Goal: Task Accomplishment & Management: Manage account settings

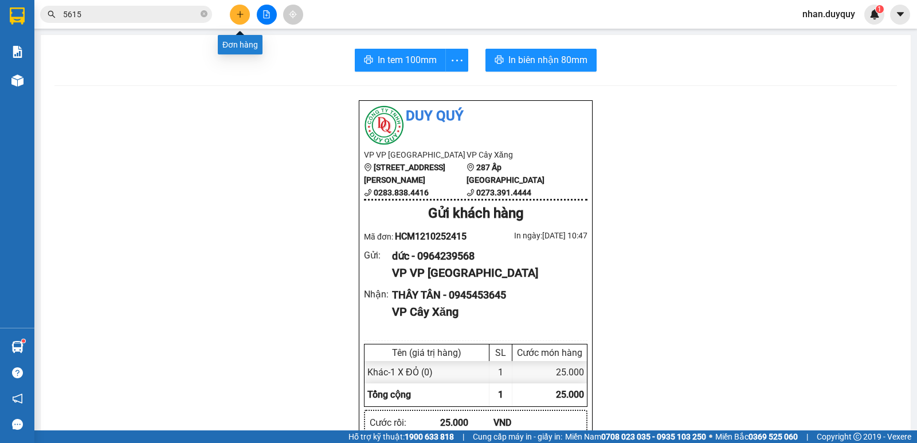
click at [240, 13] on icon "plus" at bounding box center [240, 14] width 8 height 8
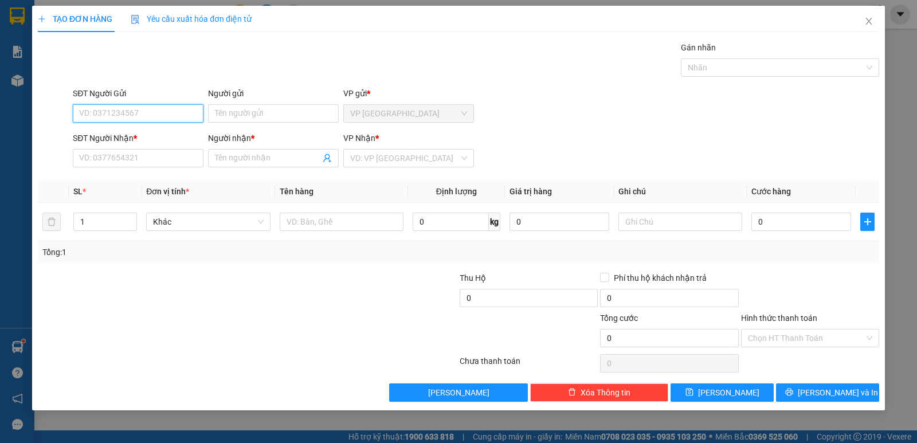
click at [89, 112] on input "SĐT Người Gửi" at bounding box center [138, 113] width 131 height 18
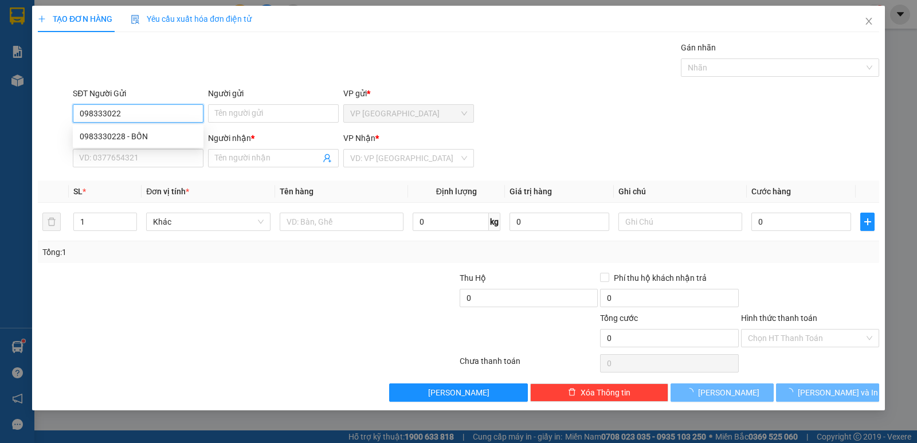
type input "0983330228"
click at [124, 135] on div "0983330228 - BỐN" at bounding box center [138, 136] width 117 height 13
type input "BỐN"
type input "0983330228"
type input "BỐN"
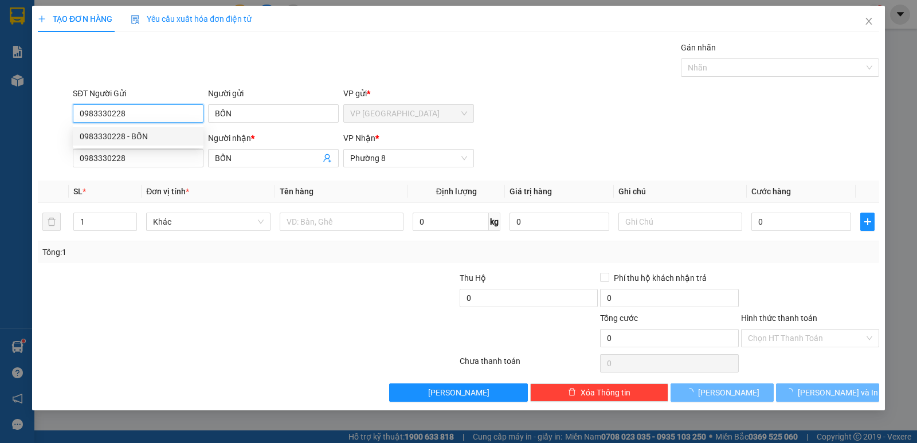
type input "40.000"
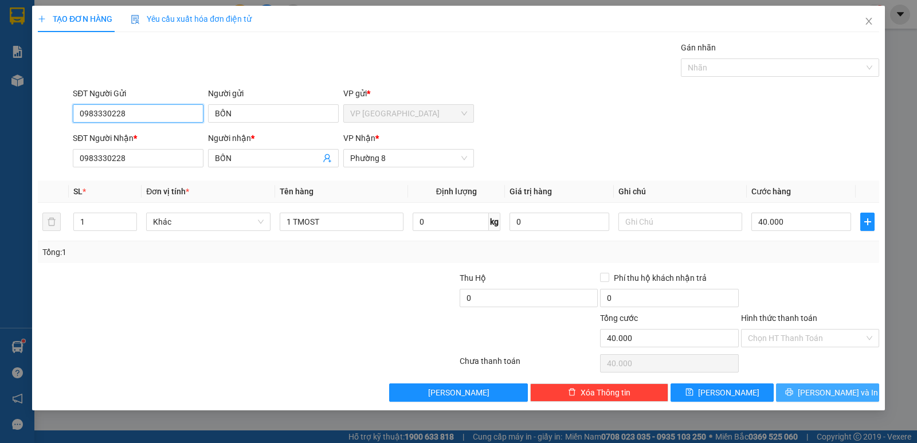
type input "0983330228"
drag, startPoint x: 814, startPoint y: 394, endPoint x: 917, endPoint y: 22, distance: 386.0
click at [821, 387] on button "[PERSON_NAME] và In" at bounding box center [827, 393] width 103 height 18
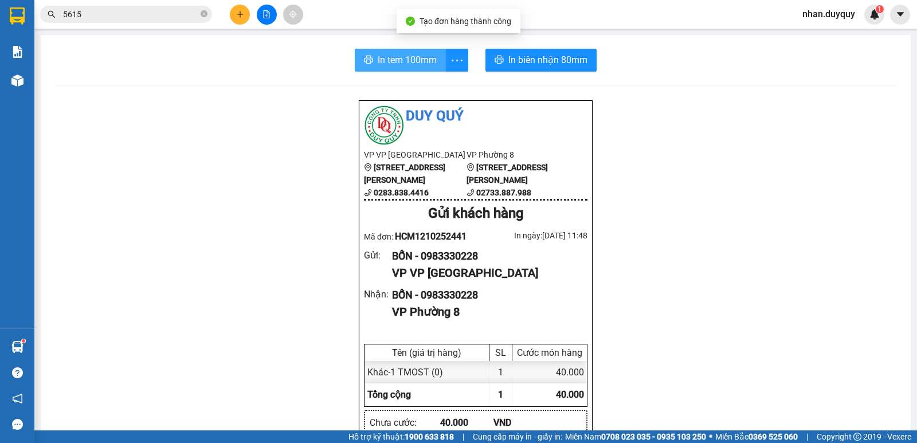
click at [396, 63] on span "In tem 100mm" at bounding box center [407, 60] width 59 height 14
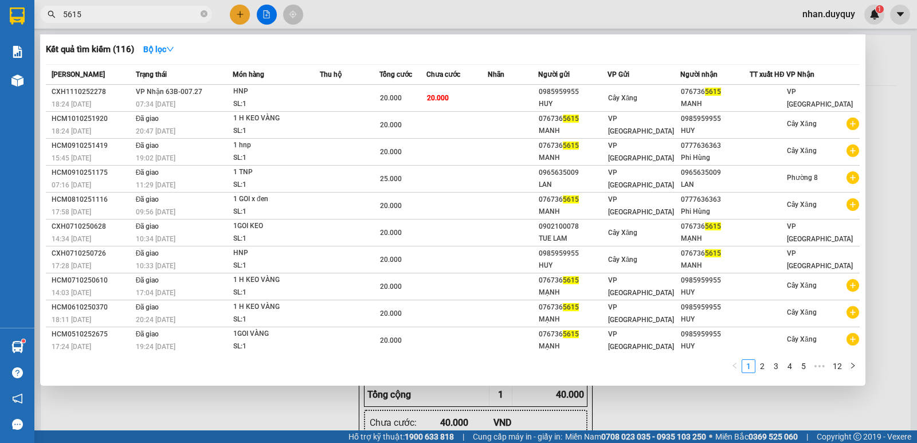
drag, startPoint x: 98, startPoint y: 16, endPoint x: 41, endPoint y: 26, distance: 57.7
click at [41, 25] on div "Kết quả tìm kiếm ( 116 ) Bộ lọc Mã ĐH Trạng thái Món hàng Thu hộ Tổng cước Chưa…" at bounding box center [112, 15] width 224 height 20
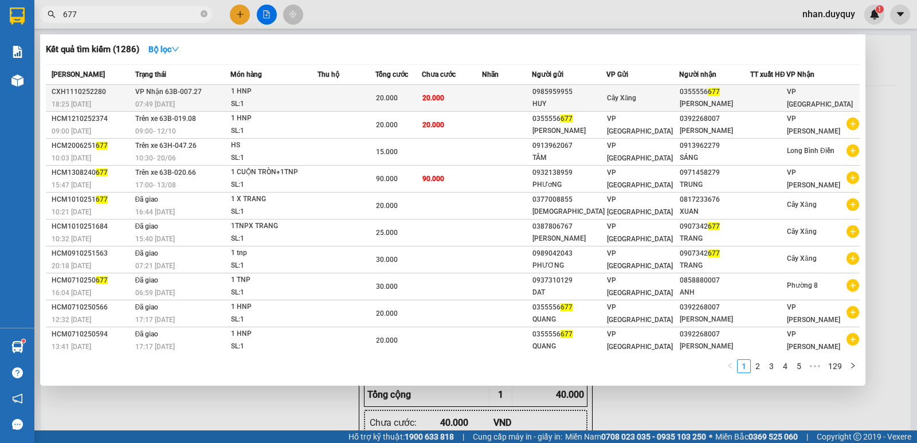
type input "677"
click at [710, 98] on td "0355556 677 VIÊN QUANG" at bounding box center [714, 98] width 71 height 27
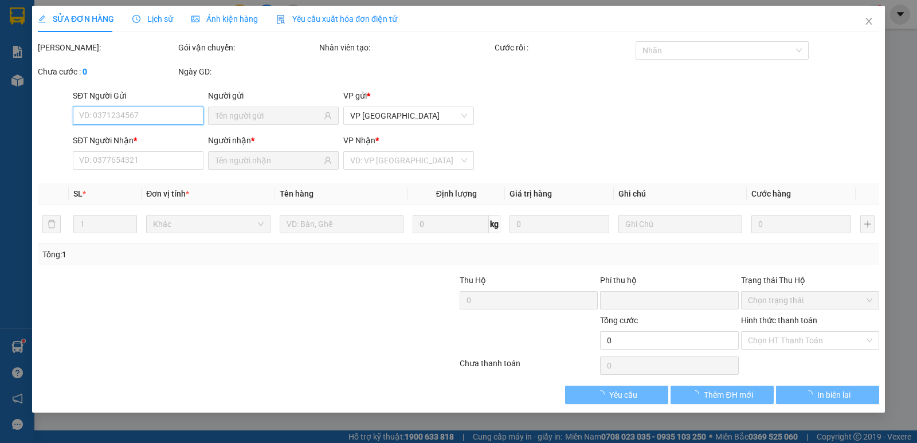
type input "0985959955"
type input "HUY"
type input "0355556677"
type input "VIÊN QUANG"
type input "0"
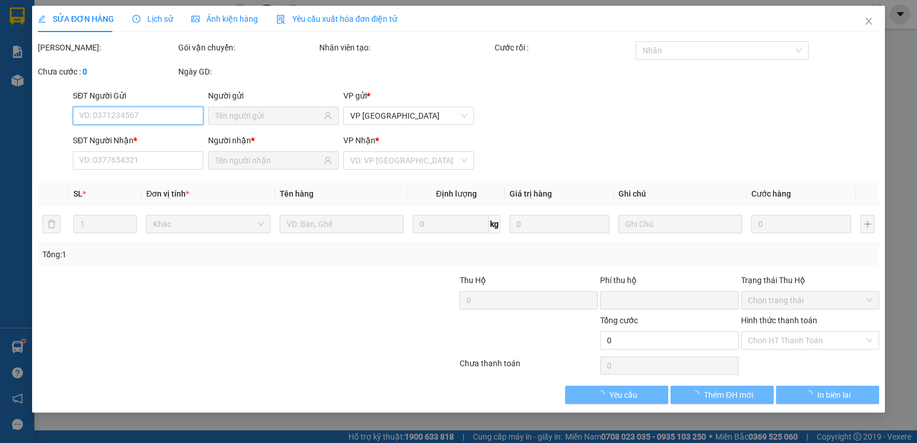
type input "20.000"
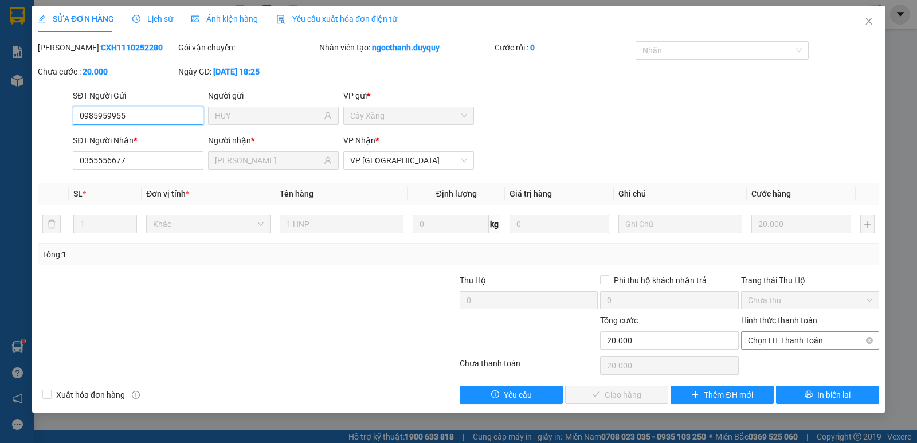
click at [790, 341] on span "Chọn HT Thanh Toán" at bounding box center [810, 340] width 124 height 17
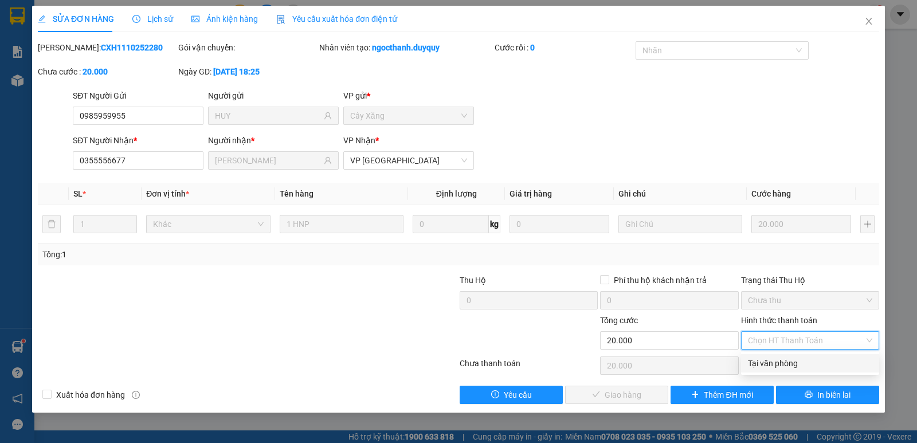
drag, startPoint x: 794, startPoint y: 359, endPoint x: 705, endPoint y: 377, distance: 91.2
click at [794, 360] on div "Tại văn phòng" at bounding box center [810, 363] width 124 height 13
type input "0"
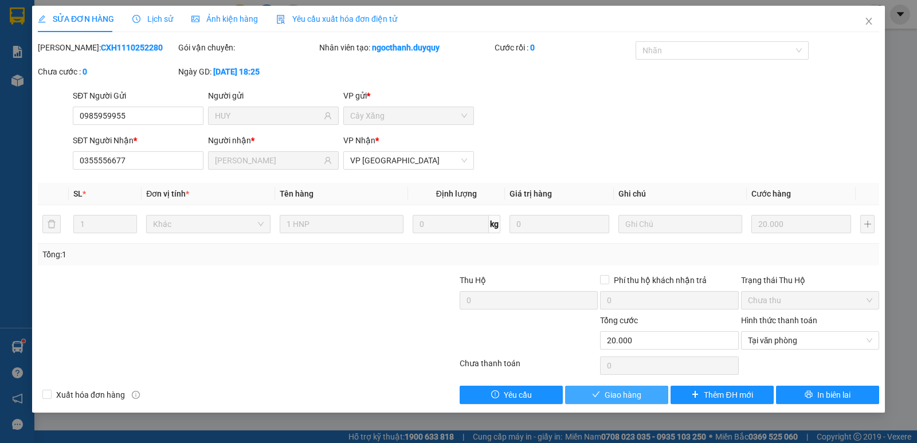
click at [617, 388] on button "Giao hàng" at bounding box center [616, 395] width 103 height 18
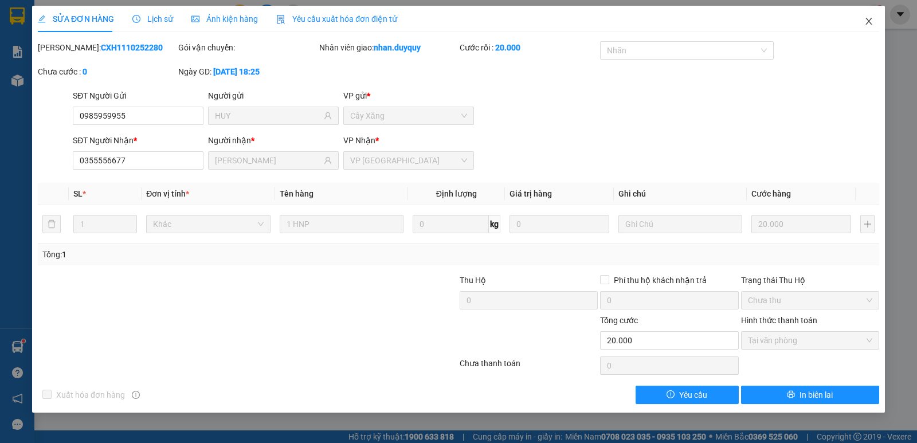
click at [870, 21] on icon "close" at bounding box center [869, 21] width 9 height 9
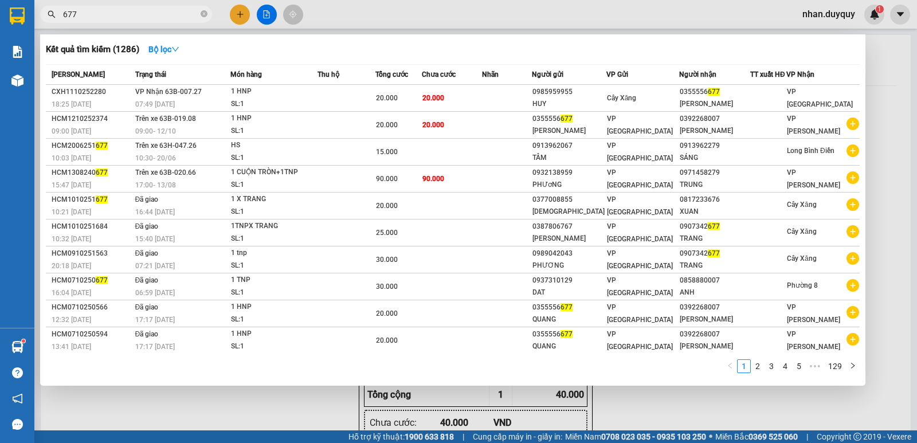
drag, startPoint x: 85, startPoint y: 20, endPoint x: 37, endPoint y: 34, distance: 50.2
click at [37, 25] on div "Kết quả tìm kiếm ( 1286 ) Bộ lọc Mã ĐH Trạng thái Món hàng Thu hộ Tổng cước Chư…" at bounding box center [112, 15] width 224 height 20
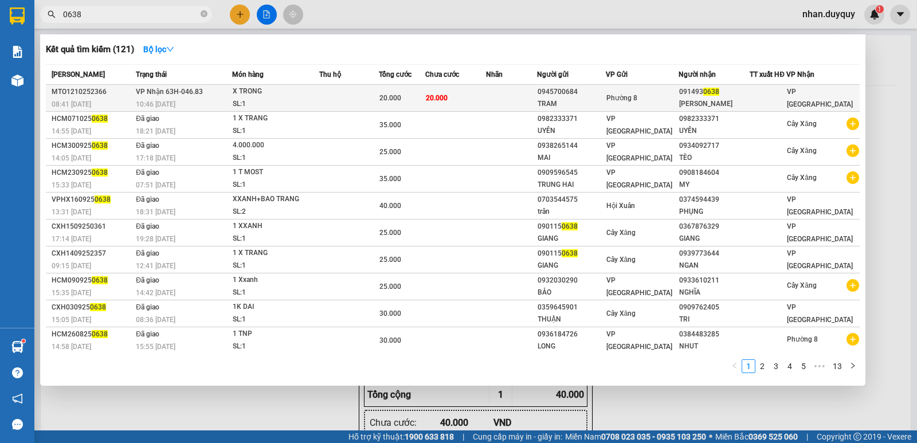
type input "0638"
click at [762, 96] on div at bounding box center [769, 98] width 36 height 12
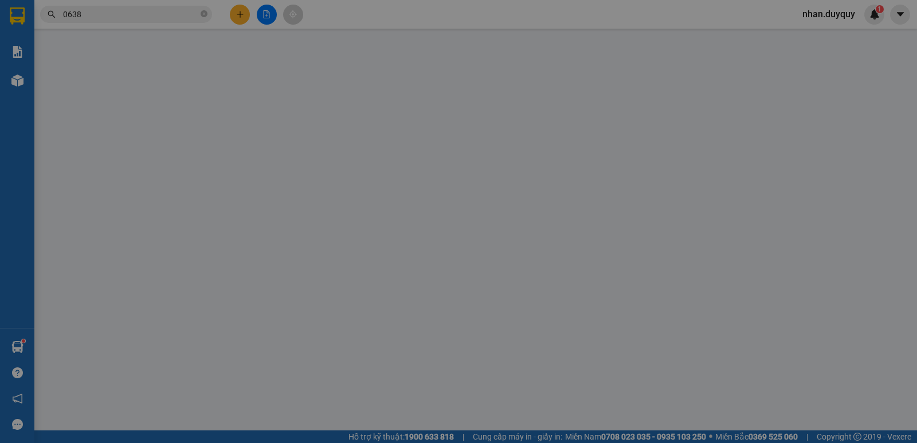
type input "0945700684"
type input "TRAM"
type input "0914930638"
type input "CHI HONG"
type input "0"
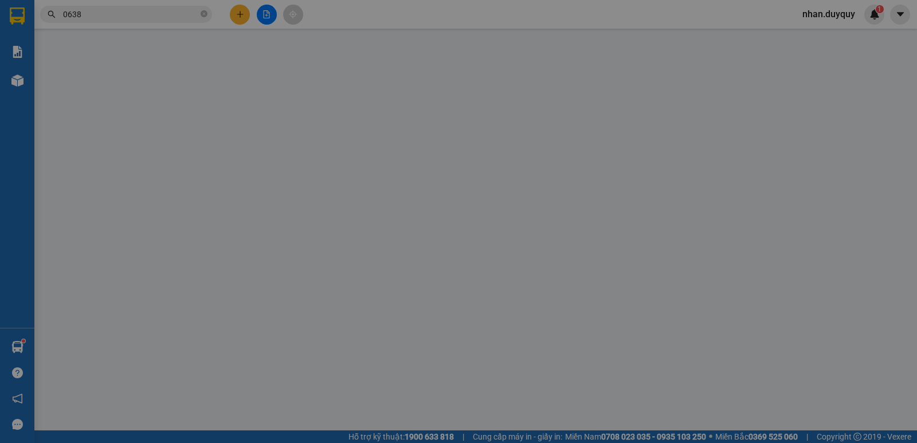
type input "20.000"
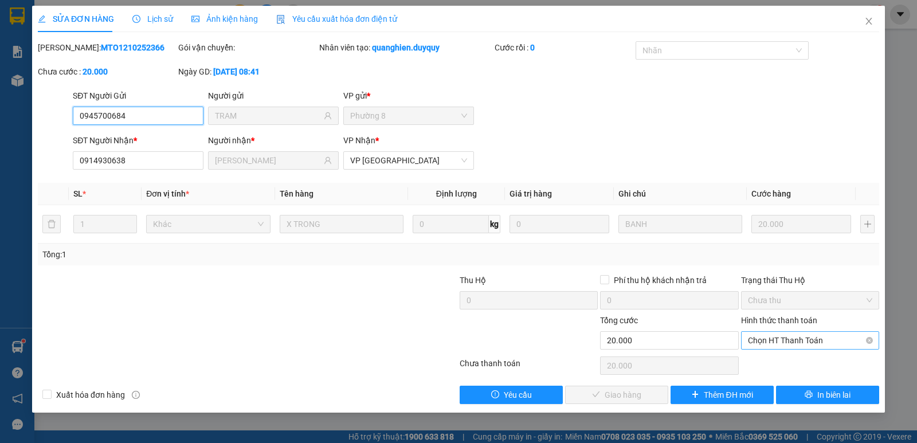
click at [786, 345] on span "Chọn HT Thanh Toán" at bounding box center [810, 340] width 124 height 17
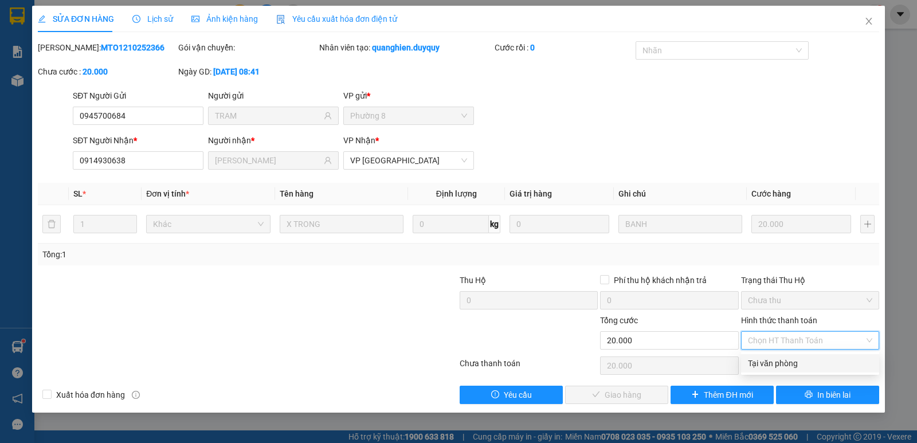
click at [803, 363] on div "Tại văn phòng" at bounding box center [810, 363] width 124 height 13
type input "0"
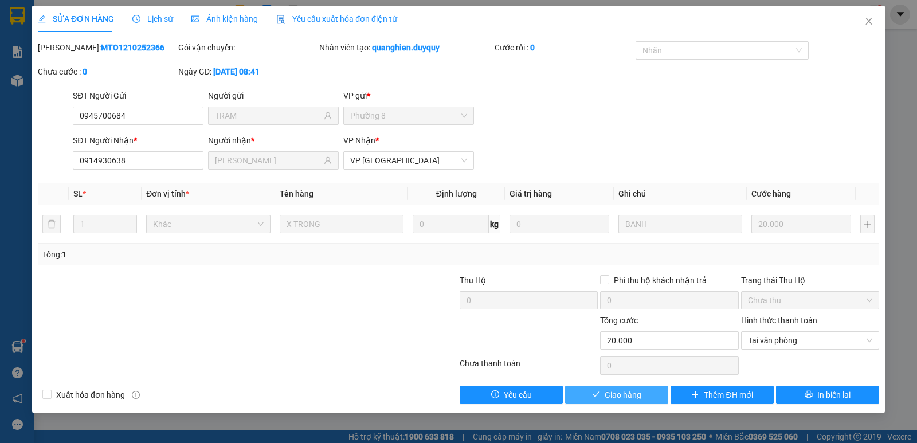
drag, startPoint x: 586, startPoint y: 400, endPoint x: 594, endPoint y: 393, distance: 10.6
click at [588, 398] on button "Giao hàng" at bounding box center [616, 395] width 103 height 18
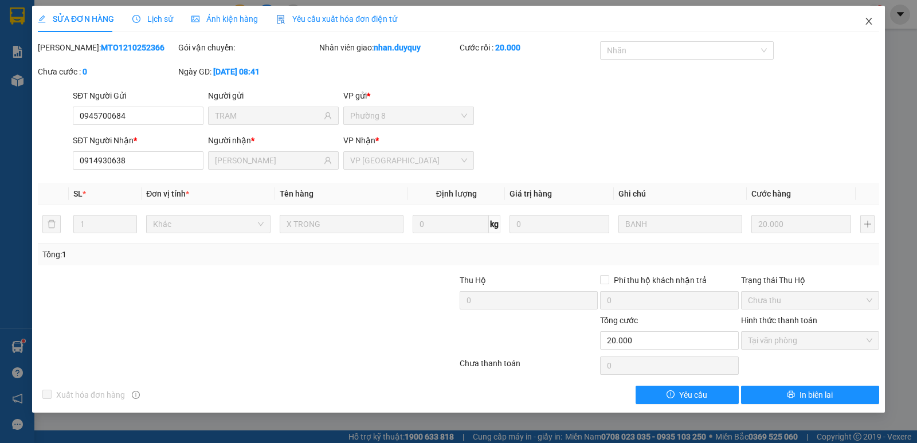
click at [869, 21] on icon "close" at bounding box center [869, 21] width 6 height 7
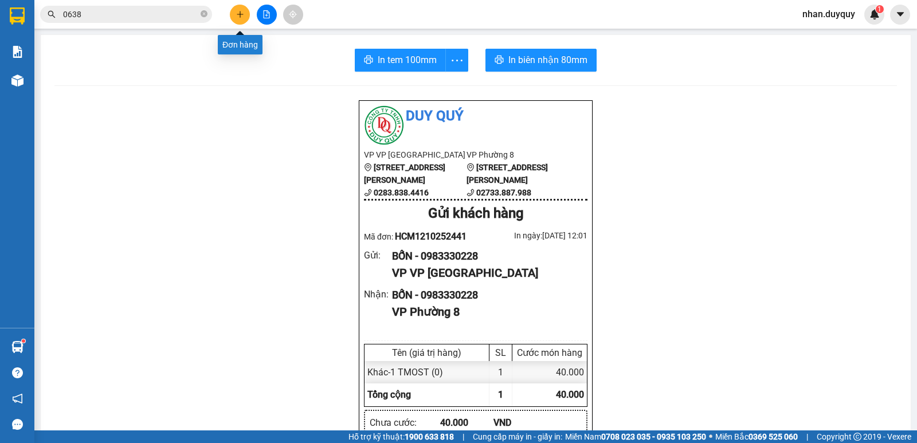
click at [239, 14] on icon "plus" at bounding box center [240, 14] width 6 height 1
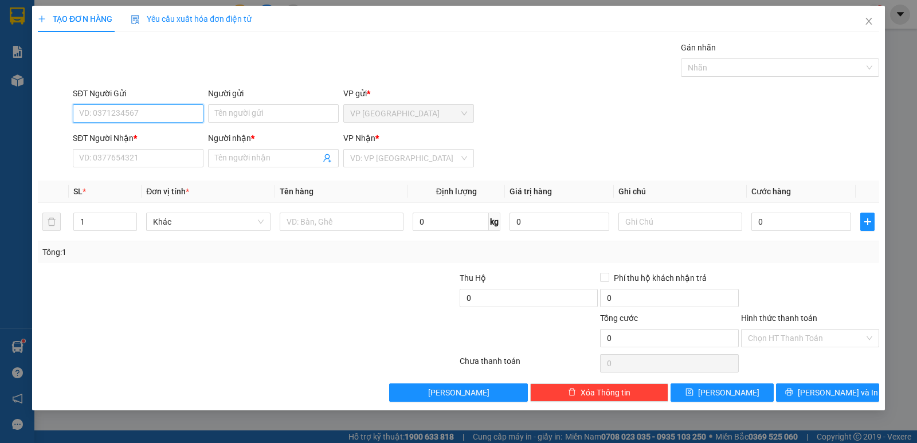
click at [107, 116] on input "SĐT Người Gửi" at bounding box center [138, 113] width 131 height 18
click at [139, 139] on div "0788799985 - nhân" at bounding box center [138, 136] width 117 height 13
type input "0788799985"
type input "nhân"
type input "0788799985"
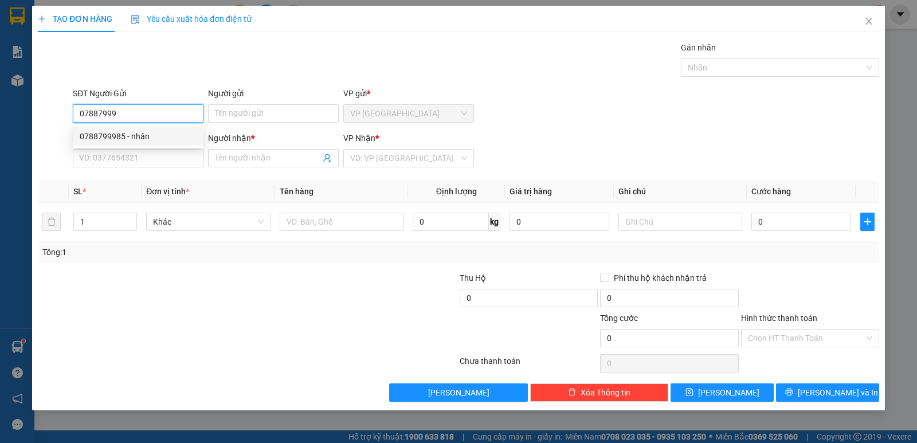
type input "nhân"
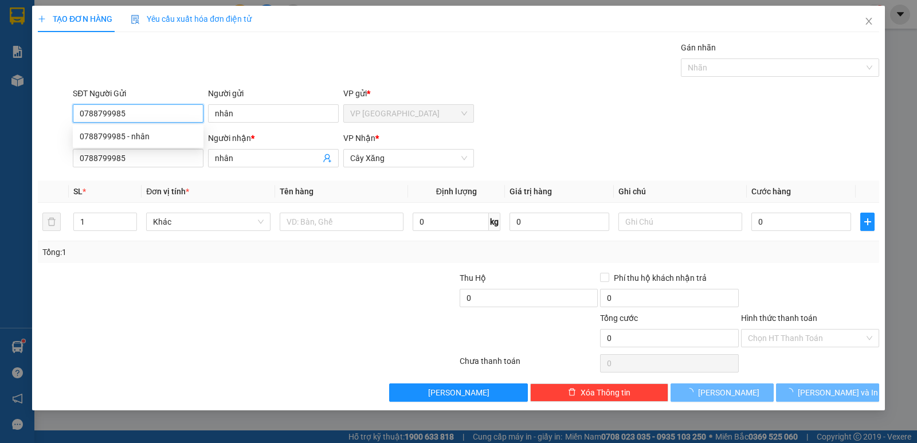
type input "25.000"
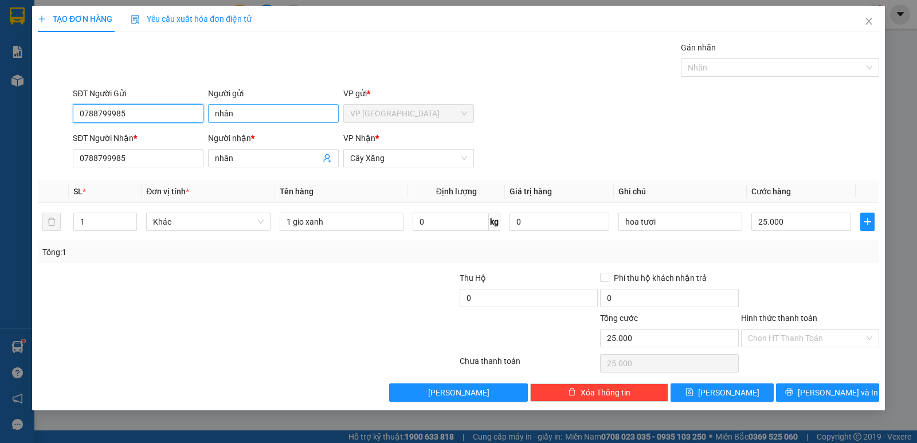
type input "0788799985"
drag, startPoint x: 246, startPoint y: 116, endPoint x: 198, endPoint y: 133, distance: 51.1
click at [198, 133] on form "SĐT Người Gửi 0788799985 Người gửi nhân nhân VP gửi * VP Sài Gòn SĐT Người Nhận…" at bounding box center [459, 129] width 842 height 85
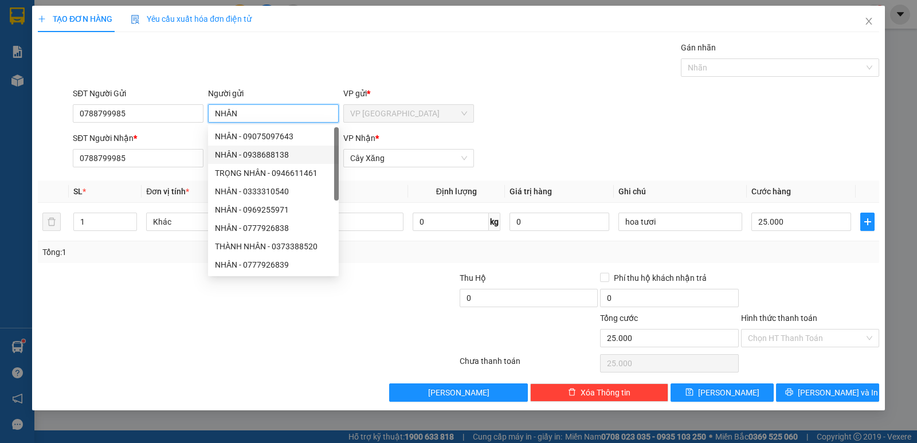
drag, startPoint x: 239, startPoint y: 156, endPoint x: 234, endPoint y: 165, distance: 9.7
click at [234, 165] on div "NHÂN - 09075097643 NHÂN - 0938688138 TRỌNG NHÂN - 0946611461 NHÂN - 0333310540 …" at bounding box center [273, 218] width 131 height 183
type input "NHÂN"
drag, startPoint x: 554, startPoint y: 100, endPoint x: 581, endPoint y: 163, distance: 68.4
click at [555, 100] on div "SĐT Người Gửi 0788799985 Người gửi NHÂN VP gửi * VP Sài Gòn" at bounding box center [476, 107] width 811 height 40
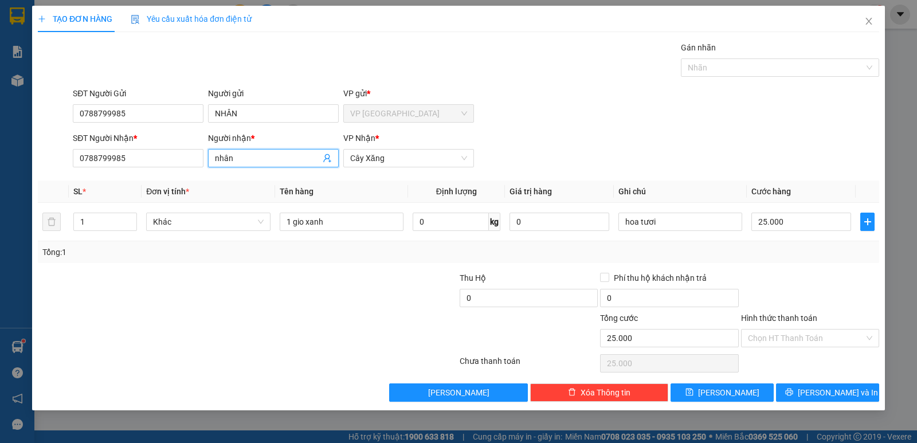
drag, startPoint x: 275, startPoint y: 156, endPoint x: 178, endPoint y: 179, distance: 99.7
click at [190, 181] on div "Transit Pickup Surcharge Ids Transit Deliver Surcharge Ids Transit Deliver Surc…" at bounding box center [459, 221] width 842 height 361
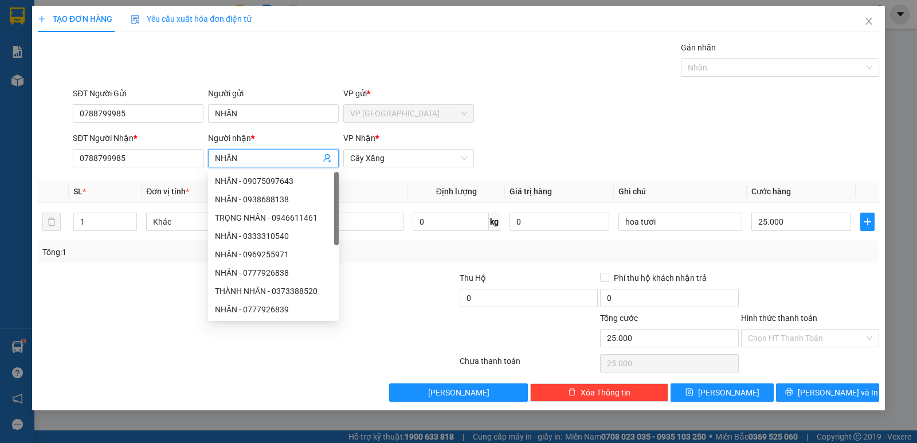
type input "NHÂN"
click at [616, 124] on div "SĐT Người Gửi 0788799985 Người gửi NHÂN VP gửi * VP Sài Gòn" at bounding box center [476, 107] width 811 height 40
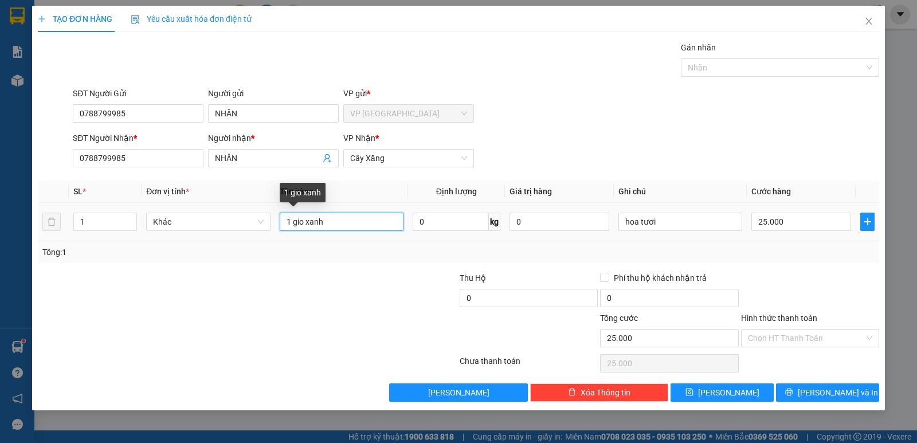
drag, startPoint x: 343, startPoint y: 224, endPoint x: 294, endPoint y: 232, distance: 49.4
click at [294, 232] on div "1 gio xanh" at bounding box center [342, 221] width 124 height 23
type input "1 GIO XANH"
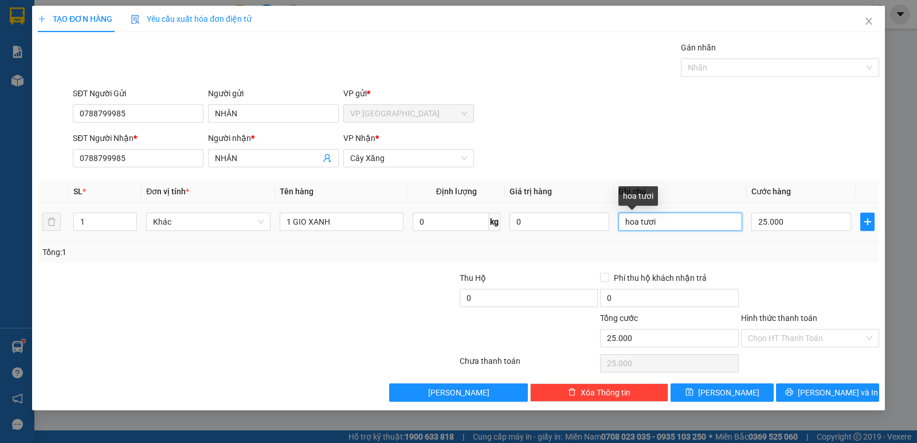
drag, startPoint x: 665, startPoint y: 221, endPoint x: 609, endPoint y: 237, distance: 58.0
click at [609, 237] on tr "1 Khác 1 GIO XANH 0 kg 0 hoa tươi 25.000" at bounding box center [459, 222] width 842 height 38
type input "TRAI CÂY"
click at [815, 341] on input "Hình thức thanh toán" at bounding box center [806, 338] width 116 height 17
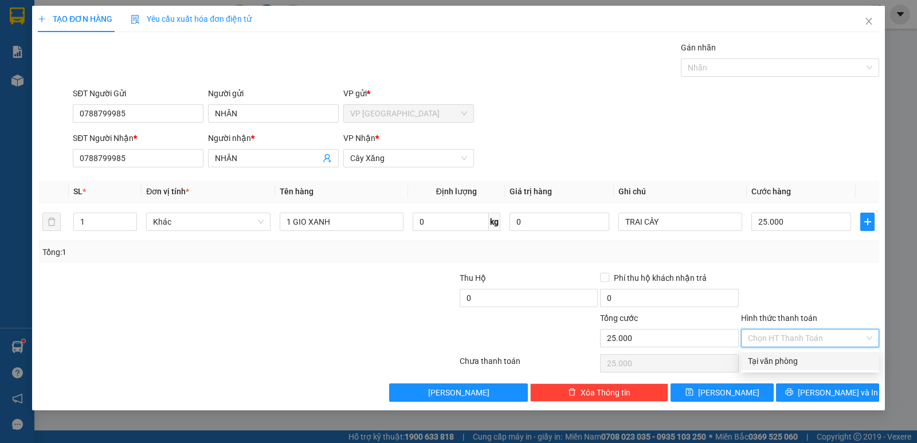
click at [791, 361] on div "Tại văn phòng" at bounding box center [810, 361] width 124 height 13
type input "0"
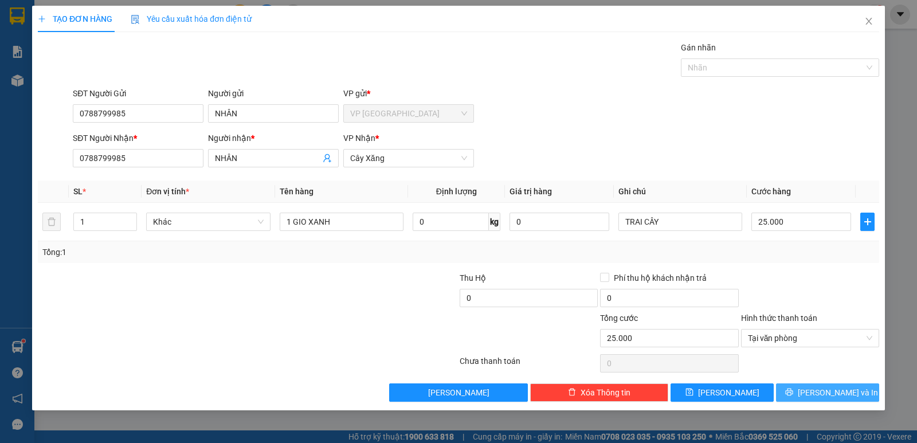
click at [800, 394] on button "[PERSON_NAME] và In" at bounding box center [827, 393] width 103 height 18
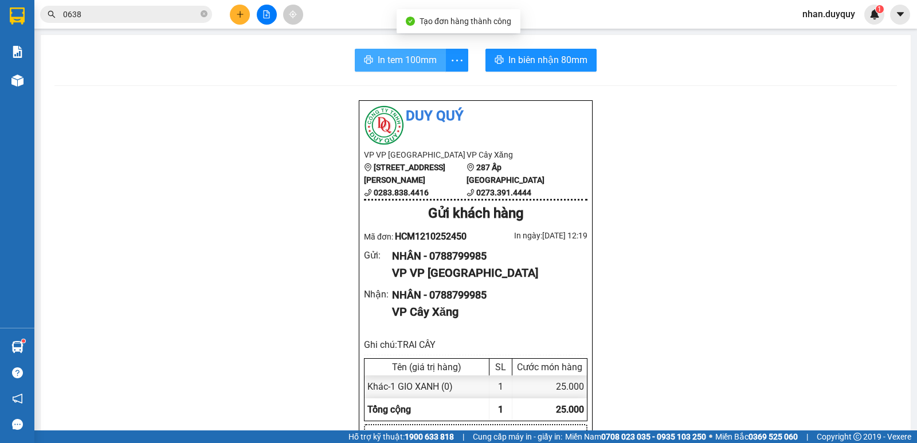
click at [378, 62] on span "In tem 100mm" at bounding box center [407, 60] width 59 height 14
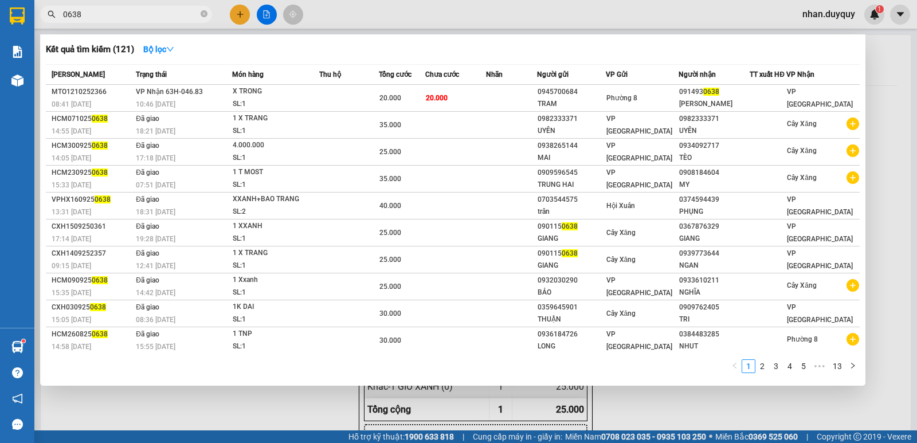
drag, startPoint x: 143, startPoint y: 18, endPoint x: 73, endPoint y: 34, distance: 72.3
click at [73, 25] on div "Kết quả tìm kiếm ( 121 ) Bộ lọc Mã ĐH Trạng thái Món hàng Thu hộ Tổng cước Chưa…" at bounding box center [112, 15] width 224 height 20
type input "0"
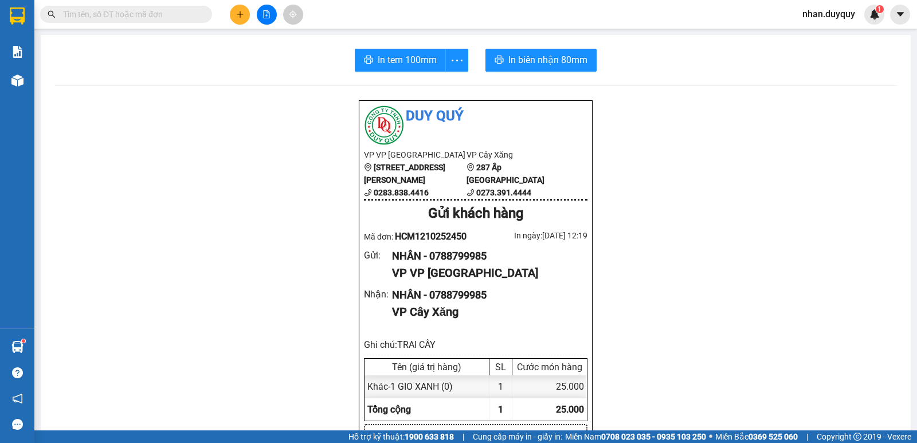
click at [77, 13] on input "text" at bounding box center [130, 14] width 135 height 13
click at [77, 17] on input "text" at bounding box center [130, 14] width 135 height 13
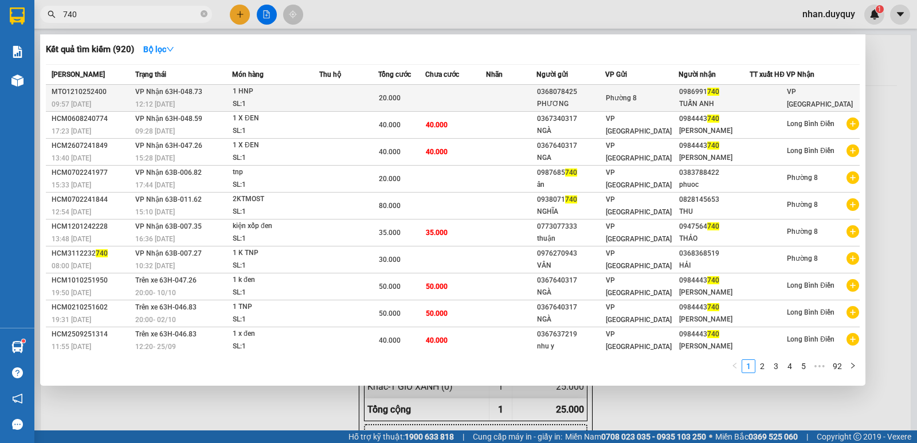
type input "740"
click at [681, 99] on div "TUẤN ANH" at bounding box center [714, 104] width 70 height 12
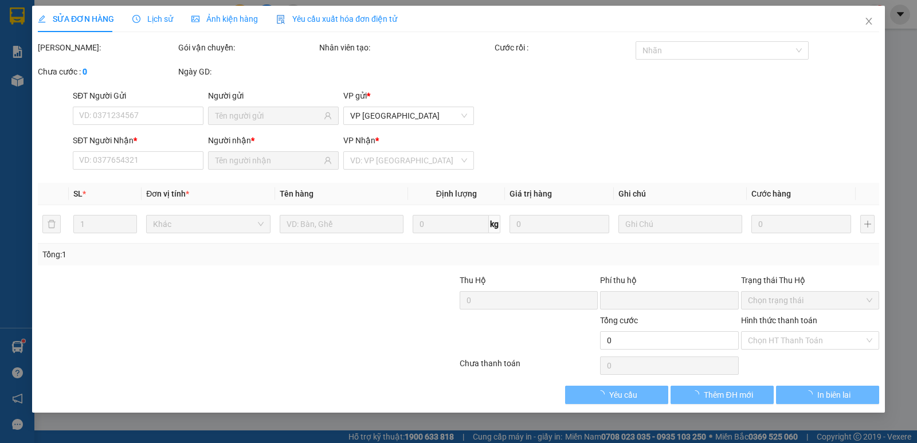
type input "0368078425"
type input "PHƯƠNG"
type input "0986991740"
type input "TUẤN ANH"
type input "0"
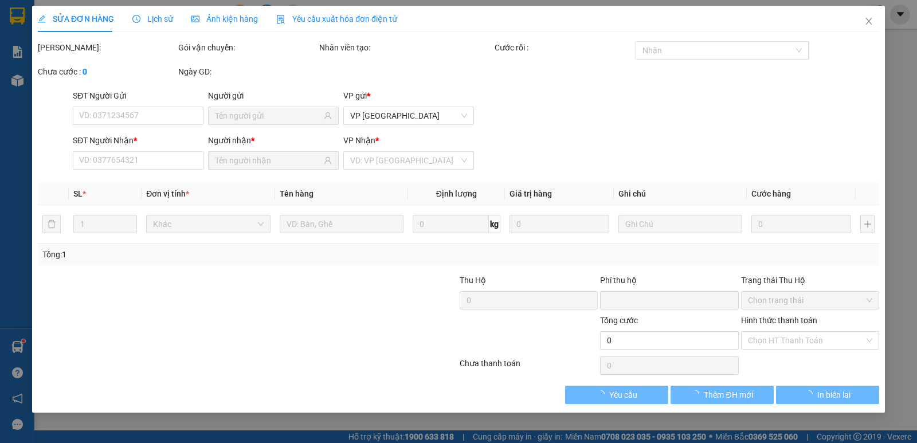
type input "20.000"
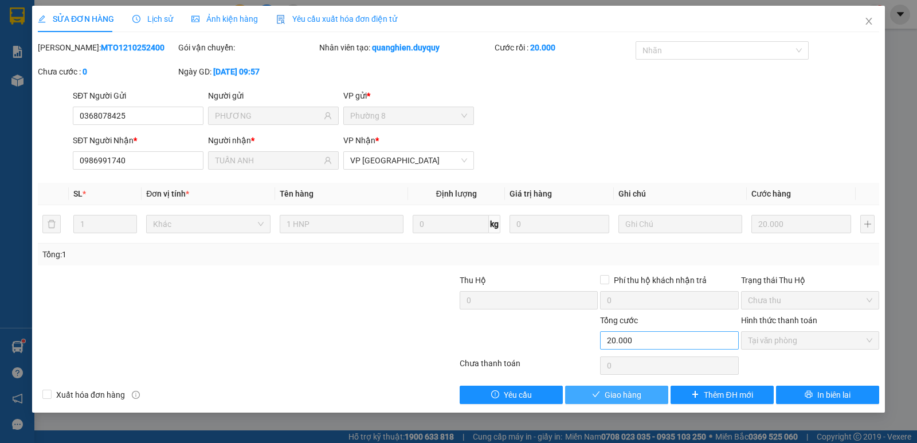
drag, startPoint x: 603, startPoint y: 395, endPoint x: 634, endPoint y: 341, distance: 62.7
click at [603, 395] on button "Giao hàng" at bounding box center [616, 395] width 103 height 18
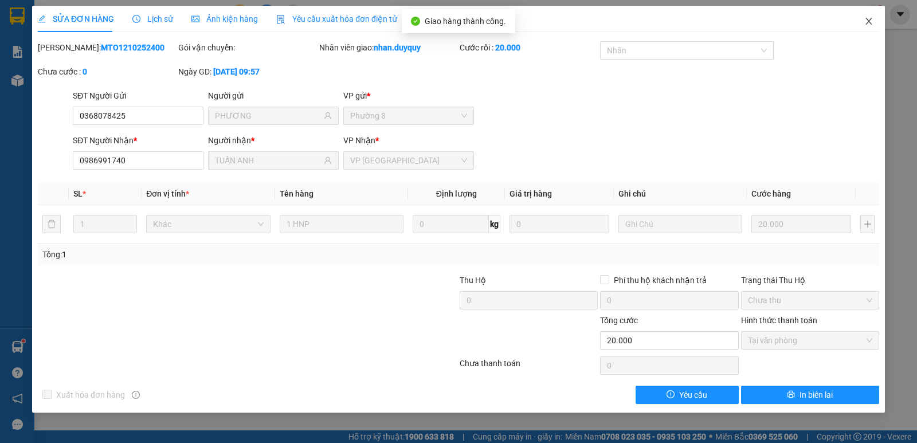
click at [870, 19] on icon "close" at bounding box center [869, 21] width 9 height 9
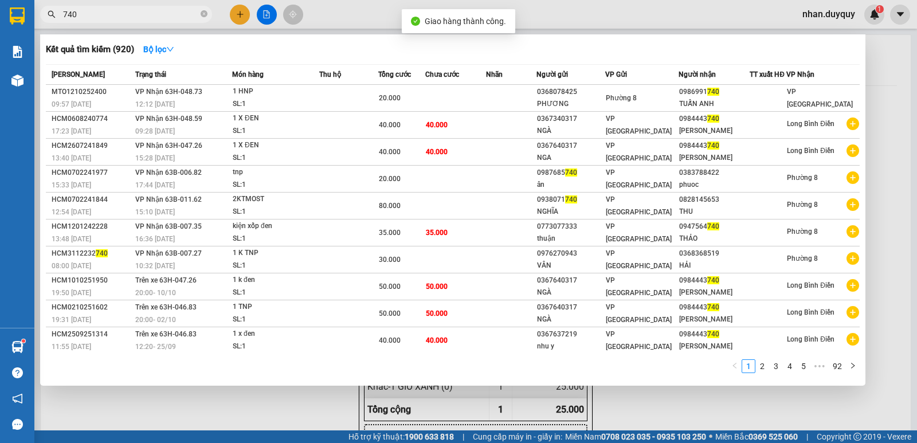
drag, startPoint x: 111, startPoint y: 15, endPoint x: 73, endPoint y: 27, distance: 39.7
click at [73, 25] on div "Kết quả tìm kiếm ( 920 ) Bộ lọc Mã ĐH Trạng thái Món hàng Thu hộ Tổng cước Chưa…" at bounding box center [112, 15] width 224 height 20
type input "7"
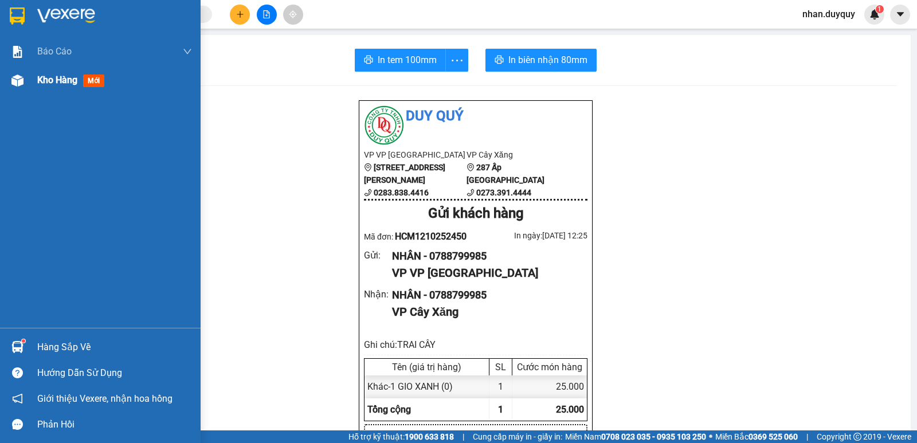
click at [96, 77] on div "Kho hàng mới" at bounding box center [73, 80] width 72 height 14
click at [96, 80] on span "mới" at bounding box center [93, 81] width 21 height 13
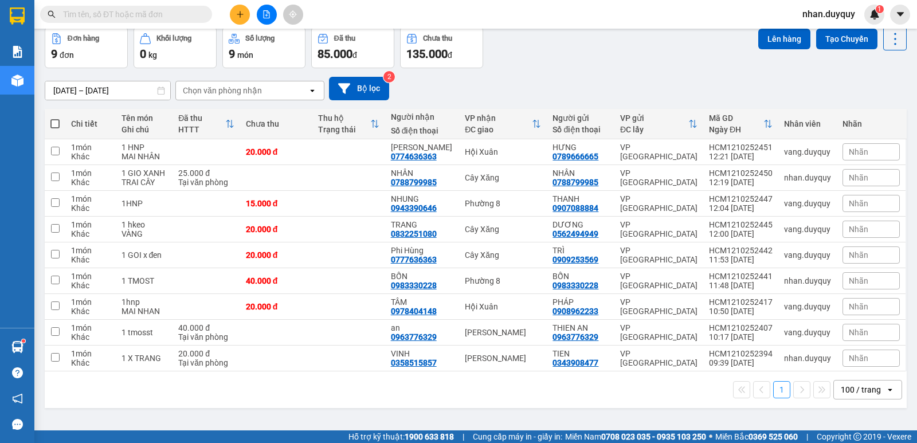
scroll to position [19, 0]
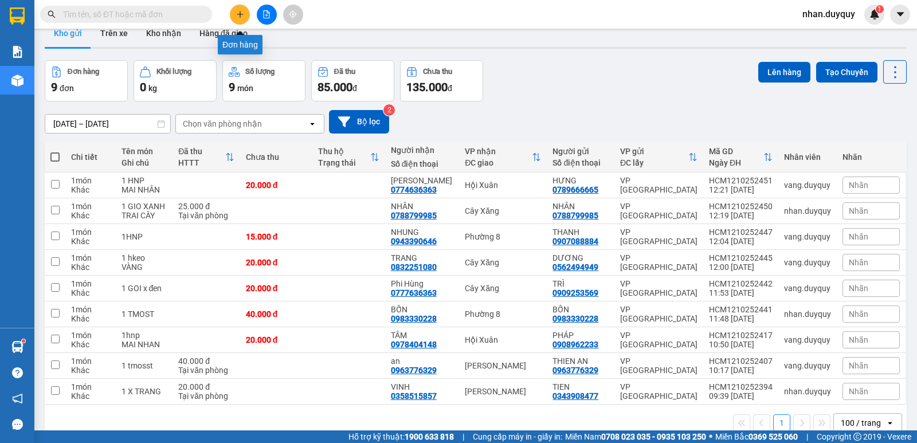
click at [243, 12] on icon "plus" at bounding box center [240, 14] width 8 height 8
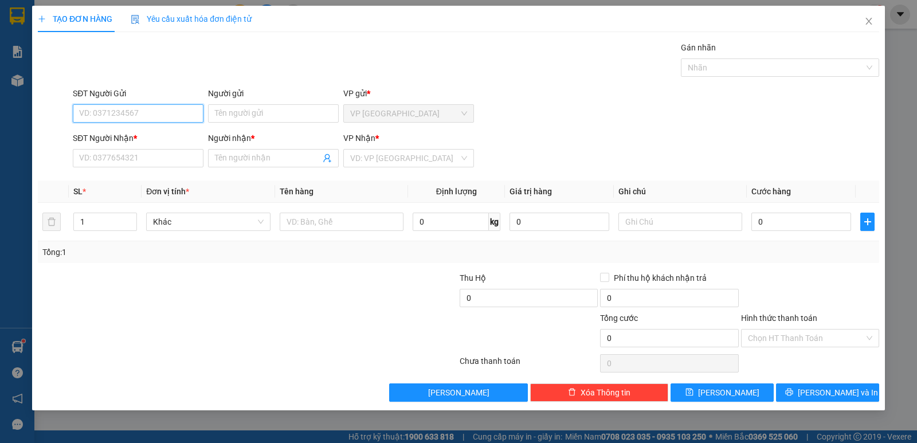
click at [102, 118] on input "SĐT Người Gửi" at bounding box center [138, 113] width 131 height 18
type input "0902856235"
click at [238, 109] on input "Người gửi" at bounding box center [273, 113] width 131 height 18
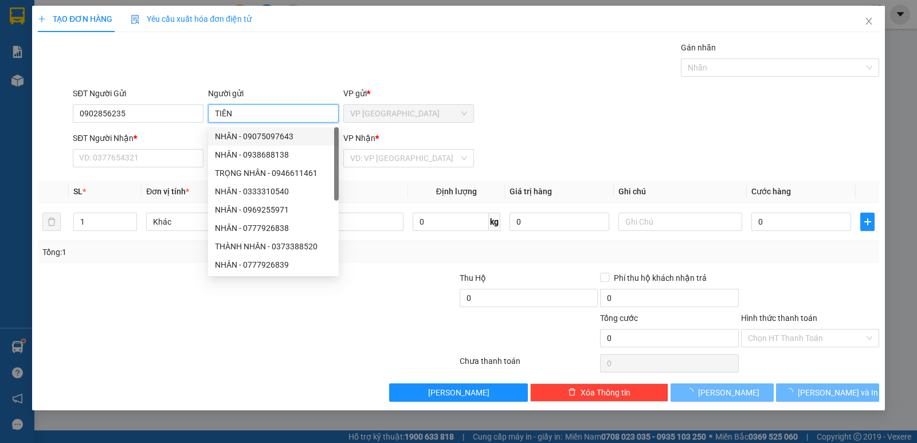
type input "TIÊN"
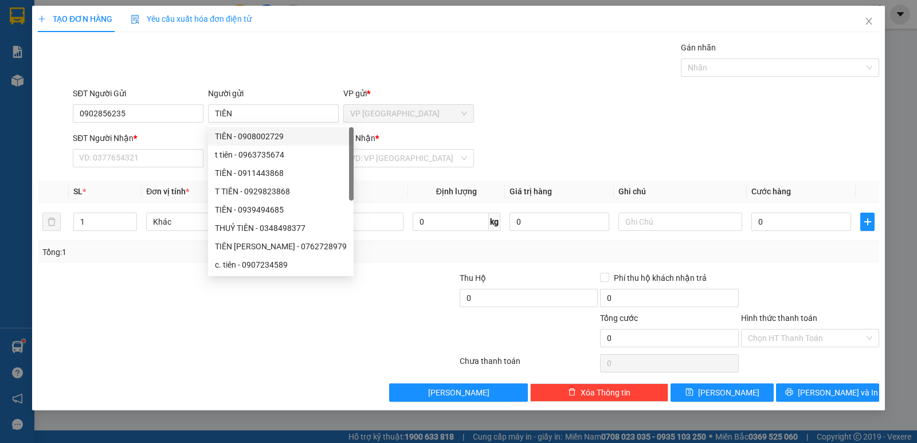
click at [134, 148] on div "SĐT Người Nhận *" at bounding box center [138, 140] width 131 height 17
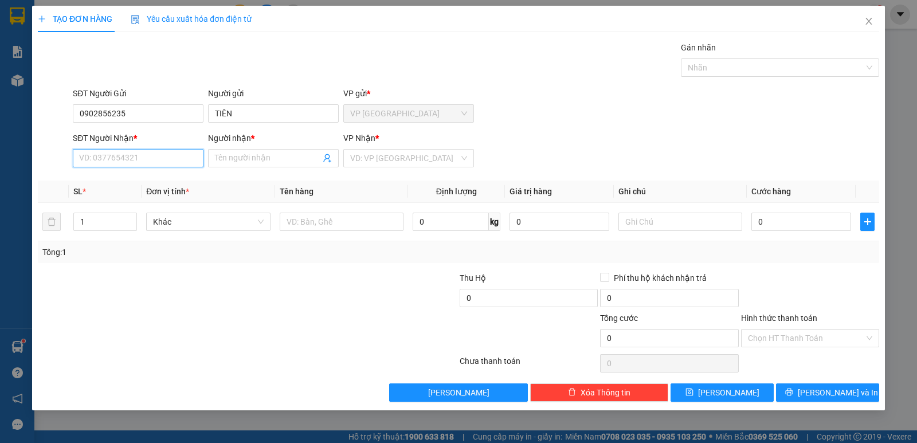
click at [108, 155] on input "SĐT Người Nhận *" at bounding box center [138, 158] width 131 height 18
type input "0779094061"
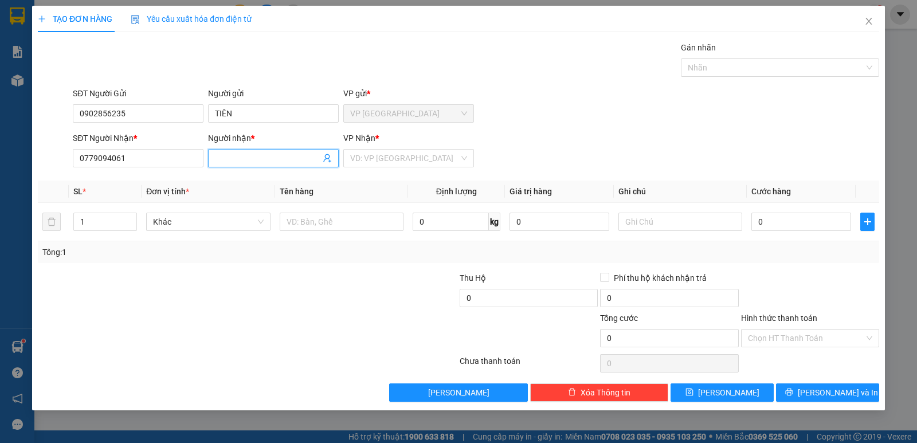
click at [225, 161] on input "Người nhận *" at bounding box center [267, 158] width 105 height 13
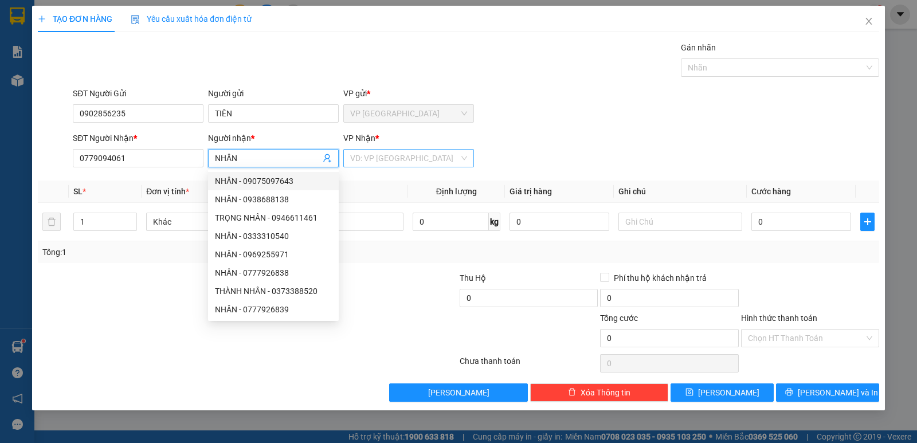
click at [467, 154] on div "VD: VP [GEOGRAPHIC_DATA]" at bounding box center [408, 158] width 131 height 18
type input "NHÂN"
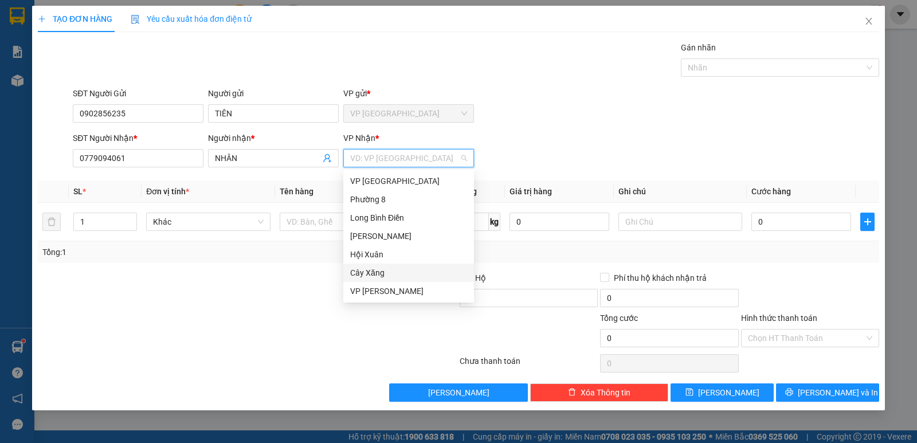
click at [383, 272] on div "Cây Xăng" at bounding box center [408, 273] width 117 height 13
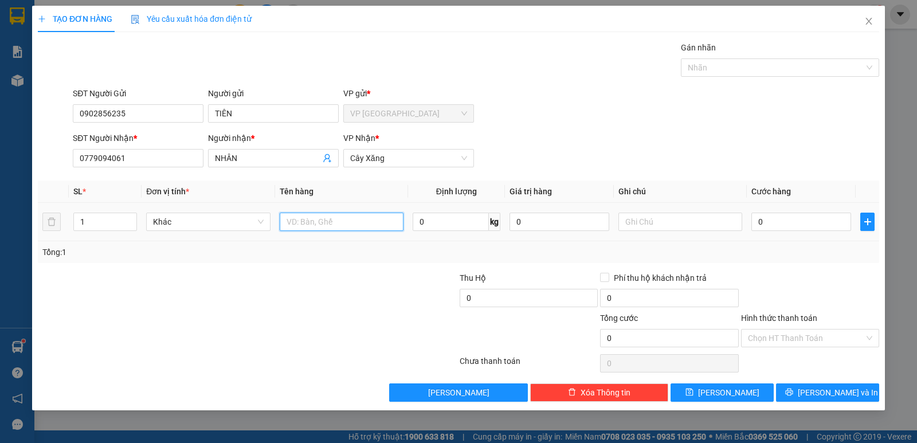
click at [307, 220] on input "text" at bounding box center [342, 222] width 124 height 18
type input "4 TNP120"
click at [787, 226] on input "0" at bounding box center [802, 222] width 100 height 18
type input "1"
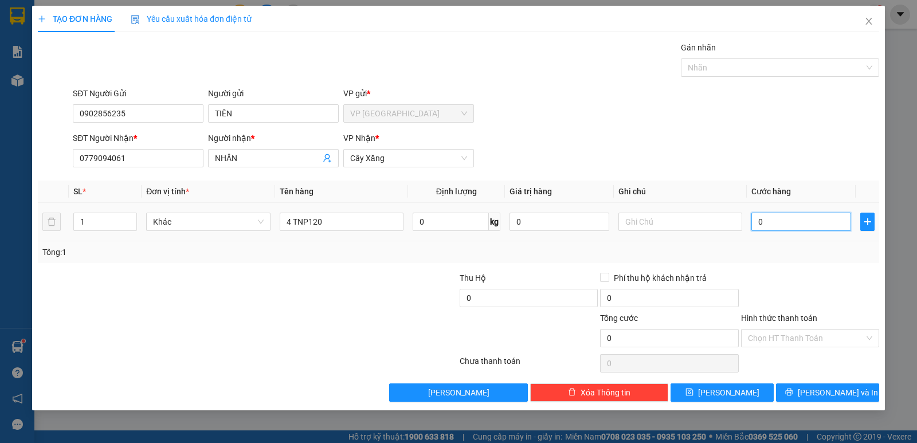
type input "1"
type input "12"
type input "120"
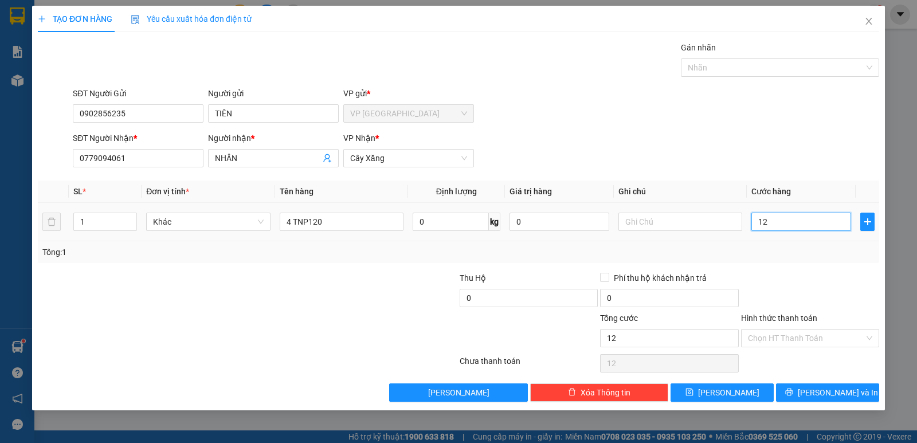
type input "120"
type input "120.000"
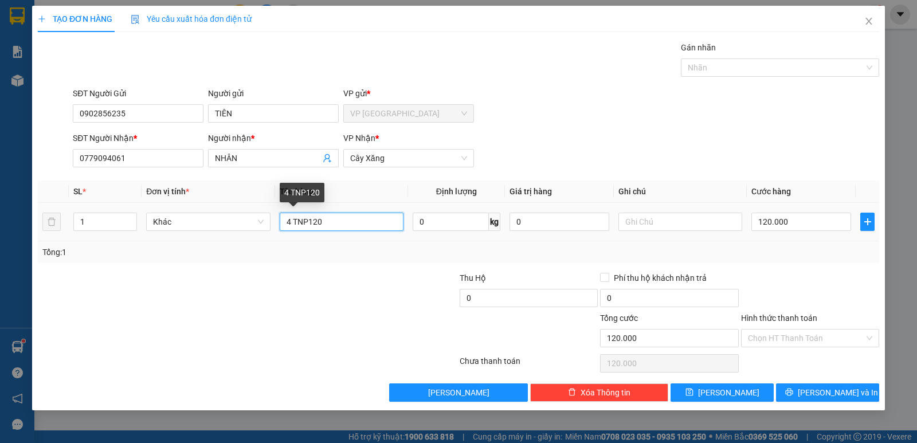
drag, startPoint x: 309, startPoint y: 223, endPoint x: 410, endPoint y: 220, distance: 101.0
click at [410, 220] on tr "1 Khác 4 TNP120 0 kg 0 120.000" at bounding box center [459, 222] width 842 height 38
type input "4 TNP"
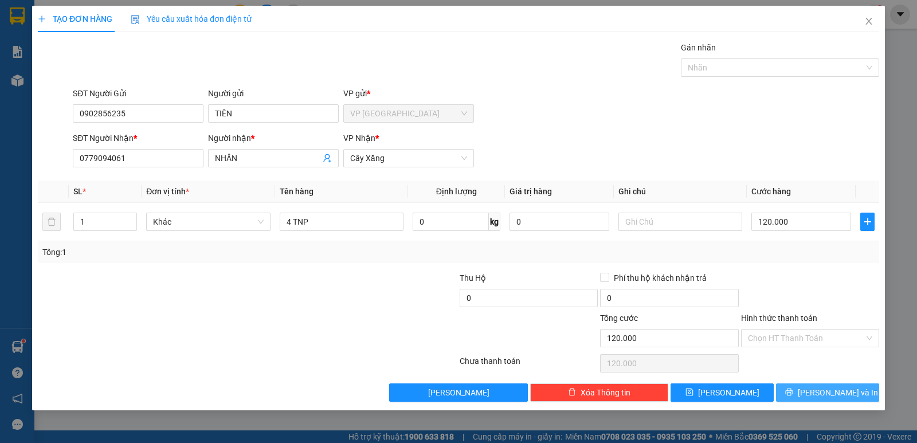
drag, startPoint x: 814, startPoint y: 396, endPoint x: 917, endPoint y: 353, distance: 111.5
click at [816, 394] on button "[PERSON_NAME] và In" at bounding box center [827, 393] width 103 height 18
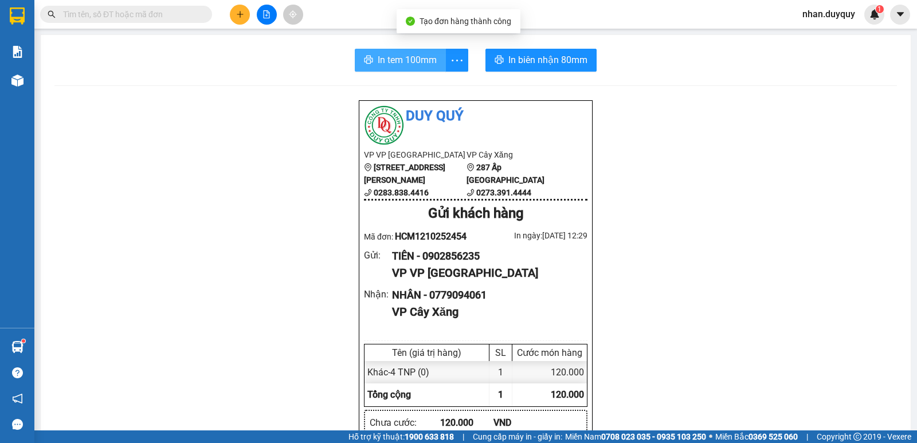
drag, startPoint x: 385, startPoint y: 65, endPoint x: 402, endPoint y: 56, distance: 19.0
click at [385, 64] on span "In tem 100mm" at bounding box center [407, 60] width 59 height 14
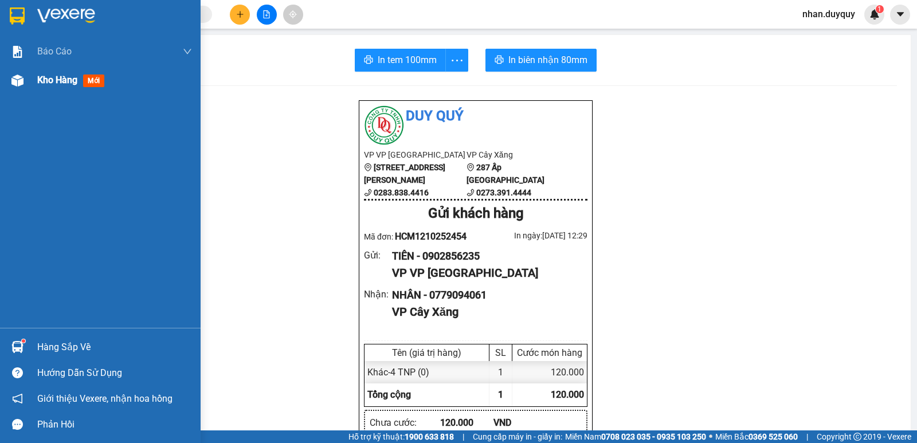
click at [97, 85] on span "mới" at bounding box center [93, 81] width 21 height 13
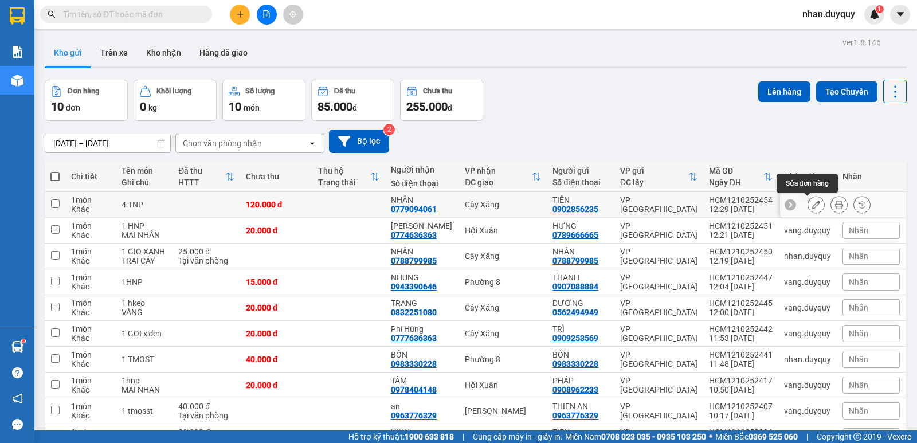
click at [812, 207] on icon at bounding box center [816, 205] width 8 height 8
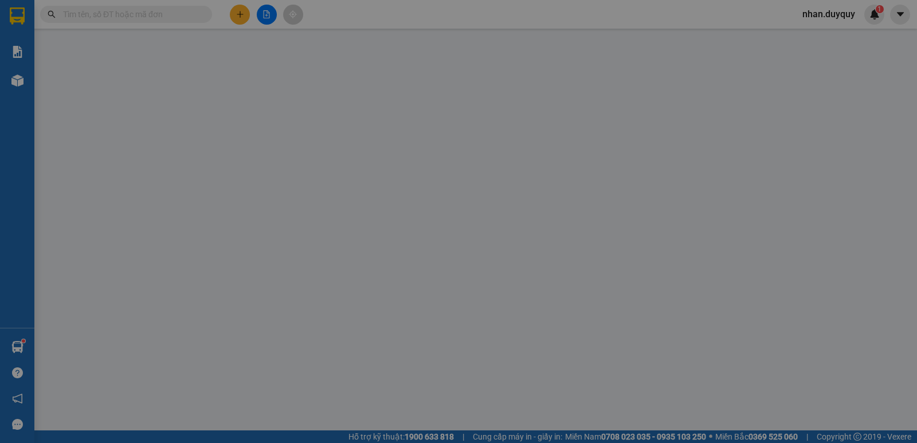
type input "0902856235"
type input "0779094061"
type input "0"
type input "120.000"
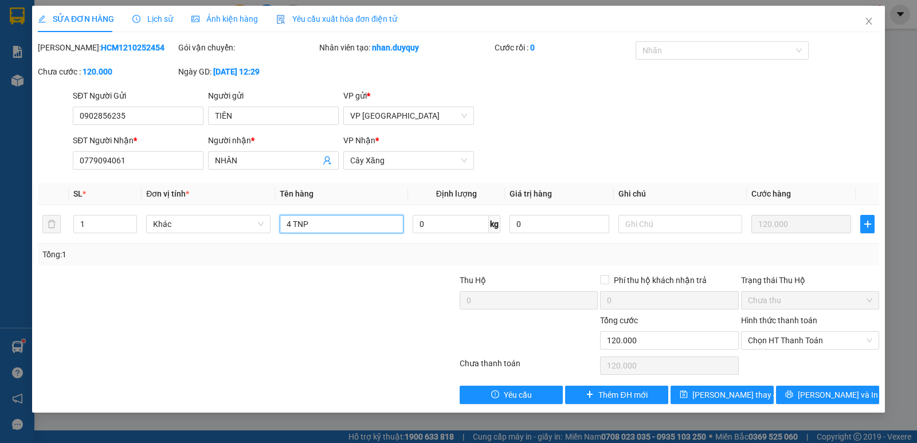
drag, startPoint x: 287, startPoint y: 238, endPoint x: 265, endPoint y: 252, distance: 26.3
click at [265, 252] on div "SL * Đơn vị tính * Tên hàng Định lượng Giá trị hàng Ghi chú Cước hàng 1 Khác 4 …" at bounding box center [459, 224] width 842 height 83
type input "3 TNP+1 X ĐEN"
click at [721, 396] on span "[PERSON_NAME] đổi" at bounding box center [739, 395] width 92 height 13
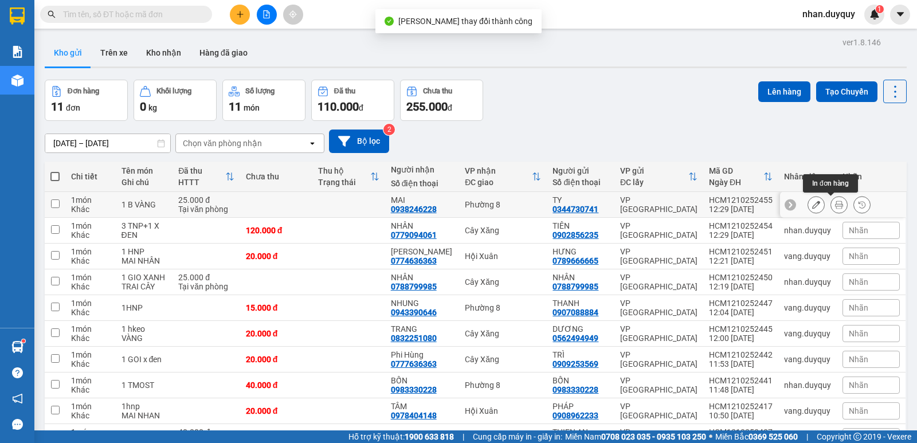
drag, startPoint x: 831, startPoint y: 209, endPoint x: 833, endPoint y: 202, distance: 6.5
click at [835, 205] on icon at bounding box center [839, 205] width 8 height 8
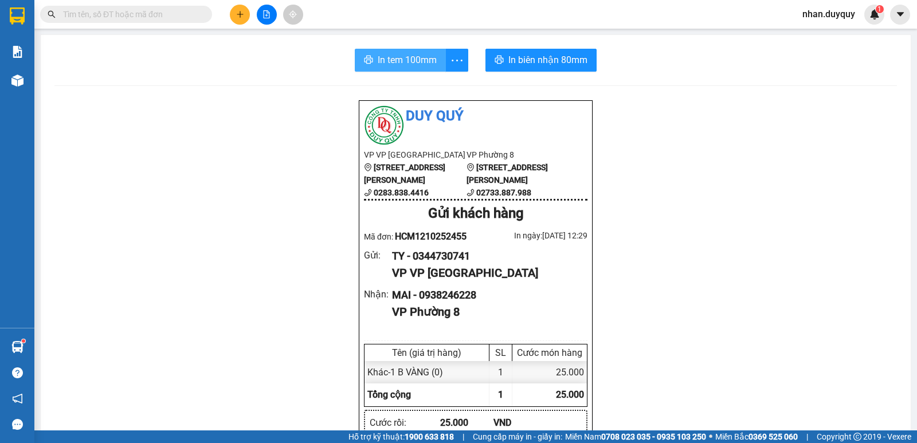
drag, startPoint x: 407, startPoint y: 67, endPoint x: 397, endPoint y: 65, distance: 9.3
click at [406, 67] on span "In tem 100mm" at bounding box center [407, 60] width 59 height 14
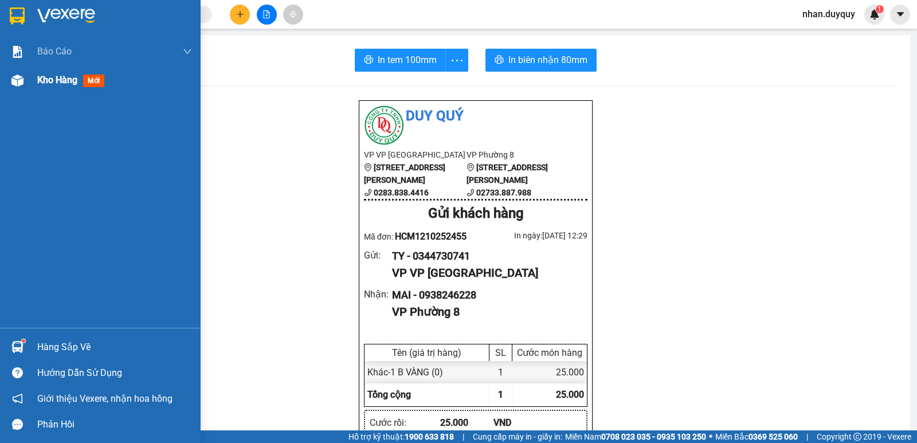
click at [92, 85] on span "mới" at bounding box center [93, 81] width 21 height 13
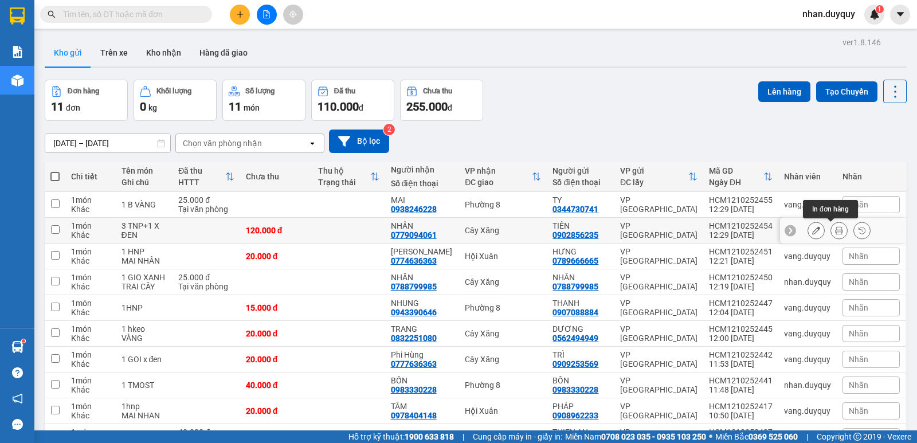
click at [835, 232] on icon at bounding box center [839, 230] width 8 height 8
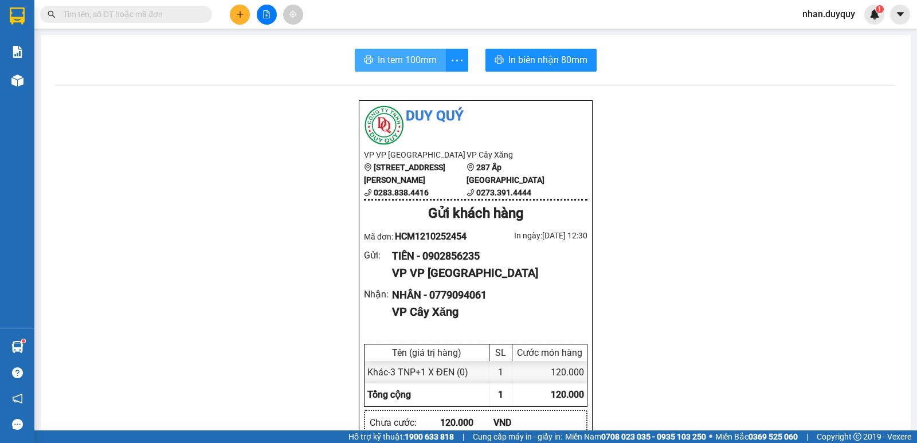
drag, startPoint x: 386, startPoint y: 63, endPoint x: 419, endPoint y: 51, distance: 34.8
click at [393, 58] on span "In tem 100mm" at bounding box center [407, 60] width 59 height 14
click at [75, 10] on input "text" at bounding box center [130, 14] width 135 height 13
click at [79, 18] on input "text" at bounding box center [130, 14] width 135 height 13
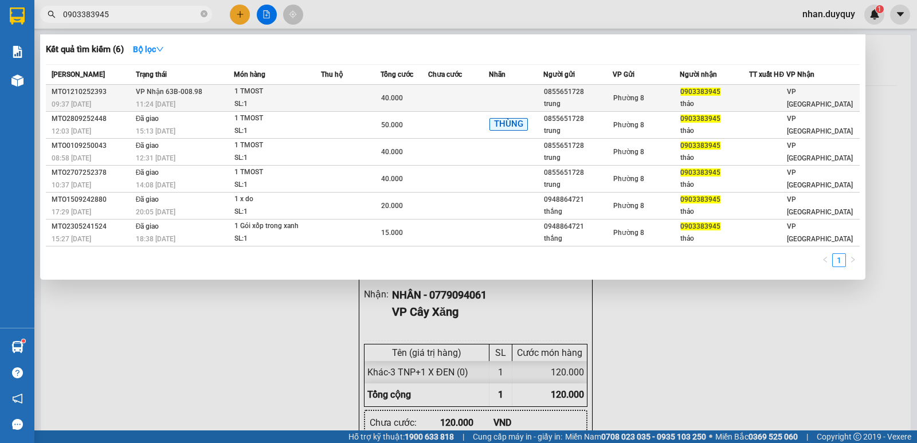
type input "0903383945"
click at [541, 85] on td at bounding box center [516, 98] width 55 height 27
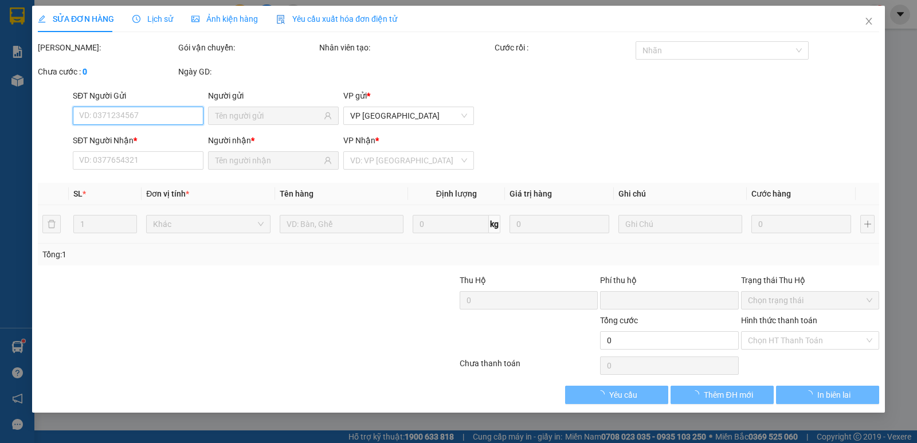
type input "0855651728"
type input "trung"
type input "0903383945"
type input "thảo"
type input "0"
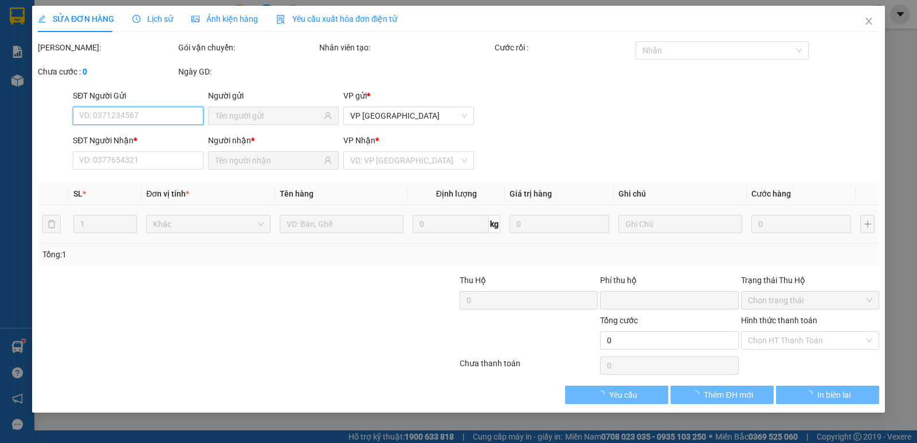
type input "40.000"
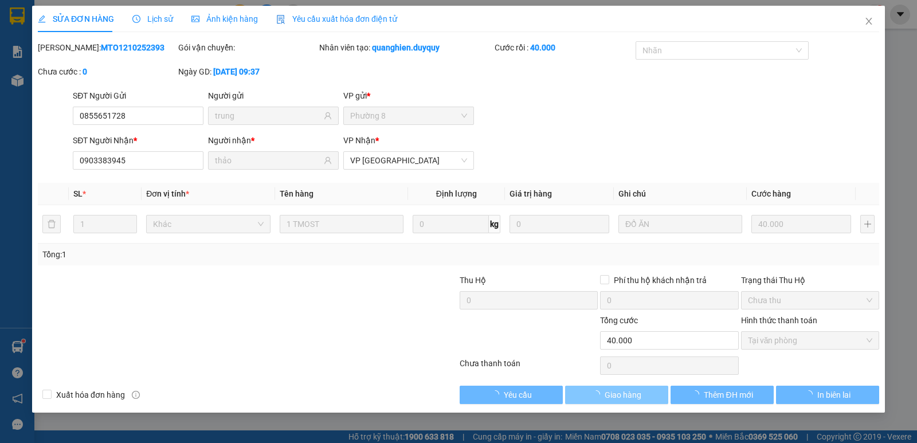
click at [615, 394] on span "Giao hàng" at bounding box center [623, 395] width 37 height 13
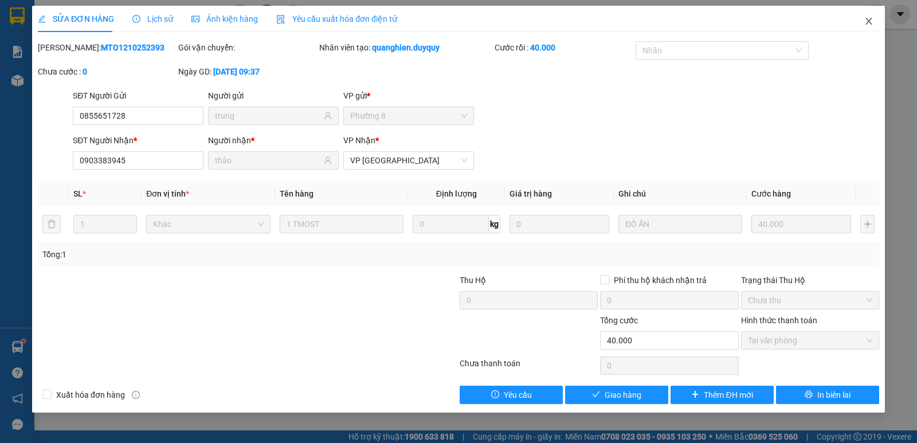
click at [868, 26] on span "Close" at bounding box center [869, 22] width 32 height 32
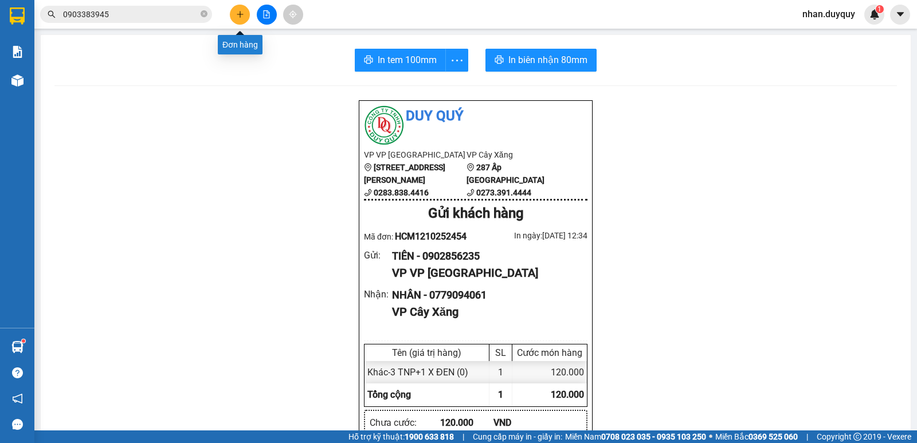
click at [238, 16] on icon "plus" at bounding box center [240, 14] width 8 height 8
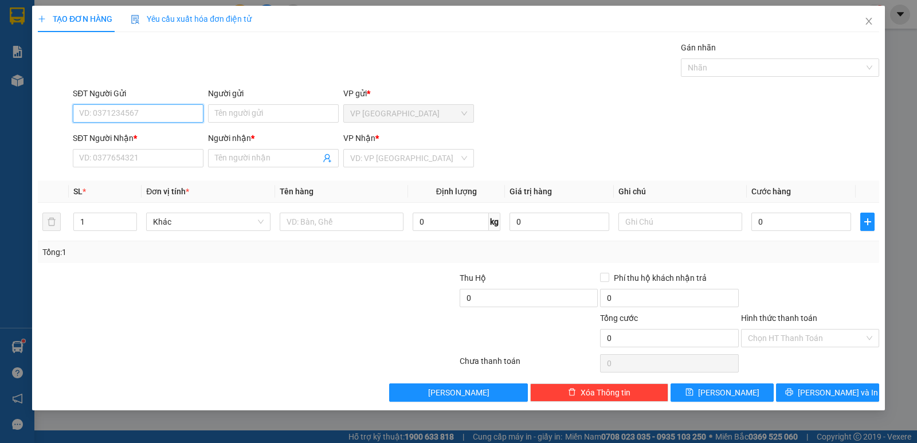
click at [97, 117] on input "SĐT Người Gửi" at bounding box center [138, 113] width 131 height 18
click at [124, 137] on div "0937742798 - THẢO" at bounding box center [138, 136] width 117 height 13
type input "0937742798"
type input "THẢO"
type input "0917375268"
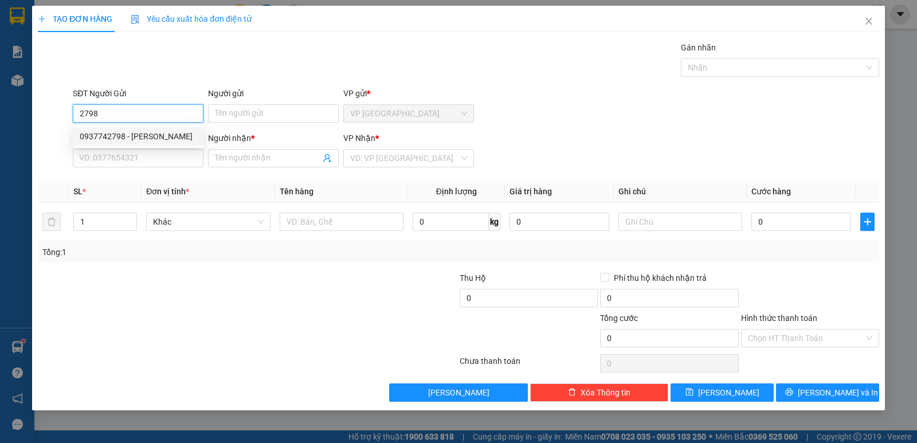
type input "DI 8"
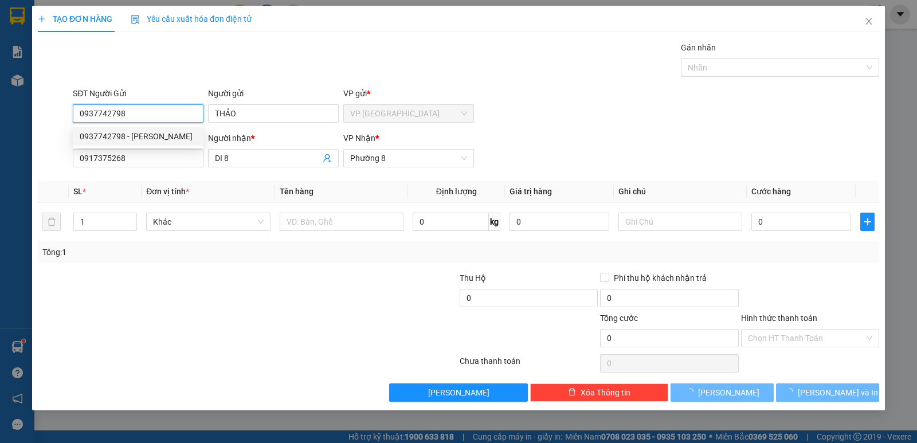
type input "20.000"
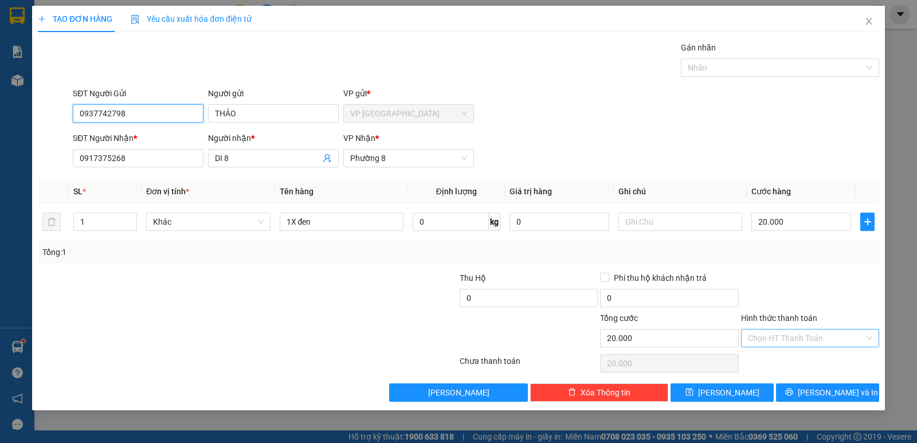
type input "0937742798"
click at [776, 337] on input "Hình thức thanh toán" at bounding box center [806, 338] width 116 height 17
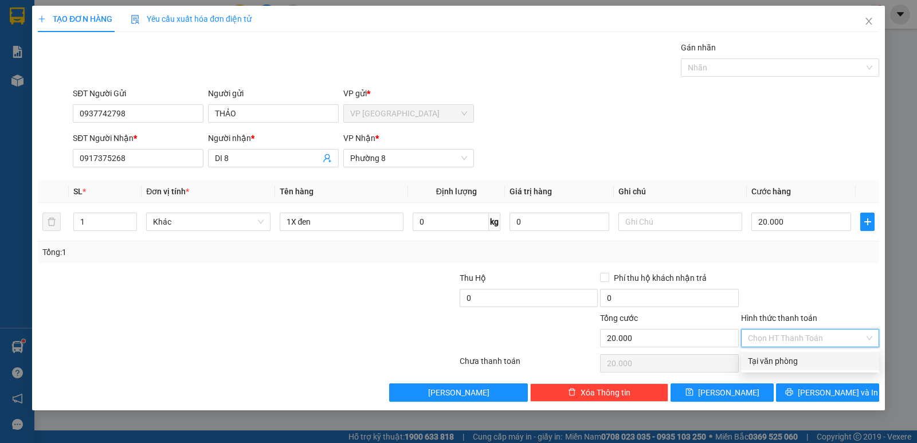
click at [784, 358] on div "Tại văn phòng" at bounding box center [810, 361] width 124 height 13
type input "0"
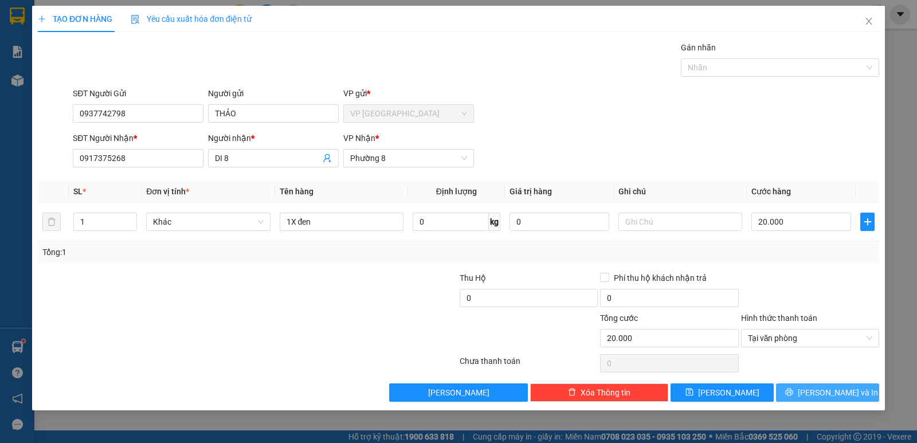
drag, startPoint x: 800, startPoint y: 392, endPoint x: 839, endPoint y: 322, distance: 79.6
click at [800, 390] on button "[PERSON_NAME] và In" at bounding box center [827, 393] width 103 height 18
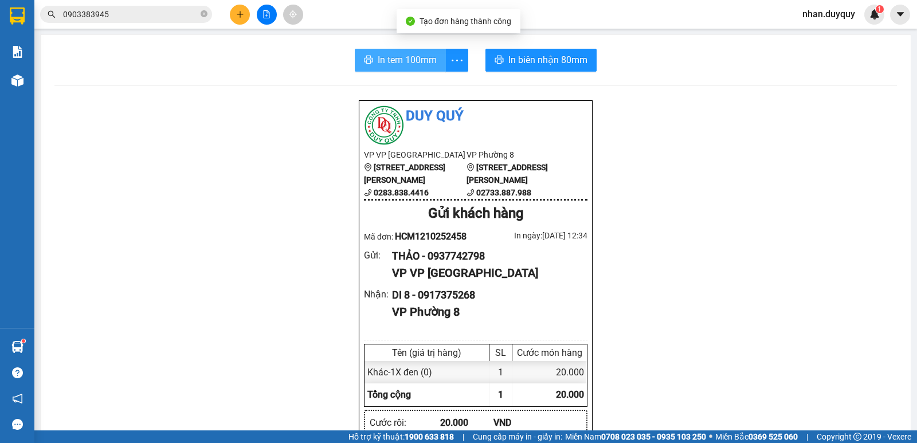
click at [396, 54] on span "In tem 100mm" at bounding box center [407, 60] width 59 height 14
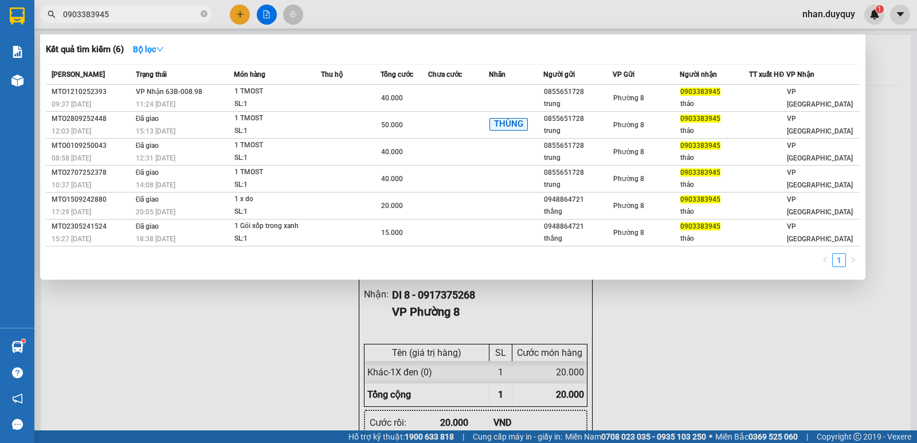
drag, startPoint x: 110, startPoint y: 15, endPoint x: 74, endPoint y: 32, distance: 39.5
click at [74, 25] on div "Kết quả tìm kiếm ( 6 ) Bộ lọc Mã ĐH Trạng thái Món hàng Thu hộ Tổng cước Chưa c…" at bounding box center [112, 15] width 224 height 20
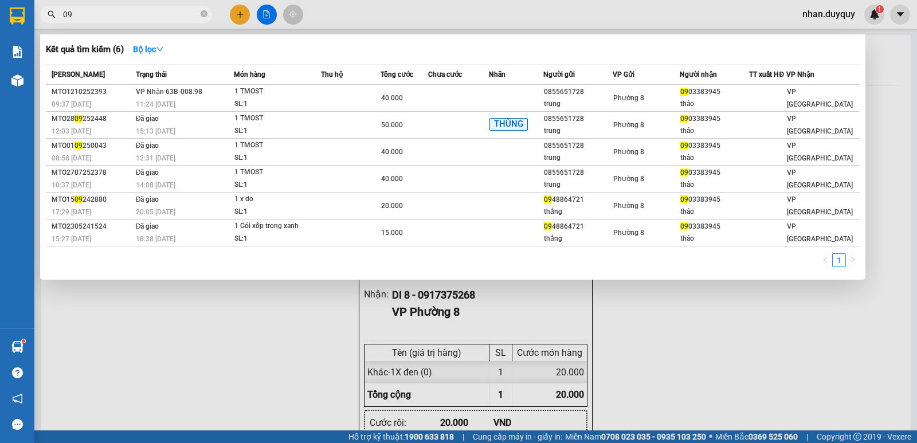
type input "0"
type input "0809"
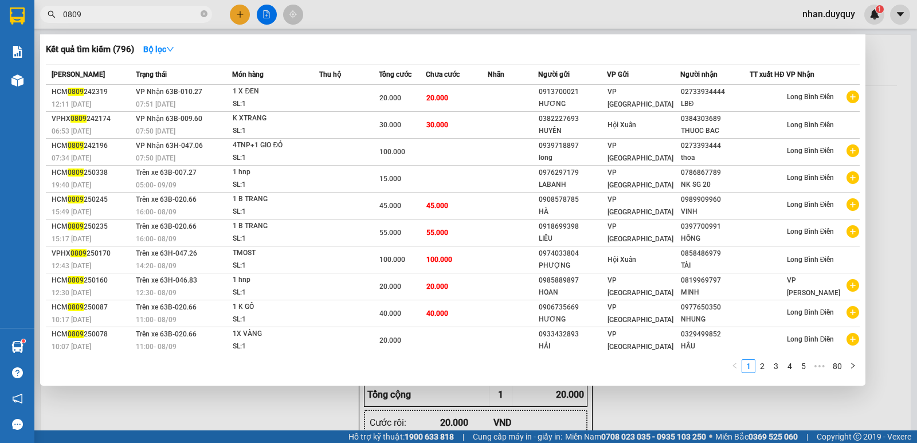
drag, startPoint x: 92, startPoint y: 15, endPoint x: 41, endPoint y: 30, distance: 53.3
click at [41, 25] on div "Kết quả tìm kiếm ( 796 ) Bộ lọc Mã ĐH Trạng thái Món hàng Thu hộ Tổng cước Chưa…" at bounding box center [112, 15] width 224 height 20
type input "0819"
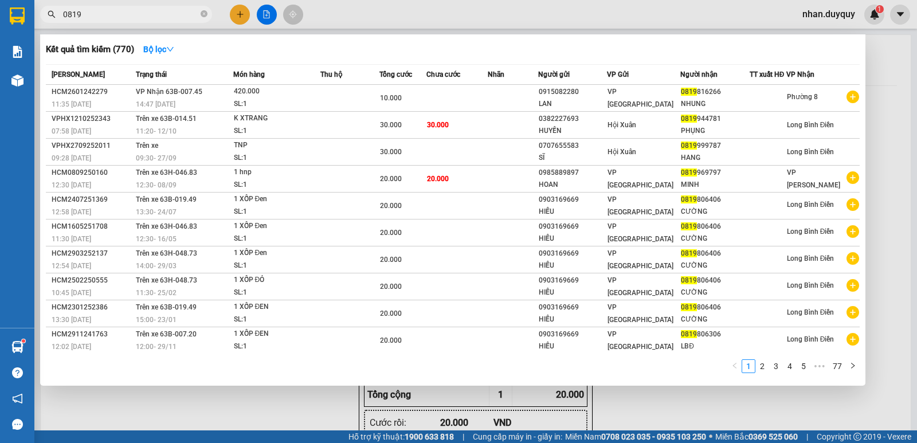
drag, startPoint x: 88, startPoint y: 15, endPoint x: 64, endPoint y: 29, distance: 27.2
click at [64, 25] on div "Kết quả tìm kiếm ( 770 ) Bộ lọc Mã ĐH Trạng thái Món hàng Thu hộ Tổng cước Chưa…" at bounding box center [112, 15] width 224 height 20
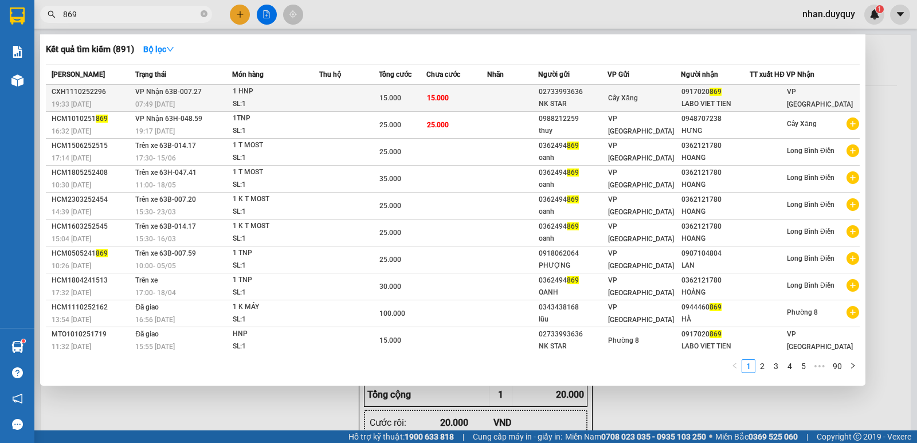
type input "869"
click at [706, 105] on div "LABO VIET TIEN" at bounding box center [716, 104] width 68 height 12
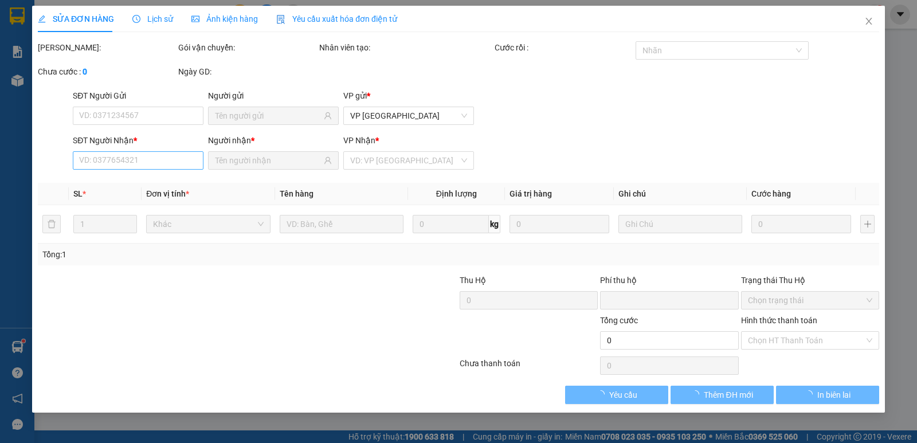
type input "02733993636"
type input "NK STAR"
type input "0917020869"
type input "LABO VIET TIEN"
type input "0"
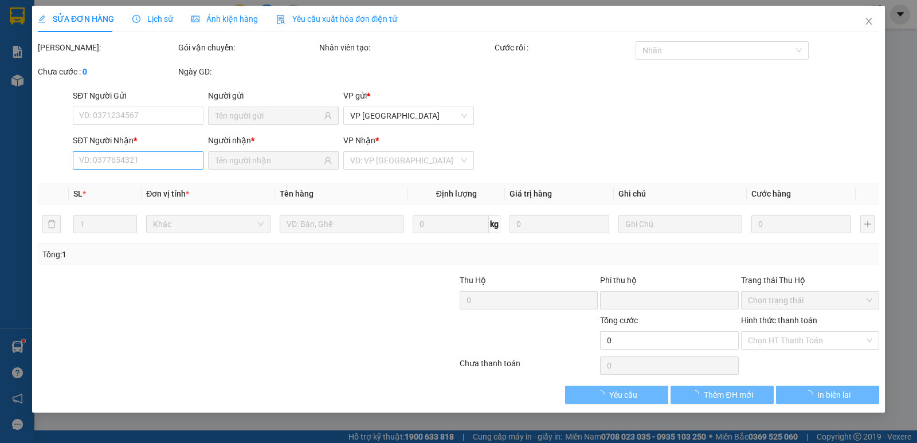
type input "15.000"
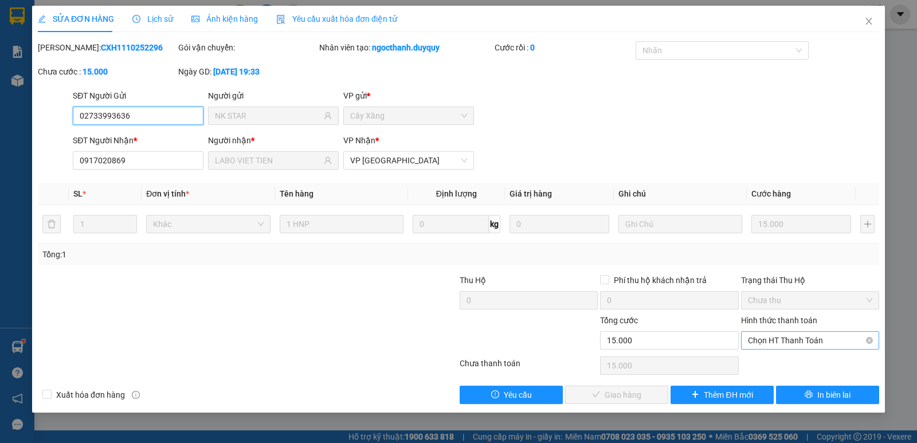
click at [782, 341] on span "Chọn HT Thanh Toán" at bounding box center [810, 340] width 124 height 17
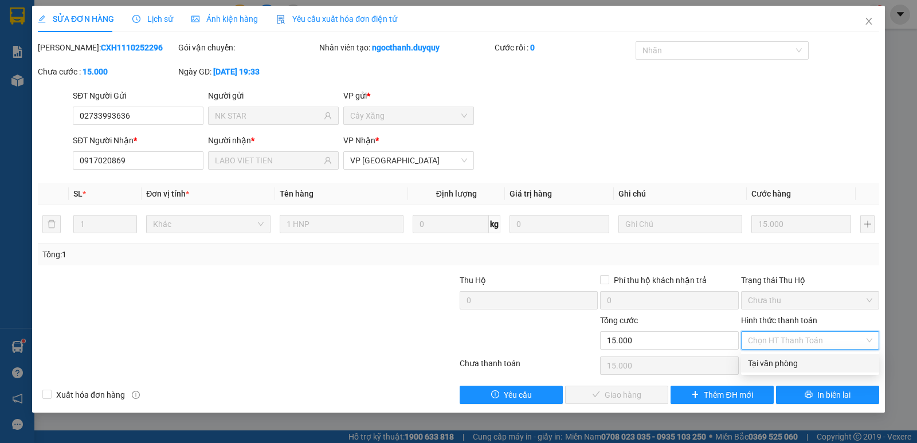
click at [784, 362] on div "Tại văn phòng" at bounding box center [810, 363] width 124 height 13
type input "0"
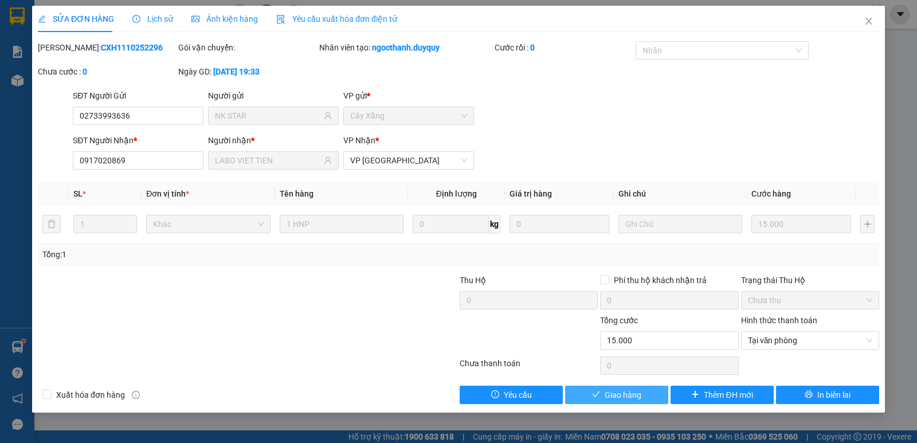
click at [623, 393] on span "Giao hàng" at bounding box center [623, 395] width 37 height 13
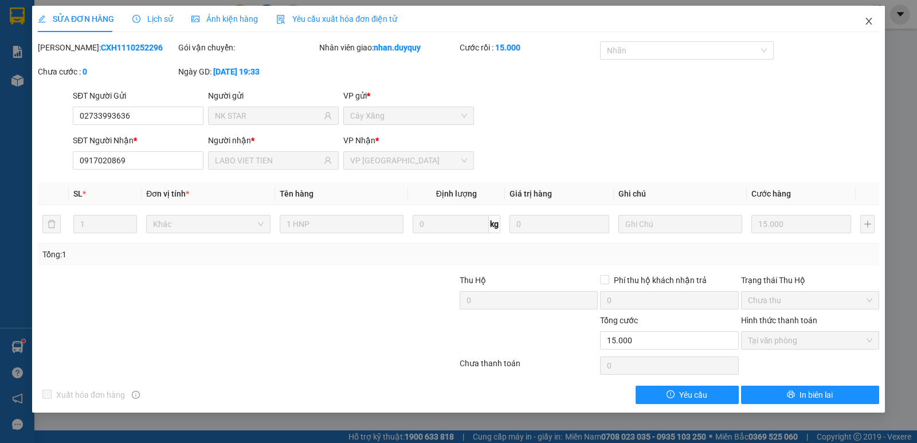
click at [871, 18] on icon "close" at bounding box center [869, 21] width 9 height 9
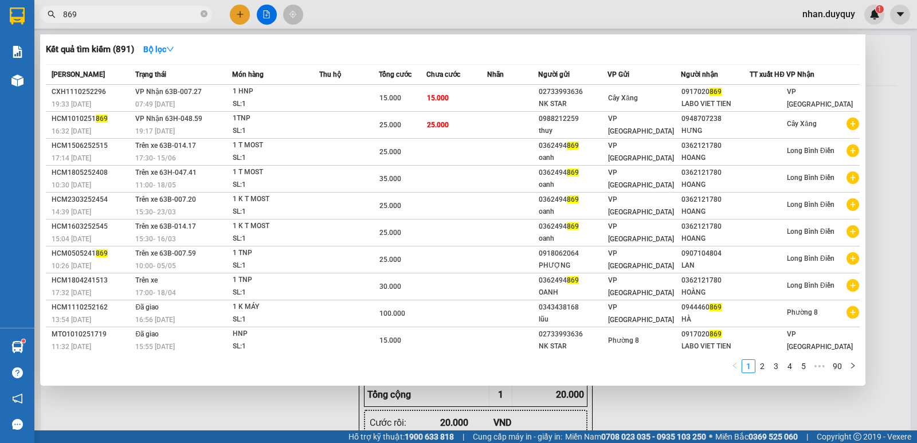
drag, startPoint x: 80, startPoint y: 13, endPoint x: 36, endPoint y: 38, distance: 50.1
click at [36, 25] on div "Kết quả tìm kiếm ( 891 ) Bộ lọc Mã ĐH Trạng thái Món hàng Thu hộ Tổng cước Chưa…" at bounding box center [112, 15] width 224 height 20
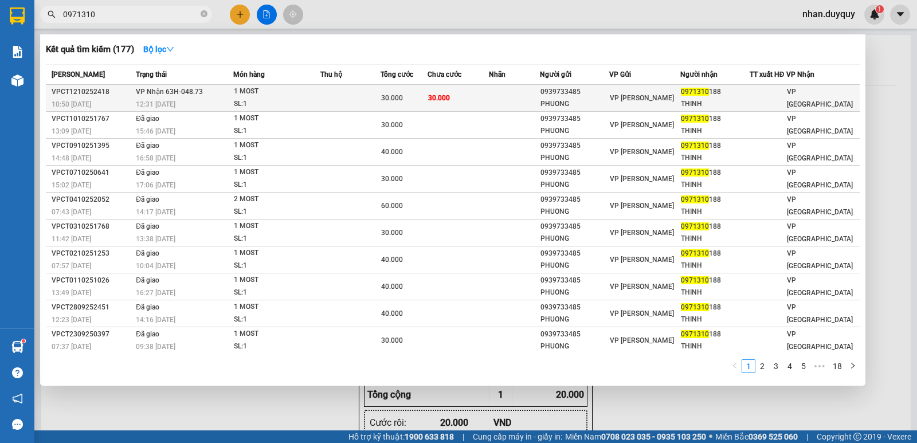
type input "0971310"
click at [635, 106] on td "[PERSON_NAME]" at bounding box center [644, 98] width 71 height 27
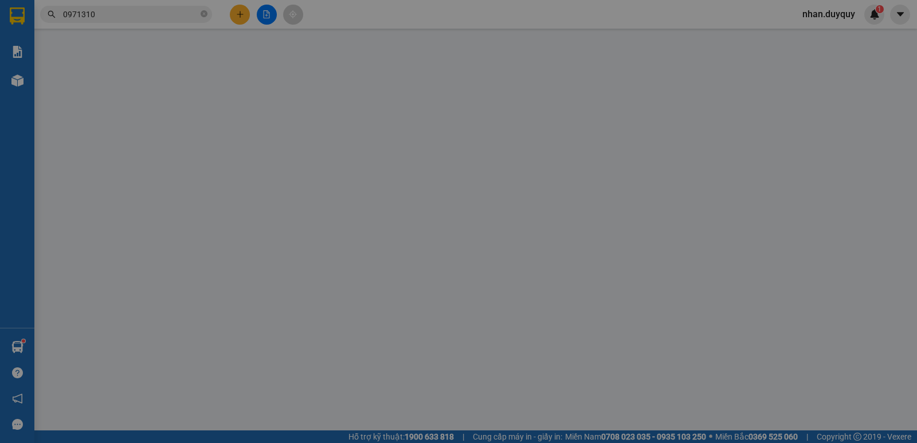
type input "0939733485"
type input "PHUONG"
type input "0971310188"
type input "THINH"
type input "0"
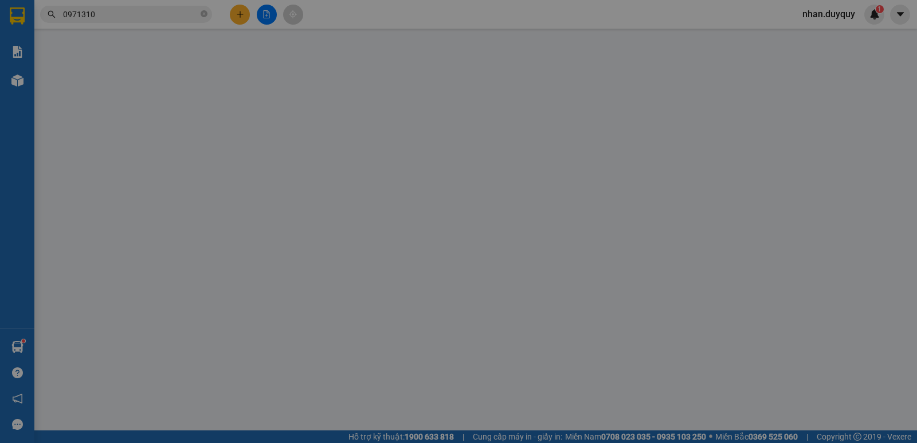
type input "30.000"
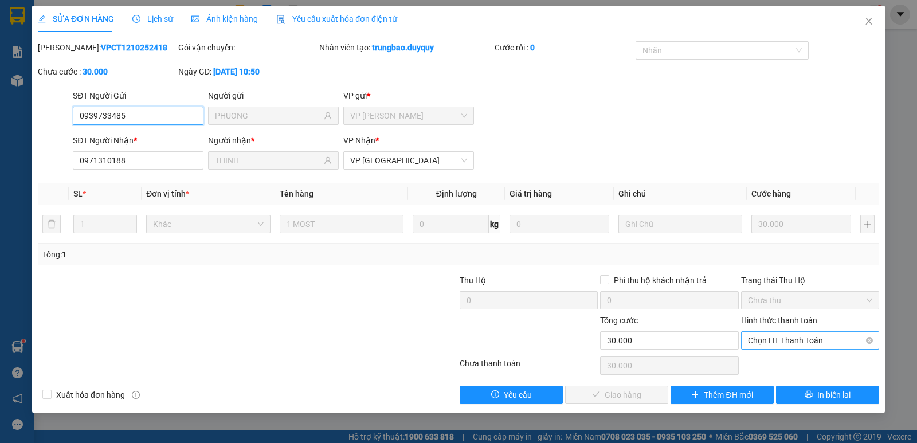
click at [797, 332] on span "Chọn HT Thanh Toán" at bounding box center [810, 340] width 124 height 17
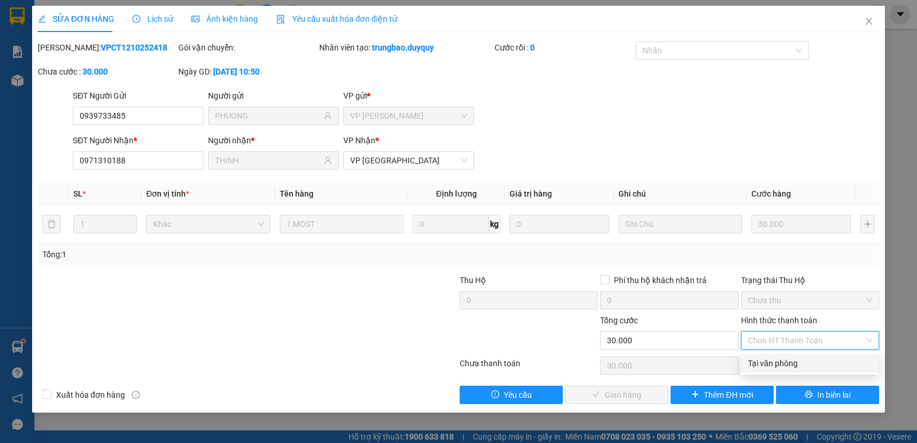
click at [795, 363] on div "Tại văn phòng" at bounding box center [810, 363] width 124 height 13
type input "0"
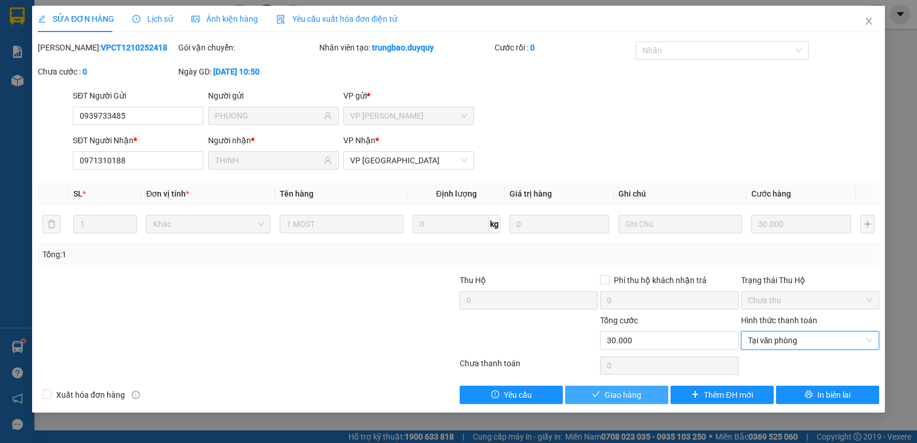
drag, startPoint x: 626, startPoint y: 396, endPoint x: 602, endPoint y: 385, distance: 25.9
click at [625, 396] on span "Giao hàng" at bounding box center [623, 395] width 37 height 13
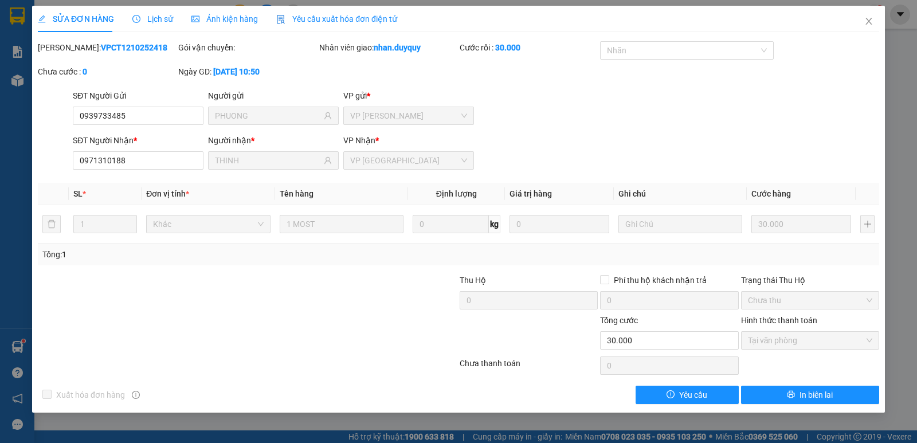
click at [330, 285] on div at bounding box center [388, 294] width 140 height 40
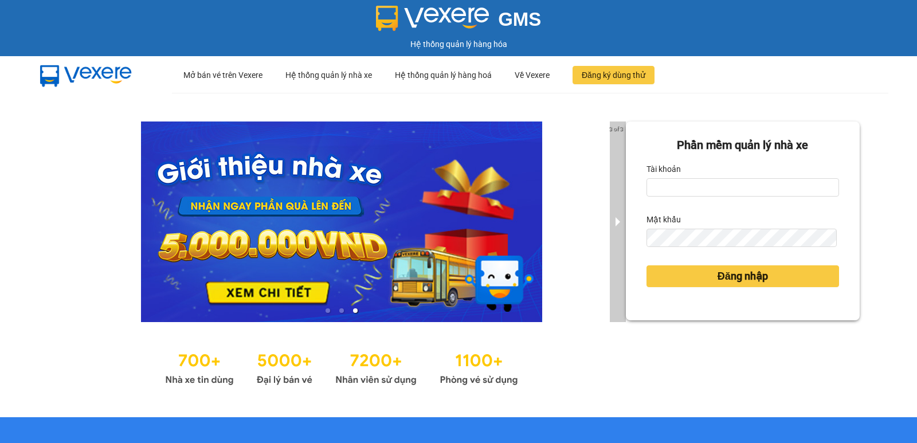
click at [610, 174] on button "next slide / item" at bounding box center [618, 222] width 16 height 201
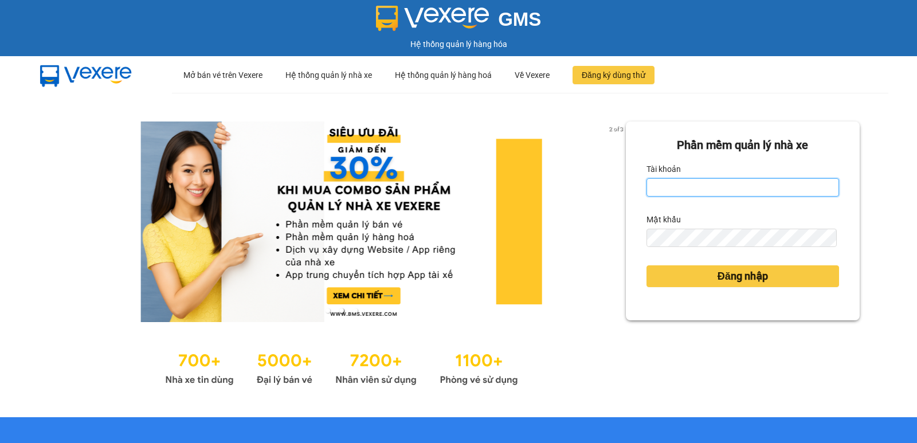
click at [647, 185] on input "Tài khoản" at bounding box center [743, 187] width 193 height 18
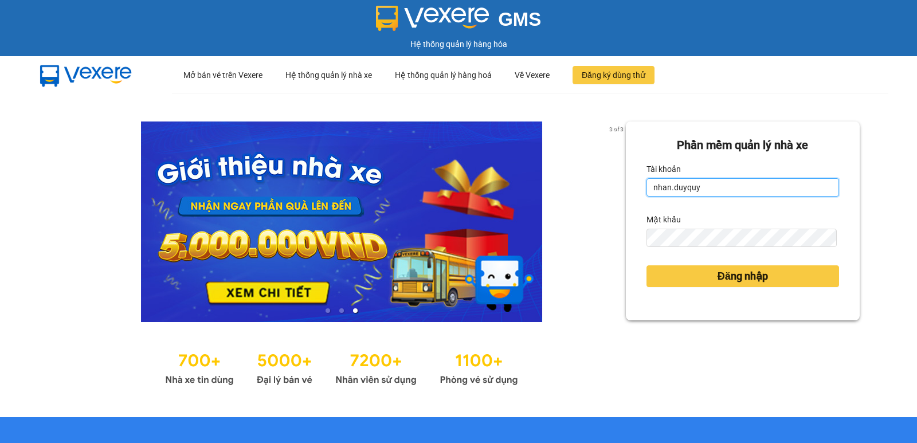
click at [714, 181] on input "nhan.duyquy" at bounding box center [743, 187] width 193 height 18
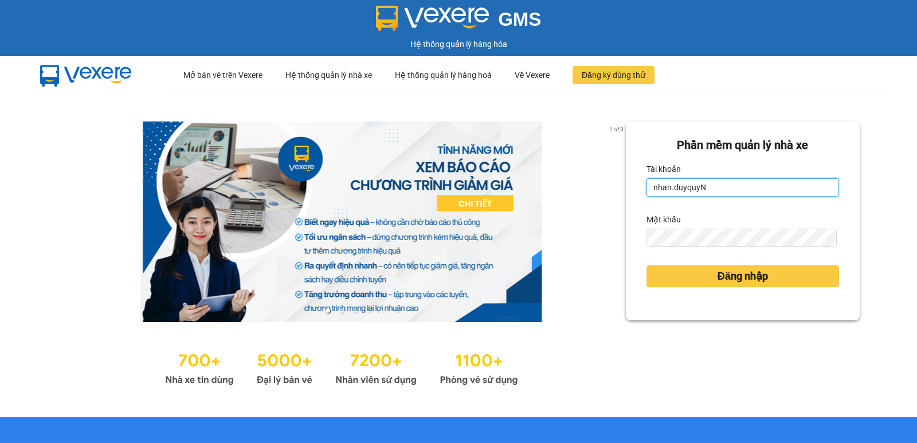
drag, startPoint x: 694, startPoint y: 186, endPoint x: 917, endPoint y: 173, distance: 222.8
click at [917, 173] on div "GMS Hệ thống quản lý hàng hóa ··· Mở bán vé trên Vexere ··· Hệ thống quản lý nh…" at bounding box center [458, 221] width 917 height 443
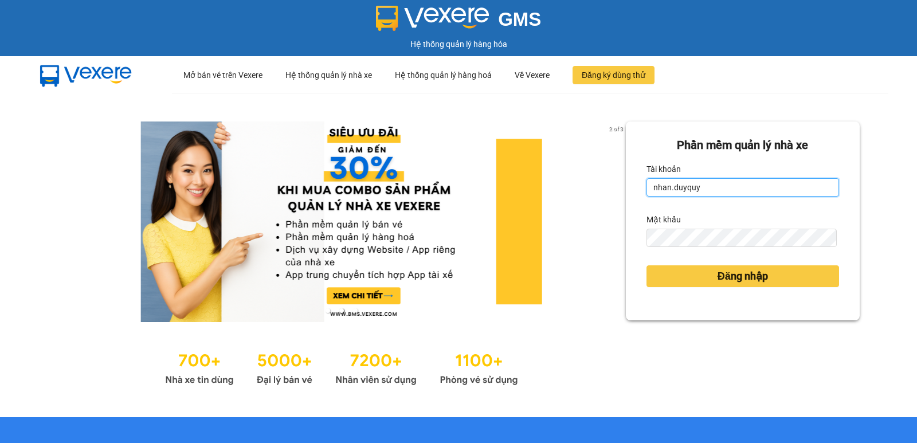
click at [650, 188] on input "nhan.duyquy" at bounding box center [743, 187] width 193 height 18
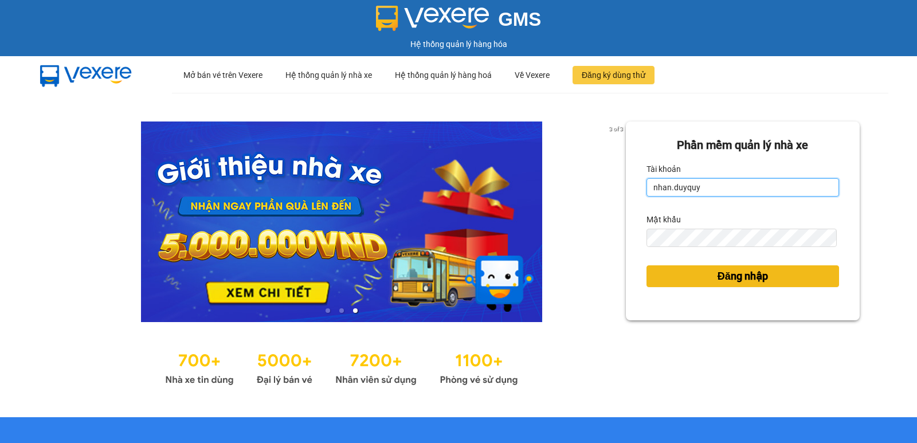
type input "nhan.duyquy"
click at [726, 278] on span "Đăng nhập" at bounding box center [743, 276] width 50 height 16
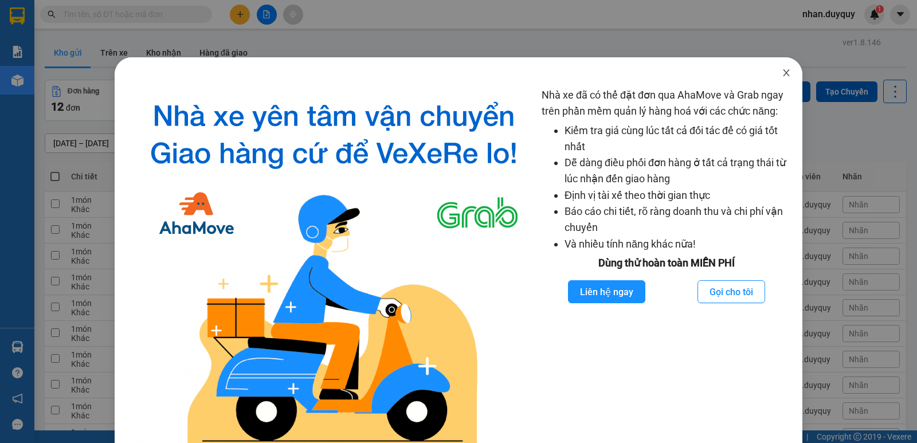
click at [782, 69] on icon "close" at bounding box center [786, 72] width 9 height 9
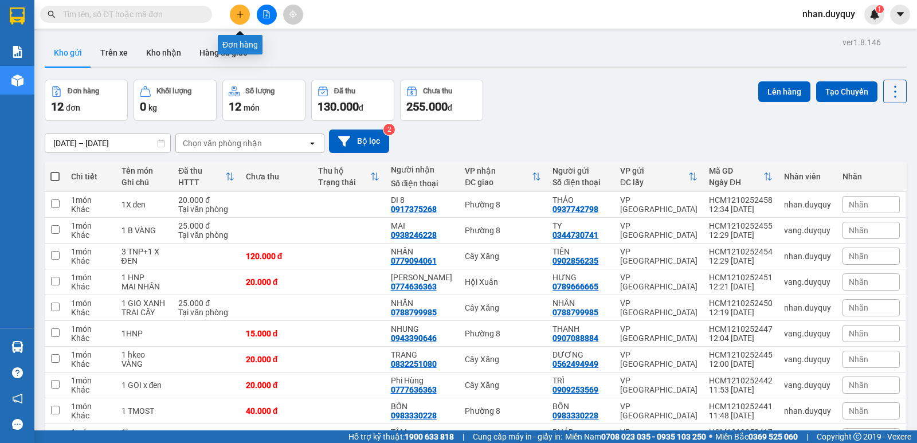
click at [239, 16] on icon "plus" at bounding box center [240, 14] width 8 height 8
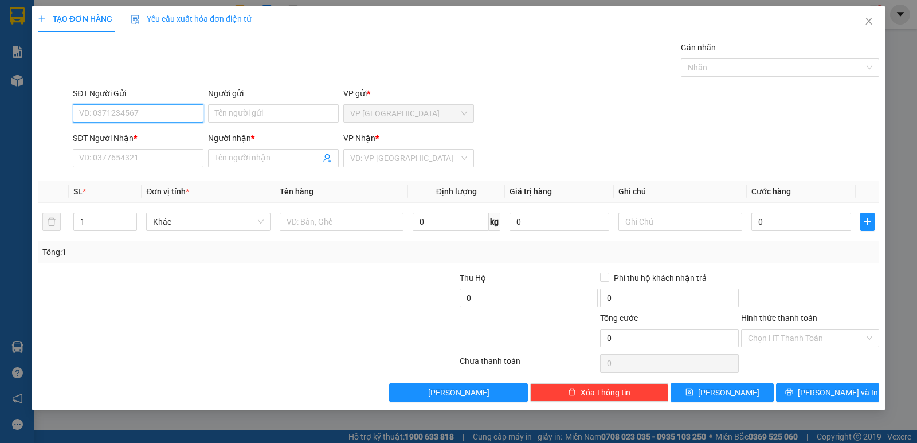
click at [104, 108] on input "SĐT Người Gửi" at bounding box center [138, 113] width 131 height 18
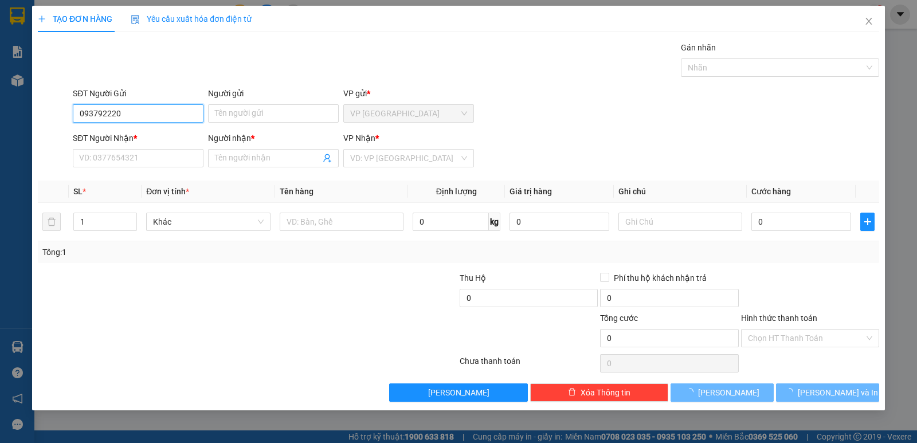
type input "0937922202"
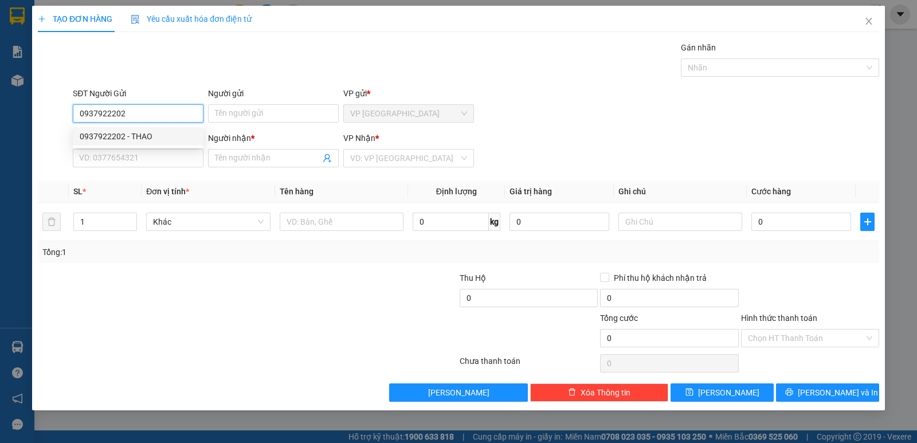
drag, startPoint x: 142, startPoint y: 139, endPoint x: 297, endPoint y: 143, distance: 155.4
click at [142, 138] on div "0937922202 - THAO" at bounding box center [138, 136] width 117 height 13
type input "THAO"
type input "0336846376"
type input "🅃🄷🅄Ậ🄽🄽🄶🅄🅈Ễ🄽"
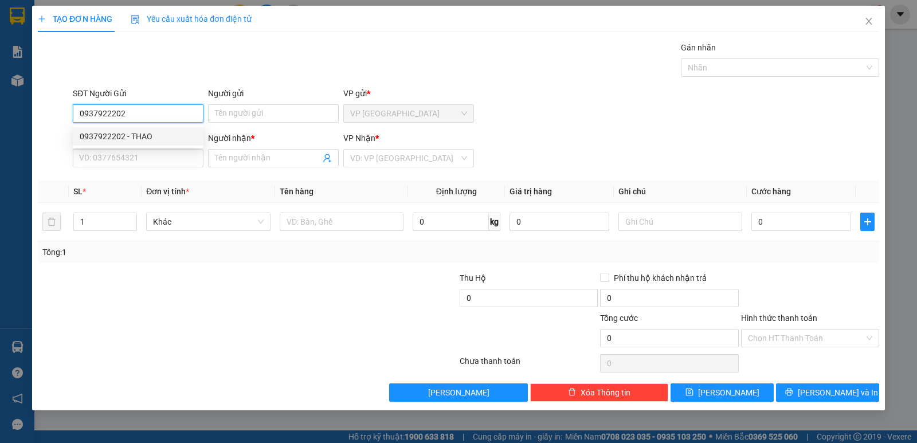
type input "630.000"
type input "30.000"
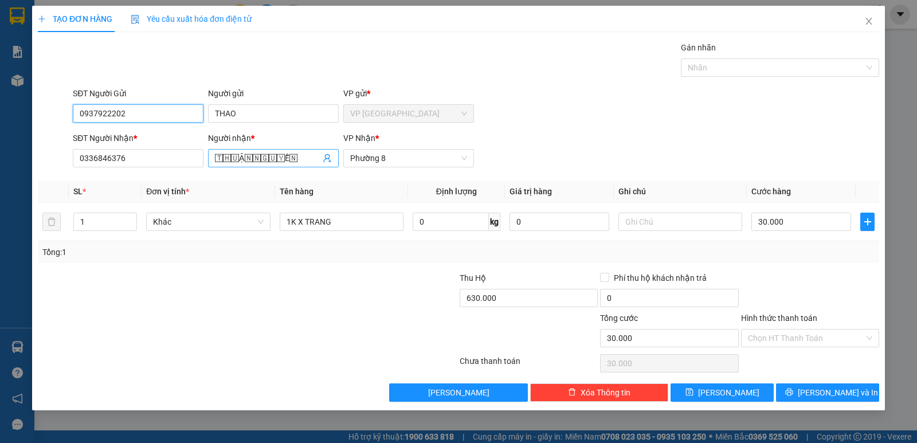
type input "0937922202"
drag, startPoint x: 300, startPoint y: 150, endPoint x: 88, endPoint y: 174, distance: 213.6
click at [88, 174] on div "Transit Pickup Surcharge Ids Transit Deliver Surcharge Ids Transit Deliver Surc…" at bounding box center [459, 221] width 842 height 361
type input "🅃"
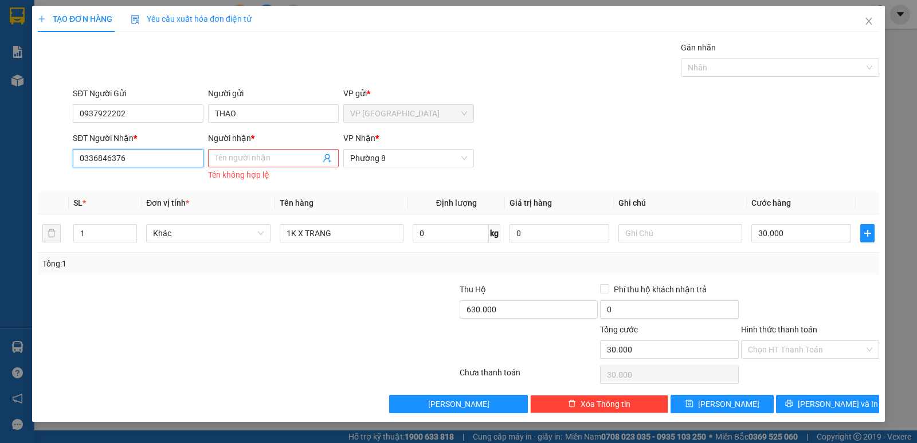
drag, startPoint x: 160, startPoint y: 157, endPoint x: 0, endPoint y: 190, distance: 163.3
click at [0, 190] on div "TẠO ĐƠN HÀNG Yêu cầu xuất hóa đơn điện tử Transit Pickup Surcharge Ids Transit …" at bounding box center [458, 221] width 917 height 443
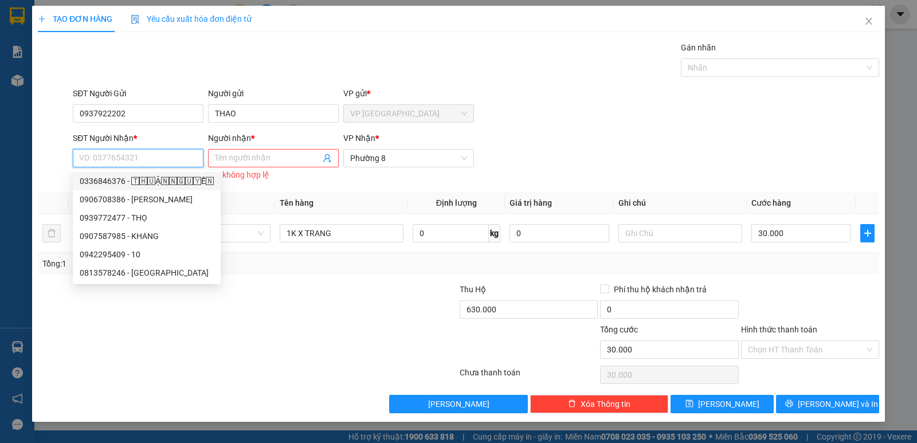
click at [89, 161] on input "SĐT Người Nhận *" at bounding box center [138, 158] width 131 height 18
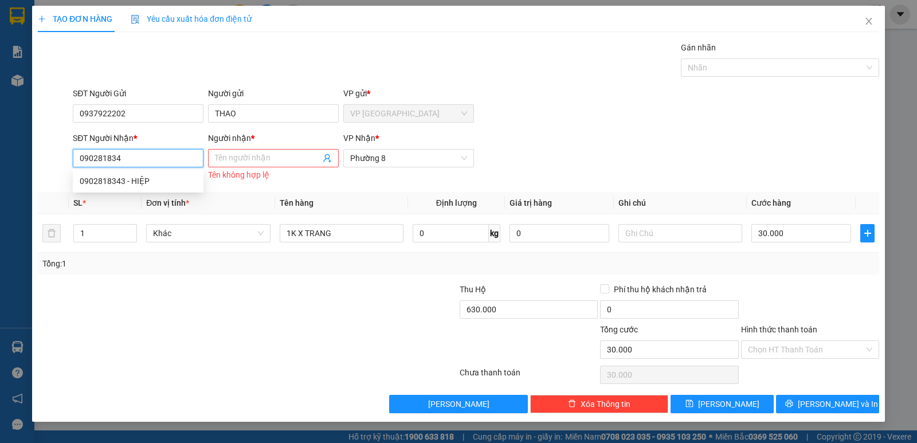
type input "0902818343"
click at [116, 178] on div "0902818343 - HIỆP" at bounding box center [138, 181] width 117 height 13
type input "HIỆP"
type input "0"
type input "25.000"
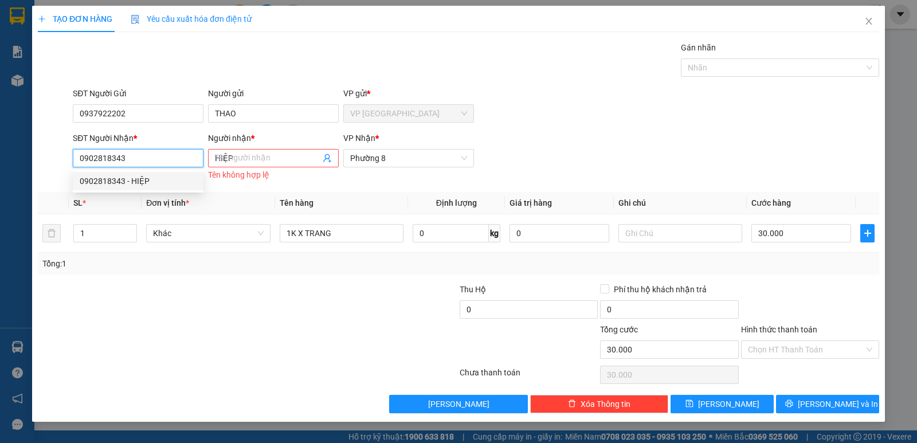
type input "25.000"
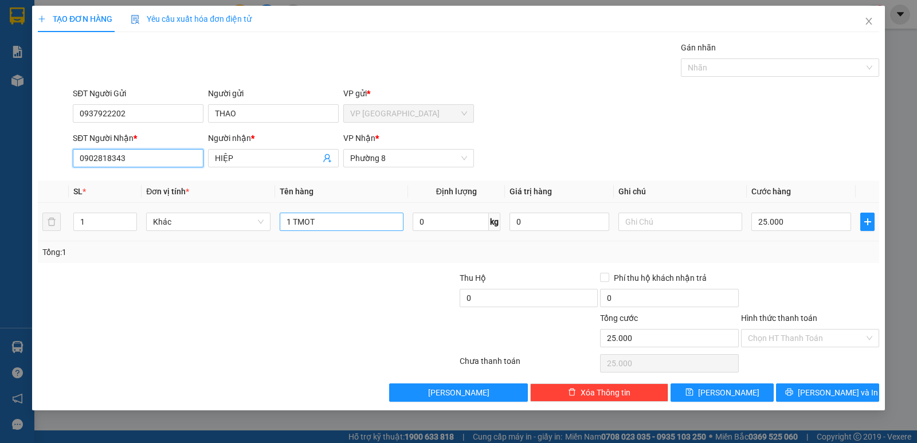
type input "0902818343"
drag, startPoint x: 338, startPoint y: 224, endPoint x: 285, endPoint y: 263, distance: 65.9
click at [285, 263] on div "Transit Pickup Surcharge Ids Transit Deliver Surcharge Ids Transit Deliver Surc…" at bounding box center [459, 221] width 842 height 361
type input "1 k x trong"
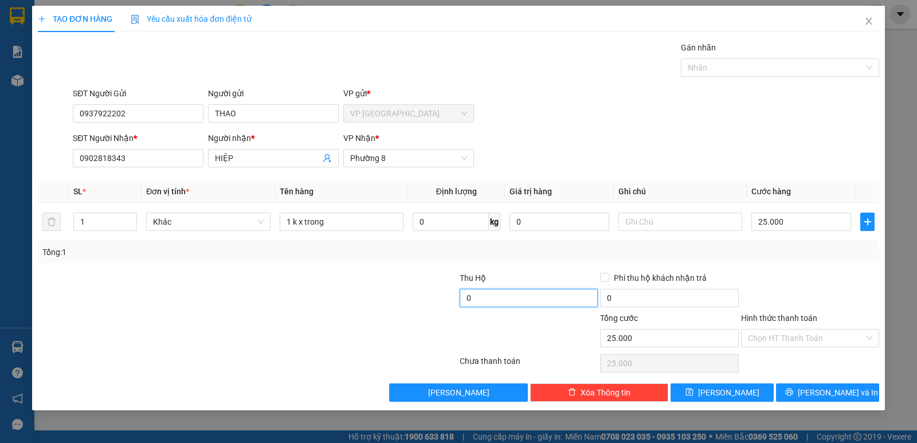
click at [486, 296] on input "0" at bounding box center [529, 298] width 138 height 18
type input "1.260.000"
click at [812, 222] on input "25.000" at bounding box center [802, 222] width 100 height 18
type input "0"
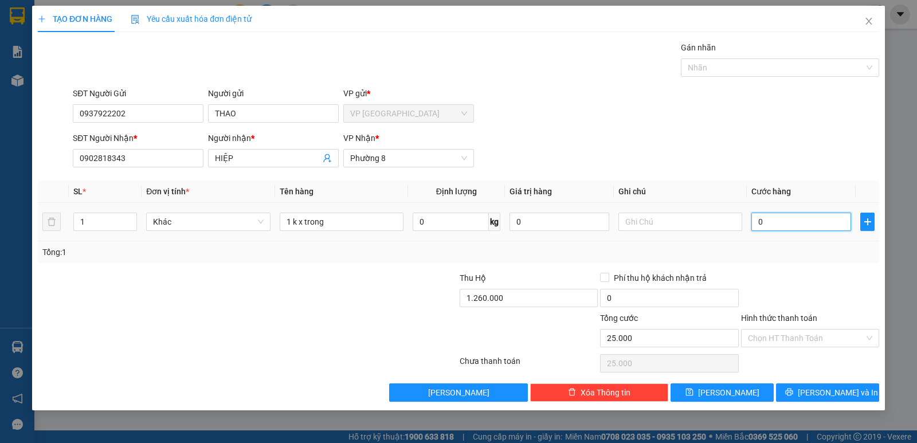
type input "0"
type input "3"
type input "035"
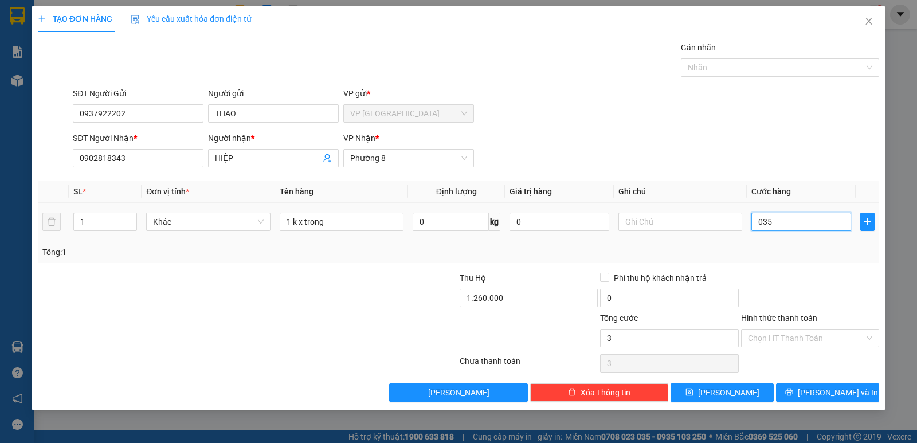
type input "35"
type input "035"
type input "35.000"
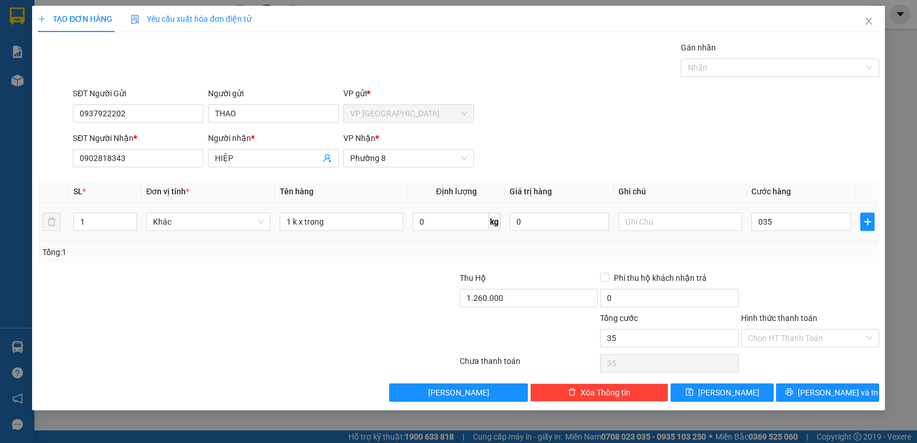
type input "35.000"
click at [824, 259] on div "Tổng: 1" at bounding box center [459, 252] width 842 height 22
click at [831, 391] on span "[PERSON_NAME] và In" at bounding box center [838, 392] width 80 height 13
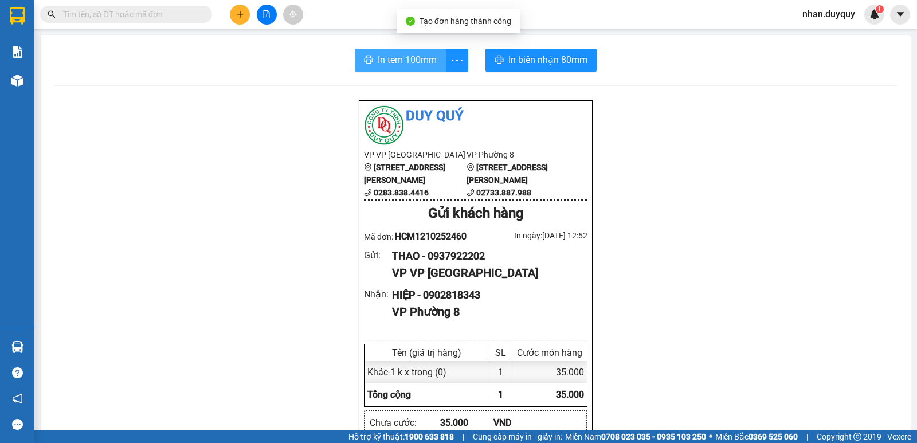
click at [389, 60] on span "In tem 100mm" at bounding box center [407, 60] width 59 height 14
click at [389, 56] on span "In tem 100mm" at bounding box center [407, 60] width 59 height 14
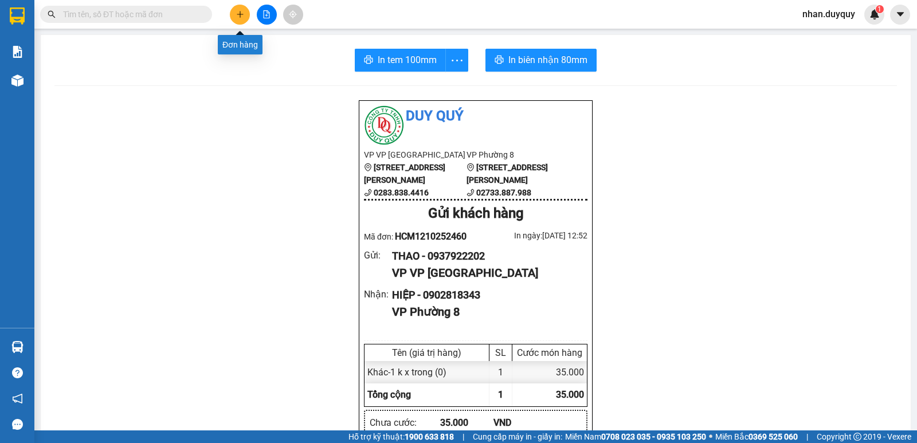
click at [245, 16] on button at bounding box center [240, 15] width 20 height 20
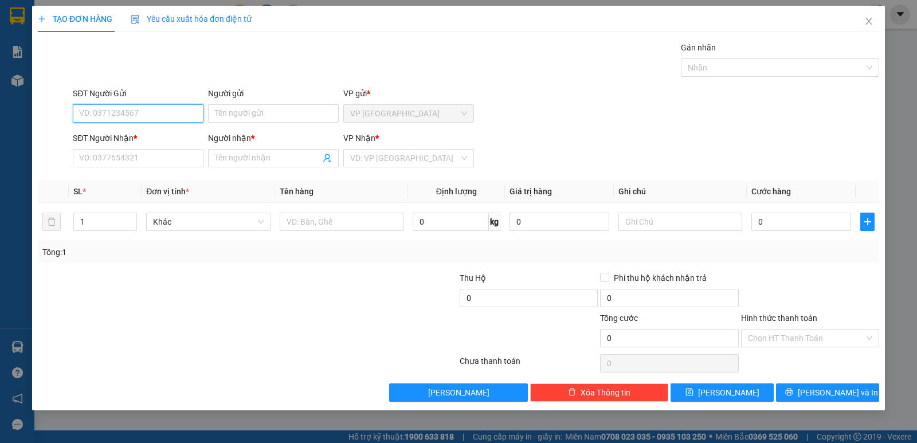
click at [104, 115] on input "SĐT Người Gửi" at bounding box center [138, 113] width 131 height 18
click at [139, 139] on div "0902134414 - KHANH" at bounding box center [139, 136] width 119 height 13
type input "0902134414"
type input "KHANH"
type input "0792212345"
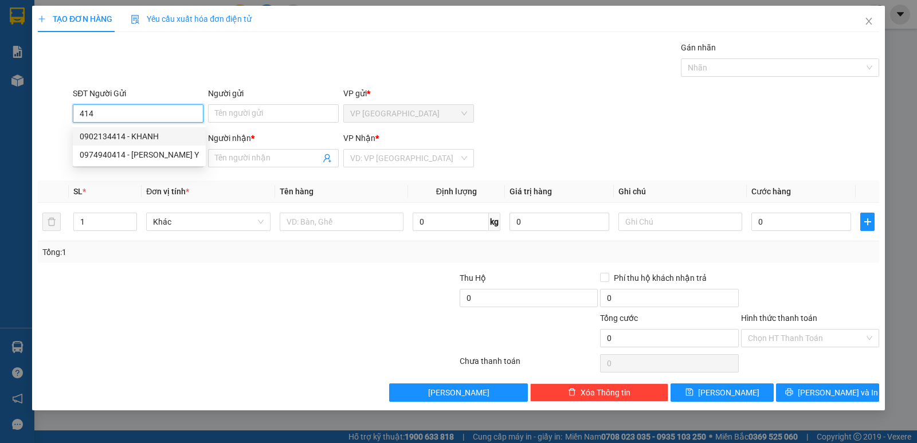
type input "ĐỊNH"
type input "20.000"
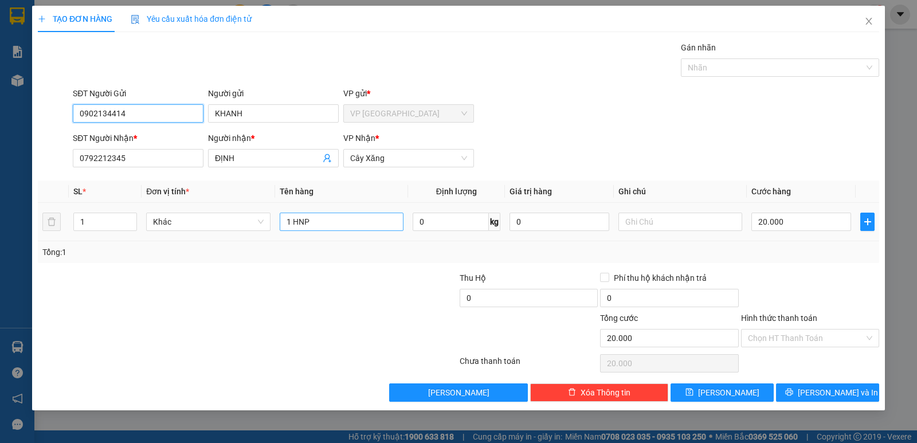
type input "0902134414"
drag, startPoint x: 341, startPoint y: 224, endPoint x: 158, endPoint y: 286, distance: 192.9
click at [158, 286] on div "Transit Pickup Surcharge Ids Transit Deliver Surcharge Ids Transit Deliver Surc…" at bounding box center [459, 221] width 842 height 361
type input "1 x trong"
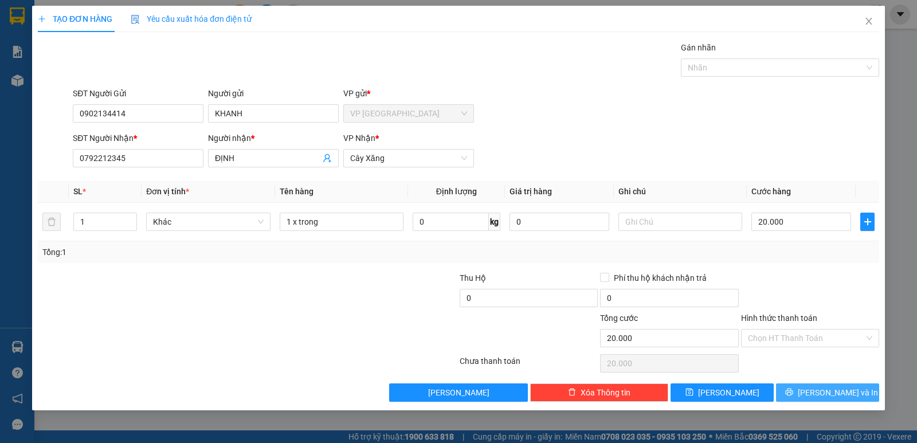
click at [819, 394] on span "[PERSON_NAME] và In" at bounding box center [838, 392] width 80 height 13
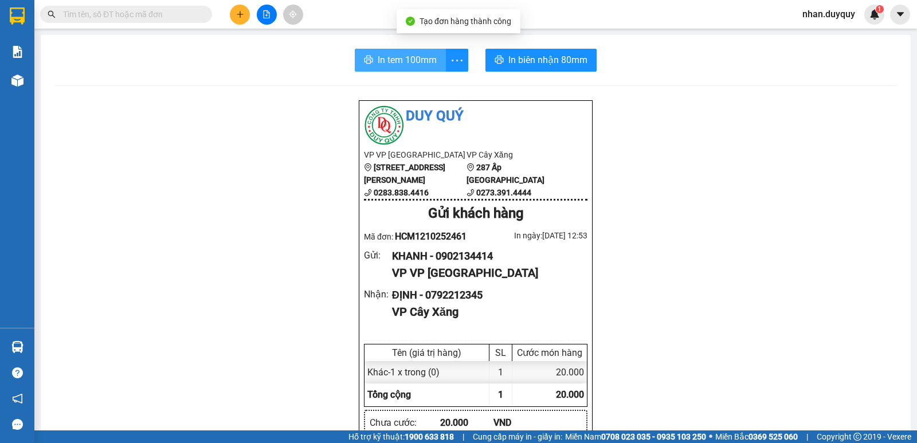
click at [419, 62] on span "In tem 100mm" at bounding box center [407, 60] width 59 height 14
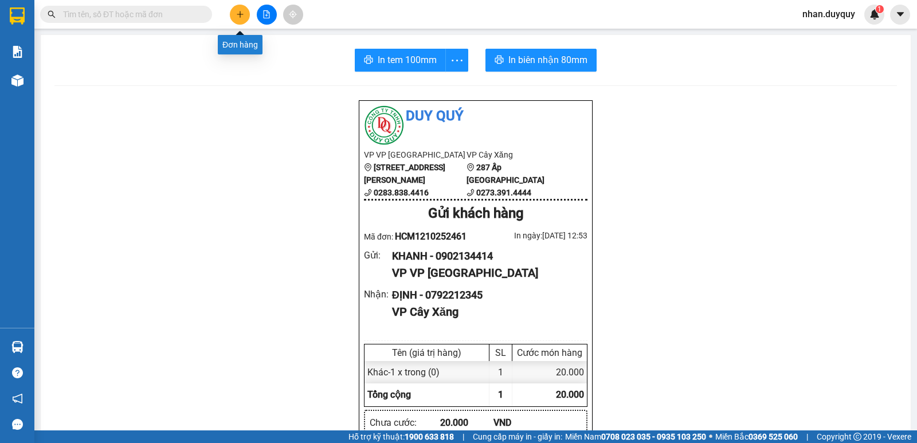
click at [236, 19] on button at bounding box center [240, 15] width 20 height 20
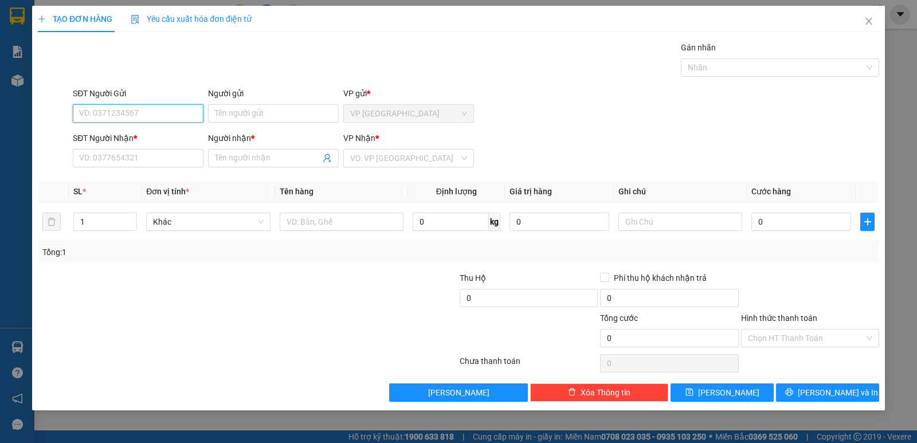
click at [84, 115] on input "SĐT Người Gửi" at bounding box center [138, 113] width 131 height 18
click at [141, 135] on div "0979648640 - NGOC LOI" at bounding box center [138, 136] width 117 height 13
type input "0979648640"
type input "NGOC LOI"
type input "0938110548"
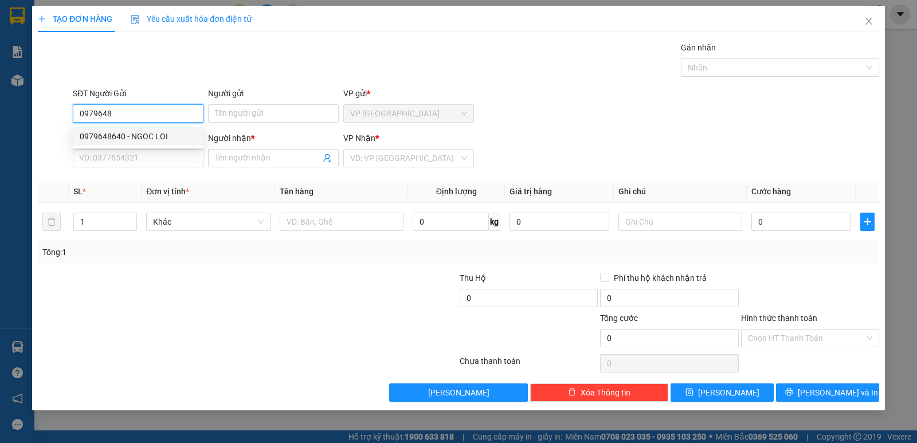
type input "A RON"
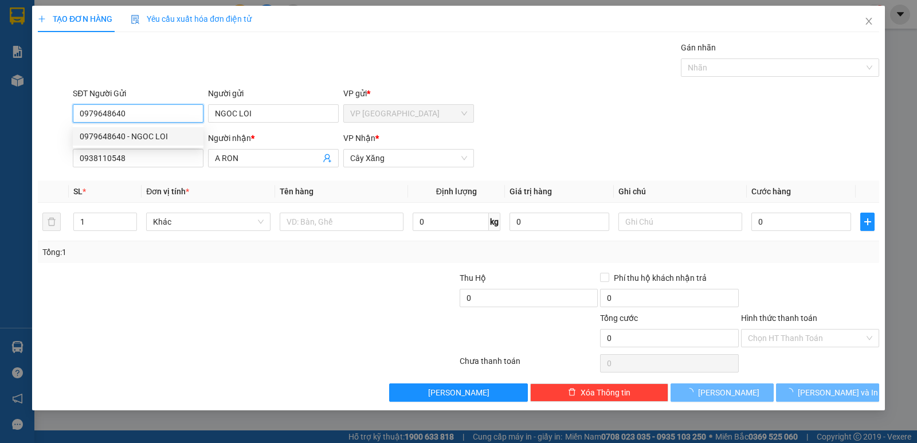
type input "80.000"
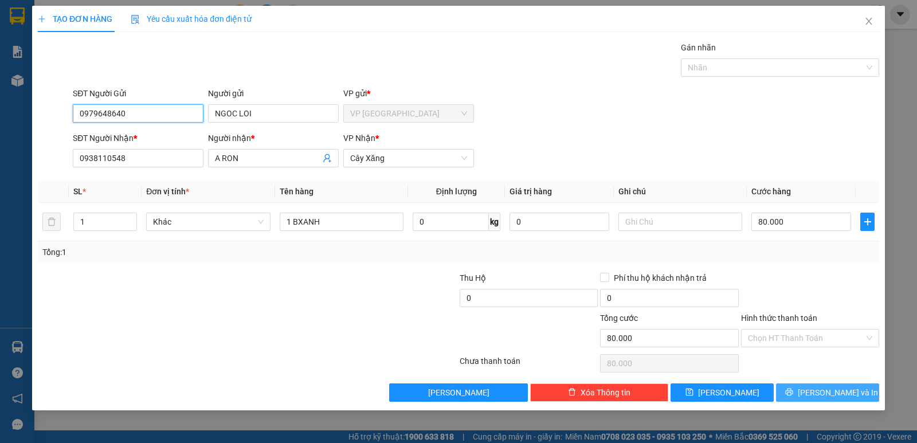
type input "0979648640"
click at [831, 393] on span "[PERSON_NAME] và In" at bounding box center [838, 392] width 80 height 13
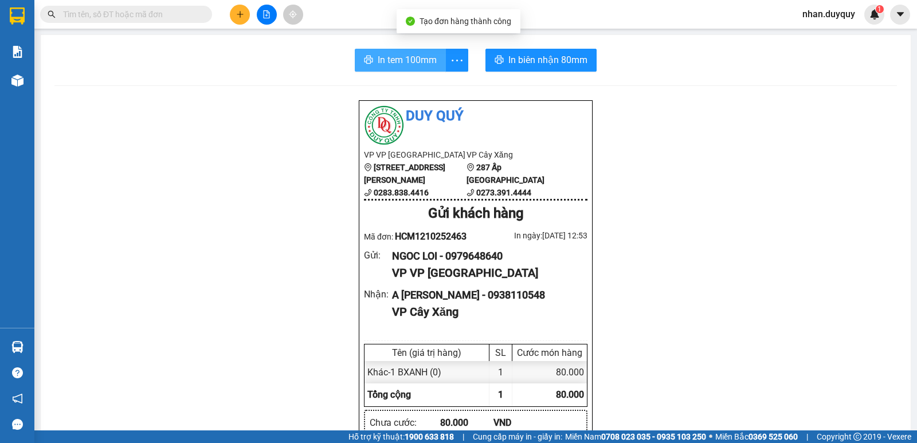
click at [394, 65] on span "In tem 100mm" at bounding box center [407, 60] width 59 height 14
click at [133, 19] on input "text" at bounding box center [130, 14] width 135 height 13
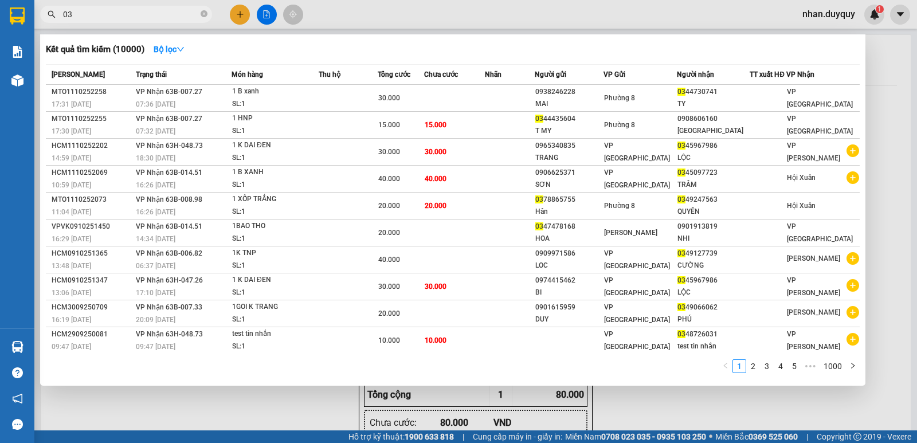
type input "0"
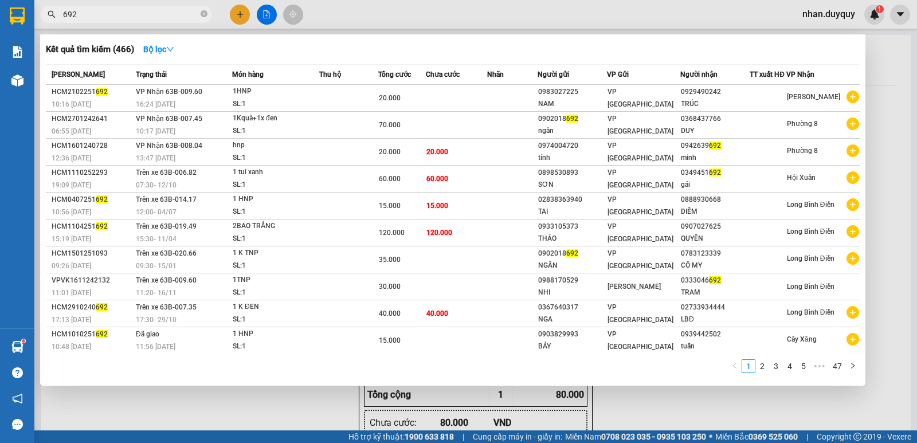
type input "692"
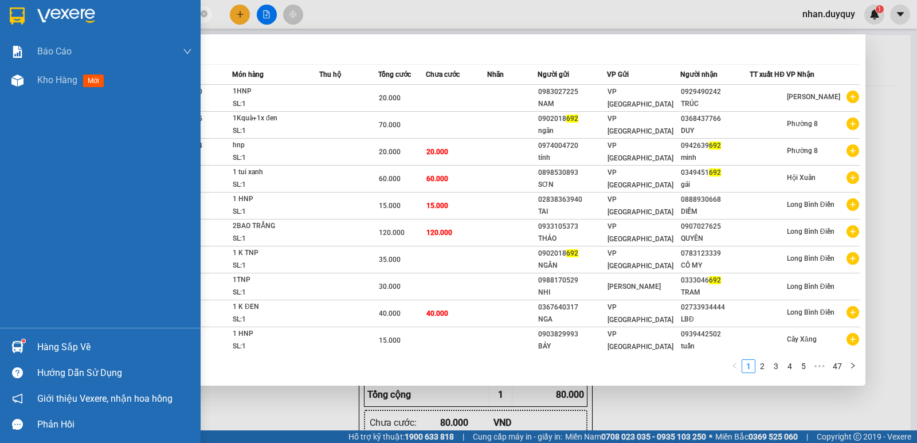
click at [86, 335] on div "Hàng sắp về" at bounding box center [100, 347] width 201 height 26
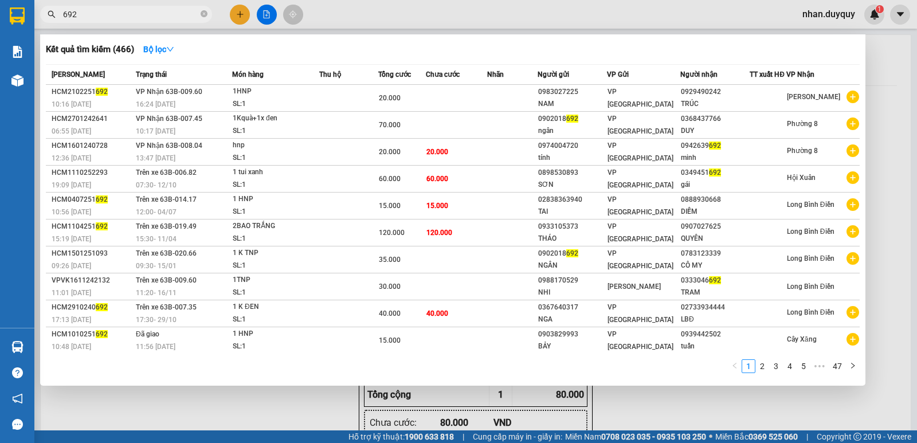
drag, startPoint x: 257, startPoint y: 57, endPoint x: 268, endPoint y: 57, distance: 11.5
click at [260, 57] on section "Kết quả tìm kiếm ( 466 ) Bộ lọc Mã ĐH Trạng thái Món hàng Thu hộ Tổng cước Chưa…" at bounding box center [458, 221] width 917 height 443
click at [245, 17] on div at bounding box center [458, 221] width 917 height 443
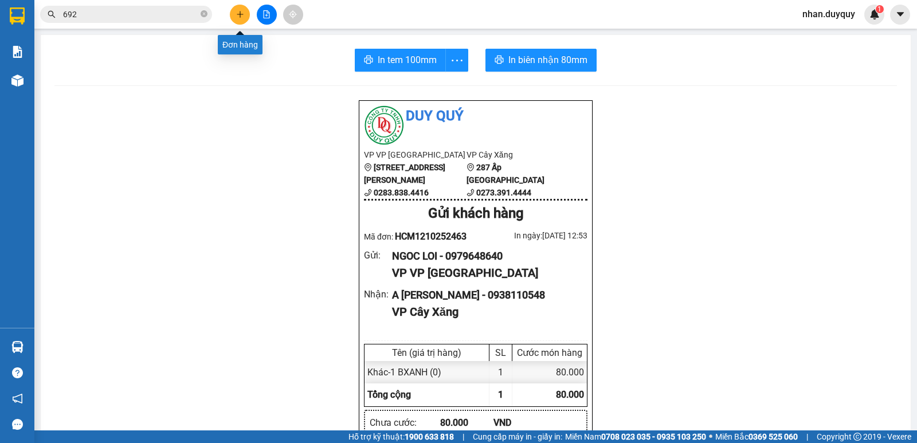
click at [242, 10] on button at bounding box center [240, 15] width 20 height 20
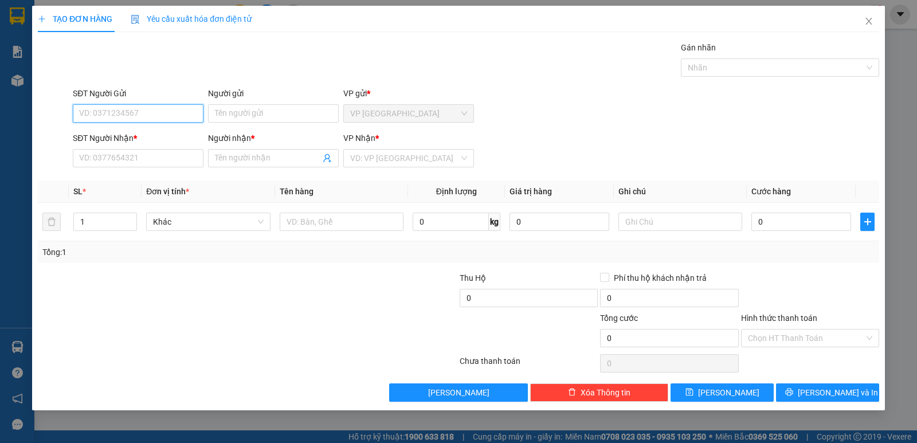
click at [81, 114] on input "SĐT Người Gửi" at bounding box center [138, 113] width 131 height 18
type input "0936010463"
click at [132, 138] on div "0936010463 - CÔ HẰNG" at bounding box center [138, 136] width 117 height 13
type input "CÔ HẰNG"
type input "0376843489"
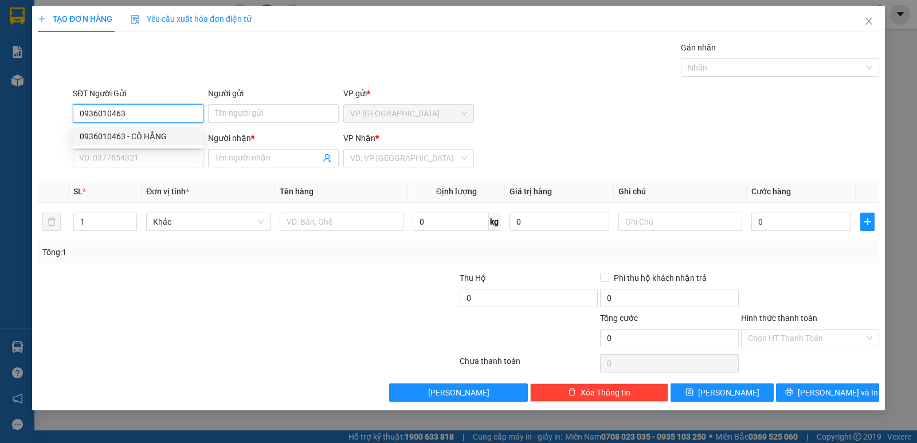
type input "ngọc"
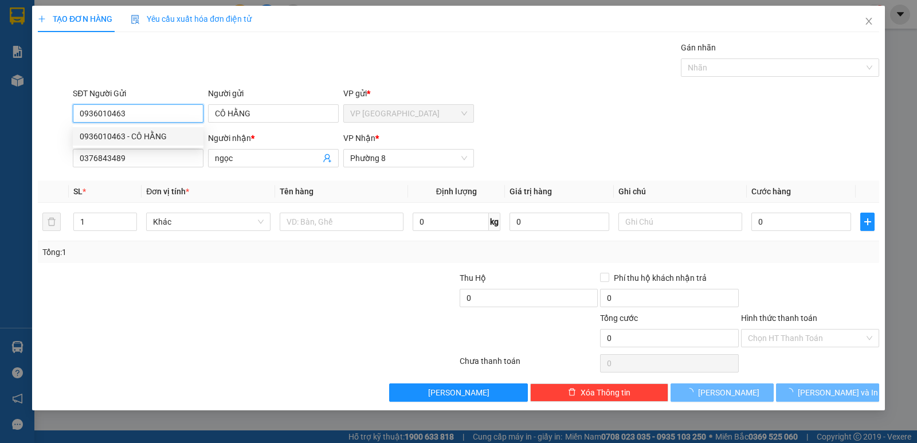
type input "30.000"
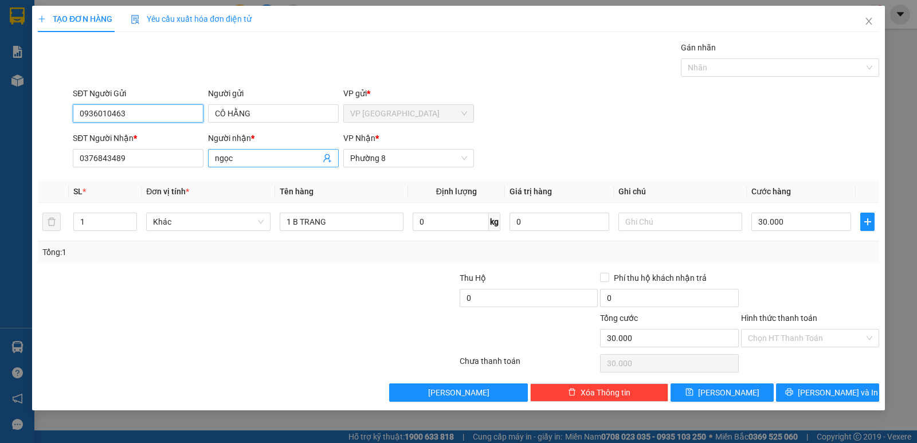
type input "0936010463"
drag, startPoint x: 242, startPoint y: 167, endPoint x: 183, endPoint y: 184, distance: 61.5
click at [190, 185] on div "Transit Pickup Surcharge Ids Transit Deliver Surcharge Ids Transit Deliver Surc…" at bounding box center [459, 221] width 842 height 361
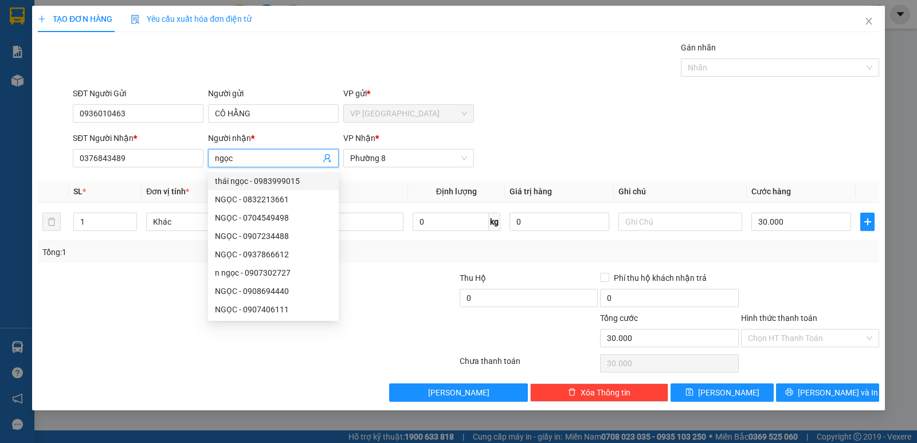
type input "ngọc"
click at [444, 136] on div "VP Nhận *" at bounding box center [408, 138] width 131 height 13
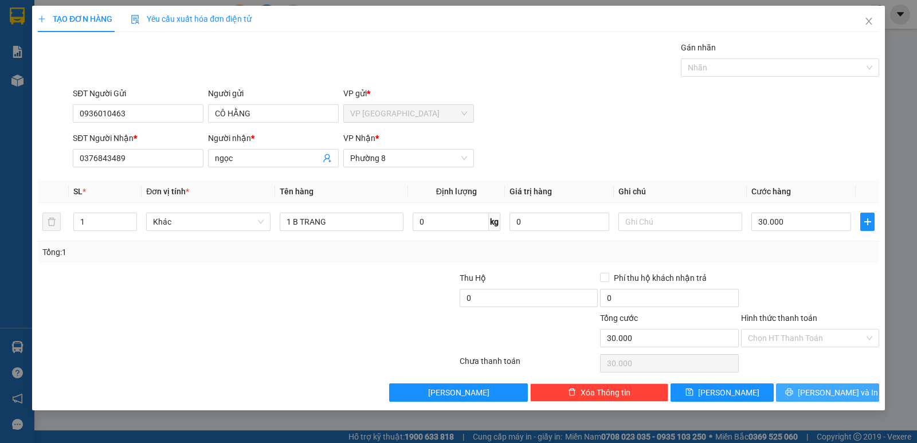
drag, startPoint x: 818, startPoint y: 392, endPoint x: 827, endPoint y: 291, distance: 101.9
click at [827, 370] on div "Transit Pickup Surcharge Ids Transit Deliver Surcharge Ids Transit Deliver Surc…" at bounding box center [459, 221] width 842 height 361
click at [830, 394] on span "[PERSON_NAME] và In" at bounding box center [838, 392] width 80 height 13
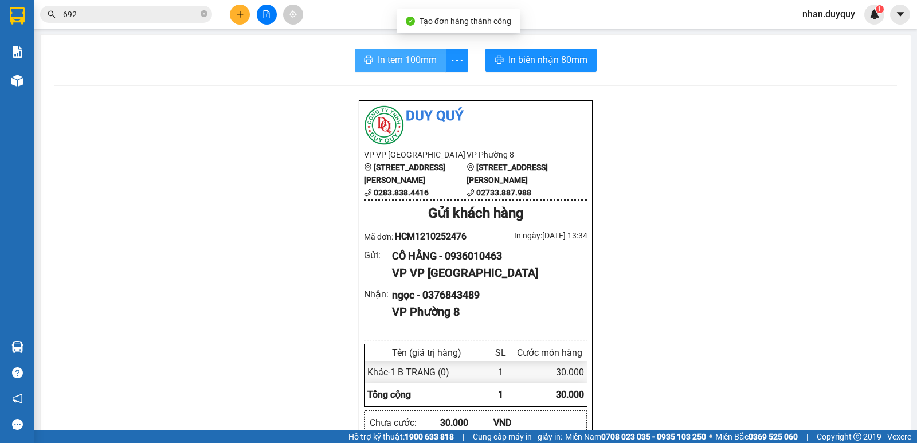
click at [399, 58] on span "In tem 100mm" at bounding box center [407, 60] width 59 height 14
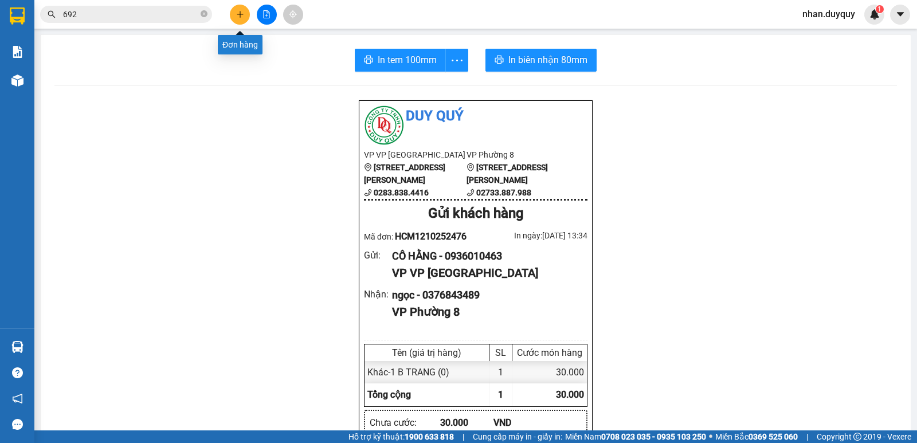
click at [236, 14] on icon "plus" at bounding box center [240, 14] width 8 height 8
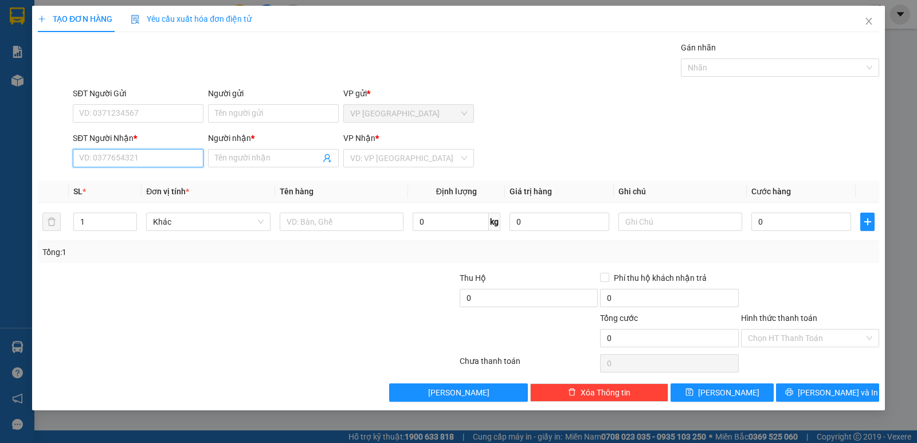
click at [85, 157] on input "SĐT Người Nhận *" at bounding box center [138, 158] width 131 height 18
type input "0976050966"
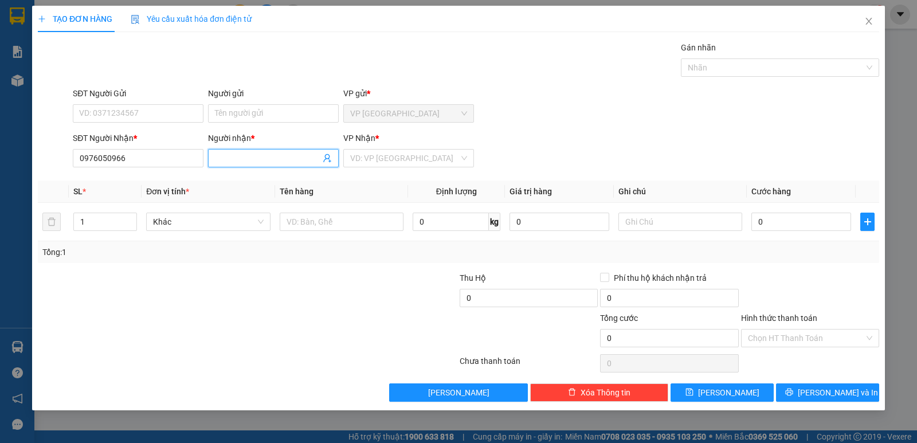
click at [220, 161] on input "Người nhận *" at bounding box center [267, 158] width 105 height 13
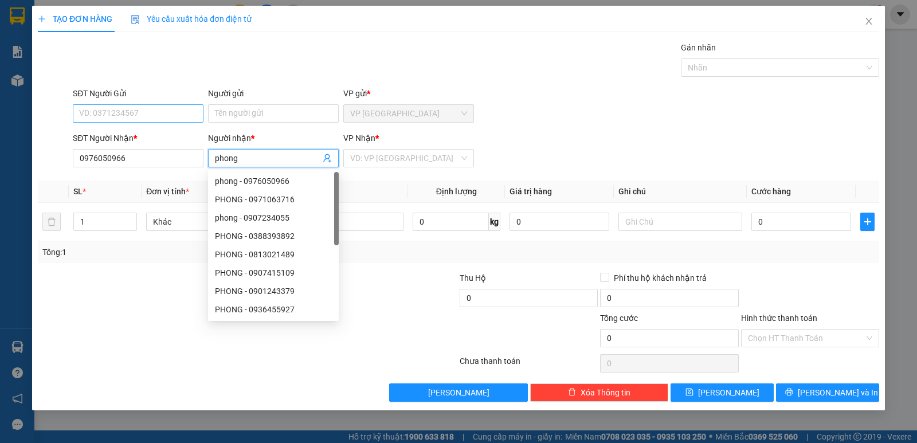
type input "phong"
click at [123, 111] on input "SĐT Người Gửi" at bounding box center [138, 113] width 131 height 18
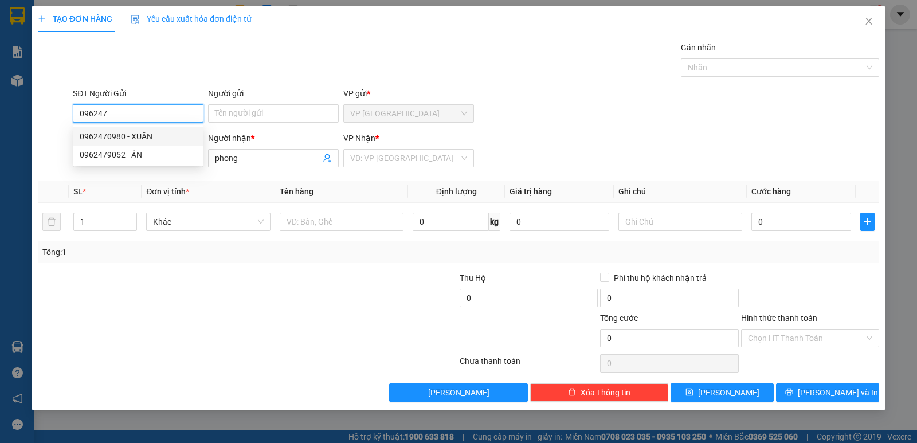
click at [130, 138] on div "0962470980 - XUÂN" at bounding box center [138, 136] width 117 height 13
type input "0962470980"
type input "XUÂN"
type input "30.000"
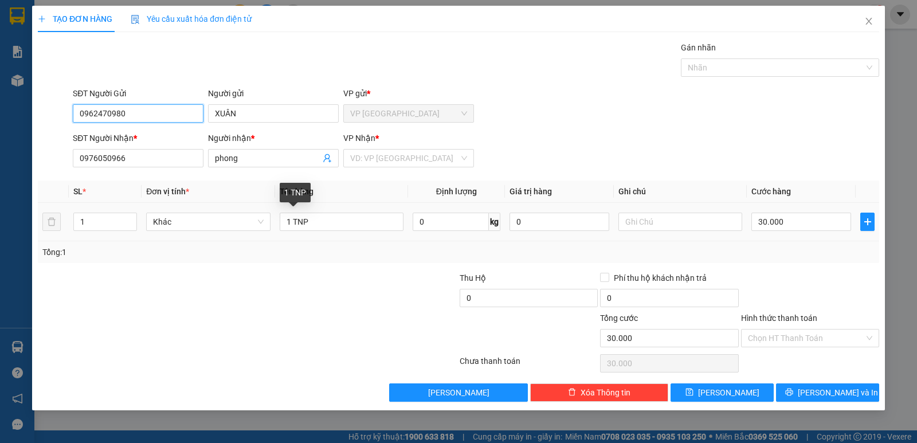
type input "0962470980"
drag, startPoint x: 261, startPoint y: 253, endPoint x: 178, endPoint y: 275, distance: 86.5
click at [181, 275] on div "Transit Pickup Surcharge Ids Transit Deliver Surcharge Ids Transit Deliver Surc…" at bounding box center [459, 221] width 842 height 361
click at [463, 155] on div "VD: VP [GEOGRAPHIC_DATA]" at bounding box center [408, 158] width 131 height 18
type input "1 x đỏ"
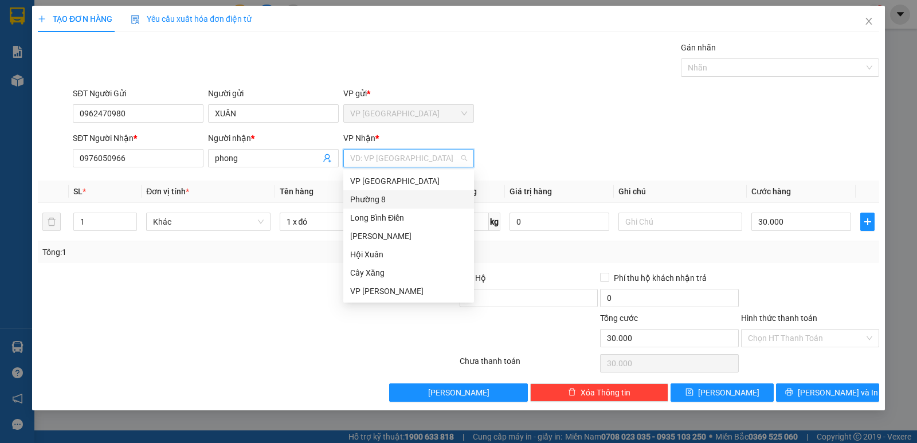
drag, startPoint x: 366, startPoint y: 209, endPoint x: 375, endPoint y: 202, distance: 11.8
click at [375, 202] on div "VP Sài Gòn Phường 8 Long Bình Điền Vĩnh Kim Hội Xuân Cây Xăng VP Cao Tốc" at bounding box center [408, 236] width 131 height 128
click at [375, 202] on div "Phường 8" at bounding box center [408, 199] width 117 height 13
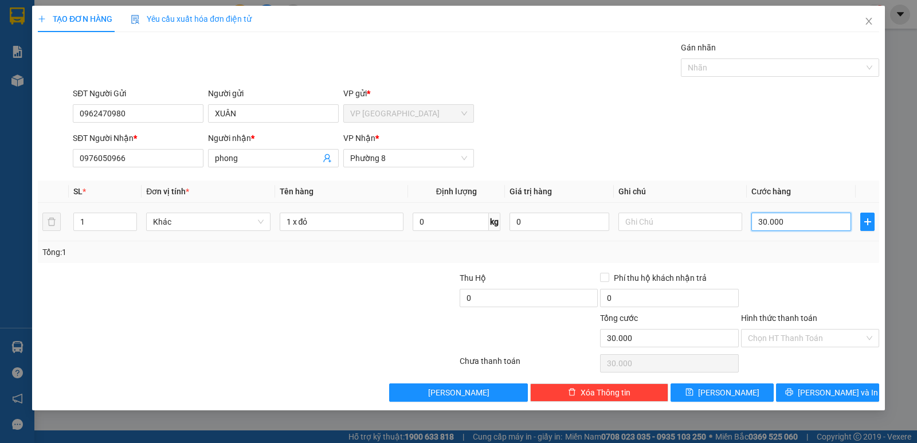
click at [798, 220] on input "30.000" at bounding box center [802, 222] width 100 height 18
type input "0"
type input "2"
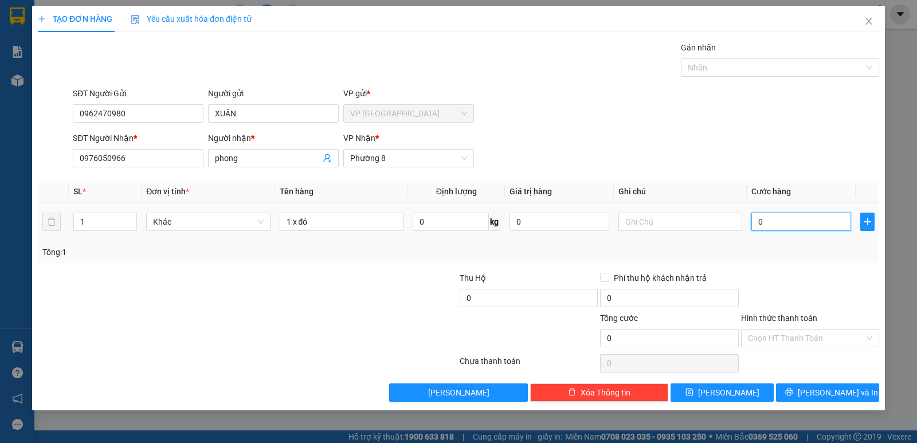
type input "2"
type input "02"
type input "20"
type input "020"
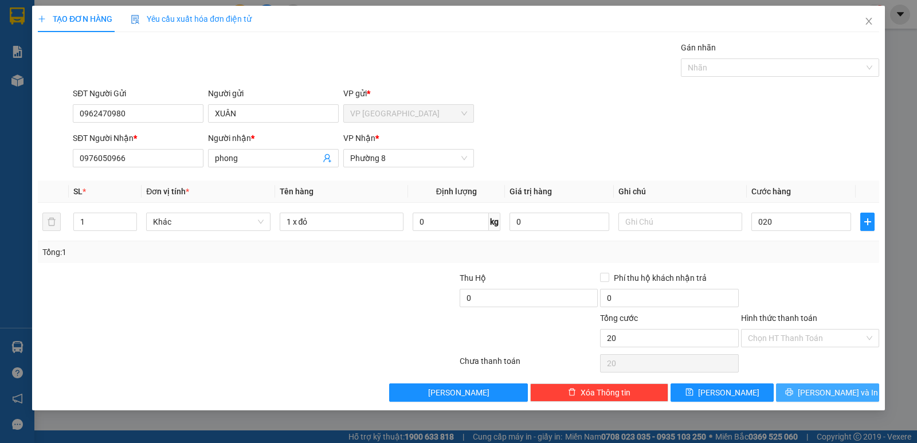
type input "20.000"
drag, startPoint x: 812, startPoint y: 390, endPoint x: 861, endPoint y: 319, distance: 85.9
click at [816, 384] on button "[PERSON_NAME] và In" at bounding box center [827, 393] width 103 height 18
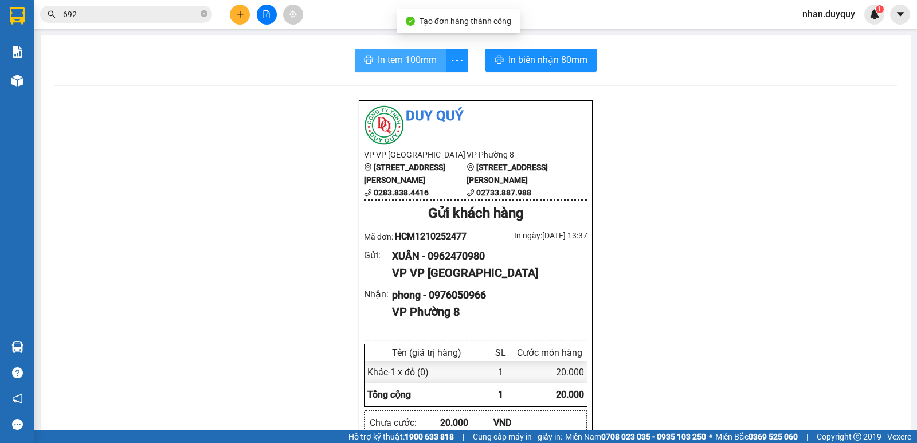
click at [413, 64] on span "In tem 100mm" at bounding box center [407, 60] width 59 height 14
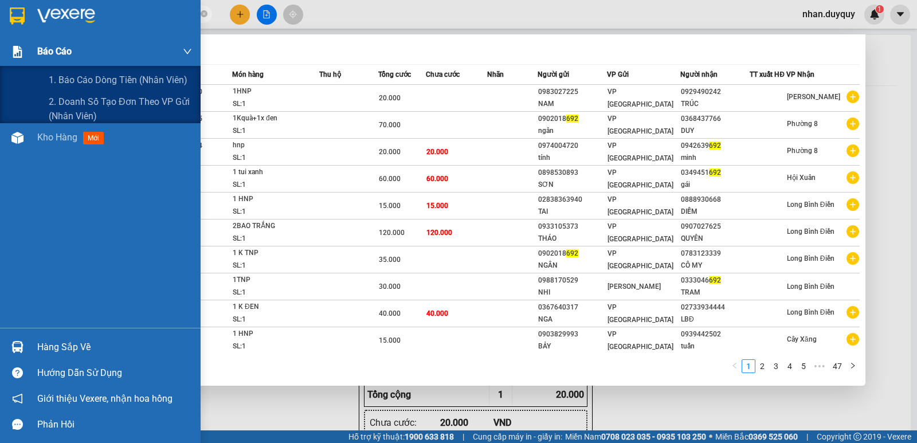
drag, startPoint x: 88, startPoint y: 17, endPoint x: 33, endPoint y: 37, distance: 59.1
click at [33, 37] on section "Kết quả tìm kiếm ( 466 ) Bộ lọc Mã ĐH Trạng thái Món hàng Thu hộ Tổng cước Chưa…" at bounding box center [458, 221] width 917 height 443
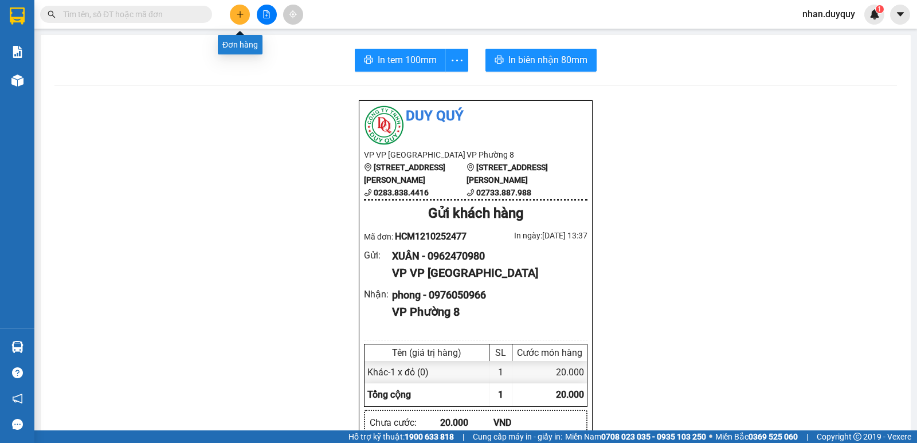
click at [236, 16] on icon "plus" at bounding box center [240, 14] width 8 height 8
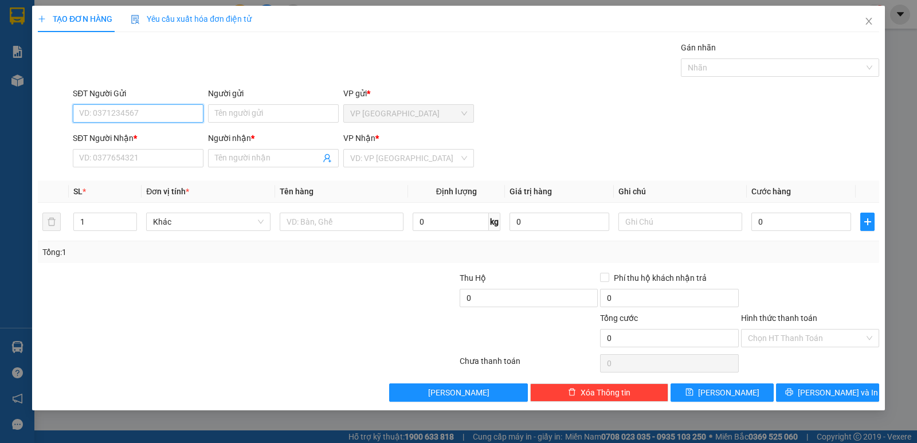
click at [95, 114] on input "SĐT Người Gửi" at bounding box center [138, 113] width 131 height 18
type input "0335738721"
click at [147, 132] on div "0335738721 - THAO VAN" at bounding box center [138, 136] width 117 height 13
type input "THAO VAN"
type input "0321033359"
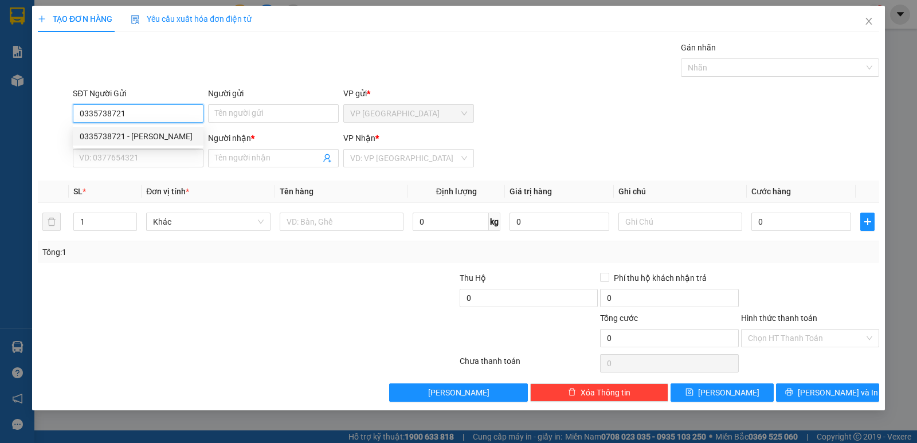
type input "QUYÊN"
type input "40.000"
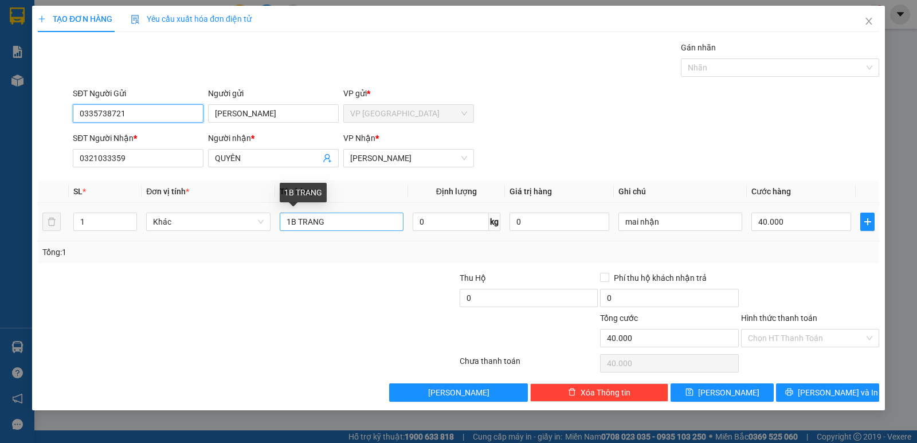
type input "0335738721"
drag, startPoint x: 294, startPoint y: 221, endPoint x: 917, endPoint y: 172, distance: 625.1
click at [835, 196] on table "SL * Đơn vị tính * Tên hàng Định lượng Giá trị hàng Ghi chú Cước hàng 1 Khác 1B…" at bounding box center [459, 211] width 842 height 61
type input "1B xanh"
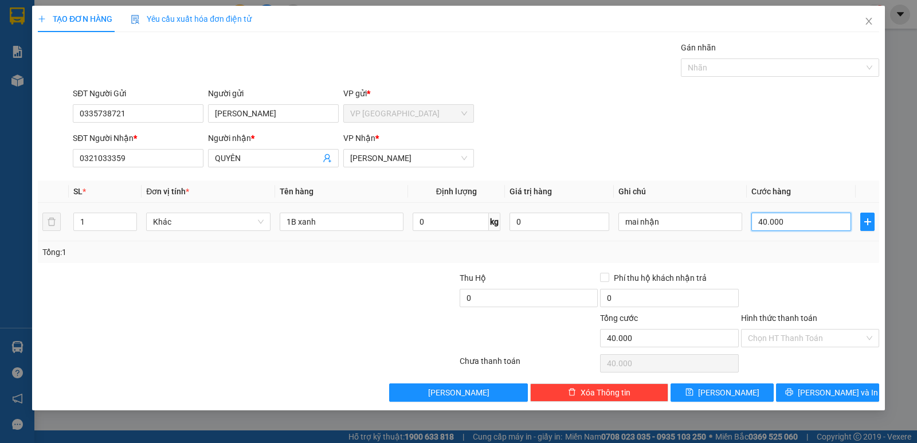
click at [796, 218] on input "40.000" at bounding box center [802, 222] width 100 height 18
type input "0"
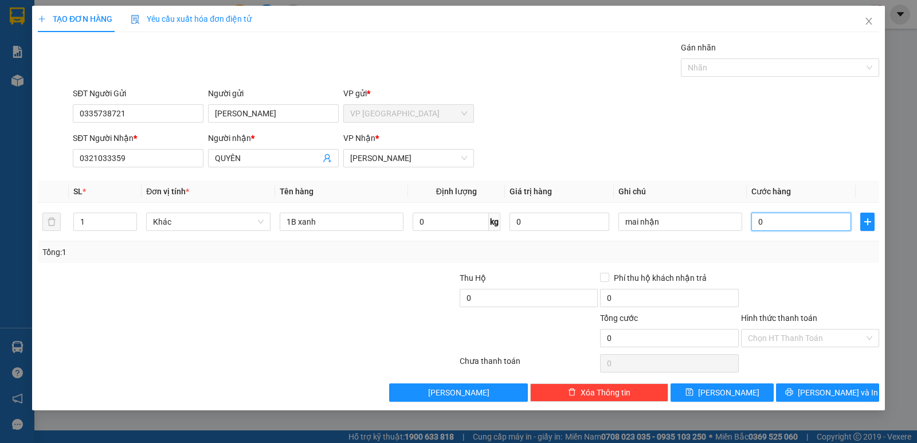
type input "3"
type input "03"
type input "35"
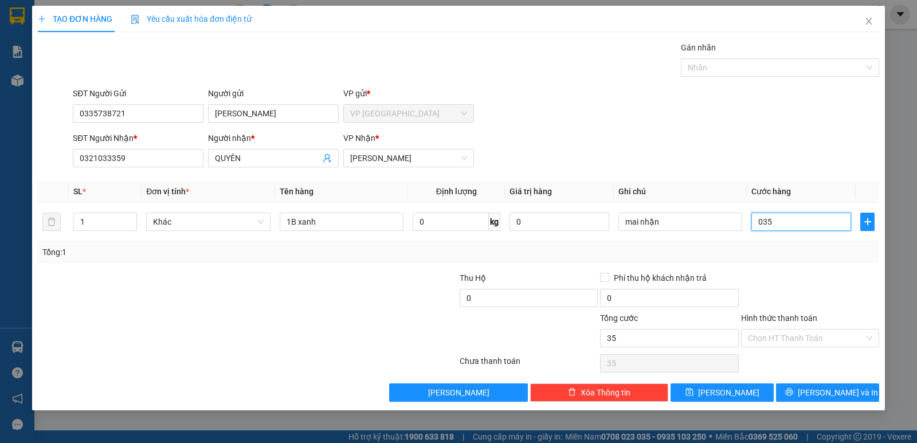
type input "035"
type input "35.000"
click at [816, 287] on div at bounding box center [810, 292] width 140 height 40
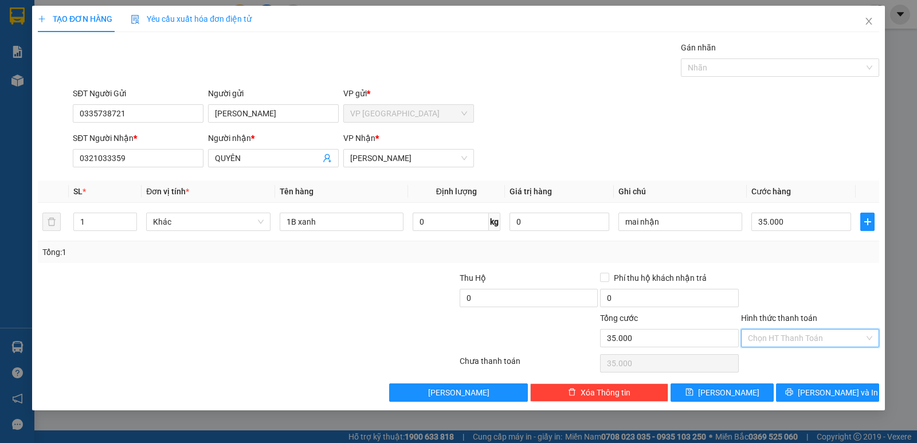
click at [789, 338] on input "Hình thức thanh toán" at bounding box center [806, 338] width 116 height 17
click at [791, 363] on div "Tại văn phòng" at bounding box center [810, 361] width 124 height 13
type input "0"
click at [798, 390] on button "[PERSON_NAME] và In" at bounding box center [827, 393] width 103 height 18
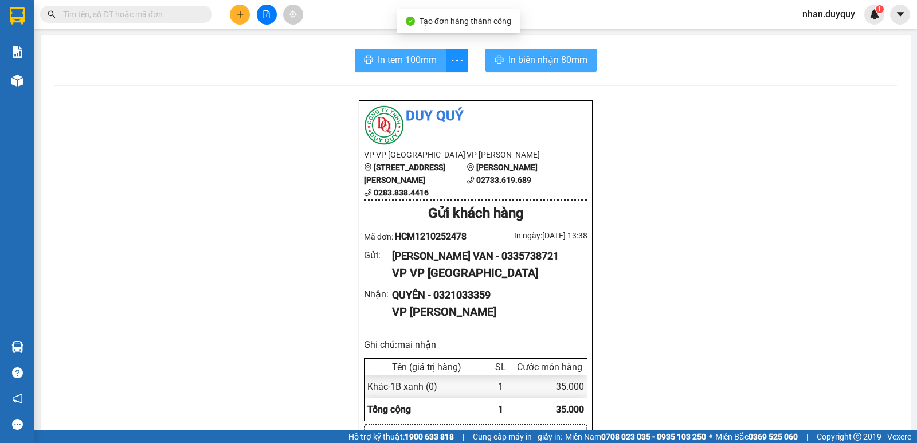
drag, startPoint x: 381, startPoint y: 62, endPoint x: 514, endPoint y: 62, distance: 133.0
click at [382, 62] on span "In tem 100mm" at bounding box center [407, 60] width 59 height 14
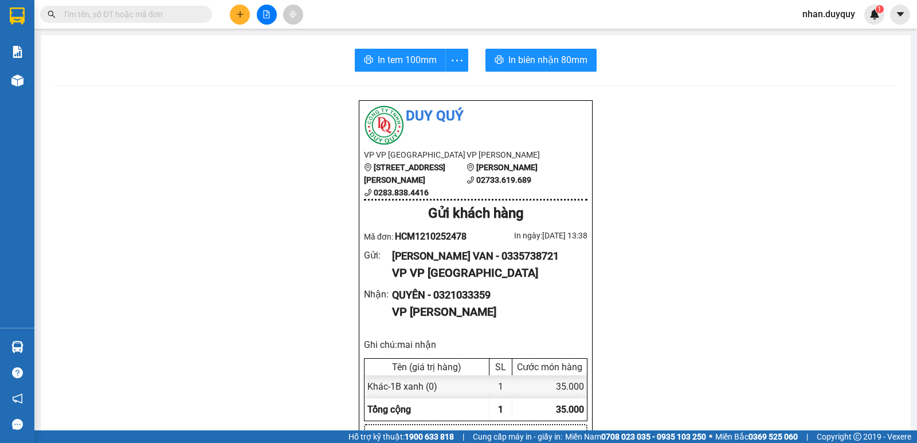
click at [178, 10] on input "text" at bounding box center [130, 14] width 135 height 13
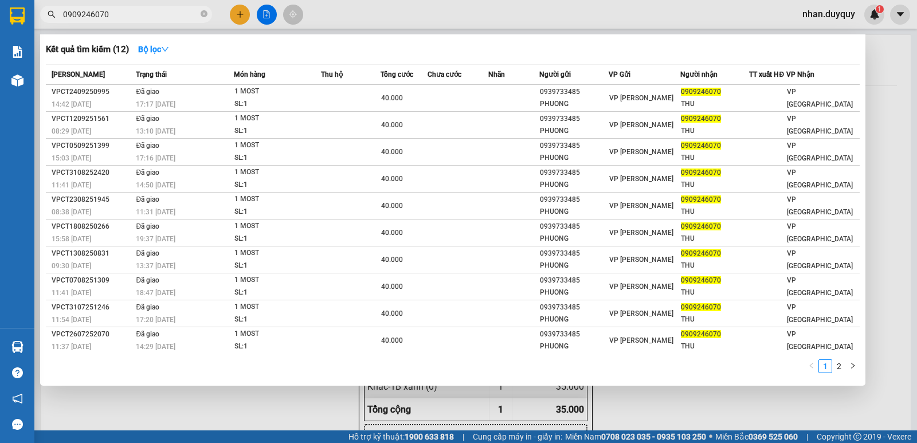
click at [111, 9] on input "0909246070" at bounding box center [130, 14] width 135 height 13
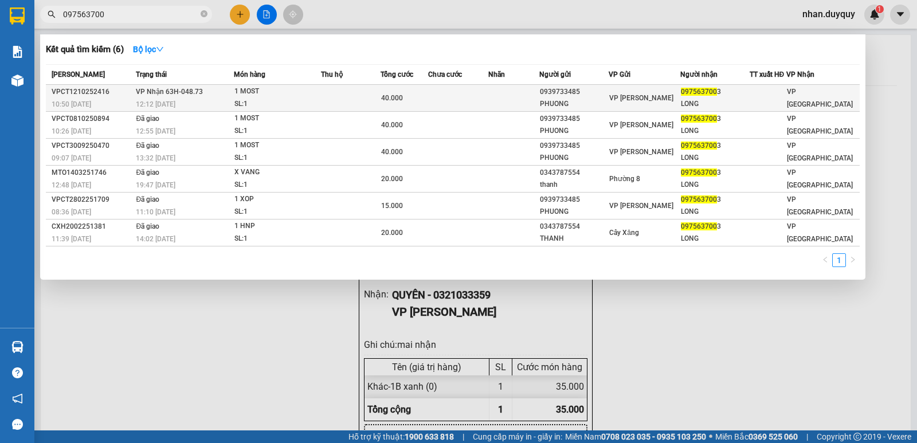
type input "097563700"
click at [381, 92] on td at bounding box center [351, 98] width 60 height 27
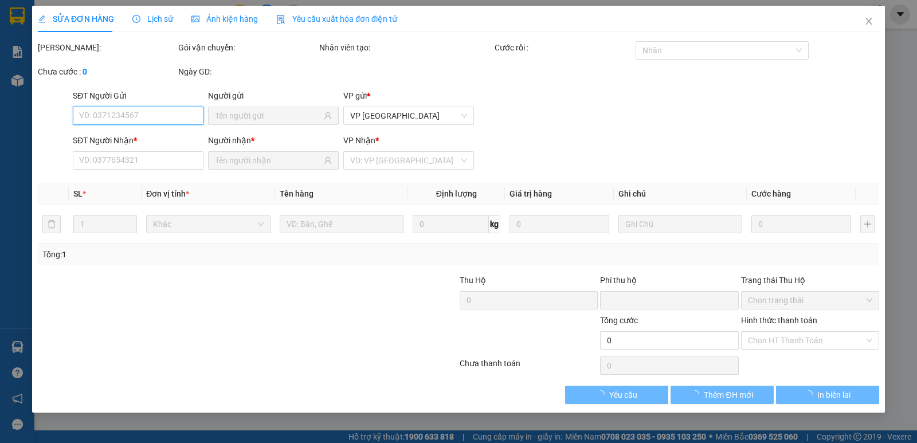
type input "0939733485"
type input "PHUONG"
type input "0975637003"
type input "LONG"
type input "0"
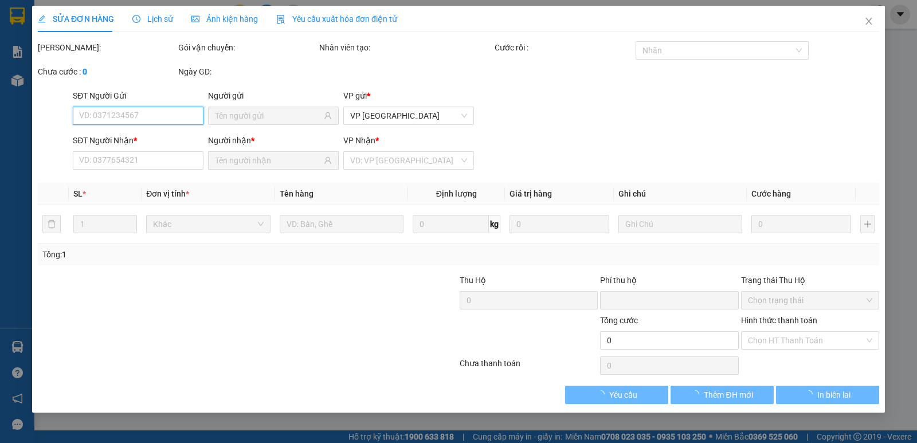
type input "40.000"
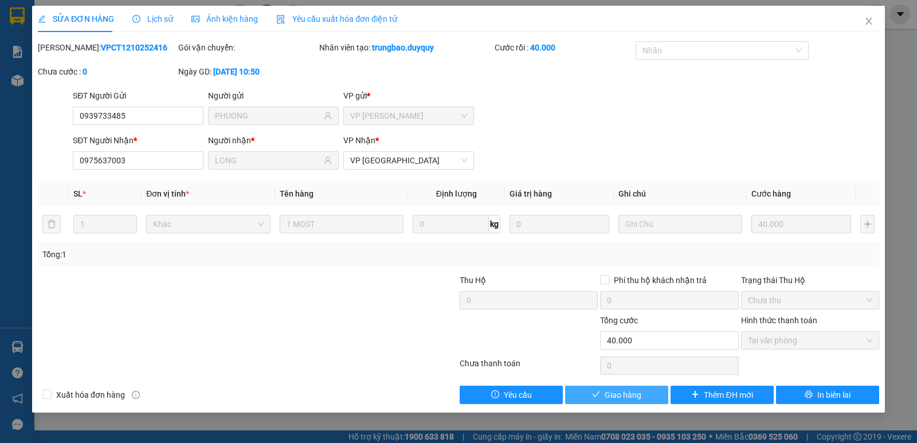
click at [628, 394] on span "Giao hàng" at bounding box center [623, 395] width 37 height 13
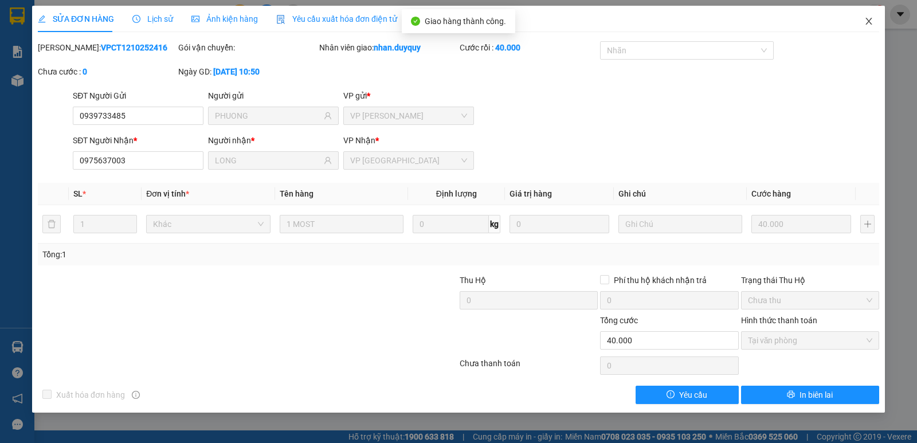
click at [872, 21] on icon "close" at bounding box center [869, 21] width 9 height 9
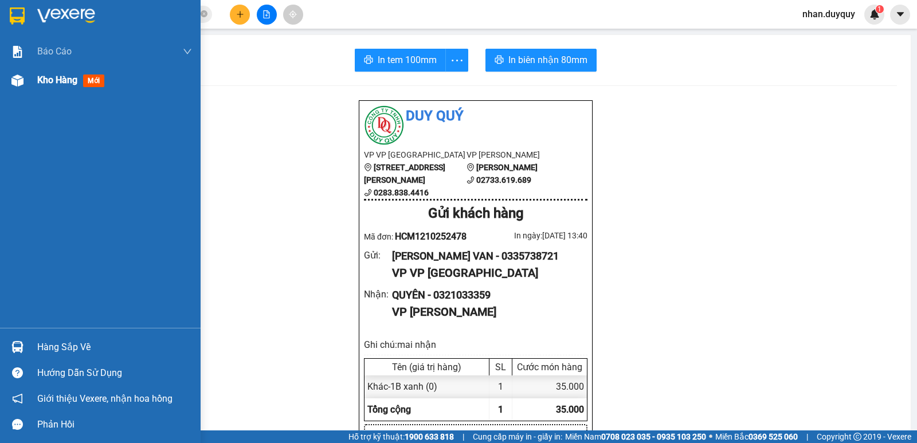
click at [101, 76] on span "mới" at bounding box center [93, 81] width 21 height 13
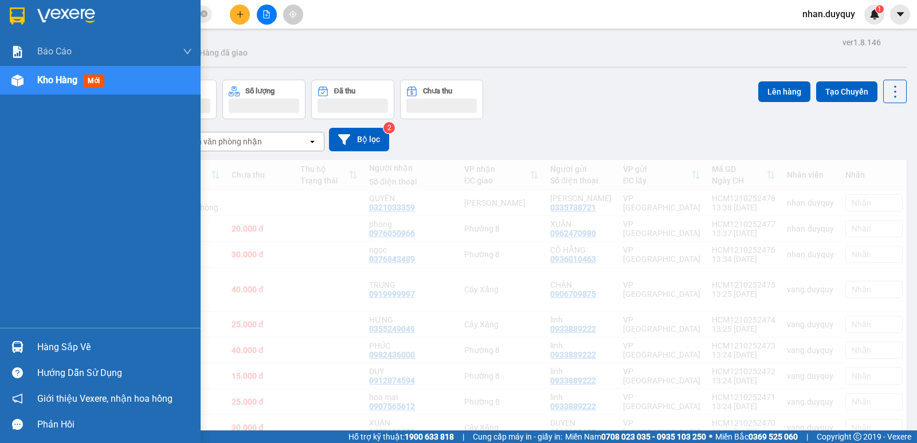
click at [88, 78] on span "mới" at bounding box center [93, 81] width 21 height 13
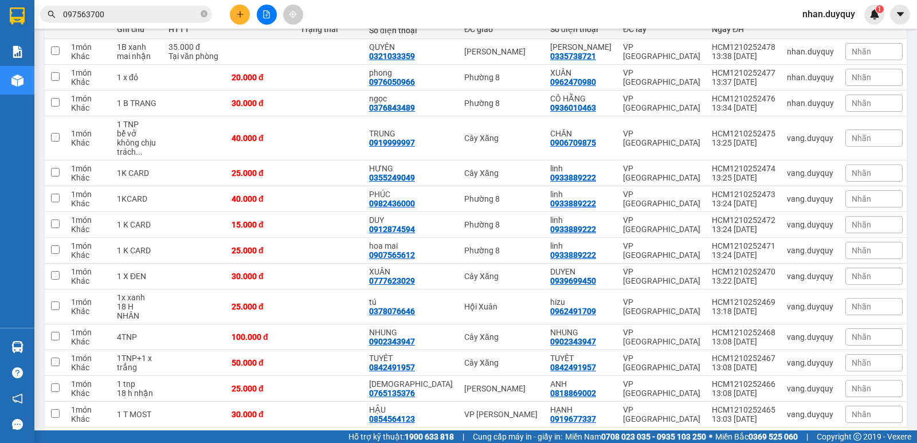
scroll to position [108, 0]
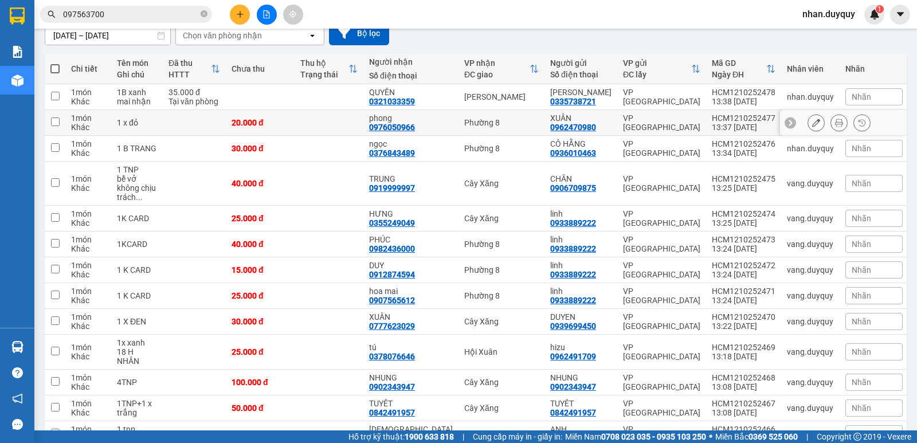
click at [500, 120] on div "Phường 8" at bounding box center [501, 122] width 75 height 9
checkbox input "true"
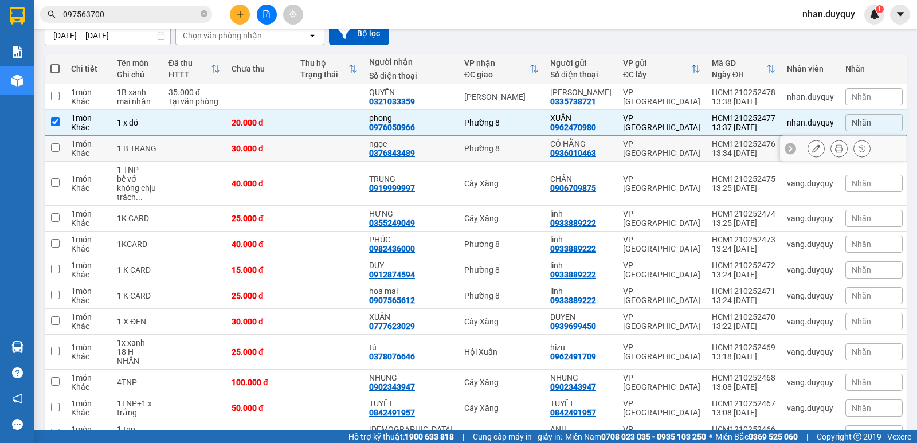
click at [506, 152] on div "Phường 8" at bounding box center [501, 148] width 75 height 9
checkbox input "true"
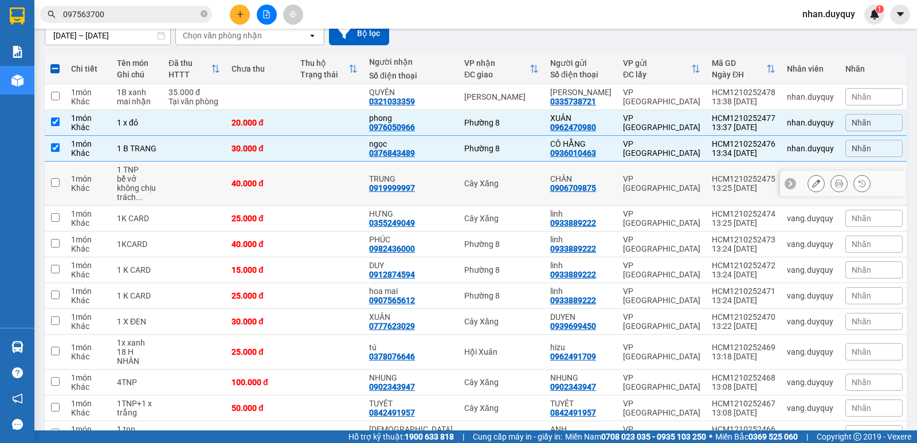
click at [509, 179] on div "Cây Xăng" at bounding box center [501, 183] width 75 height 9
checkbox input "true"
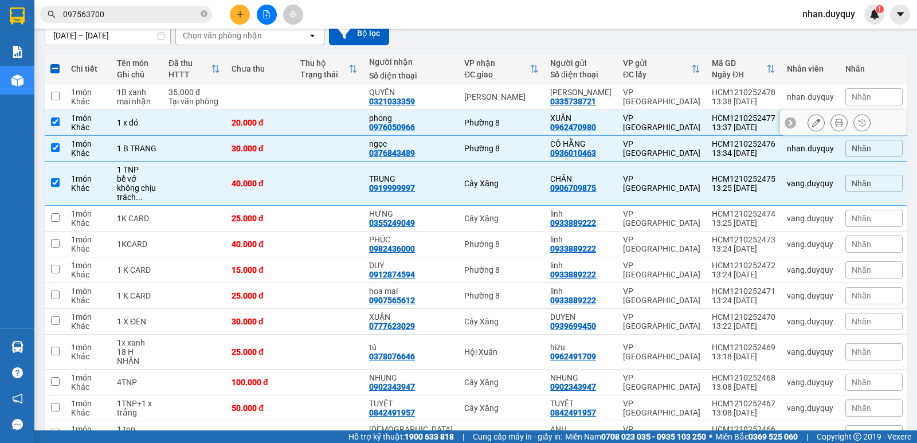
click at [511, 122] on div "Phường 8" at bounding box center [501, 122] width 75 height 9
checkbox input "false"
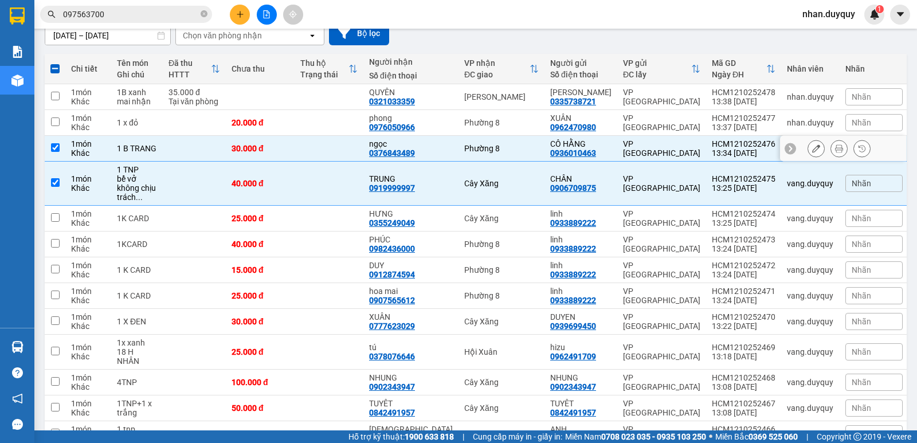
click at [510, 150] on div "Phường 8" at bounding box center [501, 148] width 75 height 9
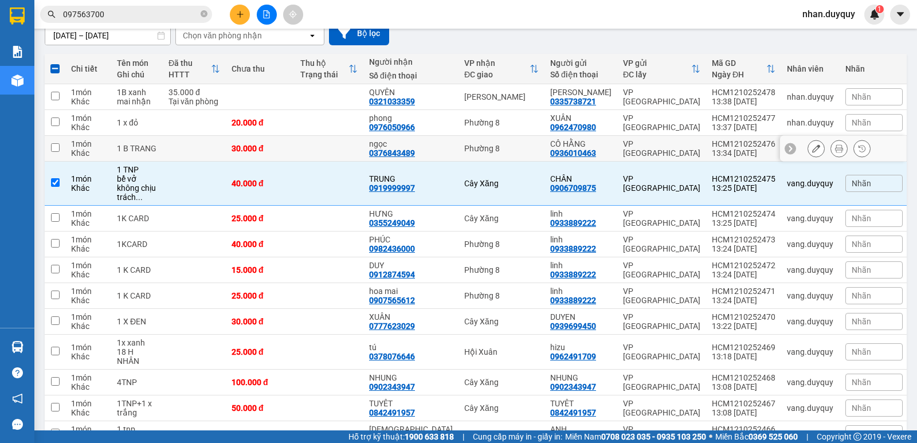
click at [513, 140] on td "Phường 8" at bounding box center [502, 149] width 86 height 26
checkbox input "true"
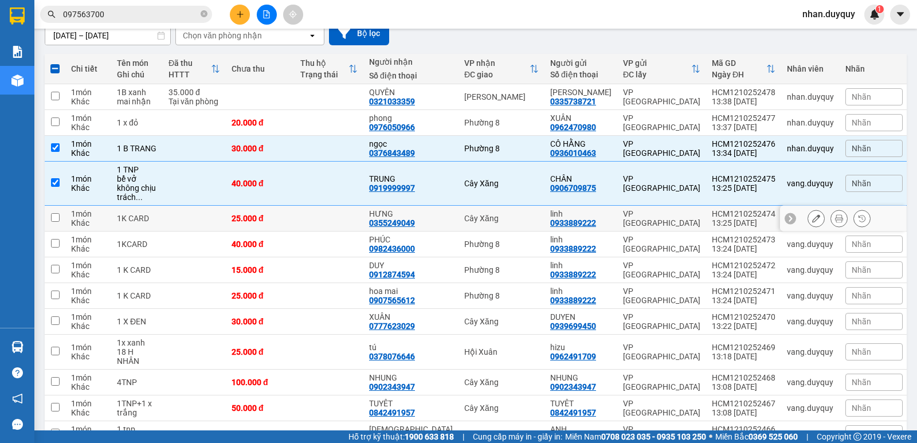
click at [529, 214] on div "Cây Xăng" at bounding box center [501, 218] width 75 height 9
checkbox input "true"
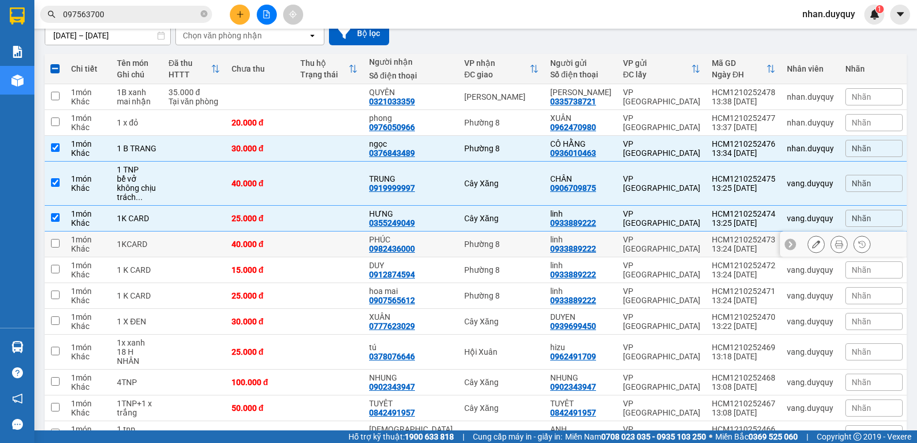
drag, startPoint x: 510, startPoint y: 236, endPoint x: 512, endPoint y: 255, distance: 18.4
click at [510, 240] on div "Phường 8" at bounding box center [501, 244] width 75 height 9
checkbox input "true"
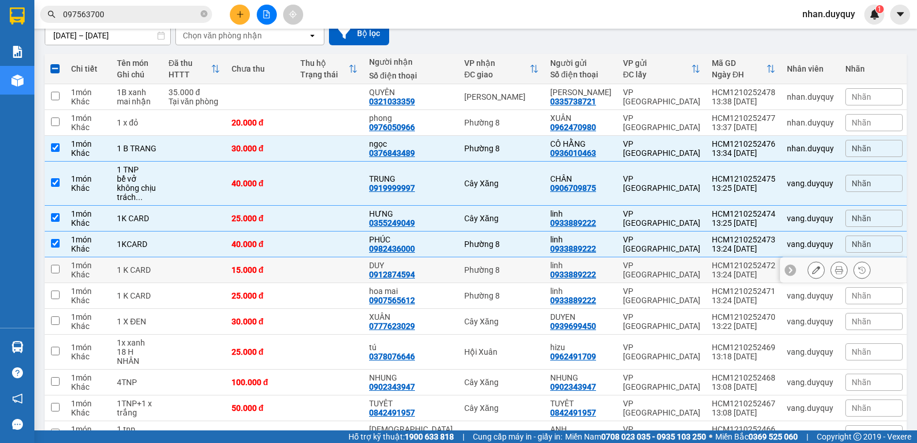
click at [512, 265] on div "Phường 8" at bounding box center [501, 269] width 75 height 9
checkbox input "true"
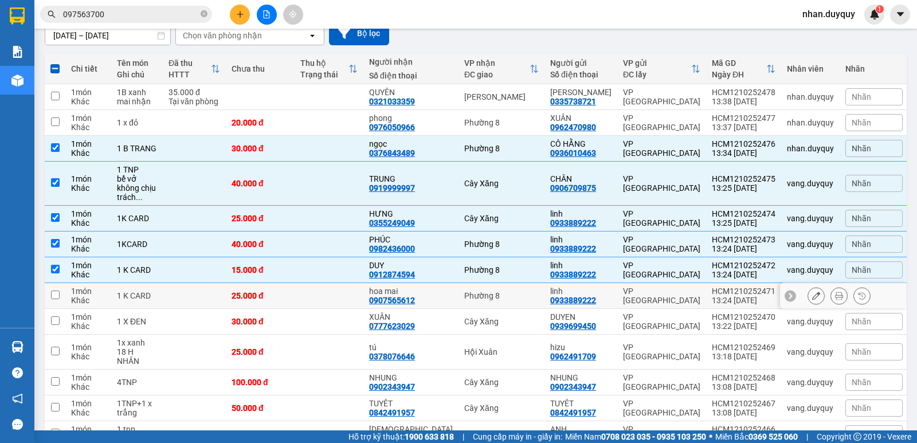
click at [511, 283] on td "Phường 8" at bounding box center [502, 296] width 86 height 26
checkbox input "true"
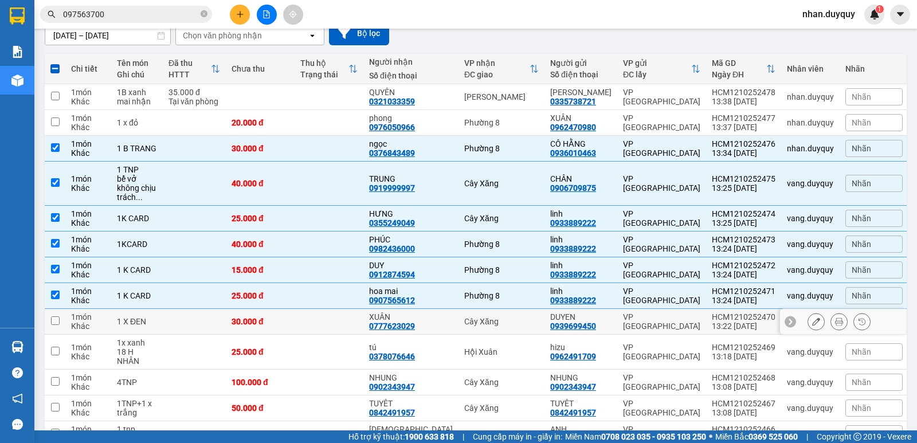
click at [515, 309] on td "Cây Xăng" at bounding box center [502, 322] width 86 height 26
checkbox input "true"
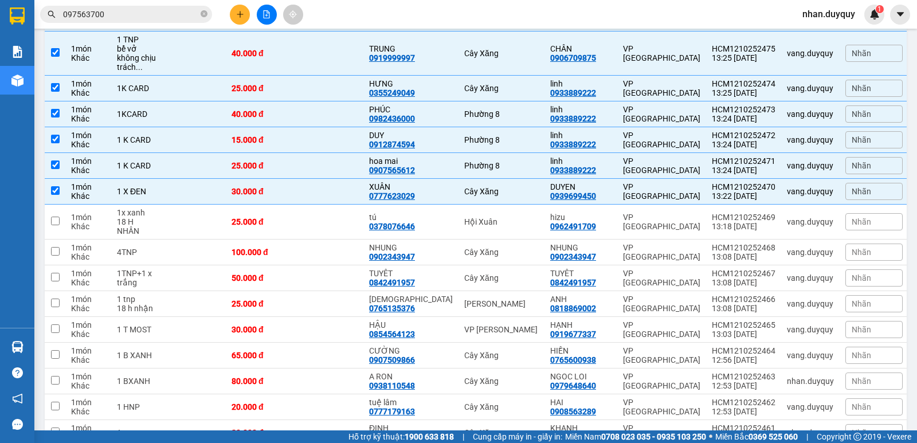
scroll to position [245, 0]
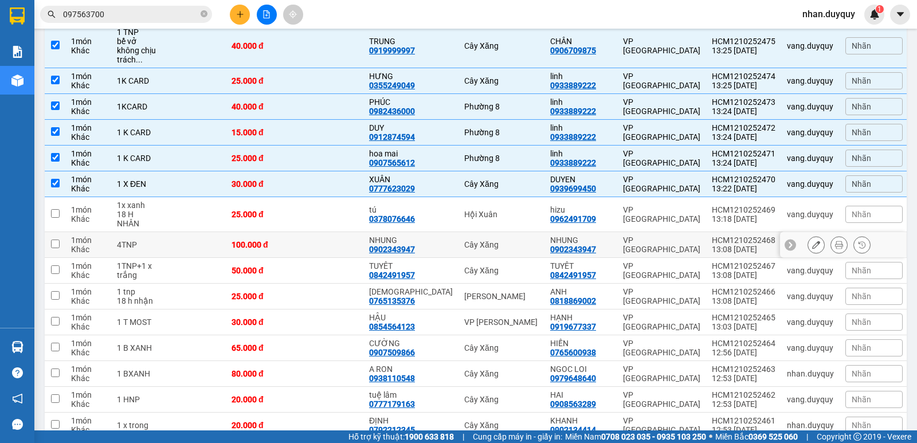
click at [530, 232] on td "Cây Xăng" at bounding box center [502, 245] width 86 height 26
checkbox input "true"
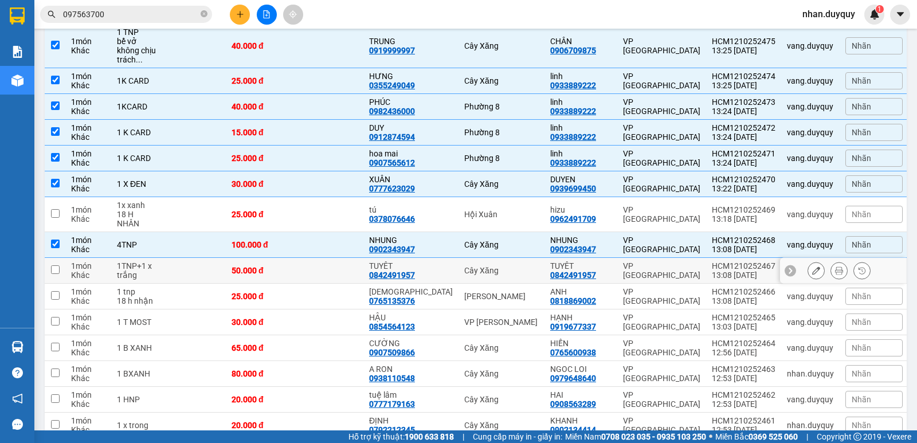
click at [507, 258] on td "Cây Xăng" at bounding box center [502, 271] width 86 height 26
checkbox input "true"
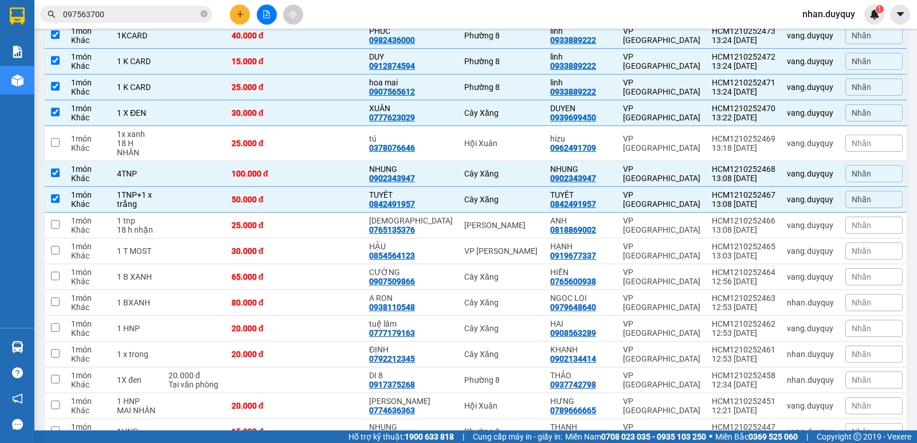
scroll to position [364, 0]
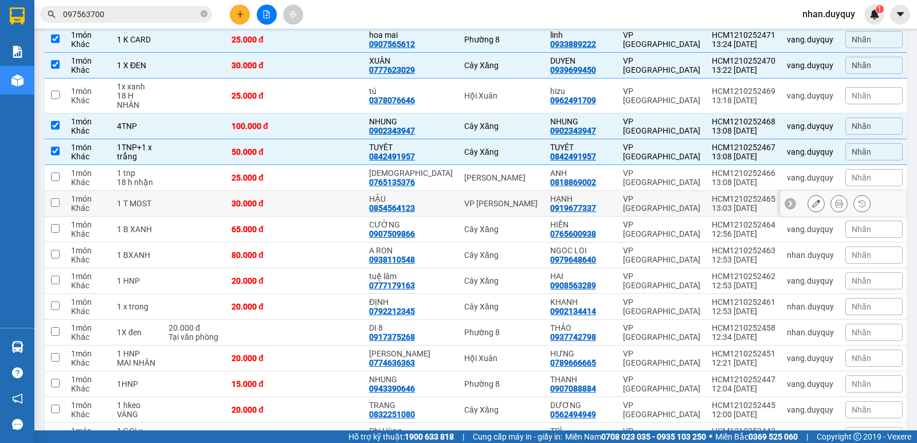
click at [533, 199] on div "VP Cao Tốc" at bounding box center [501, 203] width 75 height 9
checkbox input "true"
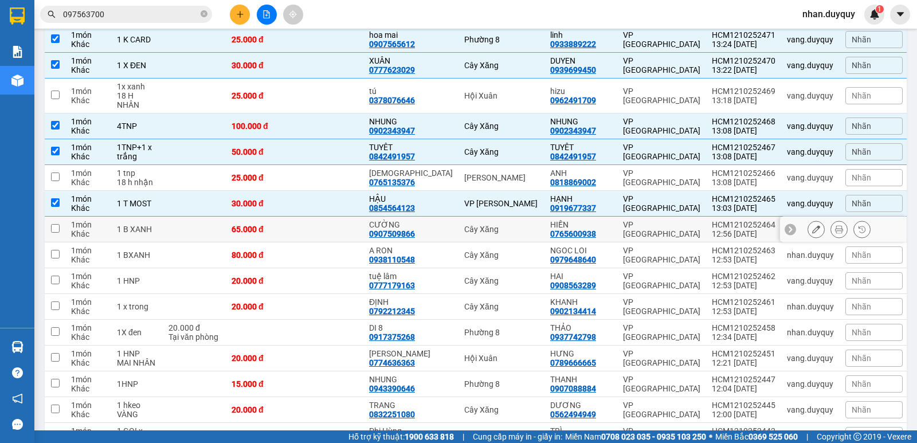
click at [518, 217] on td "Cây Xăng" at bounding box center [502, 230] width 86 height 26
checkbox input "true"
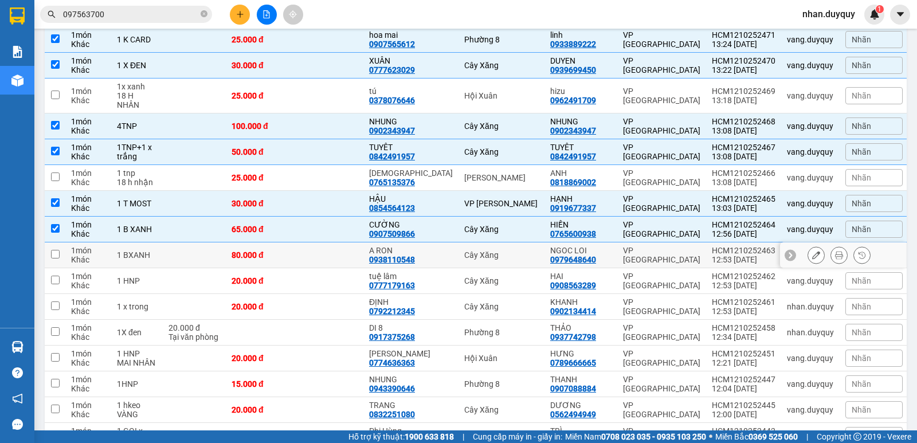
drag, startPoint x: 519, startPoint y: 232, endPoint x: 520, endPoint y: 244, distance: 12.7
click at [520, 251] on div "Cây Xăng" at bounding box center [501, 255] width 75 height 9
checkbox input "true"
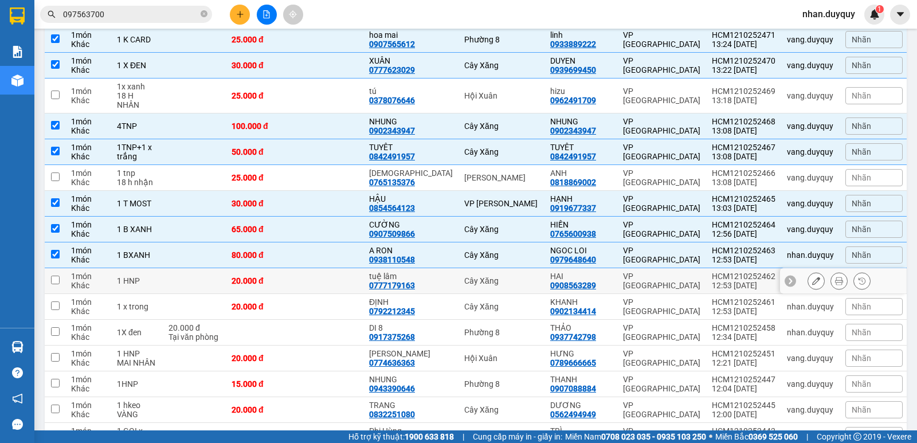
click at [518, 268] on td "Cây Xăng" at bounding box center [502, 281] width 86 height 26
checkbox input "true"
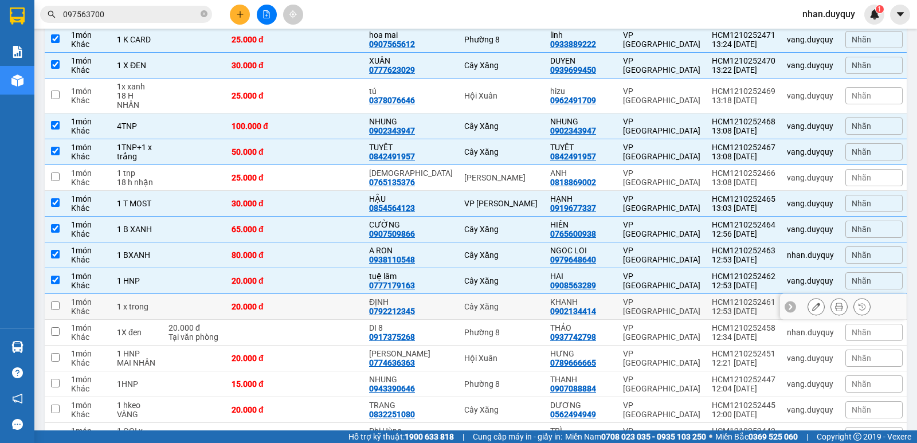
click at [521, 302] on div "Cây Xăng" at bounding box center [501, 306] width 75 height 9
checkbox input "true"
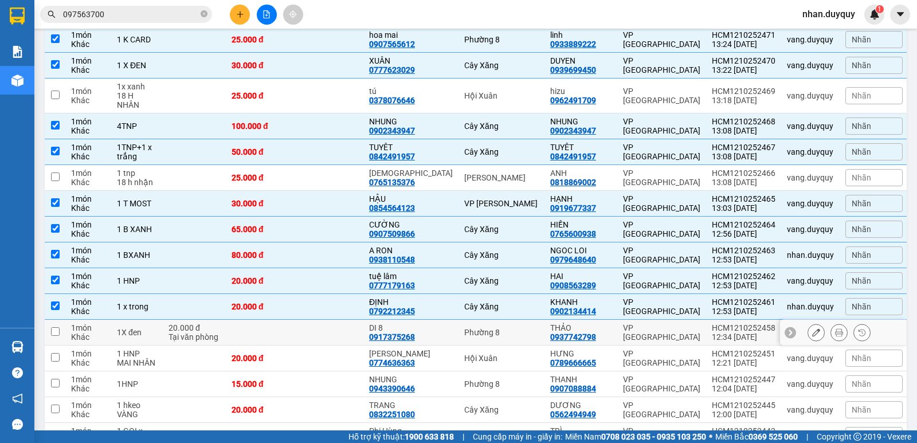
click at [526, 328] on div "Phường 8" at bounding box center [501, 332] width 75 height 9
checkbox input "true"
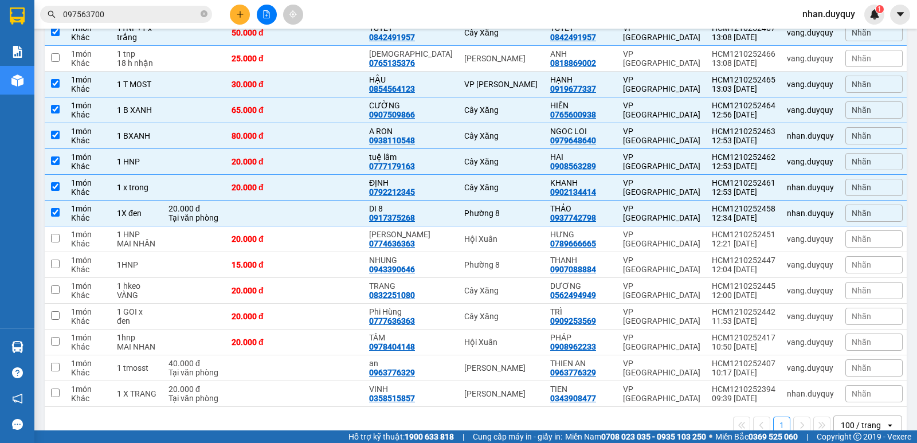
scroll to position [488, 0]
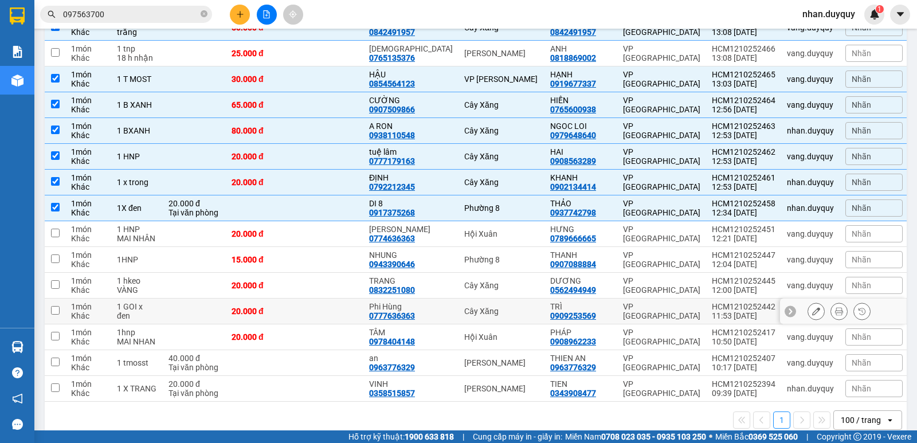
drag, startPoint x: 499, startPoint y: 299, endPoint x: 503, endPoint y: 291, distance: 8.7
click at [500, 299] on td "Cây Xăng" at bounding box center [502, 312] width 86 height 26
checkbox input "true"
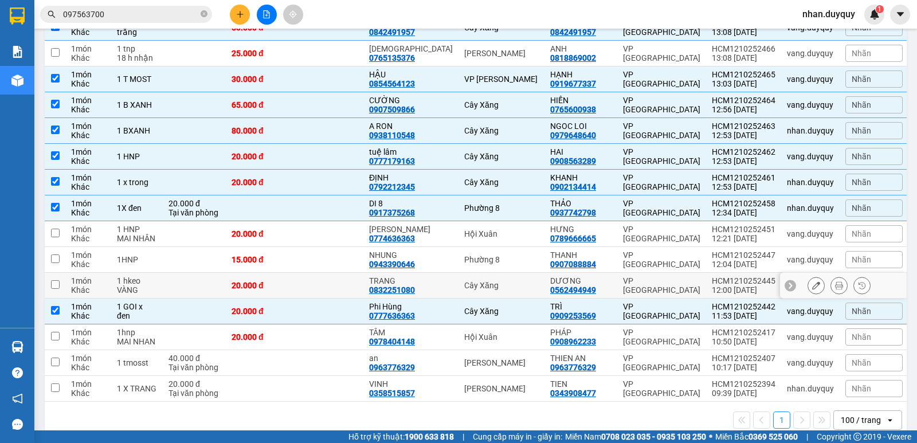
drag, startPoint x: 514, startPoint y: 271, endPoint x: 515, endPoint y: 253, distance: 17.8
click at [514, 281] on div "Cây Xăng" at bounding box center [501, 285] width 75 height 9
checkbox input "true"
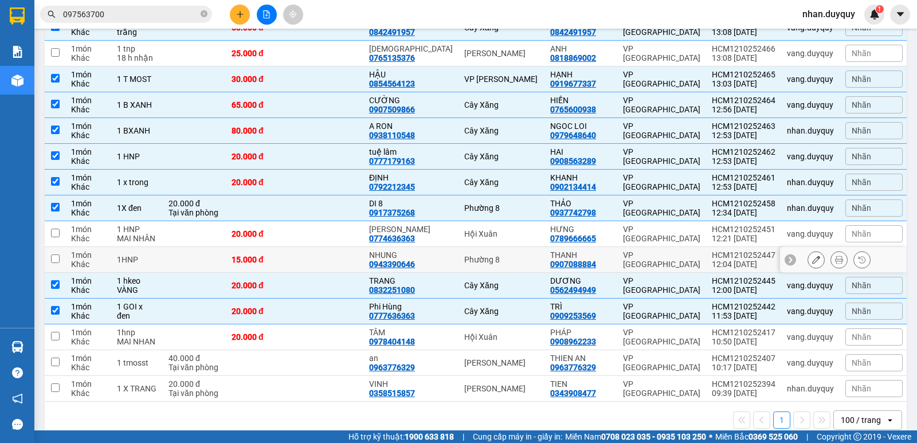
click at [516, 247] on td "Phường 8" at bounding box center [502, 260] width 86 height 26
checkbox input "true"
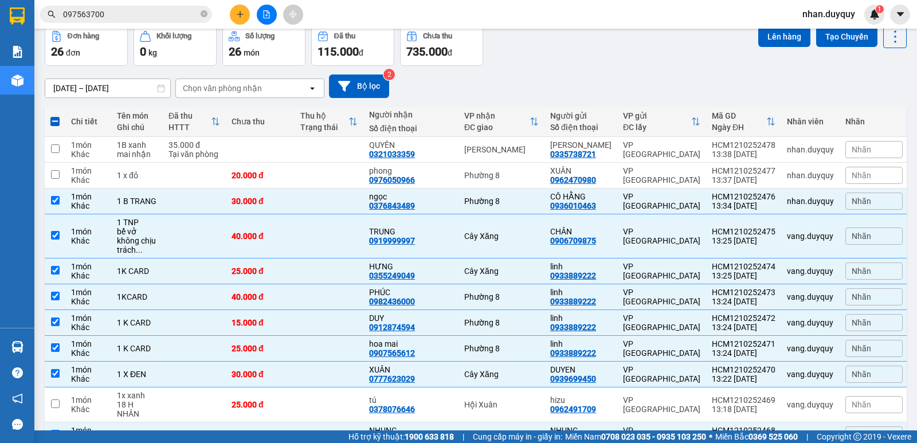
scroll to position [0, 0]
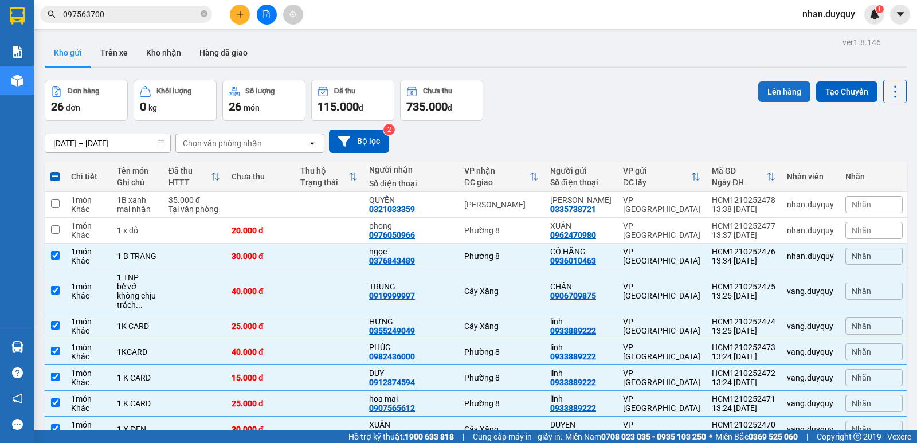
click at [773, 91] on button "Lên hàng" at bounding box center [785, 91] width 52 height 21
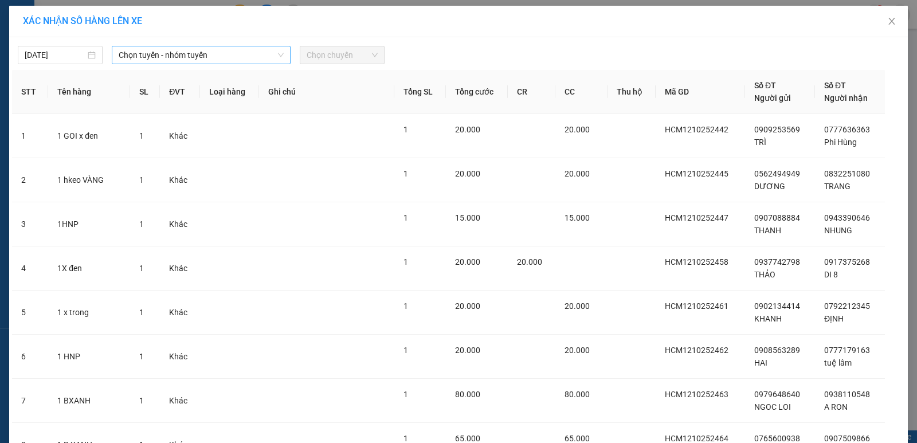
click at [277, 52] on icon "down" at bounding box center [280, 55] width 7 height 7
click at [279, 57] on icon "down" at bounding box center [280, 55] width 7 height 7
click at [280, 50] on div "Chọn tuyến - nhóm tuyến" at bounding box center [201, 55] width 179 height 18
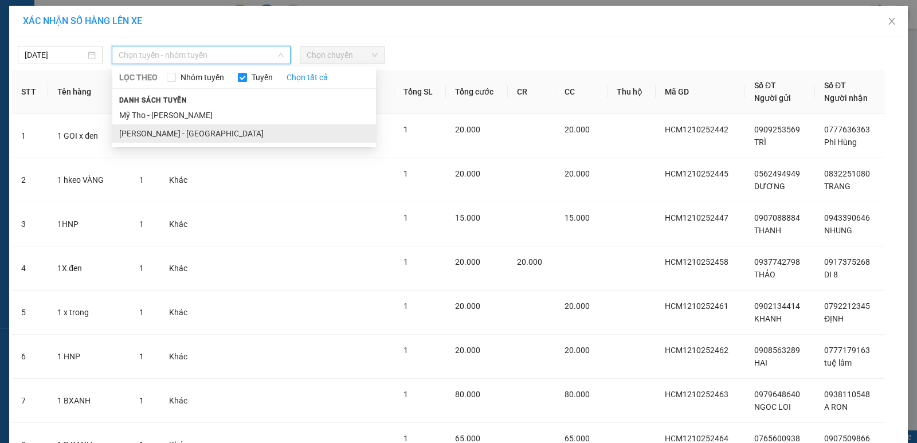
click at [169, 132] on li "Hồ Chí Minh - Mỹ Tho" at bounding box center [244, 133] width 264 height 18
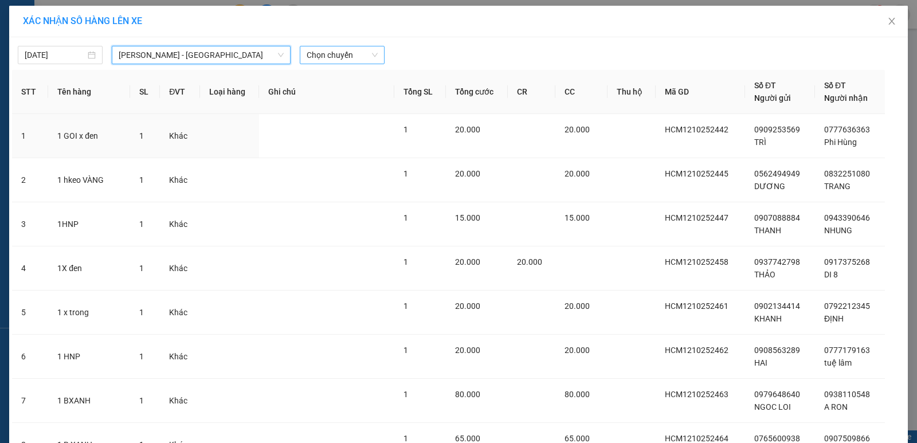
click at [369, 54] on span "Chọn chuyến" at bounding box center [342, 54] width 71 height 17
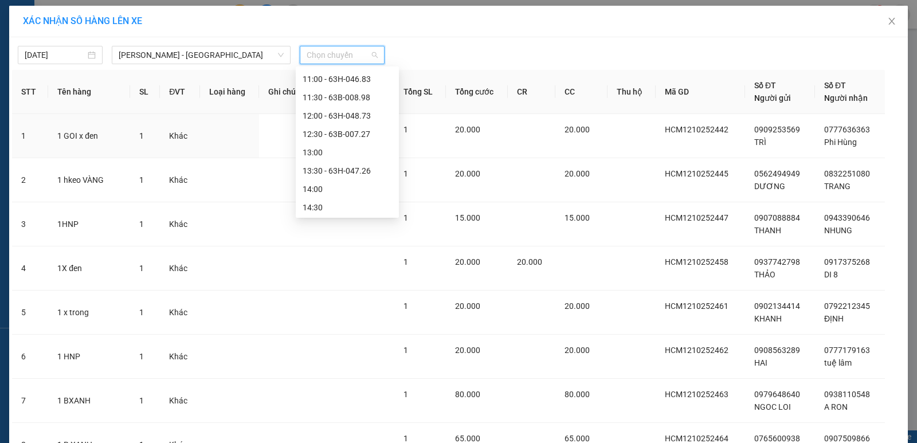
scroll to position [264, 0]
click at [363, 161] on div "13:30 - 63H-047.26" at bounding box center [347, 163] width 89 height 13
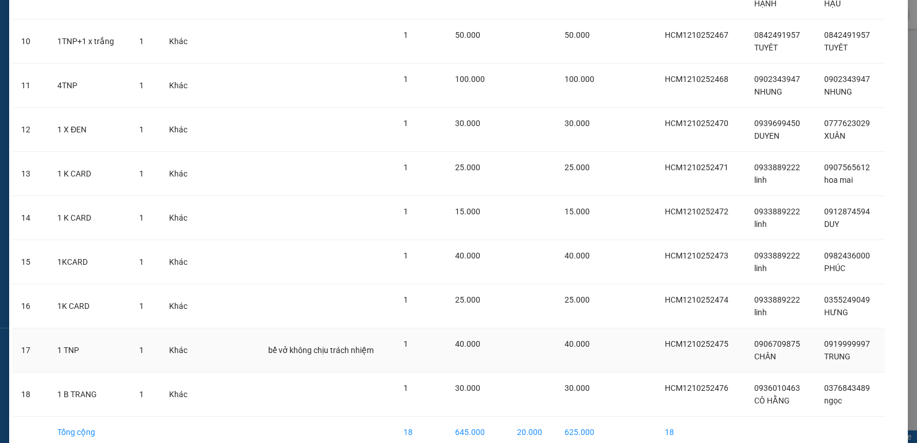
scroll to position [556, 0]
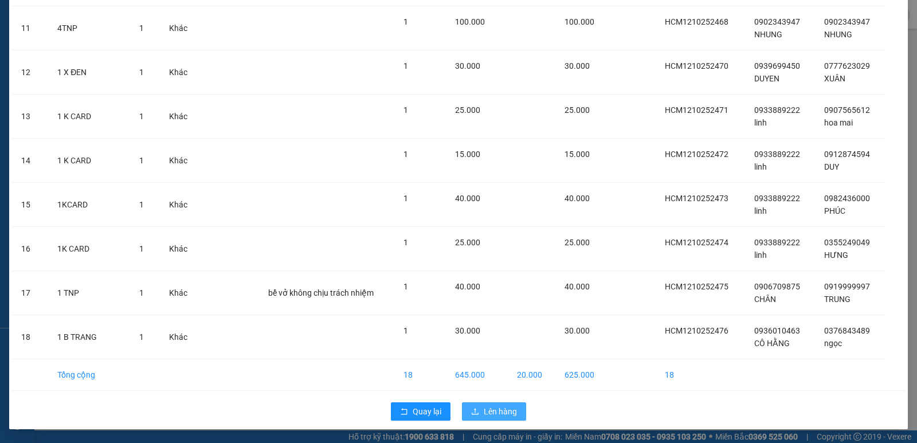
click at [493, 410] on span "Lên hàng" at bounding box center [500, 411] width 33 height 13
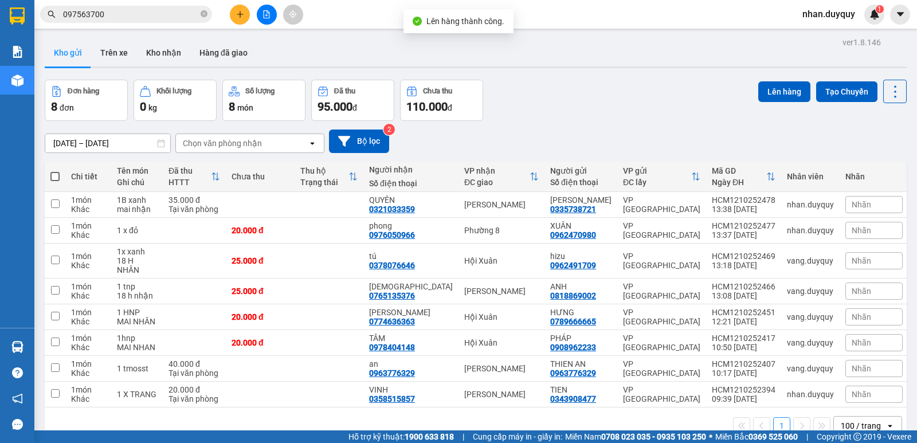
scroll to position [53, 0]
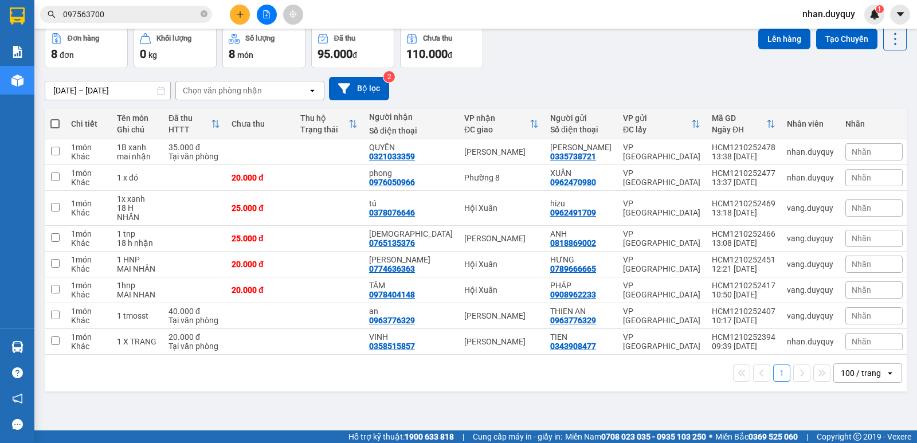
click at [295, 136] on th "Chưa thu" at bounding box center [260, 124] width 69 height 30
click at [466, 146] on td "Vĩnh Kim" at bounding box center [502, 152] width 86 height 26
checkbox input "true"
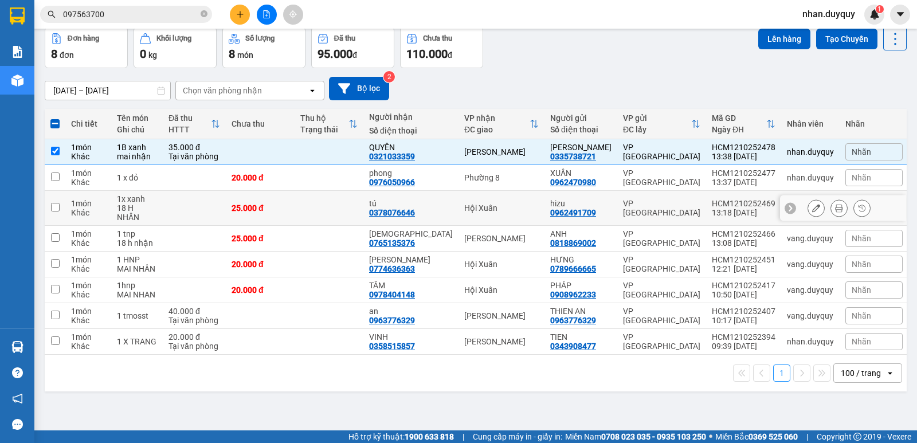
click at [495, 205] on div "Hội Xuân" at bounding box center [501, 208] width 75 height 9
checkbox input "true"
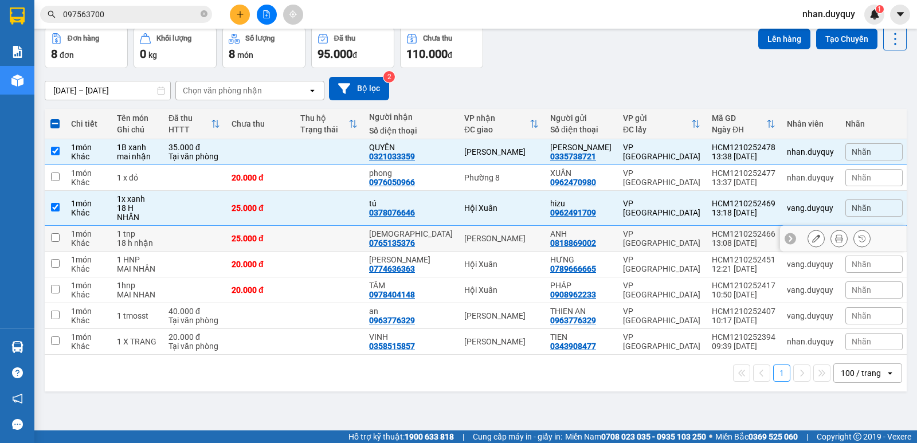
click at [505, 234] on div "Vĩnh Kim" at bounding box center [501, 238] width 75 height 9
checkbox input "true"
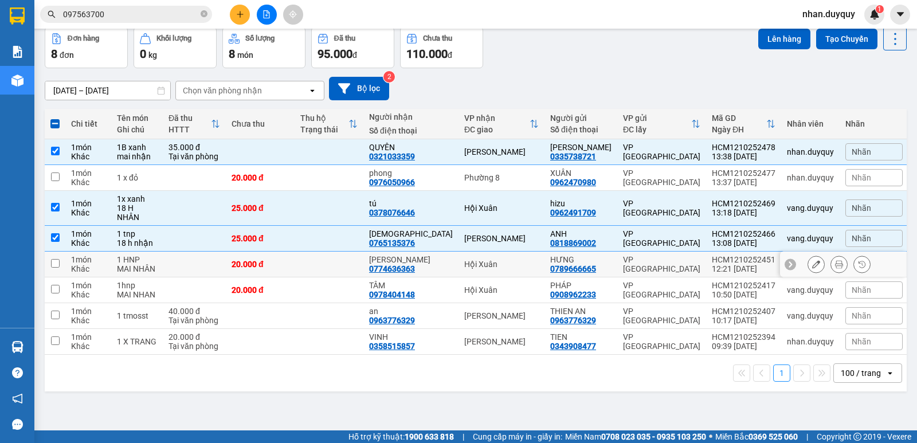
click at [510, 260] on div "Hội Xuân" at bounding box center [501, 264] width 75 height 9
checkbox input "true"
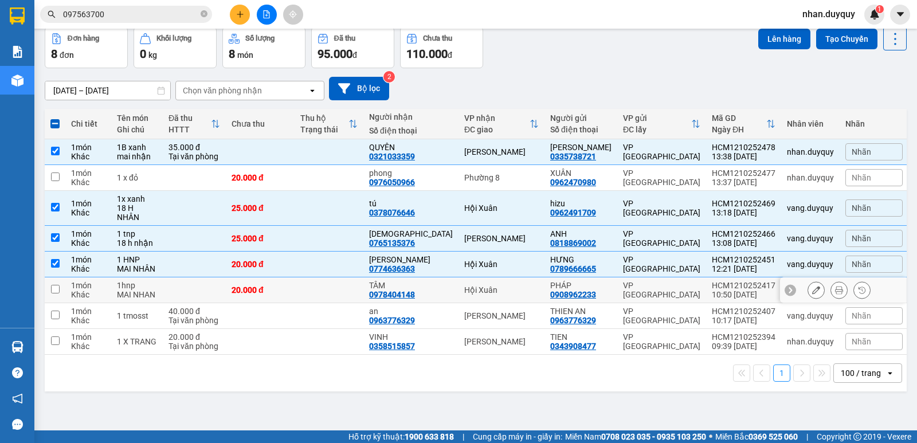
click at [511, 286] on div "Hội Xuân" at bounding box center [501, 290] width 75 height 9
checkbox input "true"
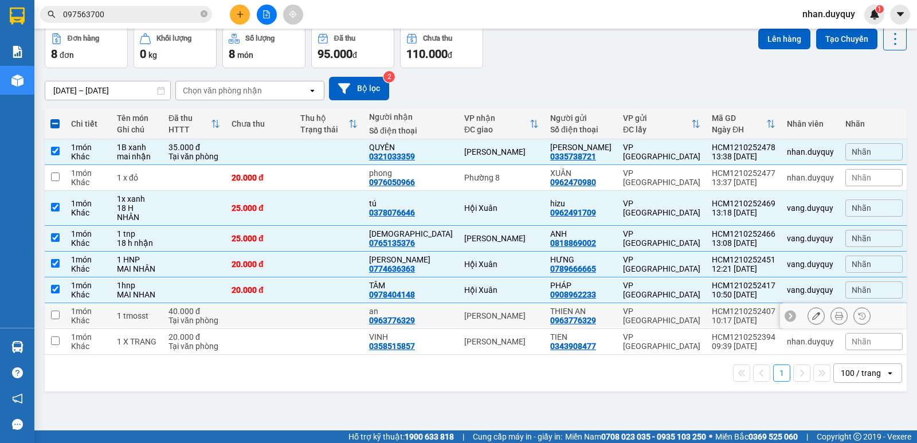
drag, startPoint x: 515, startPoint y: 305, endPoint x: 515, endPoint y: 328, distance: 22.9
click at [515, 311] on div "Vĩnh Kim" at bounding box center [501, 315] width 75 height 9
checkbox input "true"
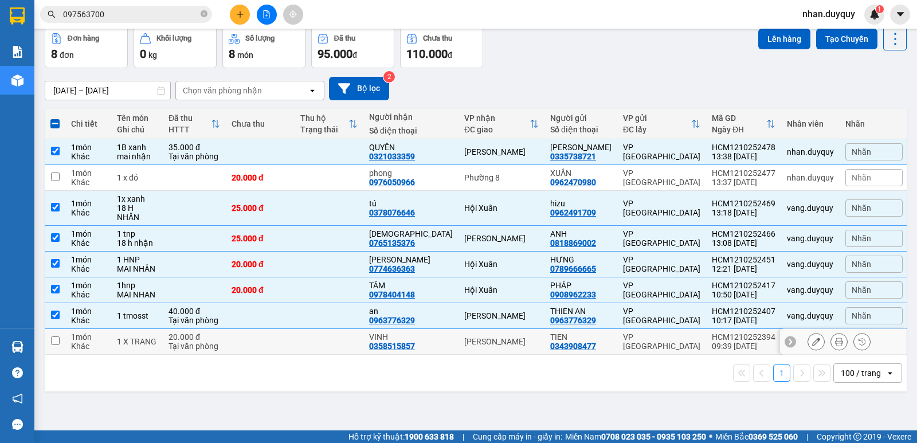
click at [515, 338] on td "Vĩnh Kim" at bounding box center [502, 342] width 86 height 26
checkbox input "true"
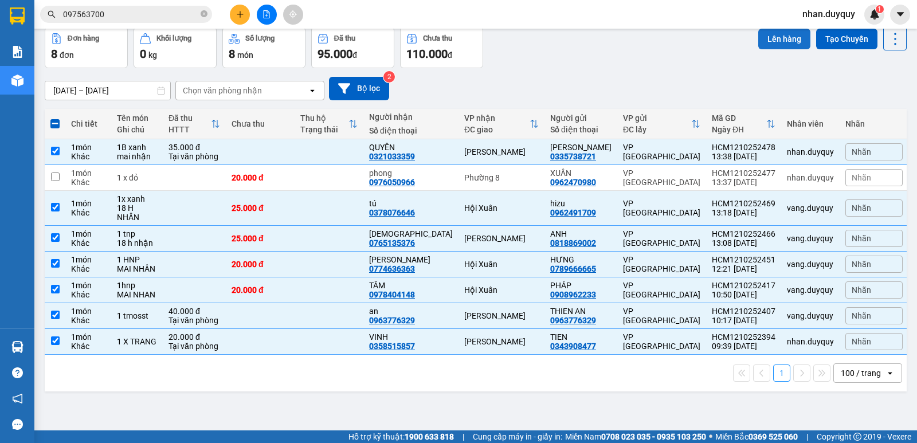
click at [764, 39] on button "Lên hàng" at bounding box center [785, 39] width 52 height 21
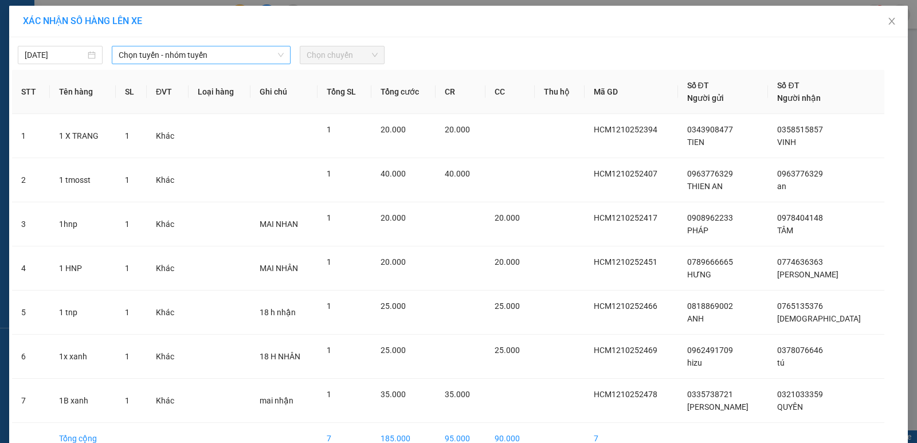
click at [277, 56] on icon "down" at bounding box center [280, 55] width 7 height 7
click at [280, 48] on div "Chọn tuyến - nhóm tuyến" at bounding box center [201, 55] width 179 height 18
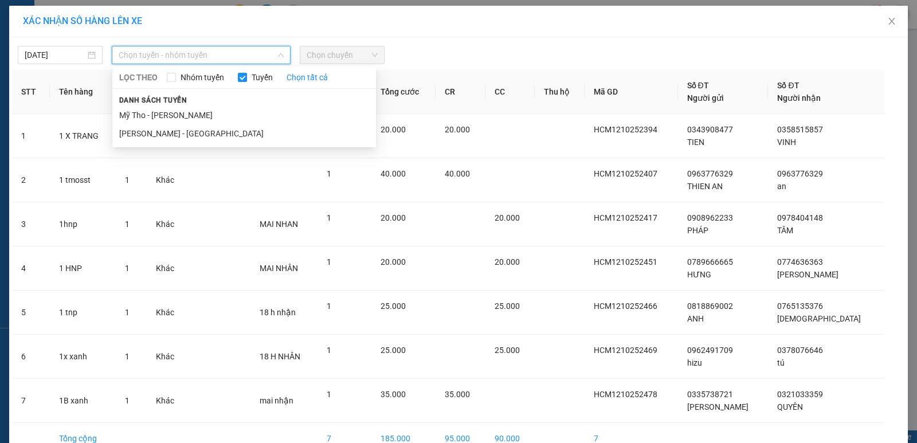
drag, startPoint x: 202, startPoint y: 126, endPoint x: 221, endPoint y: 110, distance: 24.4
click at [204, 127] on li "Hồ Chí Minh - Mỹ Tho" at bounding box center [244, 133] width 264 height 18
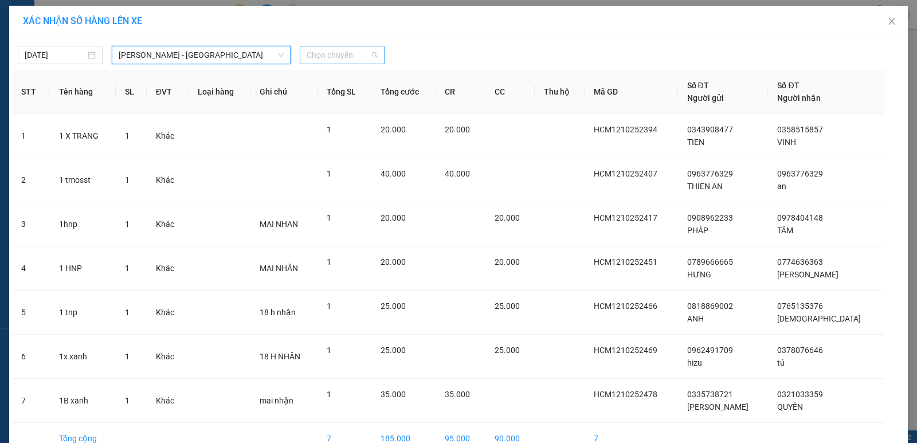
click at [374, 56] on div "Chọn chuyến" at bounding box center [342, 55] width 85 height 18
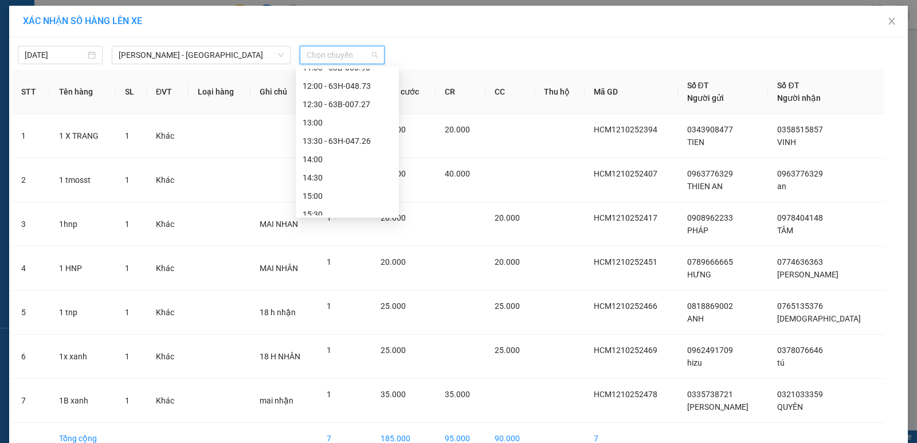
scroll to position [305, 0]
click at [338, 143] on div "14:00" at bounding box center [347, 140] width 89 height 13
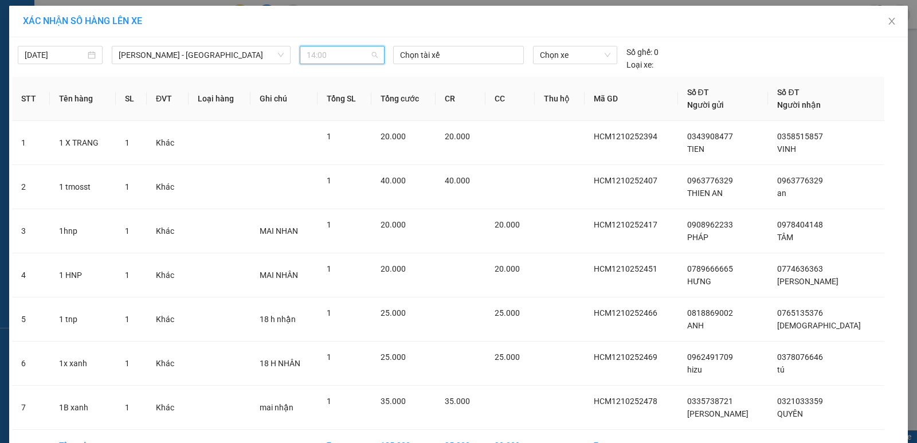
click at [374, 51] on div "14:00" at bounding box center [342, 55] width 85 height 18
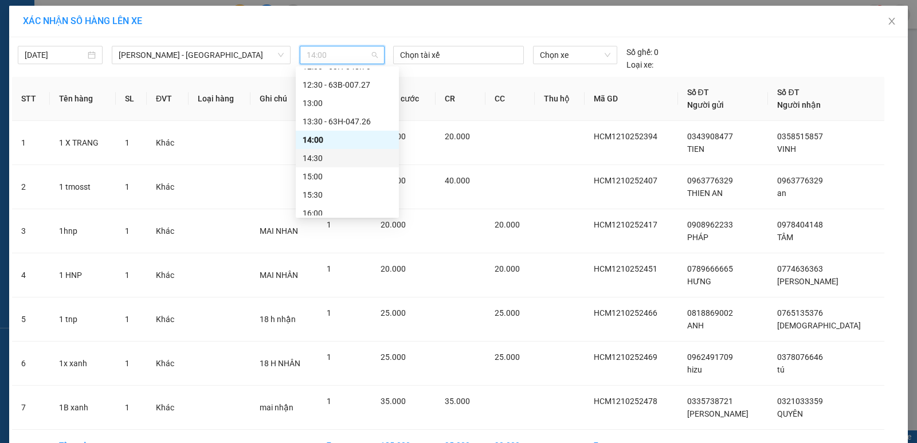
click at [343, 156] on div "14:30" at bounding box center [347, 158] width 89 height 13
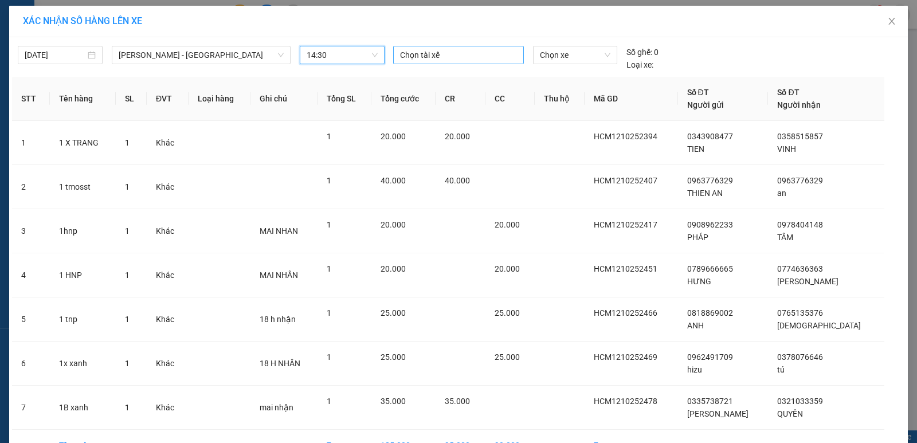
click at [431, 52] on div at bounding box center [458, 55] width 125 height 14
type input "châu"
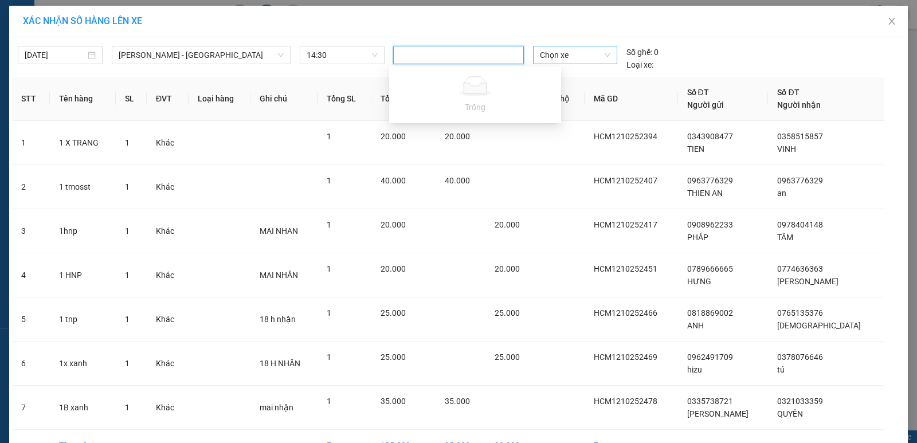
click at [551, 56] on span "Chọn xe" at bounding box center [575, 54] width 71 height 17
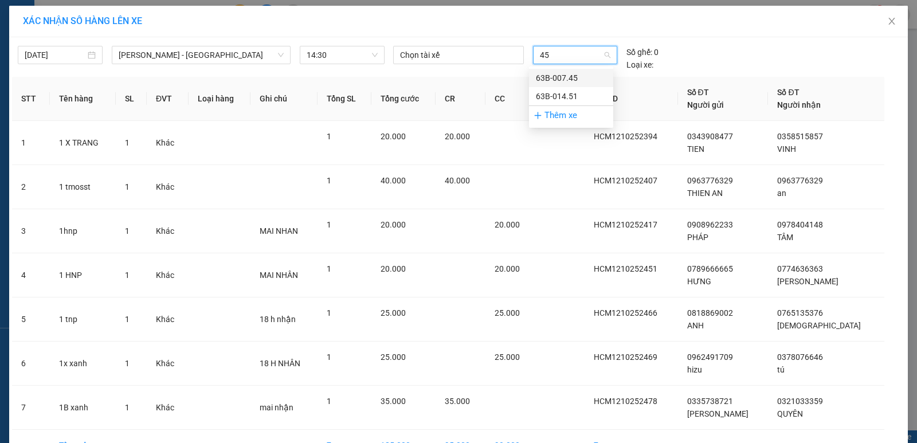
type input "451"
click at [548, 73] on div "63B-014.51" at bounding box center [571, 78] width 71 height 13
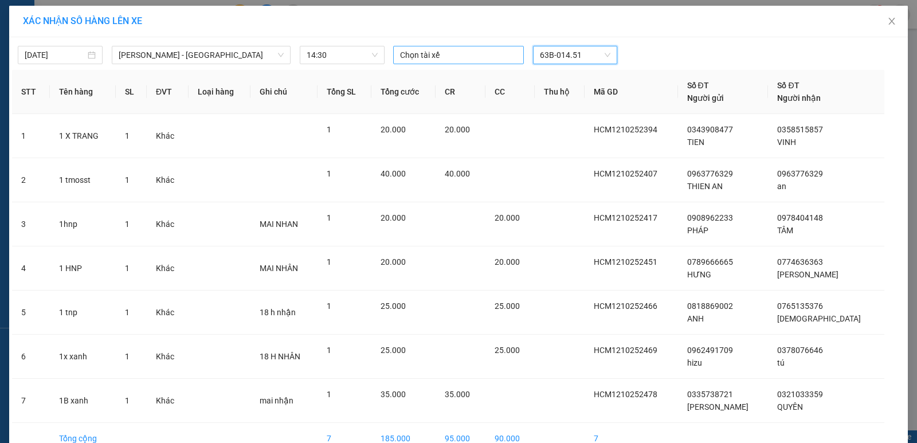
click at [421, 52] on div at bounding box center [458, 55] width 125 height 14
type input "cha"
click at [424, 77] on div "Châu 1 TX" at bounding box center [475, 78] width 158 height 13
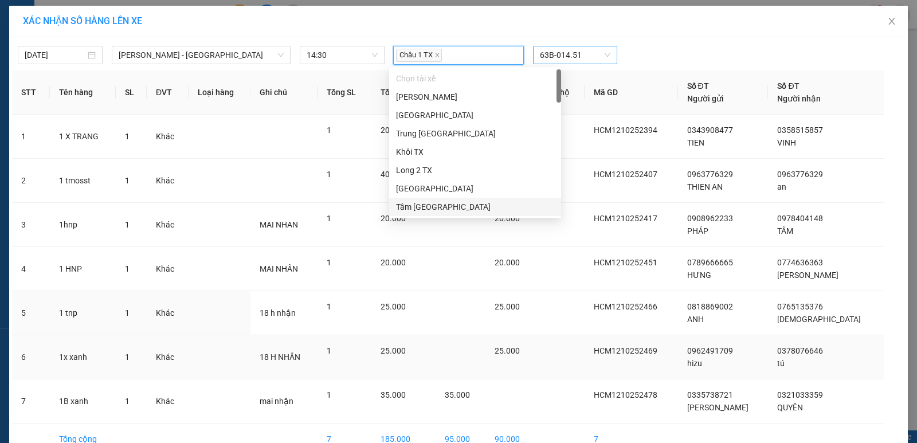
scroll to position [64, 0]
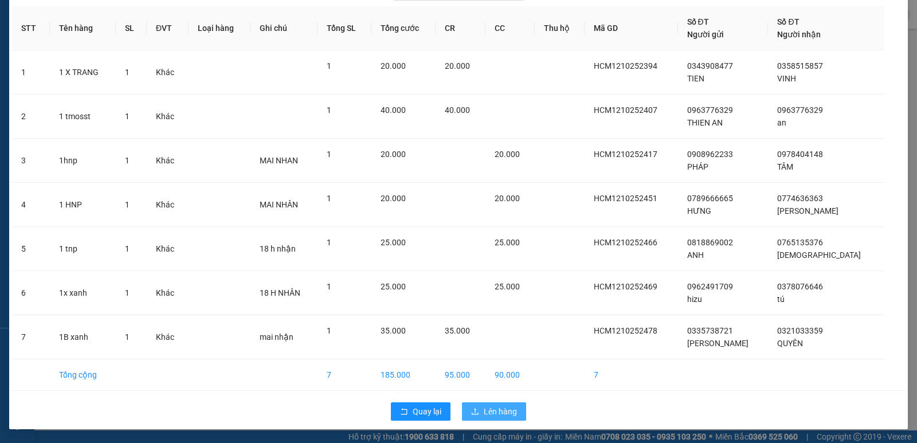
click at [498, 411] on span "Lên hàng" at bounding box center [500, 411] width 33 height 13
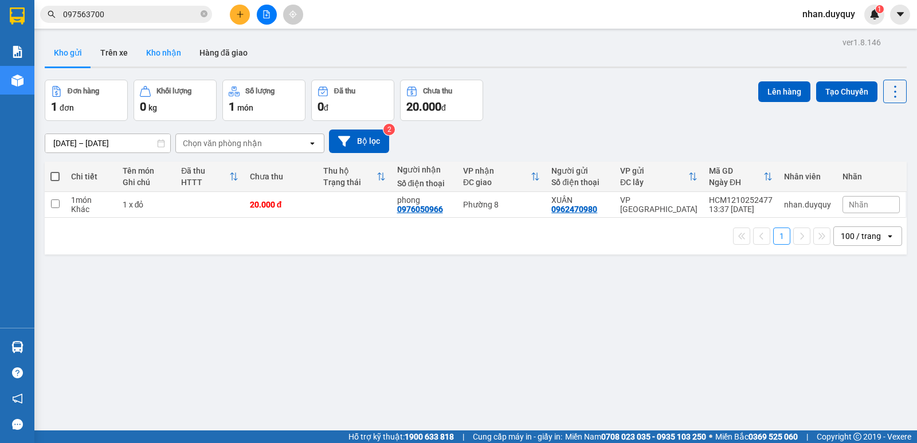
click at [159, 55] on button "Kho nhận" at bounding box center [163, 53] width 53 height 28
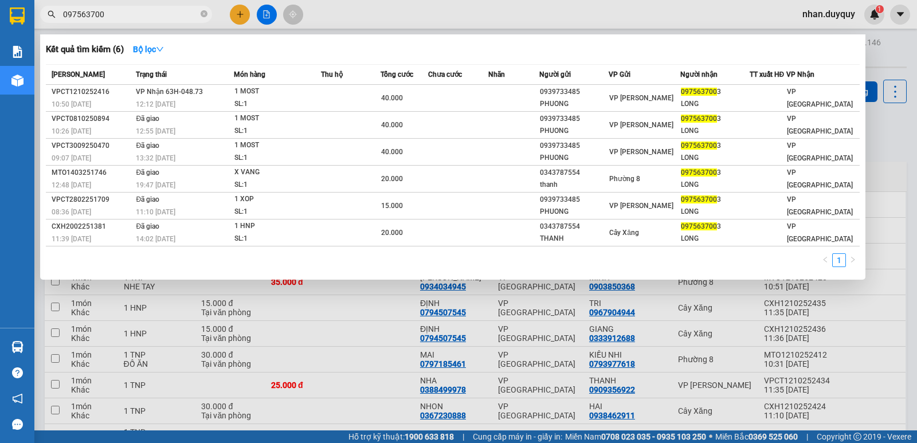
drag, startPoint x: 127, startPoint y: 9, endPoint x: 38, endPoint y: 60, distance: 102.5
click at [41, 25] on div "Kết quả tìm kiếm ( 6 ) Bộ lọc Mã ĐH Trạng thái Món hàng Thu hộ Tổng cước Chưa c…" at bounding box center [112, 15] width 224 height 20
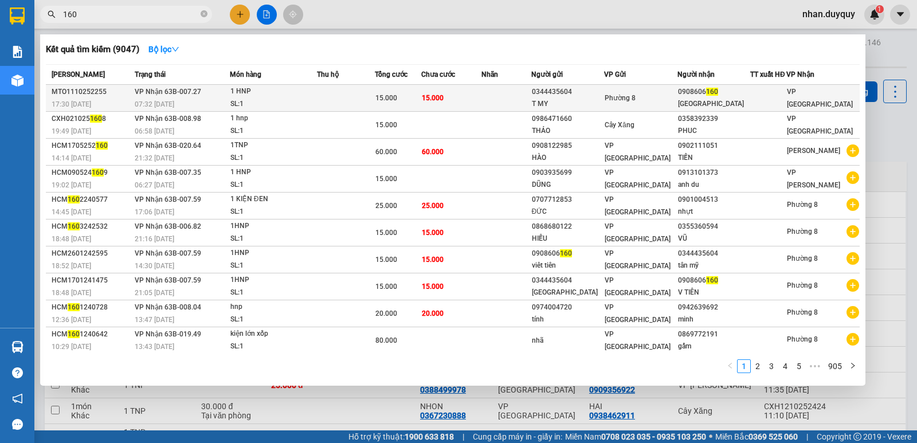
type input "160"
click at [686, 100] on div "VIỆT TIÊN" at bounding box center [714, 104] width 72 height 12
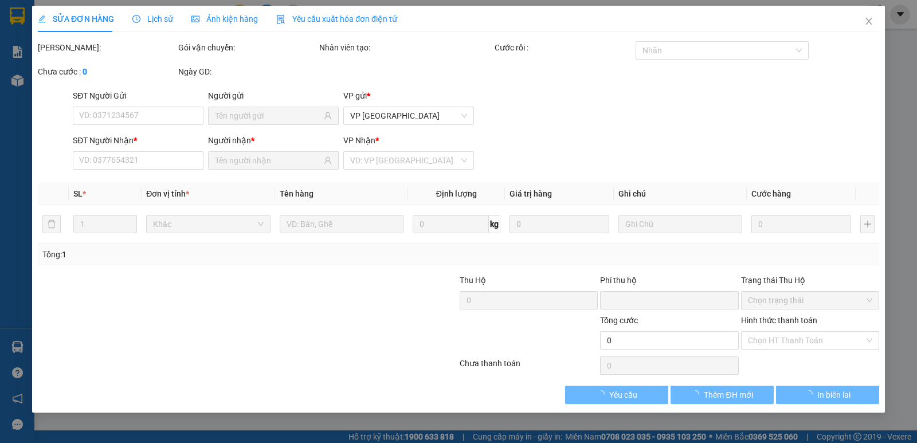
type input "0344435604"
type input "T MY"
type input "0908606160"
type input "VIỆT TIÊN"
type input "0"
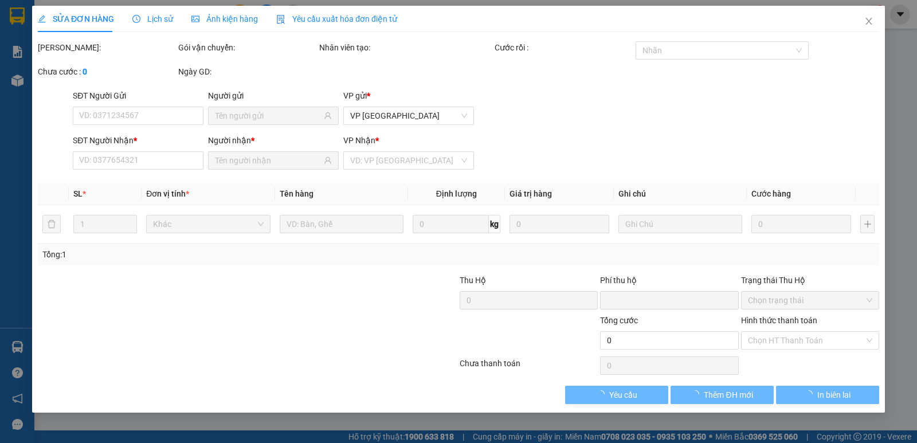
type input "15.000"
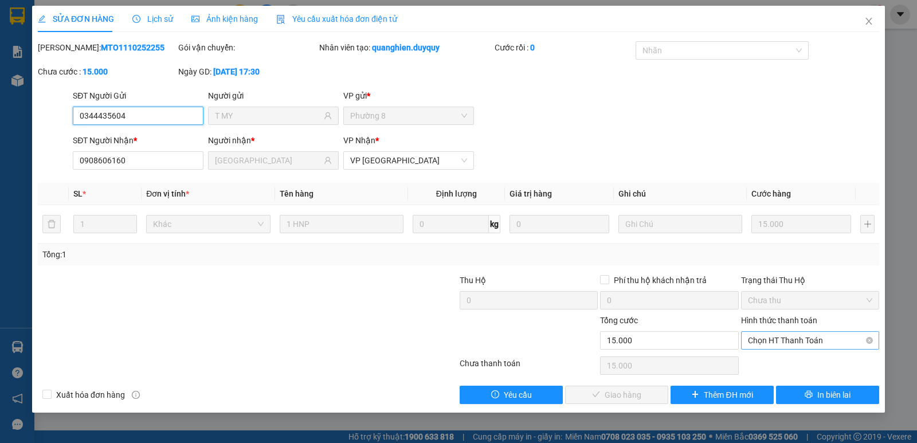
click at [770, 341] on span "Chọn HT Thanh Toán" at bounding box center [810, 340] width 124 height 17
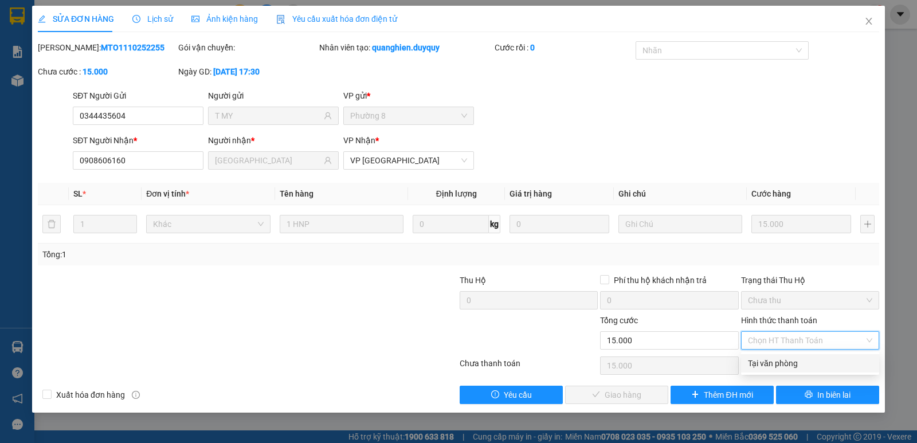
drag, startPoint x: 777, startPoint y: 367, endPoint x: 767, endPoint y: 369, distance: 10.6
click at [778, 368] on div "Tại văn phòng" at bounding box center [810, 363] width 124 height 13
type input "0"
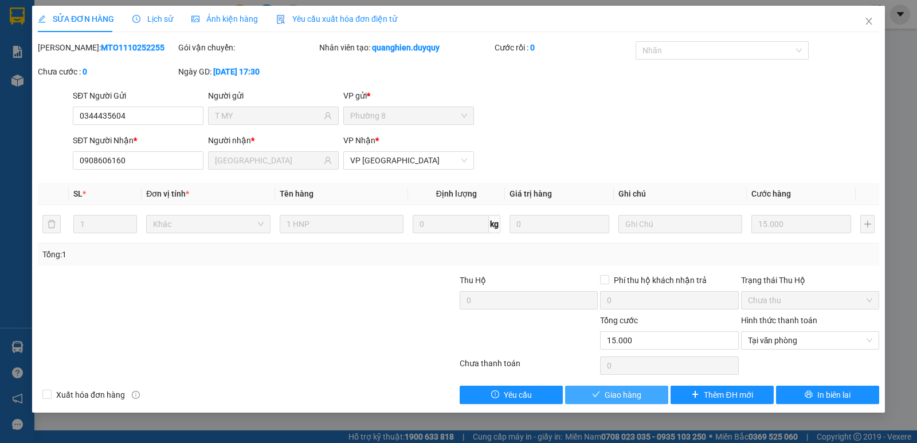
click at [614, 396] on span "Giao hàng" at bounding box center [623, 395] width 37 height 13
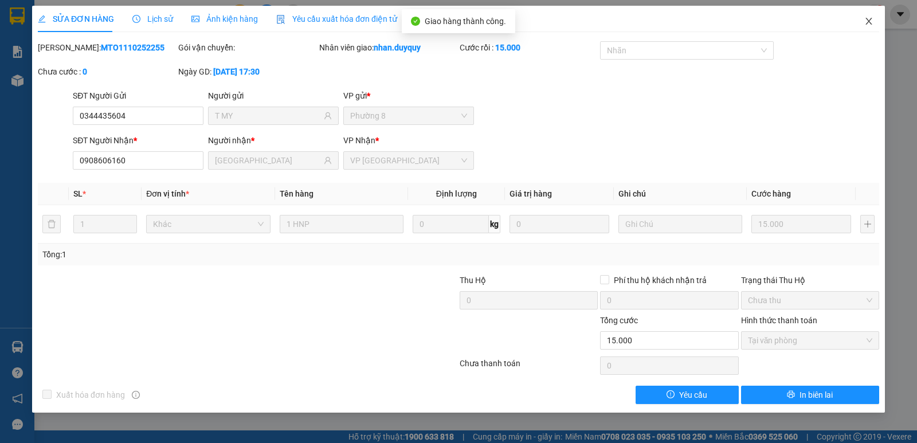
click at [870, 21] on icon "close" at bounding box center [869, 21] width 6 height 7
click at [870, 21] on div "1" at bounding box center [875, 15] width 20 height 20
click at [870, 25] on body "Kết quả tìm kiếm ( 9047 ) Bộ lọc Mã ĐH Trạng thái Món hàng Thu hộ Tổng cước Chư…" at bounding box center [458, 221] width 917 height 443
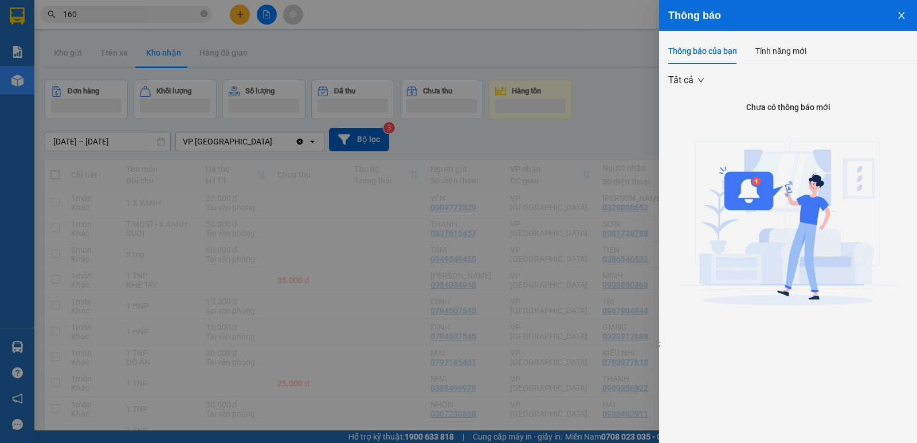
click at [902, 19] on icon "close" at bounding box center [901, 15] width 9 height 9
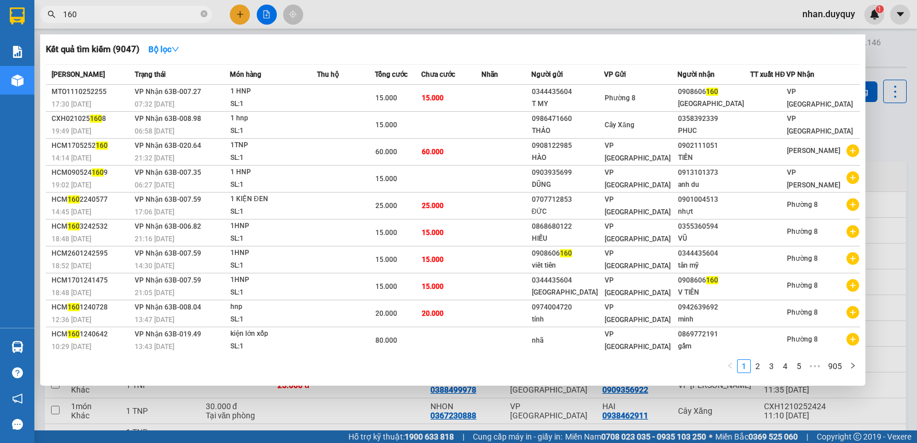
drag, startPoint x: 100, startPoint y: 18, endPoint x: 40, endPoint y: 49, distance: 67.7
click at [40, 25] on div "Kết quả tìm kiếm ( 9047 ) Bộ lọc Mã ĐH Trạng thái Món hàng Thu hộ Tổng cước Chư…" at bounding box center [112, 15] width 224 height 20
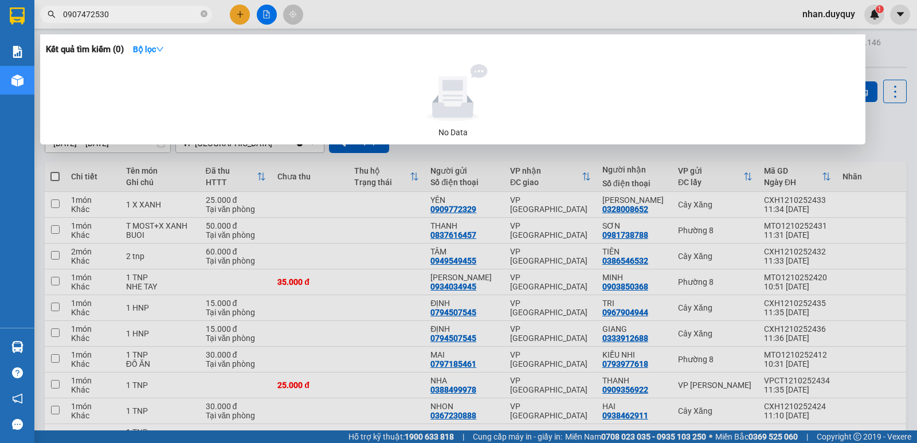
type input "0907472530"
drag, startPoint x: 127, startPoint y: 7, endPoint x: 114, endPoint y: 16, distance: 16.1
click at [114, 16] on span "0907472530" at bounding box center [126, 14] width 172 height 17
drag, startPoint x: 113, startPoint y: 16, endPoint x: 44, endPoint y: 31, distance: 71.0
click at [44, 25] on div "Kết quả tìm kiếm ( 0 ) Bộ lọc No Data 0907472530" at bounding box center [112, 15] width 224 height 20
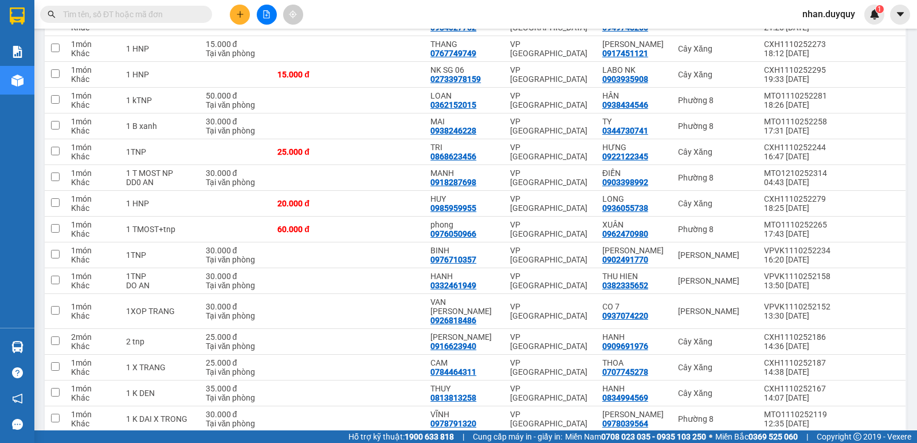
scroll to position [928, 0]
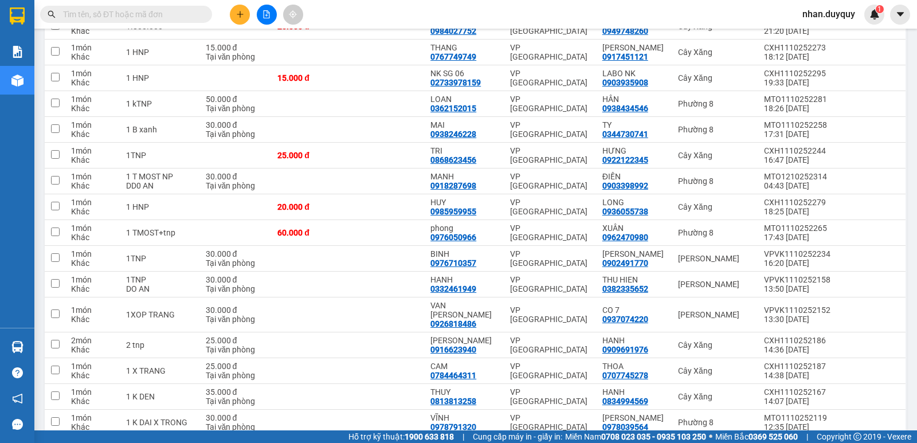
click at [84, 14] on input "text" at bounding box center [130, 14] width 135 height 13
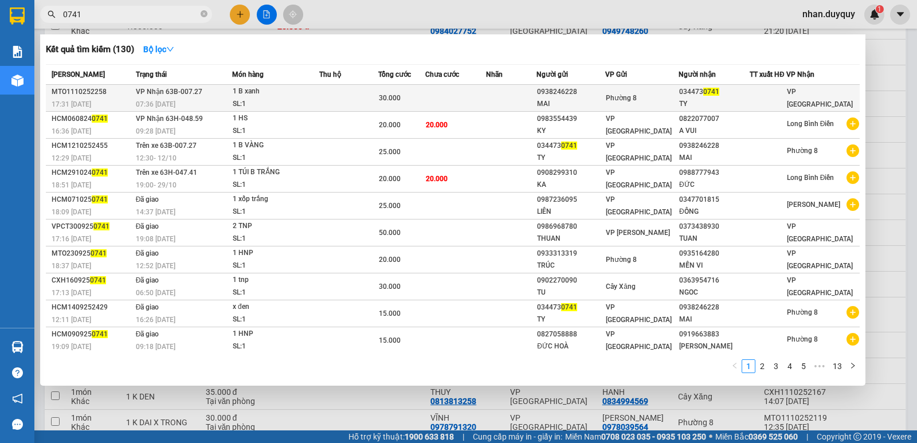
type input "0741"
click at [636, 103] on div "Phường 8" at bounding box center [642, 98] width 72 height 13
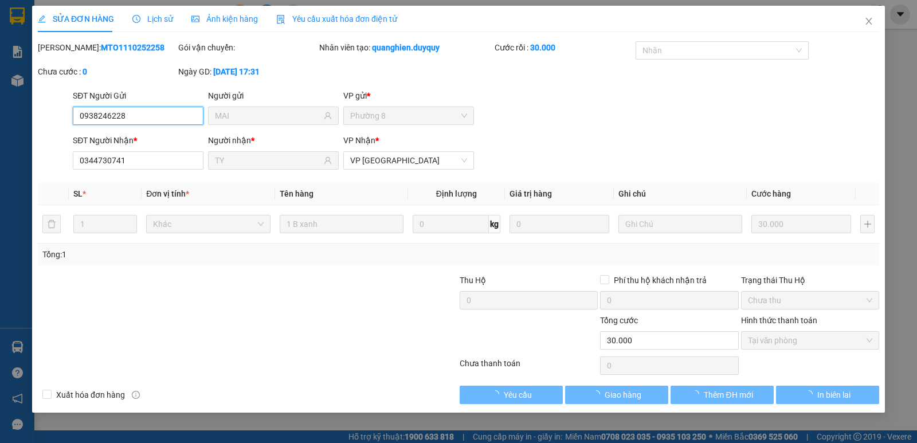
type input "0938246228"
type input "MAI"
type input "0344730741"
type input "TY"
type input "0"
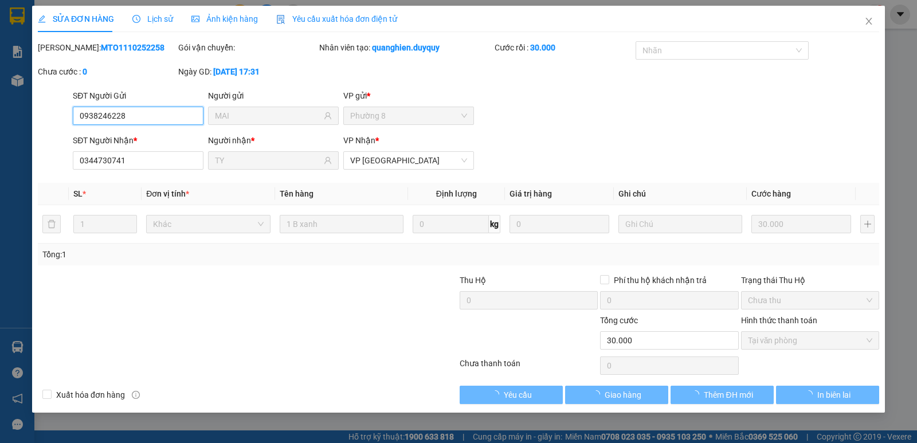
type input "30.000"
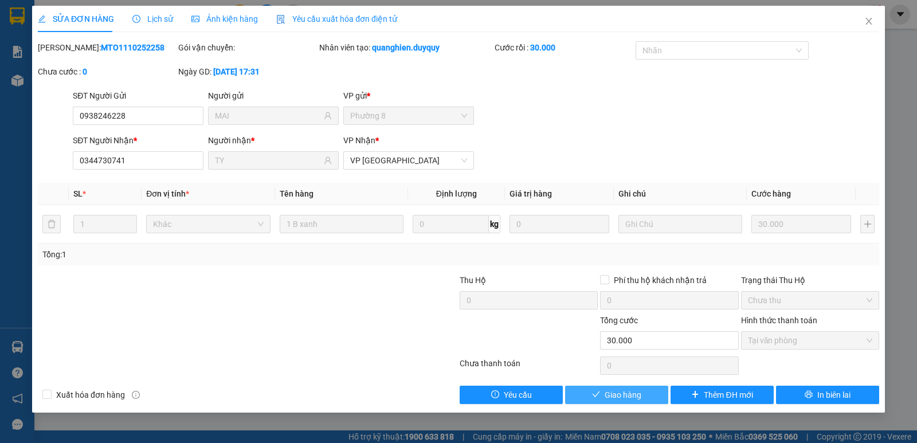
click at [623, 396] on span "Giao hàng" at bounding box center [623, 395] width 37 height 13
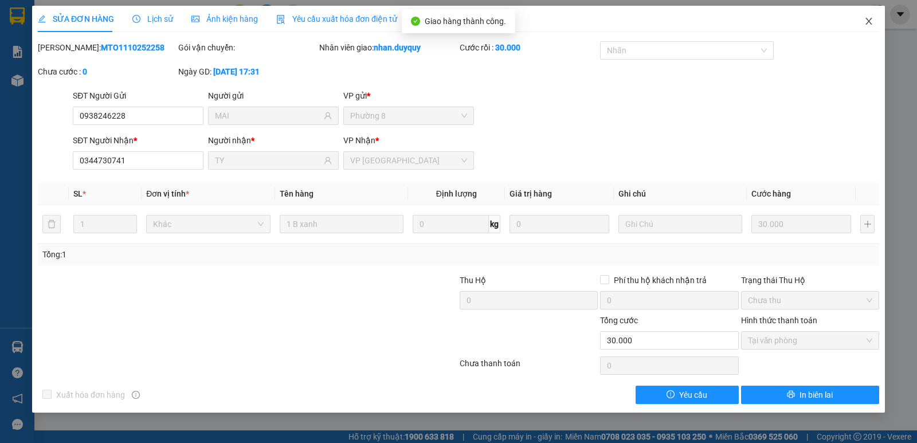
click at [871, 22] on icon "close" at bounding box center [869, 21] width 9 height 9
click at [871, 22] on div "1" at bounding box center [875, 15] width 20 height 20
click at [871, 23] on body "Kết quả tìm kiếm ( 130 ) Bộ lọc Mã ĐH Trạng thái Món hàng Thu hộ Tổng cước Chưa…" at bounding box center [458, 221] width 917 height 443
click at [917, 0] on div at bounding box center [917, 0] width 0 height 0
click at [917, 23] on div "Thông báo Thông báo của bạn Tính năng mới Tất cả Chưa có thông báo mới ;" at bounding box center [917, 221] width 0 height 443
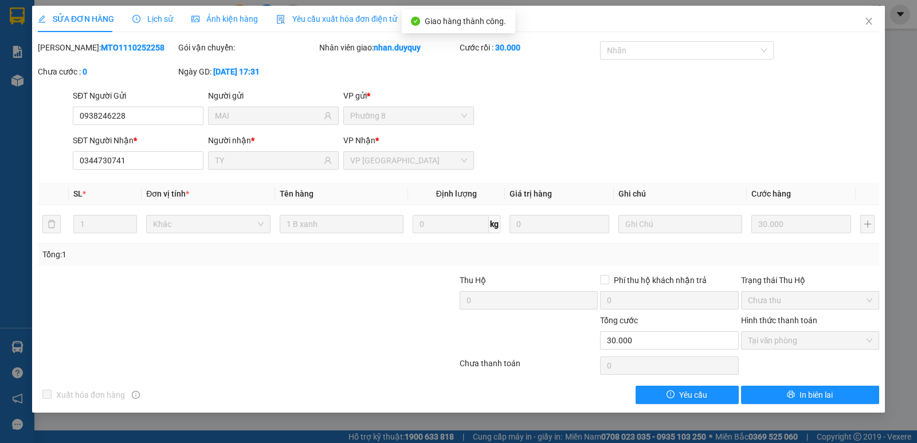
click at [917, 23] on div "Thông báo Thông báo của bạn Tính năng mới Tất cả Chưa có thông báo mới ;" at bounding box center [917, 221] width 0 height 443
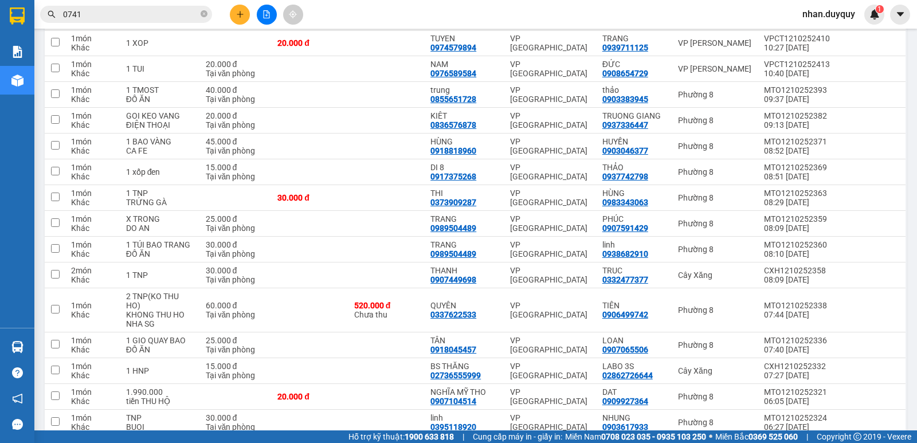
scroll to position [459, 0]
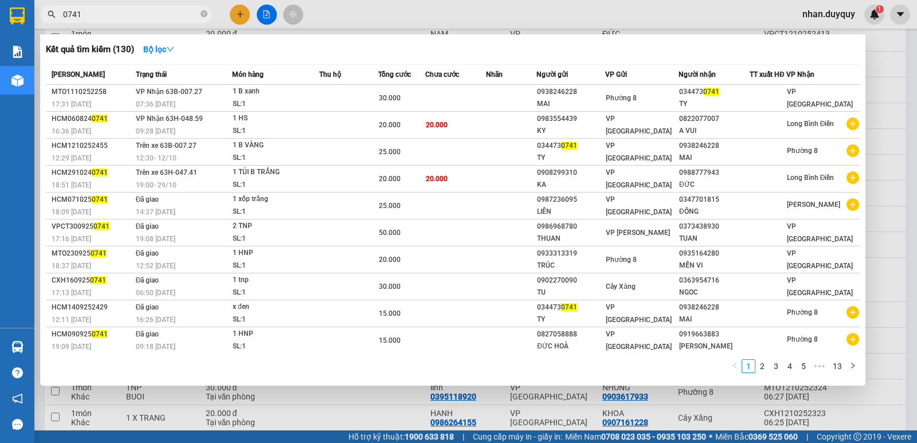
drag, startPoint x: 87, startPoint y: 17, endPoint x: 52, endPoint y: 32, distance: 38.3
click at [52, 25] on div "Kết quả tìm kiếm ( 130 ) Bộ lọc Mã ĐH Trạng thái Món hàng Thu hộ Tổng cước Chưa…" at bounding box center [112, 15] width 224 height 20
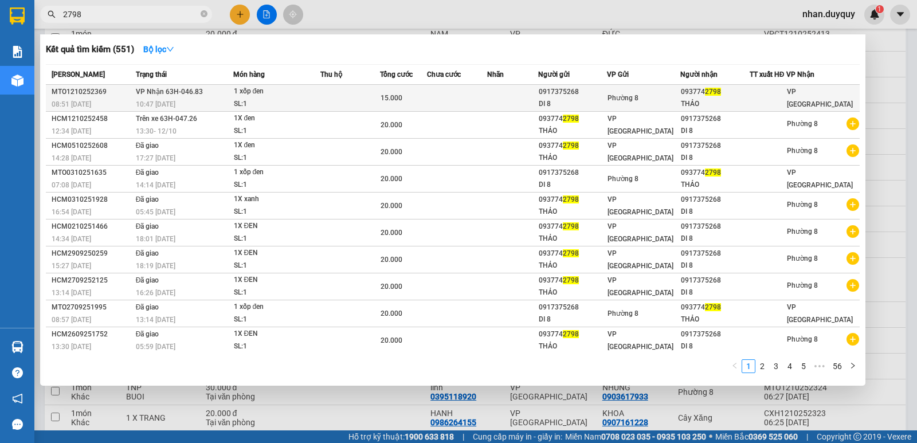
type input "2798"
click at [705, 97] on div "093774 2798" at bounding box center [715, 92] width 68 height 12
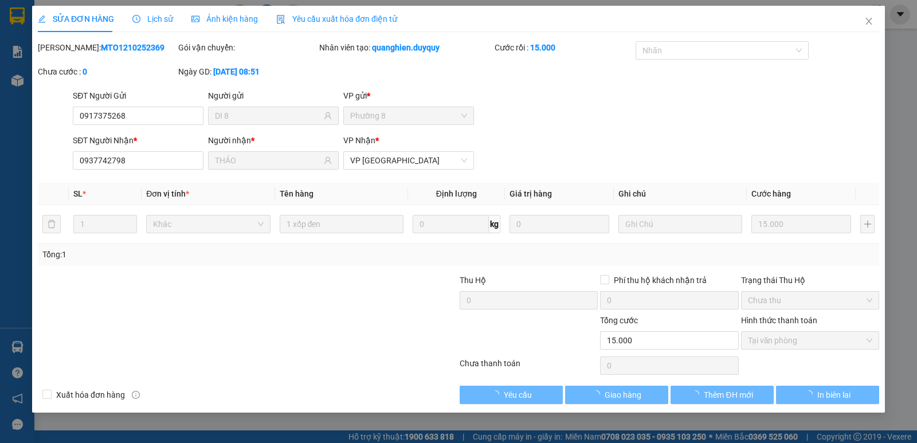
type input "0917375268"
type input "DI 8"
type input "0937742798"
type input "THẢO"
type input "0"
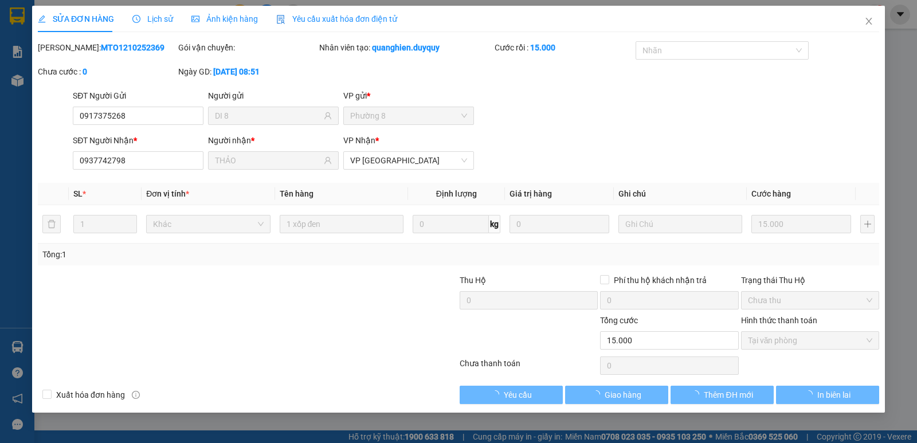
type input "15.000"
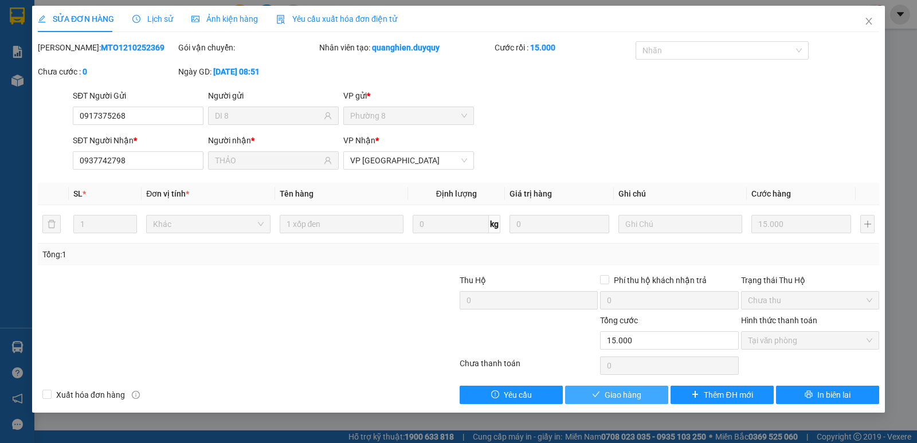
click at [628, 395] on span "Giao hàng" at bounding box center [623, 395] width 37 height 13
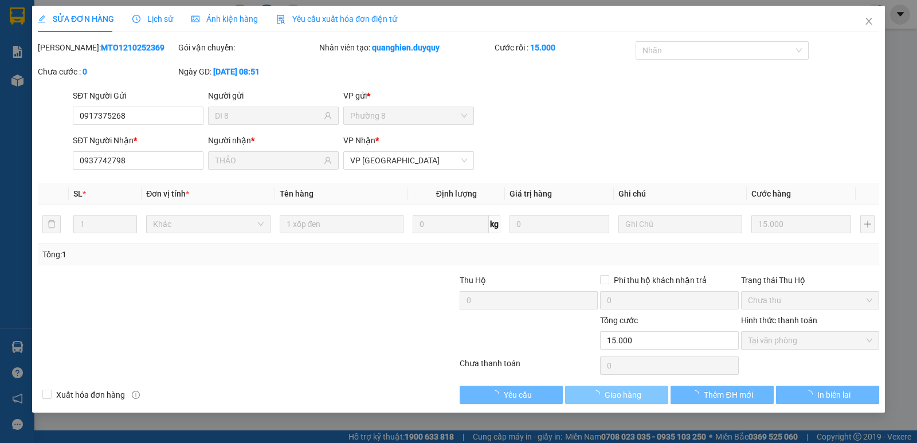
click at [628, 395] on span "Giao hàng" at bounding box center [623, 395] width 37 height 13
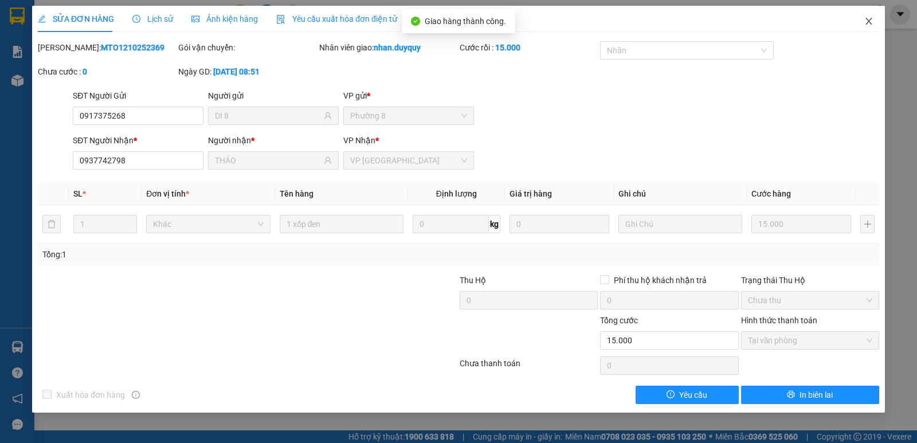
click at [871, 24] on icon "close" at bounding box center [869, 21] width 6 height 7
click at [871, 24] on div "1" at bounding box center [875, 15] width 20 height 20
click at [871, 24] on body "Kết quả tìm kiếm ( 551 ) Bộ lọc Mã ĐH Trạng thái Món hàng Thu hộ Tổng cước Chưa…" at bounding box center [458, 221] width 917 height 443
click at [917, 0] on div at bounding box center [917, 0] width 0 height 0
click at [917, 24] on div "Thông báo Thông báo của bạn Tính năng mới Tất cả Chưa có thông báo mới ;" at bounding box center [917, 221] width 0 height 443
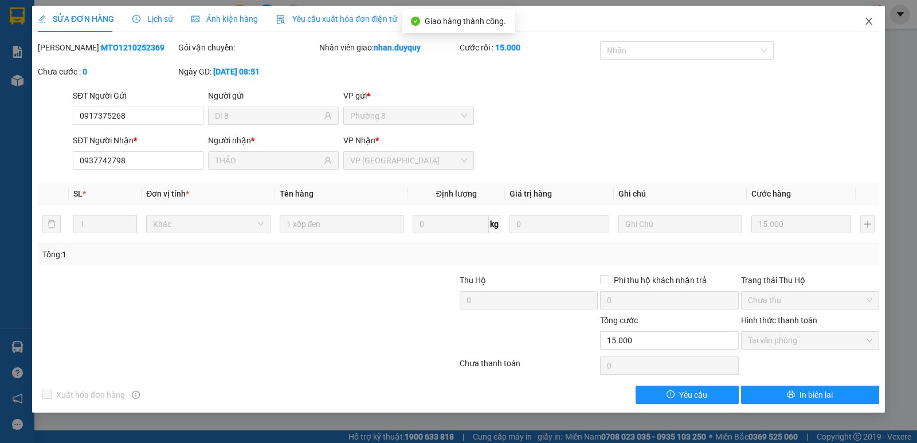
click at [917, 24] on div "Thông báo Thông báo của bạn Tính năng mới Tất cả Chưa có thông báo mới ;" at bounding box center [917, 221] width 0 height 443
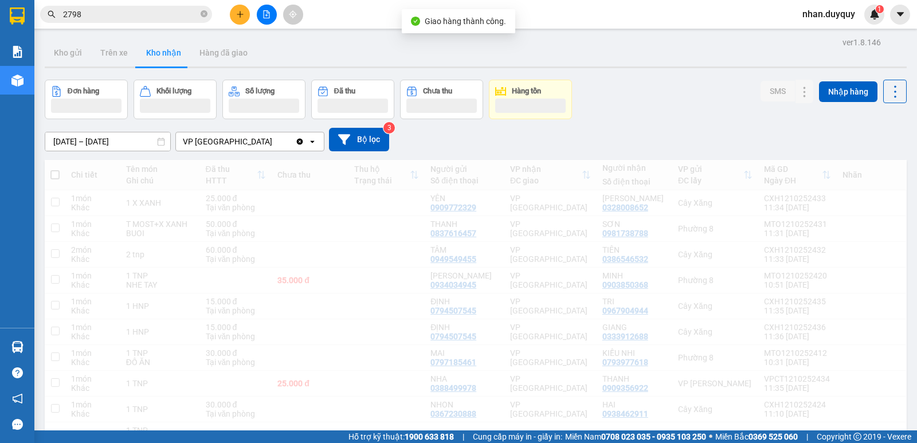
click at [917, 24] on div "Thông báo Thông báo của bạn Tính năng mới" at bounding box center [917, 221] width 0 height 443
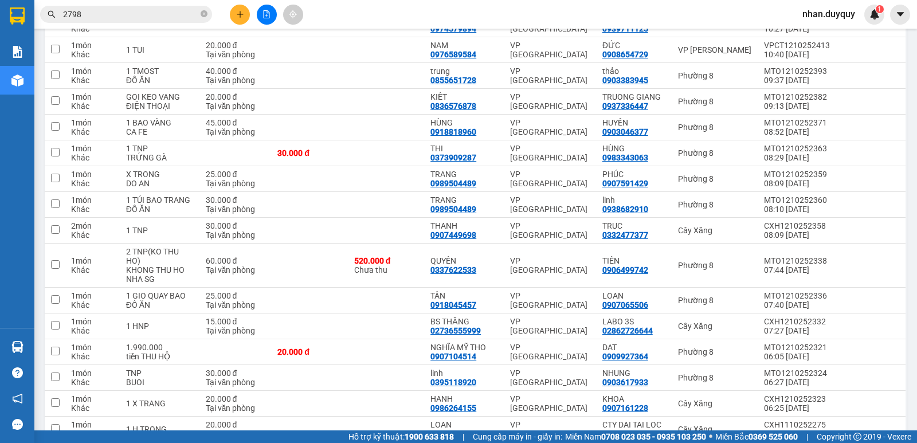
scroll to position [569, 0]
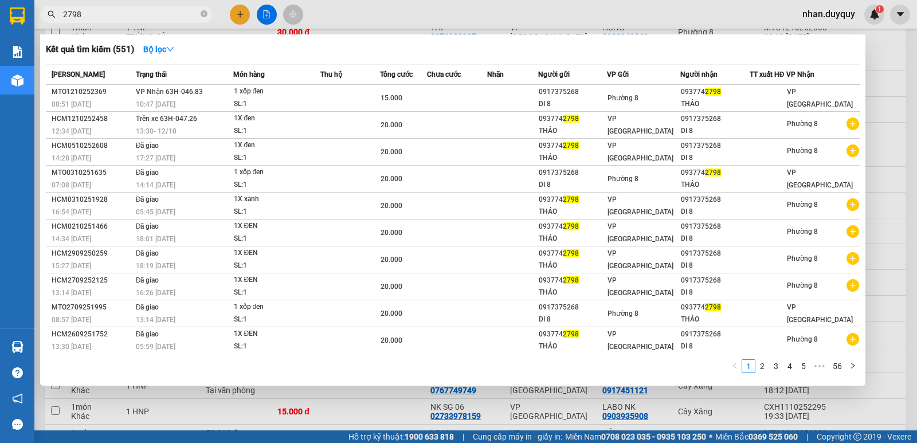
drag, startPoint x: 86, startPoint y: 11, endPoint x: 75, endPoint y: 32, distance: 24.1
click at [75, 25] on div "Kết quả tìm kiếm ( 551 ) Bộ lọc Mã ĐH Trạng thái Món hàng Thu hộ Tổng cước Chưa…" at bounding box center [112, 15] width 224 height 20
type input "2"
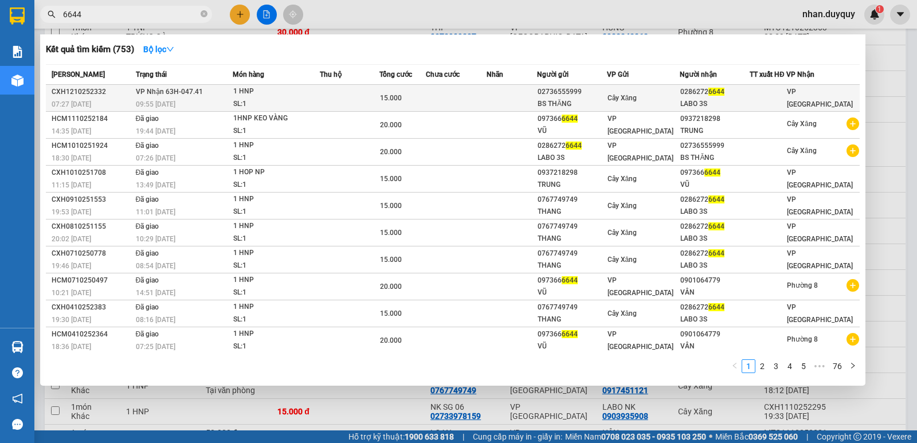
type input "6644"
click at [681, 101] on div "LABO 3S" at bounding box center [715, 104] width 69 height 12
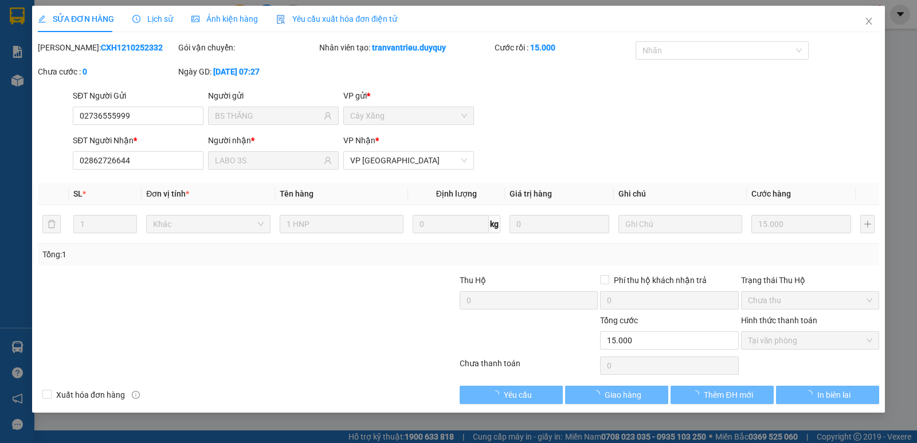
type input "02736555999"
type input "BS THĂNG"
type input "02862726644"
type input "LABO 3S"
type input "0"
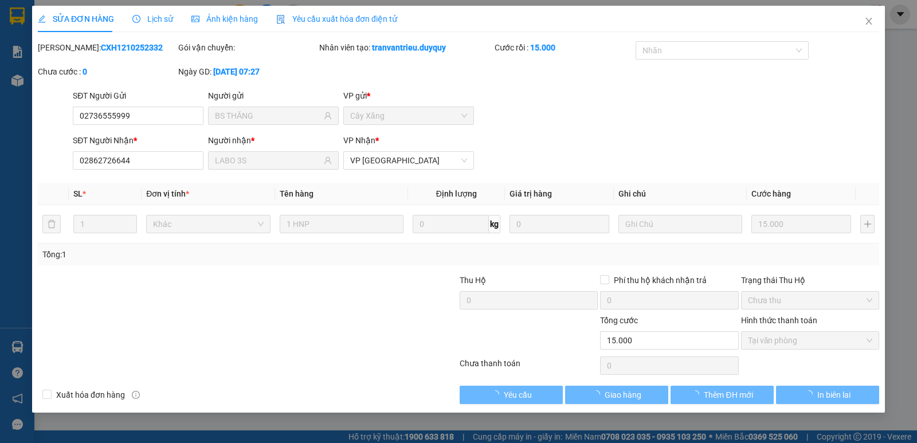
type input "15.000"
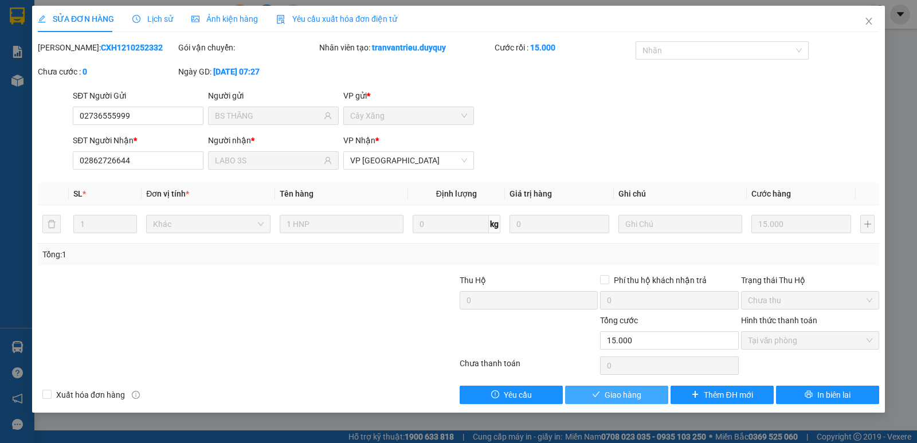
click at [650, 393] on button "Giao hàng" at bounding box center [616, 395] width 103 height 18
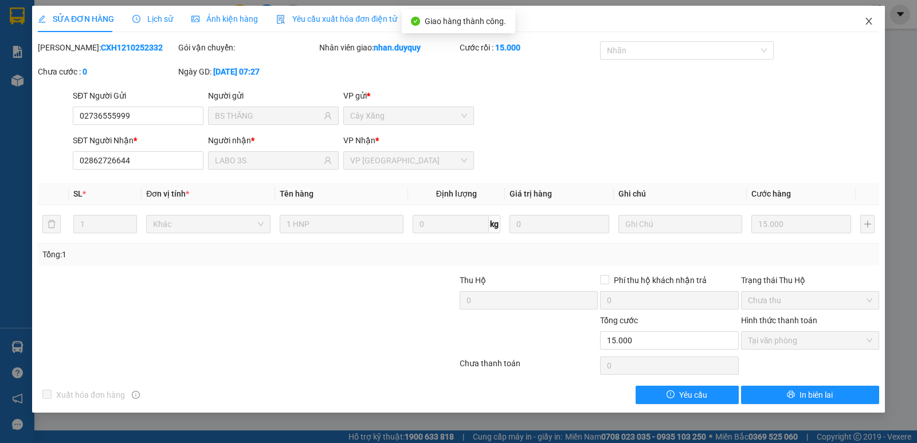
click at [863, 29] on span "Close" at bounding box center [869, 22] width 32 height 32
click at [866, 27] on div "Kết quả tìm kiếm ( 753 ) Bộ lọc Mã ĐH Trạng thái Món hàng Thu hộ Tổng cước Chưa…" at bounding box center [458, 14] width 917 height 29
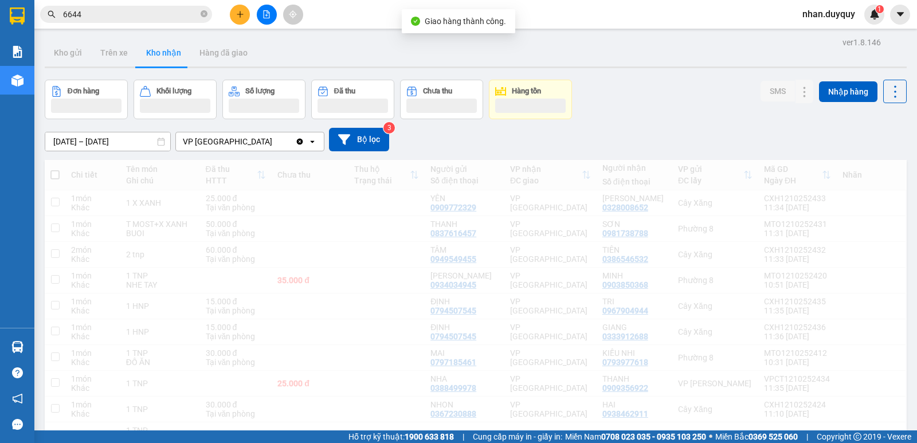
click at [866, 27] on div "Kết quả tìm kiếm ( 753 ) Bộ lọc Mã ĐH Trạng thái Món hàng Thu hộ Tổng cước Chưa…" at bounding box center [458, 14] width 917 height 29
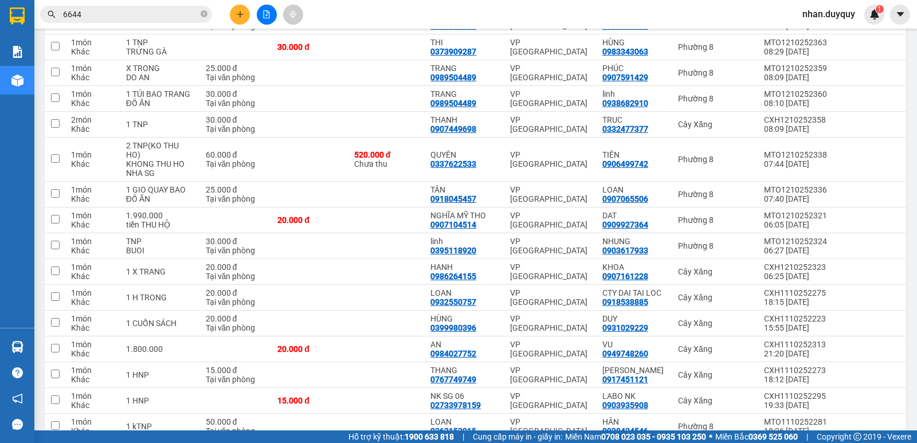
scroll to position [628, 0]
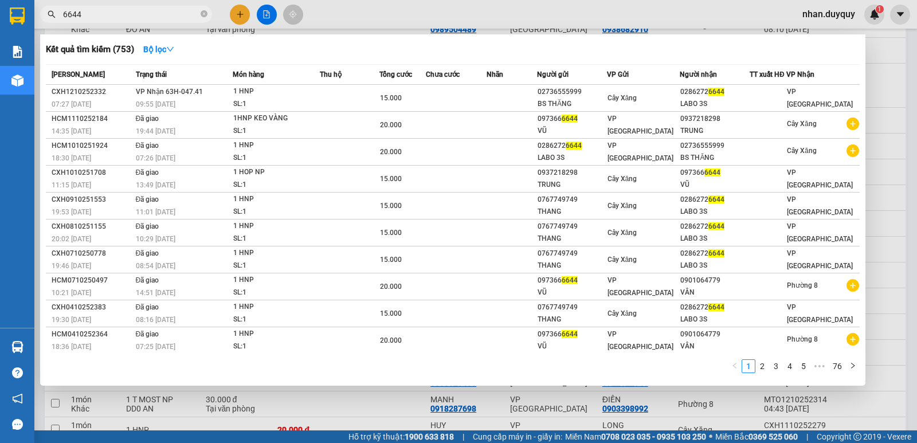
click at [92, 15] on input "6644" at bounding box center [130, 14] width 135 height 13
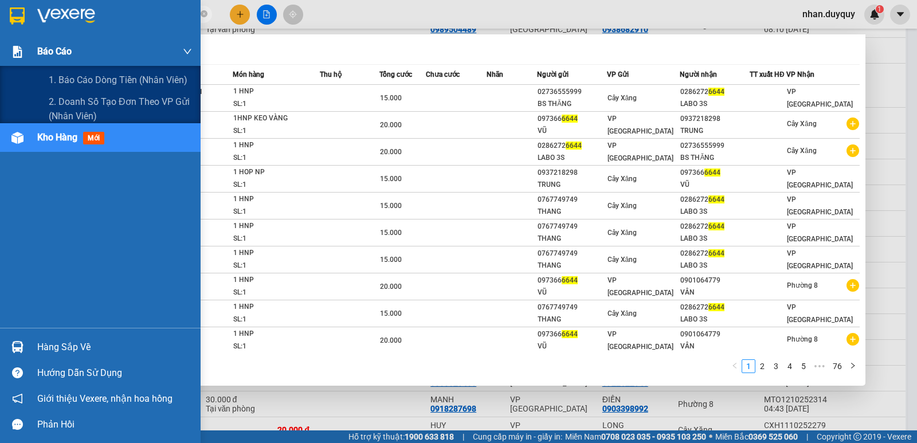
drag, startPoint x: 103, startPoint y: 10, endPoint x: 30, endPoint y: 44, distance: 80.0
click at [30, 44] on section "Kết quả tìm kiếm ( 753 ) Bộ lọc Mã ĐH Trạng thái Món hàng Thu hộ Tổng cước Chưa…" at bounding box center [458, 221] width 917 height 443
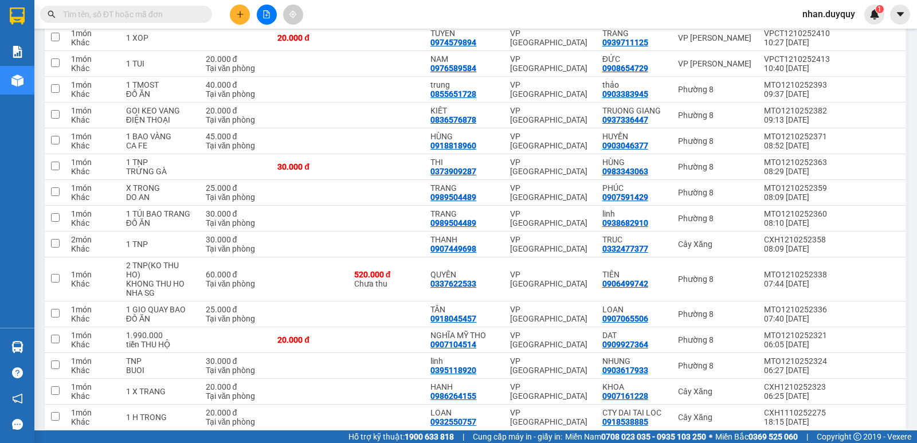
scroll to position [447, 0]
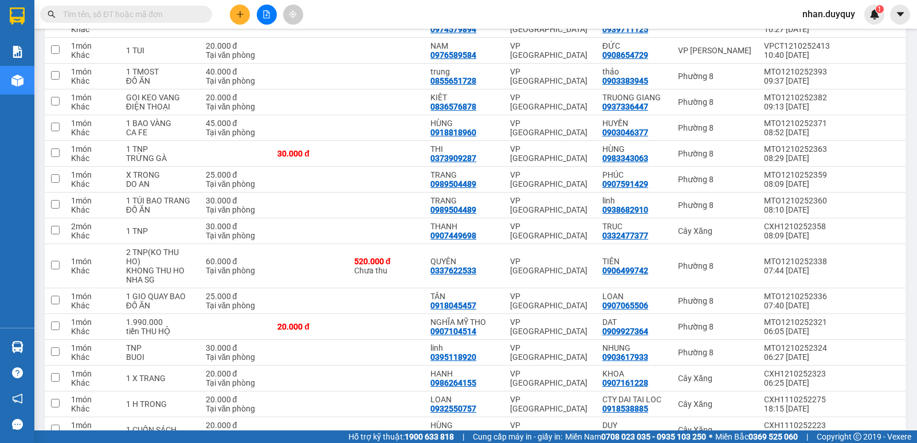
click at [69, 13] on input "text" at bounding box center [130, 14] width 135 height 13
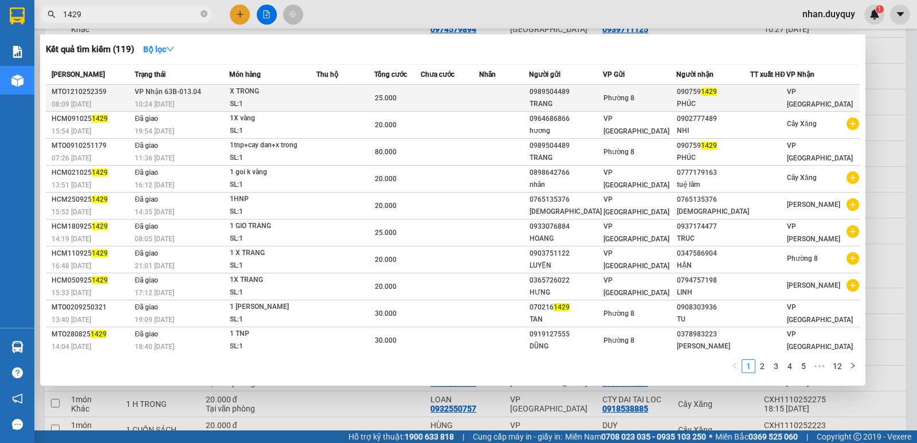
type input "1429"
click at [685, 109] on div "PHÚC" at bounding box center [713, 104] width 73 height 12
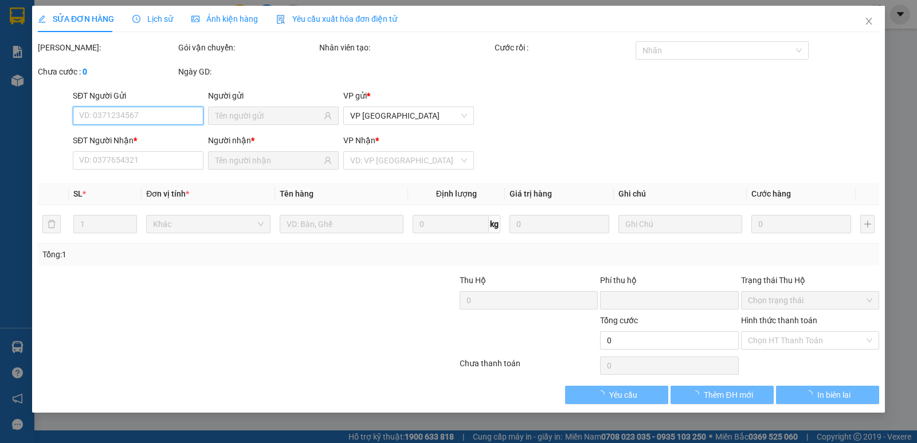
type input "0989504489"
type input "TRANG"
type input "0907591429"
type input "PHÚC"
type input "0"
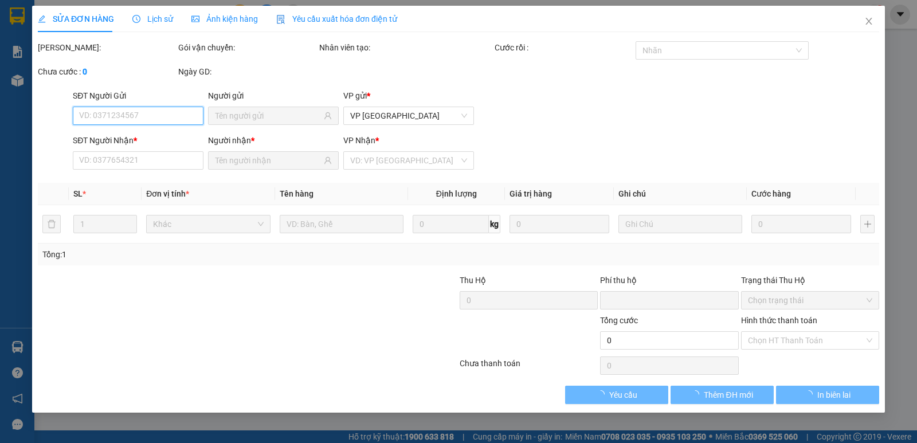
type input "25.000"
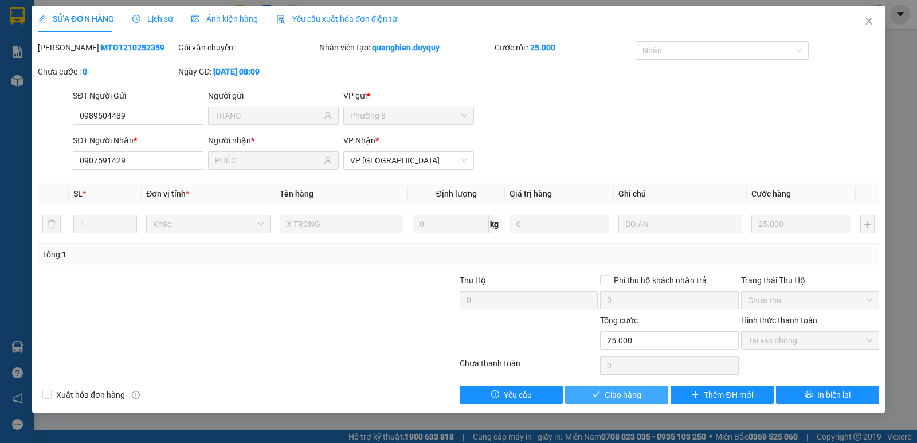
click at [605, 397] on span "Giao hàng" at bounding box center [623, 395] width 37 height 13
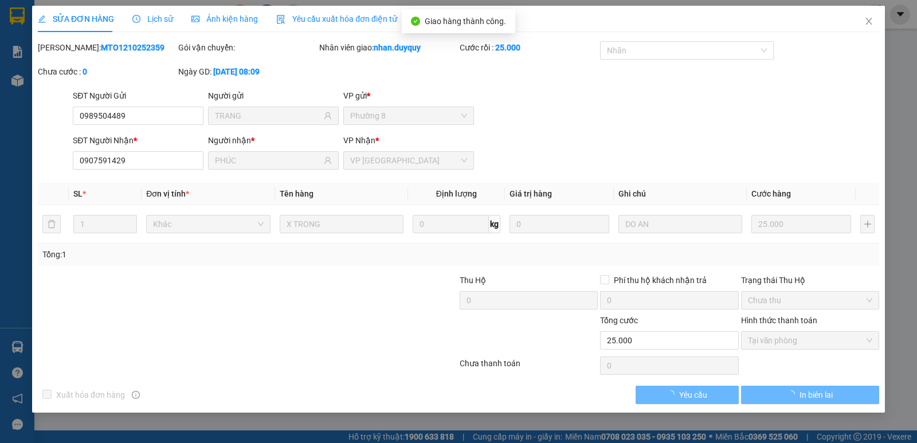
click at [605, 398] on div "Xuất hóa đơn hàng Yêu cầu In biên lai" at bounding box center [459, 395] width 844 height 18
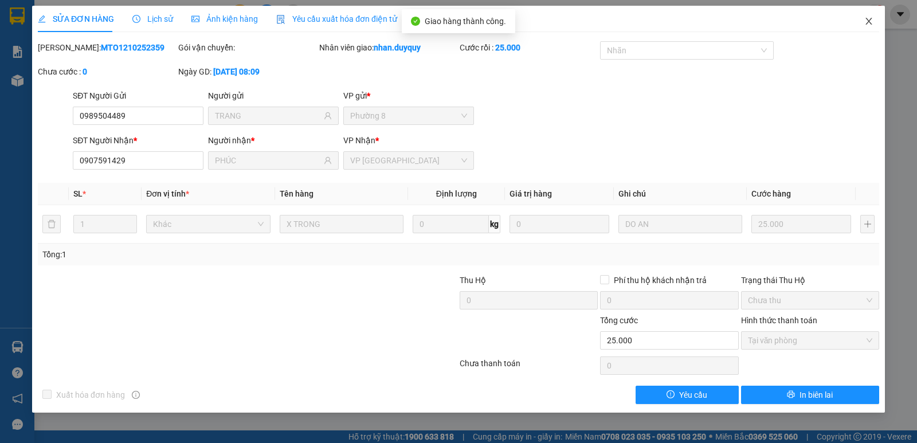
click at [864, 22] on span "Close" at bounding box center [869, 22] width 32 height 32
click at [864, 22] on div "nhan.duyquy 1" at bounding box center [839, 15] width 91 height 20
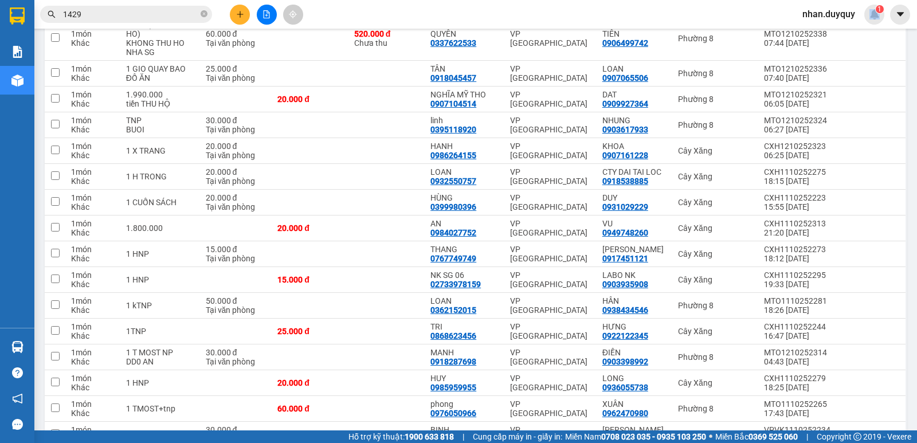
scroll to position [681, 0]
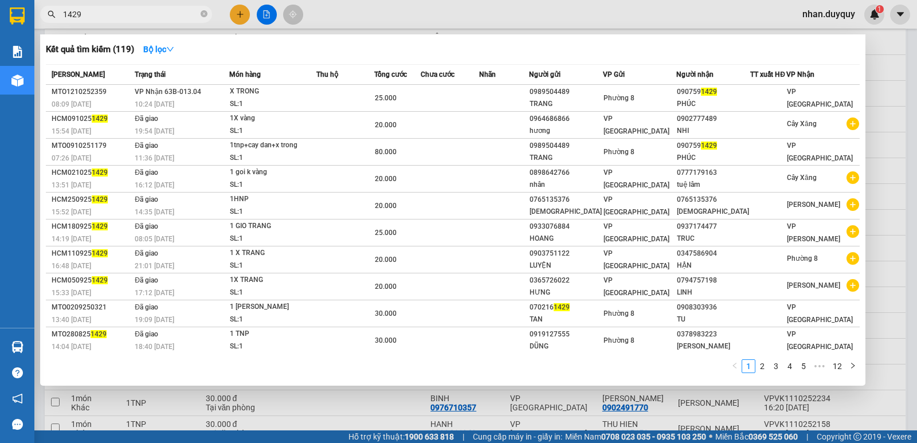
drag, startPoint x: 89, startPoint y: 10, endPoint x: 36, endPoint y: 41, distance: 60.9
click at [36, 25] on div "Kết quả tìm kiếm ( 119 ) Bộ lọc Mã ĐH Trạng thái Món hàng Thu hộ Tổng cước Chưa…" at bounding box center [112, 15] width 224 height 20
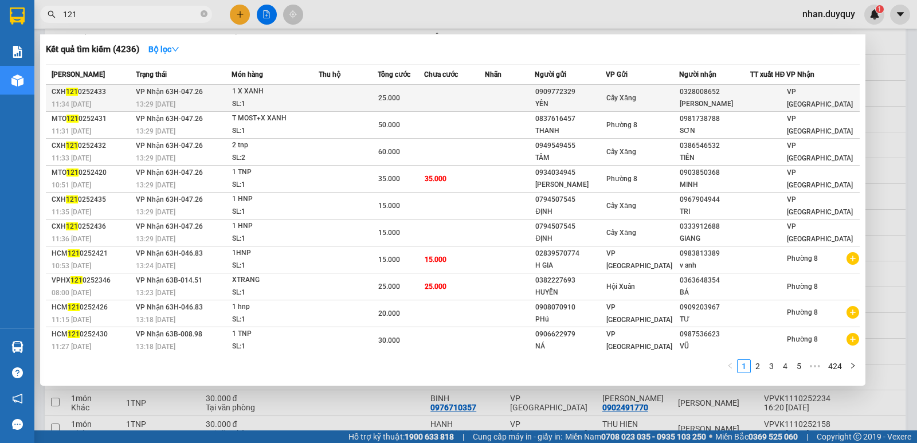
type input "121"
click at [686, 110] on div "HONG PHUC" at bounding box center [715, 104] width 70 height 12
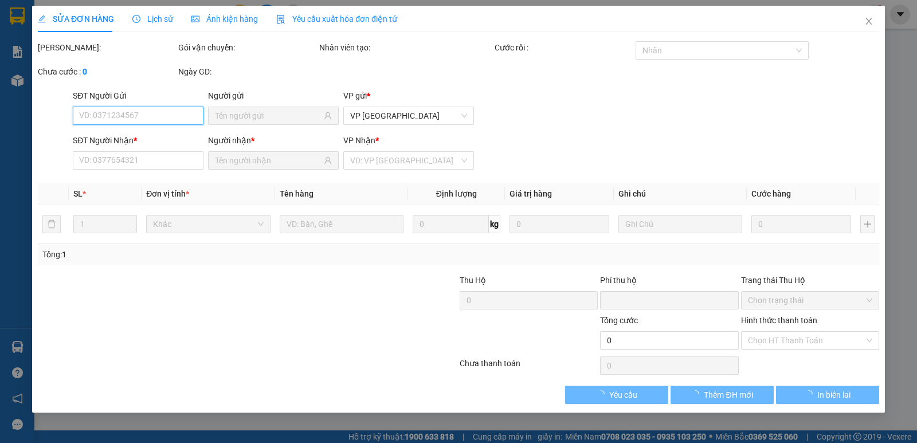
type input "0909772329"
type input "YÊN"
type input "0328008652"
type input "HONG PHUC"
type input "0"
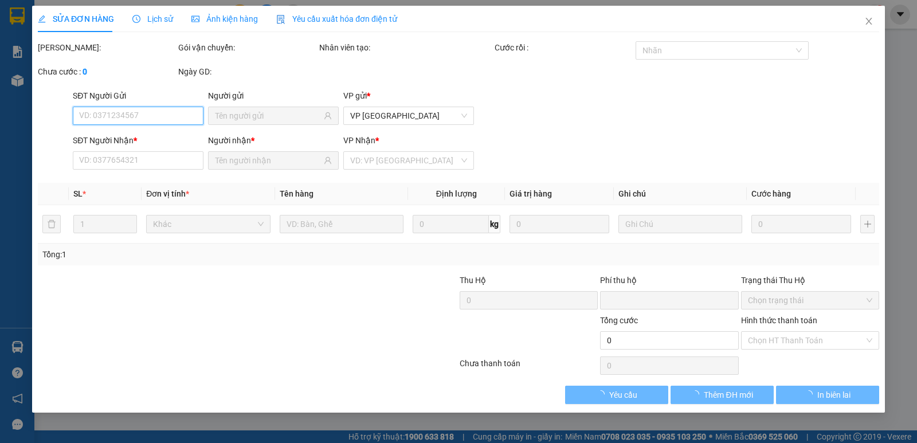
type input "25.000"
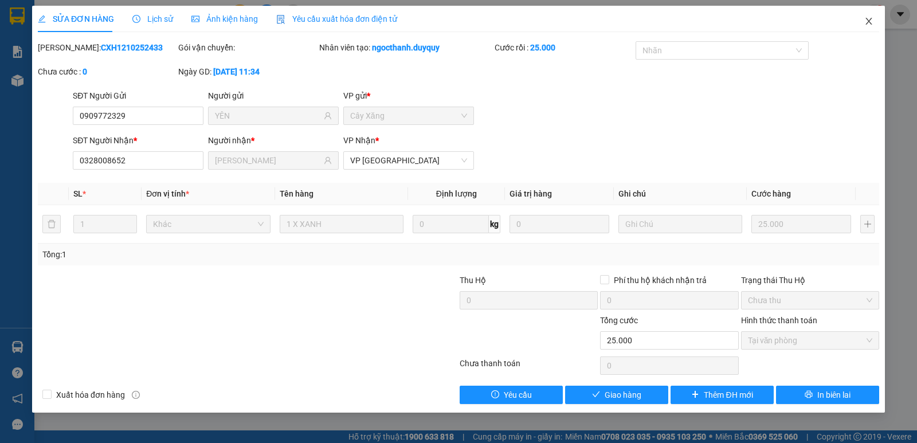
click at [868, 24] on icon "close" at bounding box center [869, 21] width 9 height 9
click at [868, 24] on div "nhan.duyquy 1" at bounding box center [839, 15] width 91 height 20
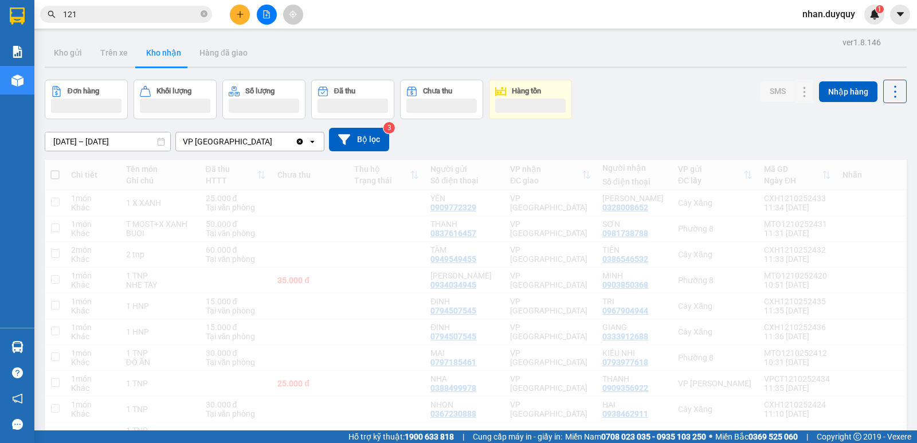
click at [868, 25] on div "Kết quả tìm kiếm ( 4236 ) Bộ lọc Mã ĐH Trạng thái Món hàng Thu hộ Tổng cước Chư…" at bounding box center [458, 14] width 917 height 29
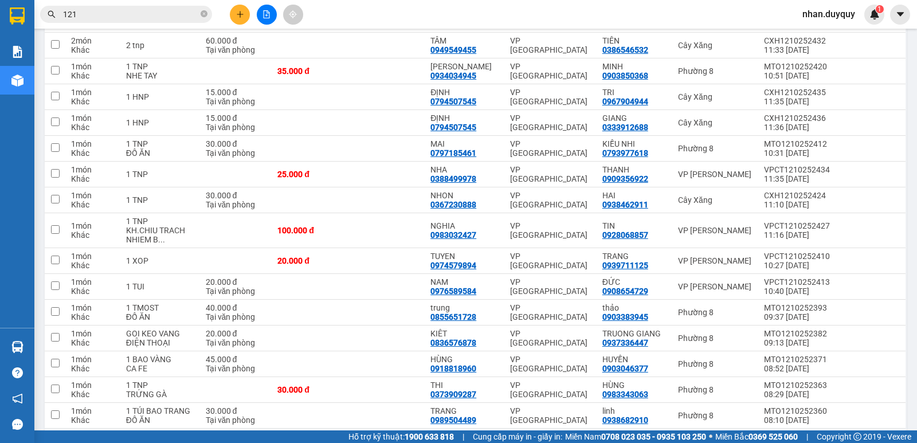
scroll to position [208, 0]
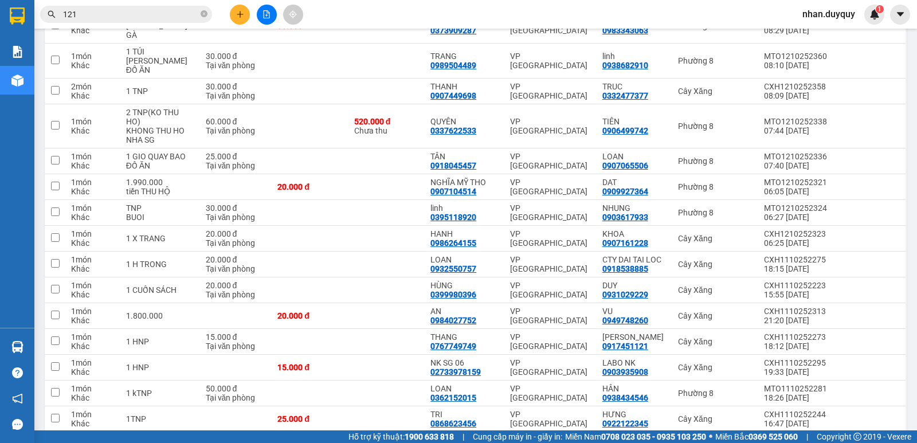
scroll to position [585, 0]
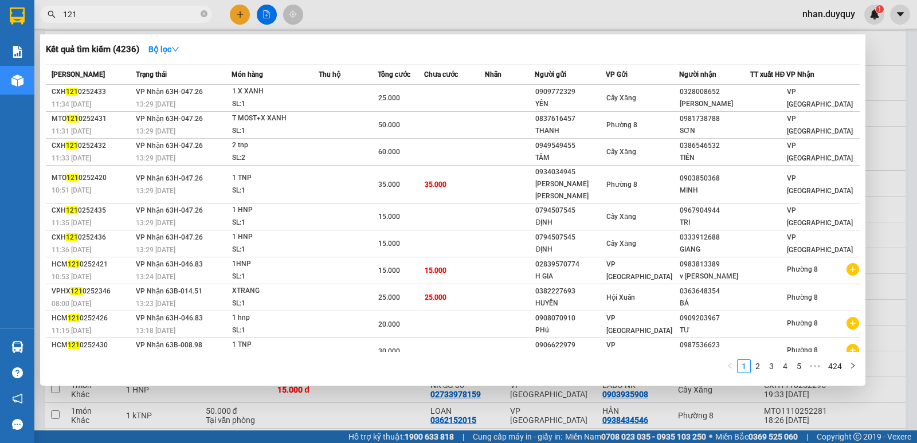
click at [68, 18] on input "121" at bounding box center [130, 14] width 135 height 13
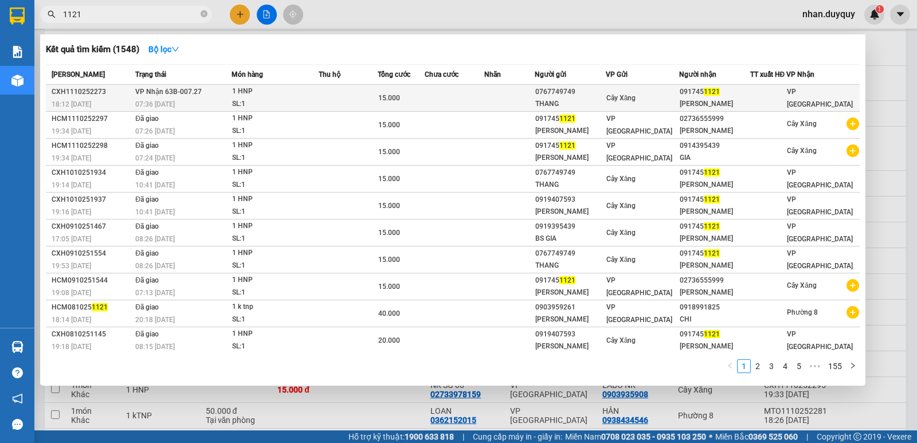
type input "1121"
click at [700, 104] on div "[PERSON_NAME]" at bounding box center [715, 104] width 70 height 12
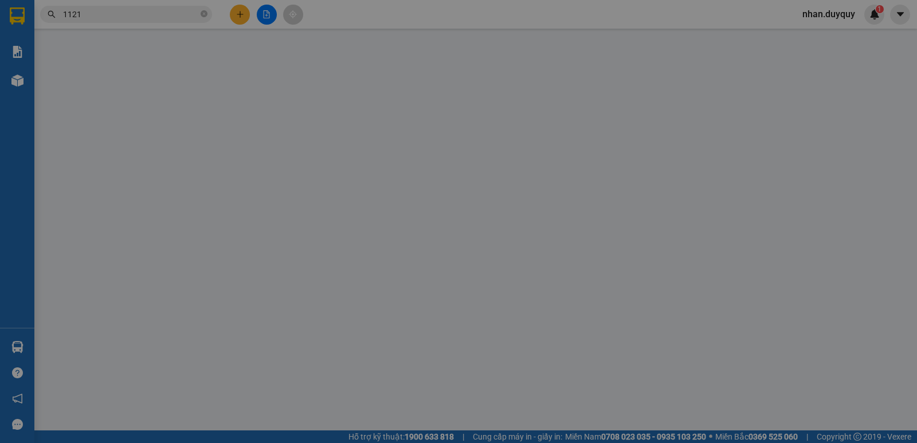
type input "0767749749"
type input "THANG"
type input "0917451121"
type input "[PERSON_NAME]"
type input "0"
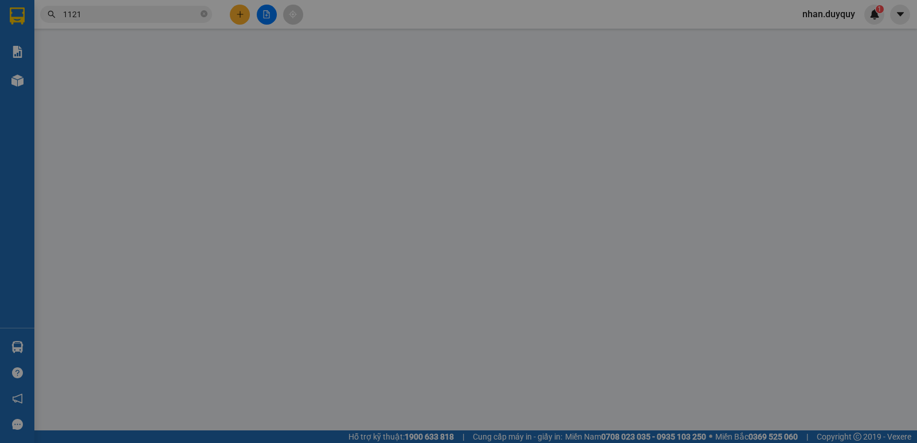
type input "15.000"
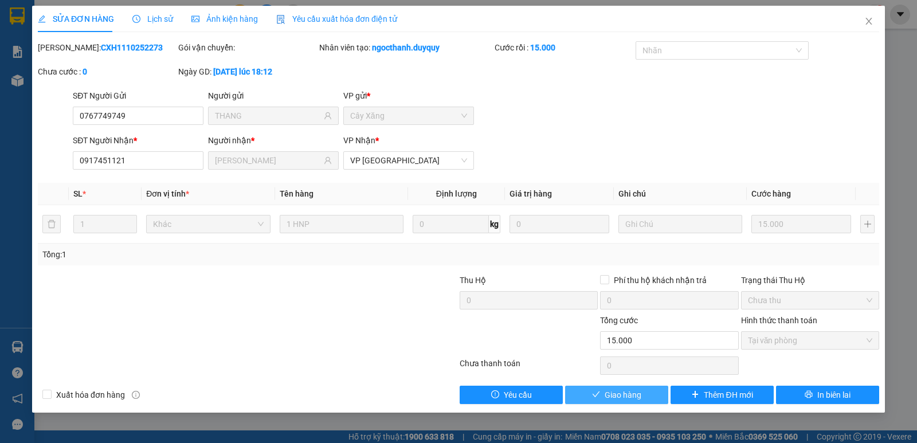
drag, startPoint x: 607, startPoint y: 389, endPoint x: 614, endPoint y: 390, distance: 7.5
click at [612, 390] on span "Giao hàng" at bounding box center [623, 395] width 37 height 13
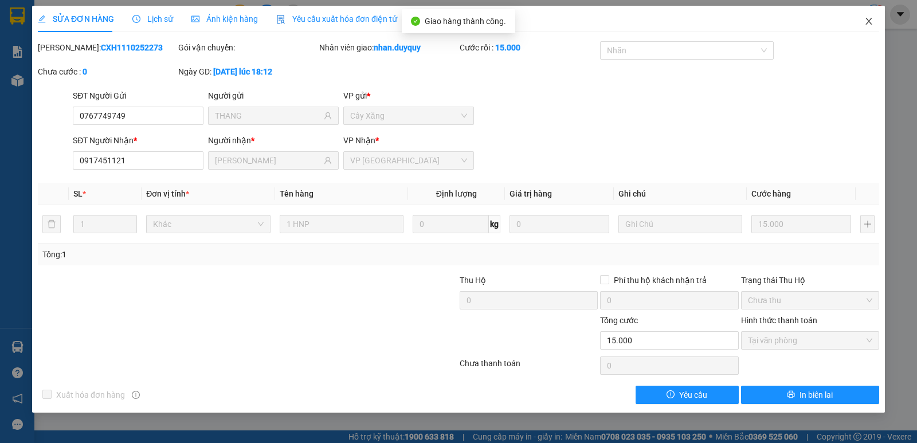
click at [869, 25] on span "Close" at bounding box center [869, 22] width 32 height 32
click at [869, 25] on div "Kết quả tìm kiếm ( 1548 ) Bộ lọc Mã ĐH Trạng thái Món hàng Thu hộ Tổng cước Chư…" at bounding box center [458, 14] width 917 height 29
click at [869, 24] on div "nhan.duyquy 1" at bounding box center [839, 15] width 91 height 20
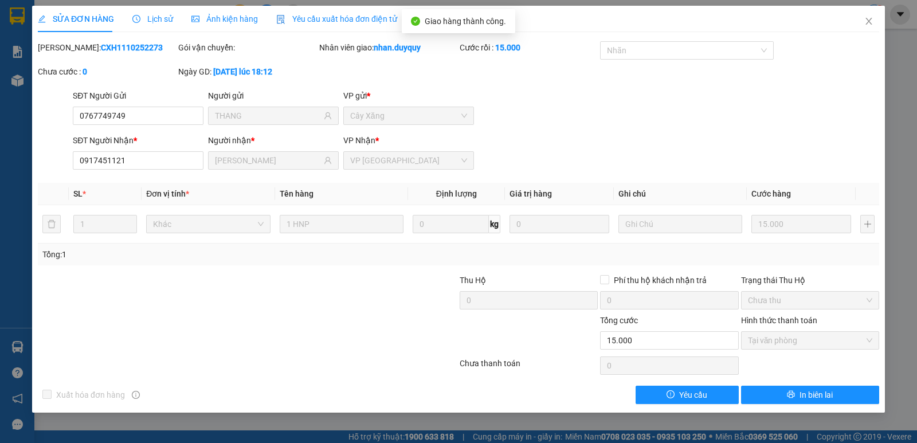
click at [869, 24] on div "nhan.duyquy 1" at bounding box center [839, 15] width 91 height 20
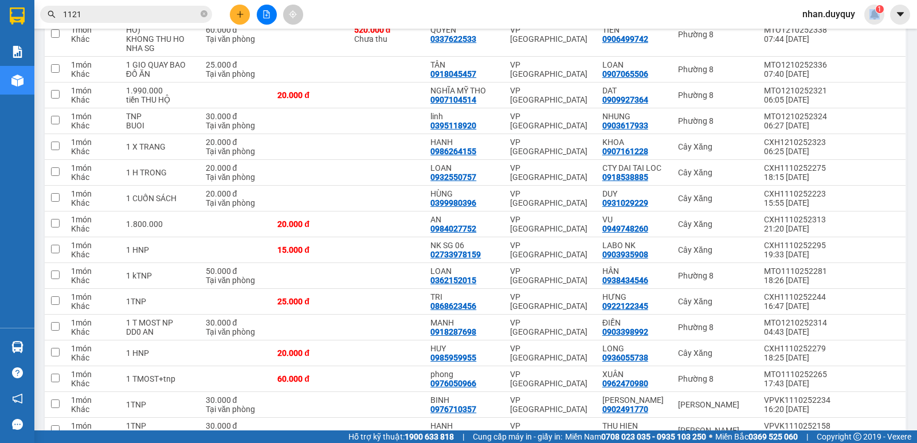
scroll to position [721, 0]
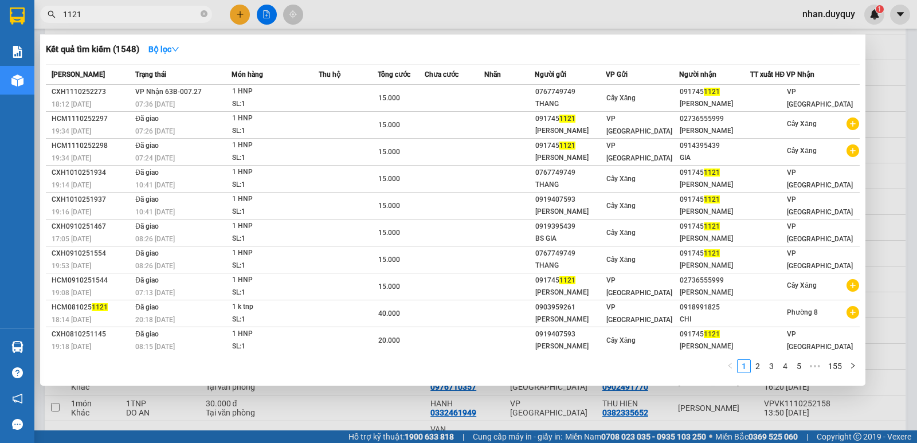
drag, startPoint x: 84, startPoint y: 11, endPoint x: 45, endPoint y: 30, distance: 43.6
click at [45, 25] on div "Kết quả tìm kiếm ( 1548 ) Bộ lọc Mã ĐH Trạng thái Món hàng Thu hộ Tổng cước Chư…" at bounding box center [112, 15] width 224 height 20
type input "8922"
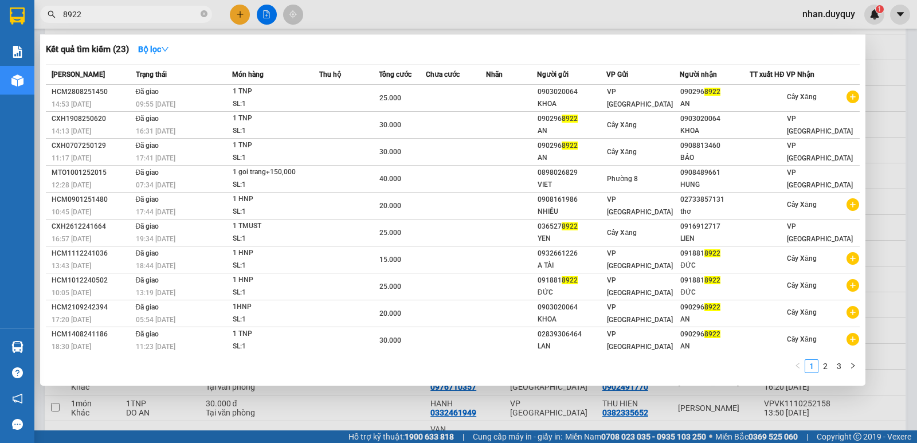
drag, startPoint x: 104, startPoint y: 16, endPoint x: 34, endPoint y: 41, distance: 74.2
click at [34, 25] on div "Kết quả tìm kiếm ( 23 ) Bộ lọc Mã ĐH Trạng thái Món hàng Thu hộ Tổng cước Chưa …" at bounding box center [112, 15] width 224 height 20
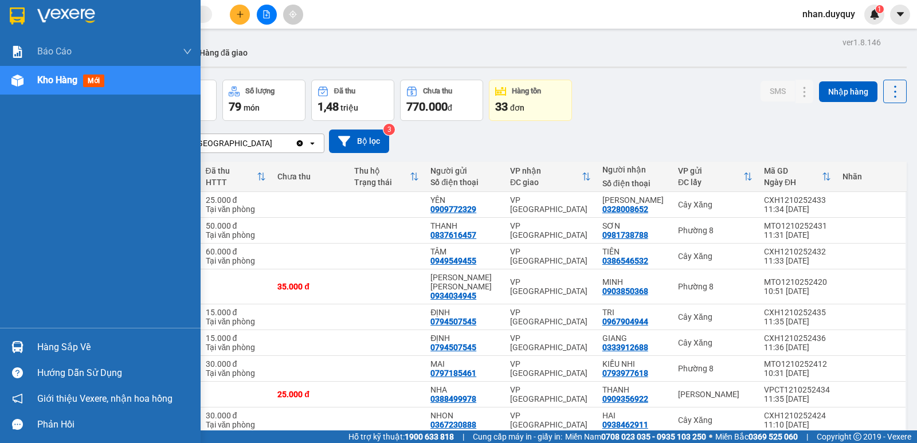
click at [48, 350] on div "Hàng sắp về" at bounding box center [114, 347] width 155 height 17
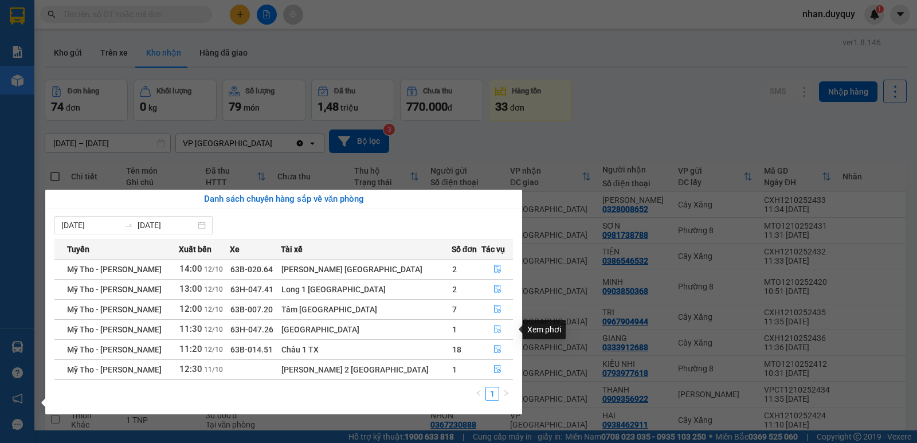
click at [494, 330] on icon "file-done" at bounding box center [498, 329] width 8 height 8
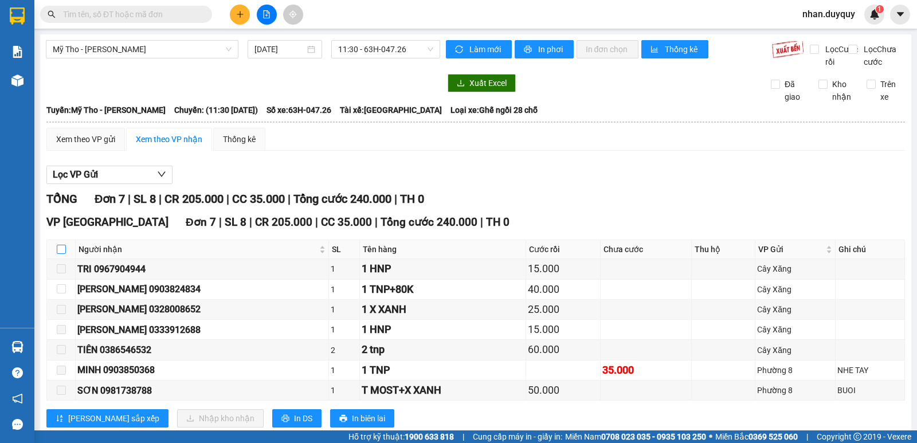
click at [60, 254] on input "checkbox" at bounding box center [61, 249] width 9 height 9
checkbox input "true"
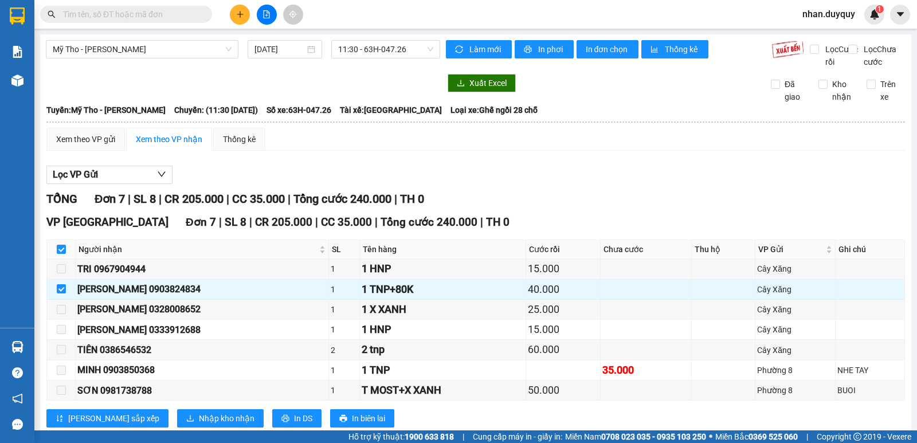
scroll to position [42, 0]
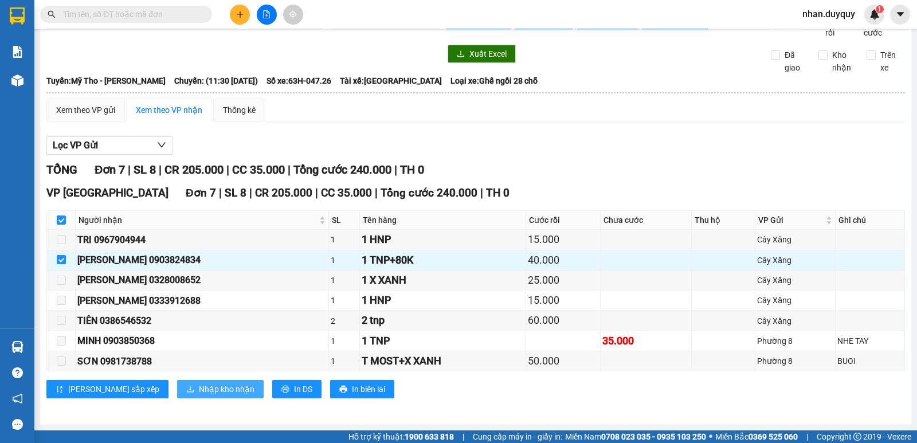
click at [199, 390] on span "Nhập kho nhận" at bounding box center [227, 389] width 56 height 13
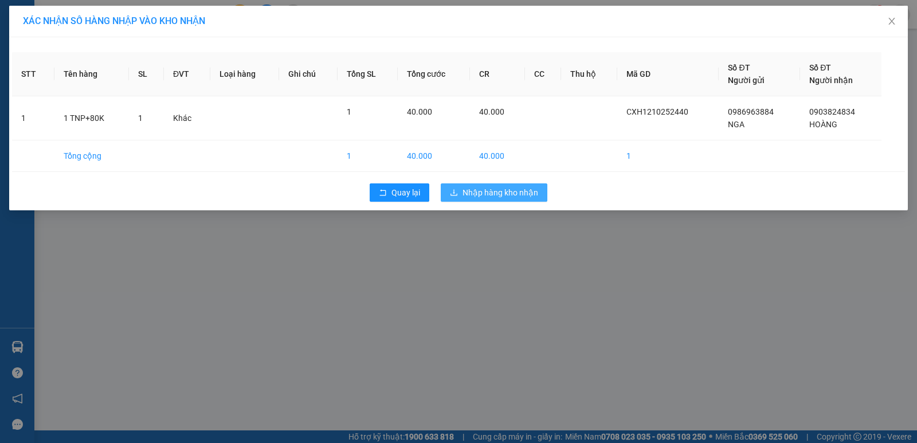
click at [506, 184] on button "Nhập hàng kho nhận" at bounding box center [494, 192] width 107 height 18
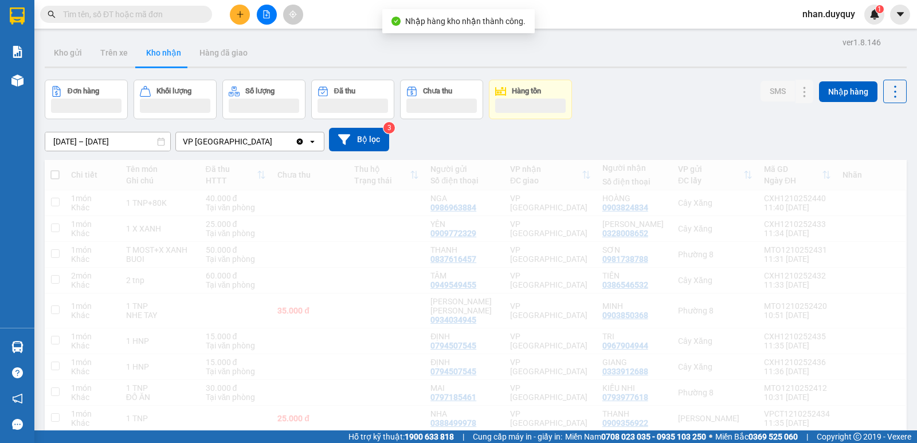
click at [102, 13] on input "text" at bounding box center [130, 14] width 135 height 13
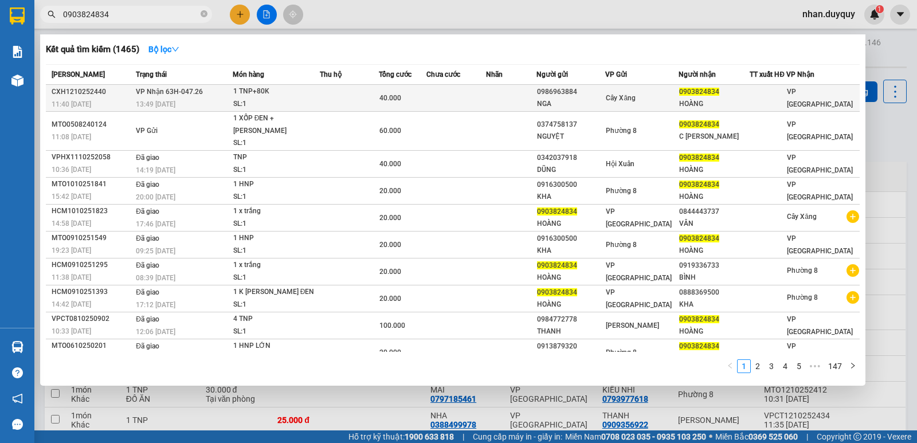
type input "0903824834"
click at [651, 93] on div "Cây Xăng" at bounding box center [642, 98] width 72 height 13
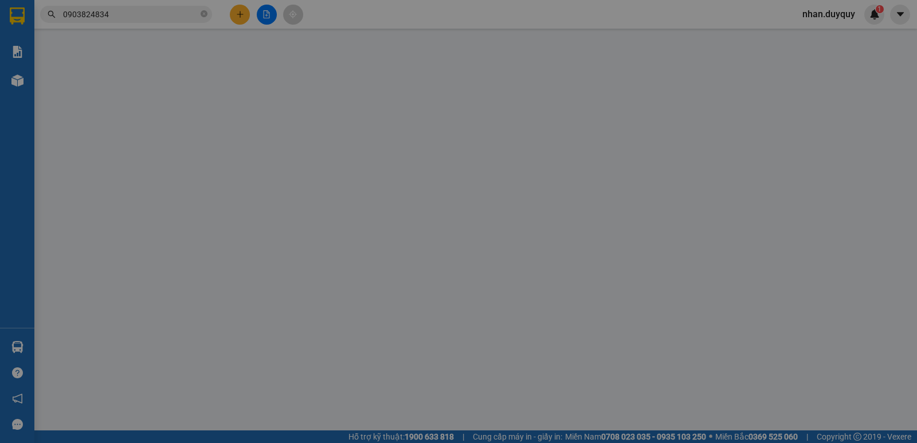
type input "0986963884"
type input "NGA"
type input "0903824834"
type input "HOÀNG"
type input "0"
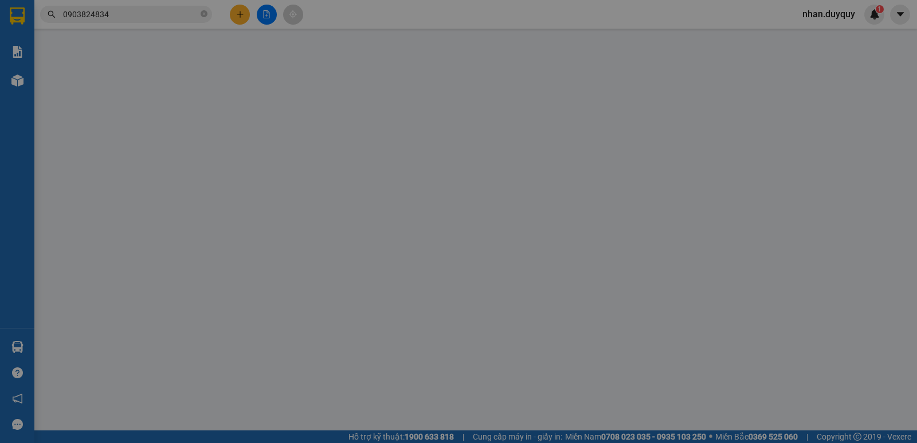
type input "40.000"
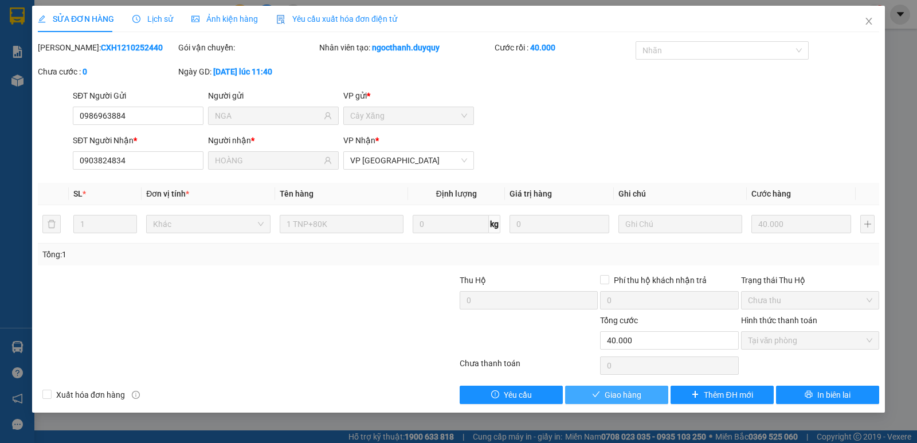
click at [614, 400] on span "Giao hàng" at bounding box center [623, 395] width 37 height 13
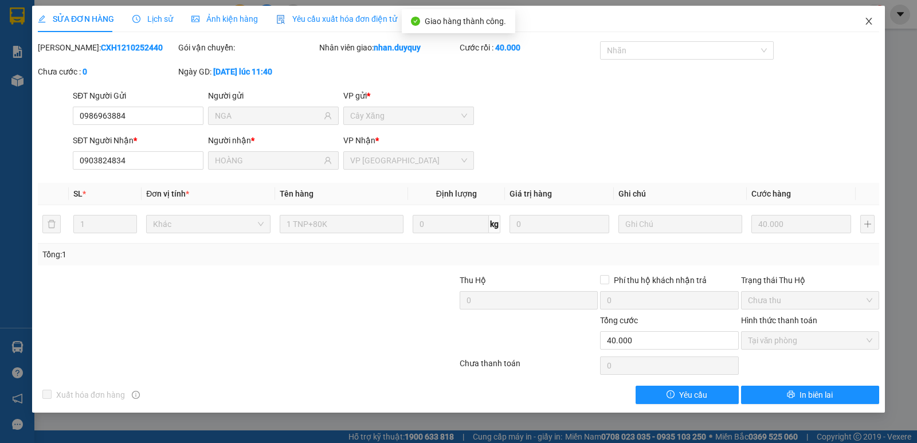
click at [873, 25] on icon "close" at bounding box center [869, 21] width 9 height 9
click at [866, 29] on main at bounding box center [458, 215] width 917 height 431
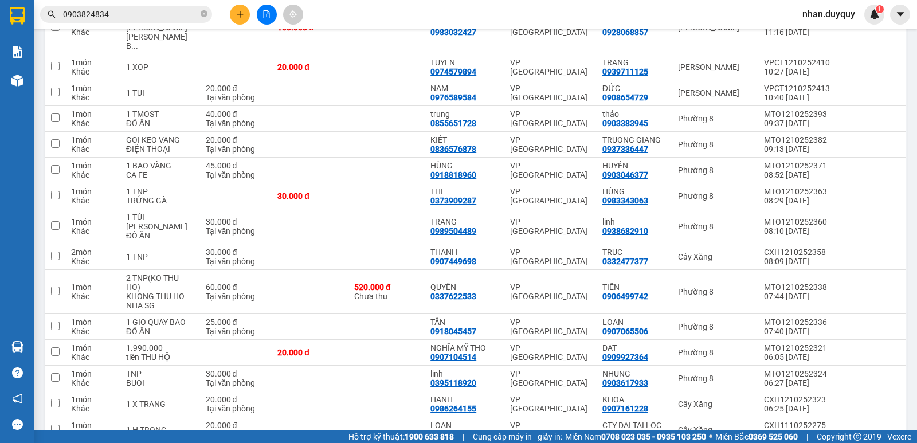
scroll to position [470, 0]
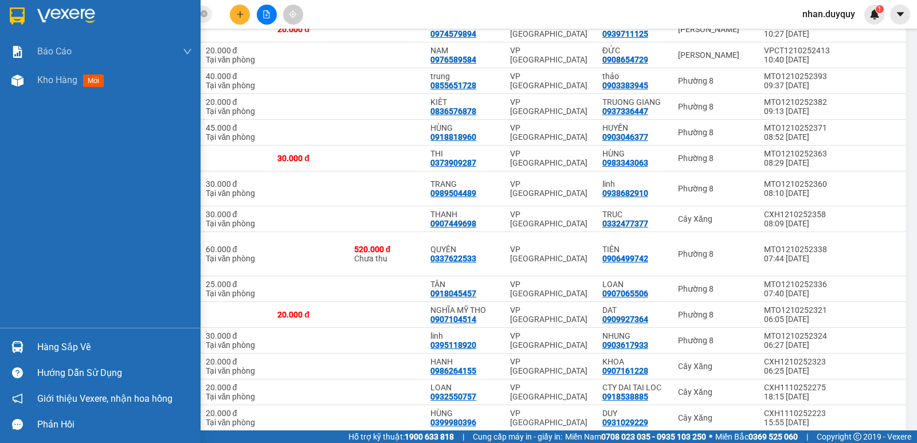
drag, startPoint x: 72, startPoint y: 342, endPoint x: 65, endPoint y: 346, distance: 8.3
click at [71, 346] on div "Hàng sắp về" at bounding box center [114, 347] width 155 height 17
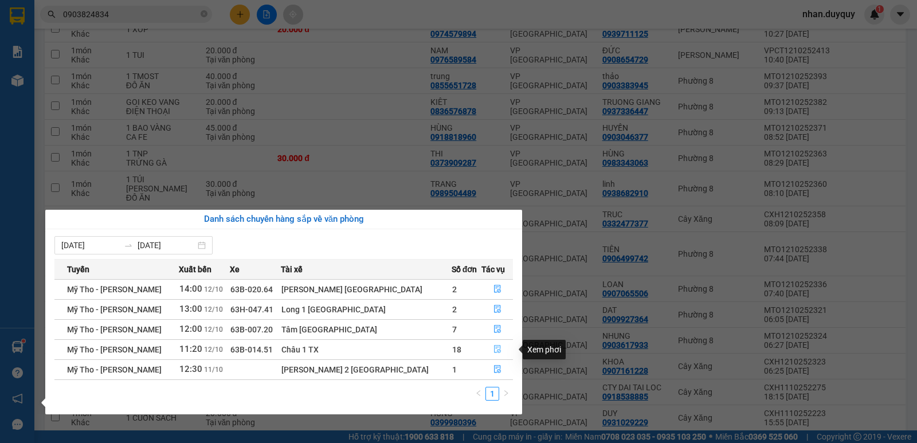
click at [494, 348] on icon "file-done" at bounding box center [498, 349] width 8 height 8
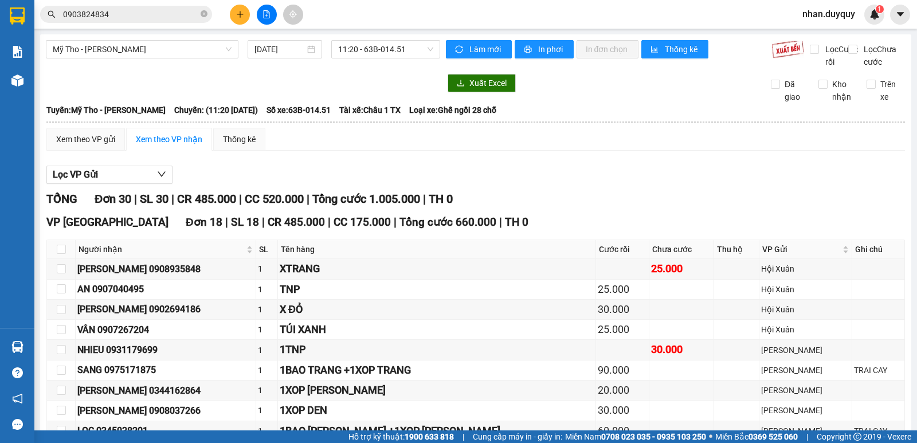
scroll to position [151, 0]
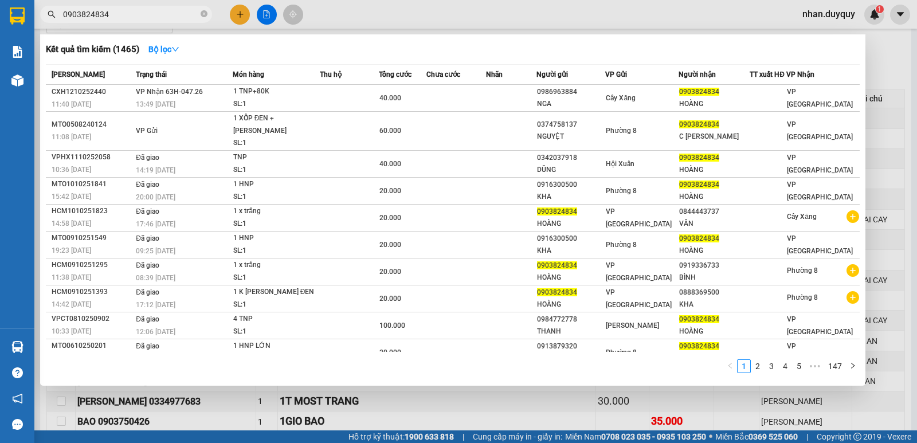
drag, startPoint x: 124, startPoint y: 13, endPoint x: 37, endPoint y: 40, distance: 91.9
click at [37, 25] on div "Kết quả tìm kiếm ( 1465 ) Bộ lọc Mã ĐH Trạng thái Món hàng Thu hộ Tổng cước Chư…" at bounding box center [112, 15] width 224 height 20
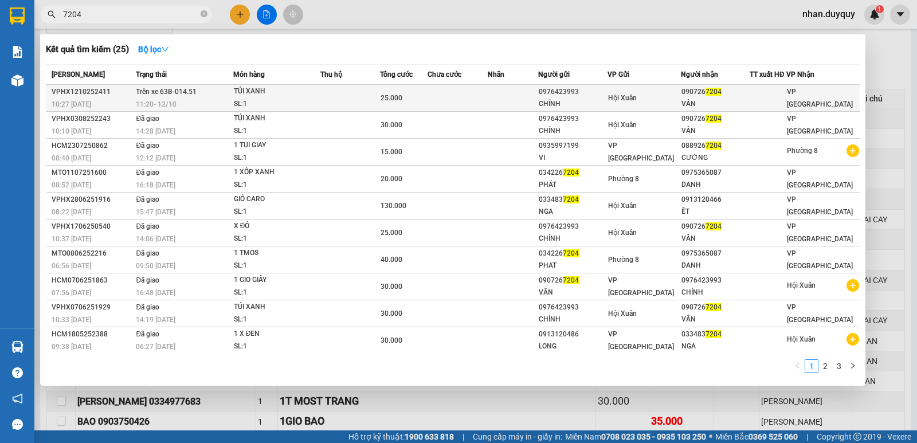
type input "7204"
click at [705, 97] on div "090726 7204" at bounding box center [716, 92] width 68 height 12
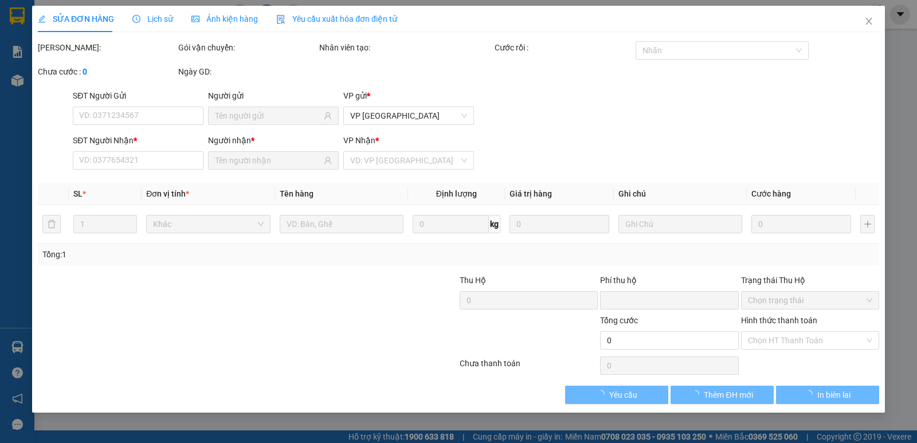
type input "0976423993"
type input "CHÍNH"
type input "0907267204"
type input "VÂN"
type input "0"
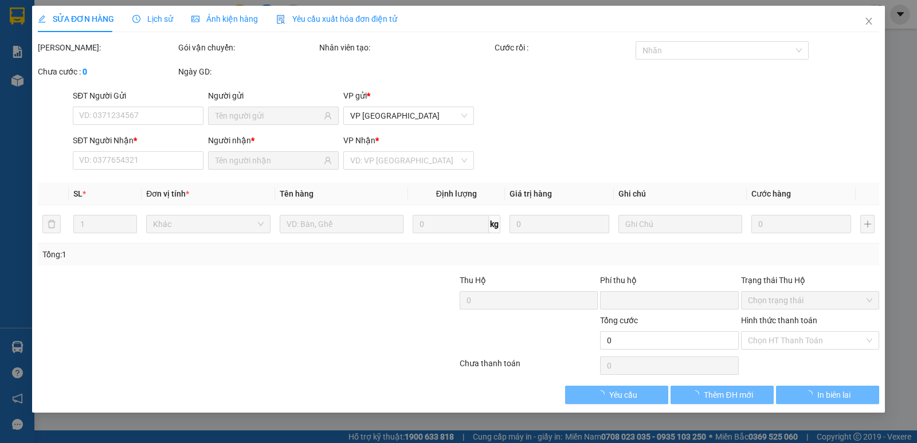
type input "25.000"
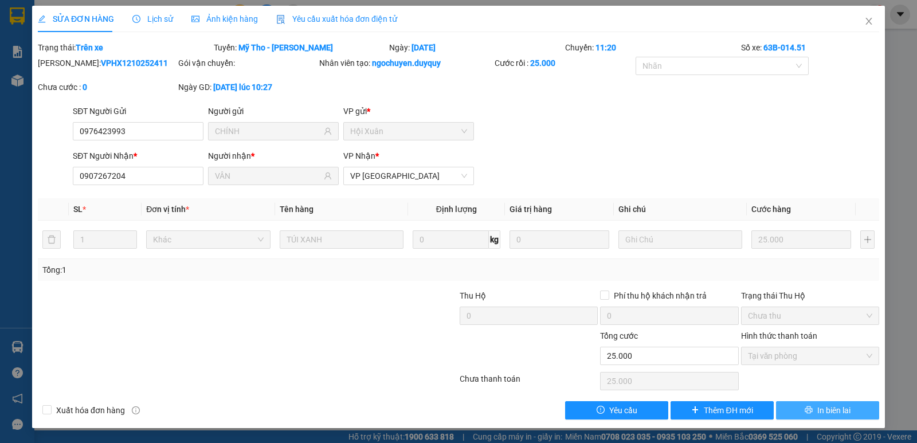
click at [832, 413] on span "In biên lai" at bounding box center [834, 410] width 33 height 13
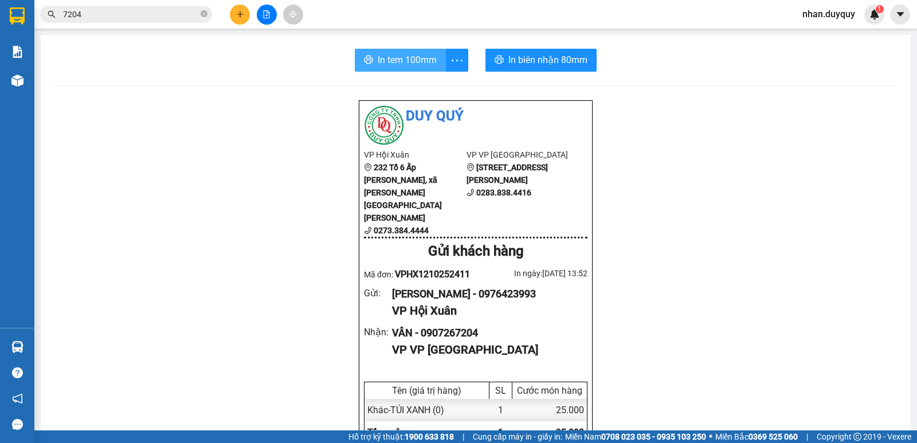
click at [396, 56] on span "In tem 100mm" at bounding box center [407, 60] width 59 height 14
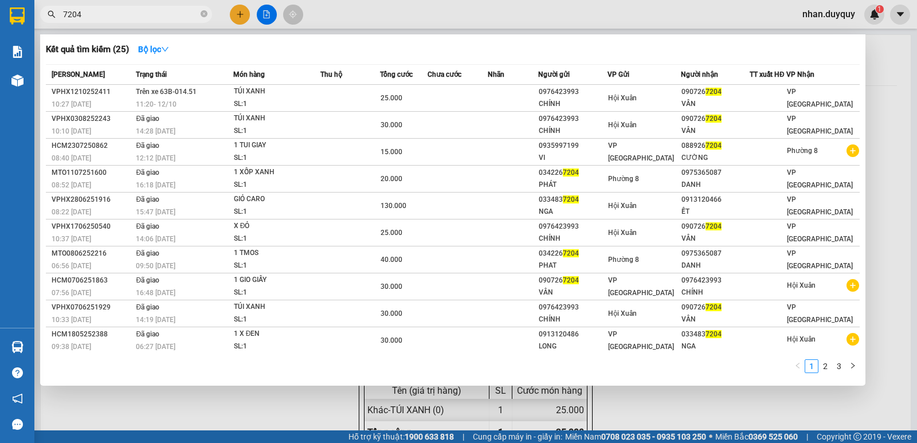
drag, startPoint x: 95, startPoint y: 16, endPoint x: 15, endPoint y: 36, distance: 82.2
click at [21, 36] on section "Kết quả tìm kiếm ( 25 ) Bộ lọc Mã ĐH Trạng thái Món hàng Thu hộ Tổng cước Chưa …" at bounding box center [458, 221] width 917 height 443
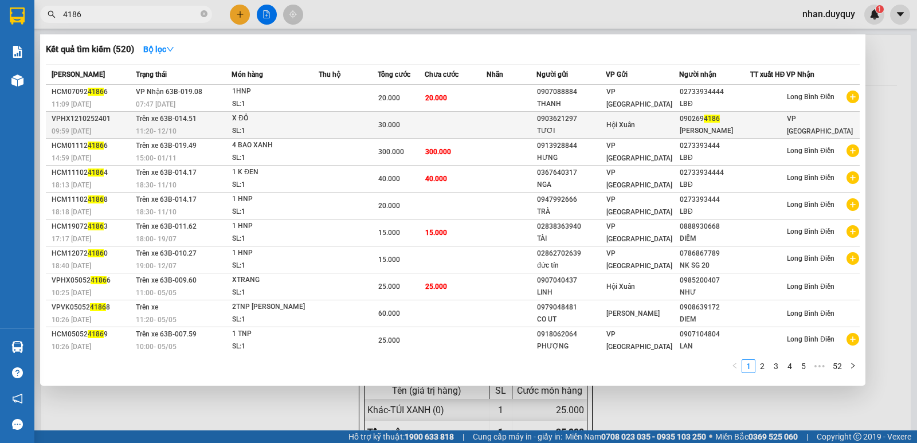
type input "4186"
click at [717, 127] on div "CHU HÀ" at bounding box center [715, 131] width 70 height 12
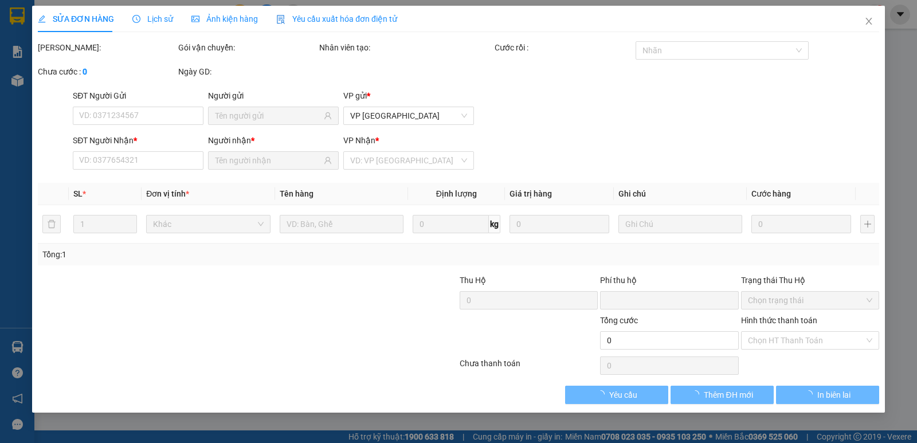
type input "0903621297"
type input "TƯƠI"
type input "0902694186"
type input "CHU HÀ"
type input "0"
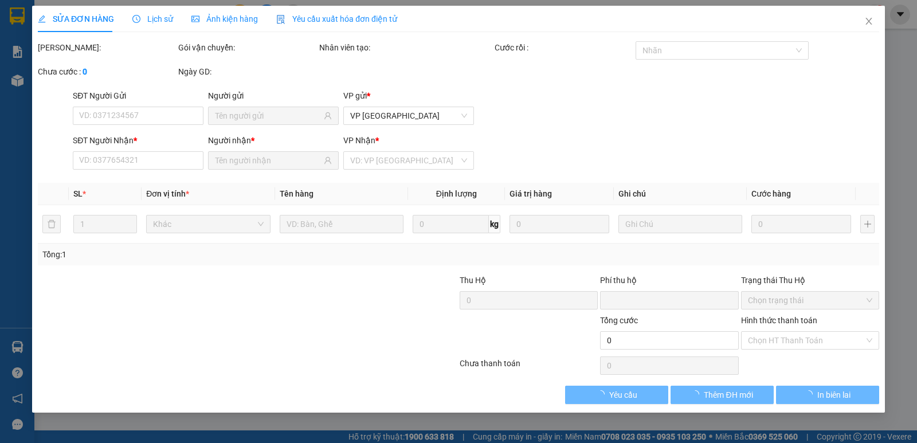
type input "30.000"
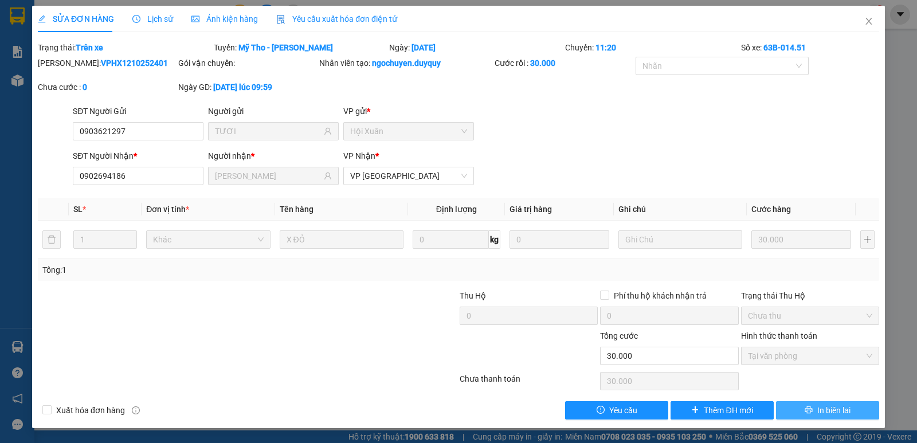
click at [812, 413] on button "In biên lai" at bounding box center [827, 410] width 103 height 18
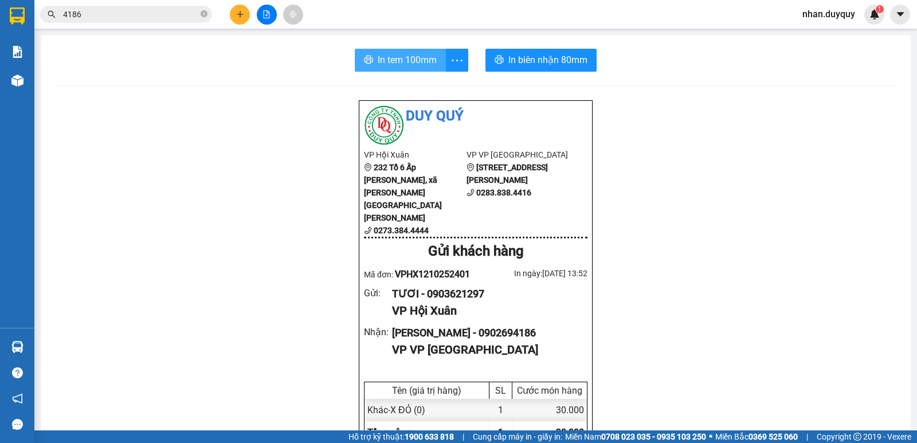
click at [397, 63] on span "In tem 100mm" at bounding box center [407, 60] width 59 height 14
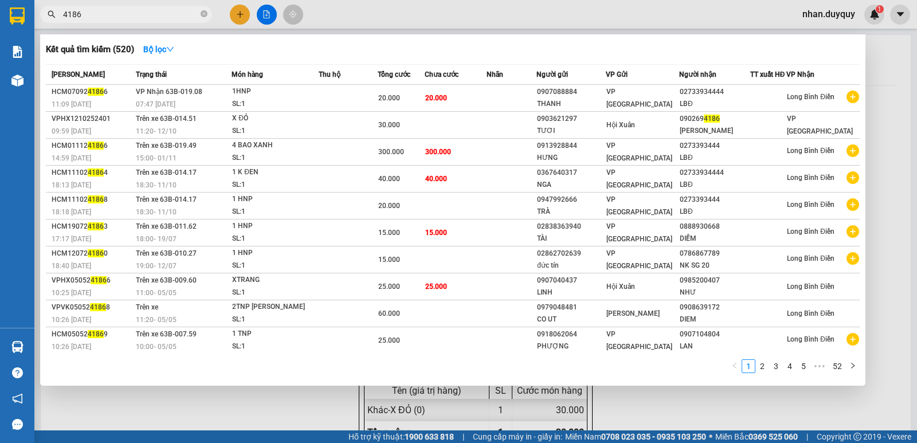
drag, startPoint x: 88, startPoint y: 16, endPoint x: 33, endPoint y: 37, distance: 59.0
click at [35, 25] on div "Kết quả tìm kiếm ( 520 ) Bộ lọc Mã ĐH Trạng thái Món hàng Thu hộ Tổng cước Chưa…" at bounding box center [112, 15] width 224 height 20
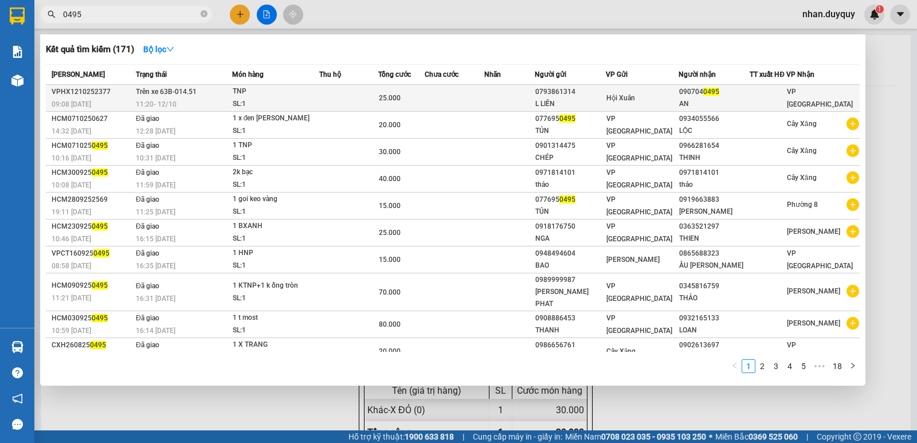
type input "0495"
click at [723, 92] on div "090704 0495" at bounding box center [714, 92] width 70 height 12
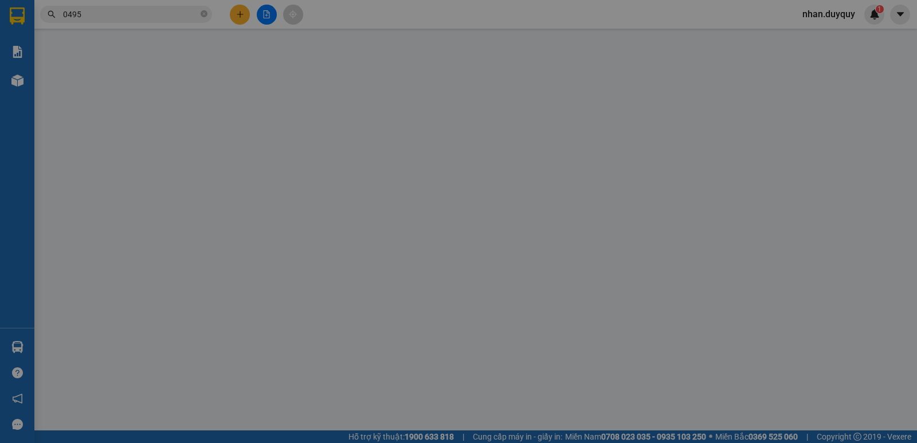
type input "0793861314"
type input "L LIÊN"
type input "0907040495"
type input "AN"
type input "0"
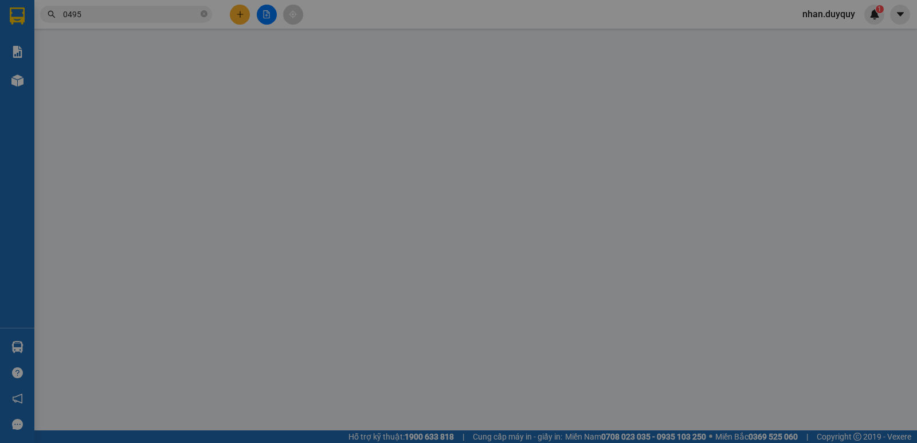
type input "25.000"
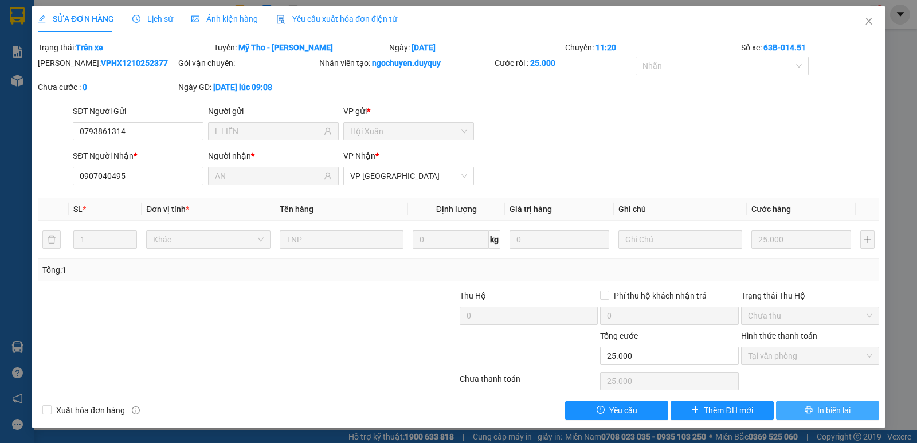
click at [802, 412] on button "In biên lai" at bounding box center [827, 410] width 103 height 18
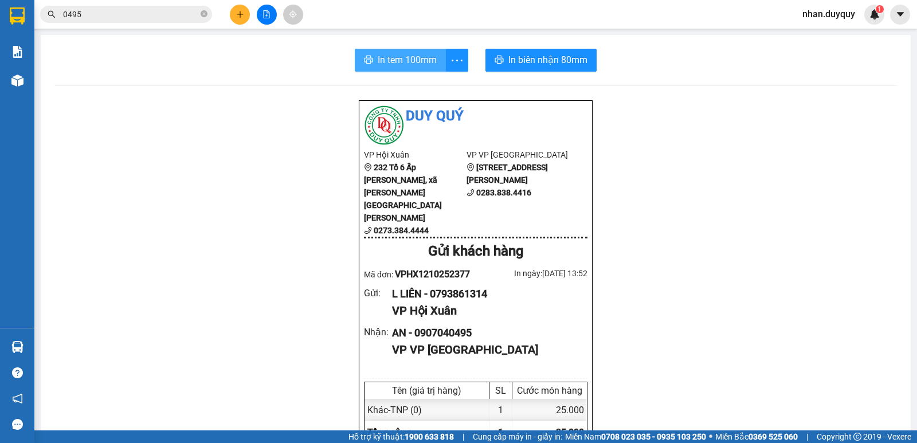
click at [407, 64] on span "In tem 100mm" at bounding box center [407, 60] width 59 height 14
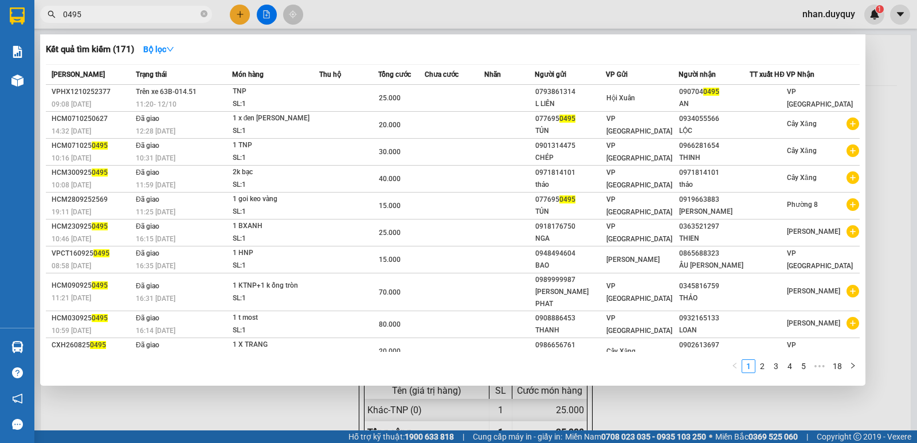
drag, startPoint x: 95, startPoint y: 18, endPoint x: 0, endPoint y: 32, distance: 96.2
click at [25, 32] on section "Kết quả tìm kiếm ( 171 ) Bộ lọc Mã ĐH Trạng thái Món hàng Thu hộ Tổng cước Chưa…" at bounding box center [458, 221] width 917 height 443
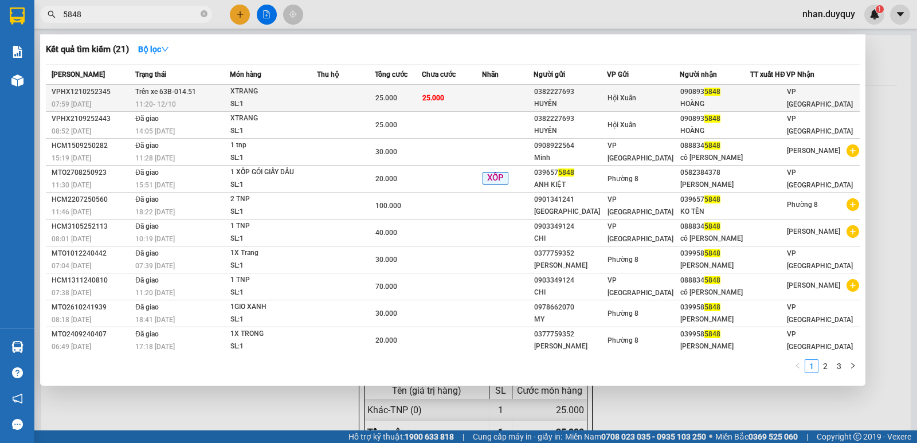
type input "5848"
click at [675, 104] on div "Hội Xuân" at bounding box center [644, 98] width 72 height 13
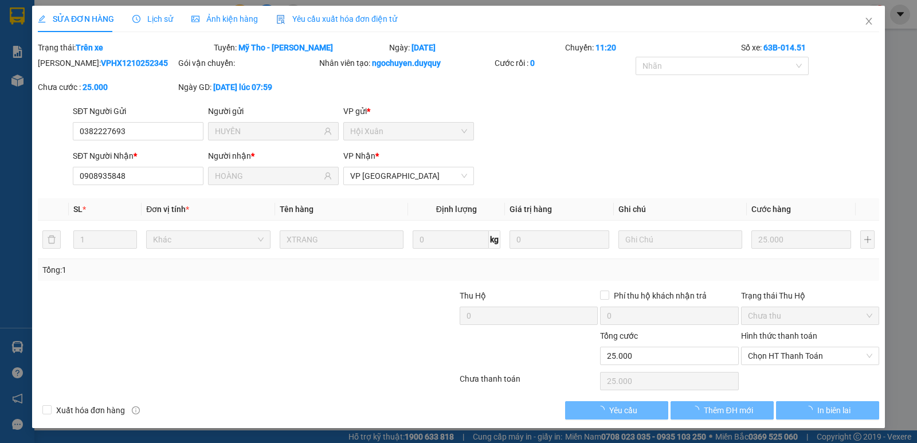
type input "0382227693"
type input "HUYÊN"
type input "0908935848"
type input "HOÀNG"
type input "0"
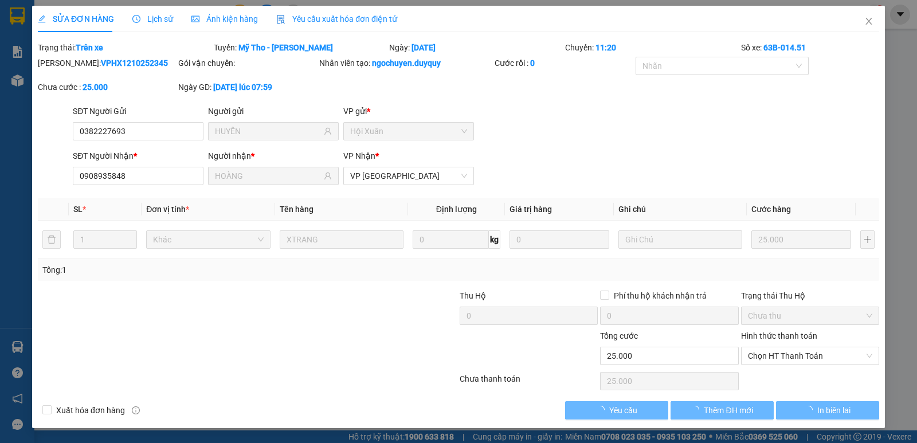
type input "25.000"
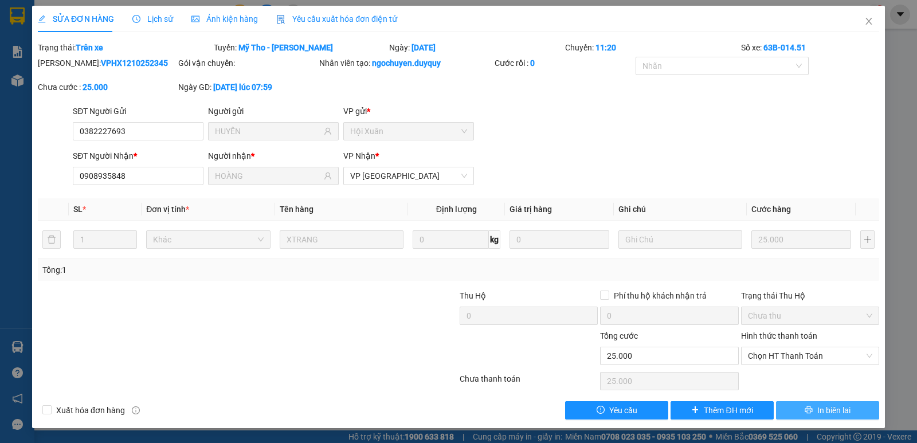
click at [819, 412] on span "In biên lai" at bounding box center [834, 410] width 33 height 13
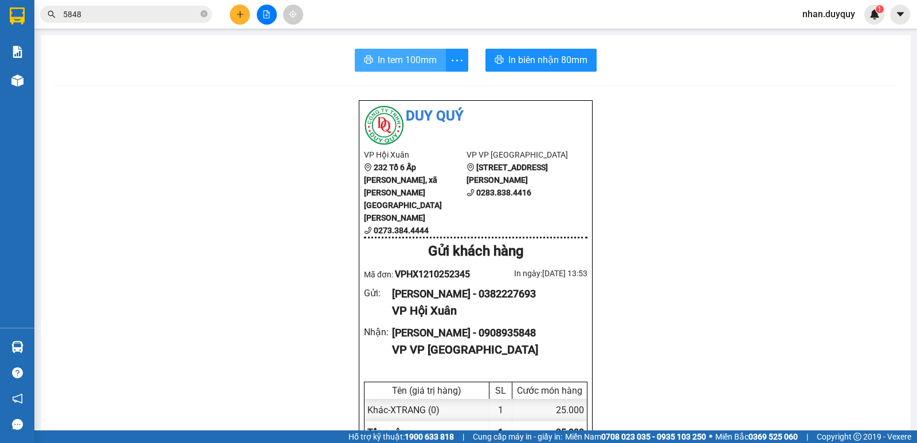
drag, startPoint x: 389, startPoint y: 58, endPoint x: 560, endPoint y: 63, distance: 170.9
click at [389, 58] on span "In tem 100mm" at bounding box center [407, 60] width 59 height 14
click at [244, 15] on button at bounding box center [240, 15] width 20 height 20
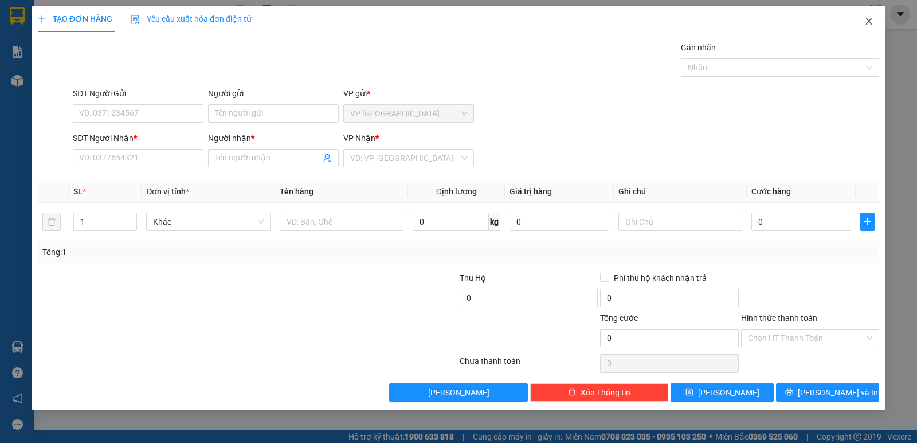
click at [867, 19] on icon "close" at bounding box center [869, 21] width 9 height 9
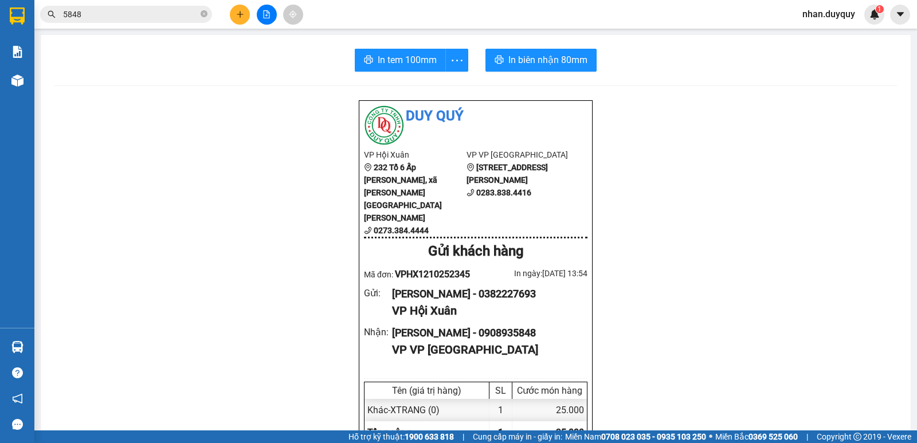
click at [236, 10] on icon "plus" at bounding box center [240, 14] width 8 height 8
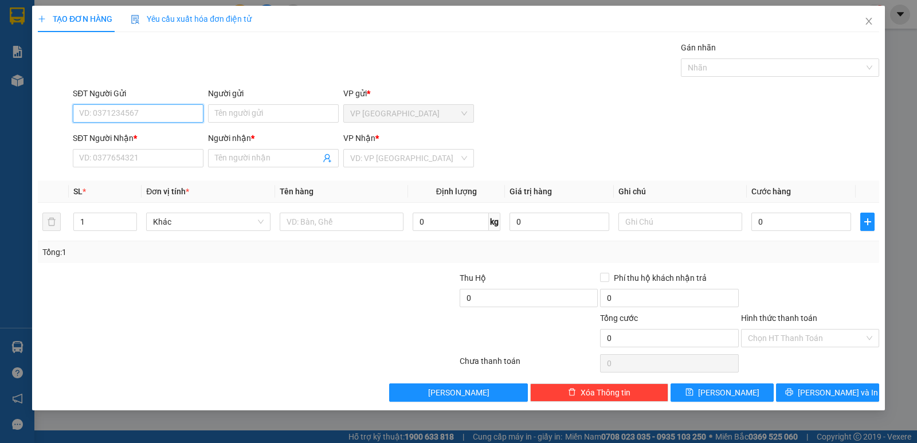
click at [88, 115] on input "SĐT Người Gửi" at bounding box center [138, 113] width 131 height 18
drag, startPoint x: 105, startPoint y: 112, endPoint x: 135, endPoint y: 107, distance: 30.4
click at [108, 112] on input "0774" at bounding box center [138, 113] width 131 height 18
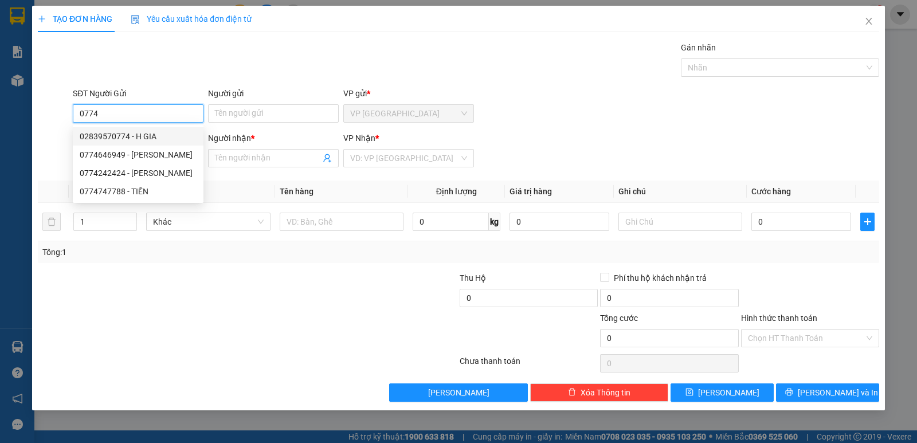
drag, startPoint x: 150, startPoint y: 142, endPoint x: 293, endPoint y: 137, distance: 142.8
click at [150, 138] on div "02839570774 - H GIA" at bounding box center [138, 136] width 117 height 13
type input "02839570774"
type input "H GIA"
type input "0983813389"
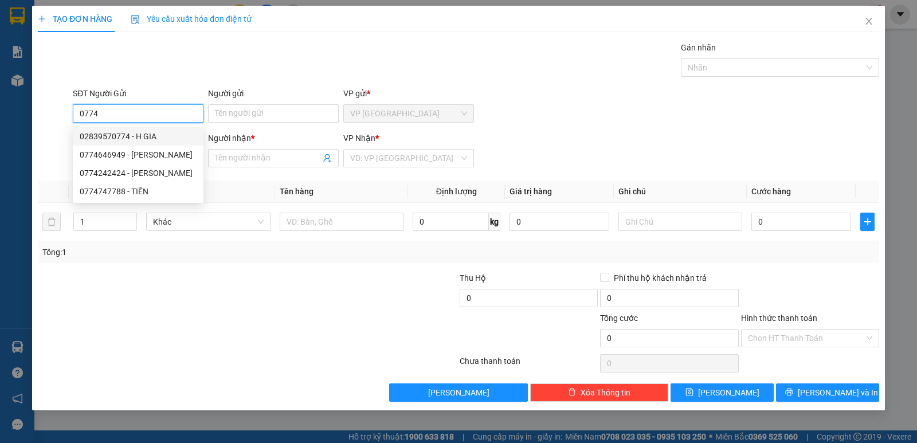
type input "v anh"
type input "15.000"
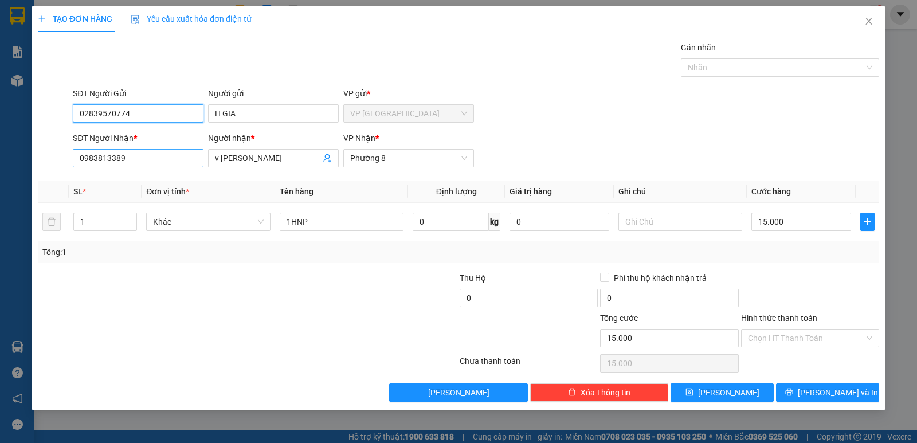
type input "02839570774"
drag, startPoint x: 142, startPoint y: 161, endPoint x: 6, endPoint y: 191, distance: 139.4
click at [11, 191] on div "TẠO ĐƠN HÀNG Yêu cầu xuất hóa đơn điện tử Transit Pickup Surcharge Ids Transit …" at bounding box center [458, 221] width 917 height 443
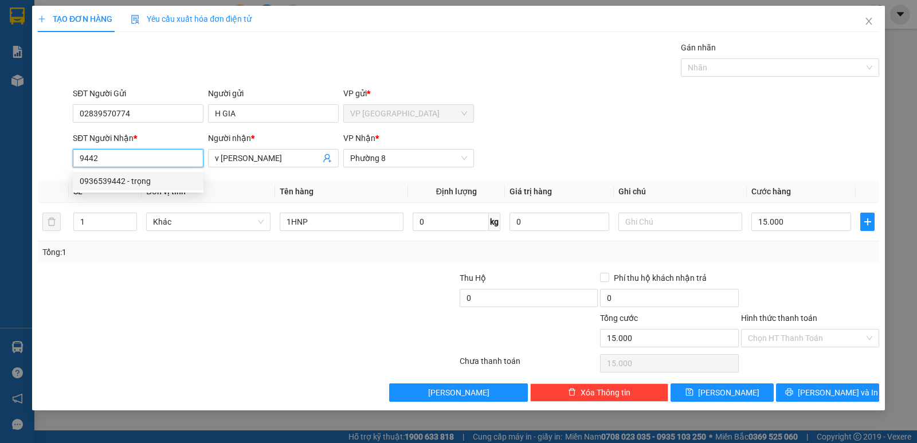
click at [111, 184] on div "0936539442 - trọng" at bounding box center [138, 181] width 117 height 13
type input "0936539442"
type input "trọng"
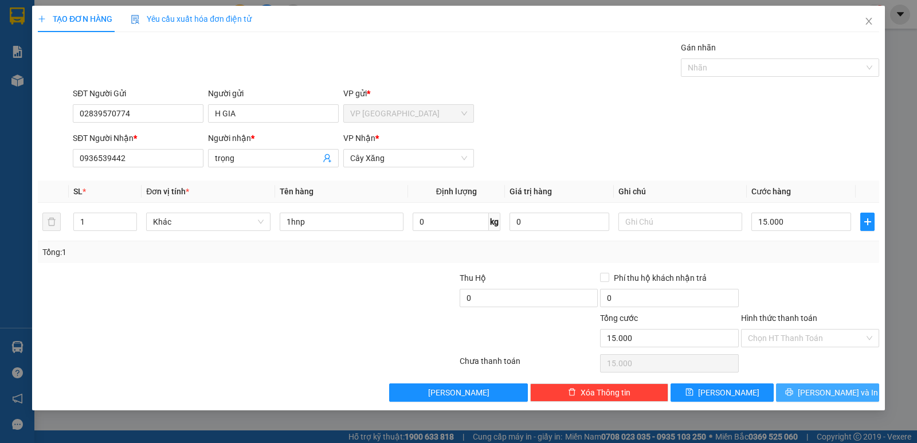
click at [827, 393] on span "[PERSON_NAME] và In" at bounding box center [838, 392] width 80 height 13
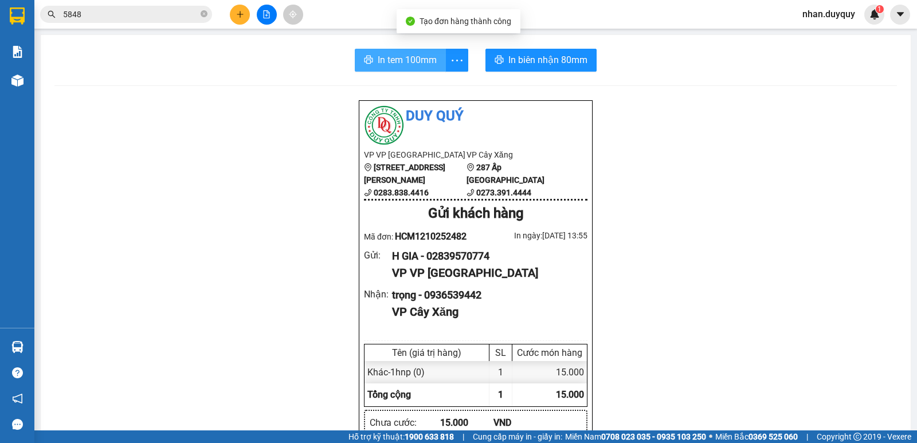
click at [406, 57] on span "In tem 100mm" at bounding box center [407, 60] width 59 height 14
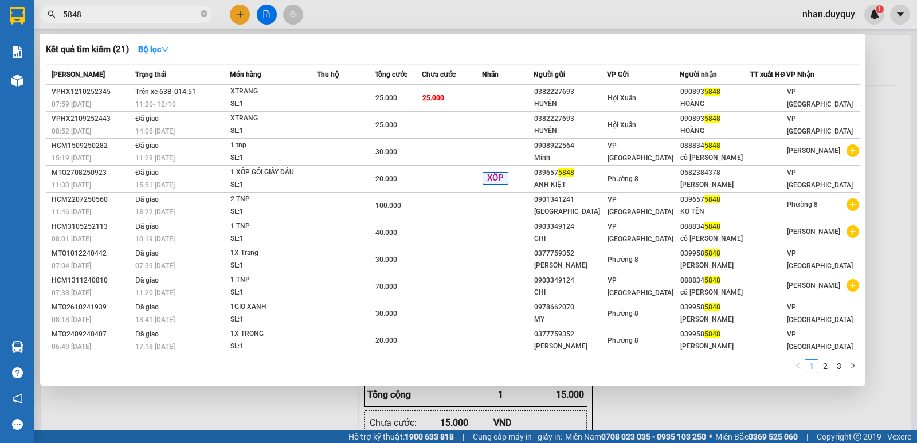
drag, startPoint x: 95, startPoint y: 19, endPoint x: 33, endPoint y: 34, distance: 64.2
click at [33, 34] on section "Kết quả tìm kiếm ( 21 ) Bộ lọc Mã ĐH Trạng thái Món hàng Thu hộ Tổng cước Chưa …" at bounding box center [458, 221] width 917 height 443
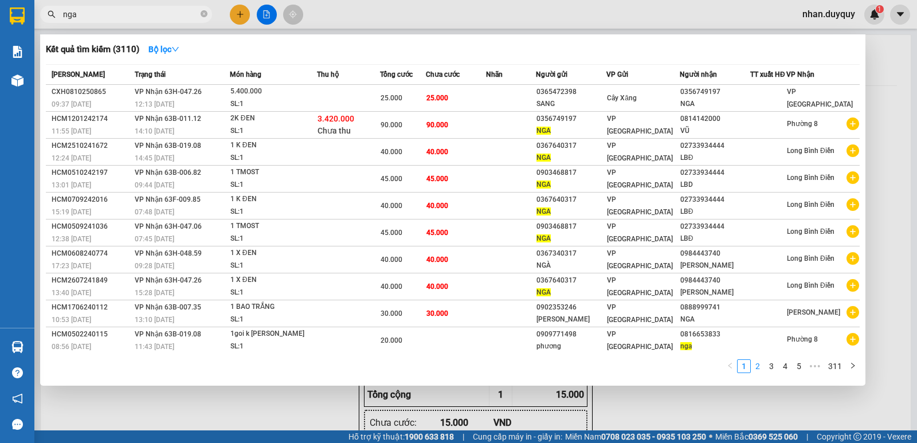
type input "nga"
click at [760, 366] on link "2" at bounding box center [758, 366] width 13 height 13
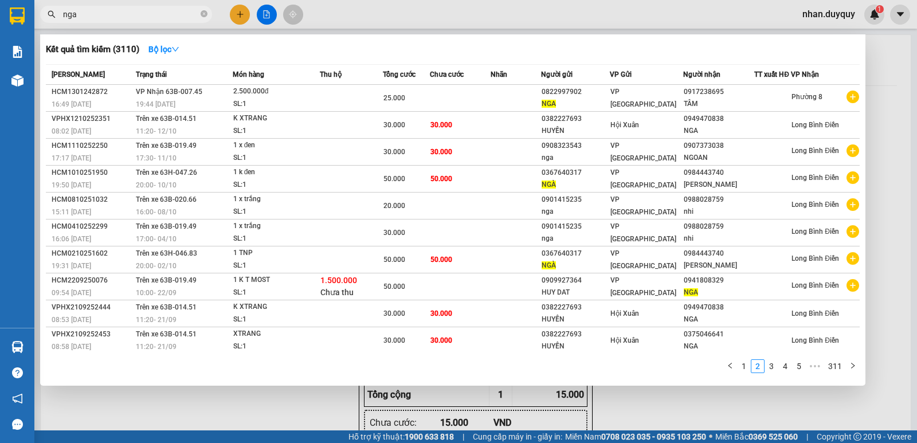
drag, startPoint x: 99, startPoint y: 15, endPoint x: 9, endPoint y: 40, distance: 93.2
click at [9, 40] on section "Kết quả tìm kiếm ( 3110 ) Bộ lọc Mã ĐH Trạng thái Món hàng Thu hộ Tổng cước Chư…" at bounding box center [458, 221] width 917 height 443
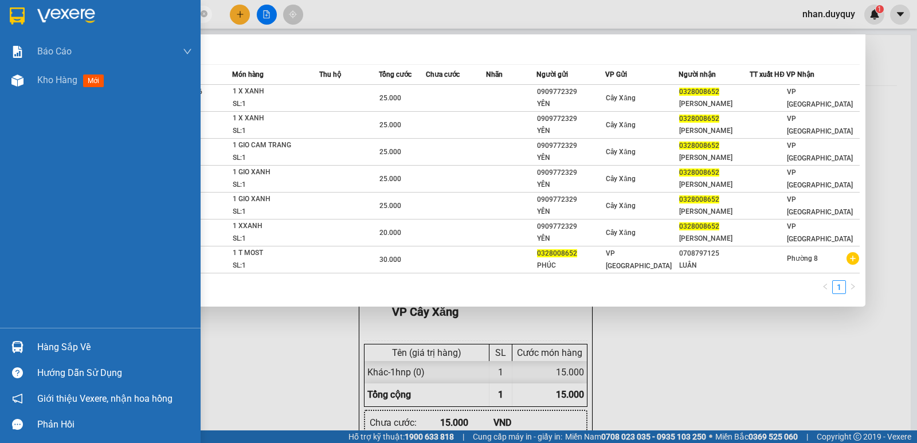
type input "0328008652"
click at [71, 347] on div "Hàng sắp về" at bounding box center [114, 347] width 155 height 17
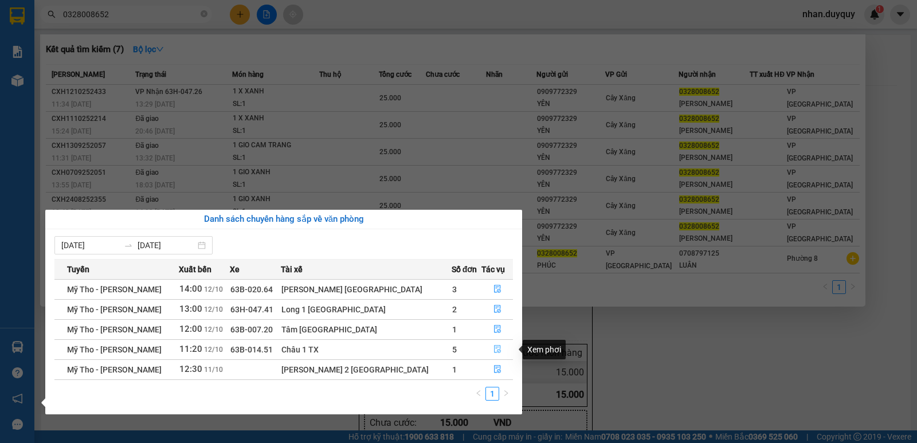
drag, startPoint x: 487, startPoint y: 346, endPoint x: 470, endPoint y: 1, distance: 345.0
click at [494, 346] on icon "file-done" at bounding box center [498, 349] width 8 height 8
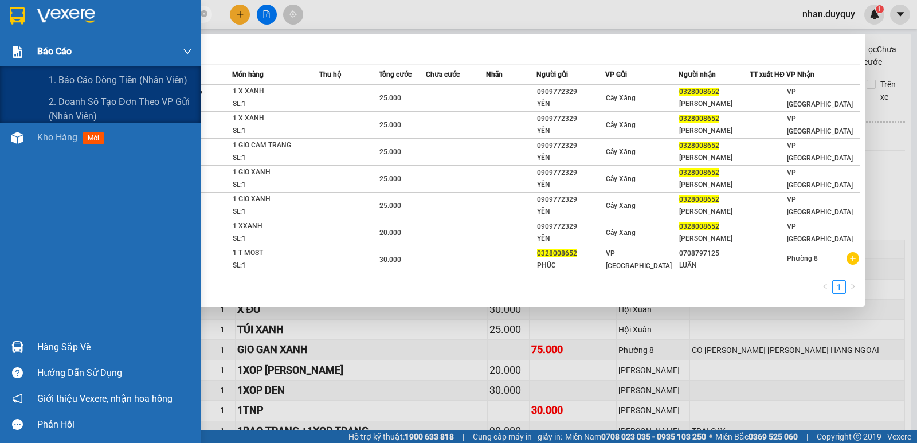
drag, startPoint x: 130, startPoint y: 9, endPoint x: 17, endPoint y: 42, distance: 118.1
click at [17, 42] on section "Kết quả tìm kiếm ( 7 ) Bộ lọc Mã ĐH Trạng thái Món hàng Thu hộ Tổng cước Chưa c…" at bounding box center [458, 221] width 917 height 443
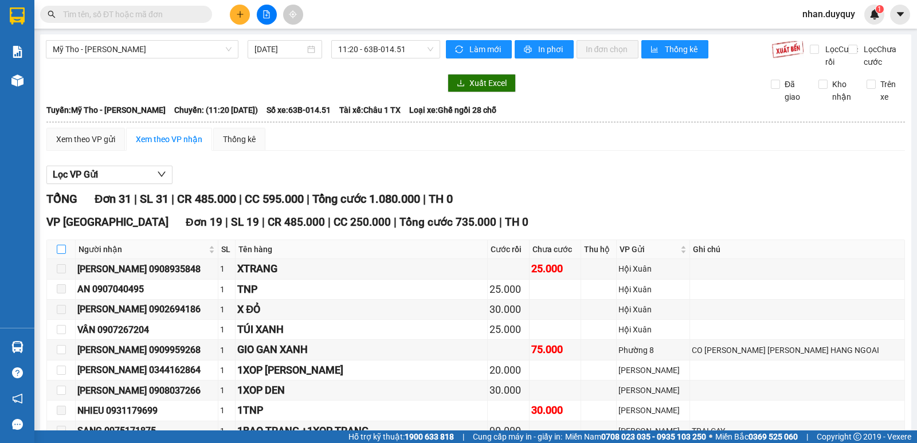
click at [57, 245] on input "checkbox" at bounding box center [61, 249] width 9 height 9
checkbox input "true"
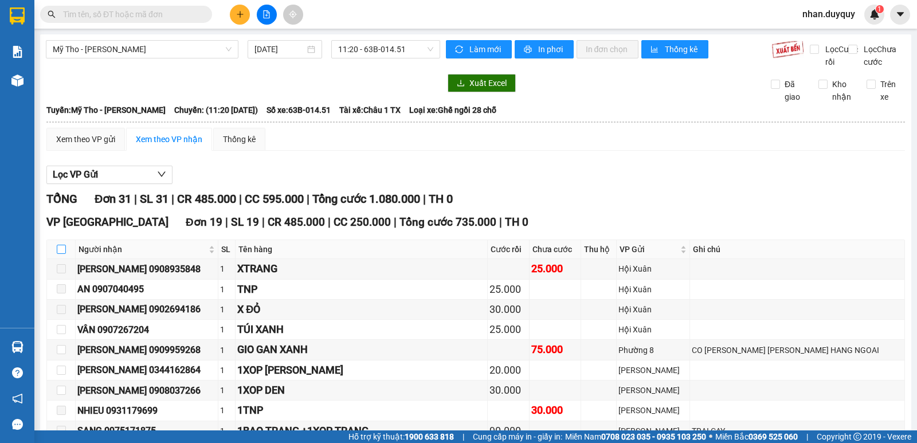
checkbox input "true"
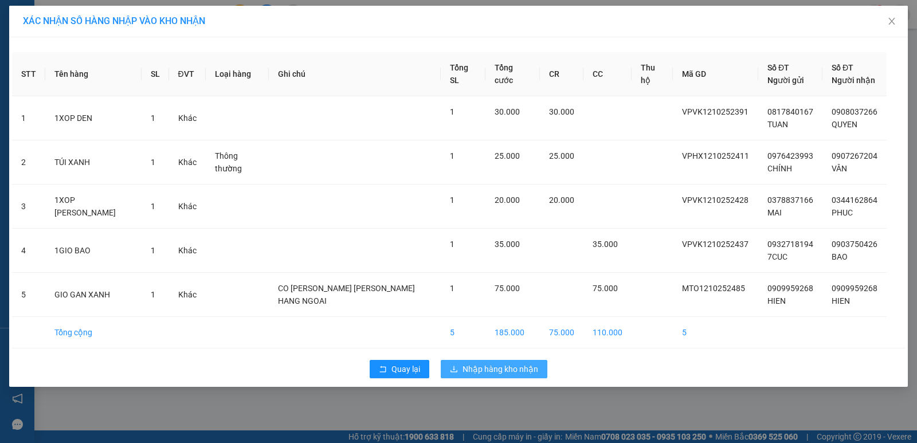
click at [493, 368] on span "Nhập hàng kho nhận" at bounding box center [501, 369] width 76 height 13
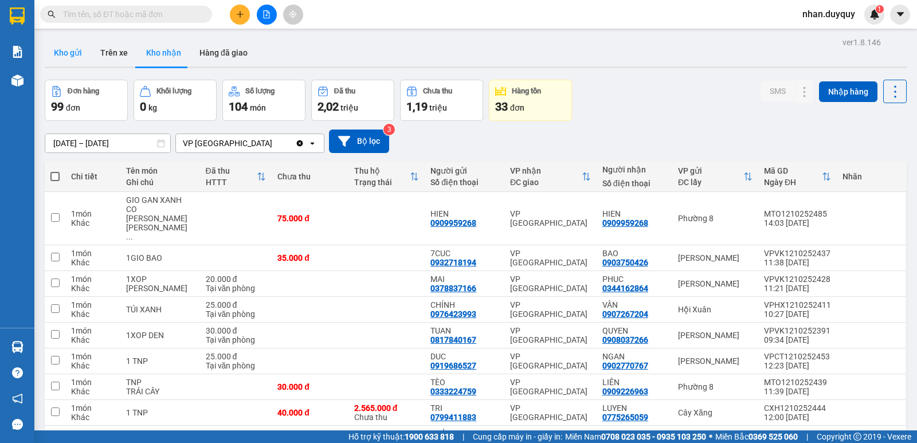
click at [60, 50] on button "Kho gửi" at bounding box center [68, 53] width 46 height 28
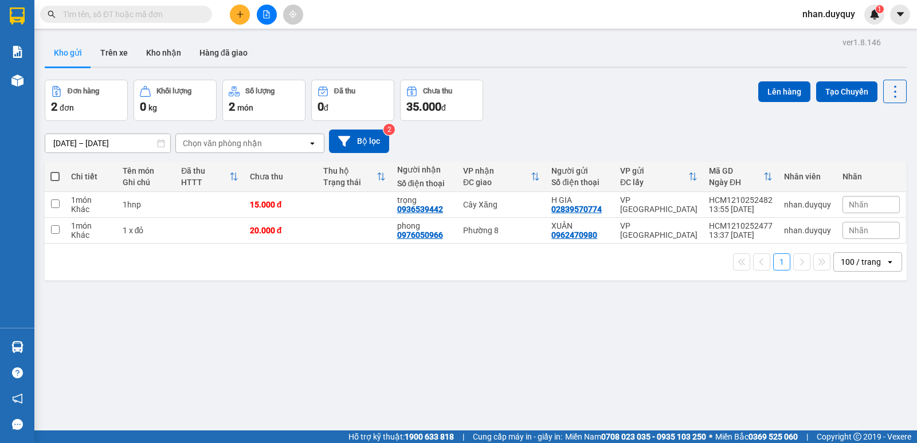
click at [95, 11] on input "text" at bounding box center [130, 14] width 135 height 13
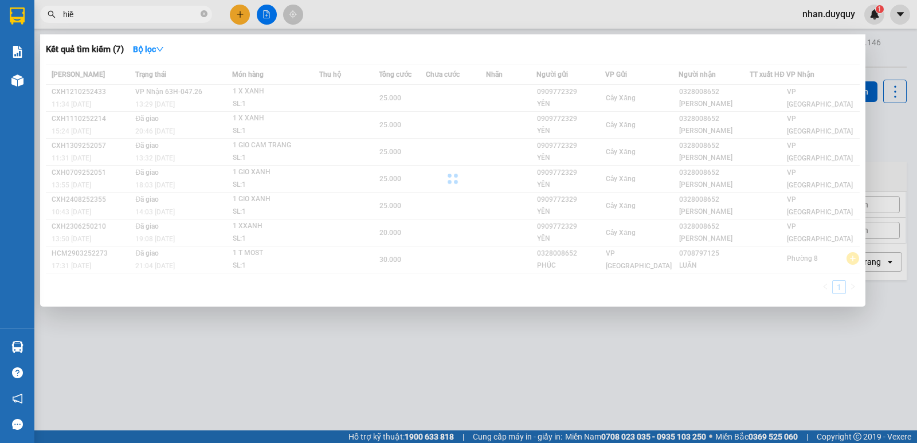
type input "hiền"
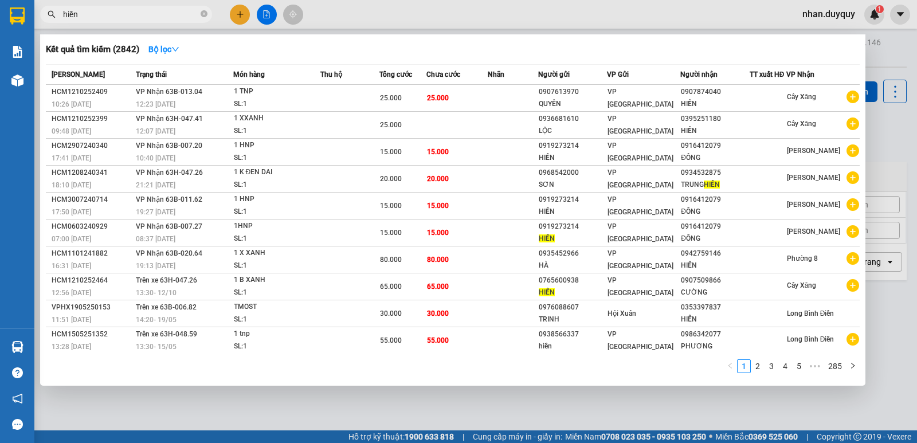
drag, startPoint x: 95, startPoint y: 15, endPoint x: 16, endPoint y: 26, distance: 79.9
click at [16, 26] on section "Kết quả tìm kiếm ( 2842 ) Bộ lọc Mã ĐH Trạng thái Món hàng Thu hộ Tổng cước Chư…" at bounding box center [458, 221] width 917 height 443
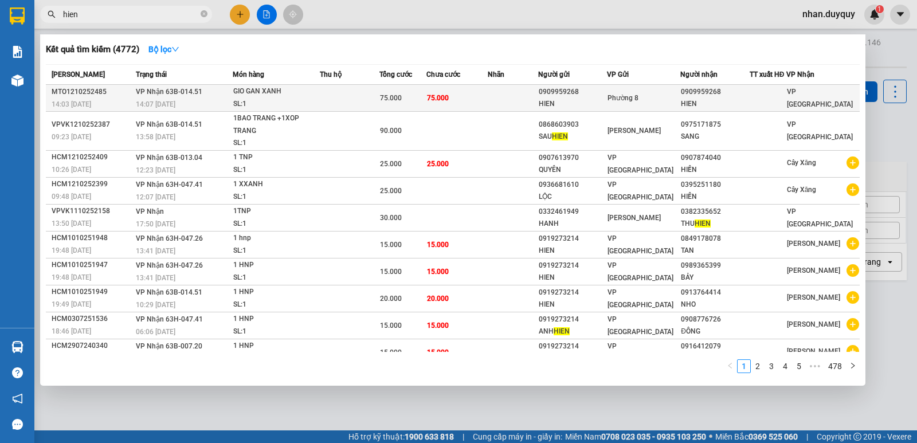
type input "hien"
click at [673, 95] on div "Phường 8" at bounding box center [644, 98] width 72 height 13
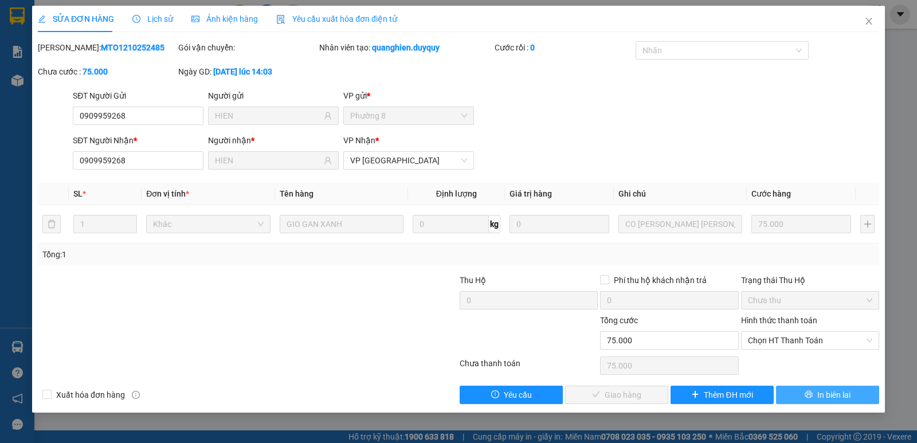
click at [841, 389] on span "In biên lai" at bounding box center [834, 395] width 33 height 13
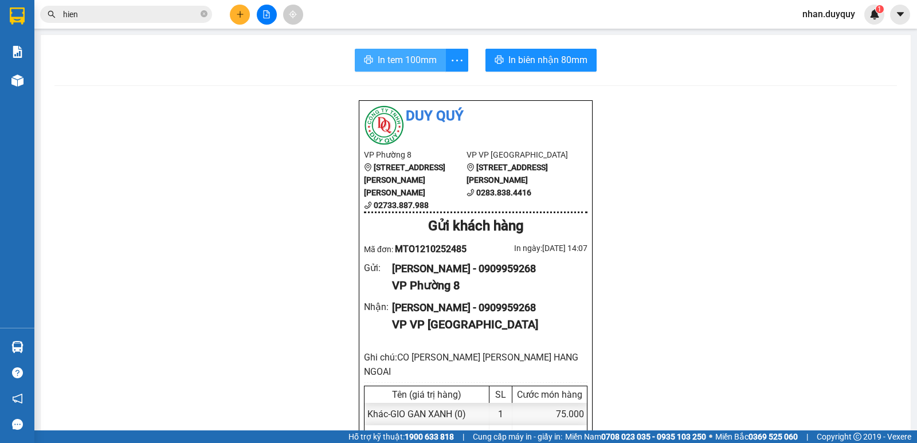
click at [409, 56] on span "In tem 100mm" at bounding box center [407, 60] width 59 height 14
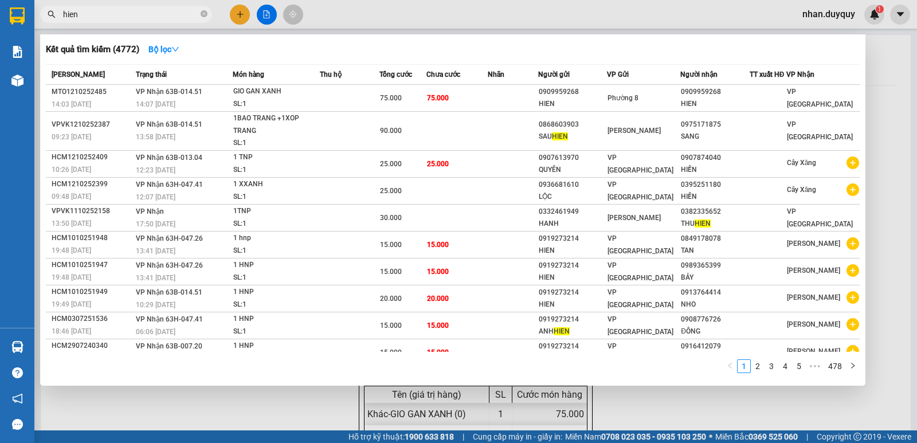
drag, startPoint x: 85, startPoint y: 16, endPoint x: 37, endPoint y: 37, distance: 52.9
click at [37, 25] on div "Kết quả tìm kiếm ( 4772 ) Bộ lọc Mã ĐH Trạng thái Món hàng Thu hộ Tổng cước Chư…" at bounding box center [112, 15] width 224 height 20
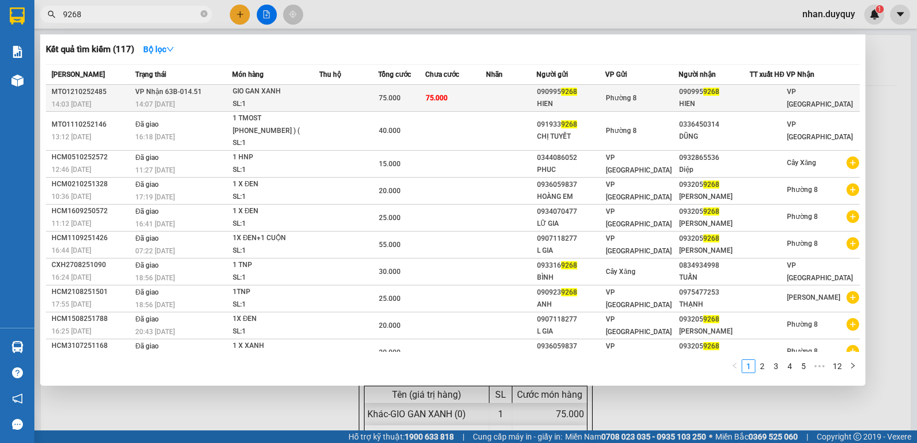
type input "9268"
click at [643, 103] on div "Phường 8" at bounding box center [642, 98] width 72 height 13
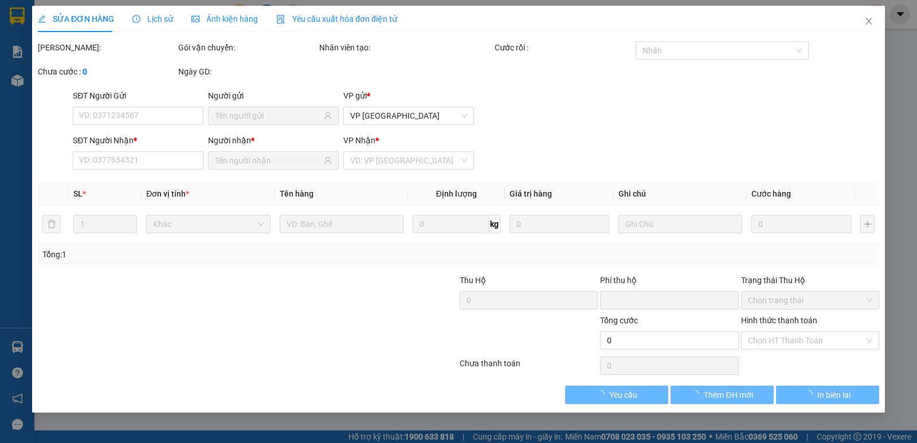
type input "0909959268"
type input "HIEN"
type input "0909959268"
type input "HIEN"
type input "0"
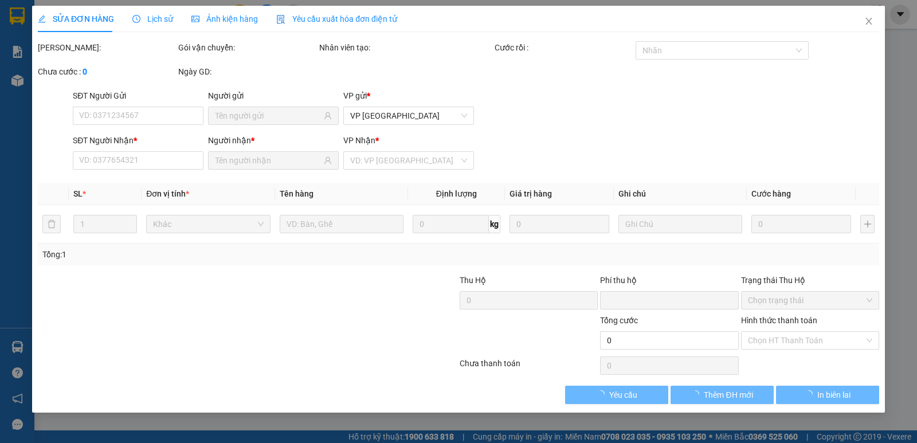
type input "75.000"
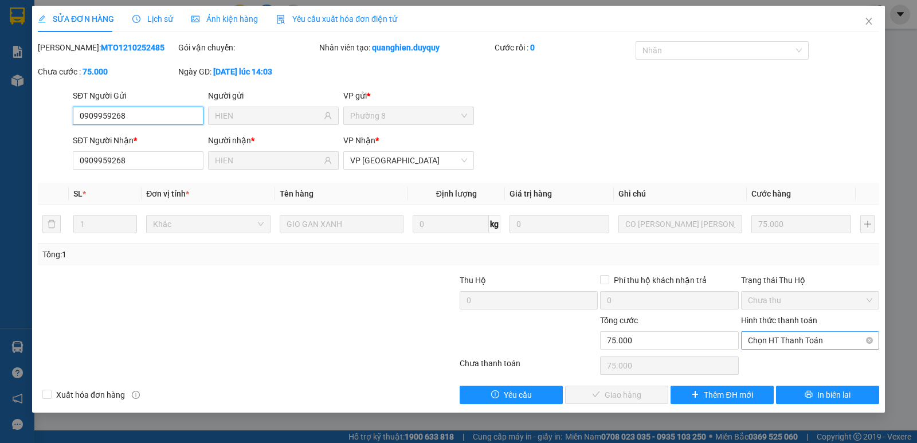
click at [801, 346] on span "Chọn HT Thanh Toán" at bounding box center [810, 340] width 124 height 17
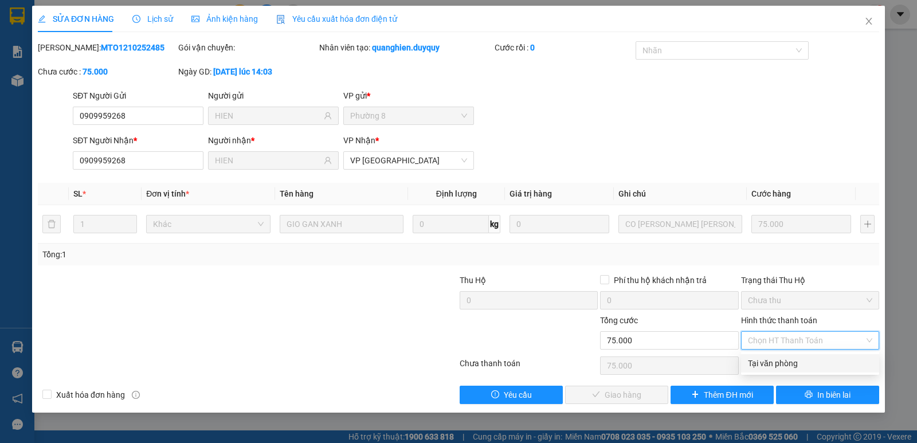
drag, startPoint x: 803, startPoint y: 362, endPoint x: 792, endPoint y: 363, distance: 10.9
click at [803, 363] on div "Tại văn phòng" at bounding box center [810, 363] width 124 height 13
type input "0"
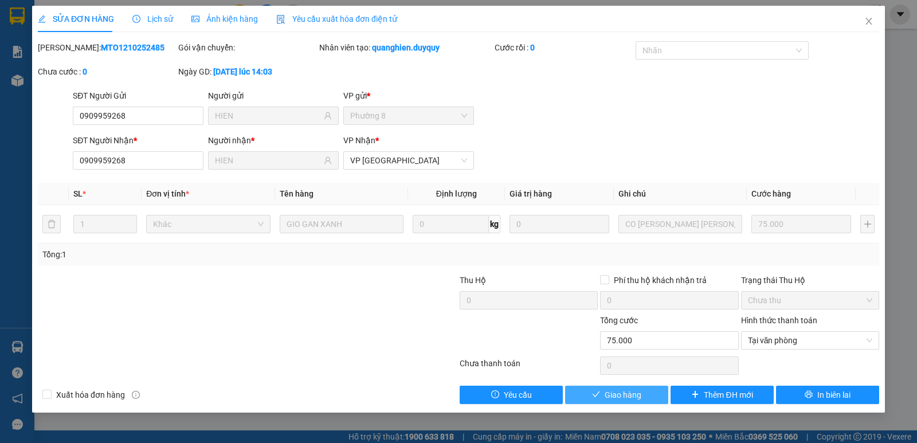
click at [604, 394] on button "Giao hàng" at bounding box center [616, 395] width 103 height 18
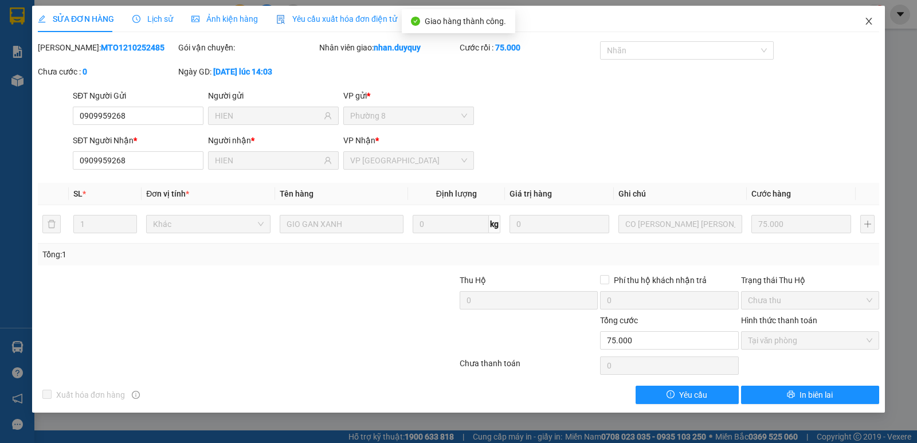
click at [871, 21] on icon "close" at bounding box center [869, 21] width 9 height 9
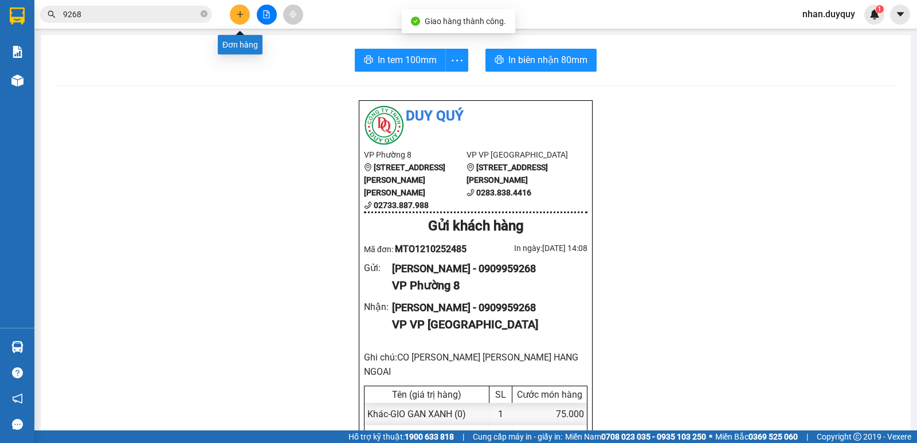
click at [235, 17] on button at bounding box center [240, 15] width 20 height 20
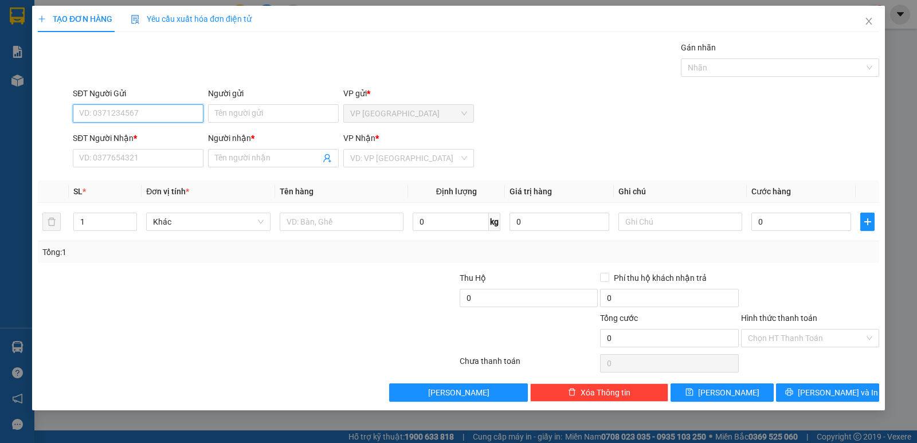
click at [91, 122] on input "SĐT Người Gửi" at bounding box center [138, 113] width 131 height 18
click at [76, 130] on form "SĐT Người Gửi VD: 0371234567 Người gửi Tên người gửi VP gửi * VP Sài Gòn SĐT Ng…" at bounding box center [459, 129] width 842 height 85
click at [104, 118] on input "SĐT Người Gửi" at bounding box center [138, 113] width 131 height 18
type input "0903380118"
click at [107, 138] on div "0903380118 - MI" at bounding box center [138, 136] width 117 height 13
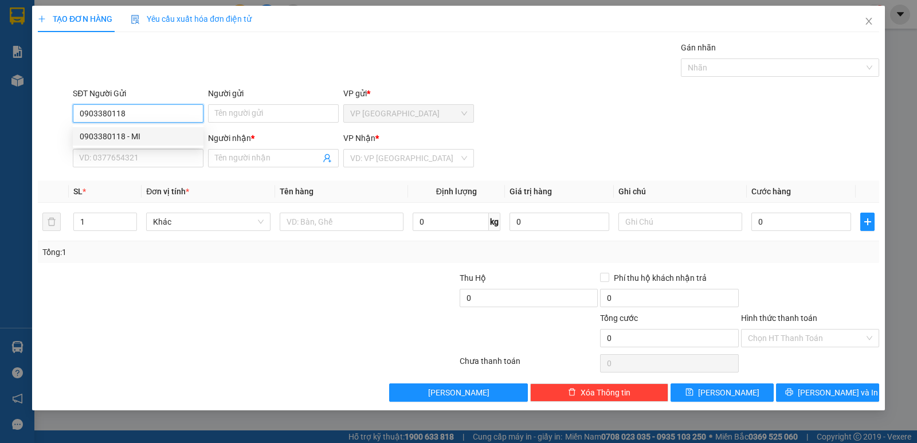
type input "MI"
type input "0918938400"
type input "THÔNG"
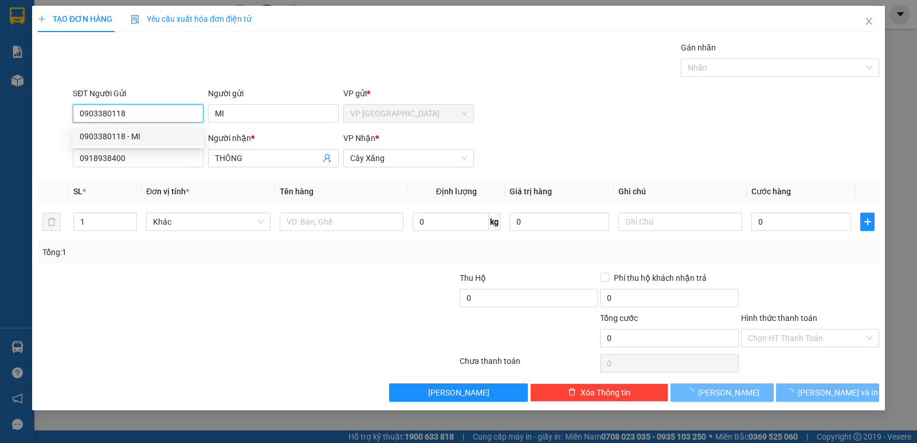
type input "15.000"
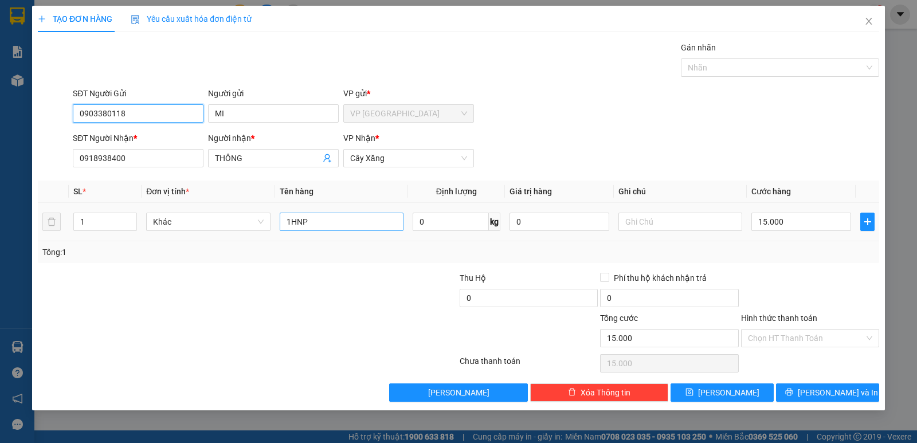
type input "0903380118"
drag, startPoint x: 316, startPoint y: 229, endPoint x: 277, endPoint y: 232, distance: 38.6
click at [277, 232] on td "1HNP" at bounding box center [341, 222] width 133 height 38
type input "1 x trong"
click at [782, 218] on input "15.000" at bounding box center [802, 222] width 100 height 18
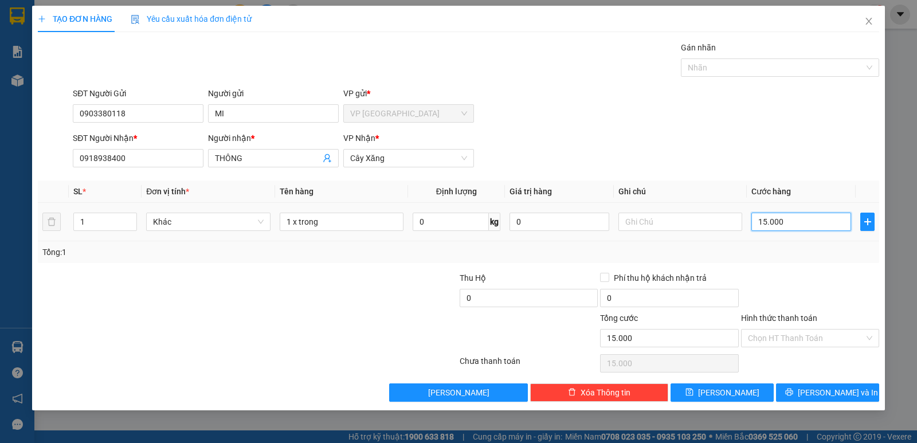
type input "0"
type input "2"
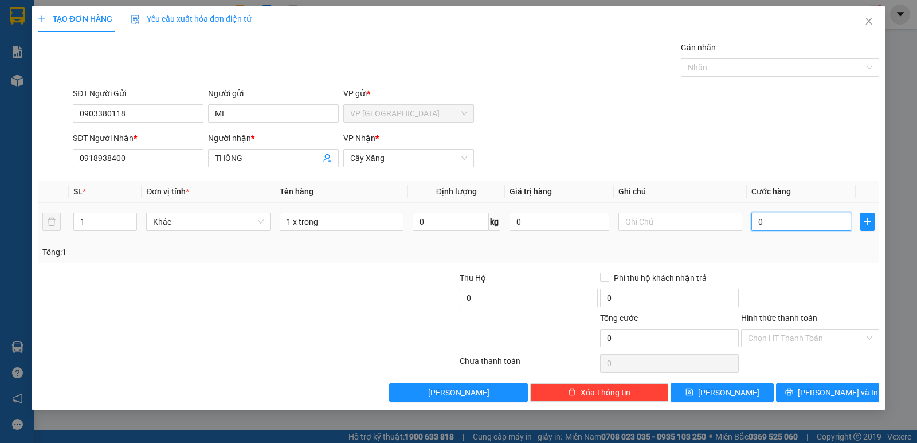
type input "02"
type input "20"
type input "020"
drag, startPoint x: 781, startPoint y: 271, endPoint x: 808, endPoint y: 279, distance: 28.5
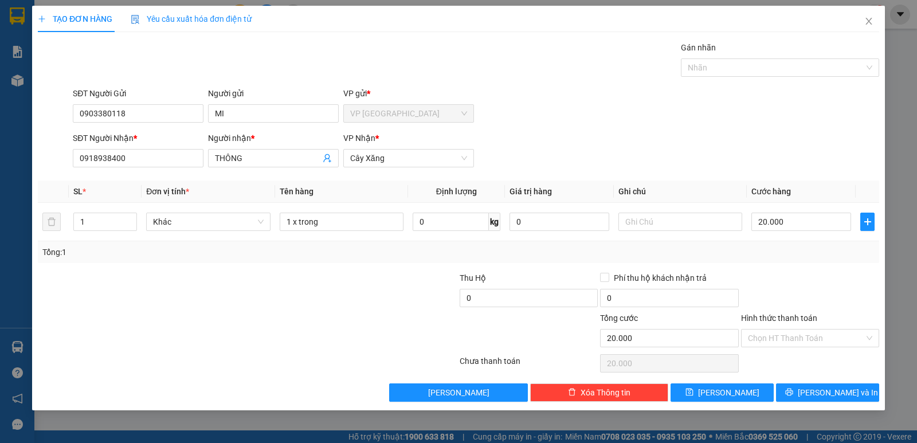
click at [781, 272] on div at bounding box center [810, 292] width 140 height 40
drag, startPoint x: 812, startPoint y: 398, endPoint x: 843, endPoint y: 385, distance: 33.7
click at [814, 398] on button "[PERSON_NAME] và In" at bounding box center [827, 393] width 103 height 18
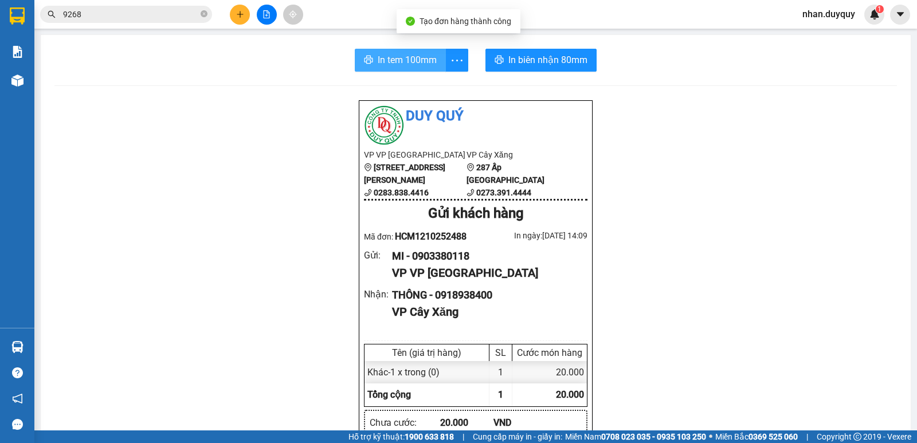
click at [399, 64] on span "In tem 100mm" at bounding box center [407, 60] width 59 height 14
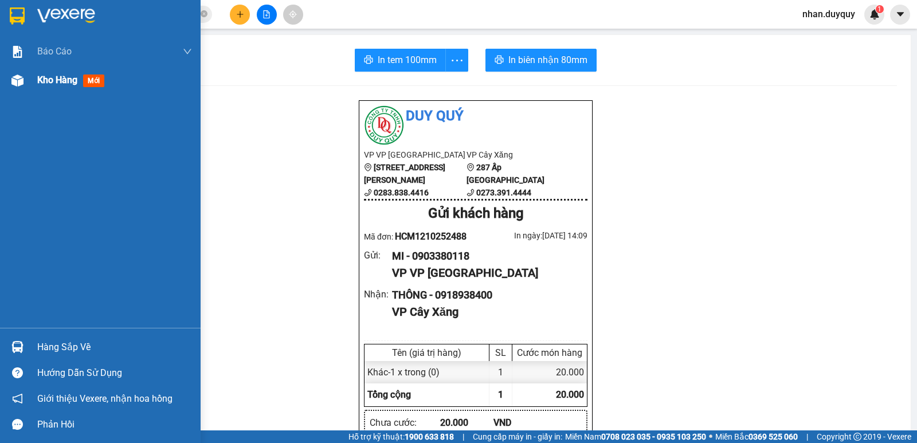
click at [96, 79] on span "mới" at bounding box center [93, 81] width 21 height 13
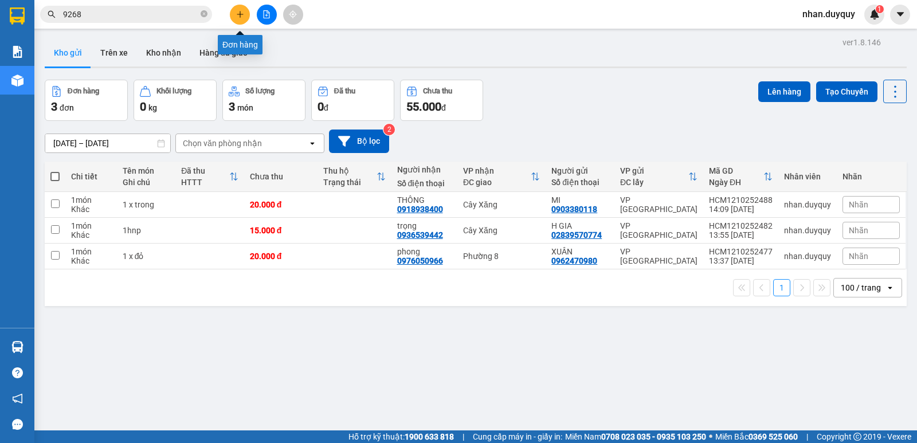
click at [245, 17] on button at bounding box center [240, 15] width 20 height 20
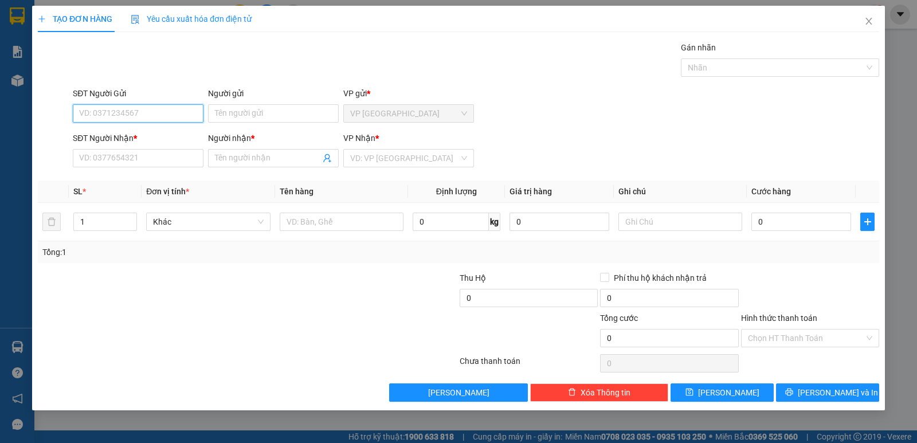
click at [84, 114] on input "SĐT Người Gửi" at bounding box center [138, 113] width 131 height 18
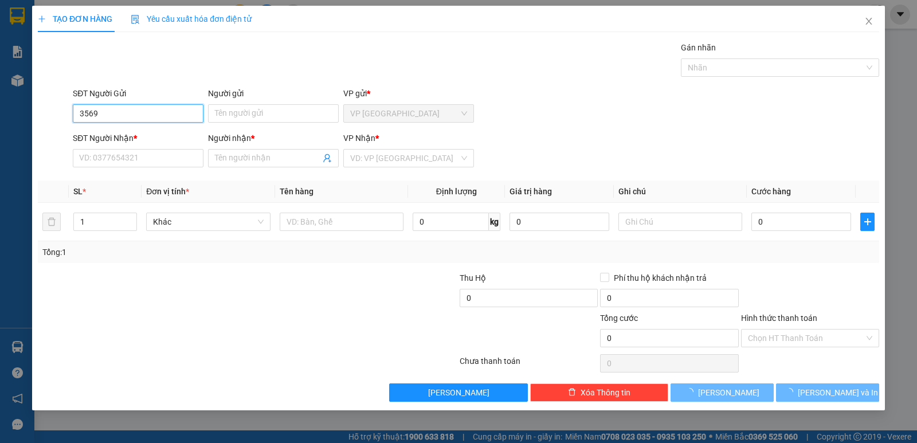
click at [115, 117] on input "3569" at bounding box center [138, 113] width 131 height 18
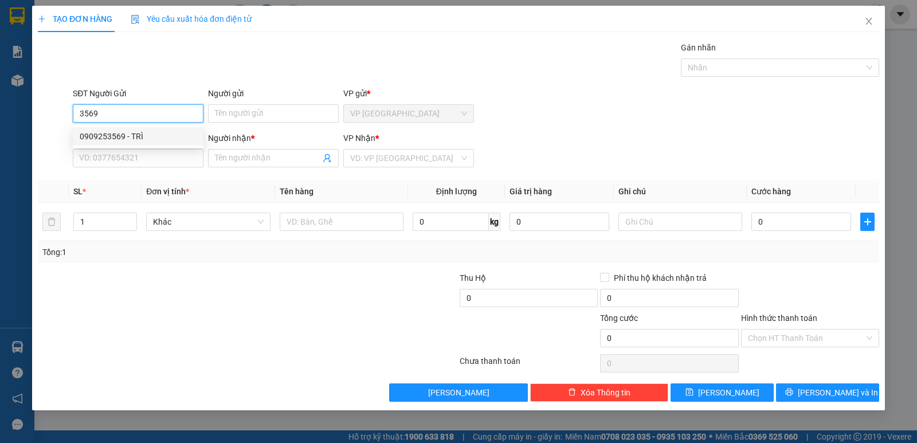
click at [128, 130] on div "0909253569 - TRÌ" at bounding box center [138, 136] width 117 height 13
type input "0909253569"
type input "TRÌ"
type input "0777636363"
type input "Phi Hùng"
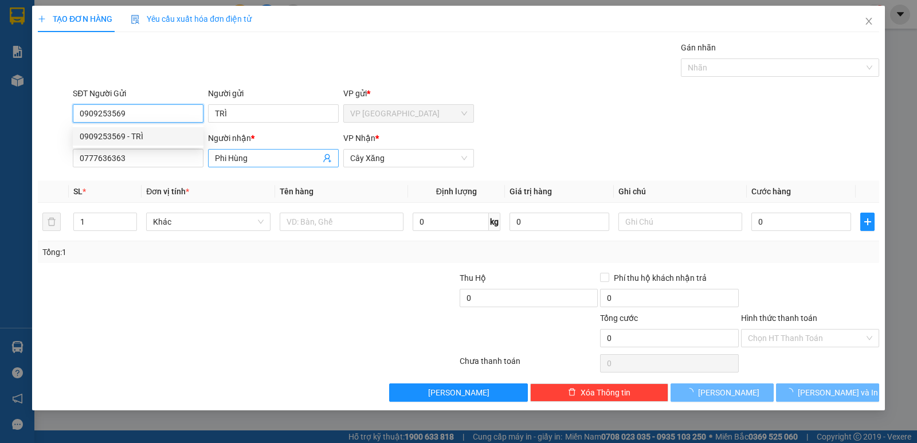
type input "20.000"
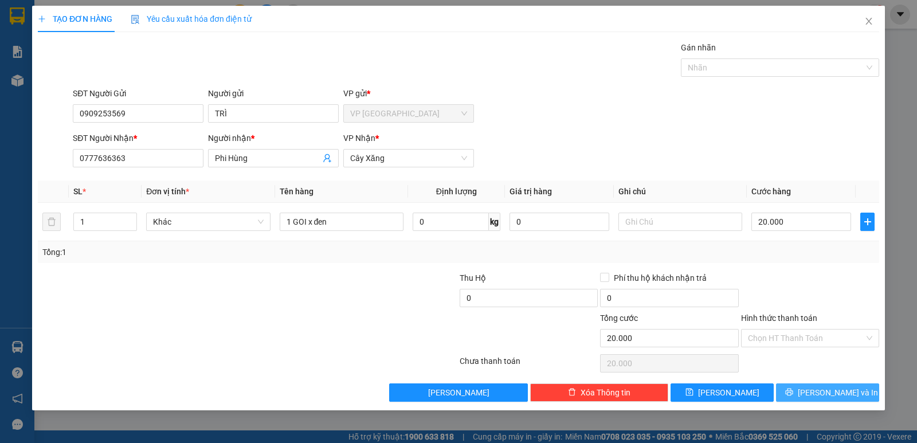
click at [808, 387] on button "[PERSON_NAME] và In" at bounding box center [827, 393] width 103 height 18
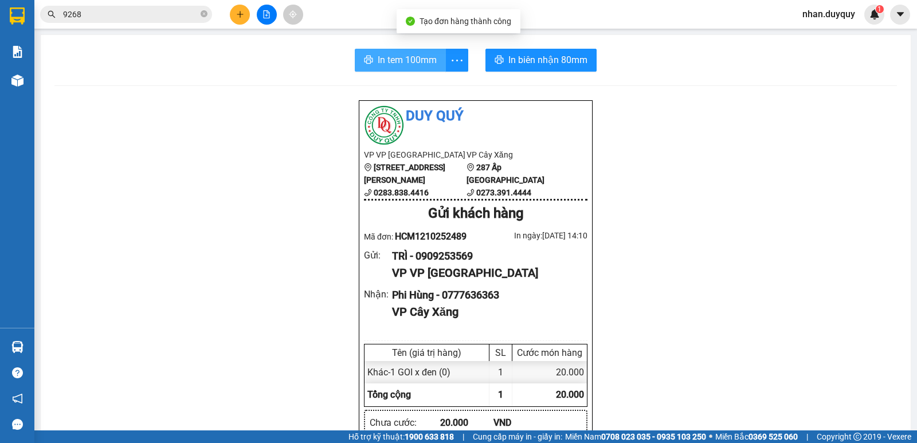
click at [415, 65] on span "In tem 100mm" at bounding box center [407, 60] width 59 height 14
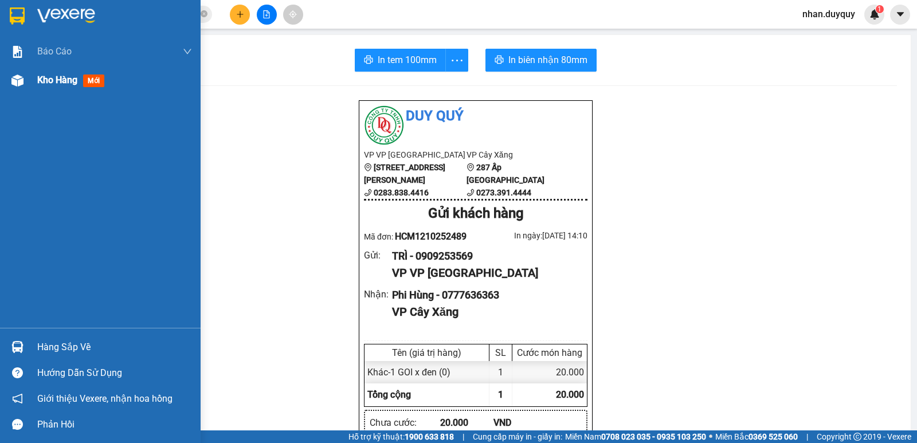
click at [100, 79] on span "mới" at bounding box center [93, 81] width 21 height 13
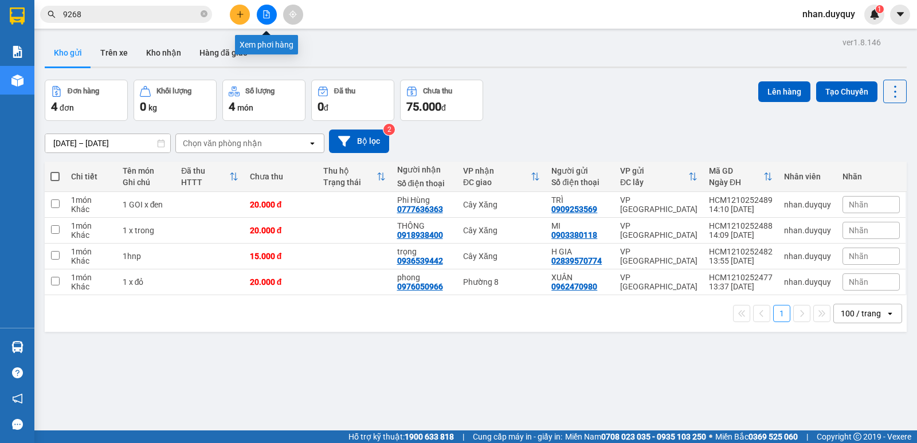
click at [265, 15] on icon "file-add" at bounding box center [267, 14] width 8 height 8
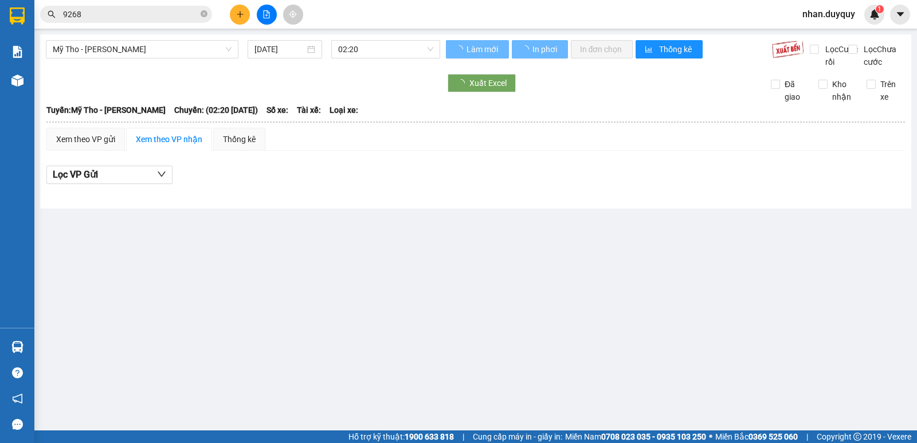
click at [229, 44] on span "Mỹ Tho - [PERSON_NAME]" at bounding box center [142, 49] width 179 height 17
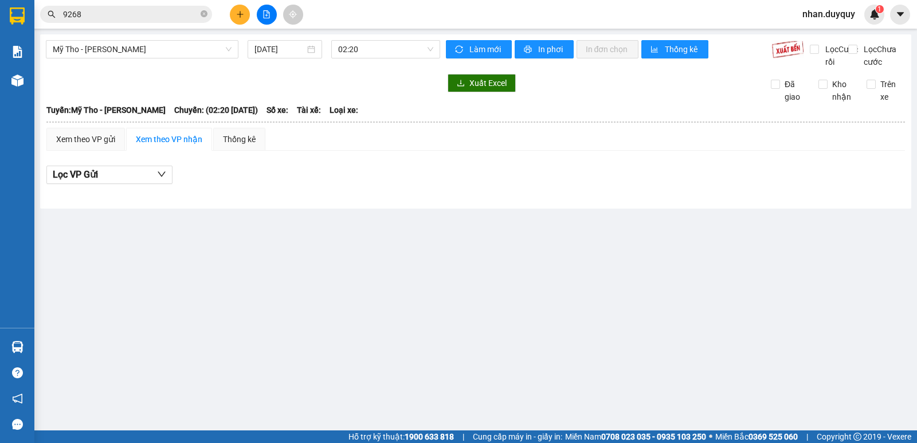
click at [131, 115] on b "Tuyến: Mỹ Tho - Hồ Chí Minh" at bounding box center [105, 109] width 119 height 9
click at [232, 44] on div "Mỹ Tho - [PERSON_NAME]" at bounding box center [142, 49] width 193 height 18
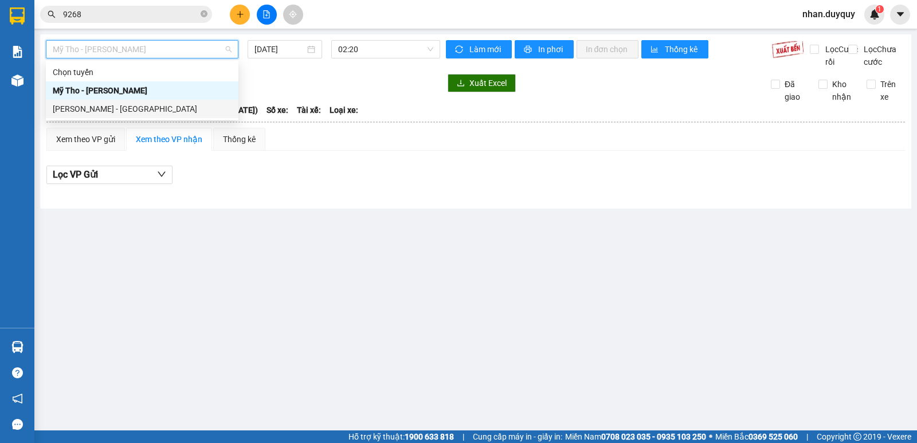
click at [116, 104] on div "[PERSON_NAME] - [GEOGRAPHIC_DATA]" at bounding box center [142, 109] width 179 height 13
type input "[DATE]"
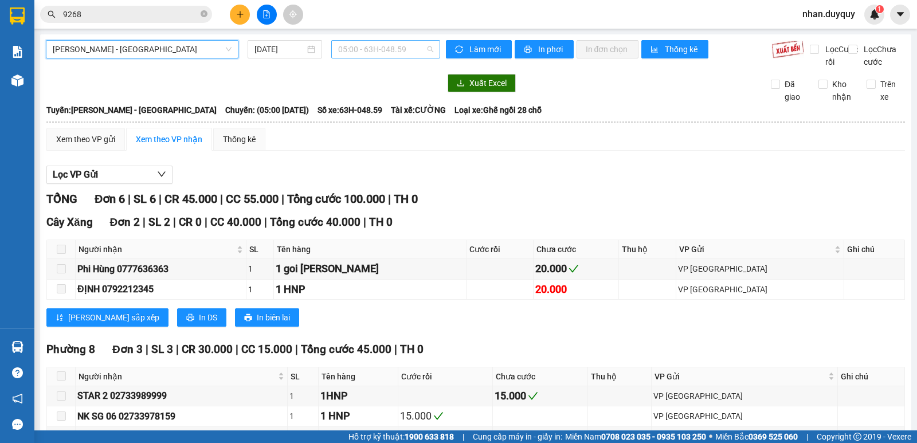
click at [428, 49] on span "05:00 - 63H-048.59" at bounding box center [385, 49] width 95 height 17
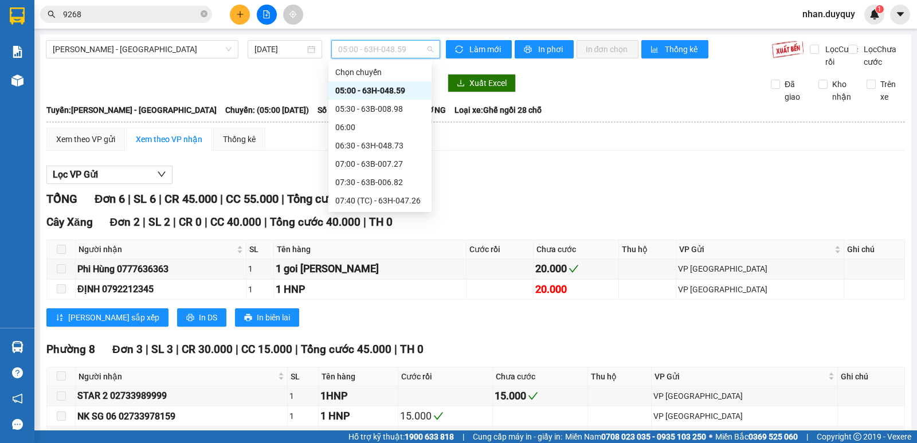
click at [376, 433] on div "14:00 - 63B-007.20" at bounding box center [379, 439] width 89 height 13
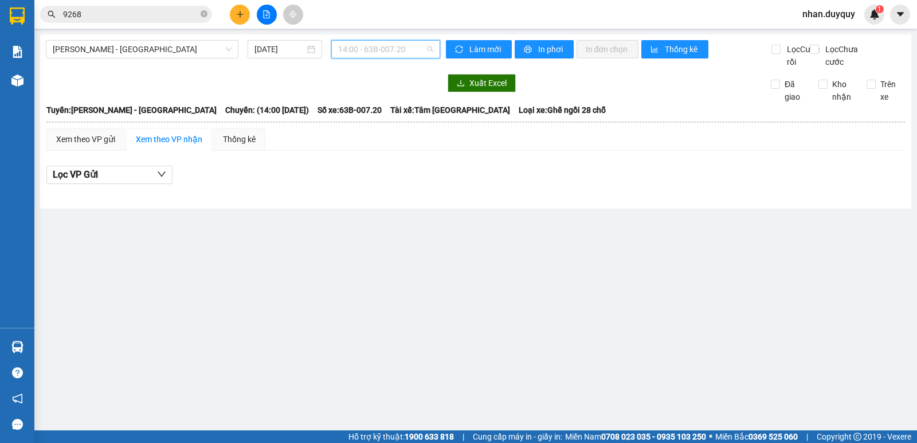
click at [431, 49] on span "14:00 - 63B-007.20" at bounding box center [385, 49] width 95 height 17
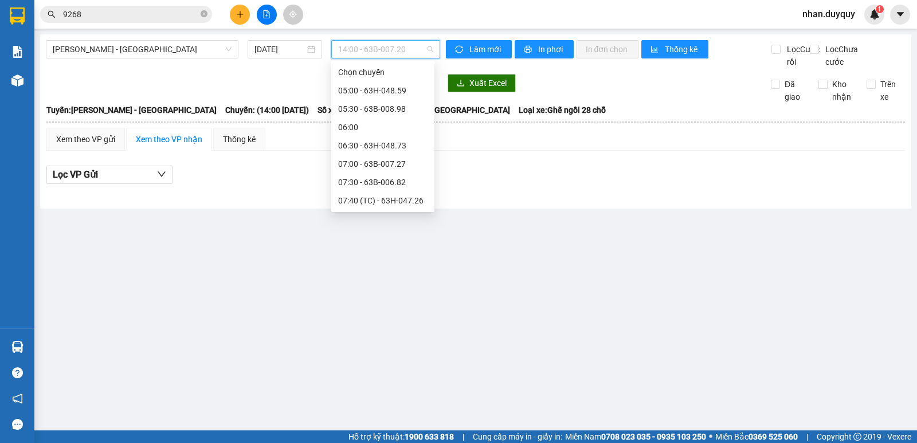
click at [398, 415] on div "13:30 - 63H-047.26" at bounding box center [382, 421] width 89 height 13
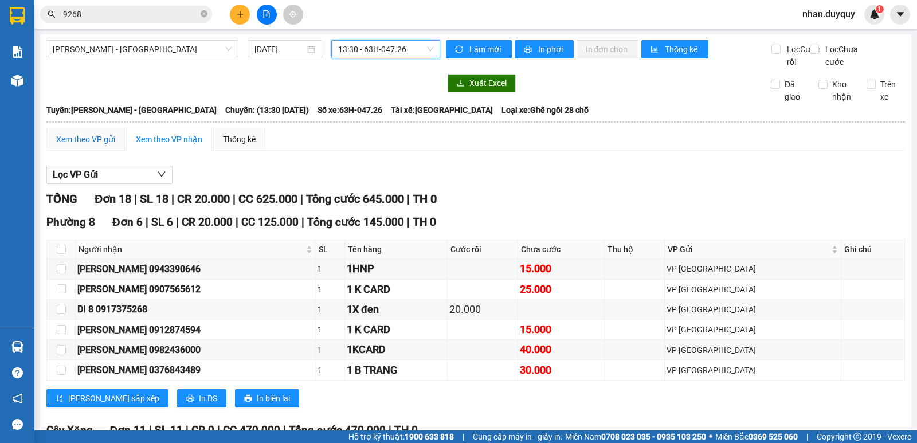
click at [75, 146] on div "Xem theo VP gửi" at bounding box center [85, 139] width 59 height 13
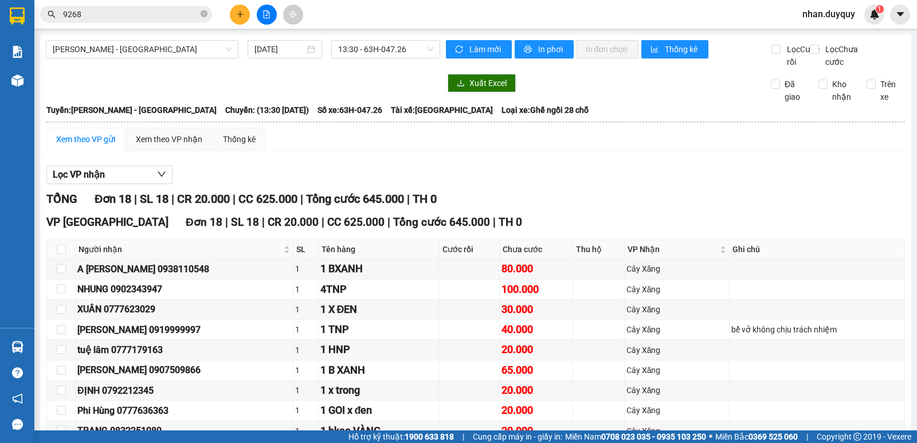
checkbox input "true"
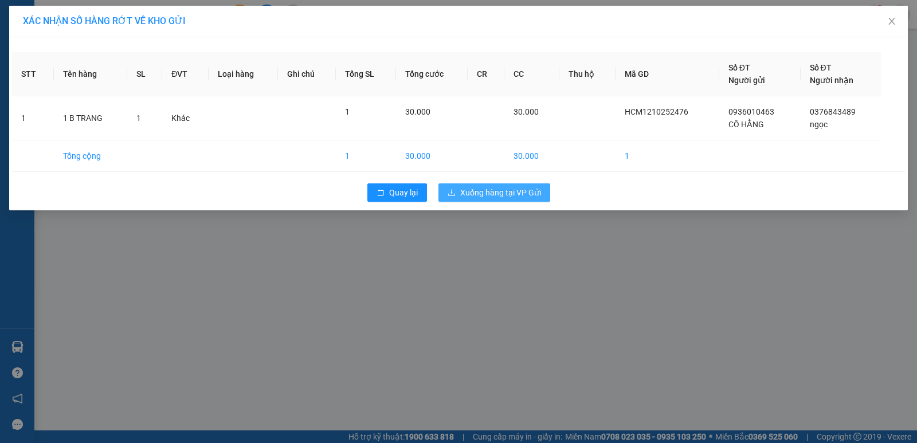
click at [495, 197] on span "Xuống hàng tại VP Gửi" at bounding box center [500, 192] width 81 height 13
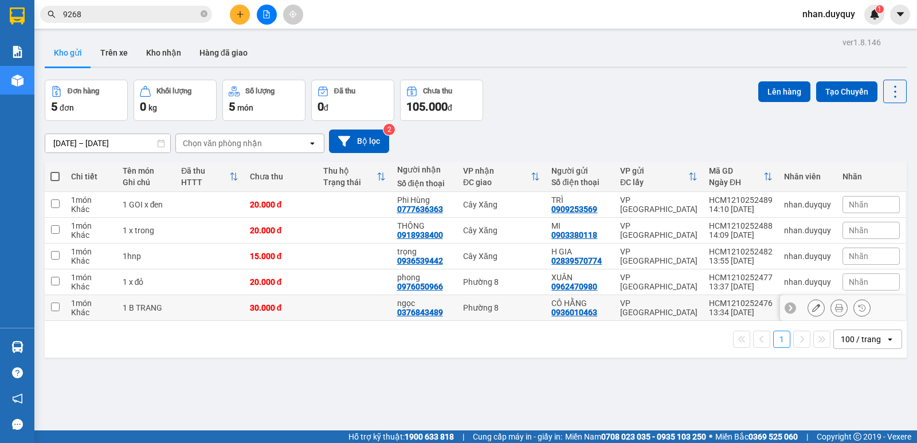
click at [327, 319] on td at bounding box center [354, 308] width 73 height 26
checkbox input "true"
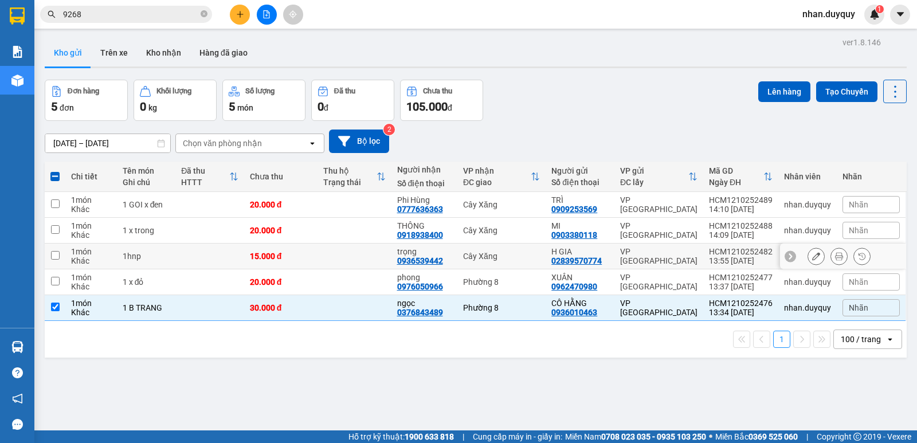
click at [514, 257] on div "Cây Xăng" at bounding box center [501, 256] width 77 height 9
checkbox input "true"
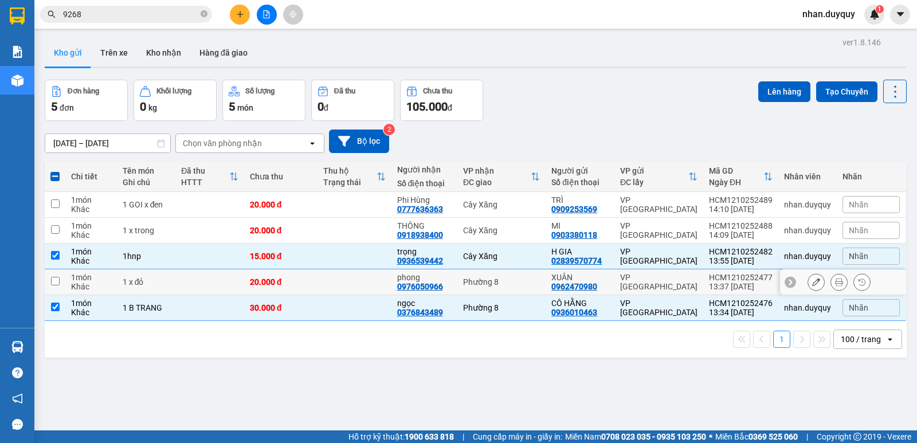
click at [518, 283] on div "Phường 8" at bounding box center [501, 281] width 77 height 9
checkbox input "true"
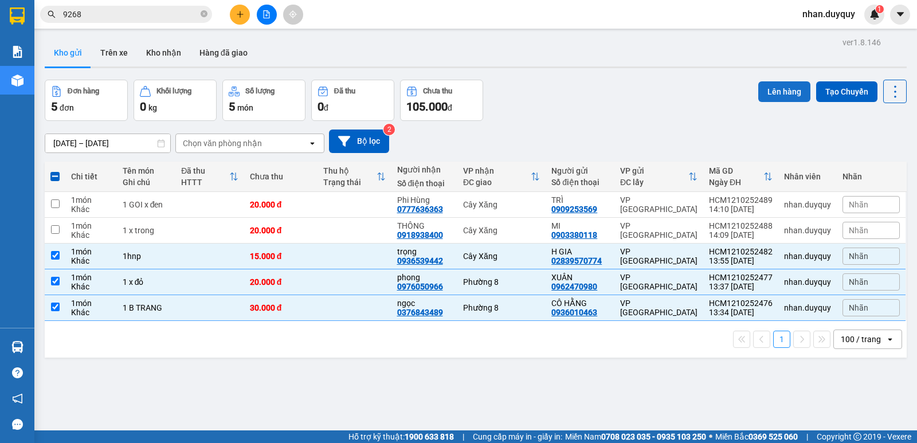
click at [791, 91] on button "Lên hàng" at bounding box center [785, 91] width 52 height 21
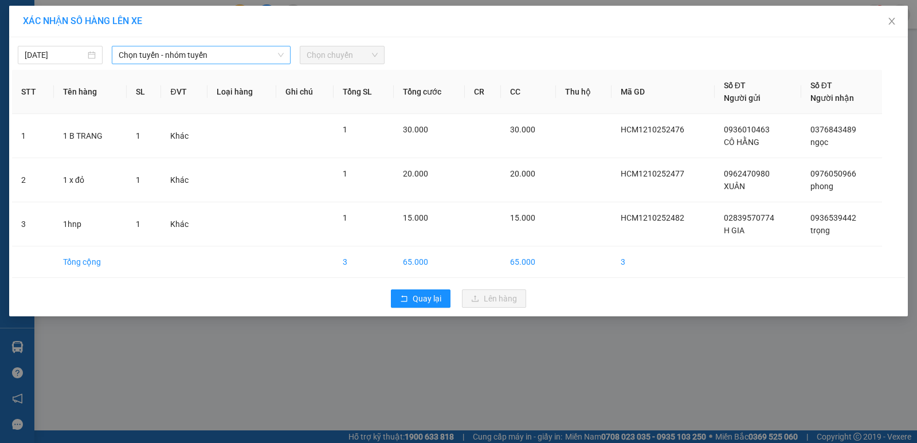
click at [286, 55] on div "Chọn tuyến - nhóm tuyến" at bounding box center [201, 55] width 179 height 18
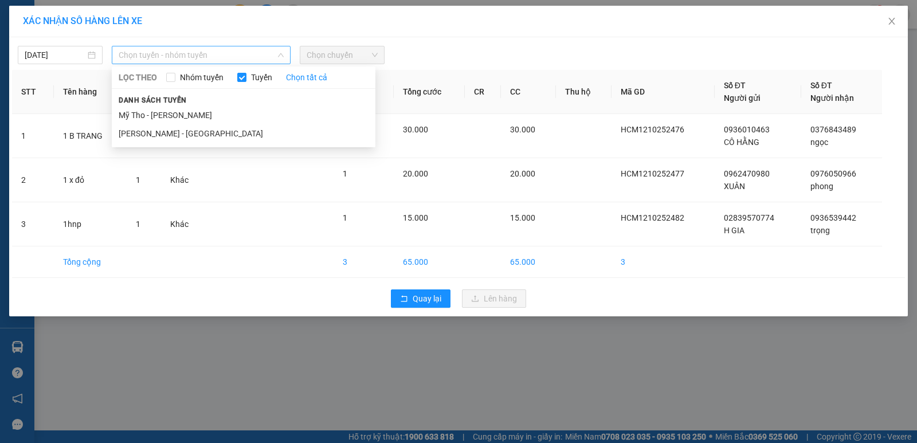
click at [286, 55] on div "Chọn tuyến - nhóm tuyến" at bounding box center [201, 55] width 179 height 18
drag, startPoint x: 186, startPoint y: 135, endPoint x: 219, endPoint y: 105, distance: 44.7
click at [189, 131] on li "[PERSON_NAME] - [GEOGRAPHIC_DATA]" at bounding box center [244, 133] width 264 height 18
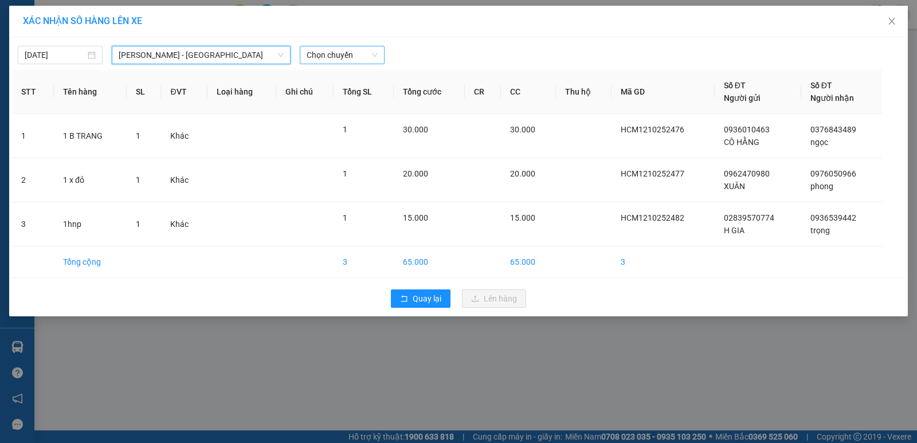
click at [379, 56] on div "Chọn chuyến" at bounding box center [342, 55] width 85 height 18
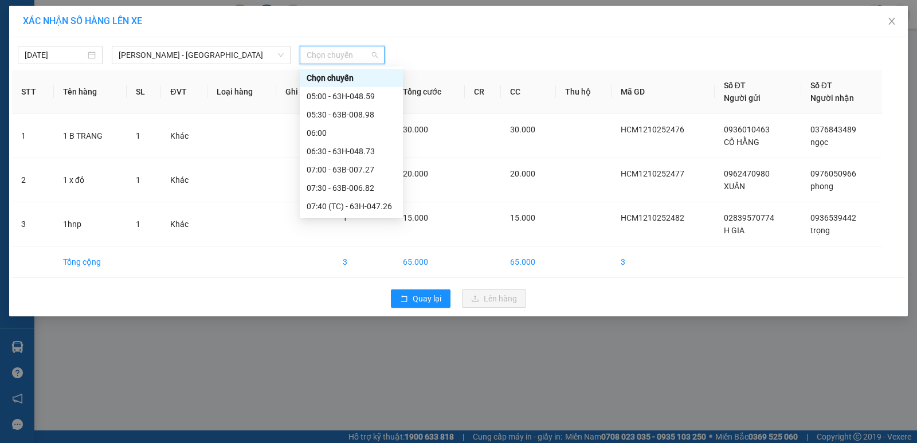
click at [360, 439] on div "14:00 - 63B-007.20" at bounding box center [351, 445] width 89 height 13
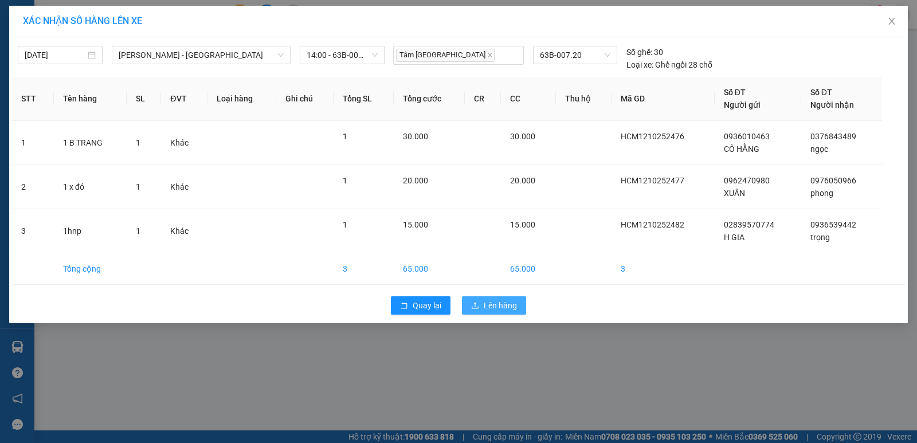
click at [505, 302] on span "Lên hàng" at bounding box center [500, 305] width 33 height 13
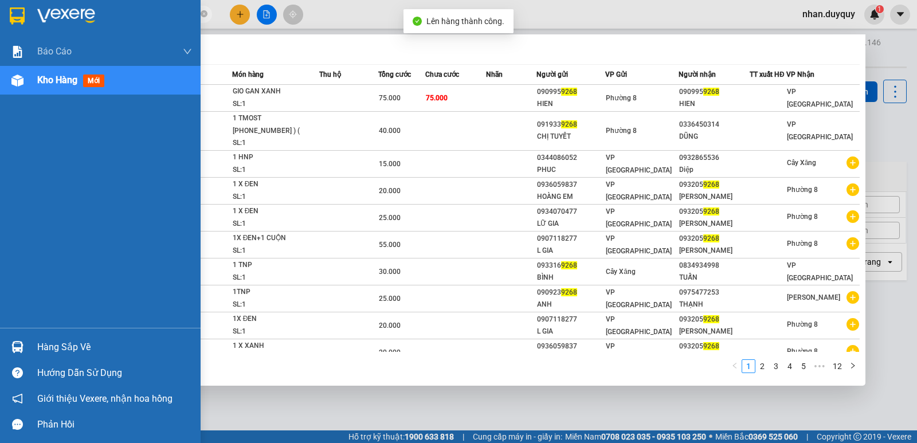
drag, startPoint x: 107, startPoint y: 13, endPoint x: 32, endPoint y: 37, distance: 78.7
click at [32, 37] on section "Kết quả tìm kiếm ( 117 ) Bộ lọc Mã ĐH Trạng thái Món hàng Thu hộ Tổng cước Chưa…" at bounding box center [458, 221] width 917 height 443
type input "\"
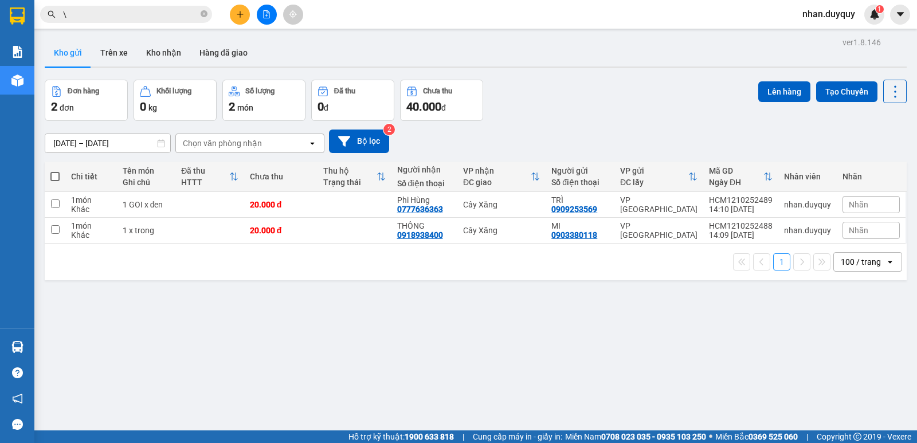
drag, startPoint x: 77, startPoint y: 13, endPoint x: 40, endPoint y: 27, distance: 39.7
click at [40, 27] on div "Kết quả tìm kiếm ( 117 ) Bộ lọc Mã ĐH Trạng thái Món hàng Thu hộ Tổng cước Chưa…" at bounding box center [458, 14] width 917 height 29
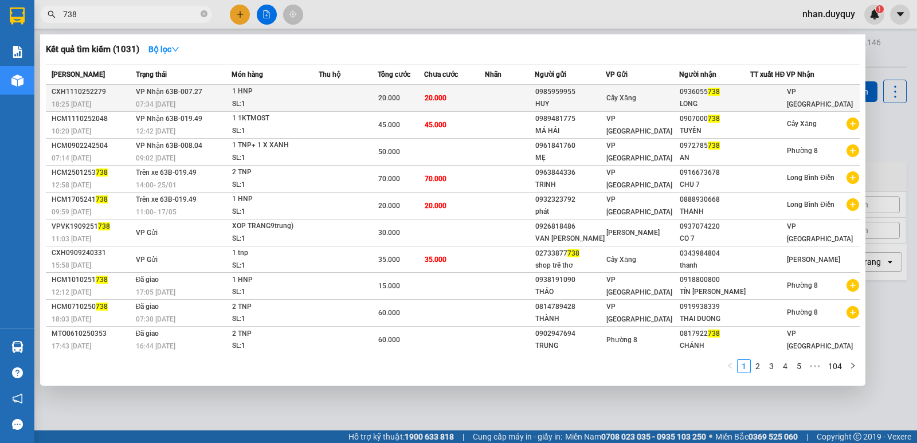
type input "738"
click at [730, 99] on div "LONG" at bounding box center [715, 104] width 70 height 12
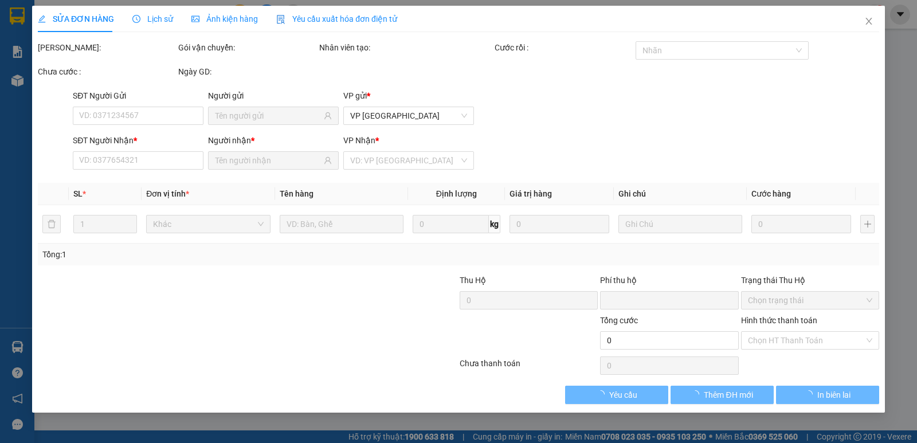
type input "0985959955"
type input "HUY"
type input "0936055738"
type input "LONG"
type input "0"
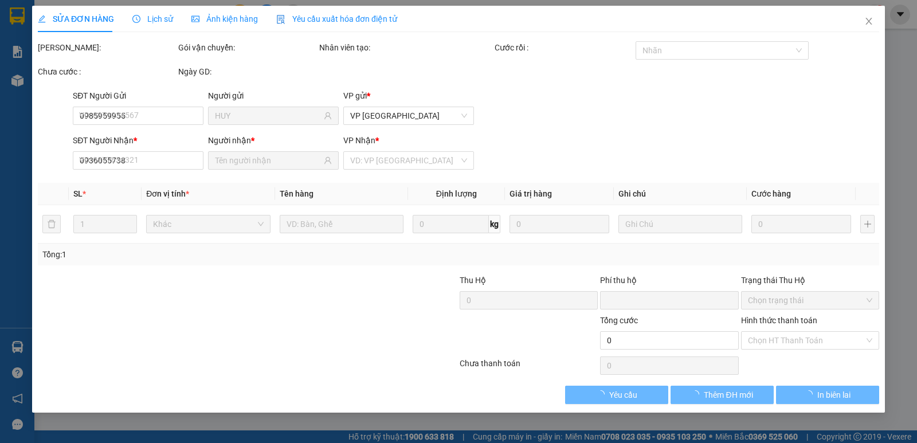
type input "20.000"
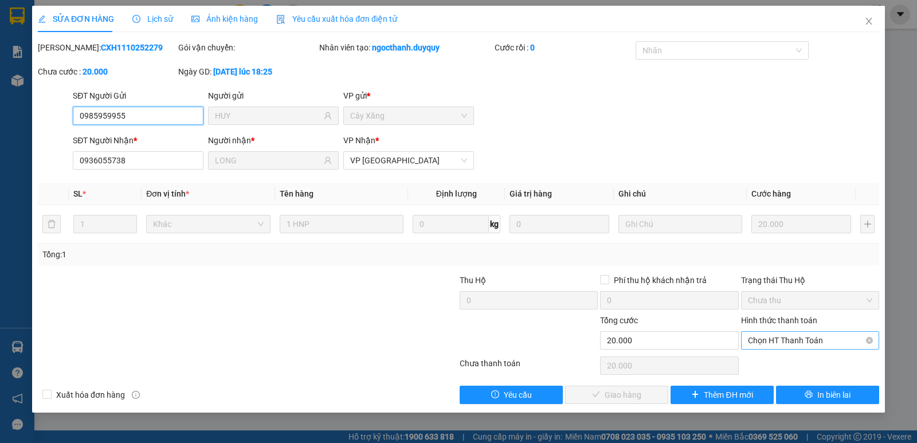
click at [792, 345] on span "Chọn HT Thanh Toán" at bounding box center [810, 340] width 124 height 17
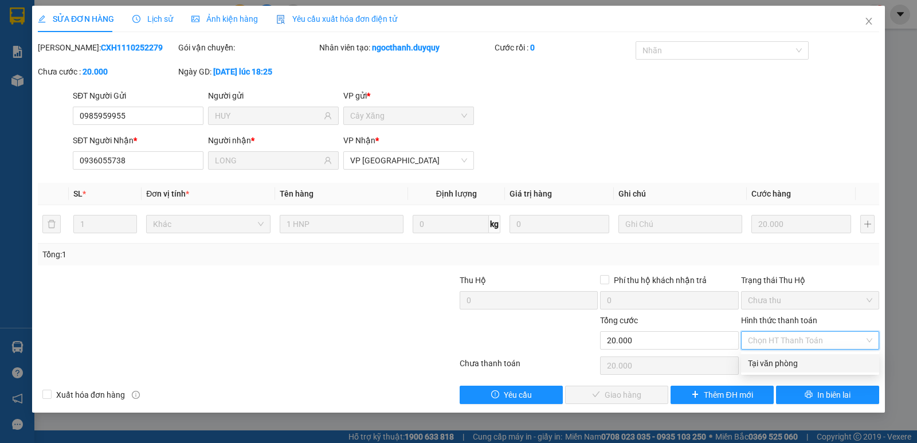
click at [798, 363] on div "Tại văn phòng" at bounding box center [810, 363] width 124 height 13
type input "0"
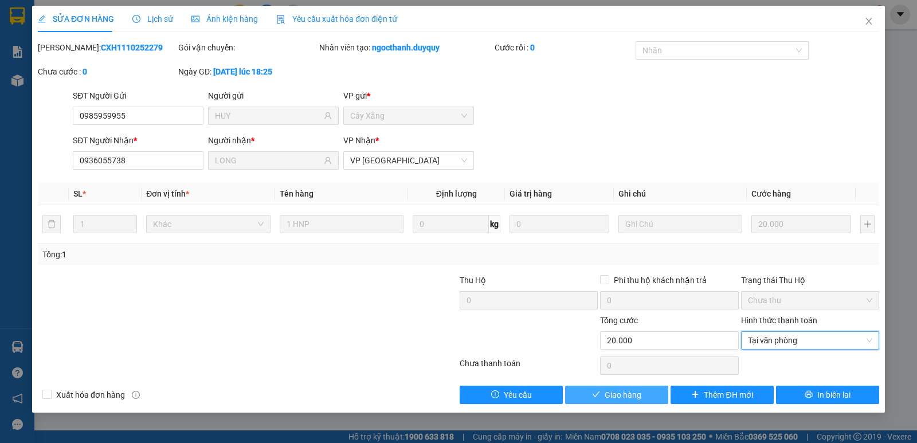
click at [630, 394] on span "Giao hàng" at bounding box center [623, 395] width 37 height 13
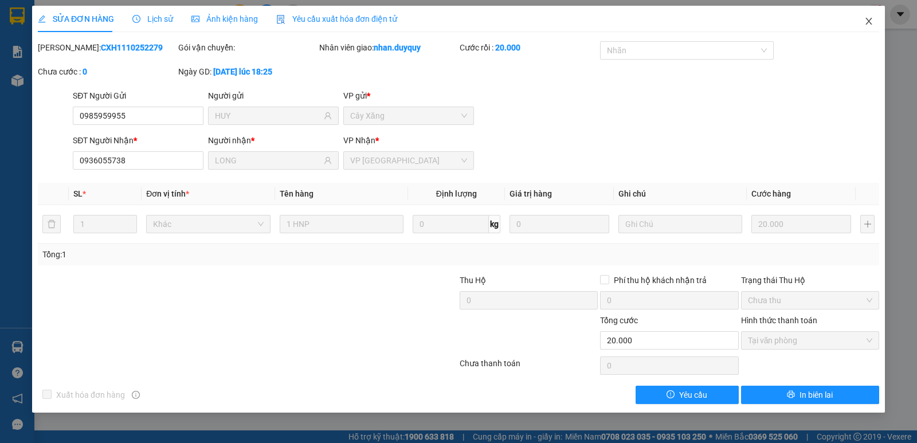
click at [872, 17] on icon "close" at bounding box center [869, 21] width 9 height 9
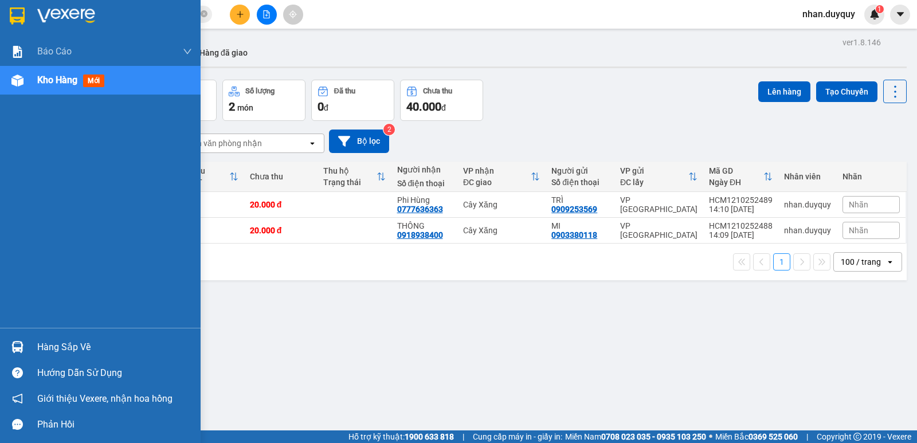
click at [93, 77] on span "mới" at bounding box center [93, 81] width 21 height 13
click at [97, 77] on span "mới" at bounding box center [93, 81] width 21 height 13
drag, startPoint x: 94, startPoint y: 77, endPoint x: 145, endPoint y: 53, distance: 56.2
click at [94, 77] on span "mới" at bounding box center [93, 81] width 21 height 13
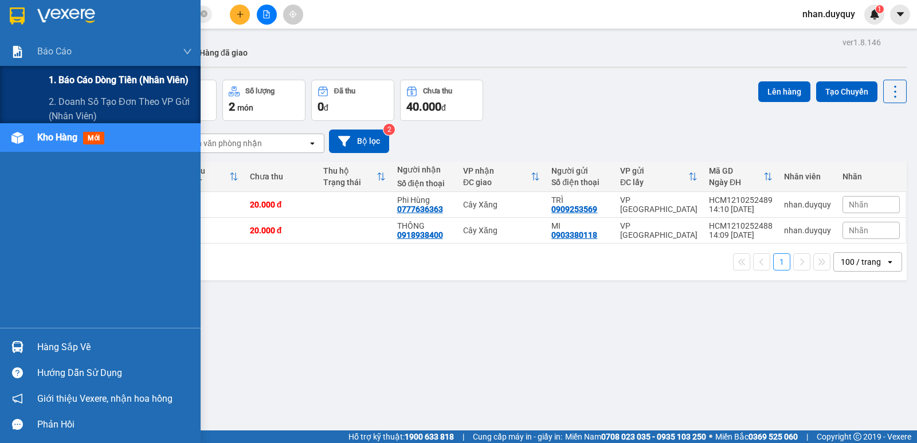
click at [88, 76] on span "1. Báo cáo dòng tiền (nhân viên)" at bounding box center [119, 80] width 140 height 14
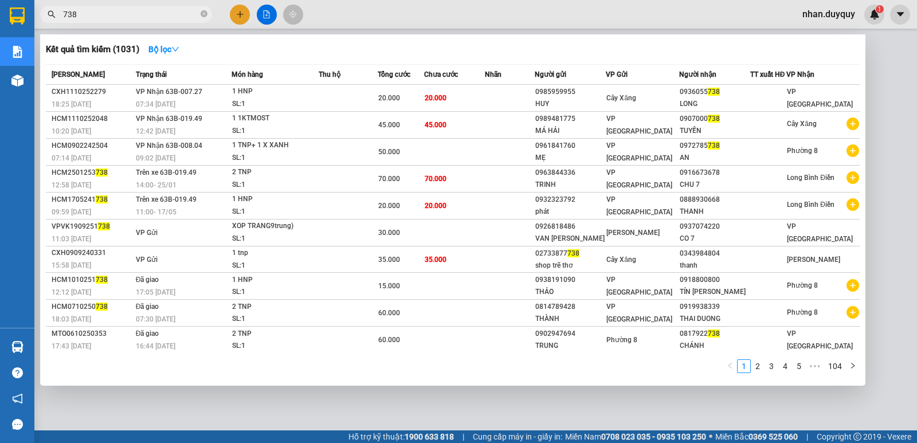
drag, startPoint x: 99, startPoint y: 14, endPoint x: 0, endPoint y: 36, distance: 101.6
click at [0, 36] on section "Kết quả tìm kiếm ( 1031 ) Bộ lọc Mã ĐH Trạng thái Món hàng Thu hộ Tổng cước Chư…" at bounding box center [458, 221] width 917 height 443
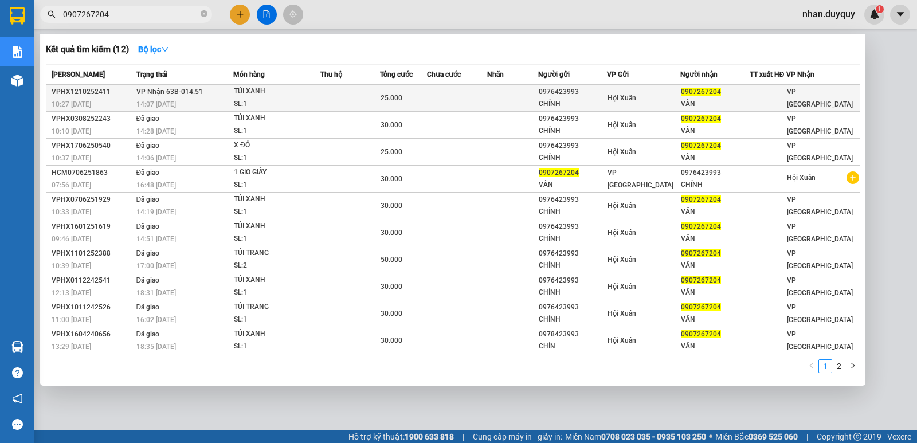
type input "0907267204"
click at [662, 96] on div "Hội Xuân" at bounding box center [644, 98] width 72 height 13
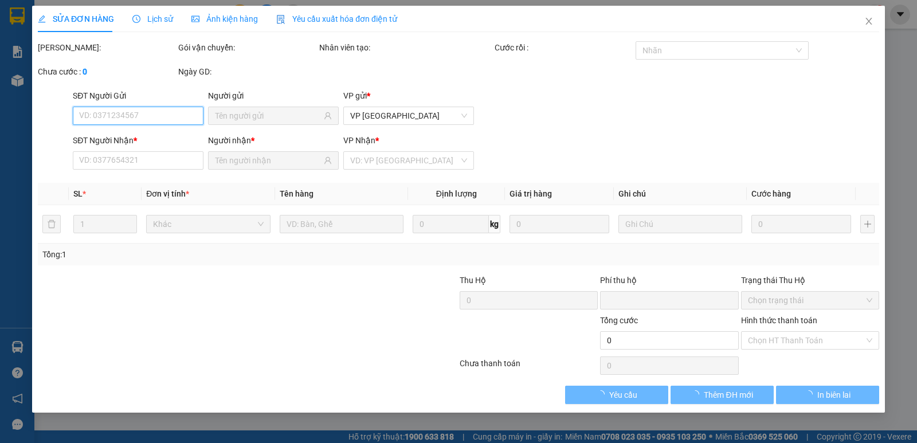
type input "0976423993"
type input "CHÍNH"
type input "0907267204"
type input "VÂN"
type input "0"
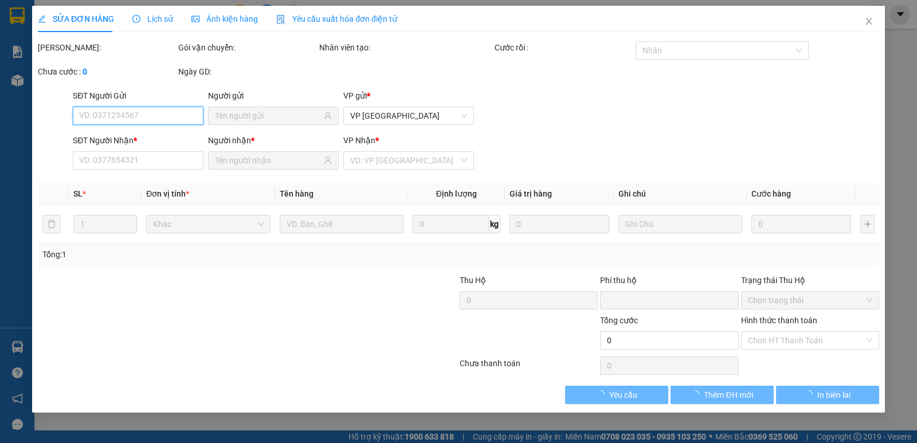
type input "25.000"
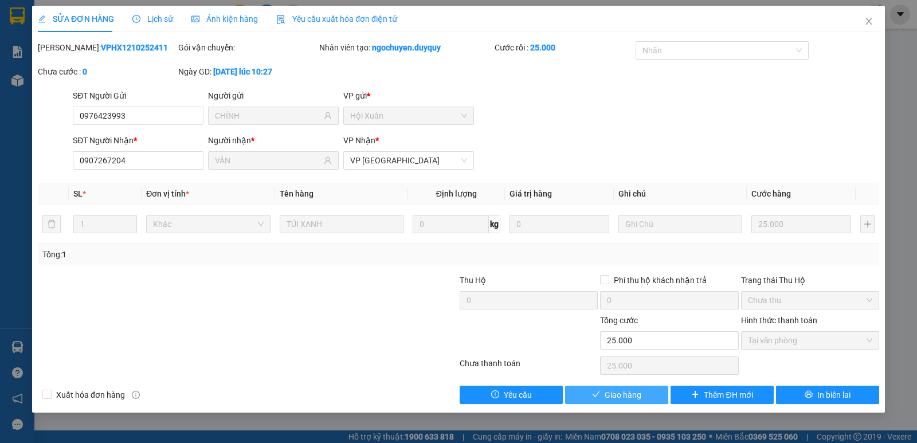
drag, startPoint x: 626, startPoint y: 388, endPoint x: 588, endPoint y: 383, distance: 38.7
click at [626, 388] on button "Giao hàng" at bounding box center [616, 395] width 103 height 18
type input "0"
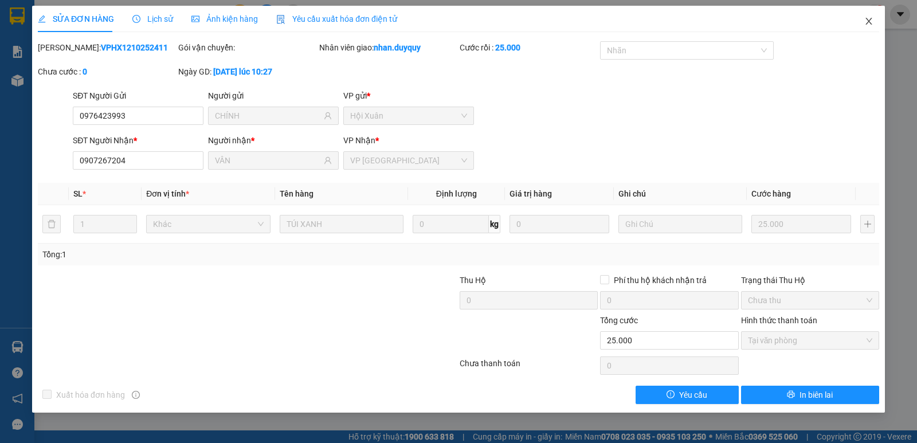
click at [866, 22] on icon "close" at bounding box center [869, 21] width 9 height 9
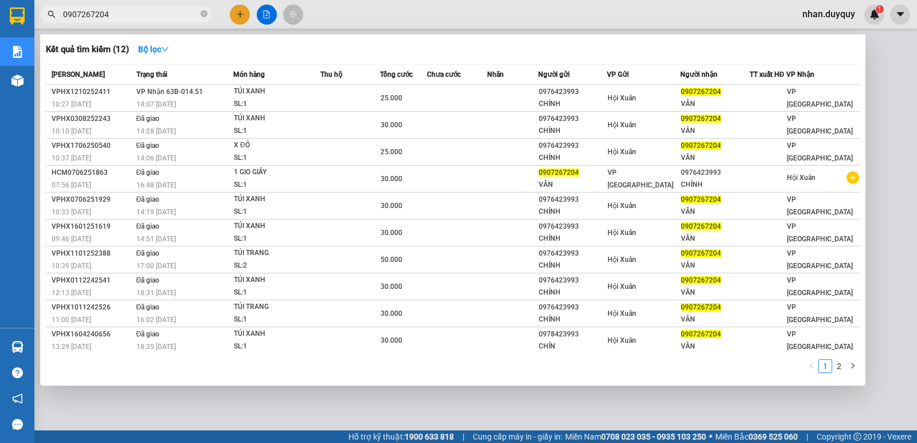
drag, startPoint x: 118, startPoint y: 12, endPoint x: 0, endPoint y: 46, distance: 122.3
click at [0, 50] on section "Kết quả tìm kiếm ( 12 ) Bộ lọc Mã ĐH Trạng thái Món hàng Thu hộ Tổng cước Chưa …" at bounding box center [458, 221] width 917 height 443
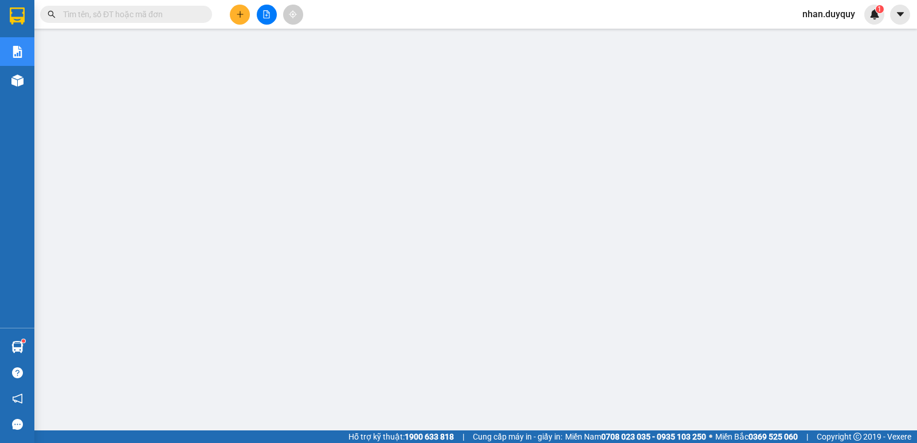
click at [85, 15] on input "text" at bounding box center [130, 14] width 135 height 13
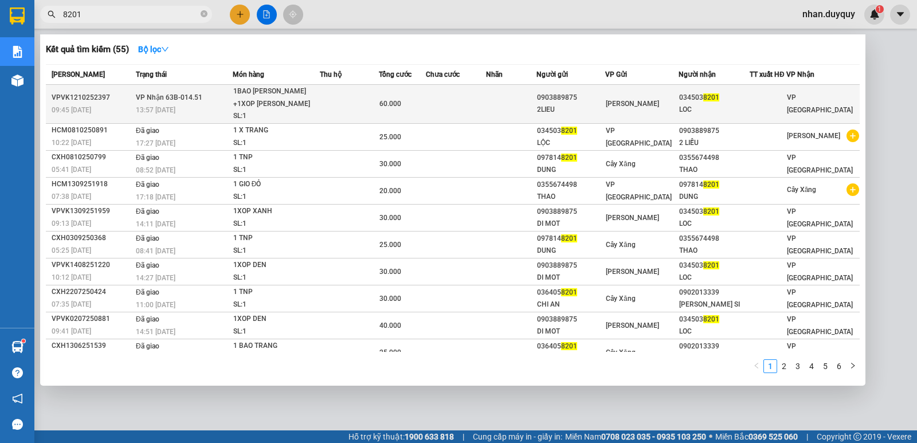
type input "8201"
click at [639, 104] on span "[PERSON_NAME]" at bounding box center [632, 104] width 53 height 8
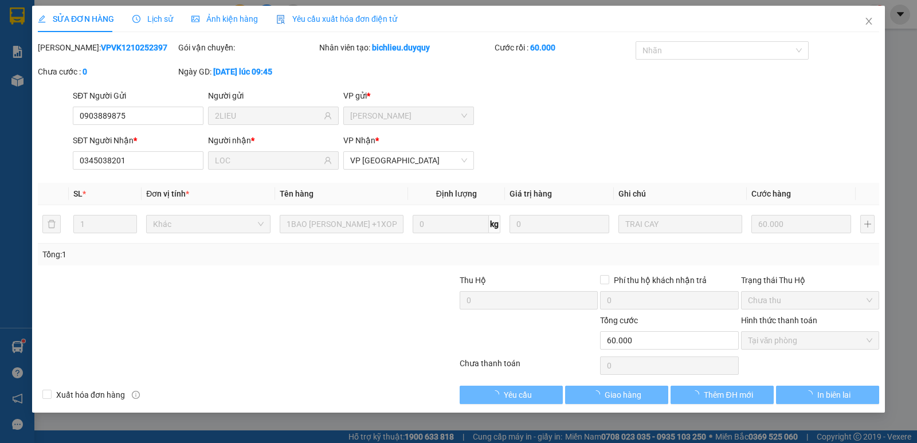
type input "0903889875"
type input "2LIEU"
type input "0345038201"
type input "LOC"
type input "0"
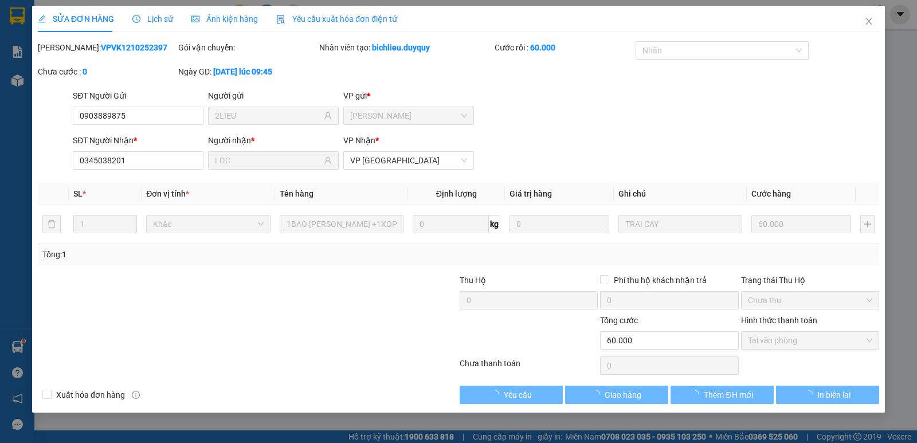
type input "60.000"
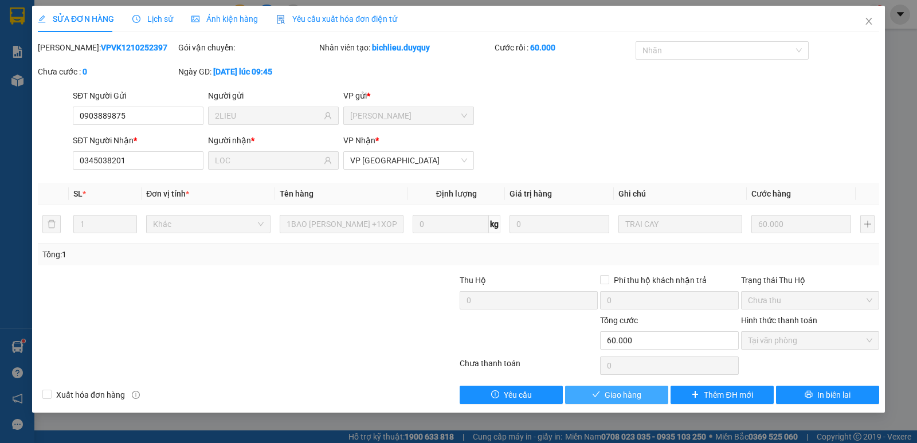
click at [628, 396] on span "Giao hàng" at bounding box center [623, 395] width 37 height 13
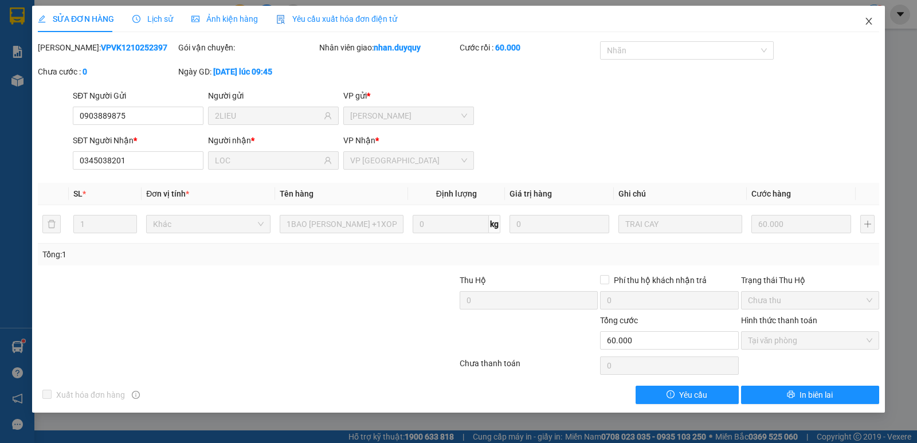
drag, startPoint x: 868, startPoint y: 22, endPoint x: 872, endPoint y: 11, distance: 11.6
click at [869, 23] on icon "close" at bounding box center [869, 21] width 9 height 9
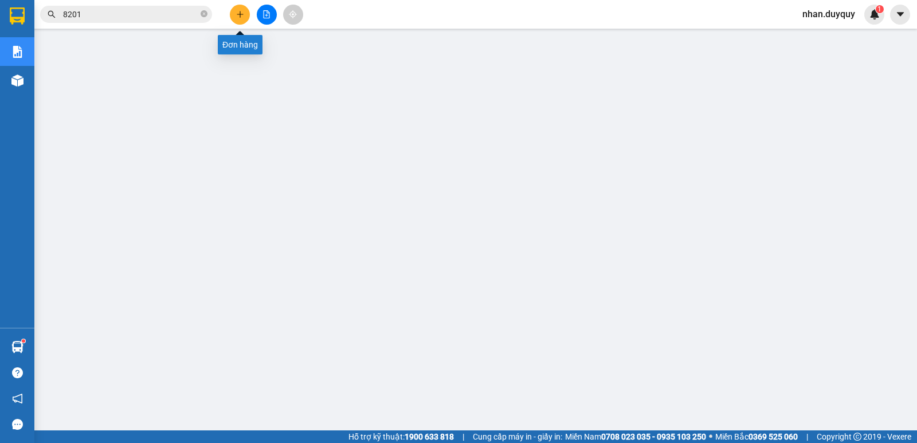
click at [239, 17] on icon "plus" at bounding box center [240, 14] width 8 height 8
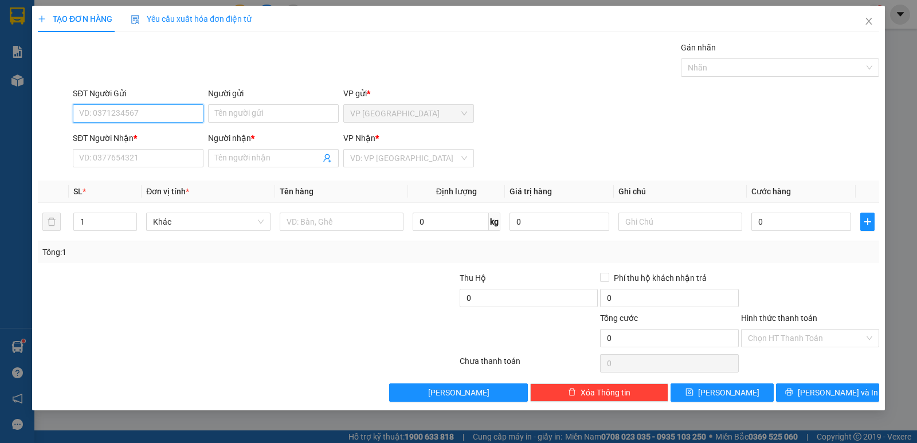
click at [92, 115] on input "SĐT Người Gửi" at bounding box center [138, 113] width 131 height 18
drag, startPoint x: 96, startPoint y: 111, endPoint x: 0, endPoint y: 135, distance: 98.6
click at [0, 142] on div "TẠO ĐƠN HÀNG Yêu cầu xuất hóa đơn điện tử Transit Pickup Surcharge Ids Transit …" at bounding box center [458, 221] width 917 height 443
type input "049"
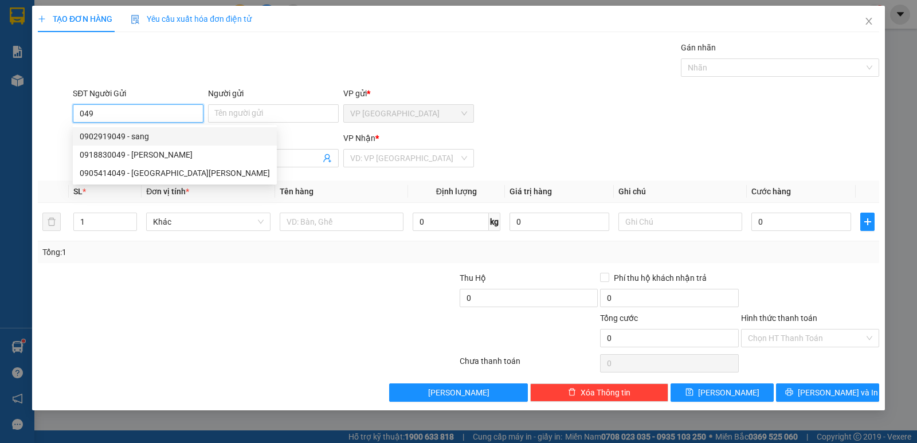
drag, startPoint x: 111, startPoint y: 112, endPoint x: 18, endPoint y: 131, distance: 94.2
click at [18, 131] on div "TẠO ĐƠN HÀNG Yêu cầu xuất hóa đơn điện tử Transit Pickup Surcharge Ids Transit …" at bounding box center [458, 221] width 917 height 443
drag, startPoint x: 521, startPoint y: 89, endPoint x: 897, endPoint y: 10, distance: 384.5
click at [526, 85] on div "Transit Pickup Surcharge Ids Transit Deliver Surcharge Ids Transit Deliver Surc…" at bounding box center [459, 221] width 842 height 361
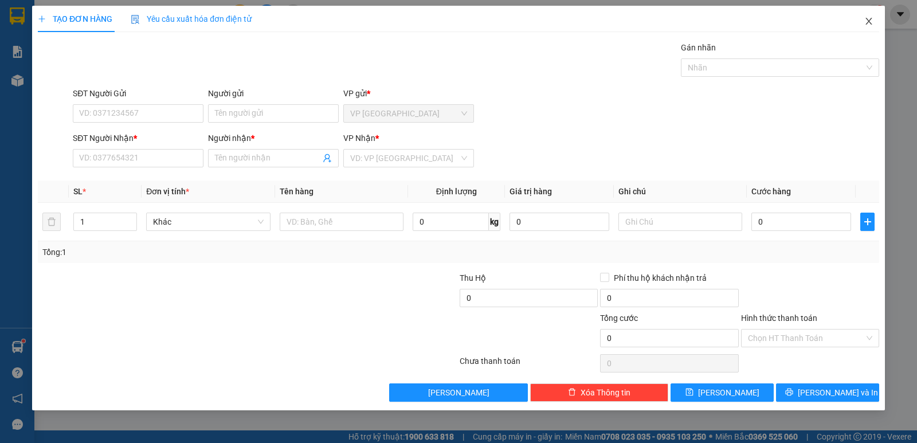
click at [872, 26] on icon "close" at bounding box center [869, 21] width 9 height 9
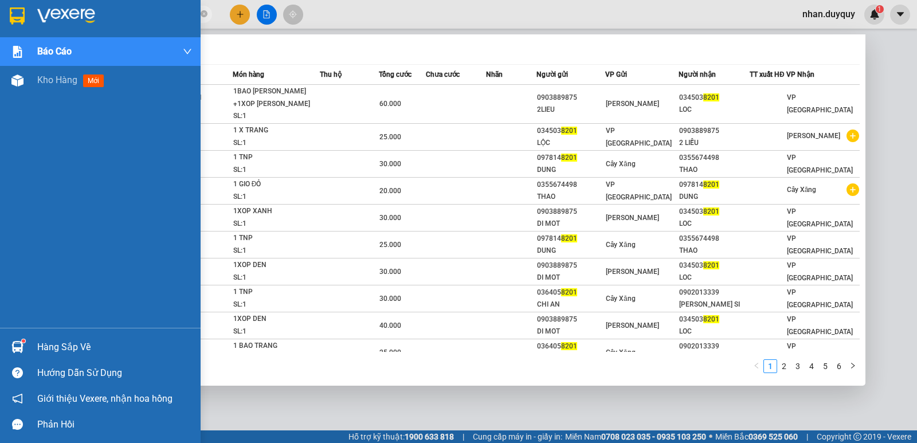
drag, startPoint x: 96, startPoint y: 15, endPoint x: 8, endPoint y: 37, distance: 90.4
click at [9, 37] on section "Kết quả tìm kiếm ( 55 ) Bộ lọc Mã ĐH Trạng thái Món hàng Thu hộ Tổng cước Chưa …" at bounding box center [458, 221] width 917 height 443
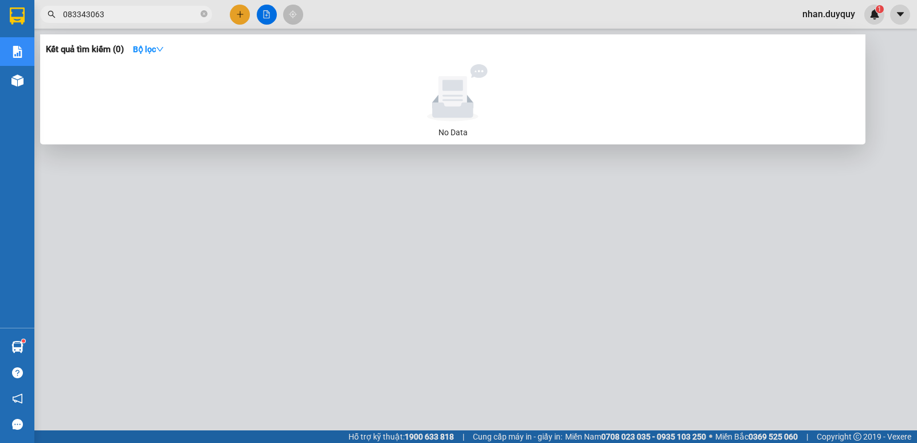
click at [68, 11] on input "083343063" at bounding box center [130, 14] width 135 height 13
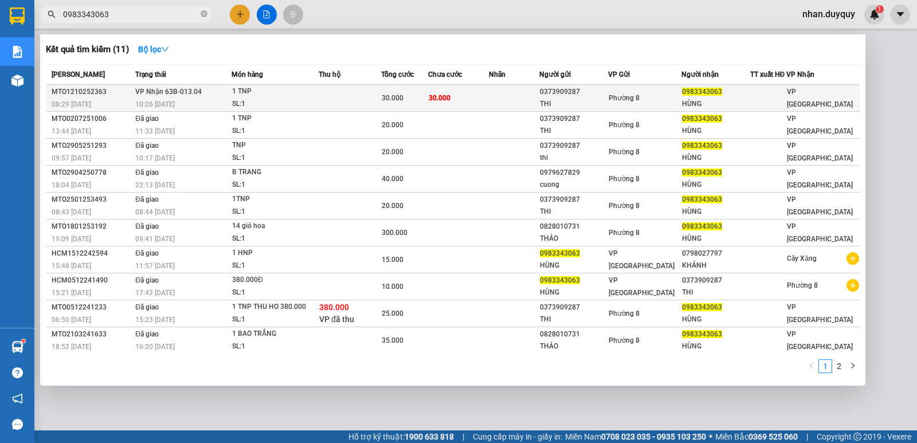
type input "0983343063"
click at [588, 98] on div "0373909287" at bounding box center [574, 92] width 68 height 12
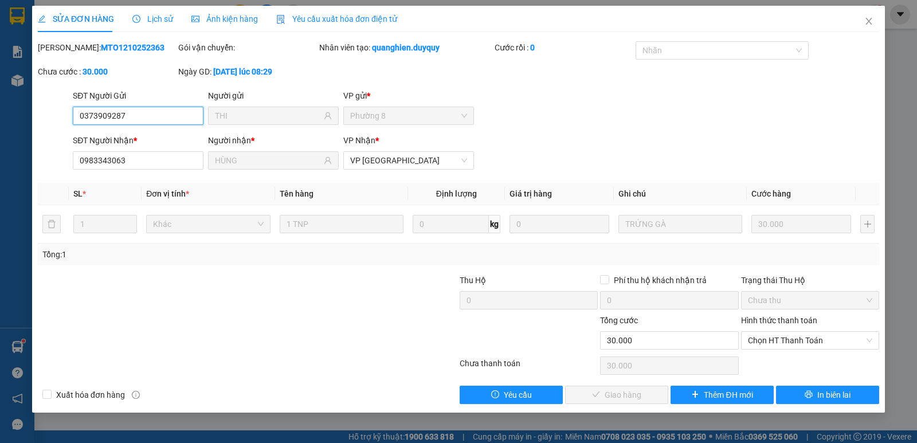
type input "0373909287"
type input "THI"
type input "0983343063"
type input "HÙNG"
type input "0"
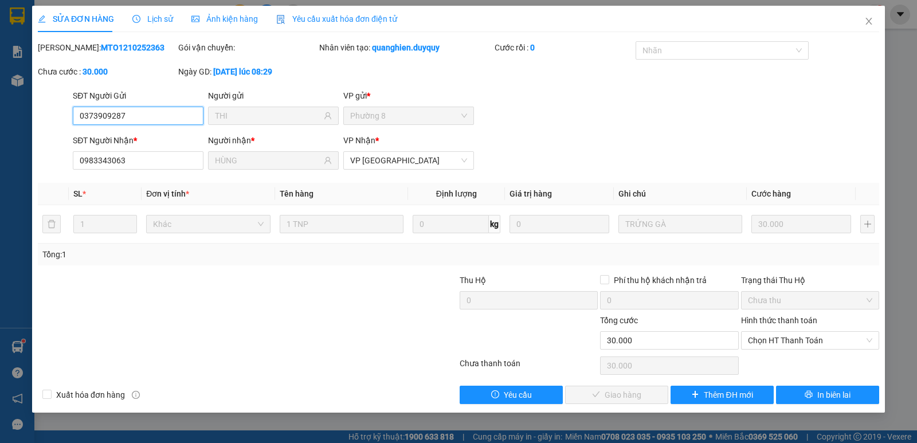
type input "30.000"
click at [771, 339] on span "Chọn HT Thanh Toán" at bounding box center [810, 340] width 124 height 17
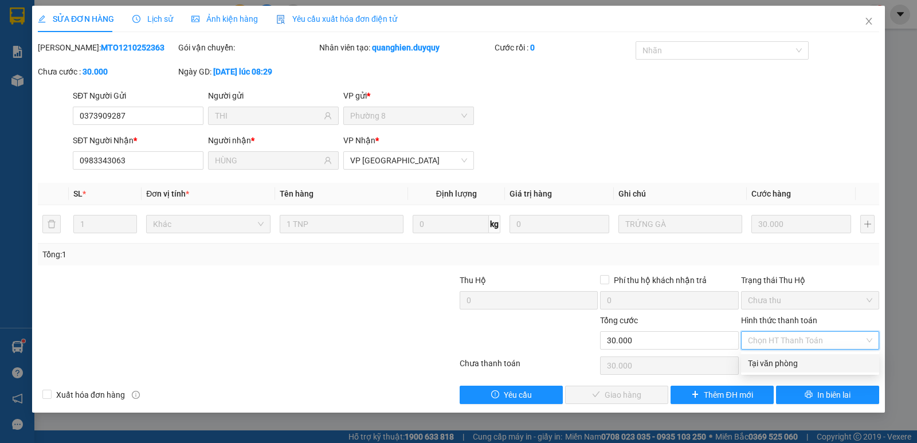
click at [779, 358] on div "Tại văn phòng" at bounding box center [810, 363] width 124 height 13
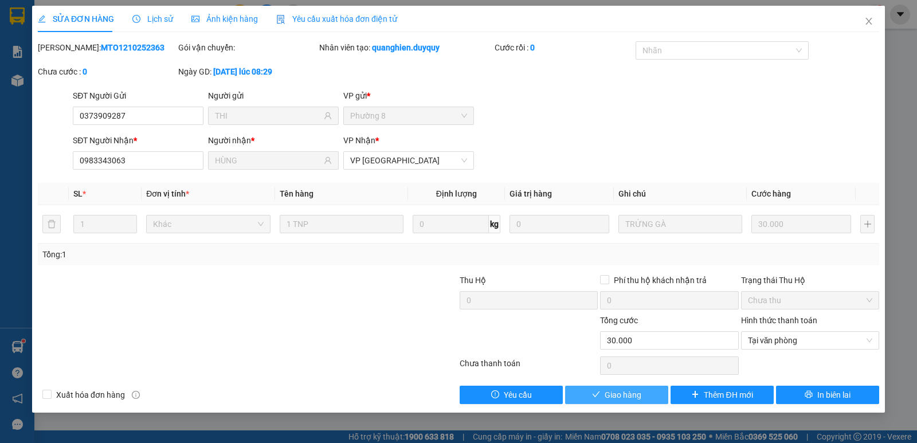
click at [612, 394] on span "Giao hàng" at bounding box center [623, 395] width 37 height 13
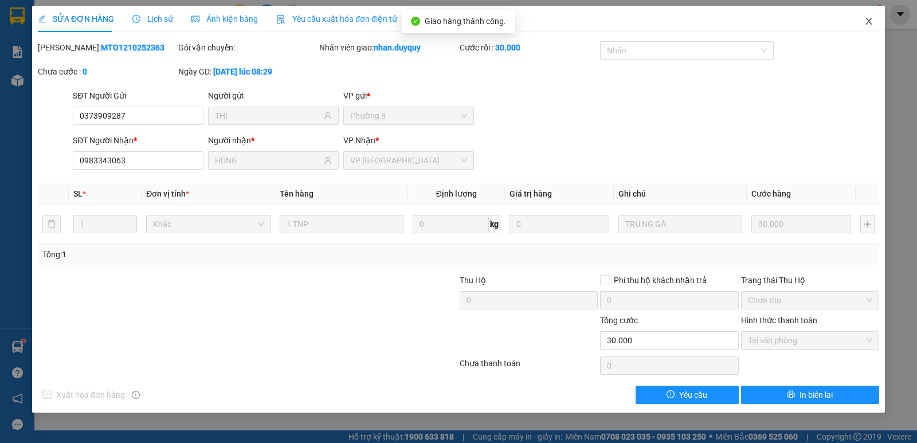
click at [867, 19] on icon "close" at bounding box center [869, 21] width 6 height 7
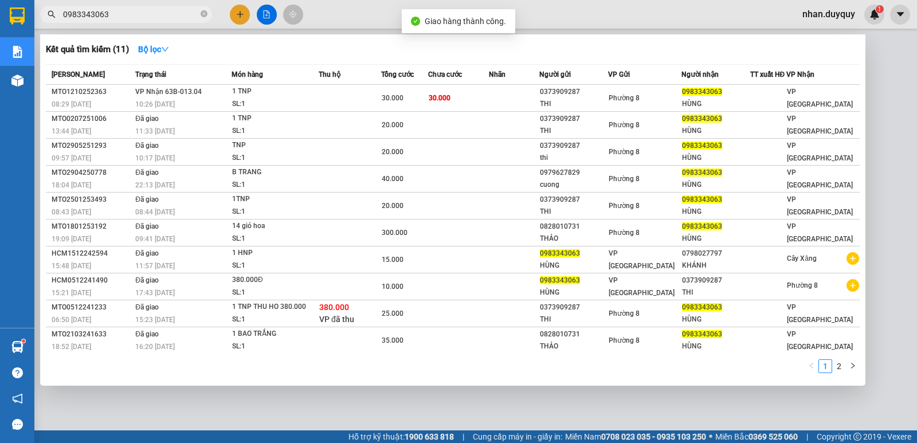
drag, startPoint x: 56, startPoint y: 25, endPoint x: 38, endPoint y: 28, distance: 17.4
click at [38, 25] on div "Kết quả tìm kiếm ( 11 ) Bộ lọc Mã ĐH Trạng thái Món hàng Thu hộ Tổng cước Chưa …" at bounding box center [112, 15] width 224 height 20
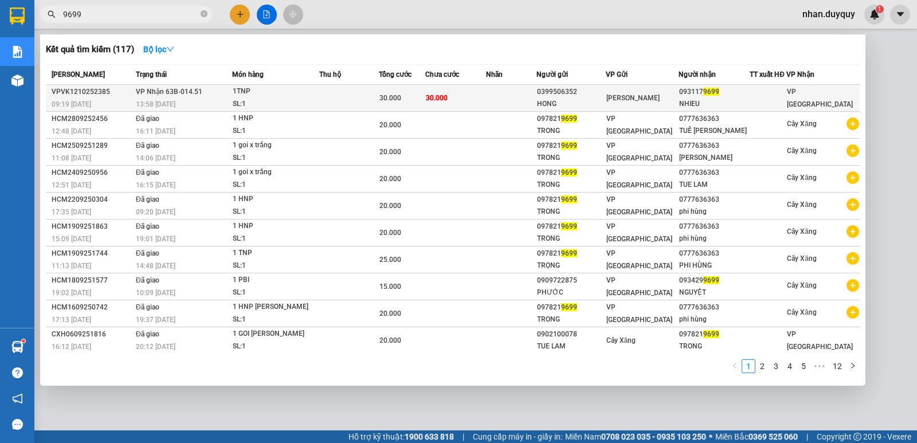
type input "9699"
click at [537, 90] on td at bounding box center [511, 98] width 50 height 27
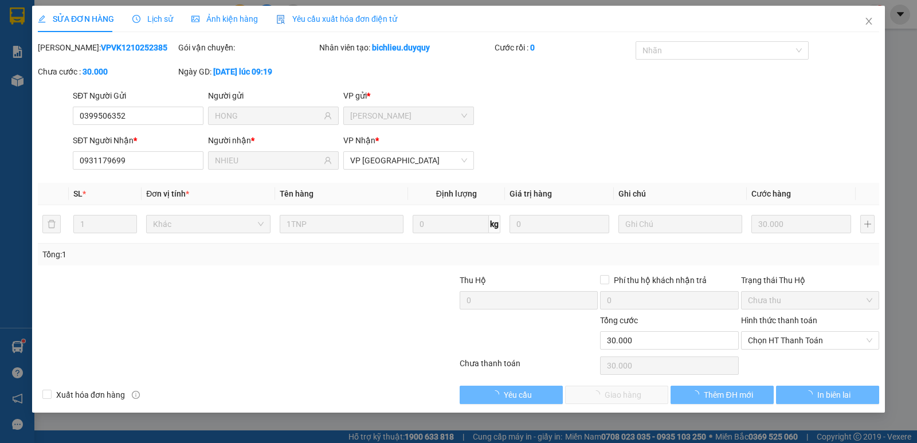
type input "0399506352"
type input "HONG"
type input "0931179699"
type input "NHIEU"
type input "0"
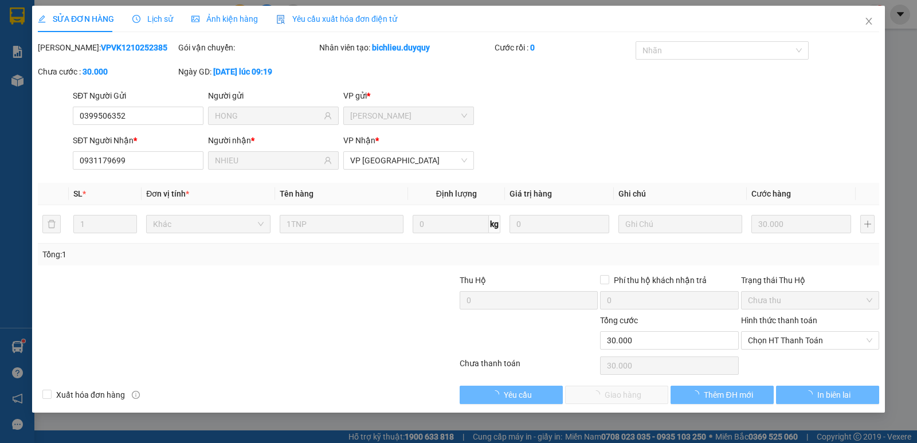
type input "30.000"
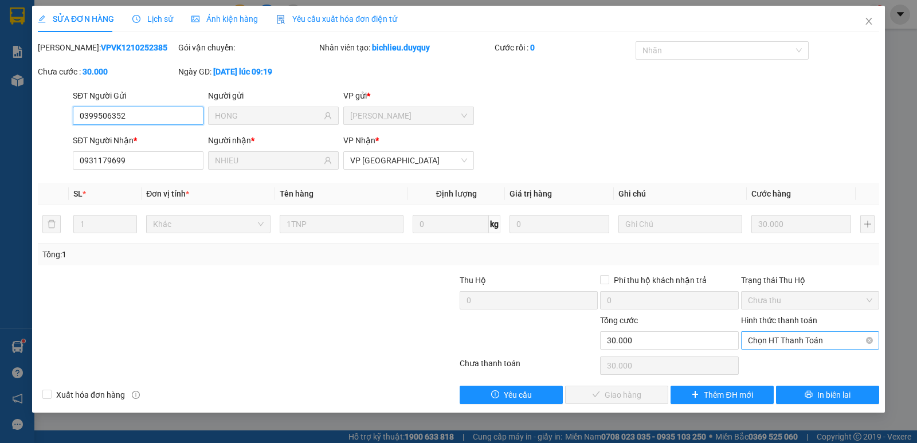
click at [790, 339] on span "Chọn HT Thanh Toán" at bounding box center [810, 340] width 124 height 17
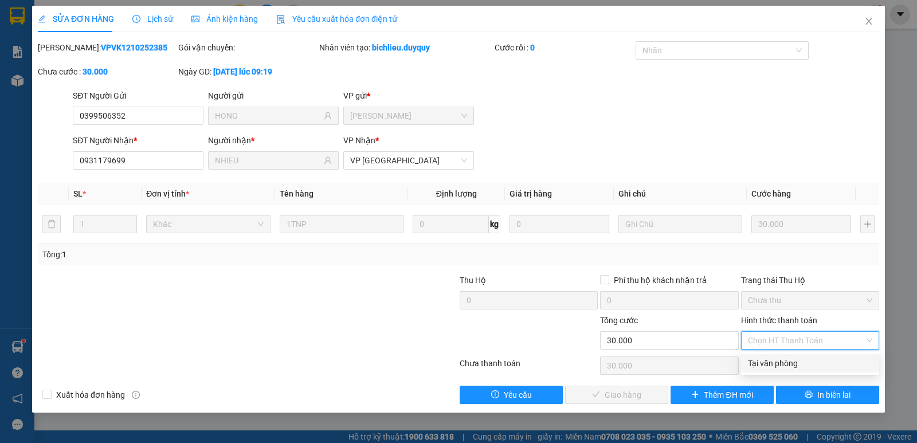
click at [786, 363] on div "Tại văn phòng" at bounding box center [810, 363] width 124 height 13
type input "0"
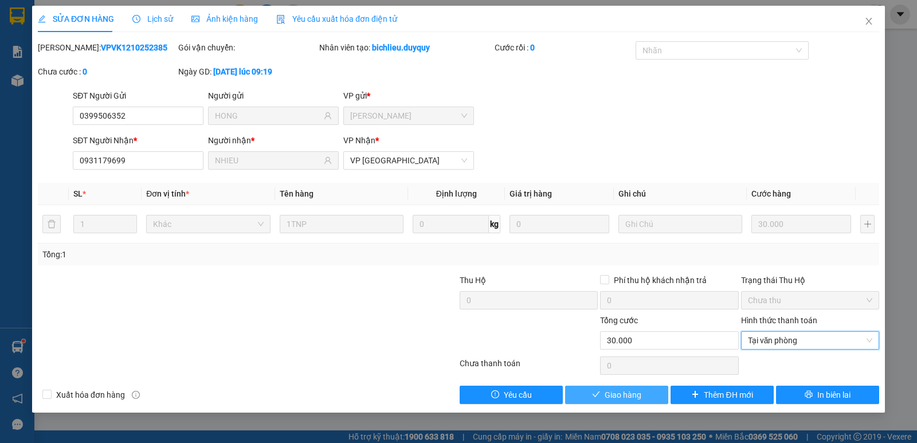
click at [618, 402] on button "Giao hàng" at bounding box center [616, 395] width 103 height 18
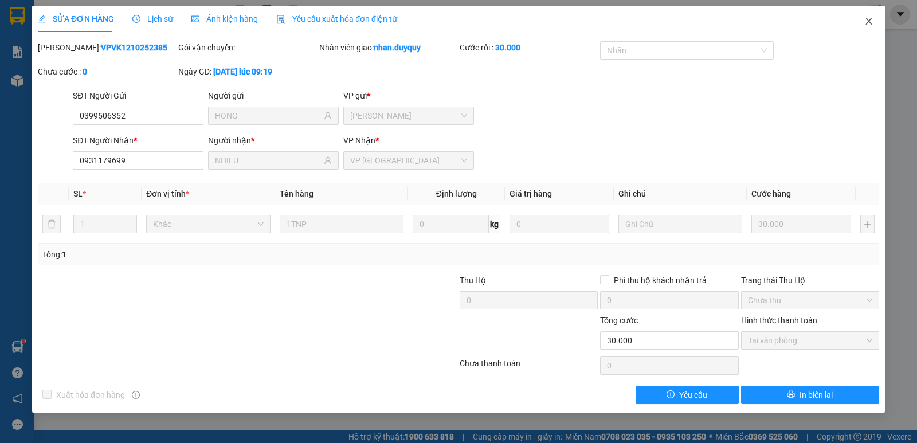
click at [867, 19] on icon "close" at bounding box center [869, 21] width 9 height 9
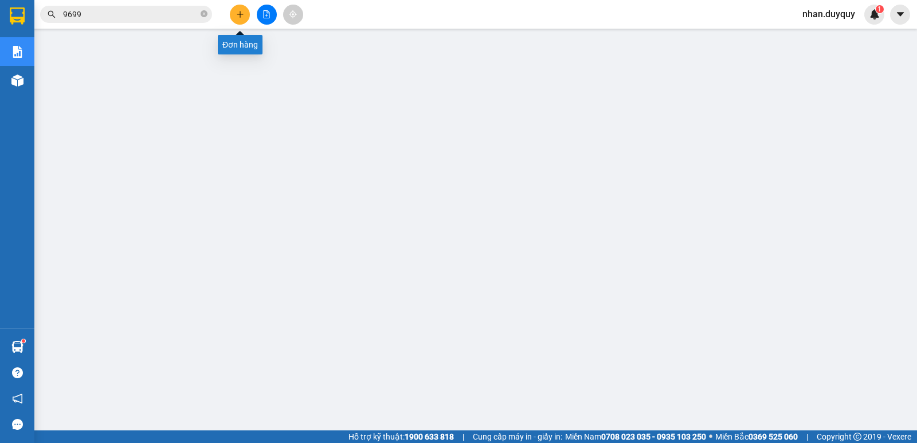
click at [247, 14] on button at bounding box center [240, 15] width 20 height 20
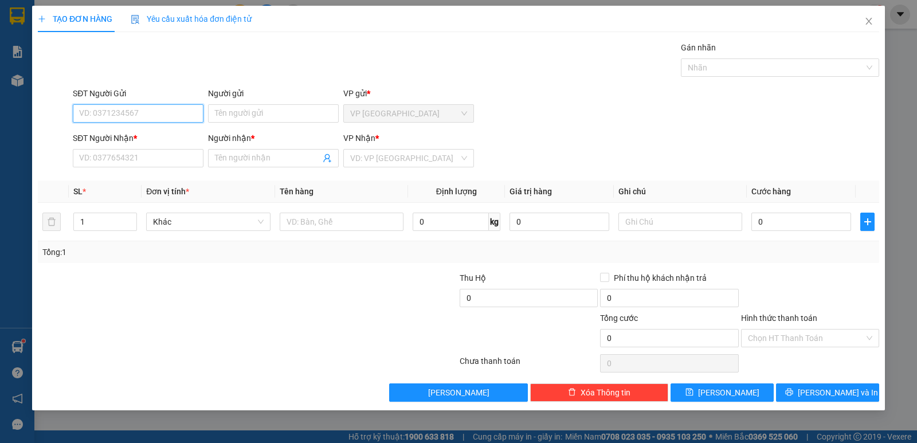
click at [102, 110] on input "SĐT Người Gửi" at bounding box center [138, 113] width 131 height 18
click at [144, 140] on div "0775265059 - LUYEN" at bounding box center [144, 136] width 129 height 13
type input "0775265059"
type input "LUYEN"
type input "0799411883"
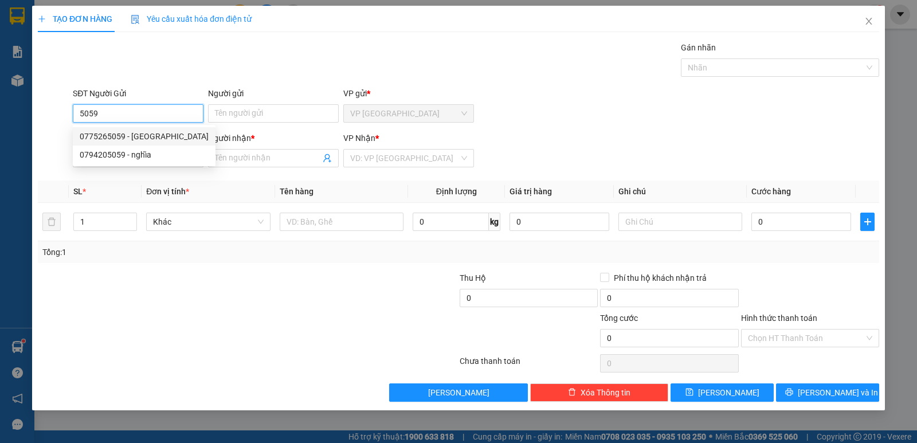
type input "TRI"
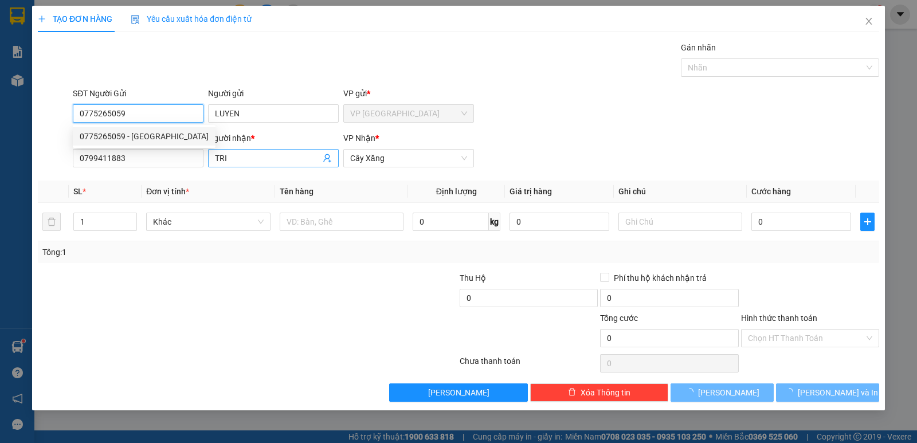
type input "25.000"
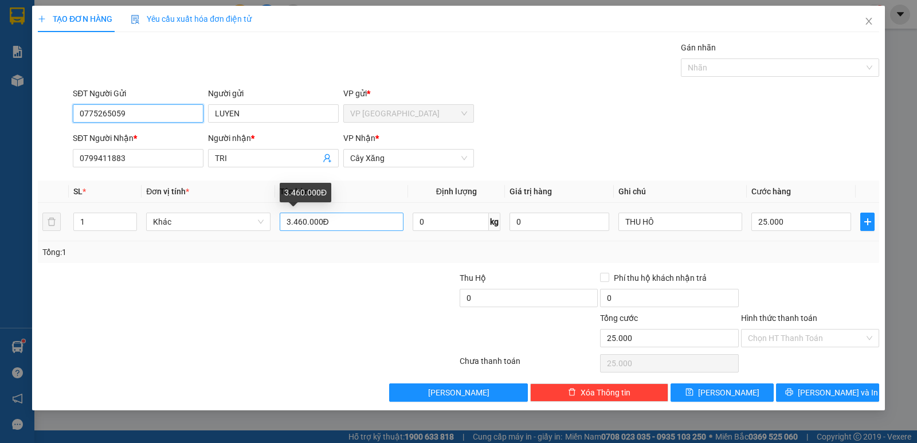
type input "0775265059"
drag, startPoint x: 339, startPoint y: 222, endPoint x: 290, endPoint y: 240, distance: 51.7
click at [290, 240] on td "3.460.000Đ" at bounding box center [341, 222] width 133 height 38
type input "3"
type input "2.565.000đ"
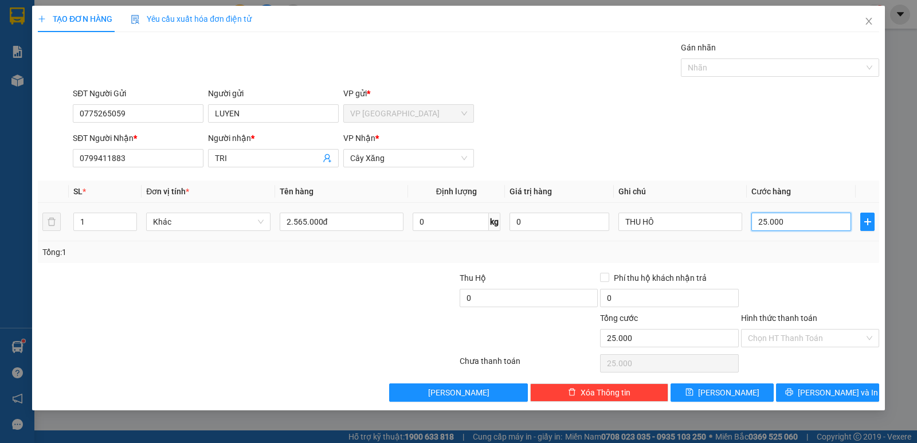
click at [805, 225] on input "25.000" at bounding box center [802, 222] width 100 height 18
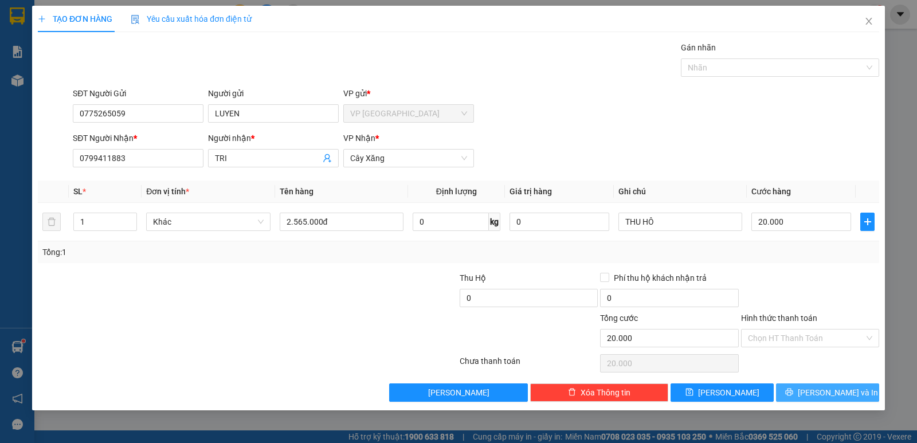
drag, startPoint x: 828, startPoint y: 394, endPoint x: 872, endPoint y: 360, distance: 55.6
click at [828, 394] on span "[PERSON_NAME] và In" at bounding box center [838, 392] width 80 height 13
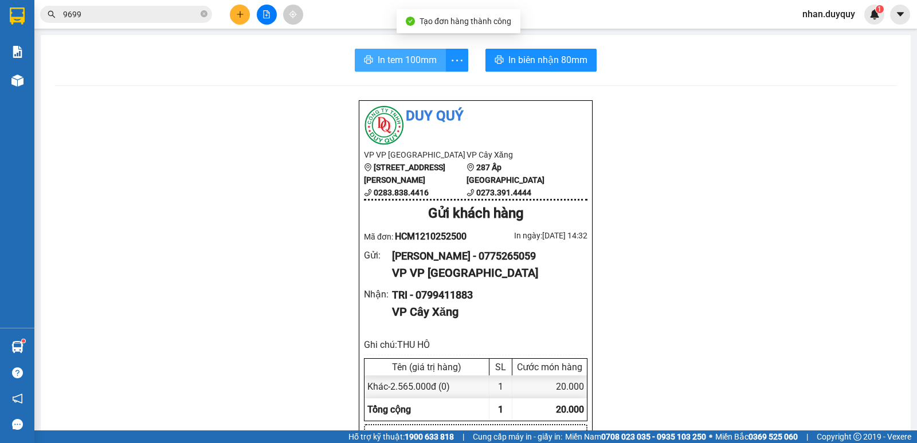
click at [391, 62] on span "In tem 100mm" at bounding box center [407, 60] width 59 height 14
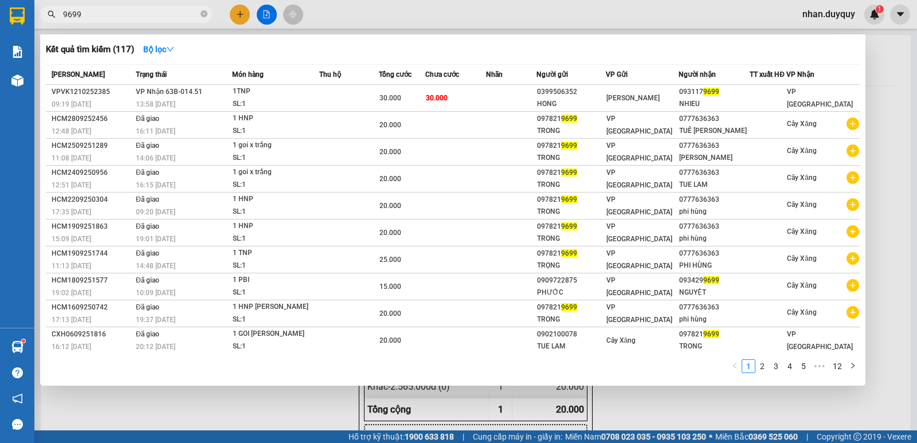
click at [106, 21] on span "9699" at bounding box center [126, 14] width 172 height 17
drag, startPoint x: 95, startPoint y: 15, endPoint x: 52, endPoint y: 42, distance: 50.6
click at [52, 25] on div "Kết quả tìm kiếm ( 117 ) Bộ lọc Mã ĐH Trạng thái Món hàng Thu hộ Tổng cước Chưa…" at bounding box center [112, 15] width 224 height 20
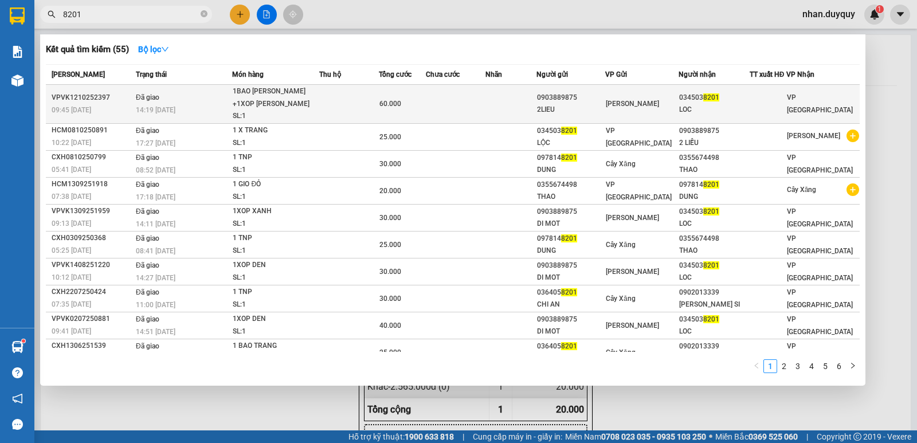
type input "8201"
click at [672, 104] on div "[PERSON_NAME]" at bounding box center [642, 103] width 72 height 13
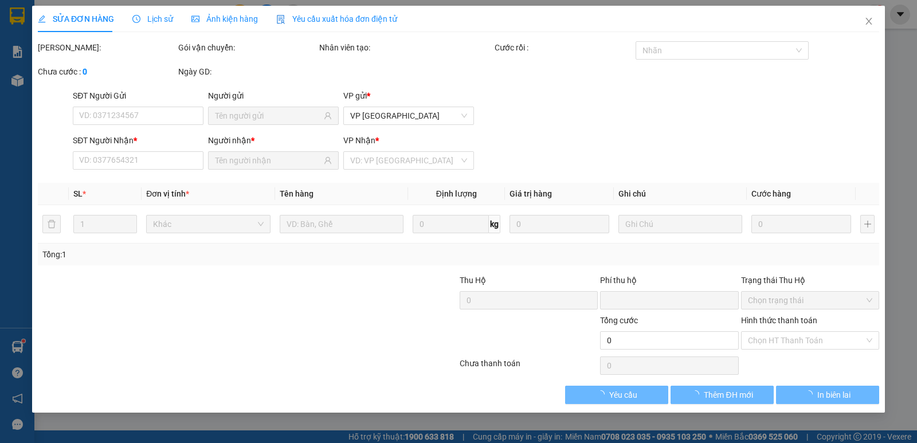
type input "0903889875"
type input "2LIEU"
type input "0345038201"
type input "LOC"
type input "0"
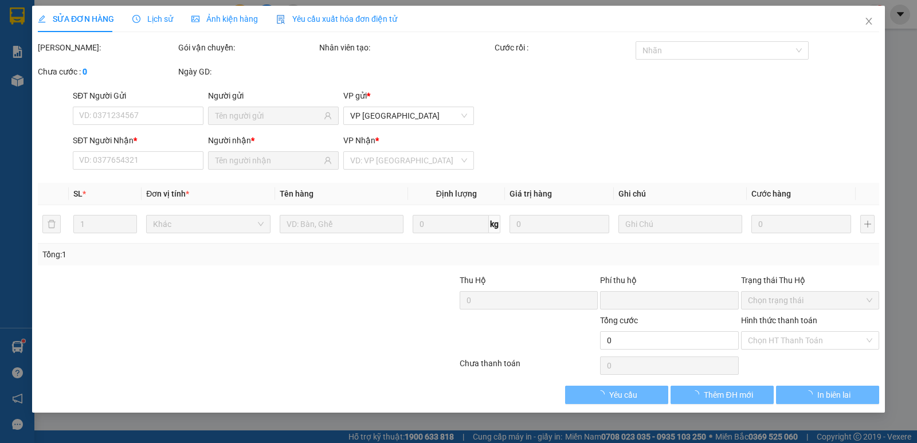
type input "60.000"
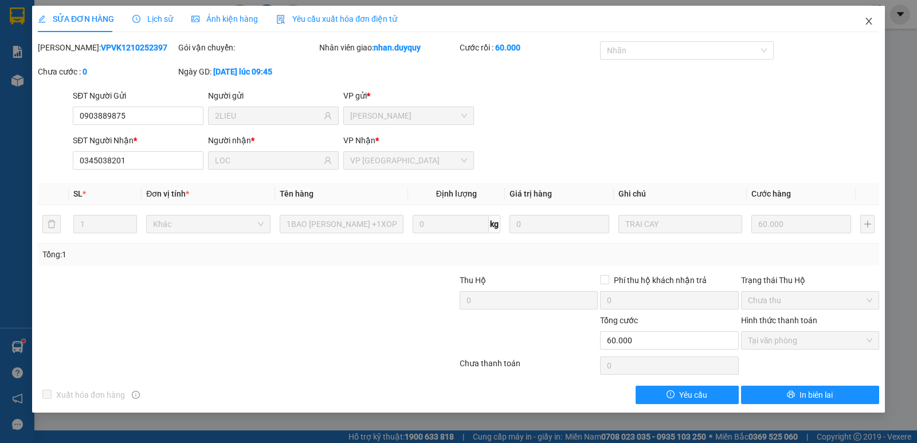
drag, startPoint x: 870, startPoint y: 21, endPoint x: 865, endPoint y: 29, distance: 9.5
click at [870, 24] on icon "close" at bounding box center [869, 21] width 9 height 9
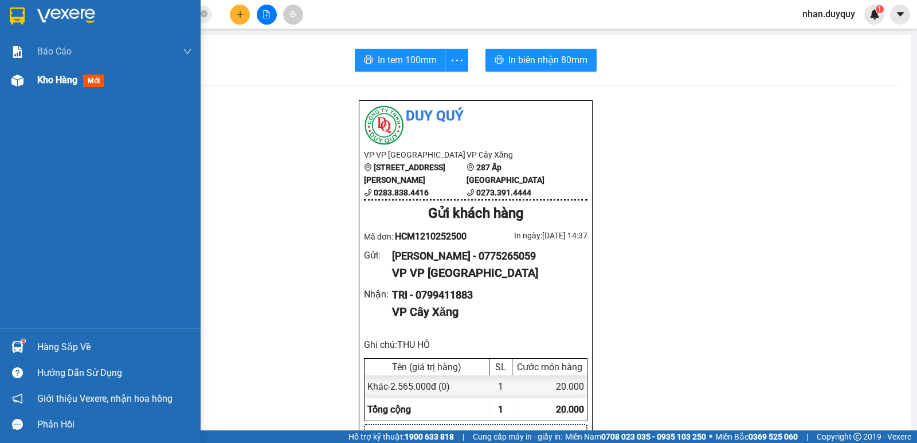
click at [96, 80] on span "mới" at bounding box center [93, 81] width 21 height 13
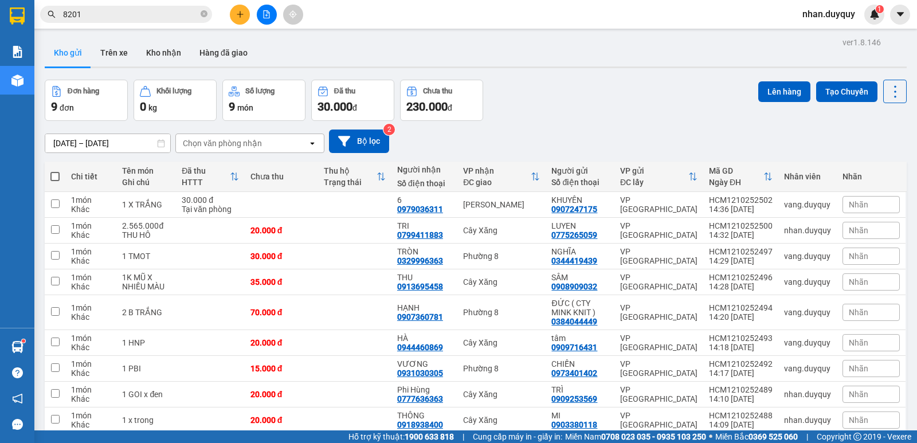
click at [89, 15] on input "8201" at bounding box center [130, 14] width 135 height 13
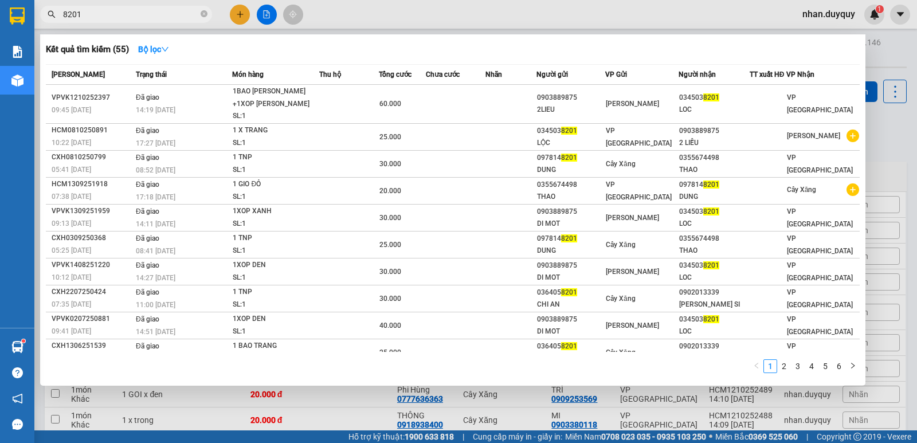
drag, startPoint x: 105, startPoint y: 17, endPoint x: 9, endPoint y: 28, distance: 97.0
click at [11, 28] on section "Kết quả tìm kiếm ( 55 ) Bộ lọc Mã ĐH Trạng thái Món hàng Thu hộ Tổng cước Chưa …" at bounding box center [458, 221] width 917 height 443
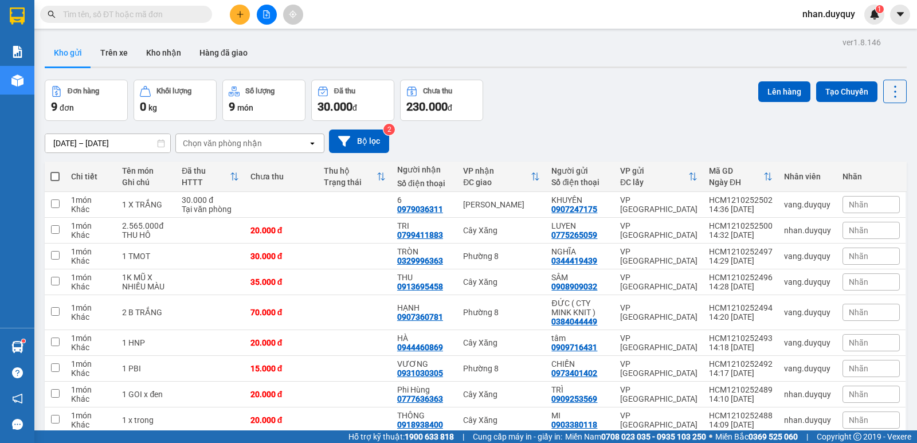
click at [84, 18] on input "text" at bounding box center [130, 14] width 135 height 13
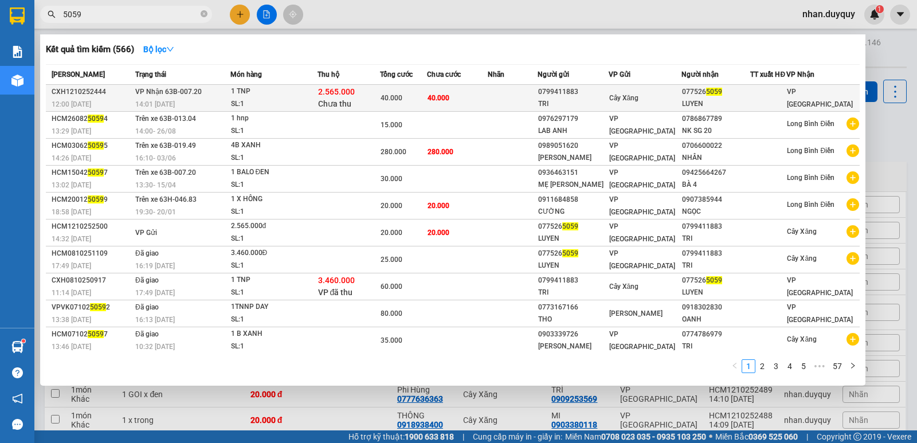
type input "5059"
click at [667, 100] on div "Cây Xăng" at bounding box center [645, 98] width 72 height 13
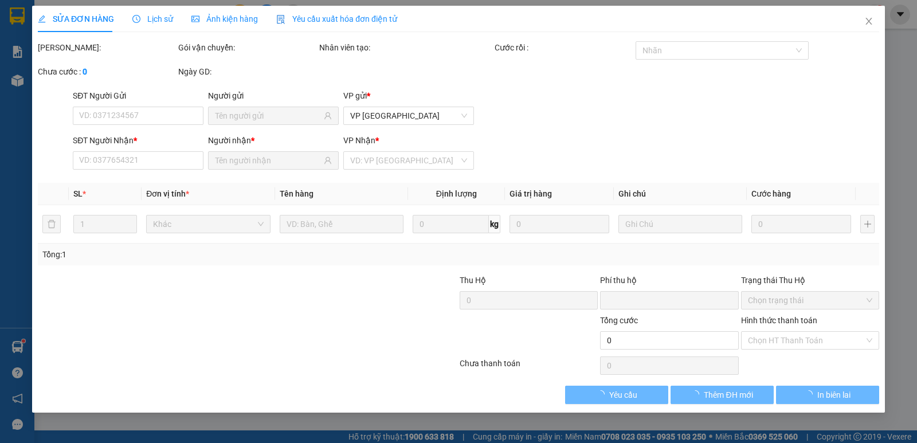
type input "0799411883"
type input "TRI"
type input "0775265059"
type input "LUYEN"
type input "2.565.000"
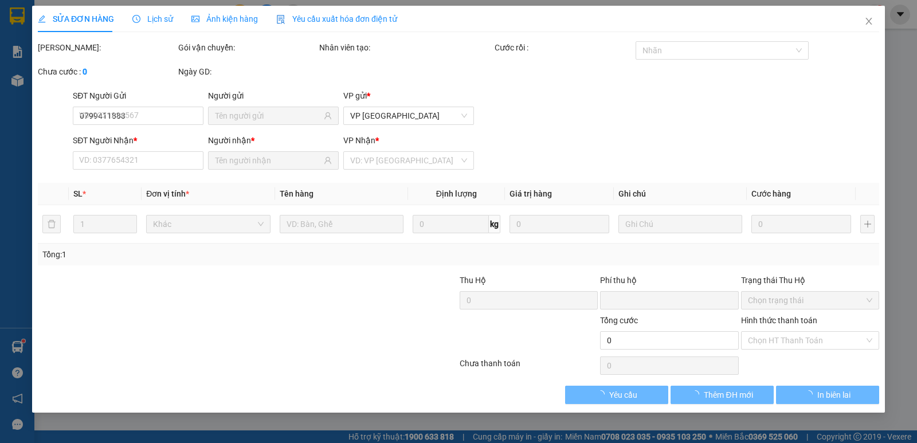
type input "0"
type input "40.000"
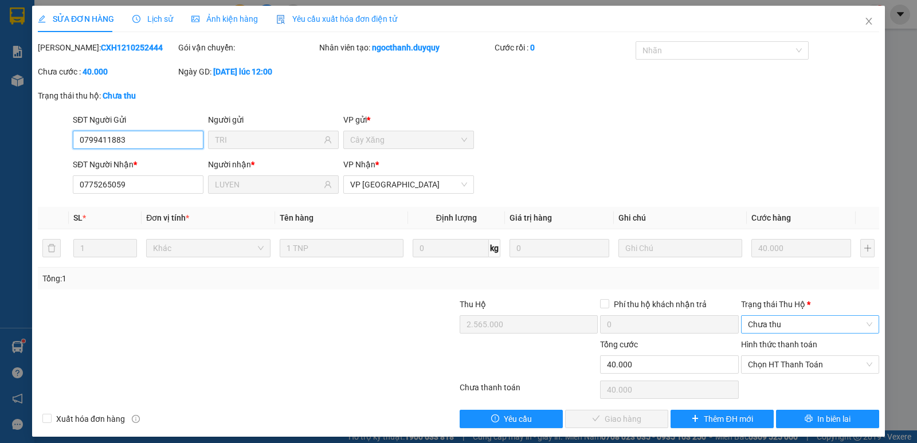
click at [780, 320] on span "Chưa thu" at bounding box center [810, 324] width 124 height 17
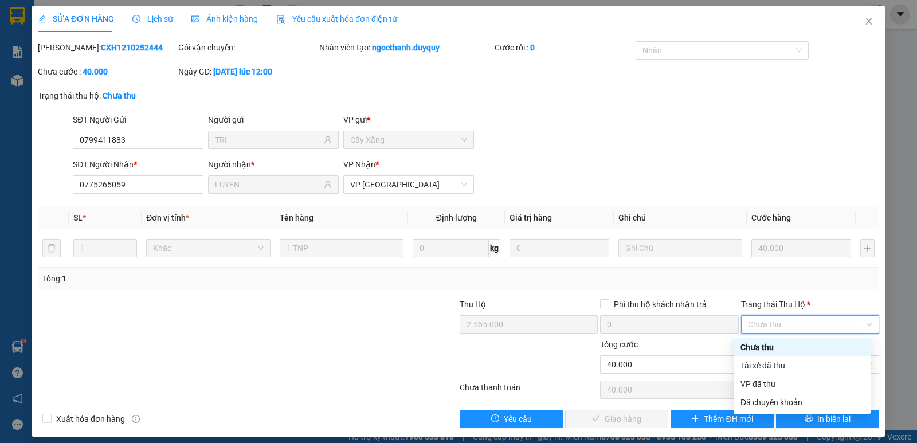
click at [775, 326] on span "Chưa thu" at bounding box center [810, 324] width 124 height 17
click at [786, 381] on div "VP đã thu" at bounding box center [802, 384] width 123 height 13
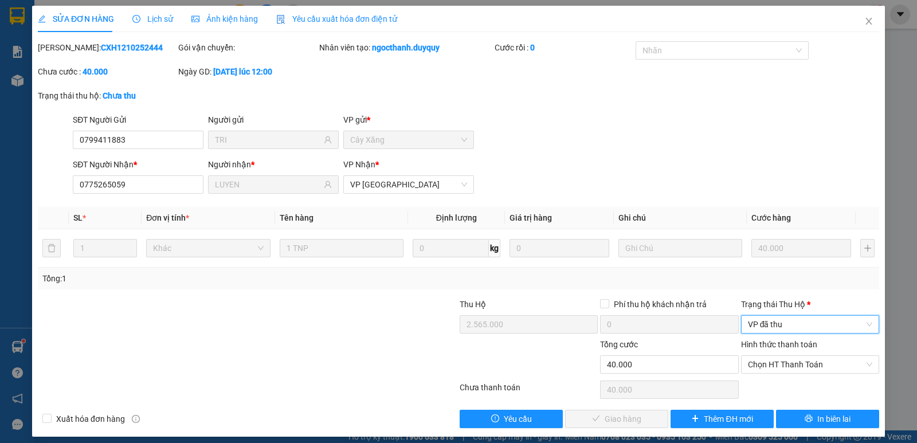
click at [787, 345] on label "Hình thức thanh toán" at bounding box center [779, 344] width 76 height 9
click at [787, 356] on input "Hình thức thanh toán" at bounding box center [806, 364] width 116 height 17
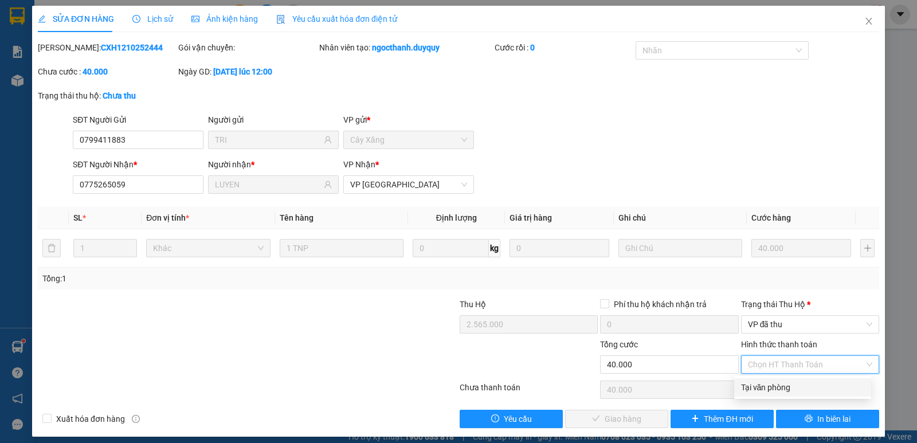
click at [761, 388] on div "Tại văn phòng" at bounding box center [802, 387] width 123 height 13
type input "0"
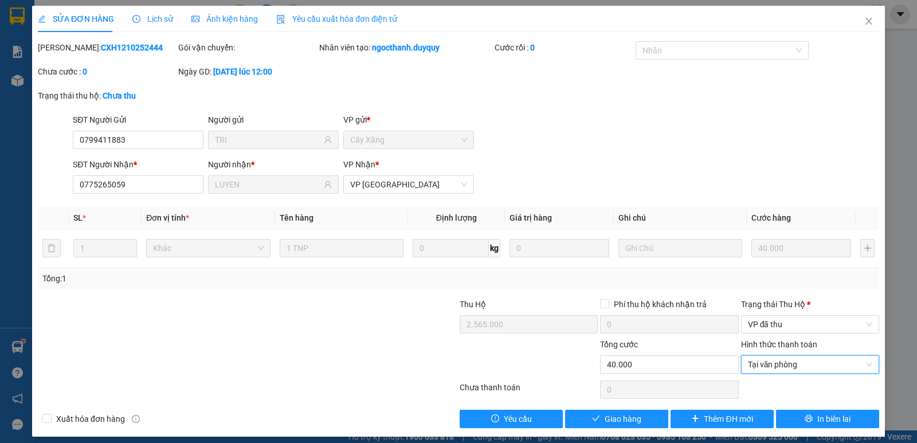
click at [773, 346] on label "Hình thức thanh toán" at bounding box center [779, 344] width 76 height 9
click at [773, 356] on input "Hình thức thanh toán" at bounding box center [806, 364] width 116 height 17
click at [774, 390] on div "Tại văn phòng" at bounding box center [802, 387] width 123 height 13
click at [782, 357] on span "Tại văn phòng" at bounding box center [810, 364] width 124 height 17
click at [779, 386] on div "Tại văn phòng" at bounding box center [802, 387] width 123 height 13
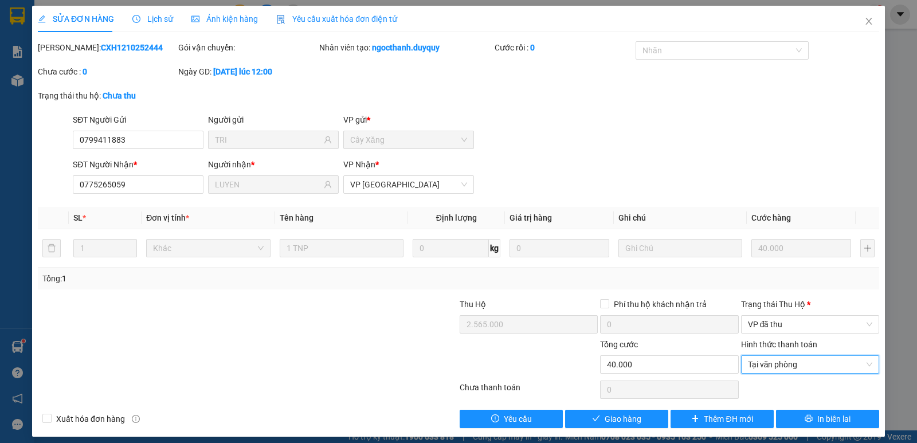
click at [781, 341] on label "Hình thức thanh toán" at bounding box center [779, 344] width 76 height 9
click at [781, 356] on input "Hình thức thanh toán" at bounding box center [806, 364] width 116 height 17
click at [775, 385] on div "Tại văn phòng" at bounding box center [802, 387] width 123 height 13
click at [776, 363] on span "Tại văn phòng" at bounding box center [810, 364] width 124 height 17
click at [777, 319] on span "VP đã thu" at bounding box center [810, 324] width 124 height 17
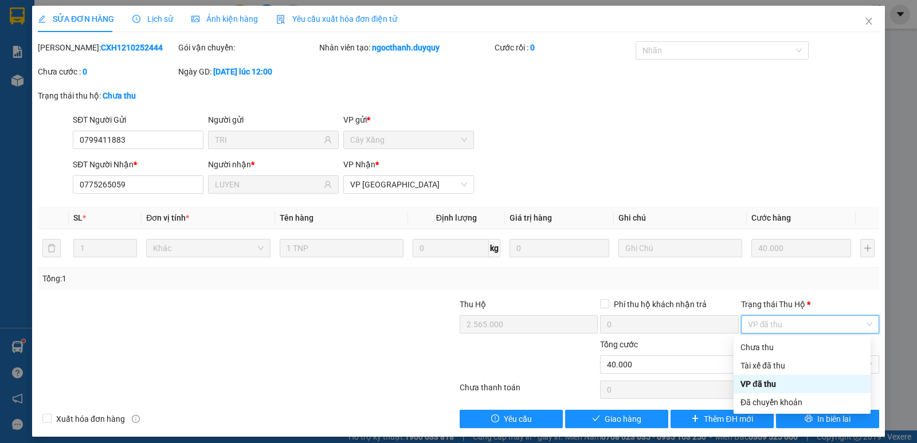
click at [772, 388] on div "VP đã thu" at bounding box center [802, 384] width 123 height 13
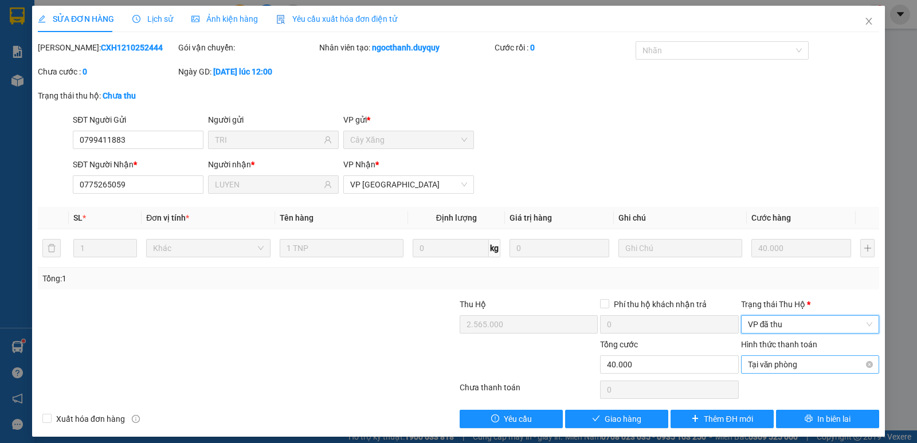
click at [801, 366] on span "Tại văn phòng" at bounding box center [810, 364] width 124 height 17
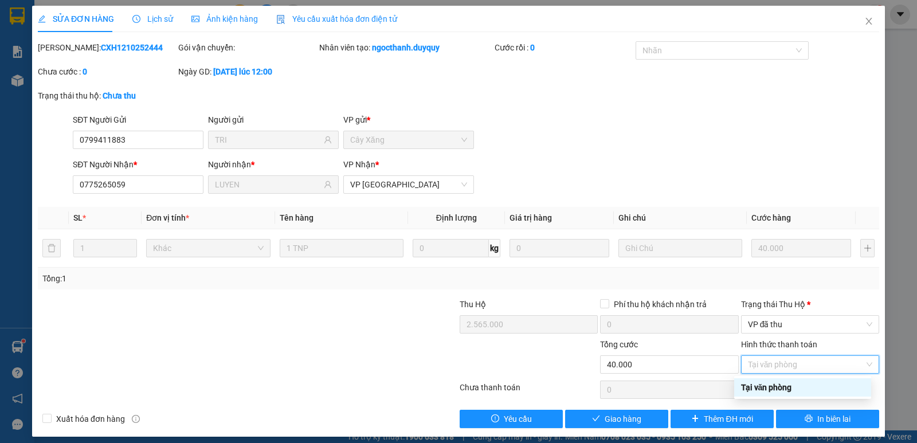
click at [767, 384] on div "Tại văn phòng" at bounding box center [802, 387] width 123 height 13
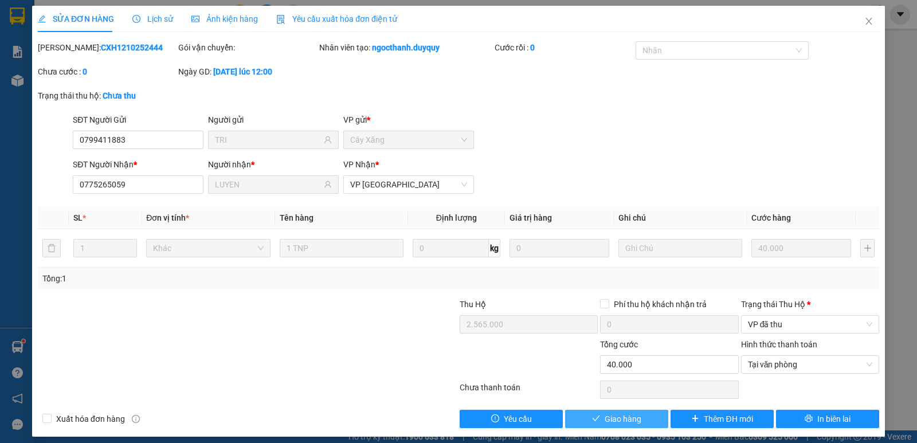
click at [618, 417] on span "Giao hàng" at bounding box center [623, 419] width 37 height 13
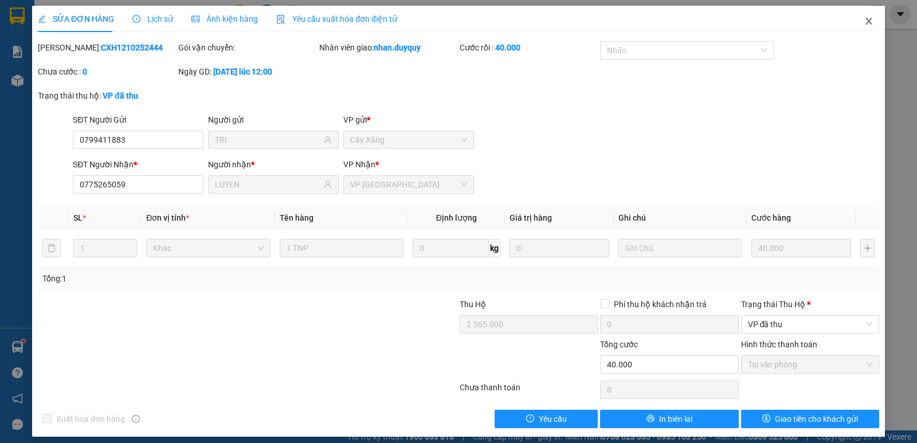
click at [865, 19] on icon "close" at bounding box center [869, 21] width 9 height 9
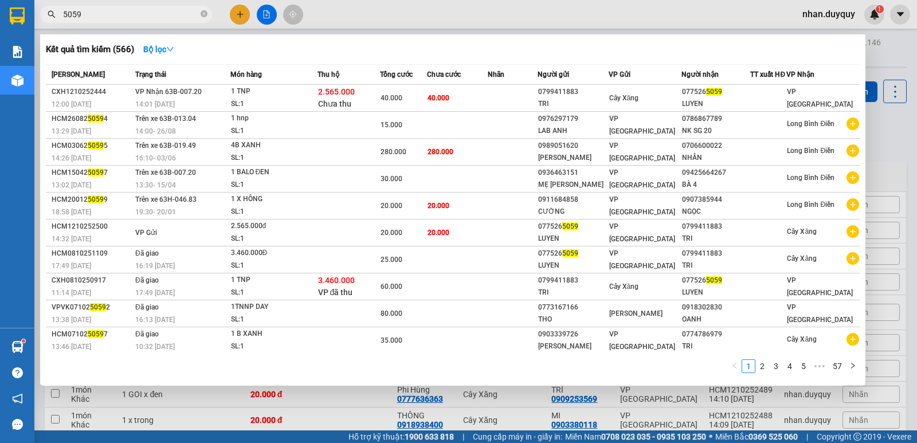
drag, startPoint x: 116, startPoint y: 17, endPoint x: 43, endPoint y: 34, distance: 74.8
click at [43, 25] on div "Kết quả tìm kiếm ( 566 ) Bộ lọc Mã ĐH Trạng thái Món hàng Thu hộ Tổng cước Chưa…" at bounding box center [112, 15] width 224 height 20
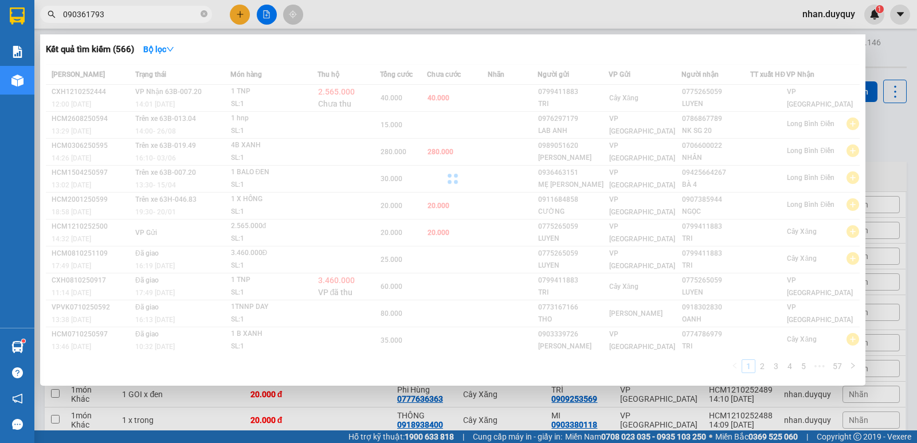
type input "0903617933"
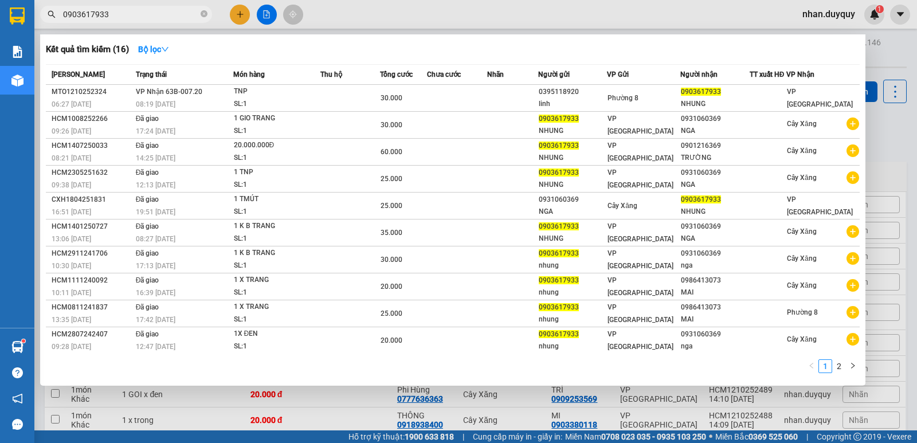
click at [469, 99] on td at bounding box center [457, 98] width 60 height 27
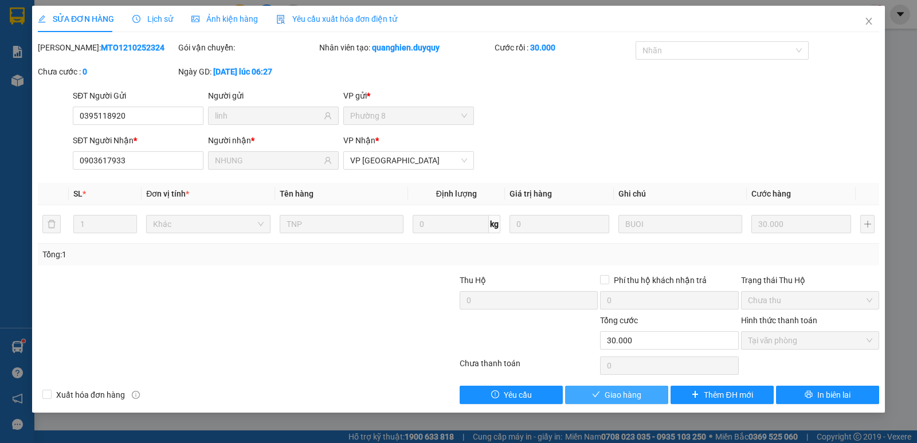
click at [625, 396] on span "Giao hàng" at bounding box center [623, 395] width 37 height 13
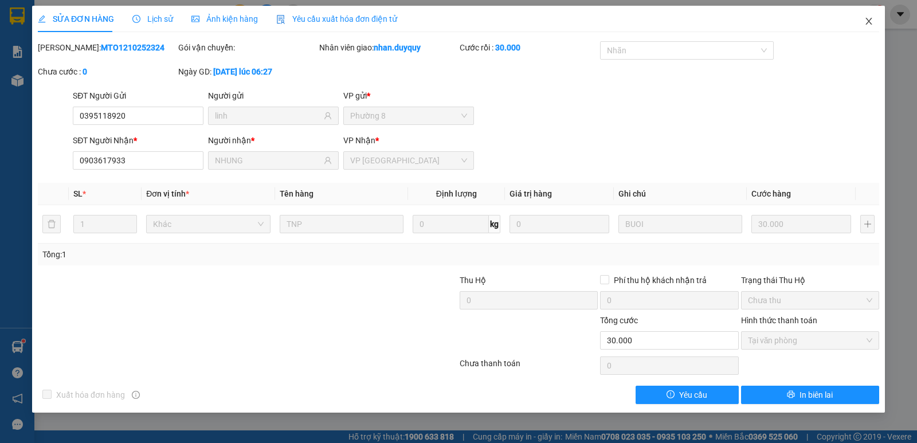
drag, startPoint x: 863, startPoint y: 25, endPoint x: 729, endPoint y: 1, distance: 136.3
click at [863, 24] on span "Close" at bounding box center [869, 22] width 32 height 32
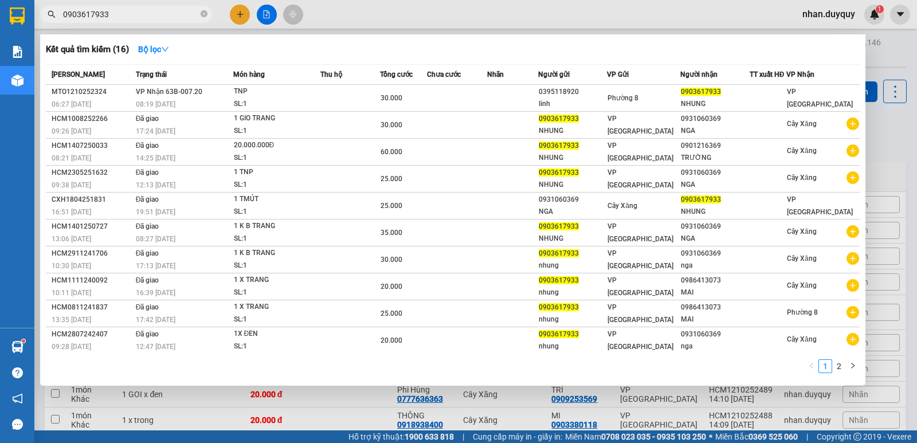
drag, startPoint x: 137, startPoint y: 15, endPoint x: 34, endPoint y: 54, distance: 110.1
click at [34, 54] on section "Kết quả [PERSON_NAME] ( 16 ) Bộ lọc Mã ĐH Trạng thái Món hàng Thu hộ Tổng [PERS…" at bounding box center [458, 221] width 917 height 443
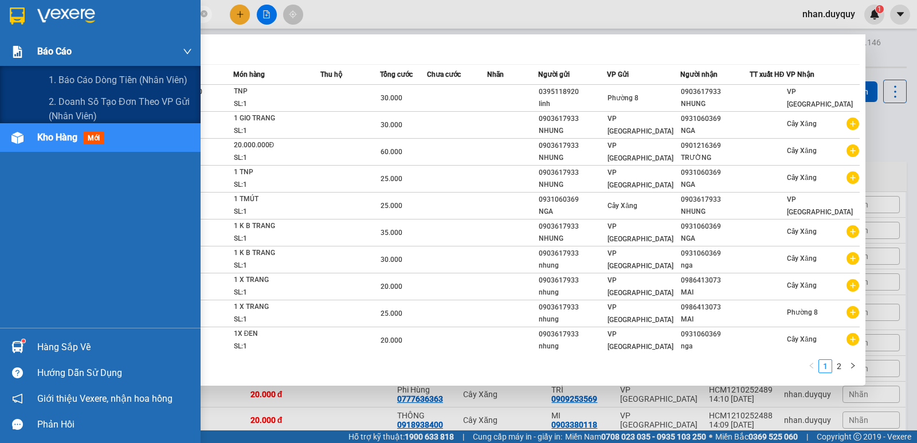
type input "hoàng"
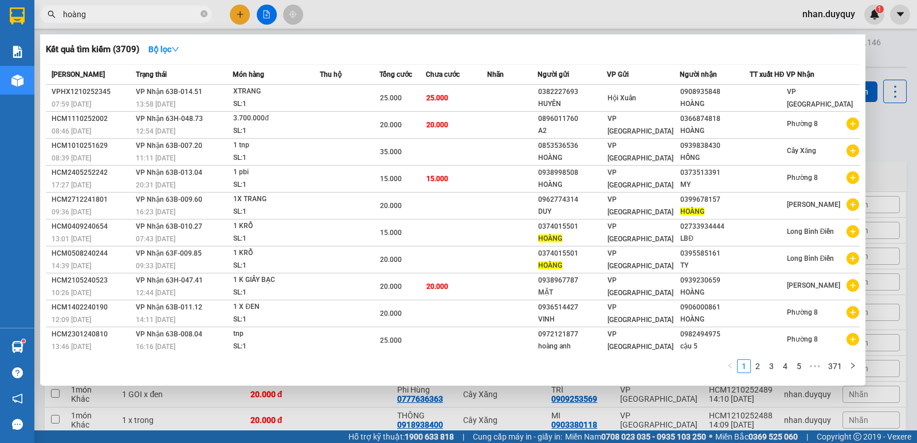
drag, startPoint x: 108, startPoint y: 14, endPoint x: 20, endPoint y: 21, distance: 88.0
click at [8, 25] on section "Kết quả [PERSON_NAME] ( 3709 ) Bộ lọc Mã ĐH Trạng thái Món hàng Thu hộ Tổng [PE…" at bounding box center [458, 221] width 917 height 443
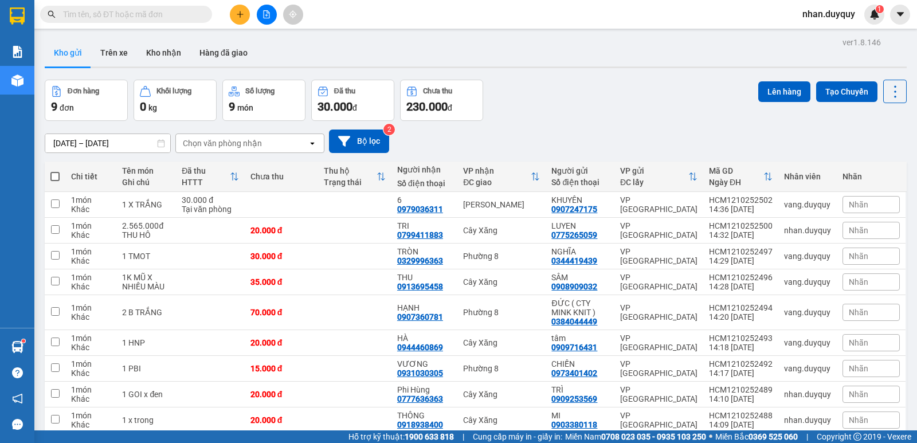
click at [98, 17] on input "text" at bounding box center [130, 14] width 135 height 13
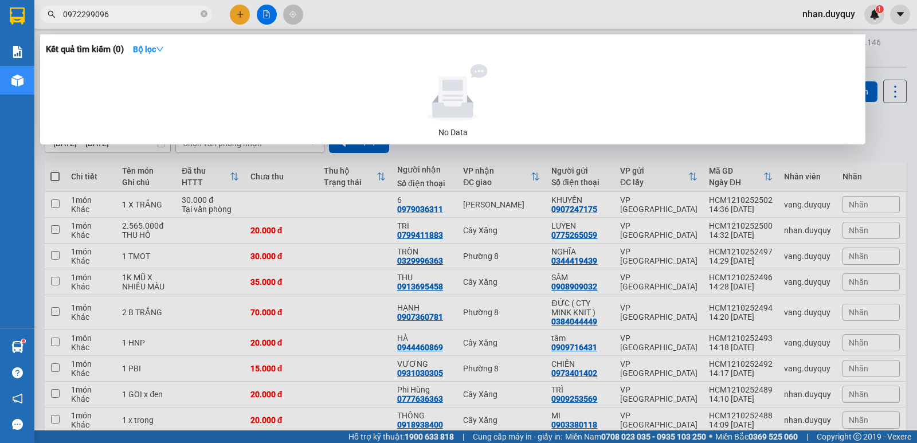
click at [103, 14] on input "0972299096" at bounding box center [130, 14] width 135 height 13
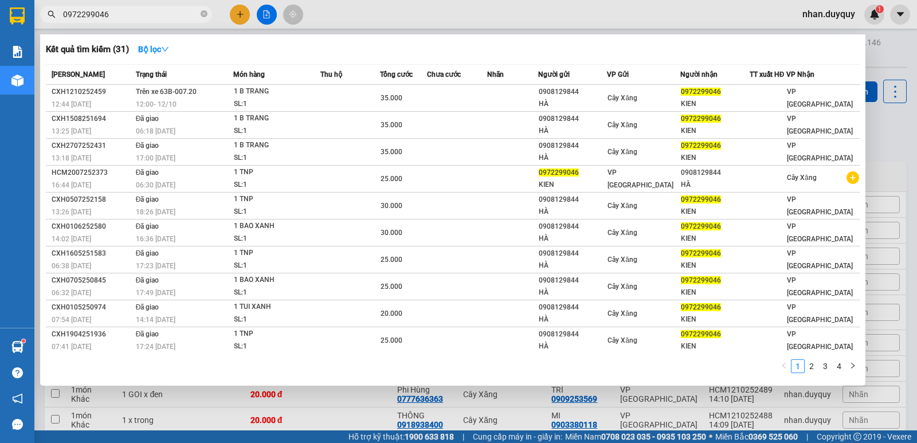
drag, startPoint x: 113, startPoint y: 17, endPoint x: 25, endPoint y: 45, distance: 92.5
click at [25, 45] on section "Kết quả [PERSON_NAME] ( 31 ) Bộ lọc Mã ĐH Trạng thái Món hàng Thu hộ Tổng [PERS…" at bounding box center [458, 221] width 917 height 443
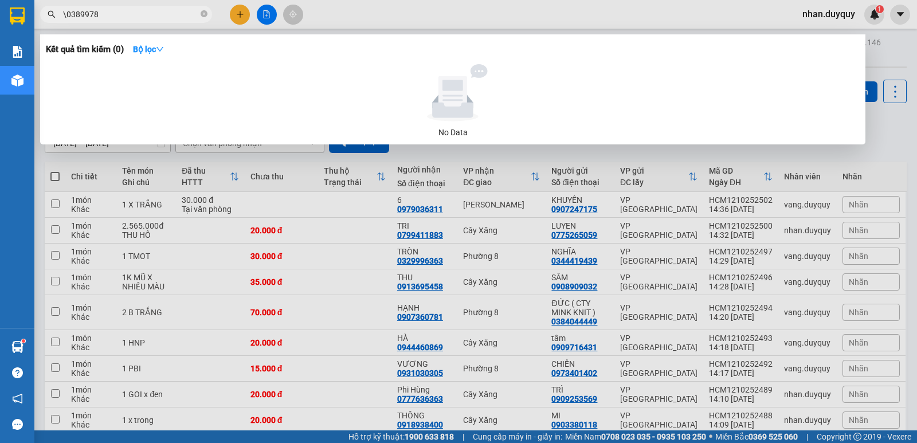
drag, startPoint x: 68, startPoint y: 15, endPoint x: 52, endPoint y: 29, distance: 21.1
click at [52, 25] on div "Kết quả [PERSON_NAME] ( 0 ) Bộ lọc No Data \0389978" at bounding box center [112, 15] width 224 height 20
drag, startPoint x: 84, startPoint y: 14, endPoint x: 338, endPoint y: 1, distance: 253.8
click at [224, 5] on div "Kết quả [PERSON_NAME] ( 0 ) Bộ lọc No Data 0389978" at bounding box center [112, 15] width 224 height 20
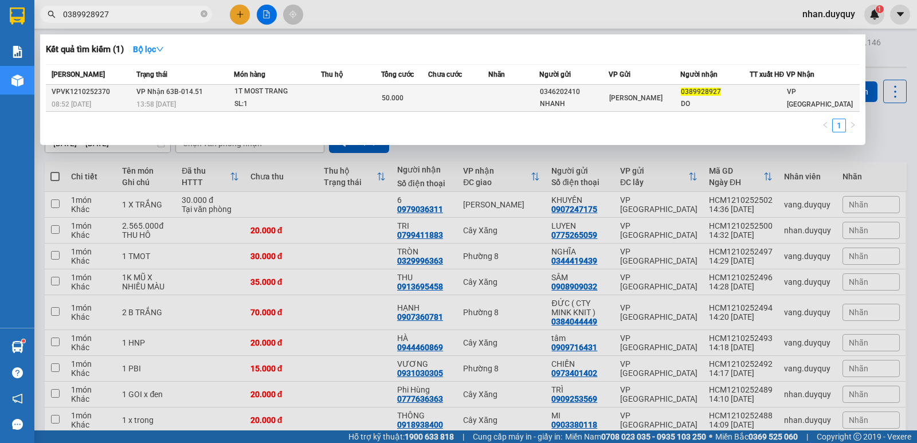
type input "0389928927"
click at [629, 92] on div "[PERSON_NAME]" at bounding box center [644, 98] width 70 height 13
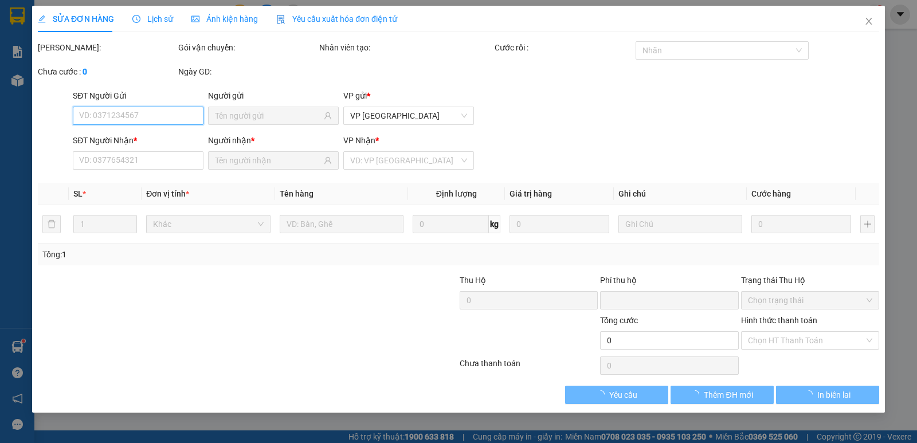
type input "0346202410"
type input "NHANH"
type input "0389928927"
type input "DO"
type input "0"
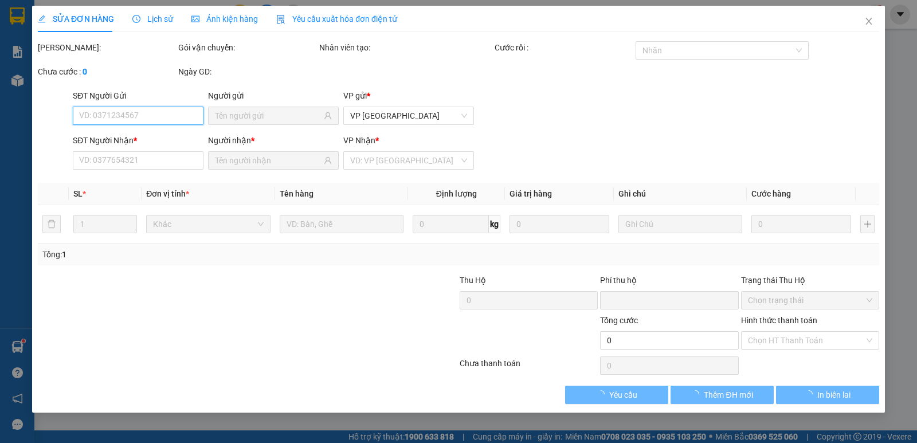
type input "50.000"
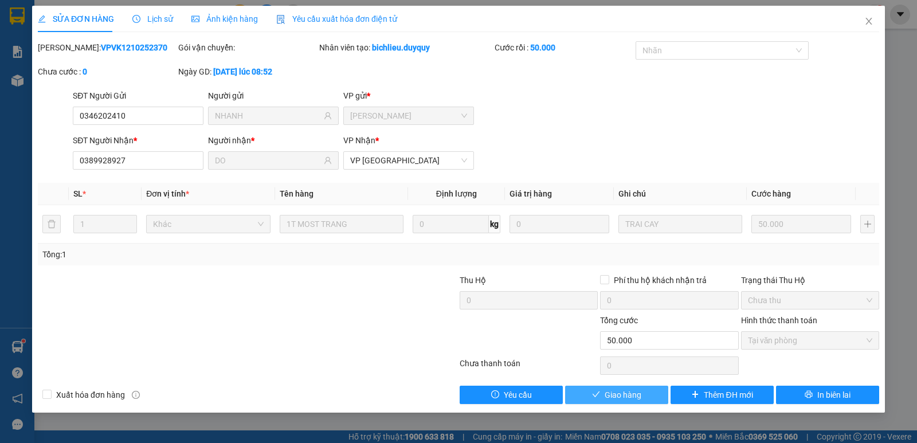
click at [611, 396] on span "Giao hàng" at bounding box center [623, 395] width 37 height 13
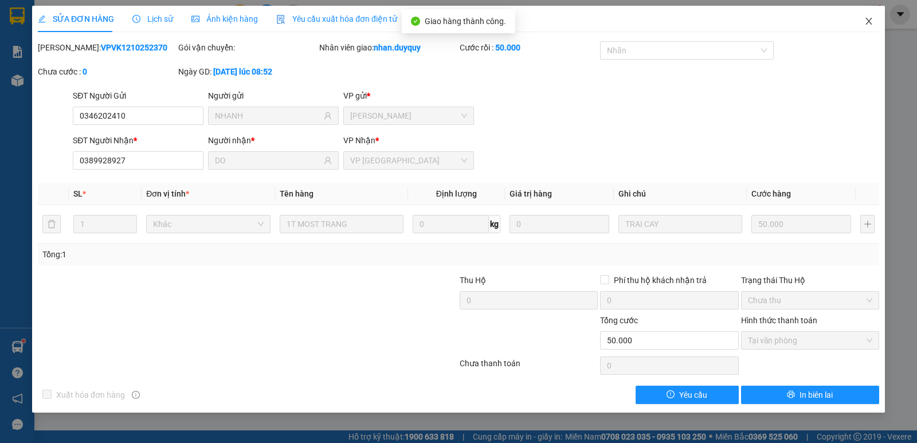
click at [870, 16] on span "Close" at bounding box center [869, 22] width 32 height 32
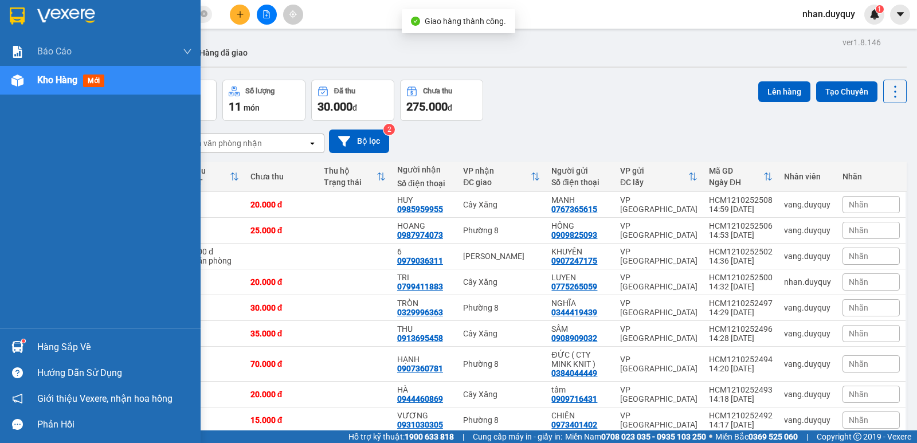
click at [59, 349] on div "Hàng sắp về" at bounding box center [114, 347] width 155 height 17
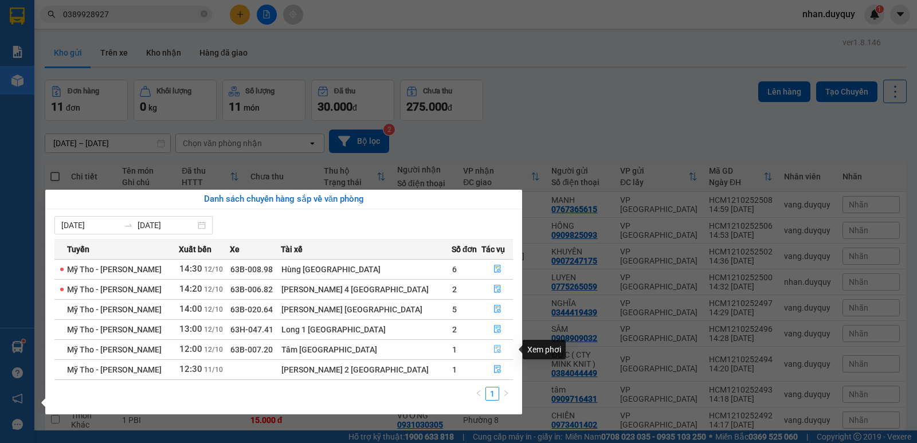
click at [494, 349] on icon "file-done" at bounding box center [498, 349] width 8 height 8
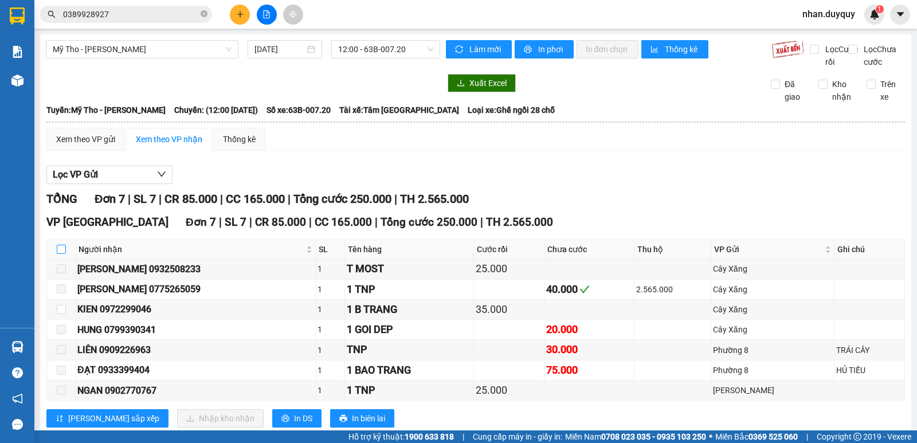
click at [58, 254] on input "checkbox" at bounding box center [61, 249] width 9 height 9
checkbox input "true"
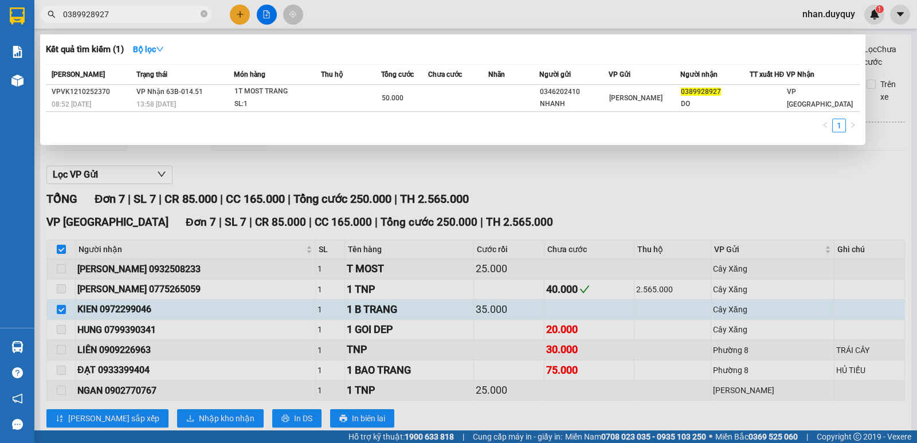
drag, startPoint x: 119, startPoint y: 9, endPoint x: 43, endPoint y: 17, distance: 76.7
click at [43, 17] on span "0389928927" at bounding box center [126, 14] width 172 height 17
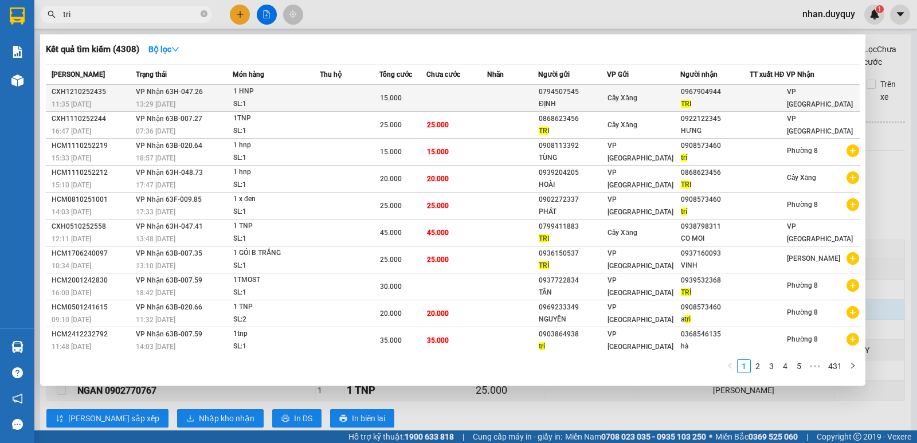
type input "tri"
click at [630, 95] on span "Cây Xăng" at bounding box center [623, 98] width 30 height 8
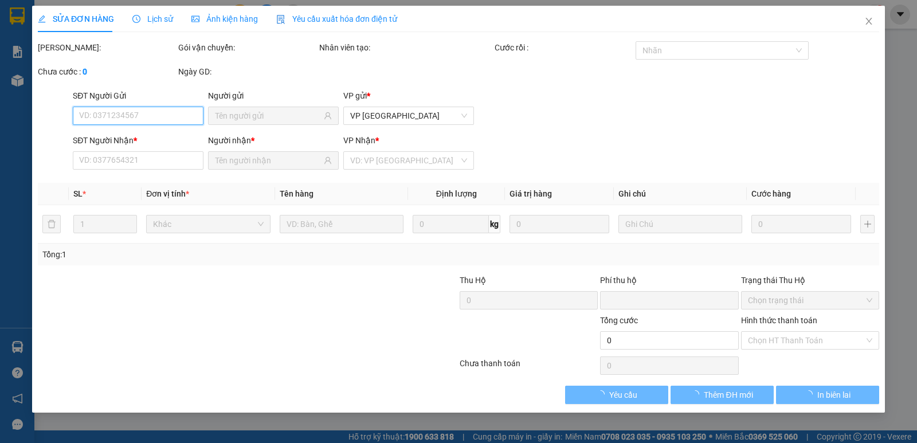
type input "0794507545"
type input "ĐỊNH"
type input "0967904944"
type input "TRI"
type input "0"
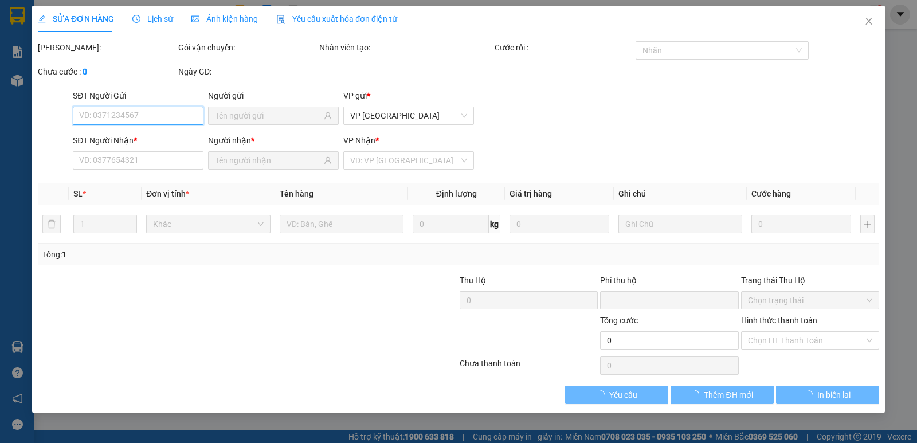
type input "15.000"
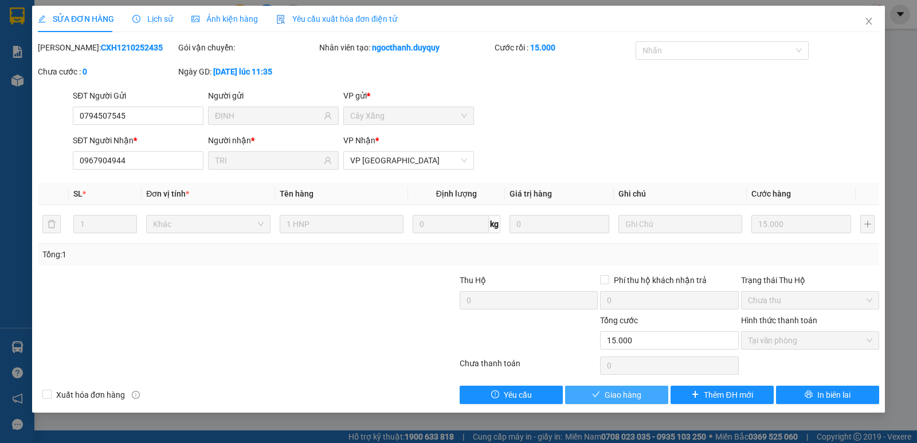
click at [629, 390] on span "Giao hàng" at bounding box center [623, 395] width 37 height 13
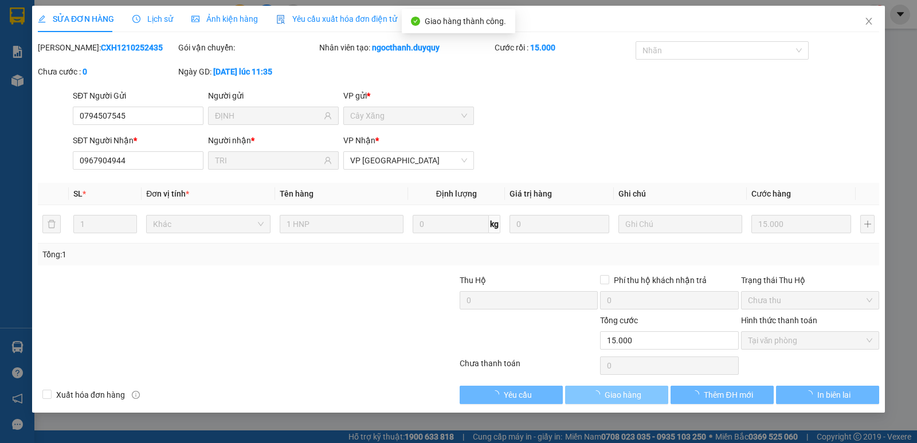
click at [629, 390] on span "Giao hàng" at bounding box center [623, 395] width 37 height 13
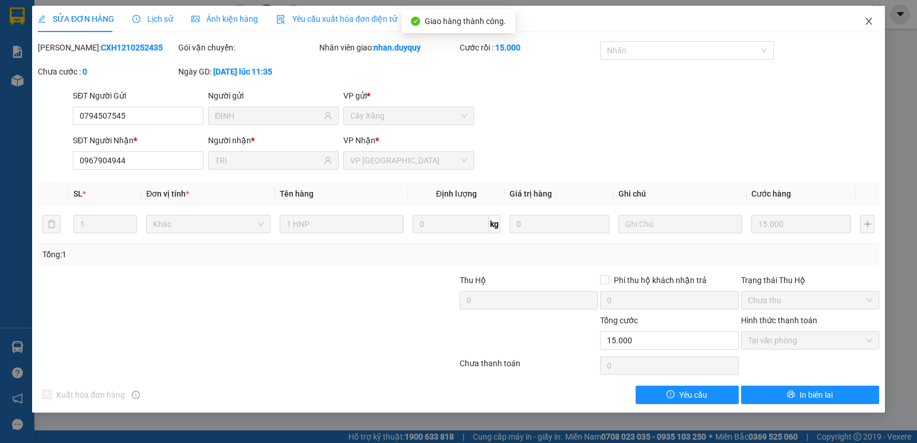
click at [876, 26] on span "Close" at bounding box center [869, 22] width 32 height 32
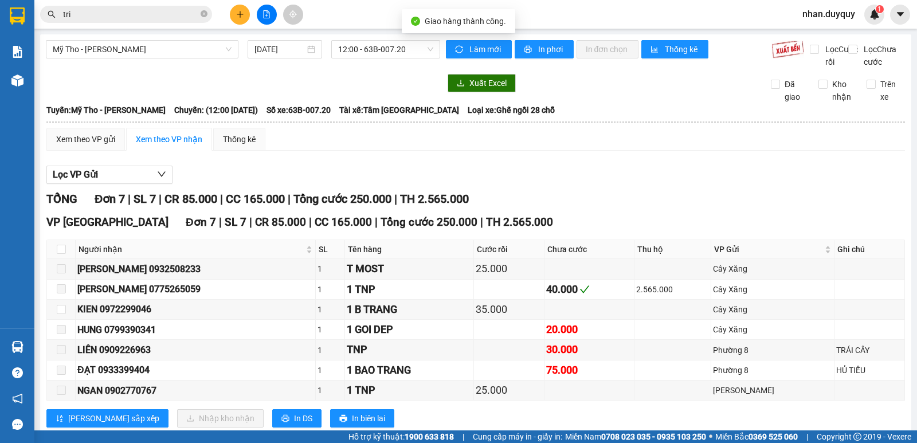
click at [876, 26] on div "Kết quả [PERSON_NAME] ( 4308 ) Bộ lọc Mã ĐH Trạng thái Món hàng Thu hộ Tổng [PE…" at bounding box center [458, 14] width 917 height 29
click at [107, 68] on div "Mỹ Tho - [PERSON_NAME] [DATE] 12:00 - 63B-007.20" at bounding box center [243, 54] width 394 height 28
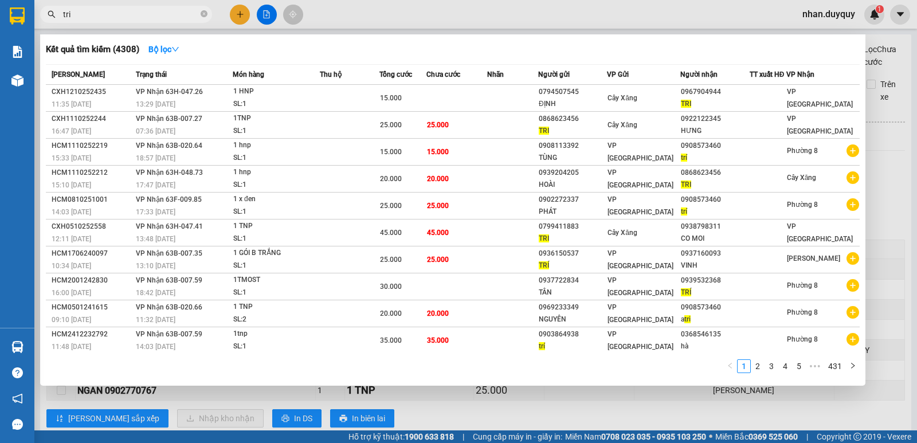
drag, startPoint x: 84, startPoint y: 17, endPoint x: 40, endPoint y: 29, distance: 45.2
click at [40, 25] on div "Kết quả [PERSON_NAME] ( 4308 ) Bộ lọc Mã ĐH Trạng thái Món hàng Thu hộ Tổng [PE…" at bounding box center [112, 15] width 224 height 20
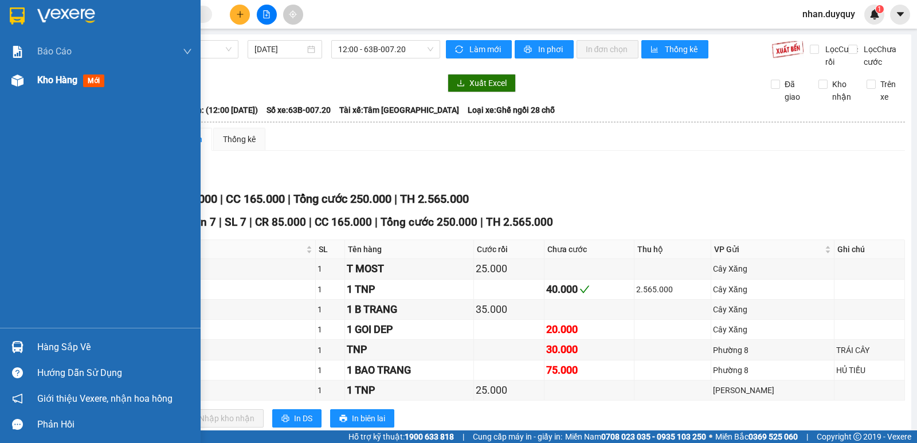
click at [95, 83] on span "mới" at bounding box center [93, 81] width 21 height 13
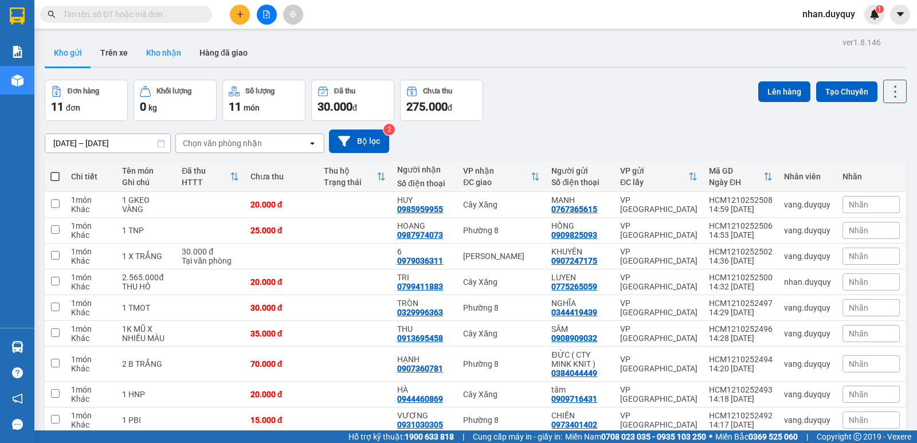
click at [169, 58] on button "Kho nhận" at bounding box center [163, 53] width 53 height 28
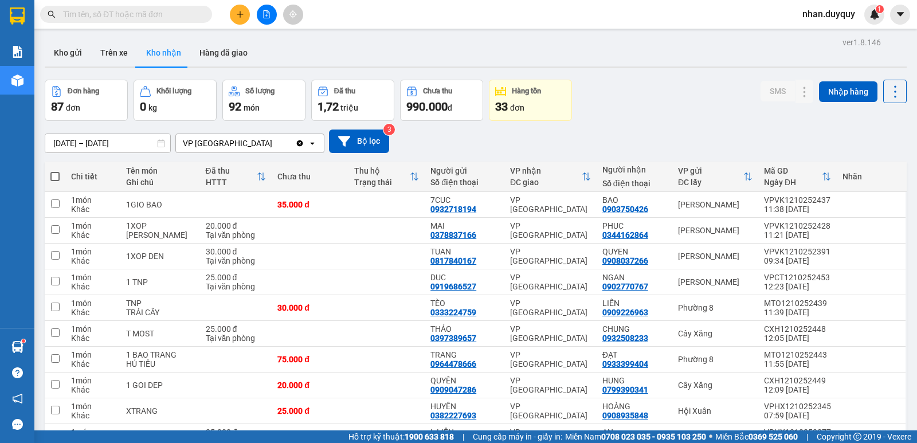
click at [233, 20] on button at bounding box center [240, 15] width 20 height 20
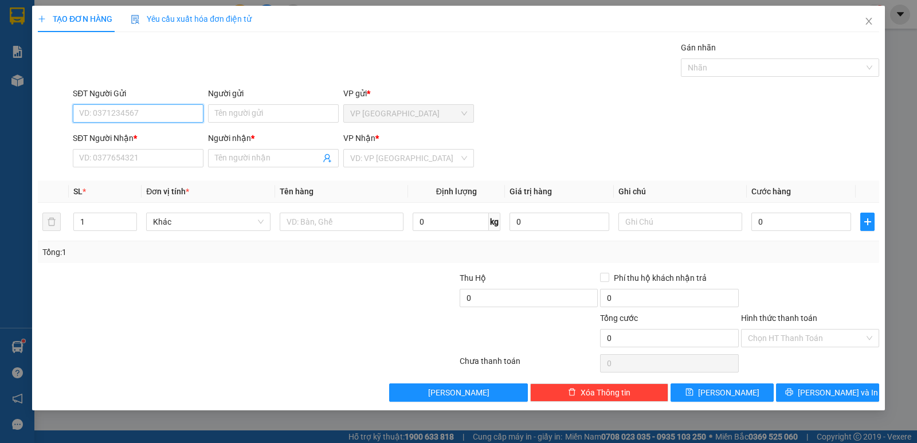
click at [131, 118] on input "SĐT Người Gửi" at bounding box center [138, 113] width 131 height 18
type input "0943108138"
click at [144, 135] on div "0943108138 - ĐĂNG" at bounding box center [138, 136] width 117 height 13
type input "ĐĂNG"
type input "0868947879"
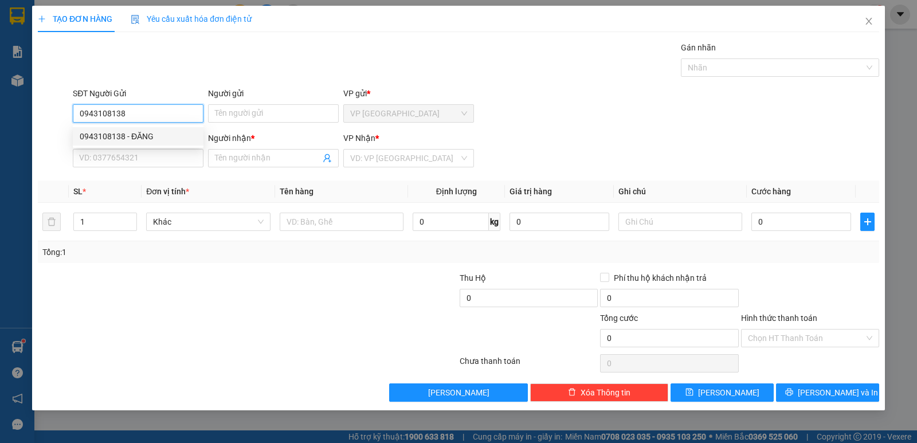
type input "SANG"
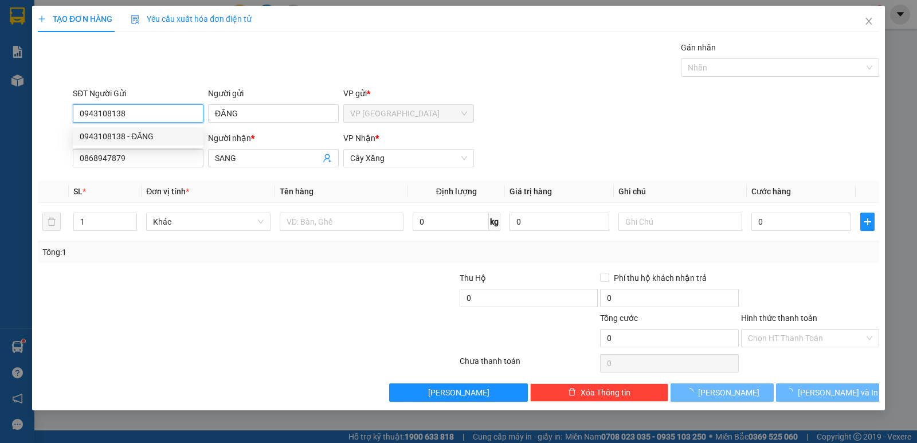
type input "20.000"
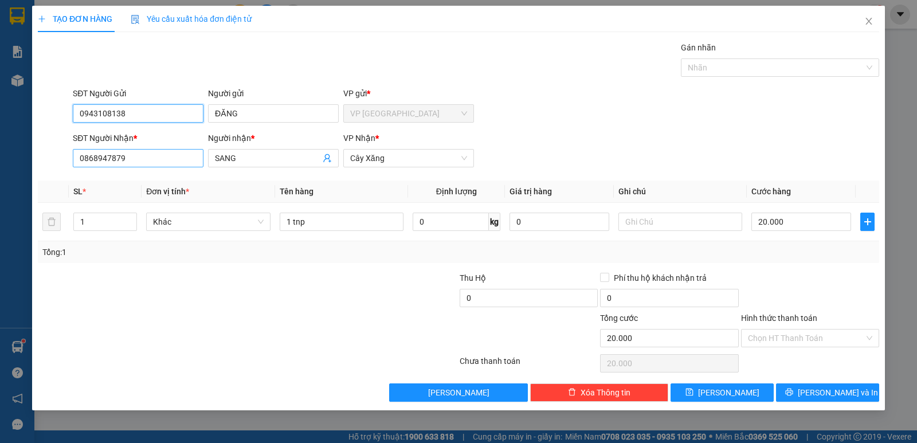
type input "0943108138"
drag, startPoint x: 138, startPoint y: 161, endPoint x: 0, endPoint y: 201, distance: 143.3
click at [0, 201] on div "TẠO ĐƠN HÀNG Yêu cầu xuất [PERSON_NAME] điện tử Transit Pickup Surcharge Ids Tr…" at bounding box center [458, 221] width 917 height 443
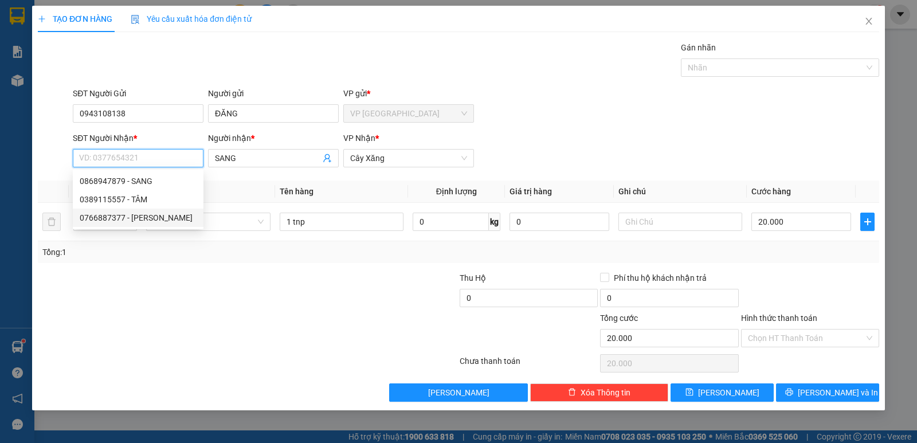
click at [146, 217] on div "0766887377 - [PERSON_NAME]" at bounding box center [138, 218] width 117 height 13
type input "0766887377"
type input "THANH"
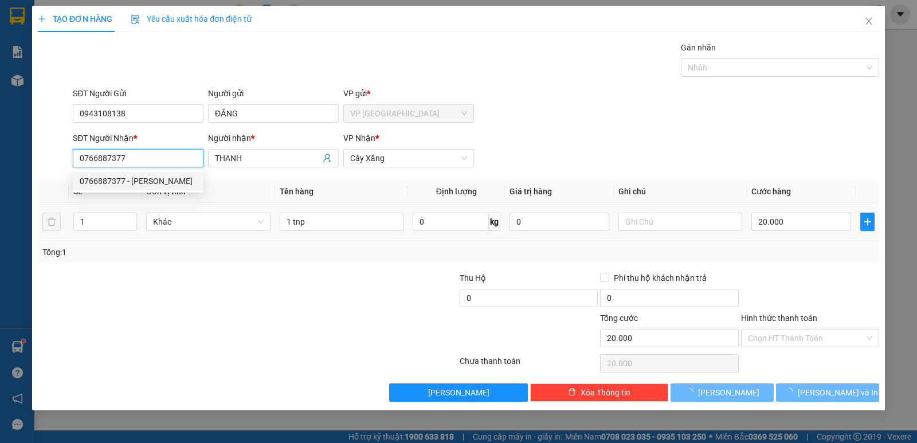
type input "15.000"
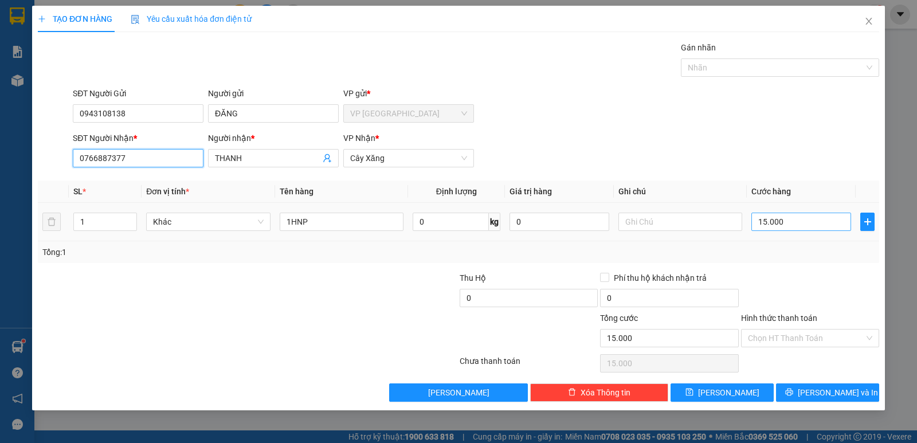
type input "0766887377"
click at [799, 225] on input "15.000" at bounding box center [802, 222] width 100 height 18
type input "0"
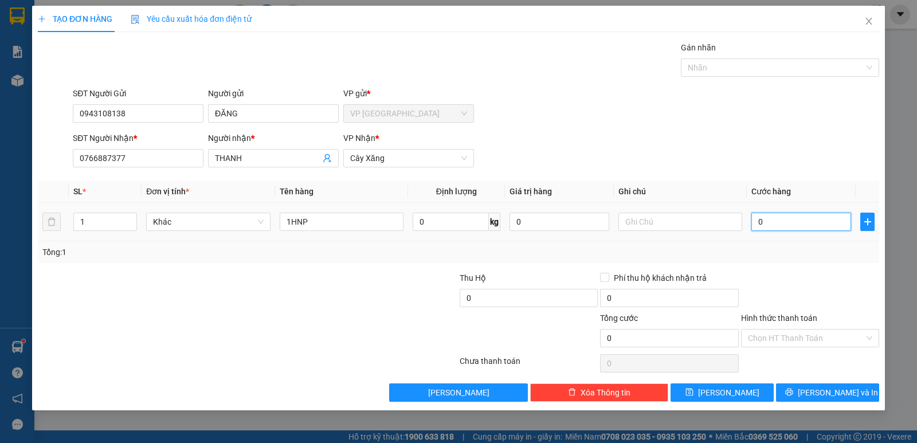
type input "2"
type input "02"
type input "20"
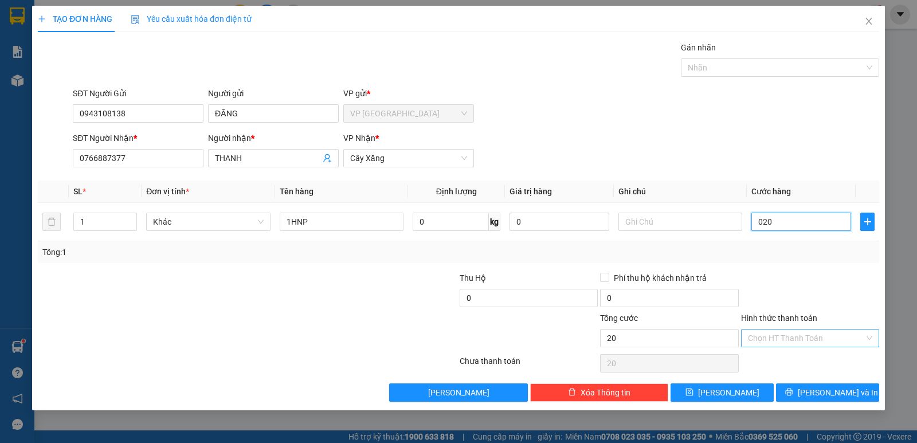
type input "020"
type input "20.000"
click at [805, 339] on input "Hình thức thanh toán" at bounding box center [806, 338] width 116 height 17
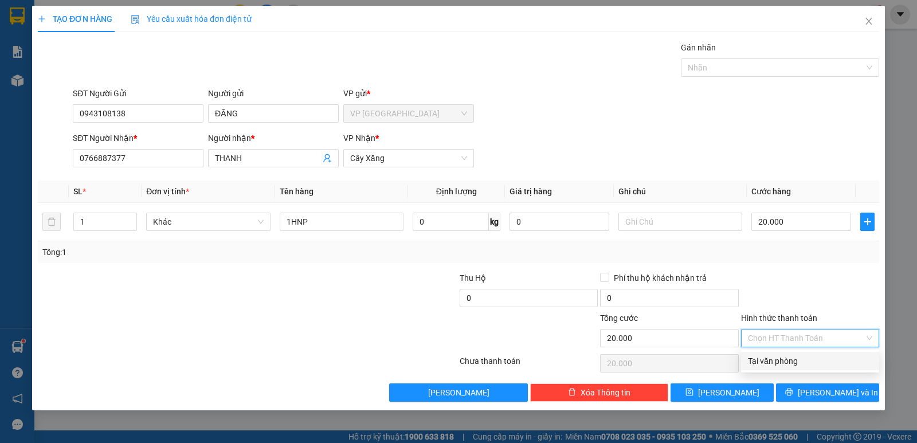
click at [800, 361] on div "Tại văn phòng" at bounding box center [810, 361] width 124 height 13
type input "0"
click at [766, 339] on span "Tại văn phòng" at bounding box center [810, 338] width 124 height 17
click at [784, 355] on div "Tại văn phòng" at bounding box center [810, 361] width 124 height 13
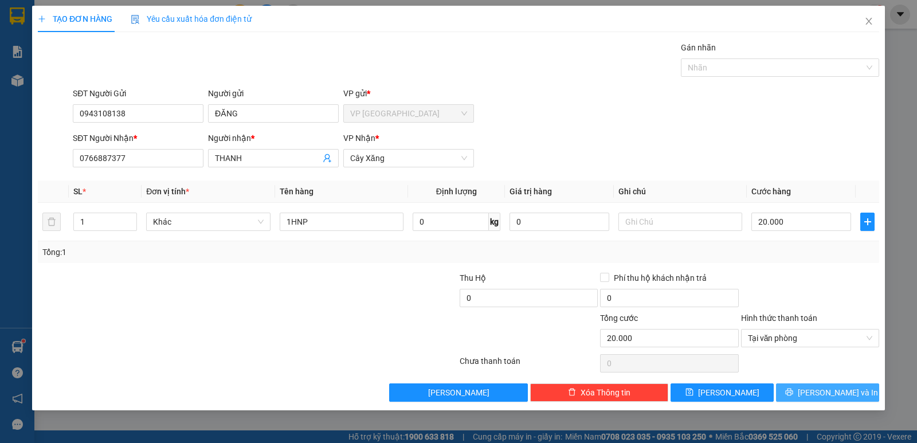
click at [803, 392] on button "[PERSON_NAME] và In" at bounding box center [827, 393] width 103 height 18
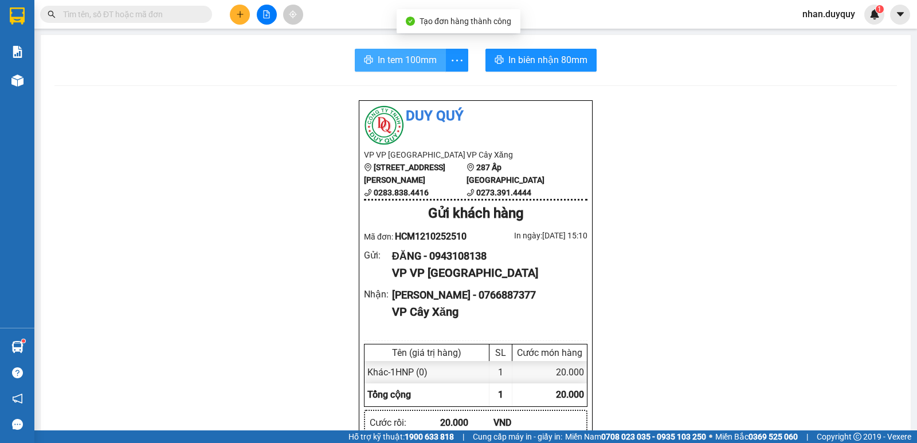
click at [394, 57] on span "In tem 100mm" at bounding box center [407, 60] width 59 height 14
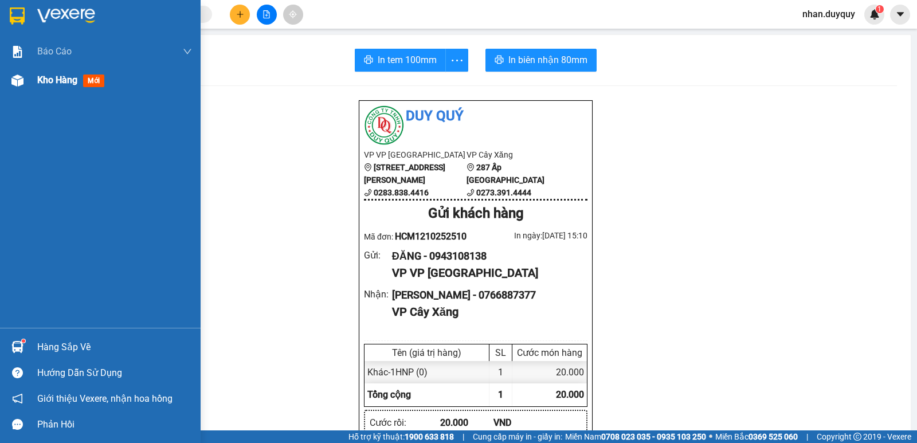
click at [100, 78] on span "mới" at bounding box center [93, 81] width 21 height 13
click at [95, 79] on span "mới" at bounding box center [93, 81] width 21 height 13
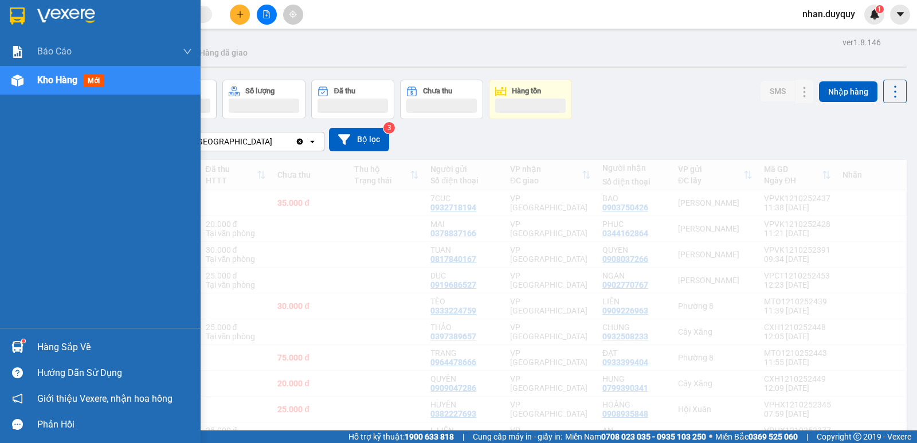
click at [98, 83] on span "mới" at bounding box center [93, 81] width 21 height 13
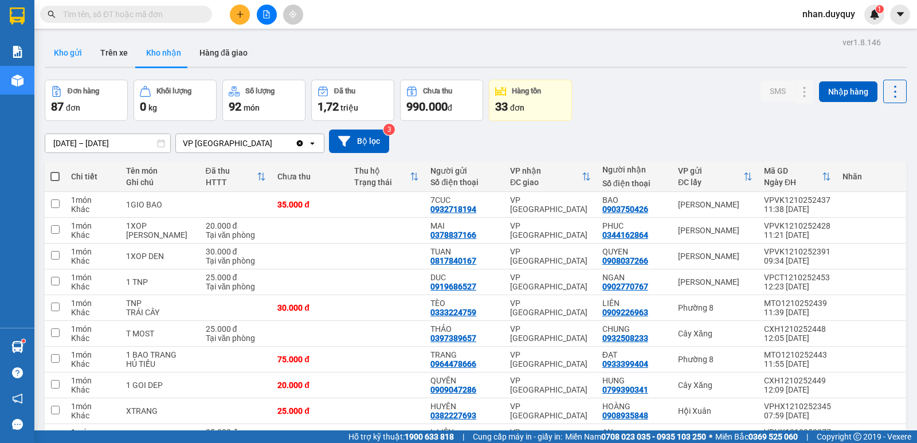
click at [76, 56] on button "Kho gửi" at bounding box center [68, 53] width 46 height 28
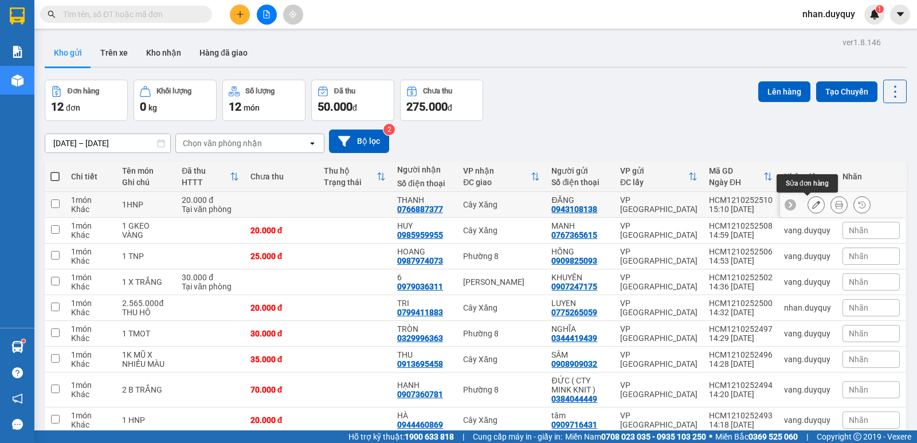
click at [813, 205] on button at bounding box center [816, 205] width 16 height 20
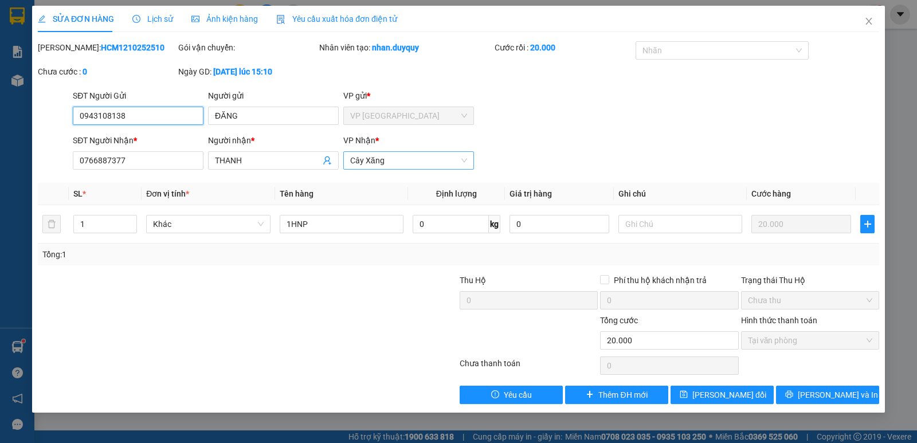
click at [466, 162] on span "Cây Xăng" at bounding box center [408, 160] width 117 height 17
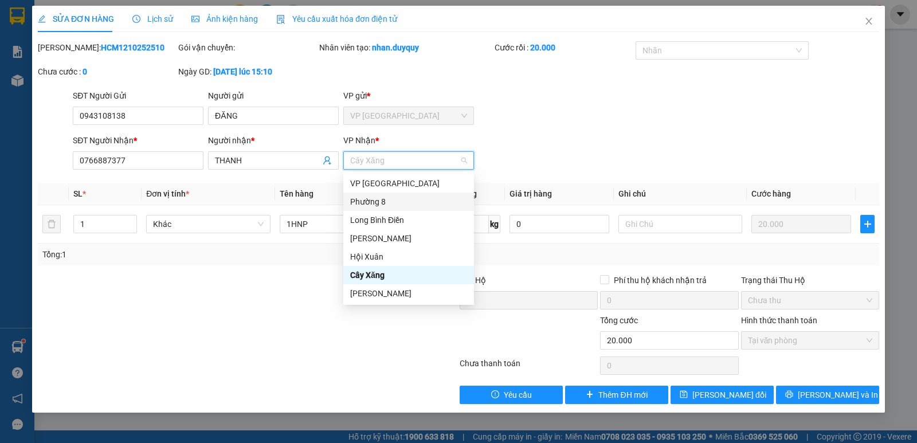
drag, startPoint x: 384, startPoint y: 199, endPoint x: 467, endPoint y: 189, distance: 83.8
click at [394, 198] on div "Phường 8" at bounding box center [408, 202] width 117 height 13
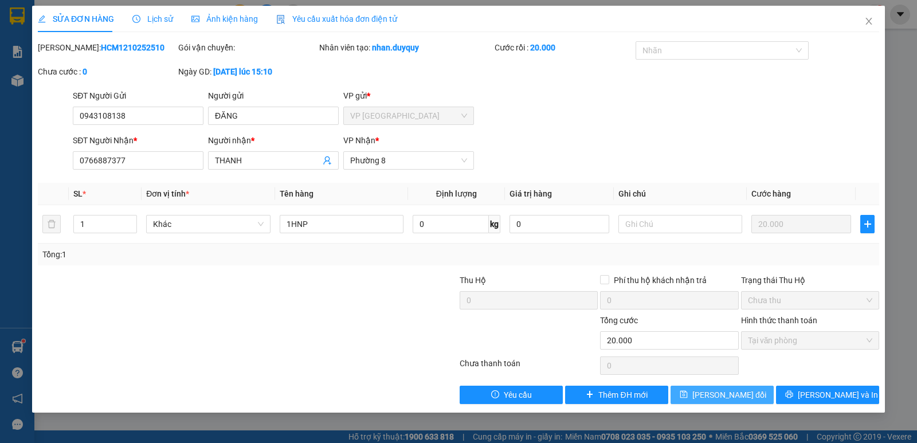
drag, startPoint x: 741, startPoint y: 393, endPoint x: 842, endPoint y: 368, distance: 104.2
click at [742, 393] on span "[PERSON_NAME] đổi" at bounding box center [730, 395] width 74 height 13
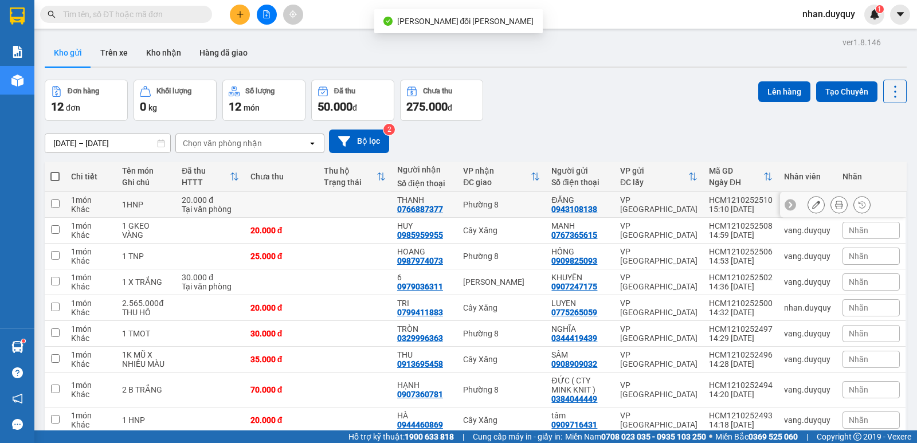
click at [831, 207] on button at bounding box center [839, 205] width 16 height 20
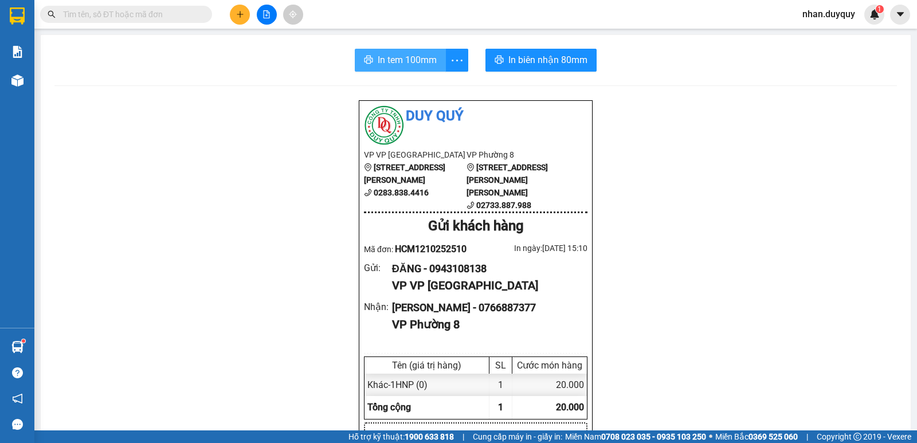
drag, startPoint x: 398, startPoint y: 62, endPoint x: 917, endPoint y: 120, distance: 521.5
click at [400, 62] on span "In tem 100mm" at bounding box center [407, 60] width 59 height 14
click at [241, 14] on icon "plus" at bounding box center [240, 14] width 6 height 1
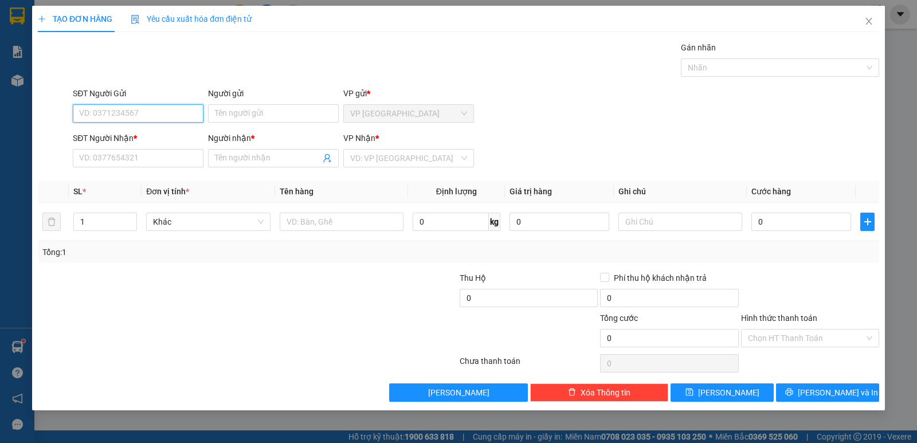
click at [89, 105] on input "SĐT Người Gửi" at bounding box center [138, 113] width 131 height 18
click at [101, 110] on input "SĐT Người Gửi" at bounding box center [138, 113] width 131 height 18
type input "0907880545"
click at [136, 139] on div "0907880545 - HOA" at bounding box center [138, 136] width 117 height 13
type input "HOA"
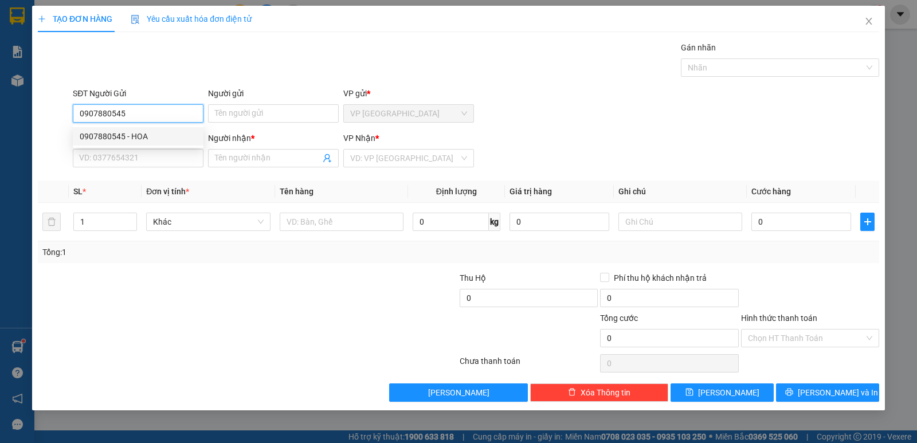
type input "0907880545"
type input "HOA"
type input "20.000"
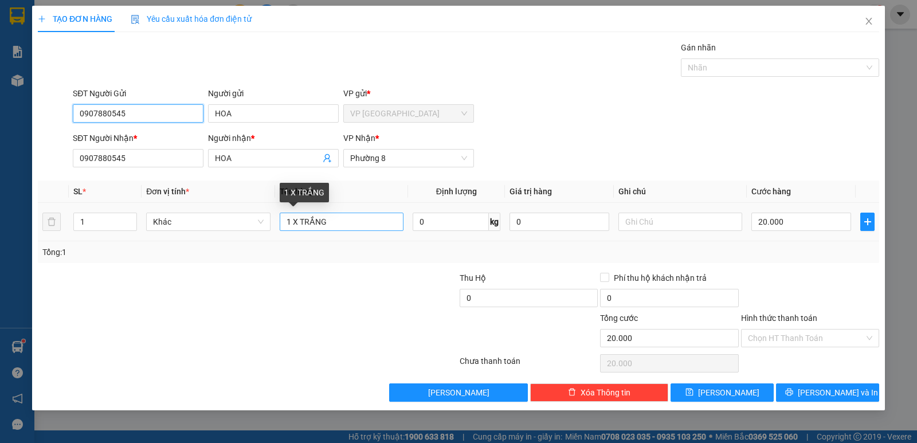
type input "0907880545"
drag, startPoint x: 340, startPoint y: 219, endPoint x: 268, endPoint y: 248, distance: 77.2
click at [268, 248] on div "SL * Đơn vị tính * Tên hàng Định [PERSON_NAME] trị hàng Ghi [PERSON_NAME] hàng …" at bounding box center [459, 222] width 842 height 83
type input "1 tui giay"
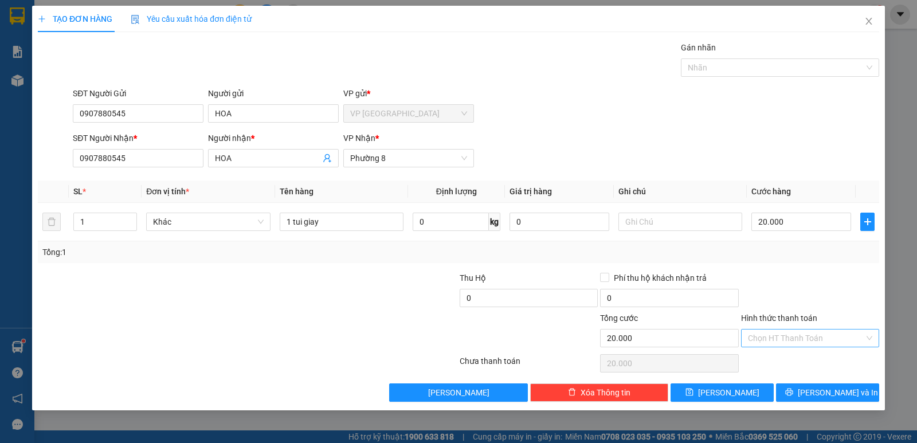
click at [790, 339] on input "Hình thức thanh toán" at bounding box center [806, 338] width 116 height 17
click at [788, 358] on div "Tại văn phòng" at bounding box center [810, 361] width 124 height 13
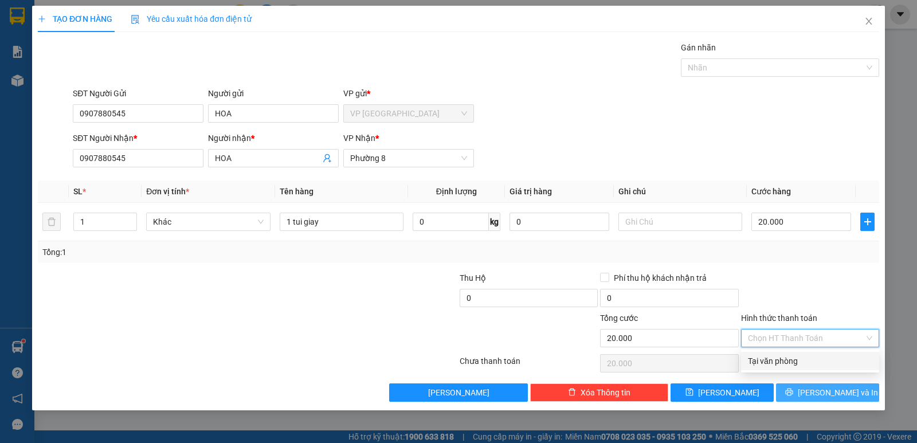
type input "0"
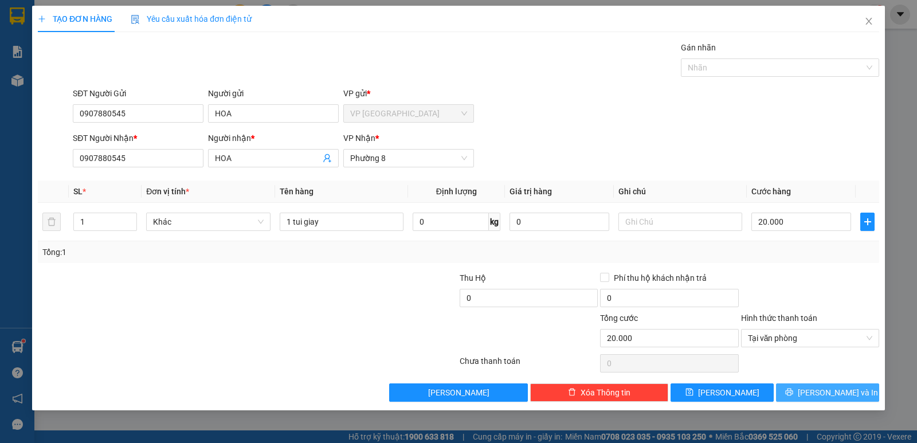
drag, startPoint x: 795, startPoint y: 396, endPoint x: 282, endPoint y: 79, distance: 603.4
click at [804, 388] on button "[PERSON_NAME] và In" at bounding box center [827, 393] width 103 height 18
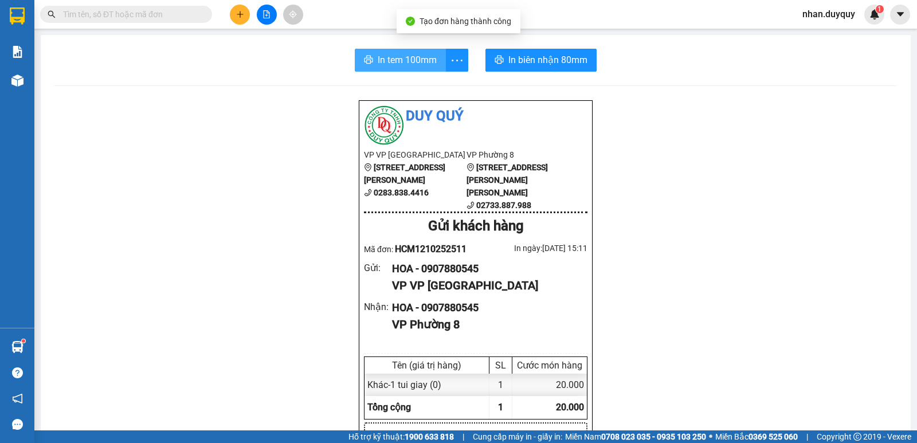
click at [392, 64] on span "In tem 100mm" at bounding box center [407, 60] width 59 height 14
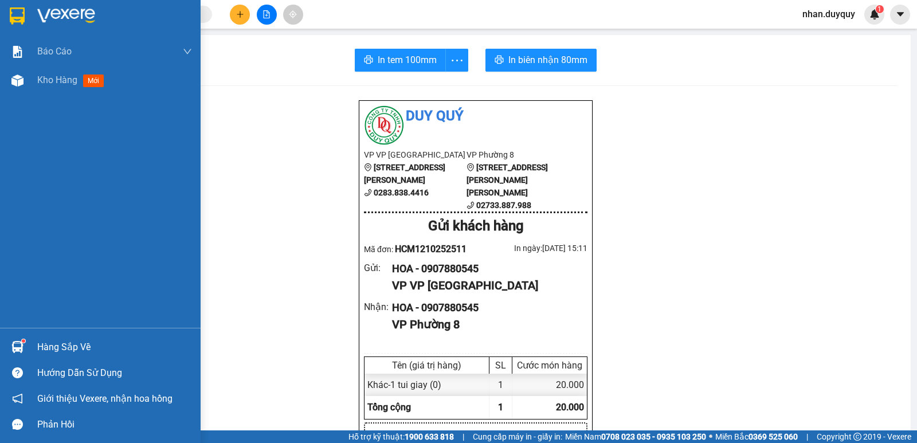
click at [38, 344] on div "Hàng sắp về" at bounding box center [114, 347] width 155 height 17
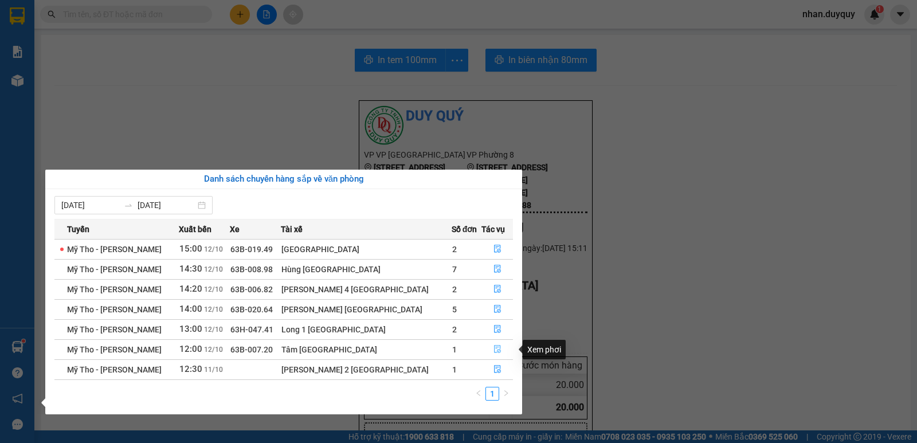
click at [494, 350] on icon "file-done" at bounding box center [498, 349] width 8 height 8
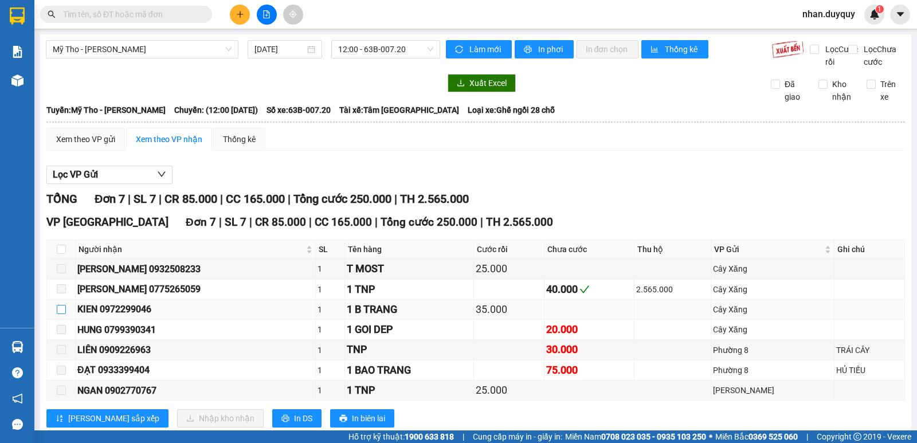
click at [62, 305] on input "checkbox" at bounding box center [61, 309] width 9 height 9
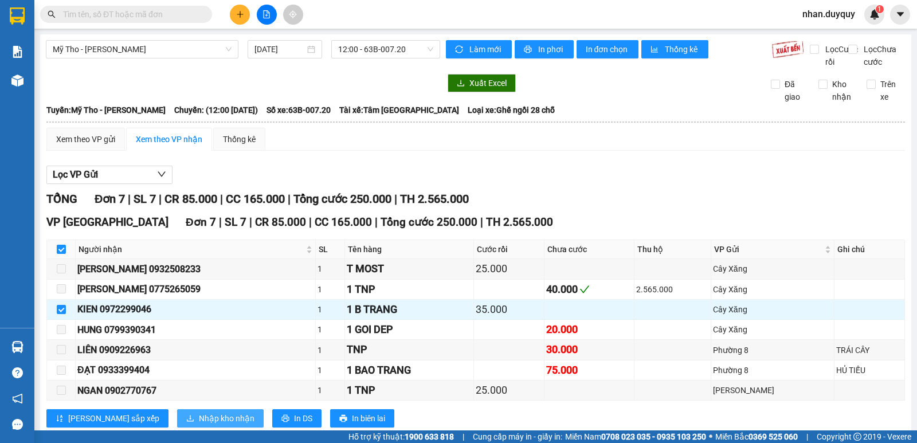
click at [199, 412] on span "Nhập kho nhận" at bounding box center [227, 418] width 56 height 13
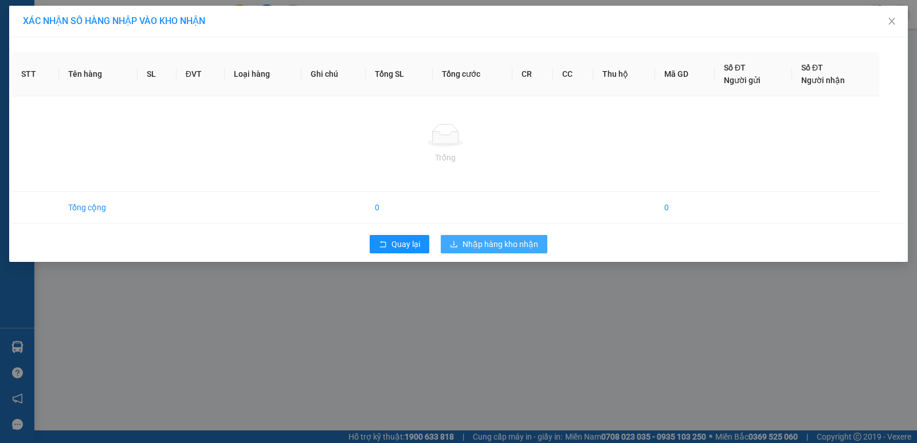
click at [501, 237] on button "Nhập hàng kho nhận" at bounding box center [494, 244] width 107 height 18
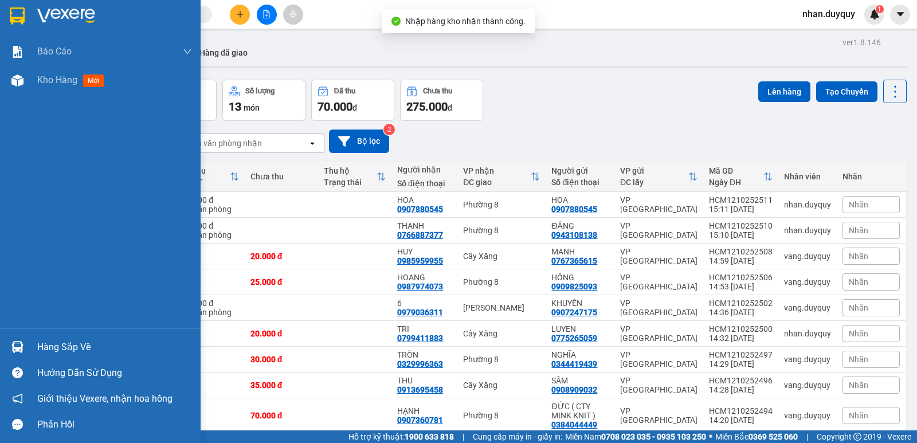
click at [93, 349] on div "Hàng sắp về" at bounding box center [114, 347] width 155 height 17
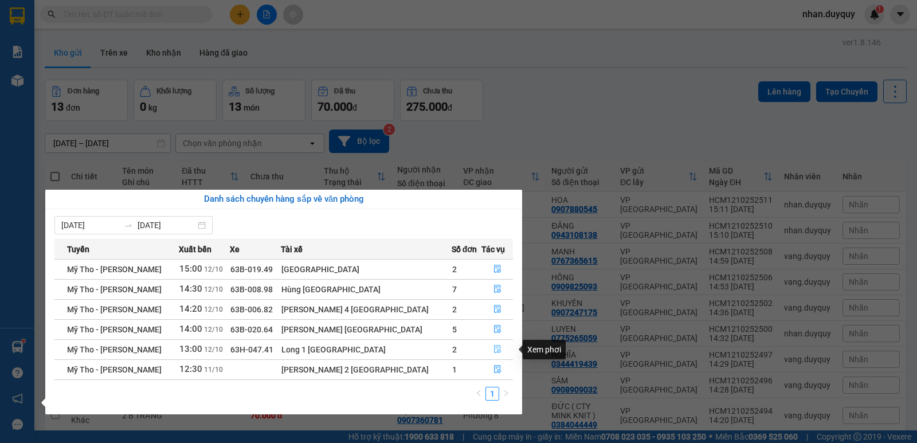
click at [494, 347] on icon "file-done" at bounding box center [498, 349] width 8 height 8
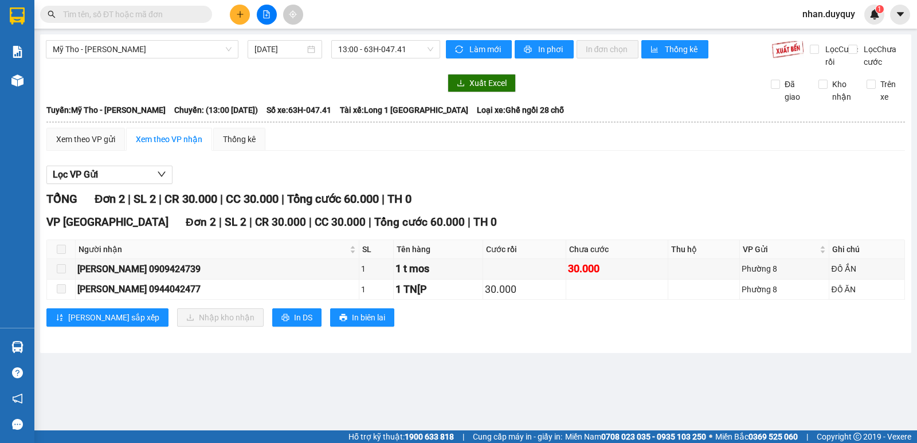
click at [78, 8] on input "text" at bounding box center [130, 14] width 135 height 13
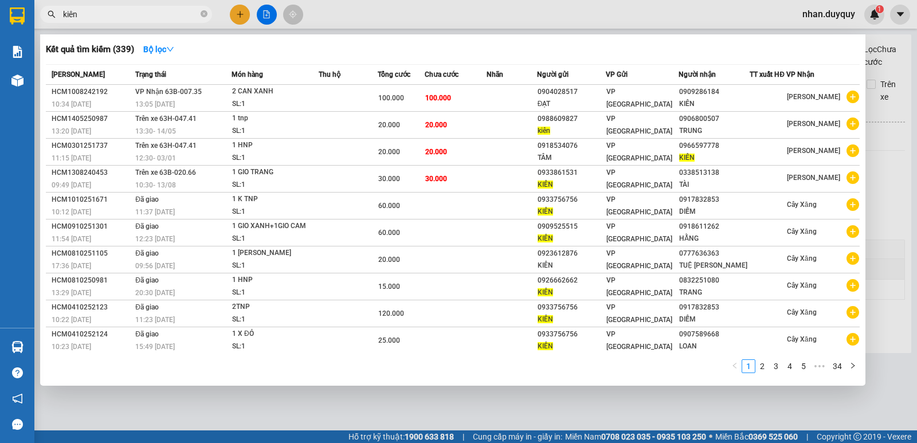
type input "kiên"
click at [238, 7] on div at bounding box center [458, 221] width 917 height 443
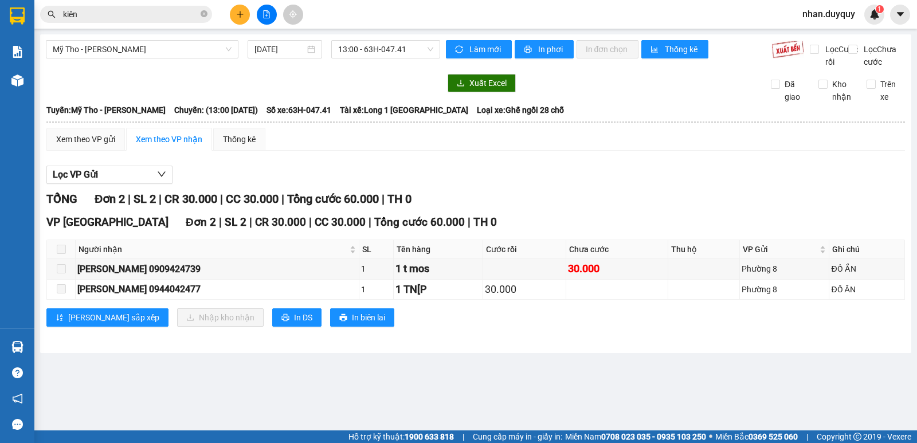
click at [243, 10] on button at bounding box center [240, 15] width 20 height 20
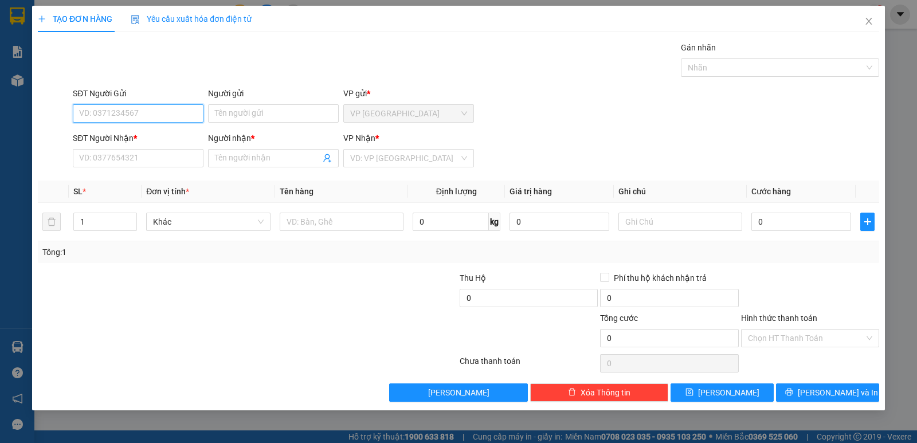
click at [91, 116] on input "SĐT Người Gửi" at bounding box center [138, 113] width 131 height 18
type input "0989592966"
click at [138, 135] on div "0989592966 - TRUC" at bounding box center [138, 136] width 117 height 13
type input "TRUC"
type input "0852034666"
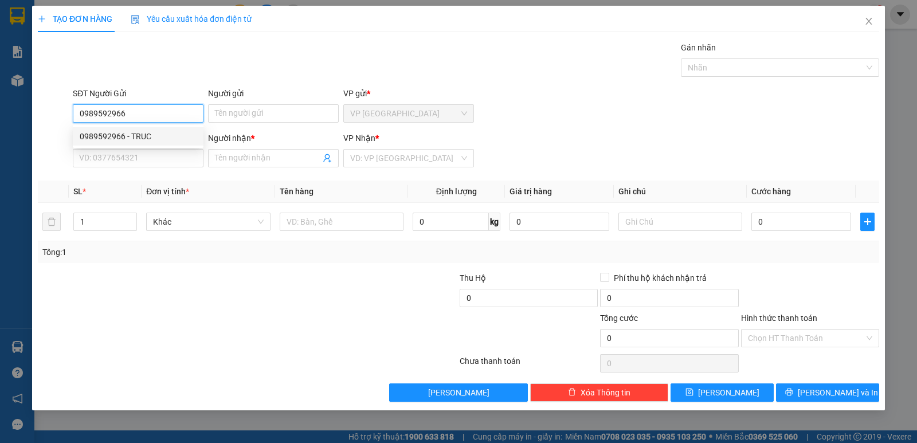
type input "NGÂN"
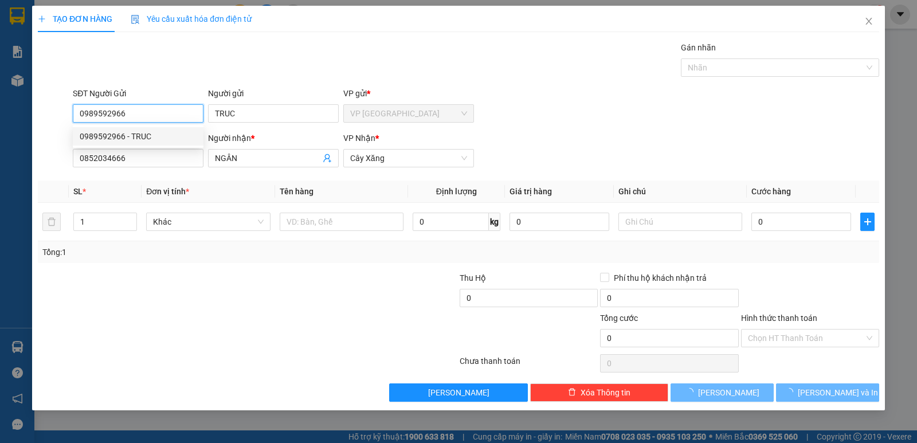
type input "15.000"
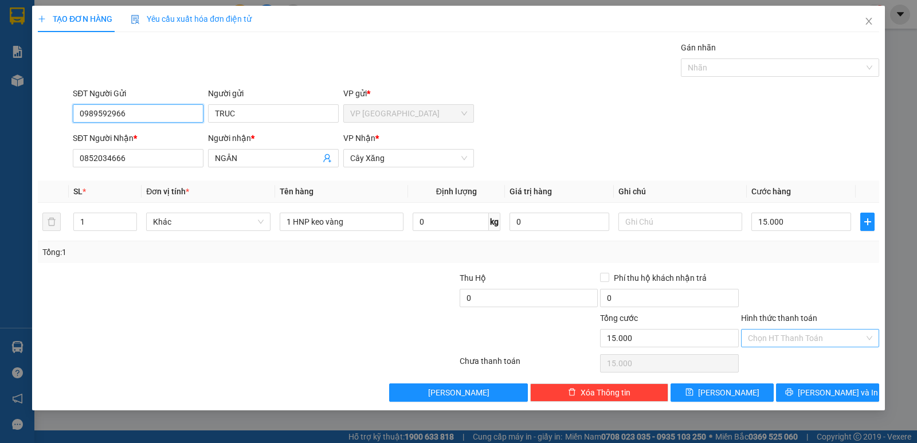
type input "0989592966"
click at [770, 339] on input "Hình thức thanh toán" at bounding box center [806, 338] width 116 height 17
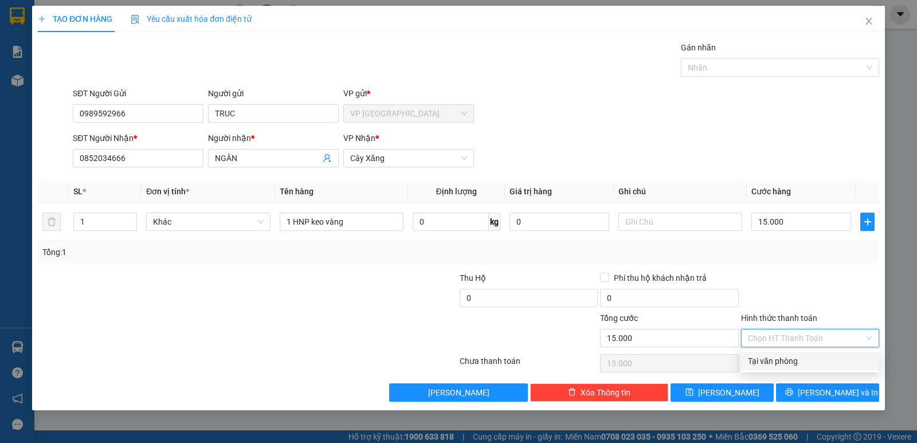
click at [781, 358] on div "Tại văn phòng" at bounding box center [810, 361] width 124 height 13
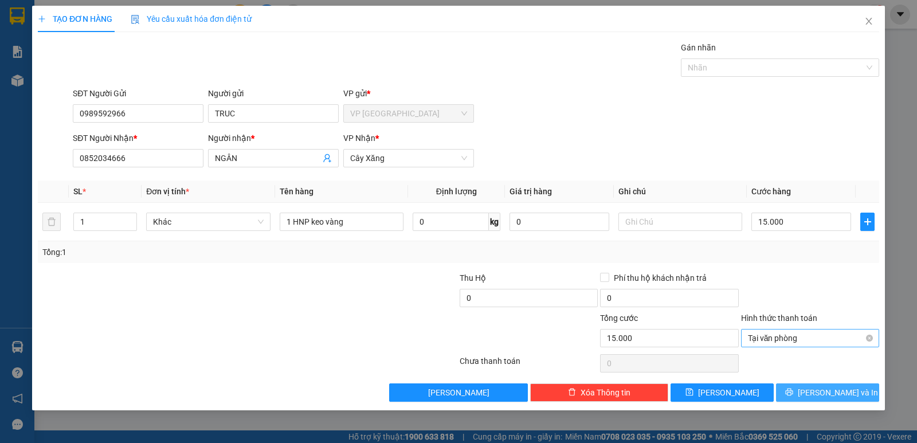
drag, startPoint x: 801, startPoint y: 389, endPoint x: 837, endPoint y: 335, distance: 64.9
click at [802, 389] on button "[PERSON_NAME] và In" at bounding box center [827, 393] width 103 height 18
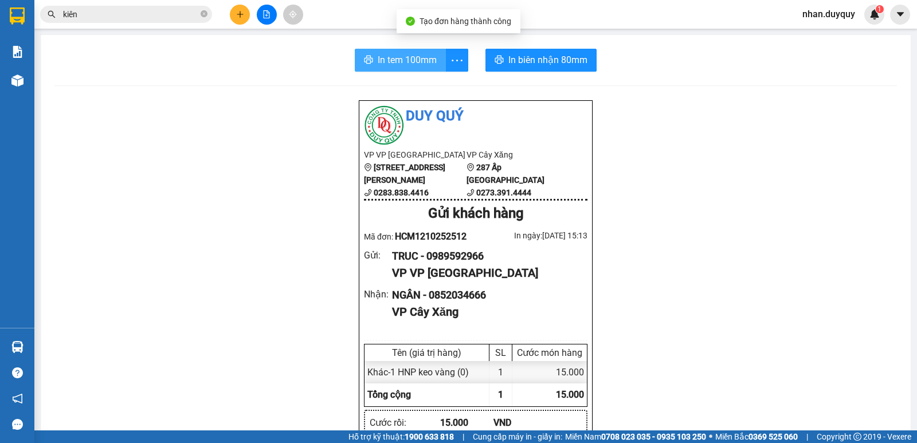
drag, startPoint x: 388, startPoint y: 68, endPoint x: 771, endPoint y: 96, distance: 384.0
click at [388, 68] on button "In tem 100mm" at bounding box center [400, 60] width 91 height 23
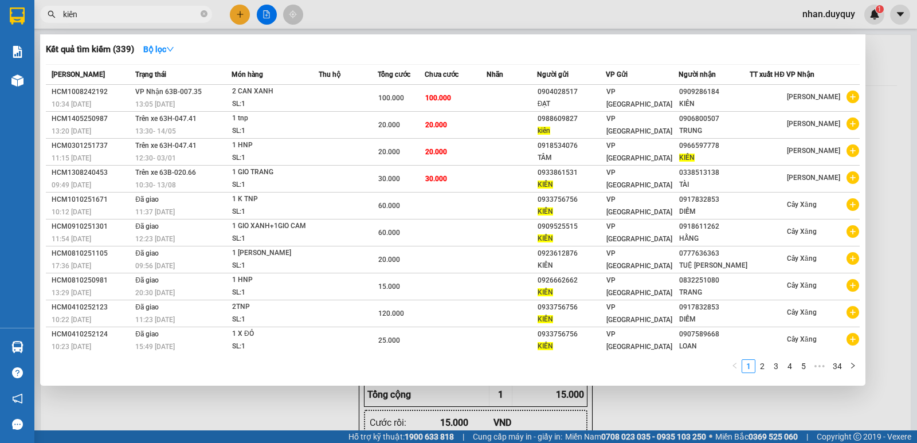
click at [95, 19] on input "kiên" at bounding box center [130, 14] width 135 height 13
drag, startPoint x: 84, startPoint y: 12, endPoint x: 51, endPoint y: 32, distance: 38.5
click at [48, 25] on div "Kết quả tìm kiếm ( 339 ) Bộ lọc Mã ĐH Trạng thái Món hàng Thu hộ Tổng cước Chưa…" at bounding box center [112, 15] width 224 height 20
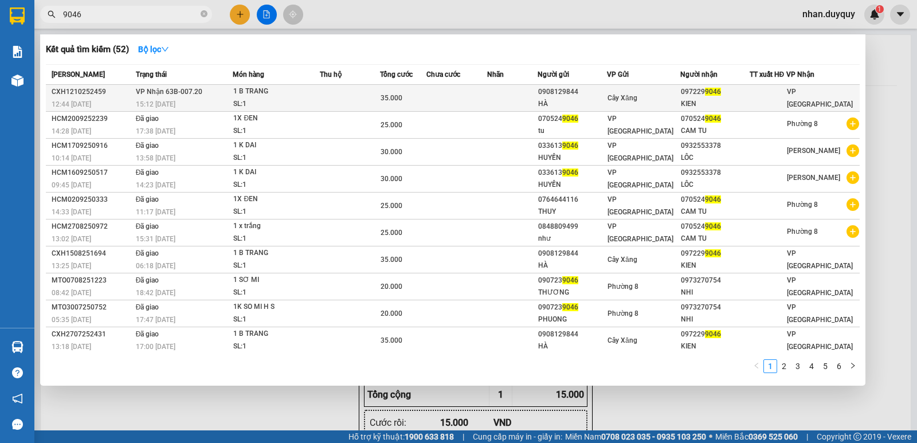
type input "9046"
click at [666, 102] on div "Cây Xăng" at bounding box center [644, 98] width 72 height 13
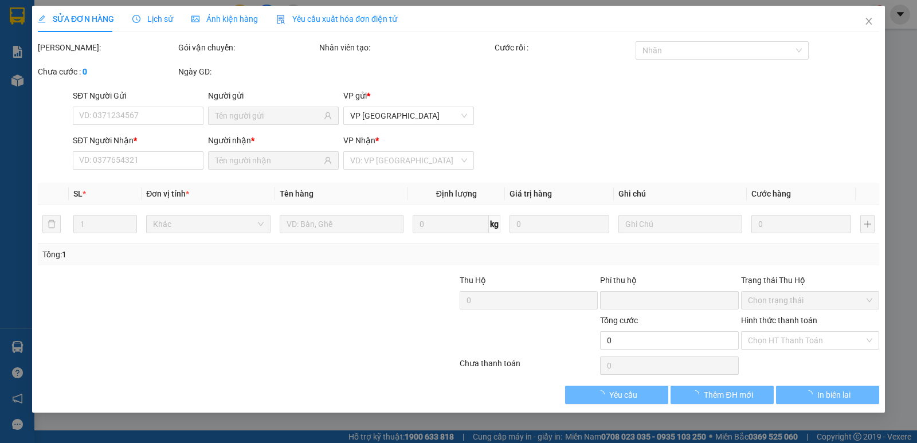
type input "0908129844"
type input "HÀ"
type input "0972299046"
type input "KIEN"
type input "0"
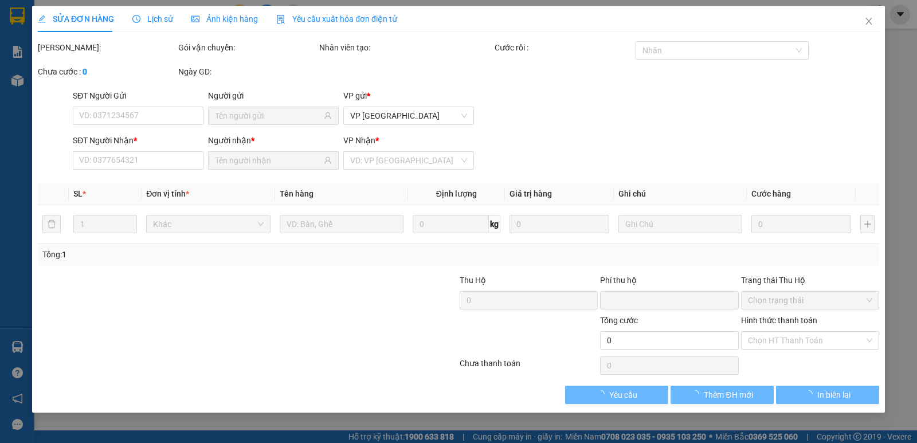
type input "35.000"
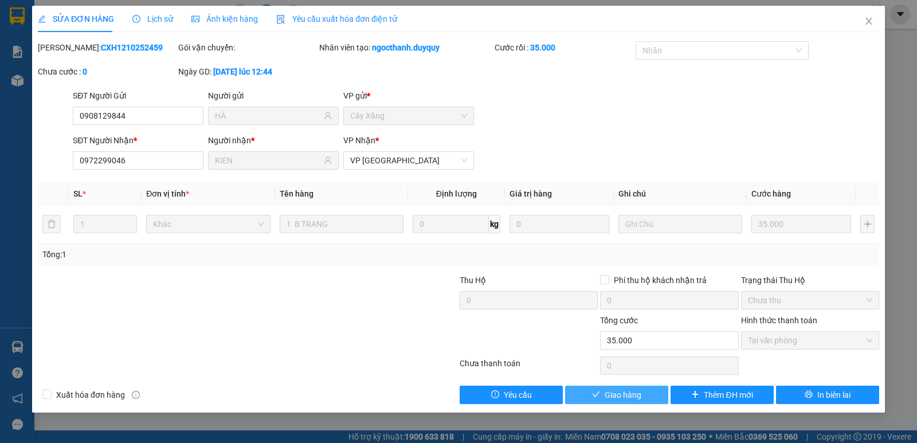
click at [640, 392] on span "Giao hàng" at bounding box center [623, 395] width 37 height 13
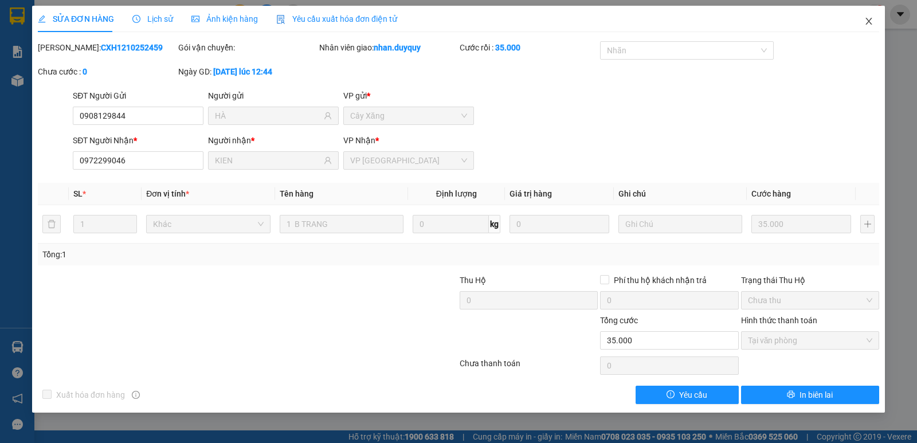
click at [871, 21] on icon "close" at bounding box center [869, 21] width 9 height 9
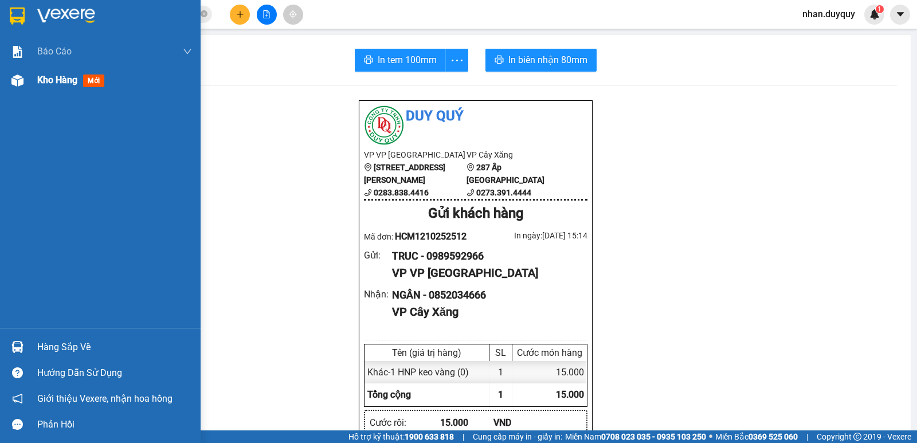
click at [94, 79] on span "mới" at bounding box center [93, 81] width 21 height 13
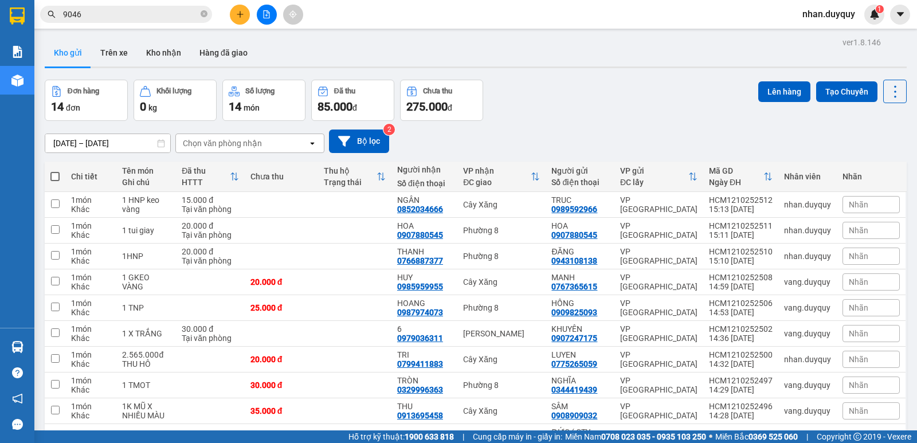
click at [57, 178] on span at bounding box center [54, 176] width 9 height 9
click at [55, 171] on input "checkbox" at bounding box center [55, 171] width 0 height 0
checkbox input "true"
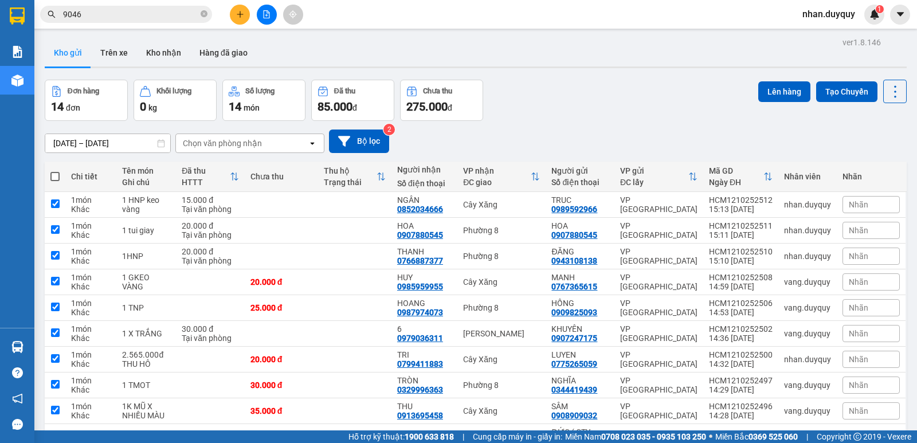
checkbox input "true"
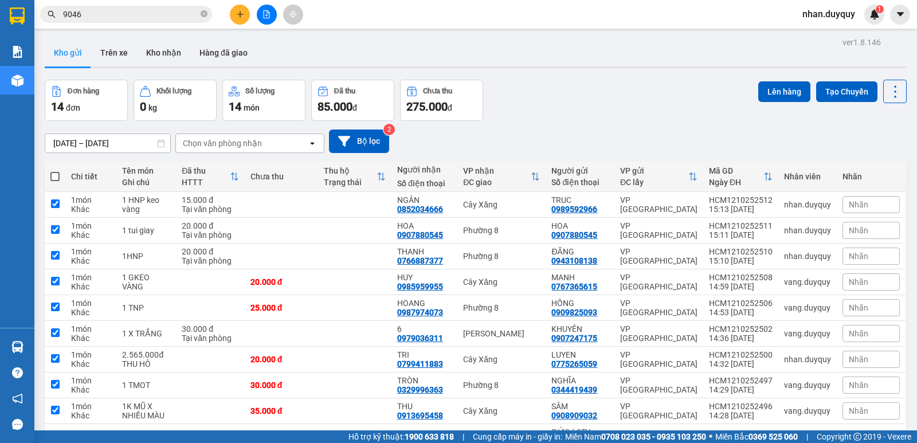
checkbox input "true"
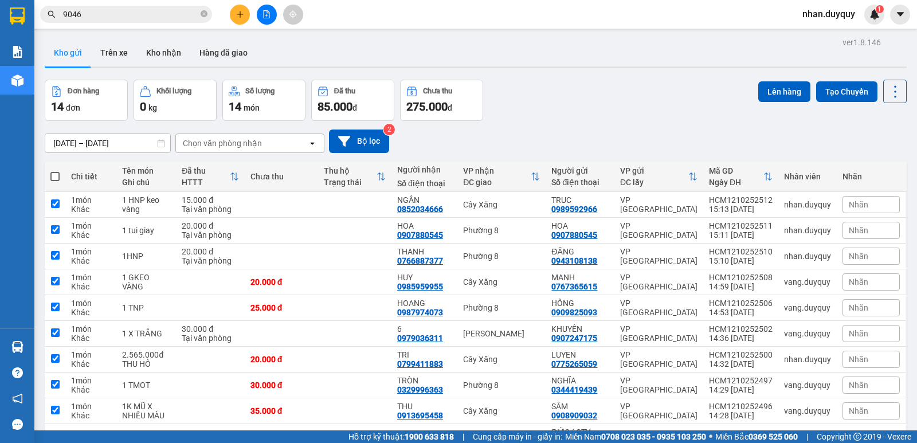
checkbox input "true"
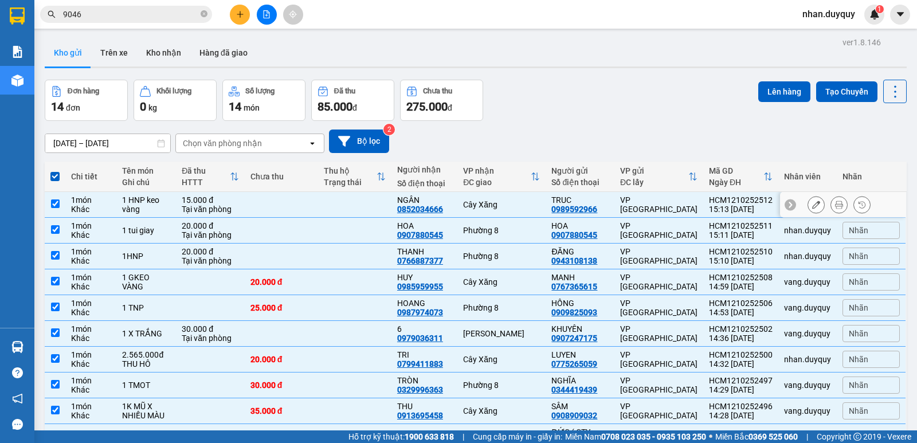
click at [370, 201] on td at bounding box center [354, 205] width 73 height 26
checkbox input "false"
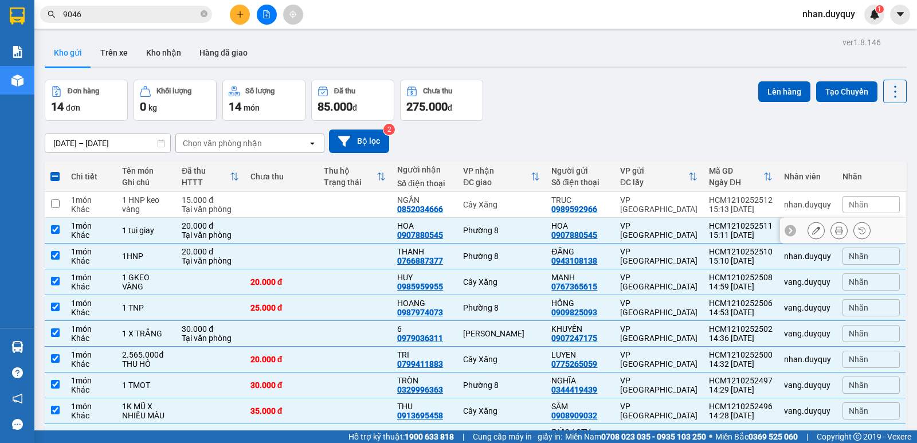
click at [335, 226] on td at bounding box center [354, 231] width 73 height 26
checkbox input "false"
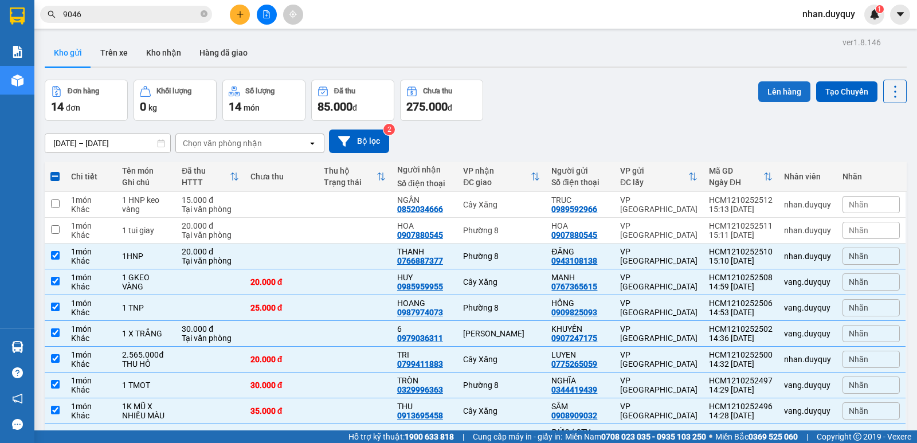
click at [762, 85] on button "Lên hàng" at bounding box center [785, 91] width 52 height 21
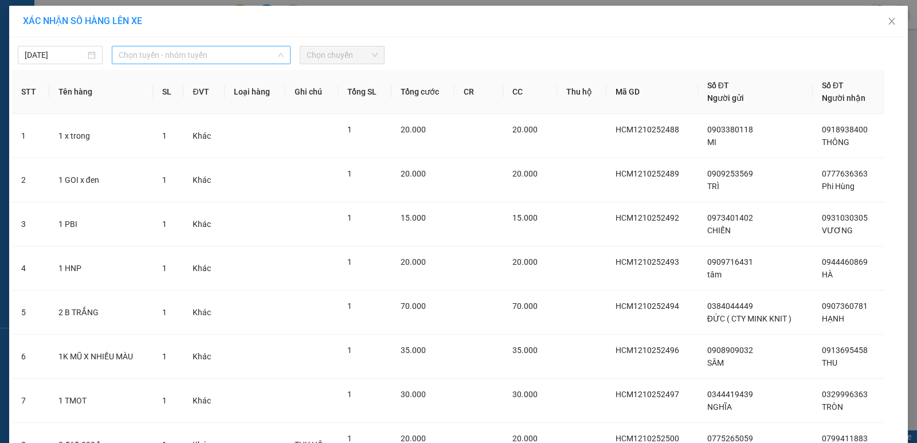
click at [282, 54] on div "Chọn tuyến - nhóm tuyến" at bounding box center [201, 55] width 179 height 18
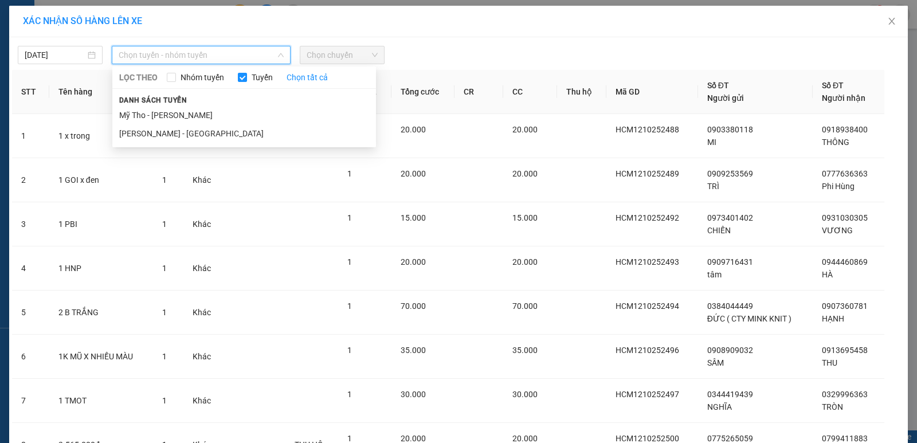
drag, startPoint x: 170, startPoint y: 136, endPoint x: 333, endPoint y: 92, distance: 168.0
click at [178, 135] on li "Hồ Chí Minh - Mỹ Tho" at bounding box center [244, 133] width 264 height 18
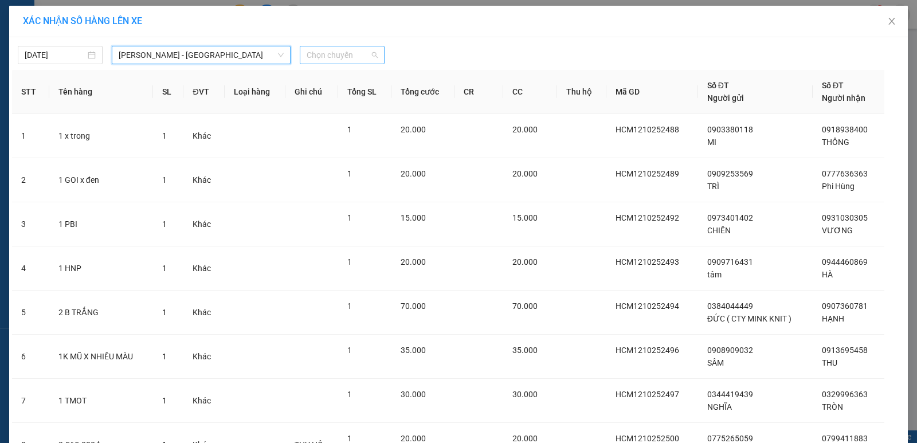
click at [373, 56] on span "Chọn chuyến" at bounding box center [342, 54] width 71 height 17
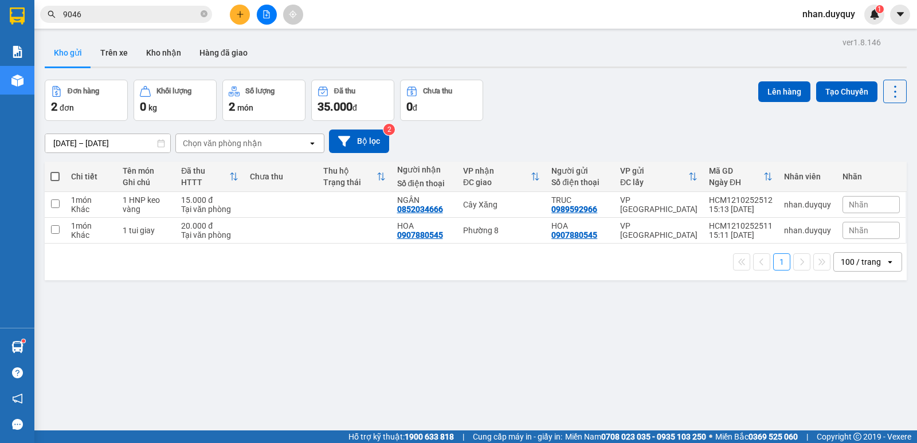
drag, startPoint x: 540, startPoint y: 316, endPoint x: 525, endPoint y: 296, distance: 24.9
click at [538, 312] on div "ver 1.8.146 Kho gửi Trên xe Kho nhận Hàng đã giao Đơn hàng 2 đơn Khối lượng 0 k…" at bounding box center [475, 255] width 871 height 443
click at [527, 297] on div "ver 1.8.146 Kho gửi Trên xe Kho nhận Hàng đã giao Đơn hàng 2 đơn Khối lượng 0 k…" at bounding box center [475, 255] width 871 height 443
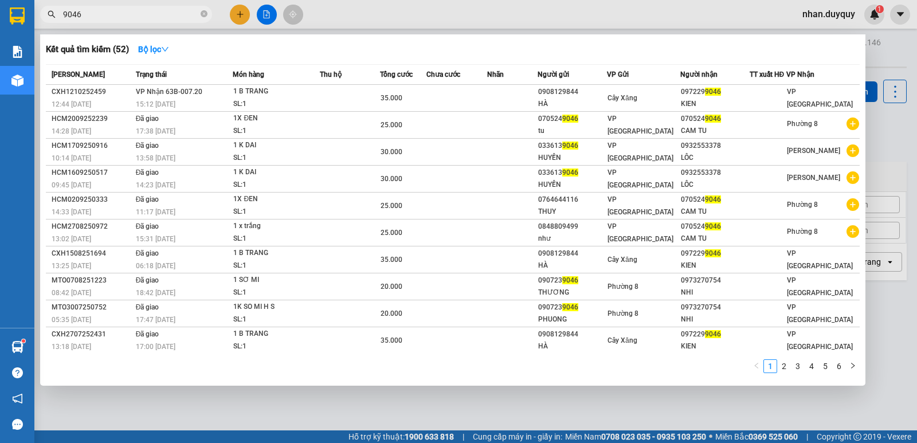
click at [119, 19] on input "9046" at bounding box center [130, 14] width 135 height 13
click at [116, 14] on input "9046" at bounding box center [130, 14] width 135 height 13
click at [115, 14] on input "9046" at bounding box center [130, 14] width 135 height 13
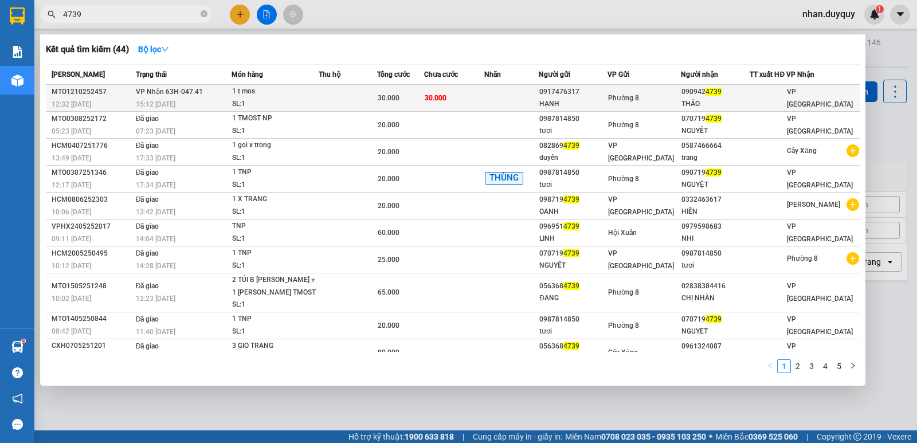
type input "4739"
click at [574, 98] on div "0917476317" at bounding box center [574, 92] width 68 height 12
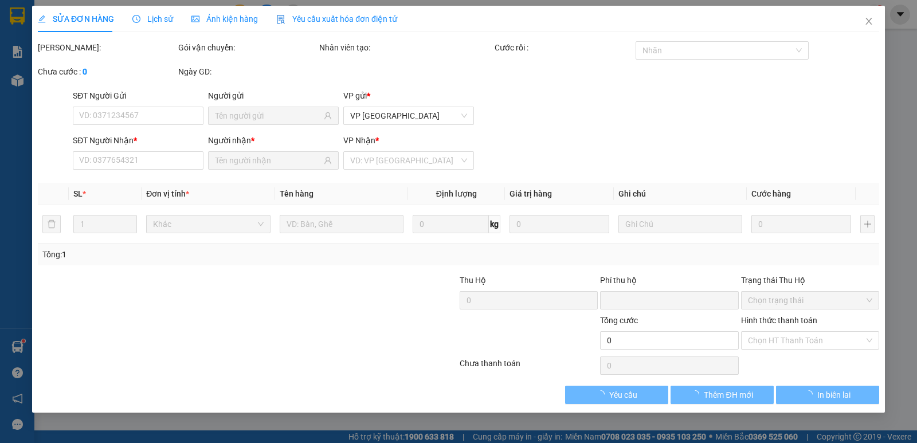
type input "0917476317"
type input "HẠNH"
type input "0909424739"
type input "THẢO"
type input "0"
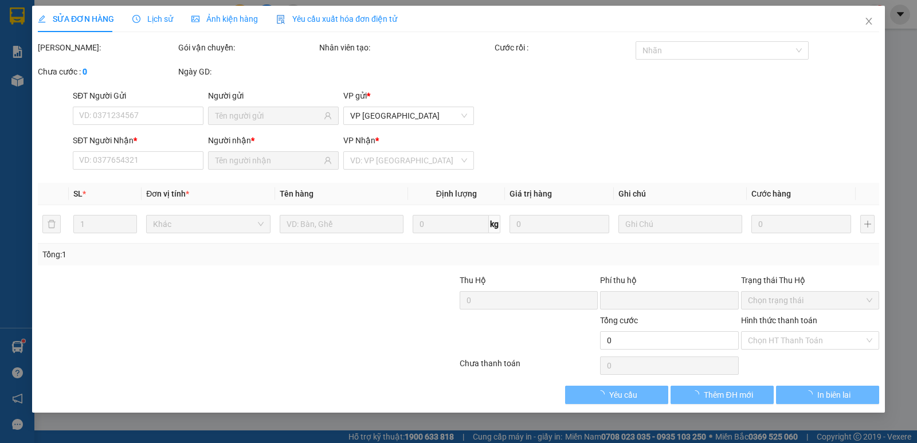
type input "30.000"
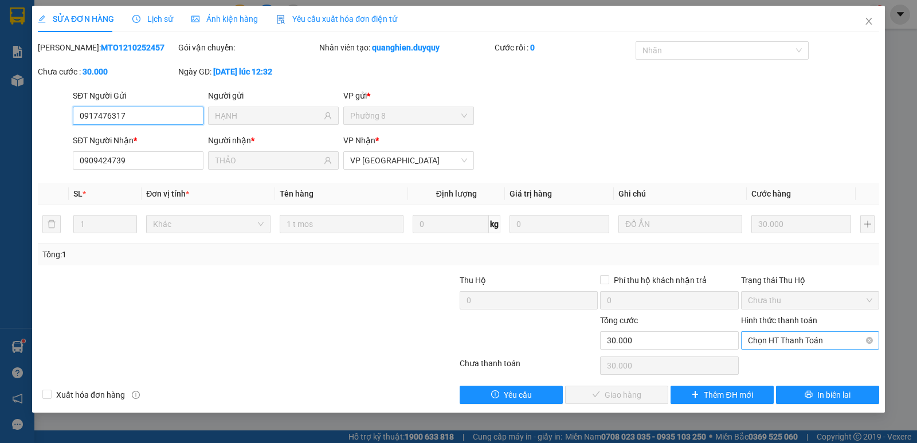
click at [775, 335] on span "Chọn HT Thanh Toán" at bounding box center [810, 340] width 124 height 17
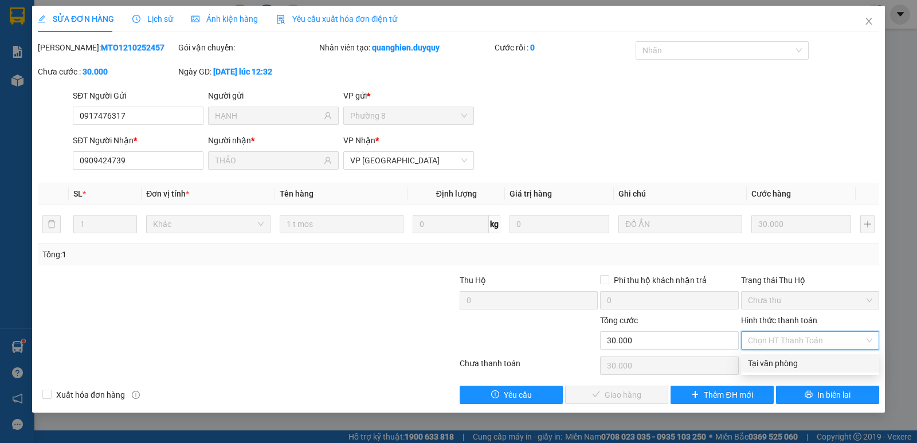
click at [766, 369] on div "Tại văn phòng" at bounding box center [810, 363] width 124 height 13
type input "0"
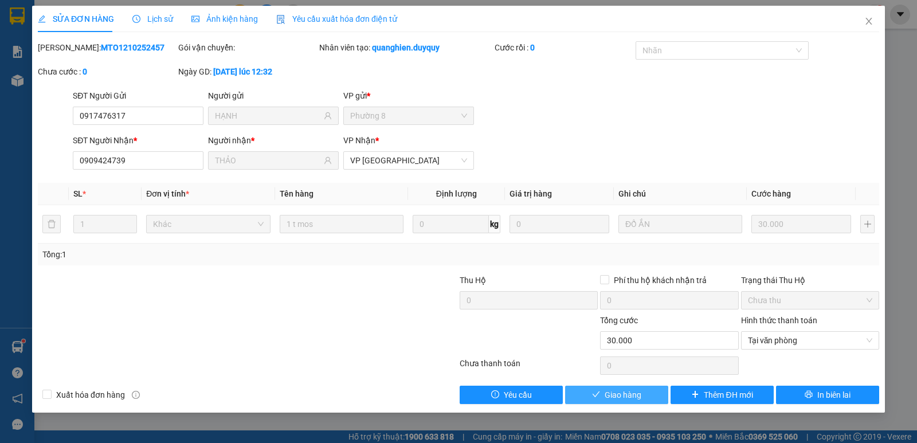
click at [618, 396] on span "Giao hàng" at bounding box center [623, 395] width 37 height 13
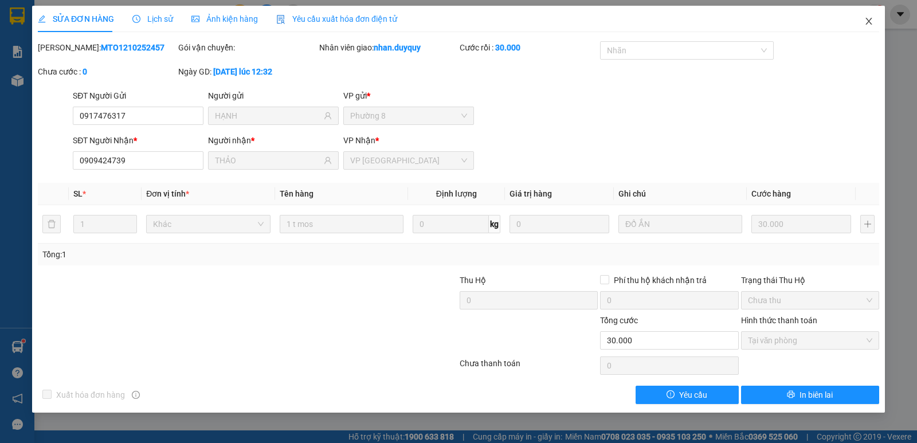
click at [861, 22] on span "Close" at bounding box center [869, 22] width 32 height 32
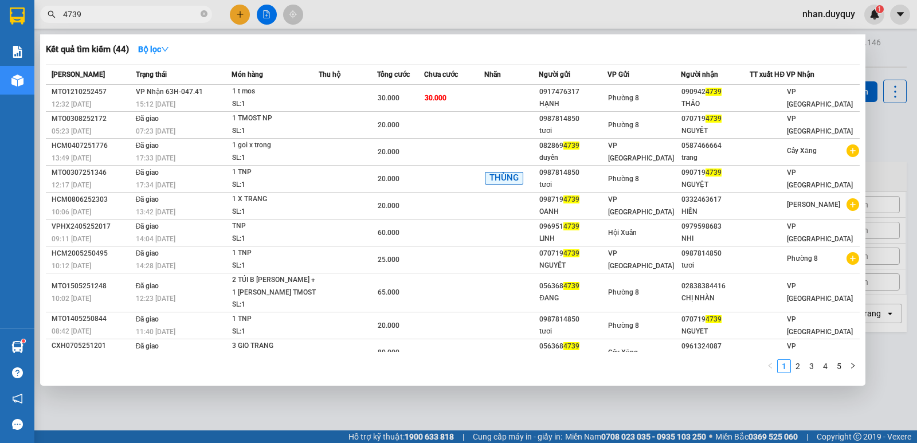
drag, startPoint x: 88, startPoint y: 17, endPoint x: 72, endPoint y: 22, distance: 17.0
click at [44, 25] on div "Kết quả tìm kiếm ( 44 ) Bộ lọc Mã ĐH Trạng thái Món hàng Thu hộ Tổng cước Chưa …" at bounding box center [112, 15] width 224 height 20
type input "4739"
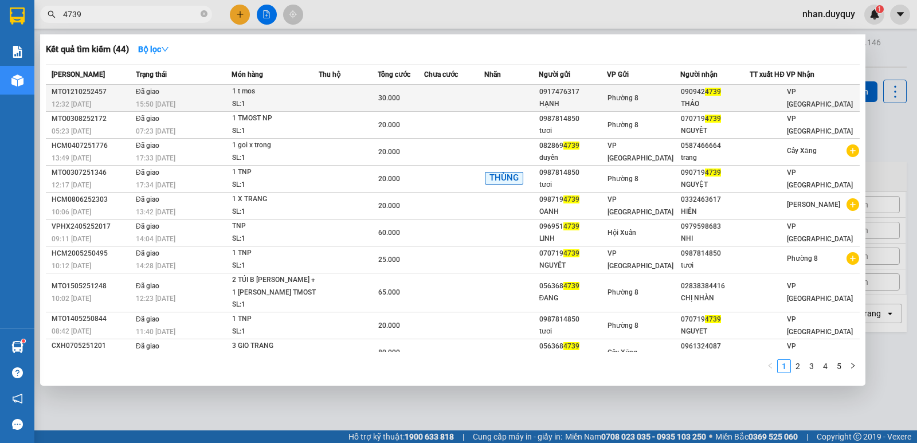
click at [699, 98] on div "090942 4739" at bounding box center [715, 92] width 68 height 12
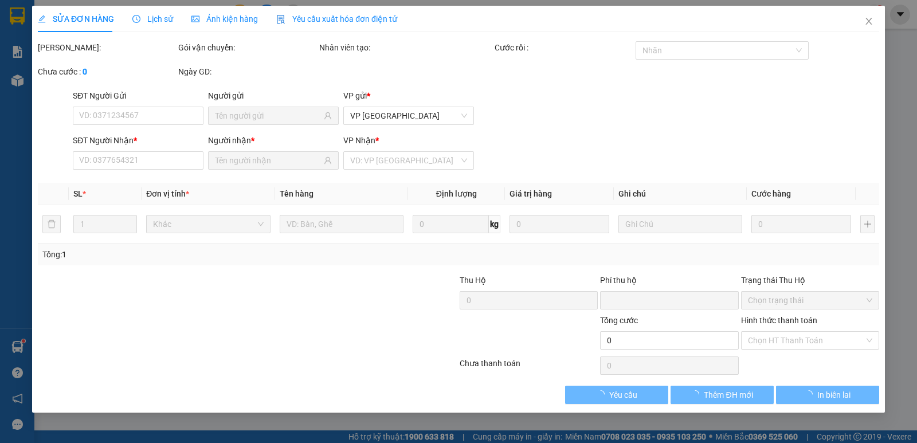
type input "0917476317"
type input "HẠNH"
type input "0909424739"
type input "THẢO"
type input "0"
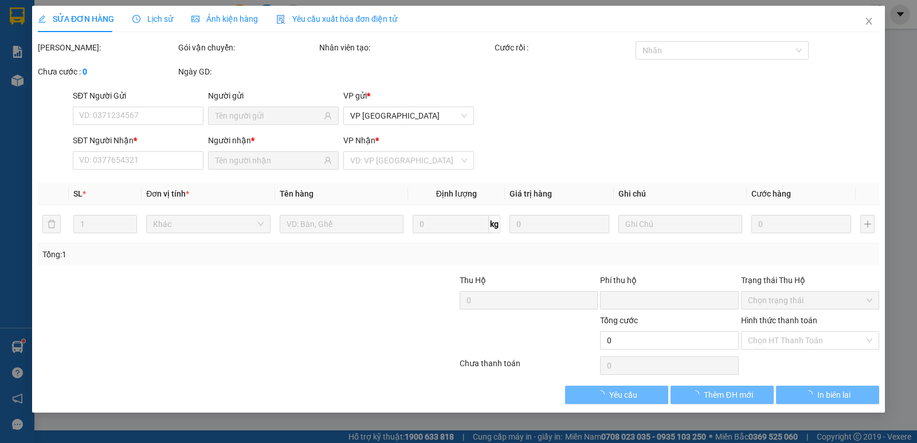
type input "30.000"
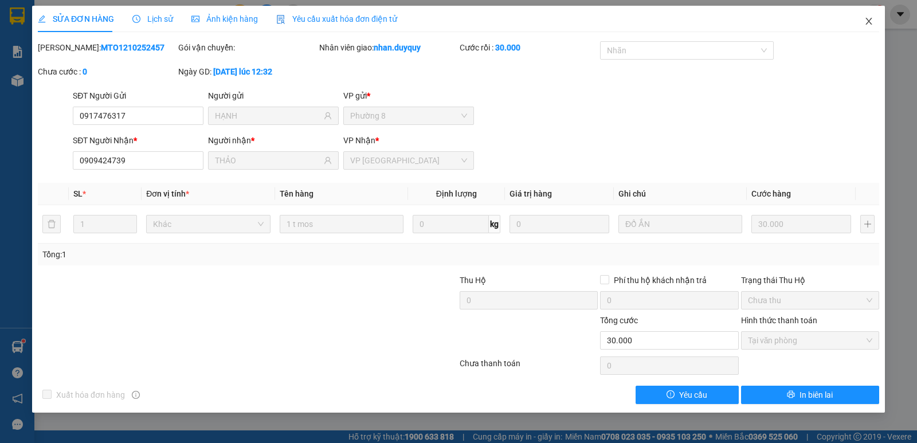
click at [865, 24] on icon "close" at bounding box center [869, 21] width 9 height 9
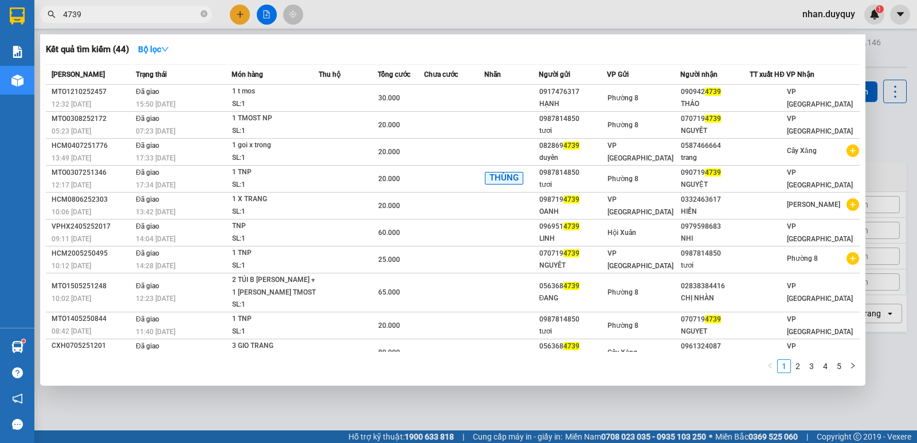
drag, startPoint x: 113, startPoint y: 17, endPoint x: 26, endPoint y: 34, distance: 88.3
click at [0, 36] on section "Kết quả tìm kiếm ( 44 ) Bộ lọc Mã ĐH Trạng thái Món hàng Thu hộ Tổng cước Chưa …" at bounding box center [458, 221] width 917 height 443
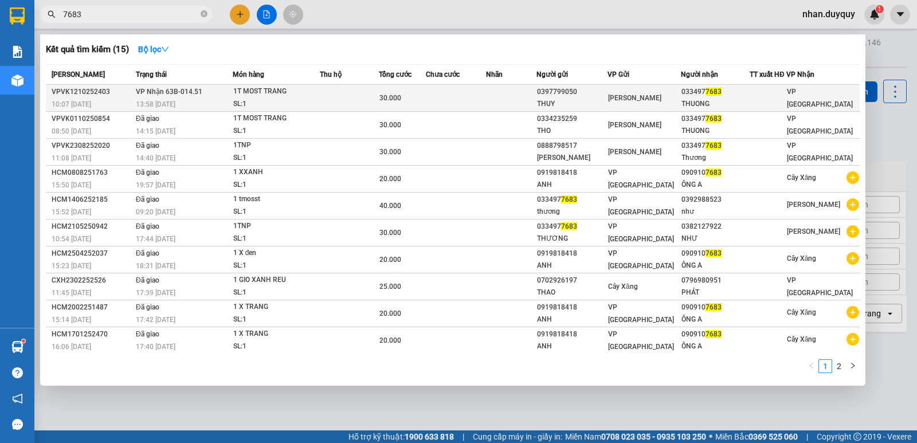
type input "7683"
click at [686, 101] on div "THUONG" at bounding box center [716, 104] width 68 height 12
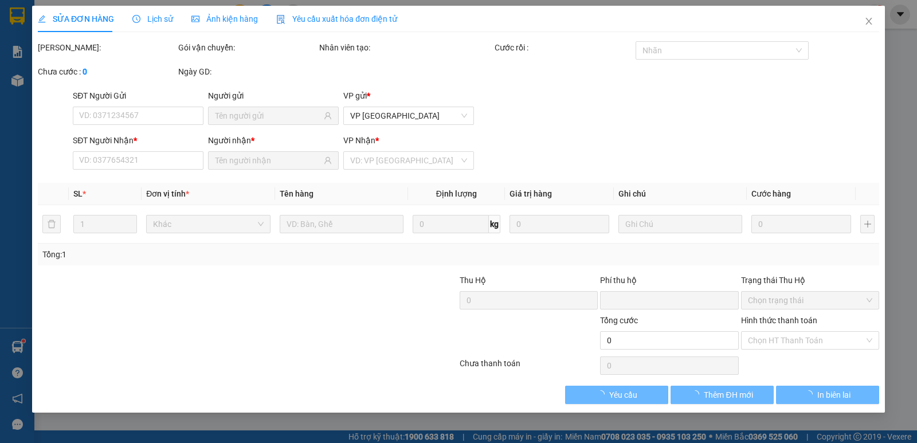
type input "0397799050"
type input "THUY"
type input "0334977683"
type input "THUONG"
type input "0"
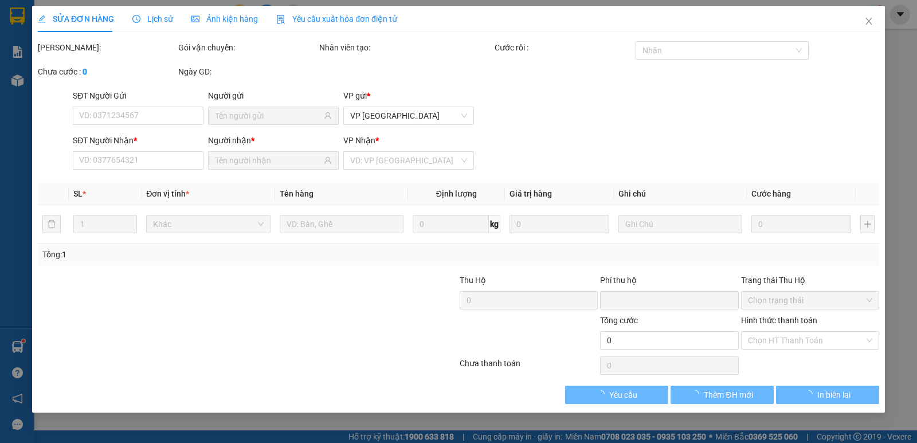
type input "30.000"
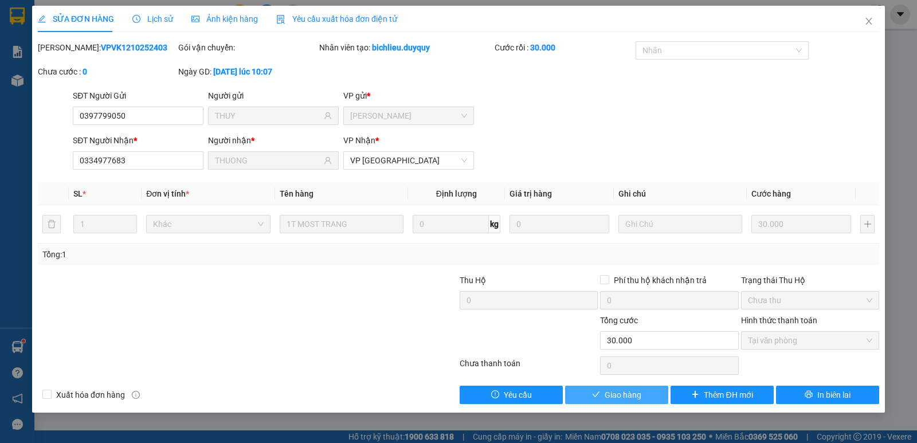
click at [612, 397] on span "Giao hàng" at bounding box center [623, 395] width 37 height 13
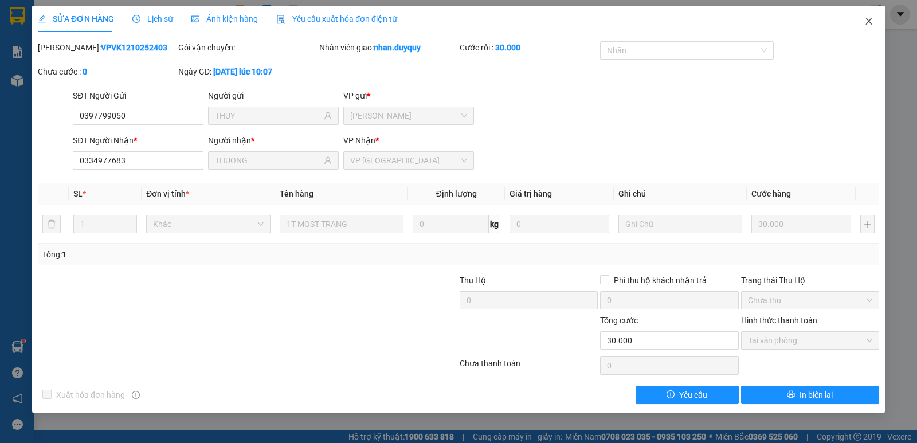
click at [868, 21] on icon "close" at bounding box center [869, 21] width 6 height 7
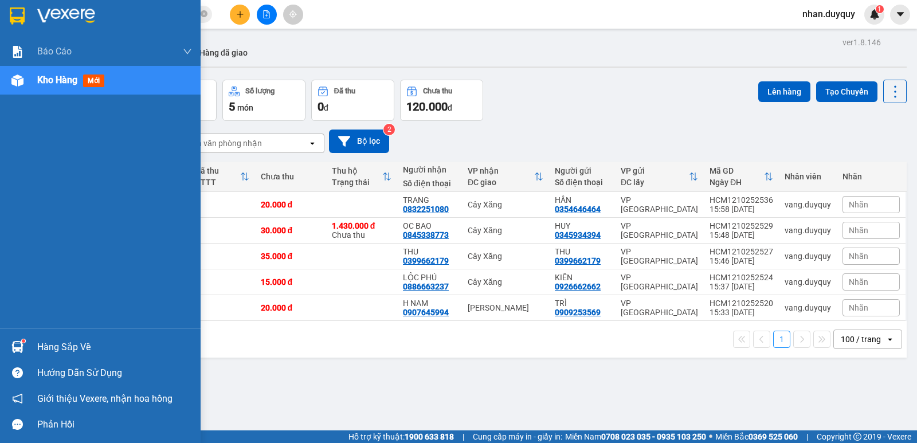
click at [82, 341] on div "Hàng sắp về" at bounding box center [114, 347] width 155 height 17
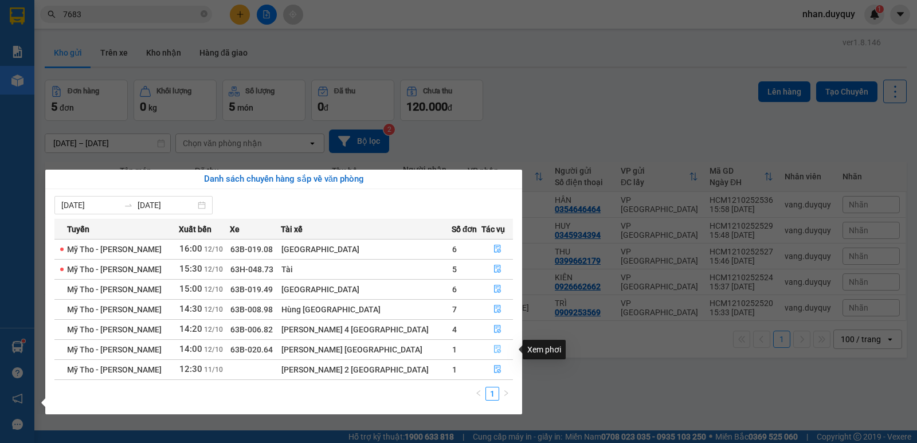
click at [494, 353] on icon "file-done" at bounding box center [498, 349] width 8 height 8
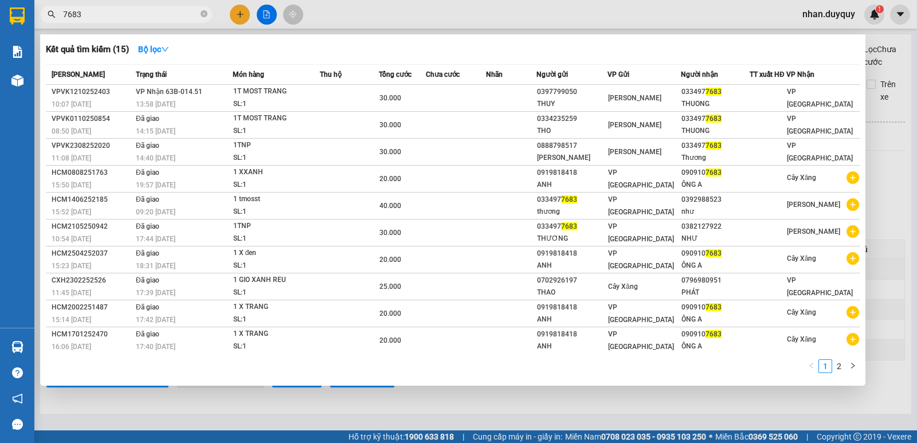
drag, startPoint x: 83, startPoint y: 11, endPoint x: 40, endPoint y: 39, distance: 51.8
click at [40, 25] on div "Kết quả tìm kiếm ( 15 ) Bộ lọc Mã ĐH Trạng thái Món hàng Thu hộ Tổng cước Chưa …" at bounding box center [112, 15] width 224 height 20
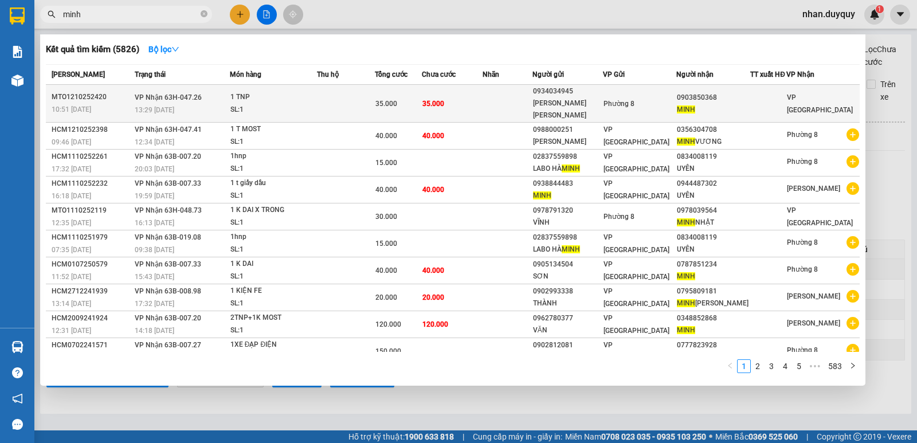
type input "minh"
click at [620, 110] on div "Phường 8" at bounding box center [640, 103] width 72 height 13
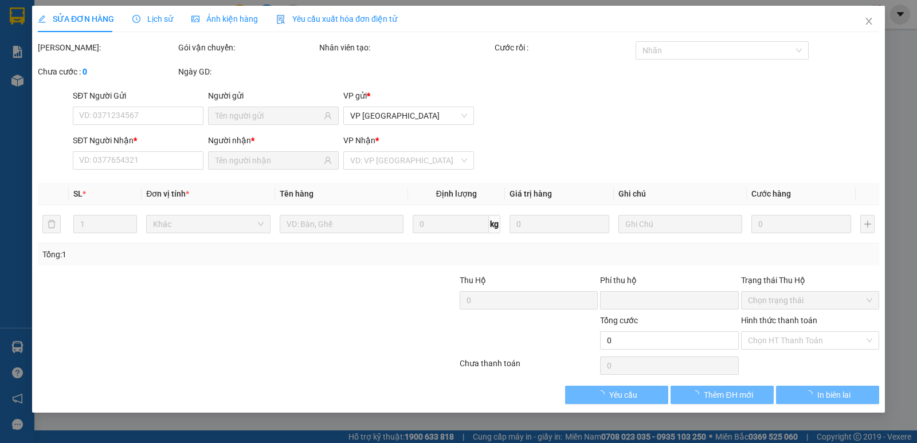
type input "0934034945"
type input "BEN BEN"
type input "0903850368"
type input "MINH"
type input "0"
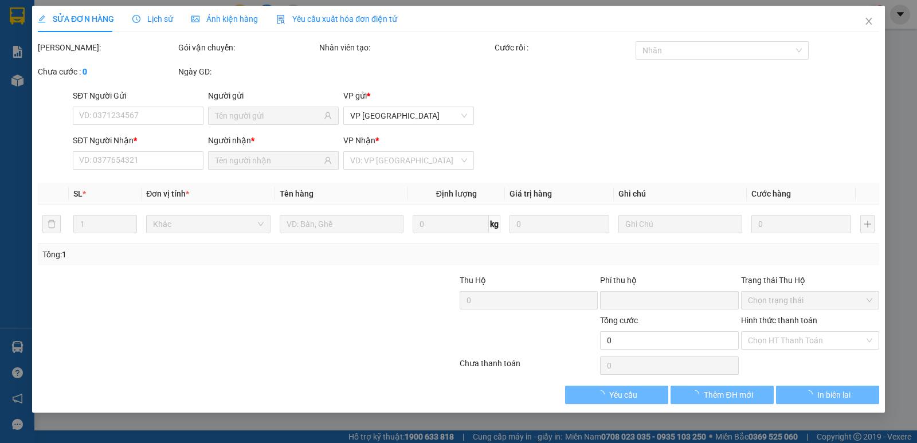
type input "35.000"
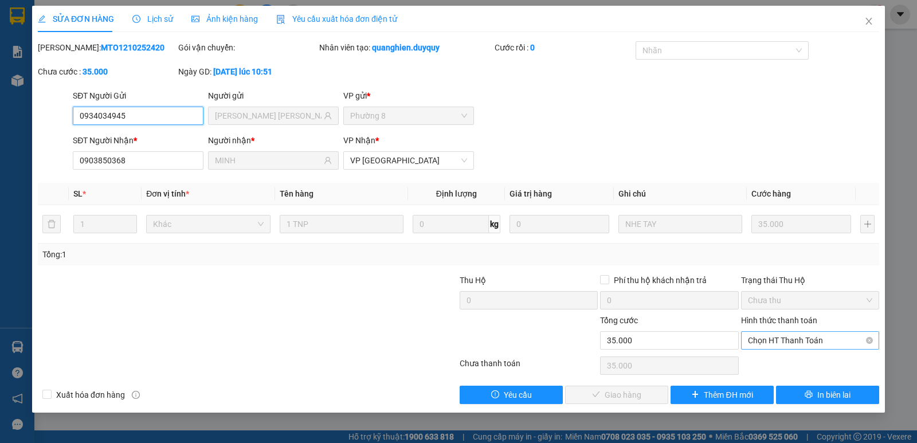
click at [775, 344] on span "Chọn HT Thanh Toán" at bounding box center [810, 340] width 124 height 17
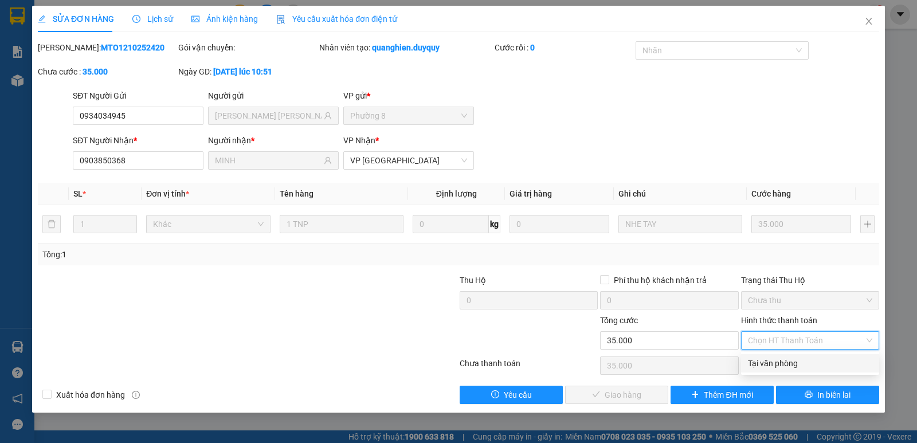
click at [785, 365] on div "Tại văn phòng" at bounding box center [810, 363] width 124 height 13
type input "0"
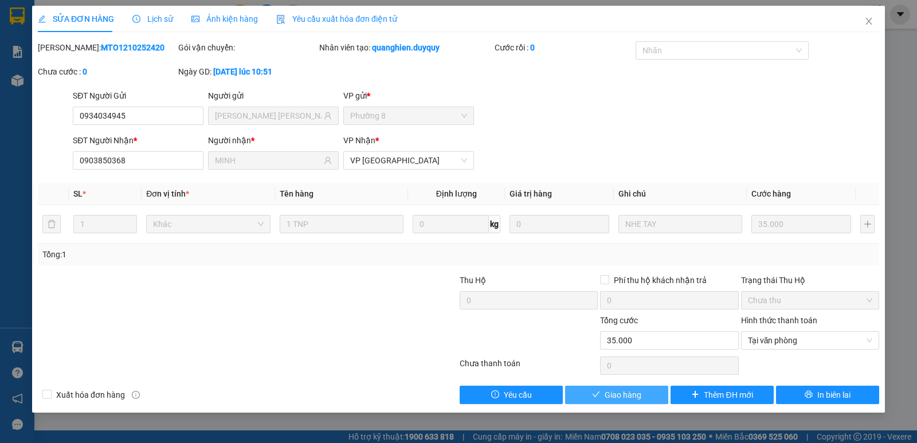
click at [617, 395] on span "Giao hàng" at bounding box center [623, 395] width 37 height 13
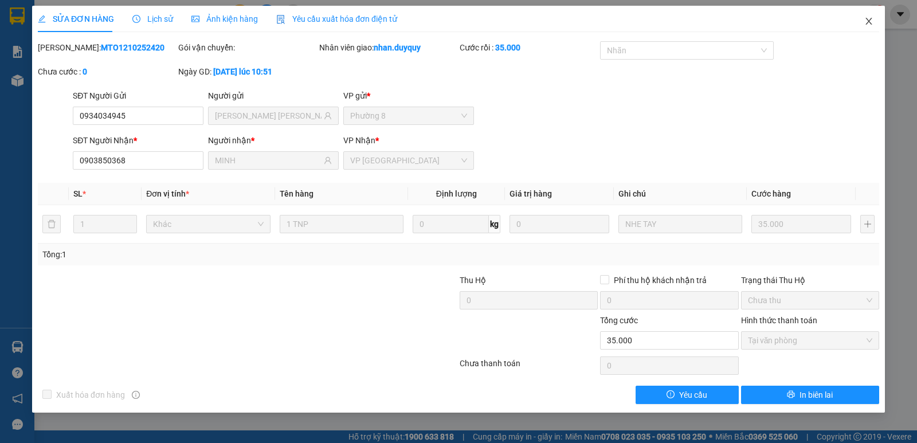
click at [873, 26] on span "Close" at bounding box center [869, 22] width 32 height 32
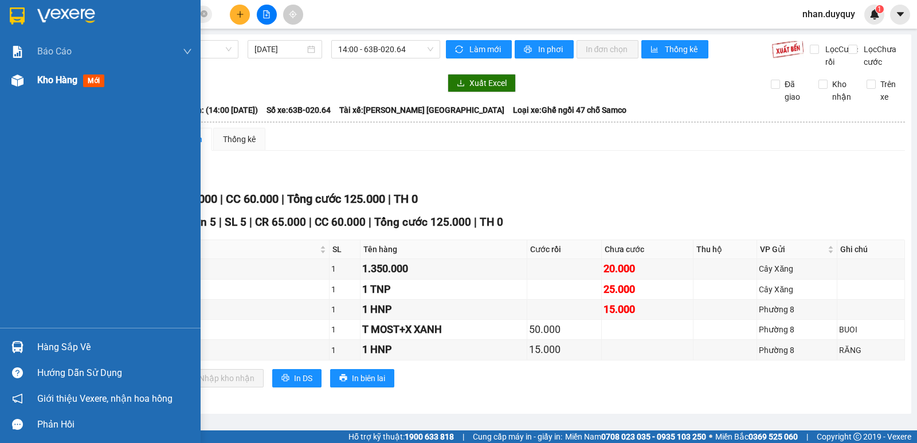
click at [95, 83] on span "mới" at bounding box center [93, 81] width 21 height 13
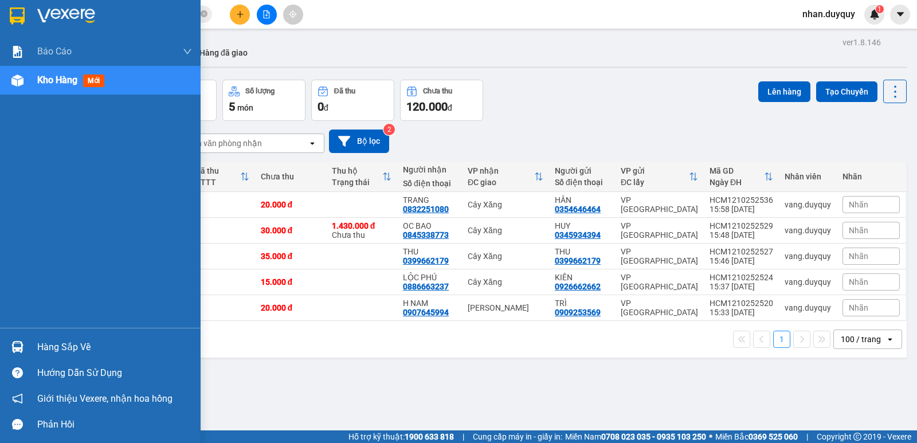
click at [95, 83] on span "mới" at bounding box center [93, 81] width 21 height 13
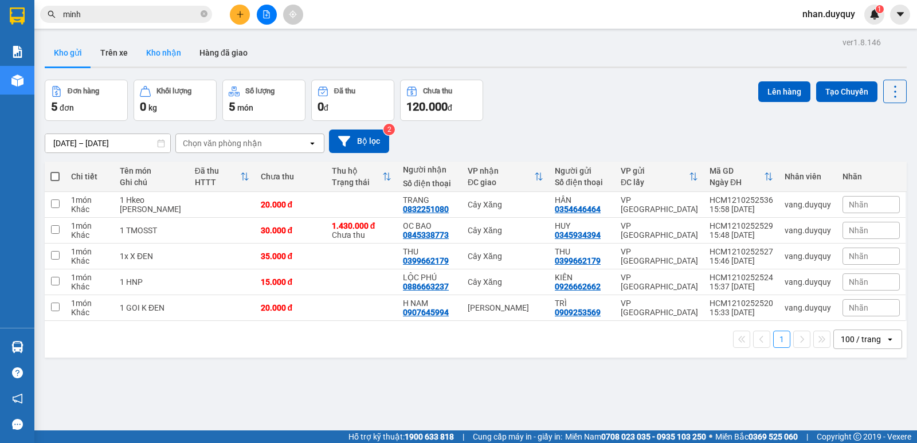
click at [168, 56] on button "Kho nhận" at bounding box center [163, 53] width 53 height 28
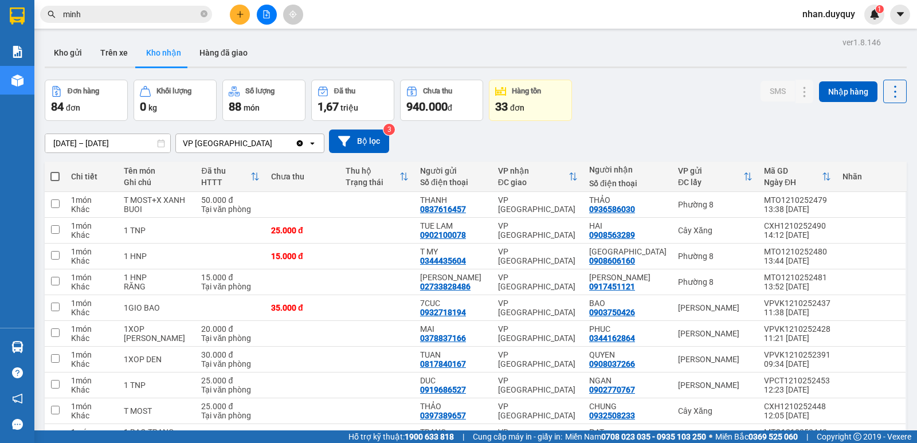
click at [205, 10] on span at bounding box center [204, 14] width 7 height 11
click at [193, 13] on input "text" at bounding box center [130, 14] width 135 height 13
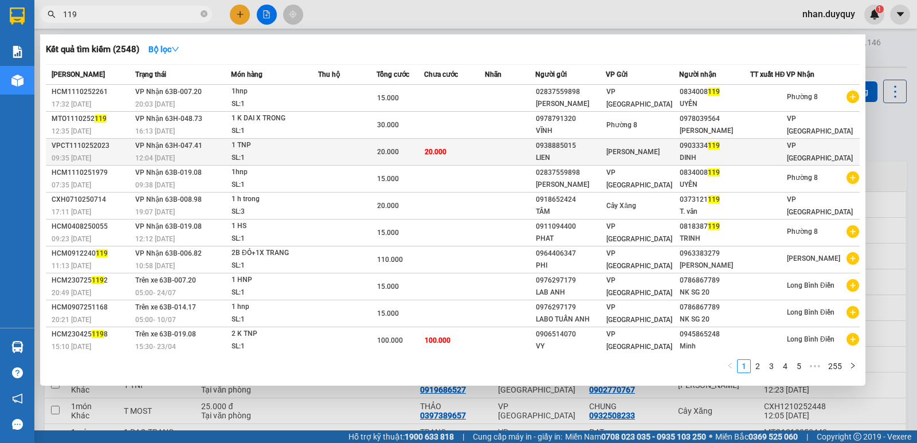
type input "119"
click at [475, 161] on td "20.000" at bounding box center [454, 152] width 61 height 27
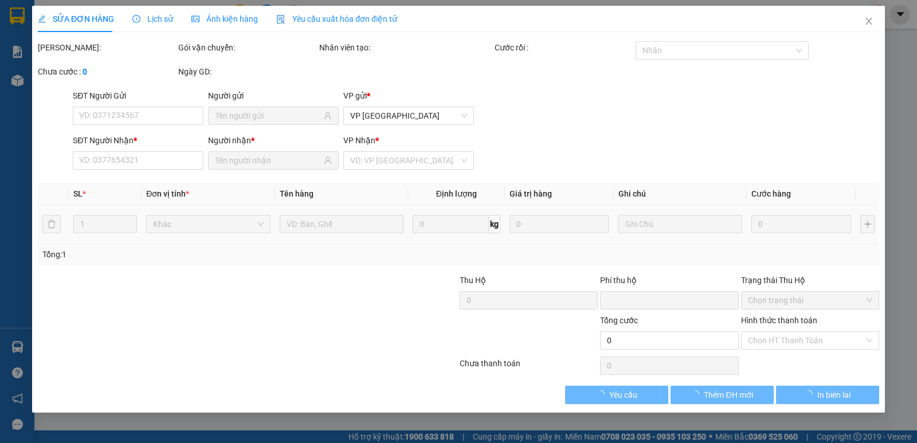
type input "0938885015"
type input "LIEN"
type input "0903334119"
type input "DINH"
type input "0"
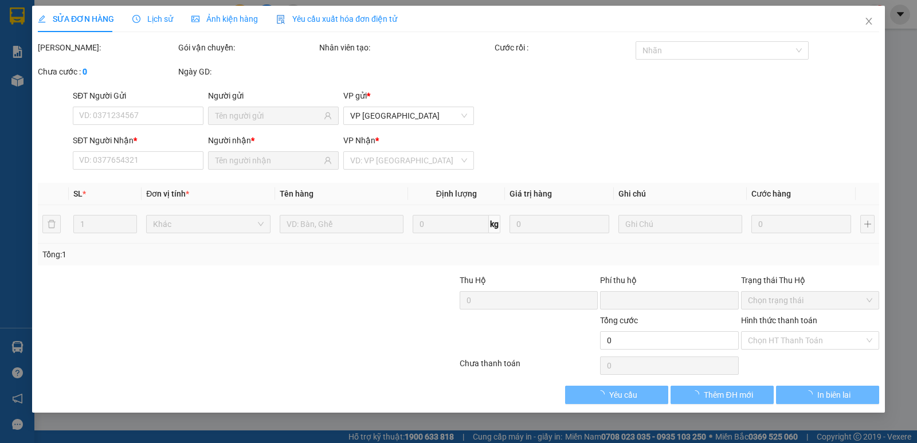
type input "20.000"
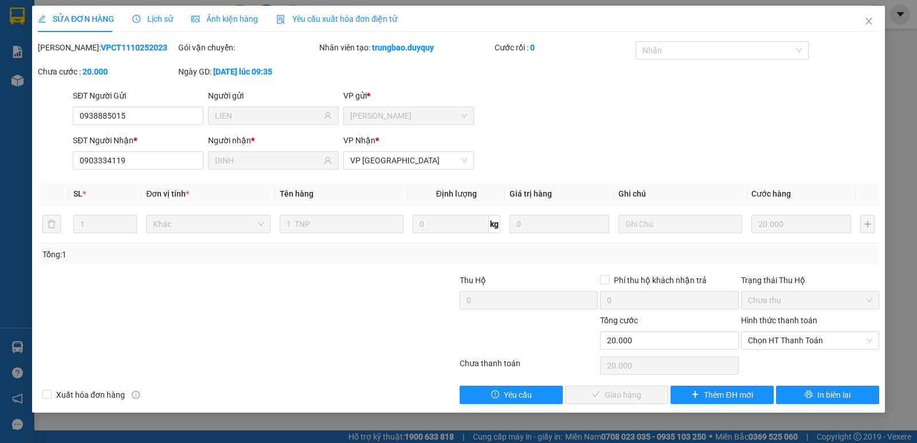
click at [768, 350] on div "Hình thức thanh toán Chọn HT Thanh Toán" at bounding box center [810, 334] width 138 height 40
click at [764, 336] on span "Chọn HT Thanh Toán" at bounding box center [810, 340] width 124 height 17
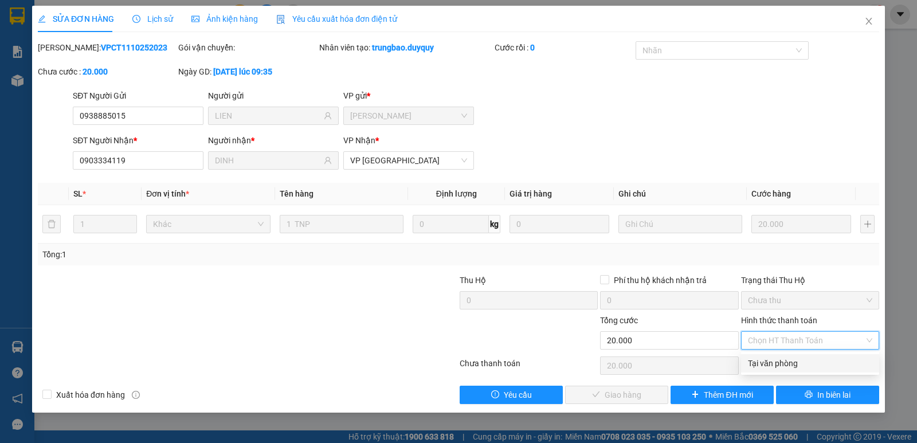
click at [764, 363] on div "Tại văn phòng" at bounding box center [810, 363] width 124 height 13
type input "0"
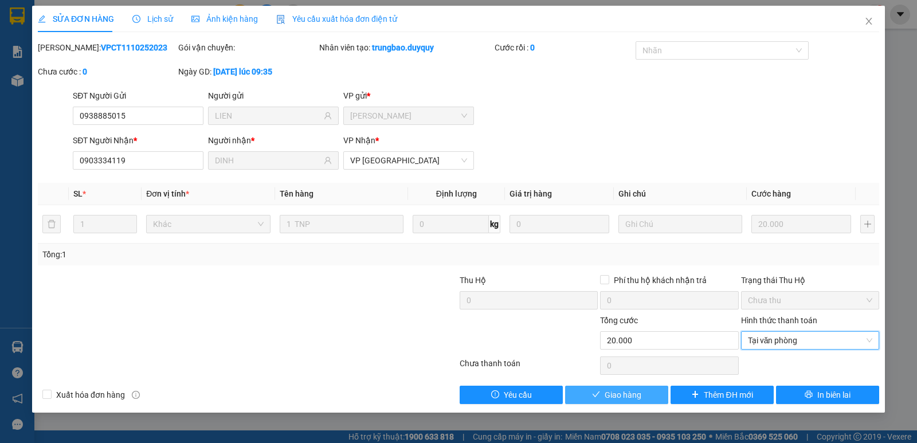
drag, startPoint x: 651, startPoint y: 393, endPoint x: 592, endPoint y: 393, distance: 59.6
click at [646, 394] on button "Giao hàng" at bounding box center [616, 395] width 103 height 18
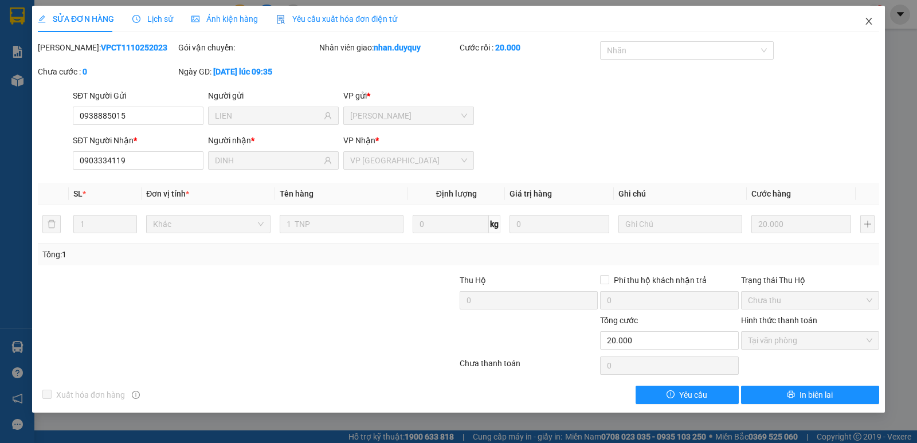
click at [865, 22] on icon "close" at bounding box center [869, 21] width 9 height 9
click at [863, 21] on span "nhan.duyquy" at bounding box center [829, 14] width 71 height 14
click at [865, 22] on div "nhan.duyquy 1" at bounding box center [839, 15] width 91 height 20
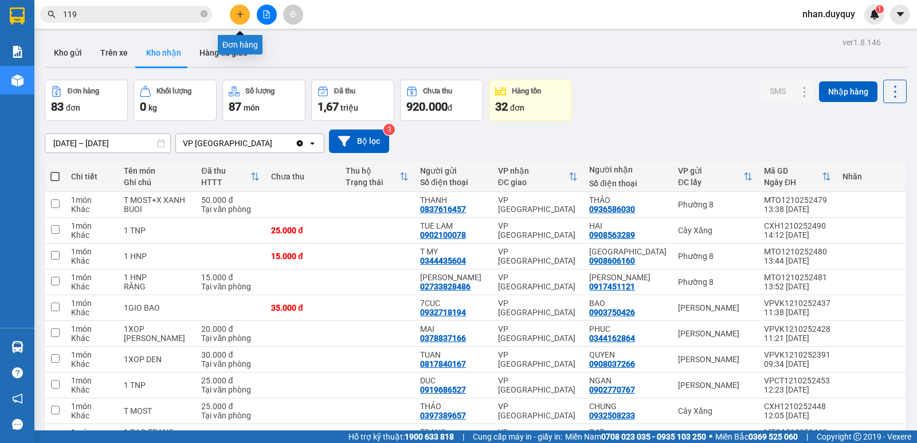
click at [243, 15] on icon "plus" at bounding box center [240, 14] width 8 height 8
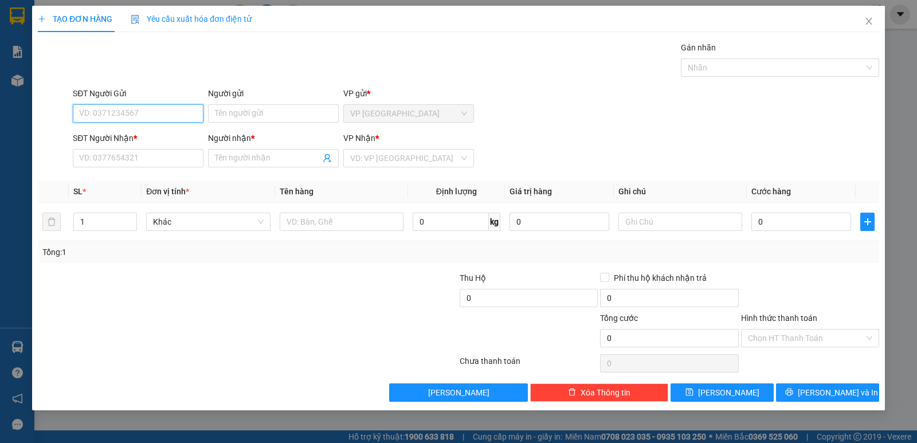
click at [89, 105] on input "SĐT Người Gửi" at bounding box center [138, 113] width 131 height 18
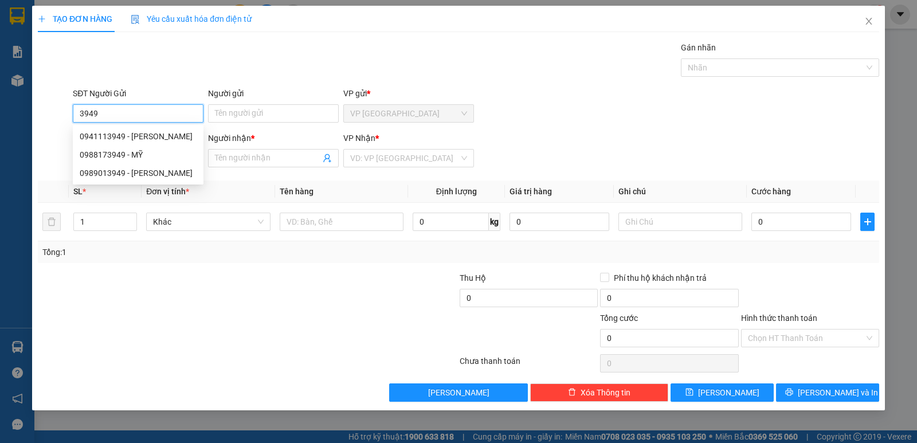
drag, startPoint x: 105, startPoint y: 111, endPoint x: 186, endPoint y: 117, distance: 81.6
click at [106, 111] on input "3949" at bounding box center [138, 113] width 131 height 18
click at [121, 141] on div "0941113949 - TRINH" at bounding box center [138, 136] width 117 height 13
type input "0941113949"
type input "TRINH"
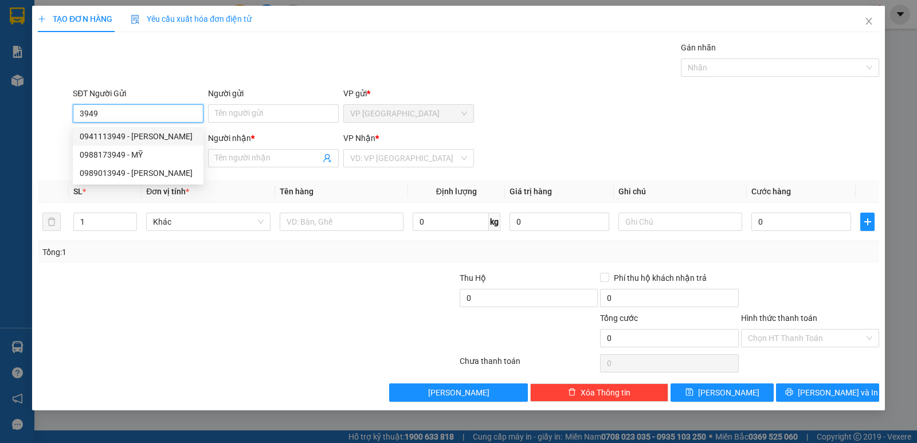
type input "0836576878"
type input "KIÊT"
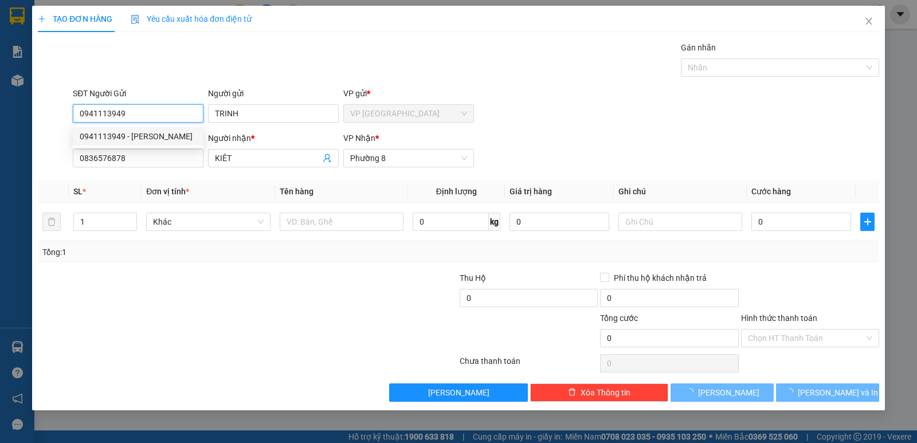
type input "20.000"
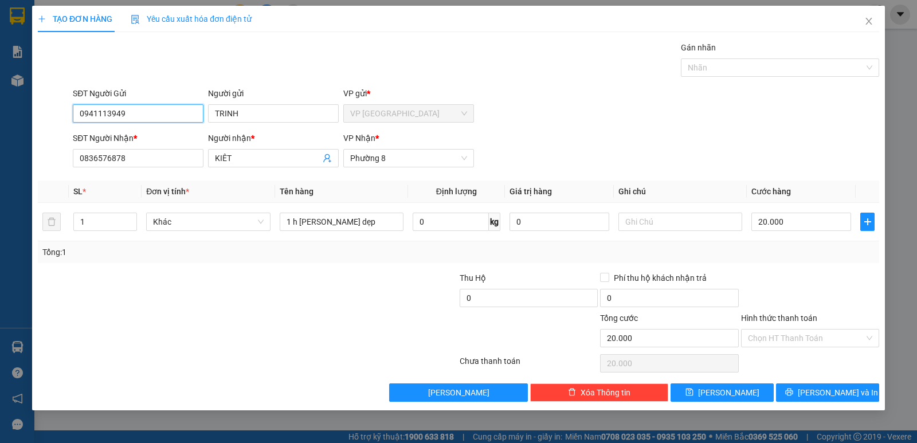
type input "0941113949"
drag, startPoint x: 50, startPoint y: 192, endPoint x: 0, endPoint y: 217, distance: 55.9
click at [0, 217] on div "TẠO ĐƠN HÀNG Yêu cầu xuất hóa đơn điện tử Transit Pickup Surcharge Ids Transit …" at bounding box center [458, 221] width 917 height 443
type input "3301"
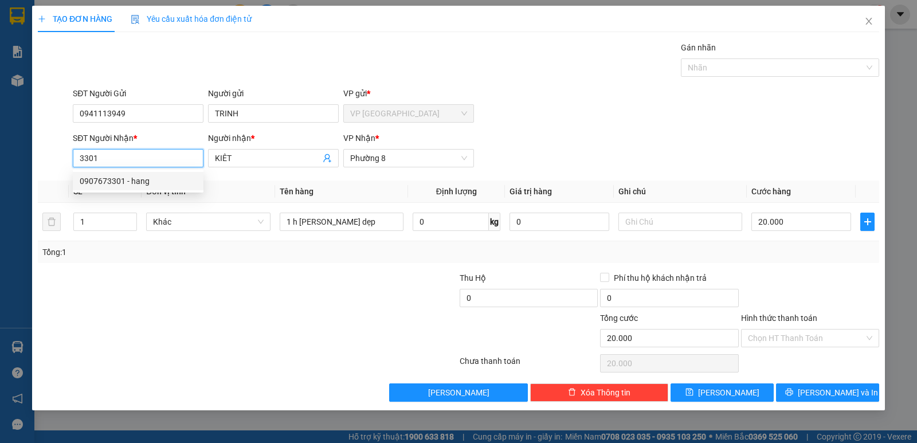
drag, startPoint x: 117, startPoint y: 162, endPoint x: 0, endPoint y: 210, distance: 126.7
click at [0, 210] on div "TẠO ĐƠN HÀNG Yêu cầu xuất hóa đơn điện tử Transit Pickup Surcharge Ids Transit …" at bounding box center [458, 221] width 917 height 443
type input "0383953301"
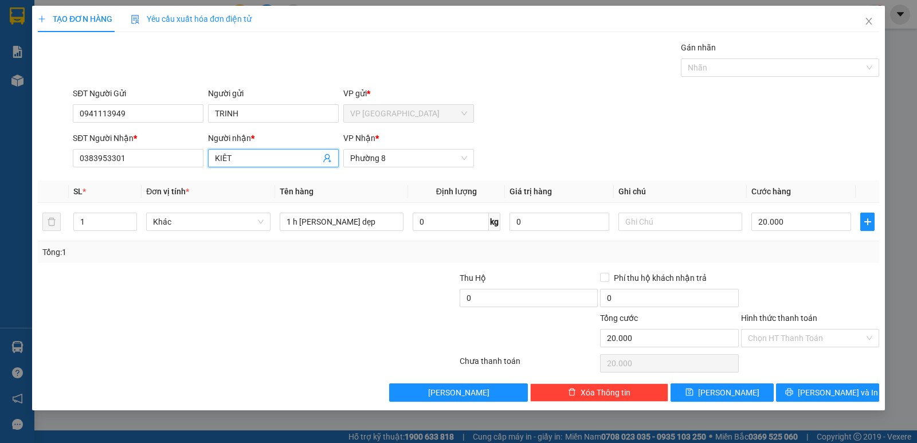
drag, startPoint x: 244, startPoint y: 162, endPoint x: 209, endPoint y: 170, distance: 36.4
click at [209, 170] on div "Người nhận * KIÊT KIÊT" at bounding box center [273, 152] width 131 height 40
type input "n lâm"
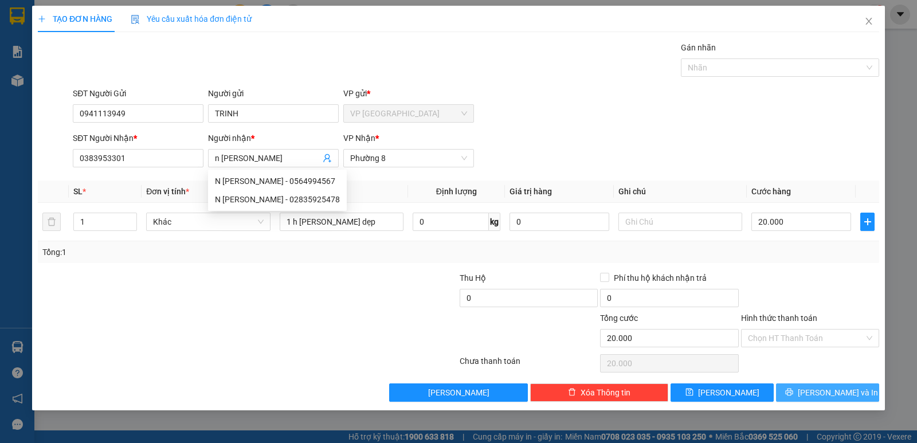
drag, startPoint x: 834, startPoint y: 393, endPoint x: 841, endPoint y: 392, distance: 6.4
click at [839, 393] on span "[PERSON_NAME] và In" at bounding box center [838, 392] width 80 height 13
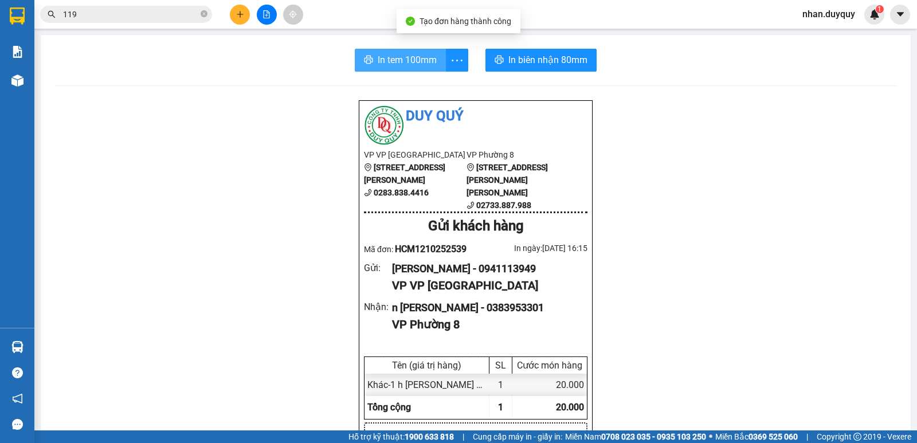
click at [393, 60] on span "In tem 100mm" at bounding box center [407, 60] width 59 height 14
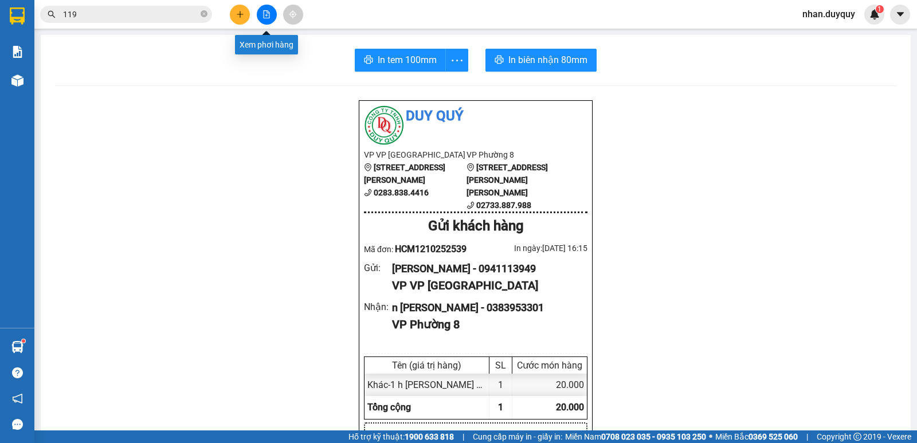
click at [236, 13] on icon "plus" at bounding box center [240, 14] width 8 height 8
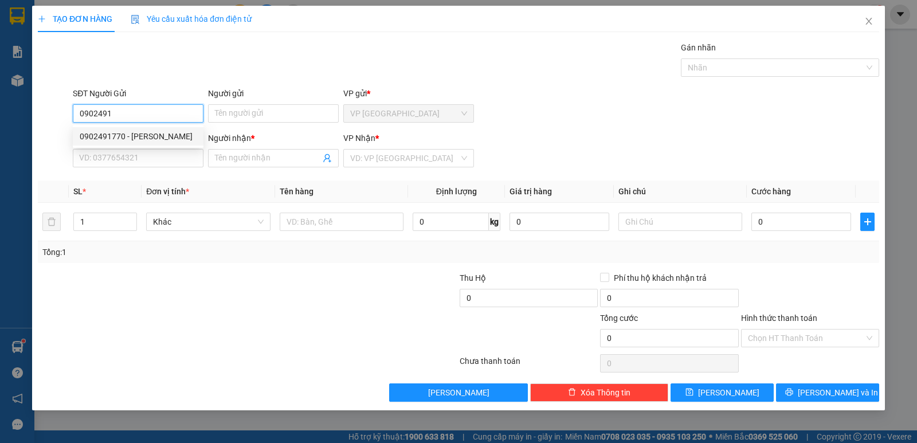
click at [133, 140] on div "0902491770 - NGUYEN" at bounding box center [138, 136] width 117 height 13
type input "0902491770"
type input "NGUYEN"
type input "0976710357"
type input "BINH"
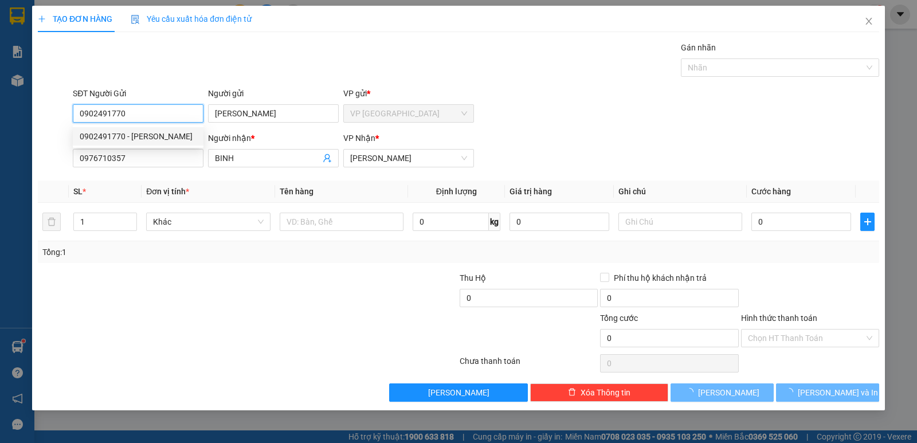
type input "30.000"
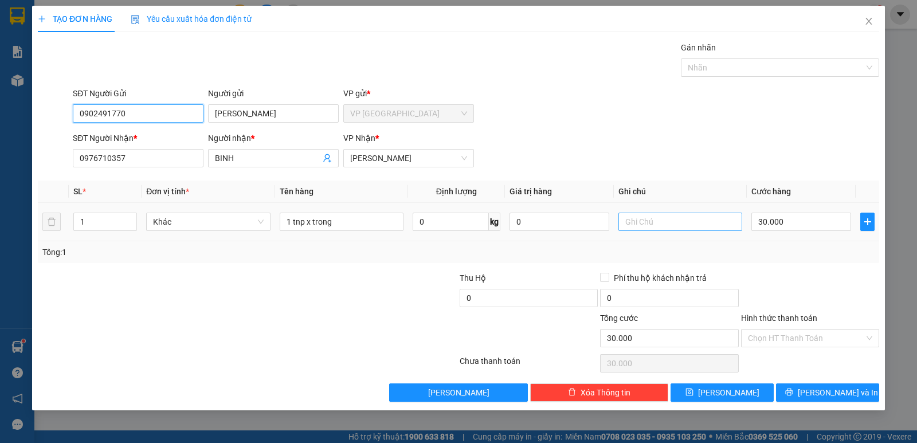
type input "0902491770"
click at [700, 222] on input "text" at bounding box center [681, 222] width 124 height 18
type input "khách đồng ý mai nhận"
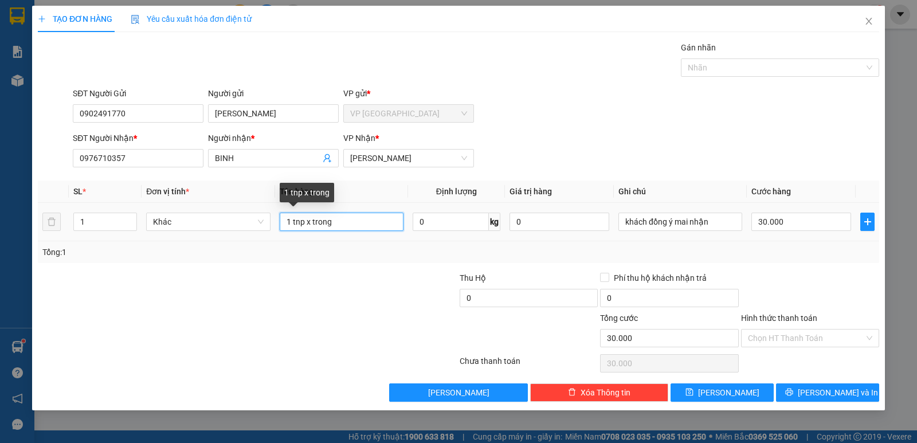
click at [351, 218] on input "1 tnp x trong" at bounding box center [342, 222] width 124 height 18
type input "1 t most"
type input "4"
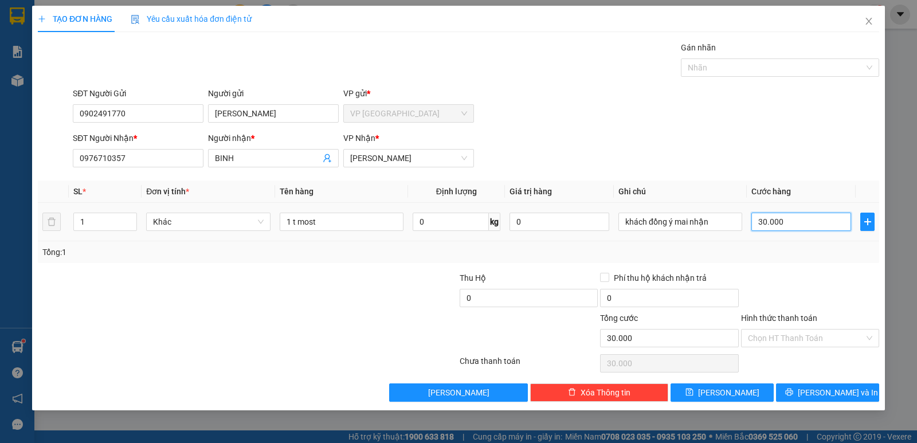
type input "4"
type input "40"
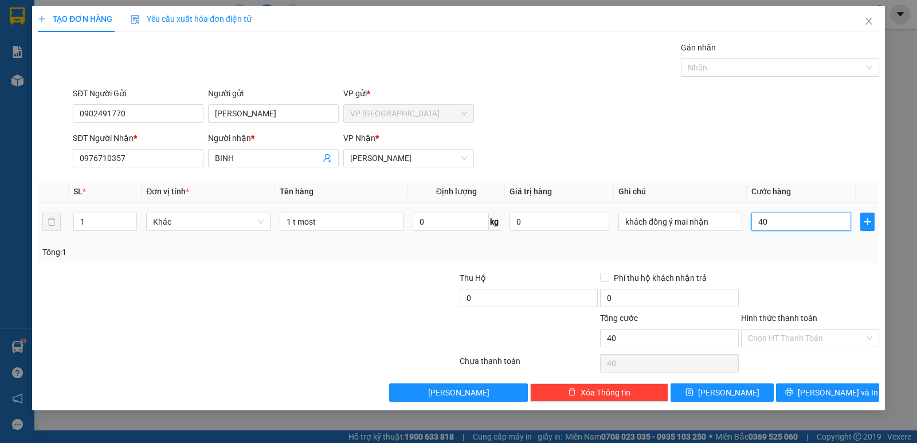
type input "4"
type input "0"
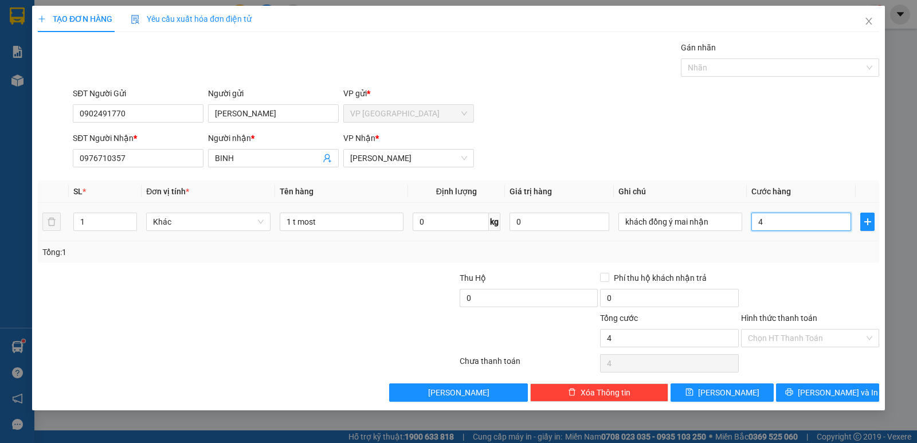
type input "0"
type input "5"
type input "05"
type input "50"
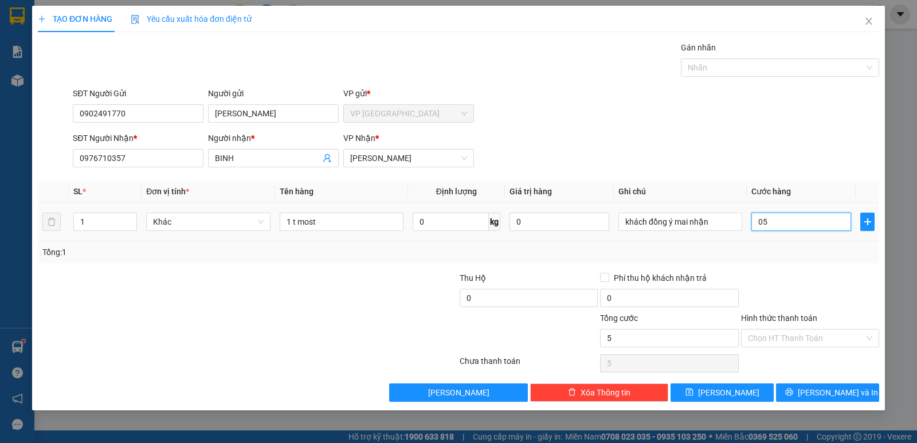
type input "50"
type input "050"
type input "50.000"
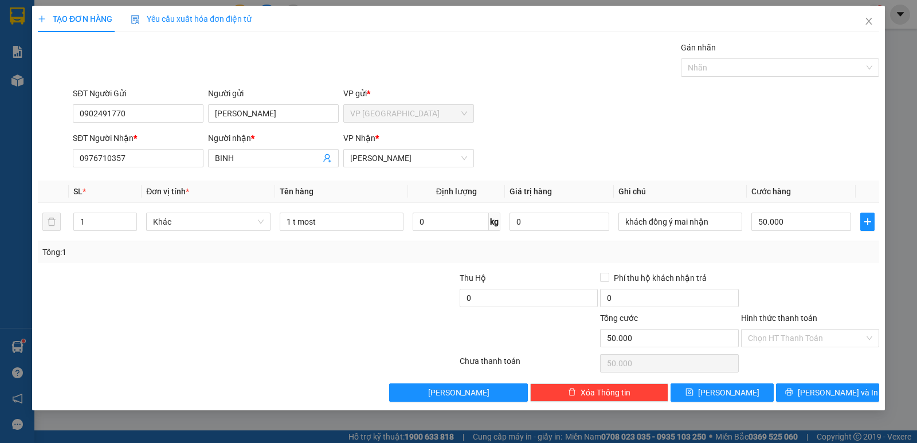
click at [791, 255] on div "Tổng: 1" at bounding box center [458, 252] width 832 height 13
click at [791, 392] on button "Lưu và In" at bounding box center [827, 393] width 103 height 18
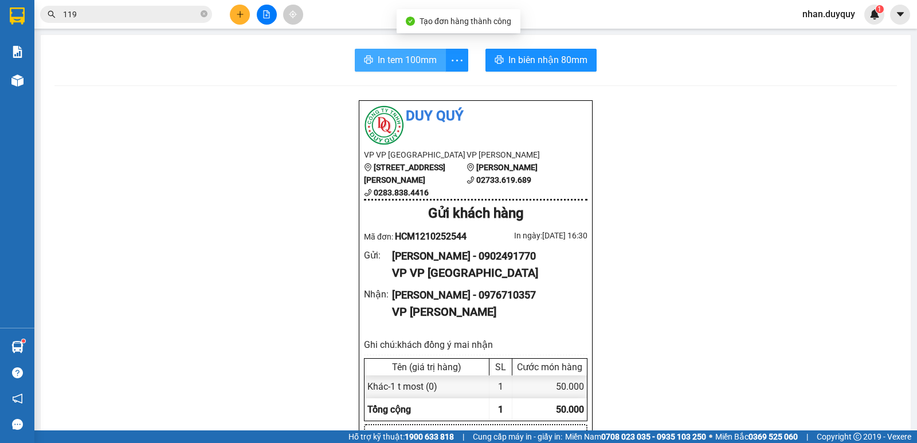
click at [372, 63] on button "In tem 100mm" at bounding box center [400, 60] width 91 height 23
click at [107, 15] on input "119" at bounding box center [130, 14] width 135 height 13
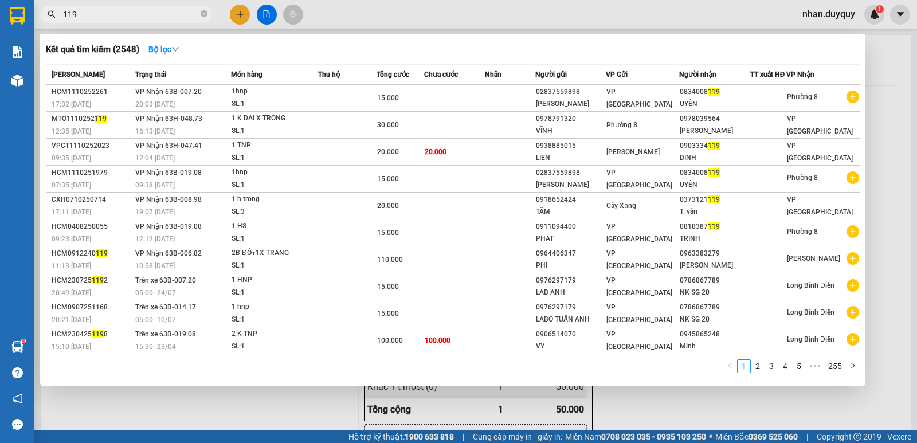
click at [107, 15] on input "119" at bounding box center [130, 14] width 135 height 13
type input "0"
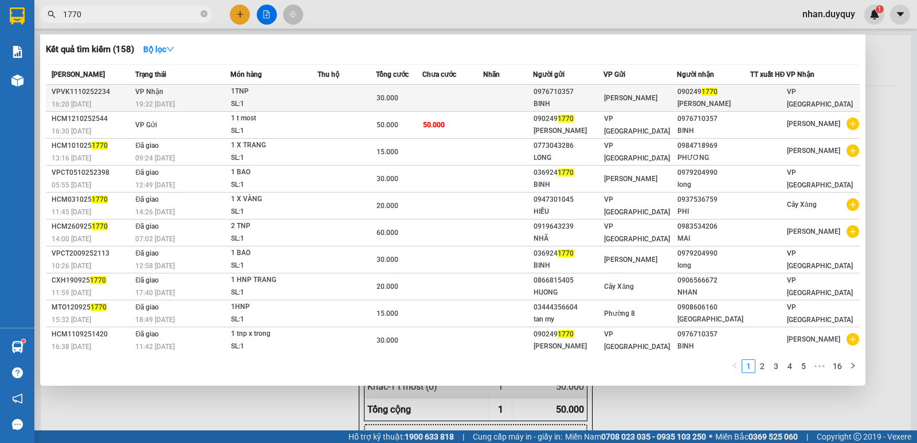
type input "1770"
click at [394, 98] on span "30.000" at bounding box center [388, 98] width 22 height 8
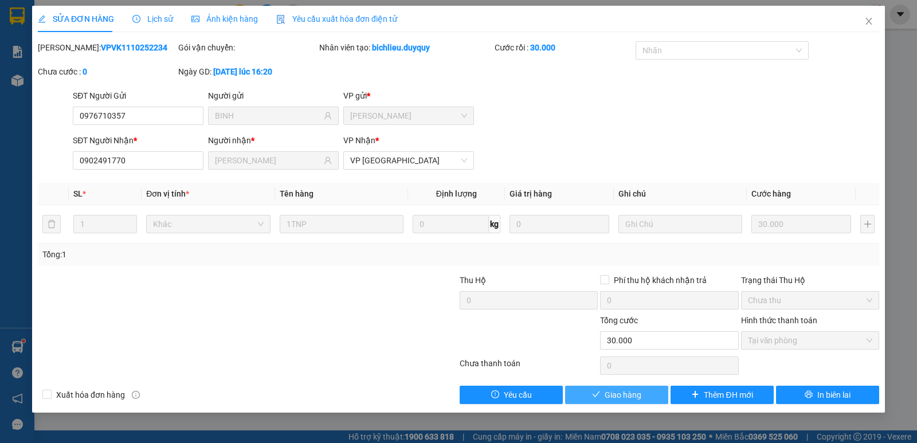
click at [643, 398] on button "Giao hàng" at bounding box center [616, 395] width 103 height 18
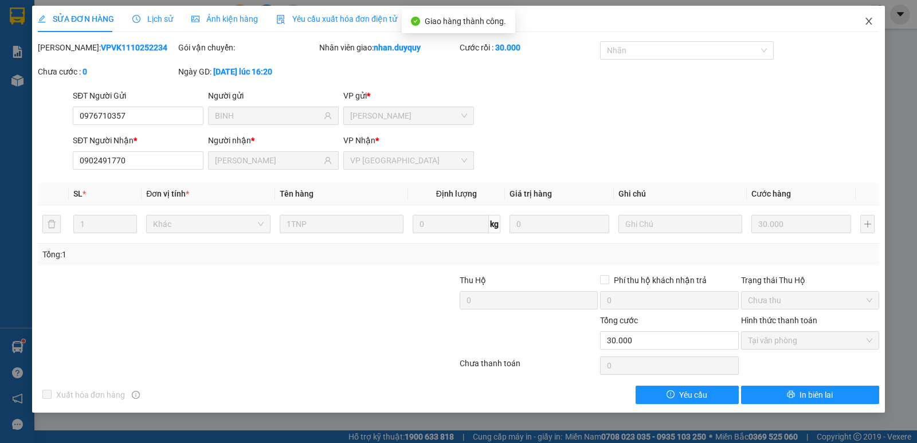
click at [867, 22] on icon "close" at bounding box center [869, 21] width 9 height 9
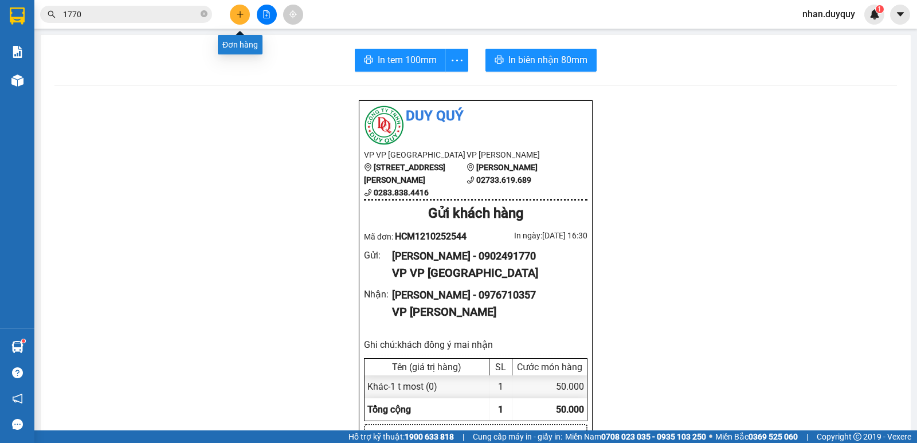
click at [244, 12] on button at bounding box center [240, 15] width 20 height 20
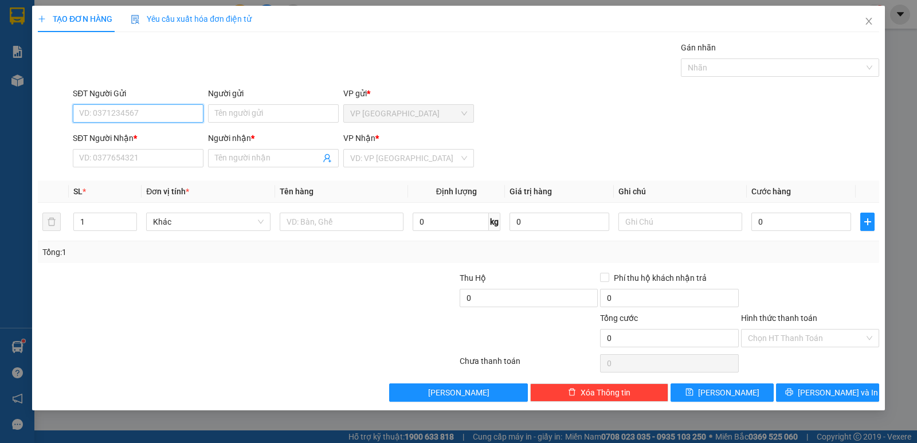
type input "0"
click at [873, 25] on icon "close" at bounding box center [869, 21] width 9 height 9
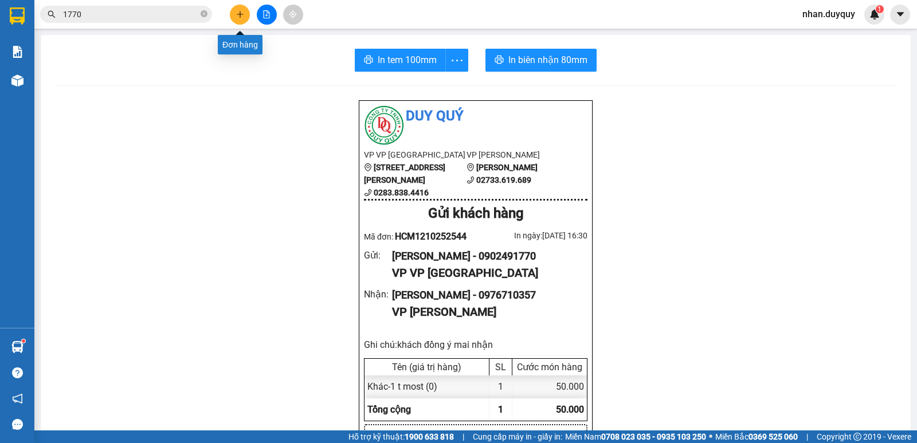
click at [235, 16] on button at bounding box center [240, 15] width 20 height 20
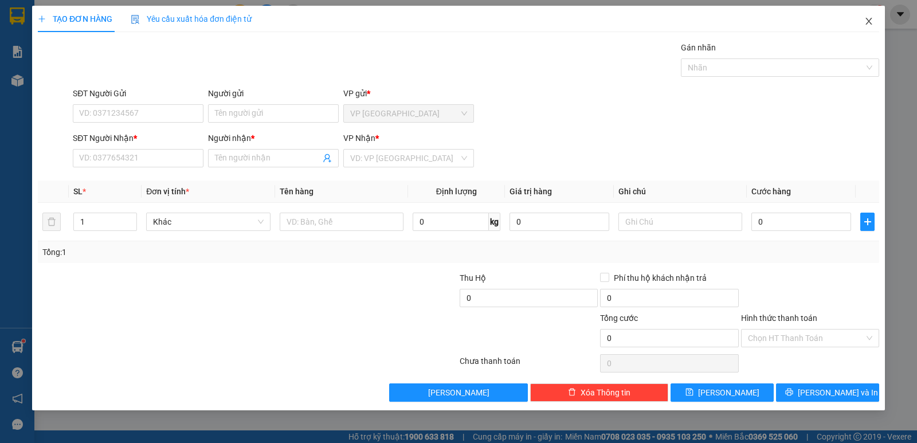
click at [870, 19] on icon "close" at bounding box center [869, 21] width 9 height 9
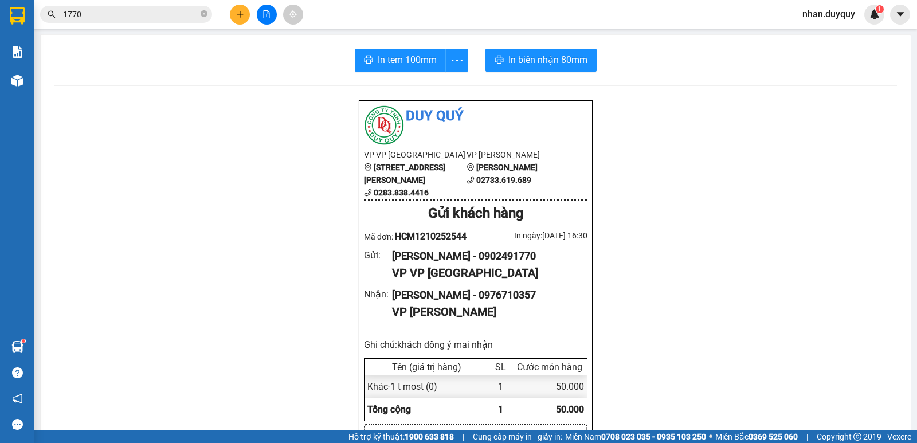
click at [173, 14] on input "1770" at bounding box center [130, 14] width 135 height 13
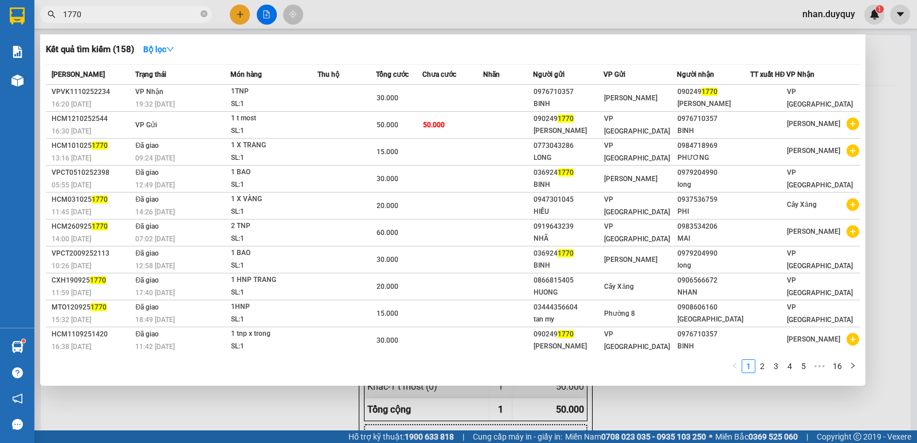
click at [173, 14] on input "1770" at bounding box center [130, 14] width 135 height 13
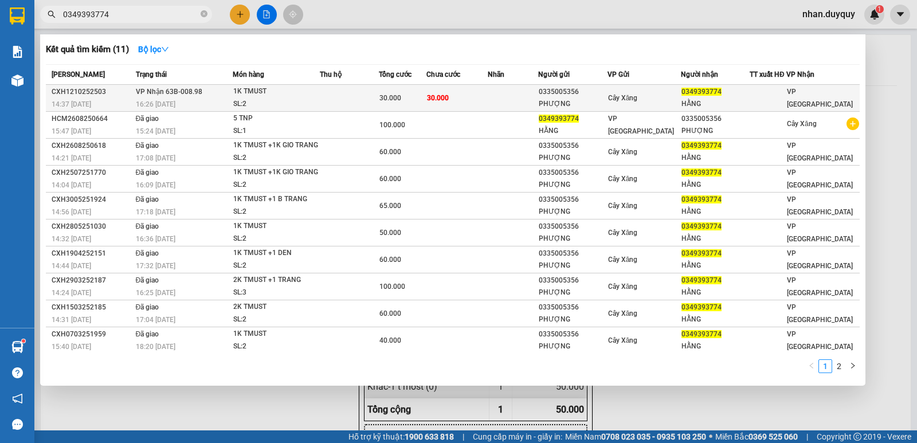
type input "0349393774"
click at [537, 106] on td at bounding box center [513, 98] width 50 height 27
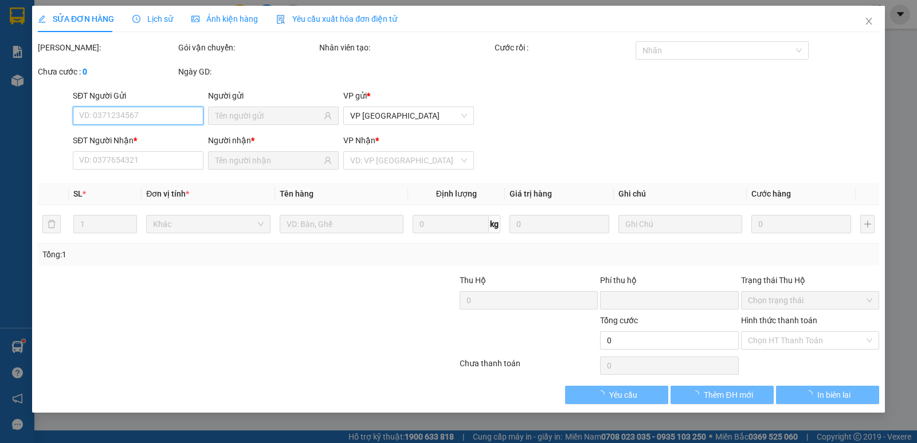
type input "0335005356"
type input "PHƯỢNG"
type input "0349393774"
type input "HẰNG"
type input "0"
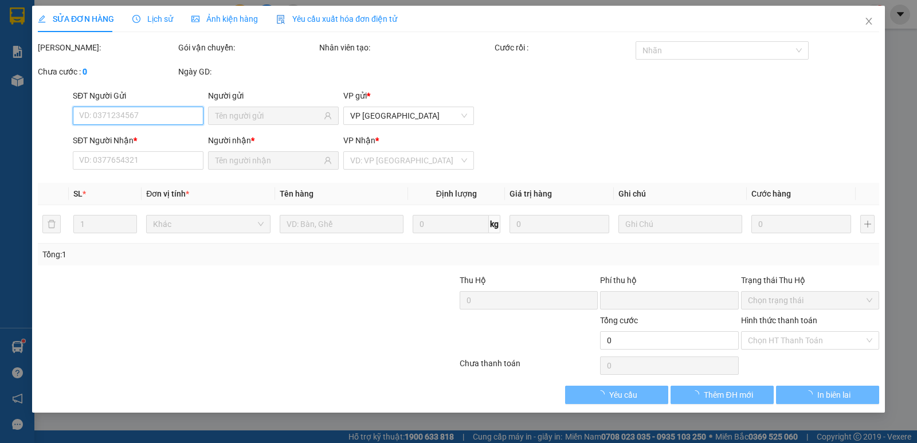
type input "30.000"
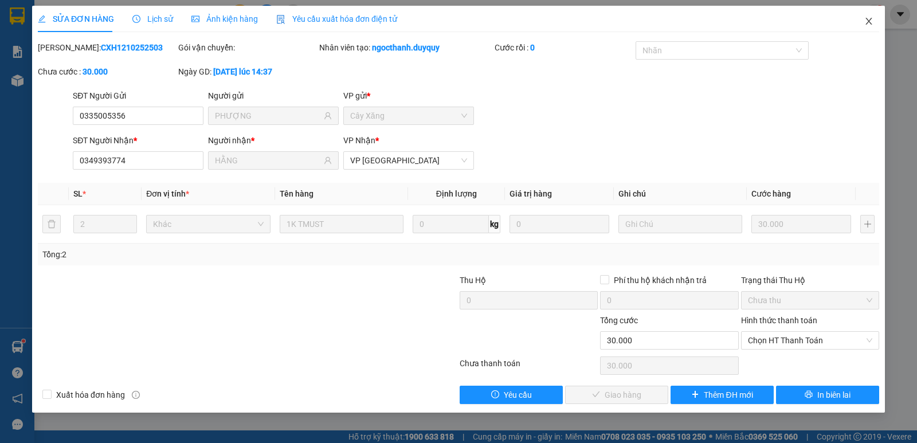
click at [863, 17] on span "Close" at bounding box center [869, 22] width 32 height 32
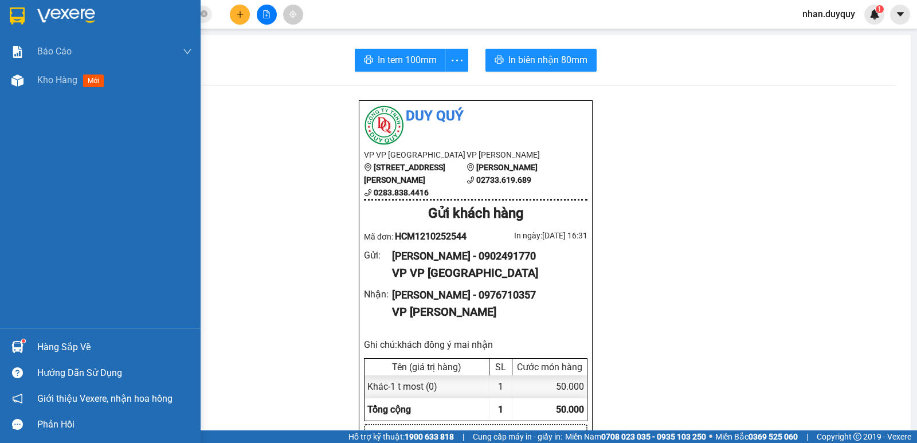
click at [18, 334] on div "Hàng sắp về" at bounding box center [100, 347] width 201 height 26
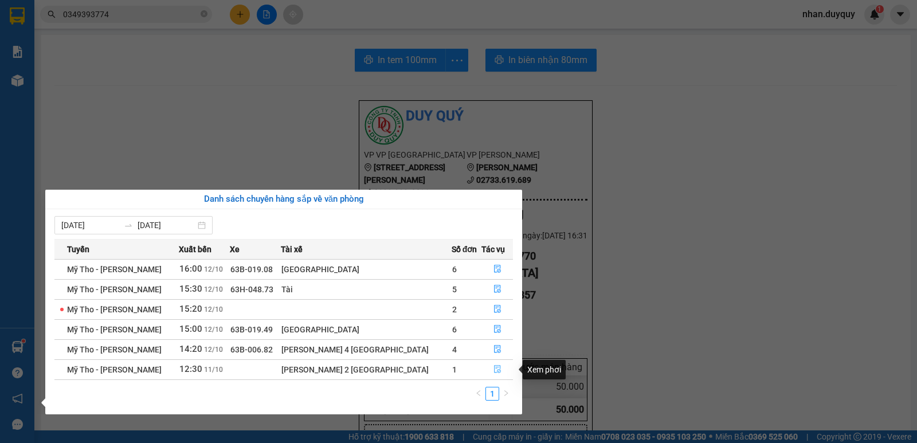
click at [485, 372] on button "button" at bounding box center [497, 370] width 30 height 18
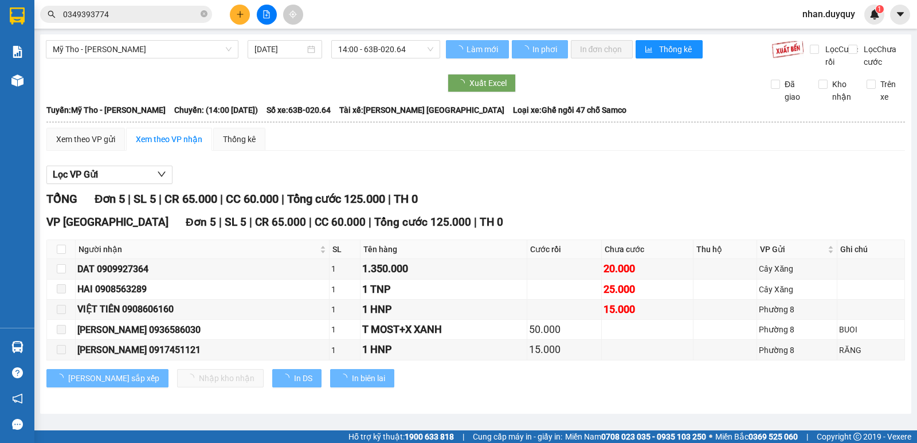
type input "11/10/2025"
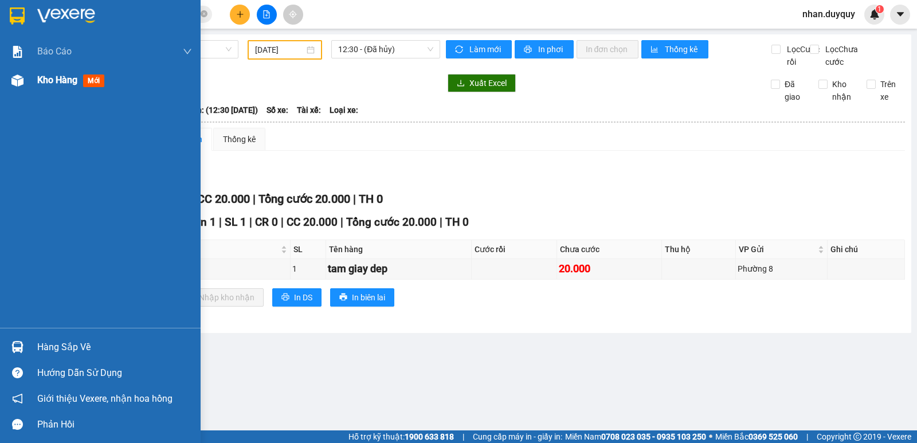
click at [9, 81] on div at bounding box center [17, 81] width 20 height 20
click at [32, 84] on div "Kho hàng mới" at bounding box center [100, 80] width 201 height 29
click at [42, 82] on span "Kho hàng" at bounding box center [57, 80] width 40 height 11
click at [42, 79] on span "Kho hàng" at bounding box center [57, 80] width 40 height 11
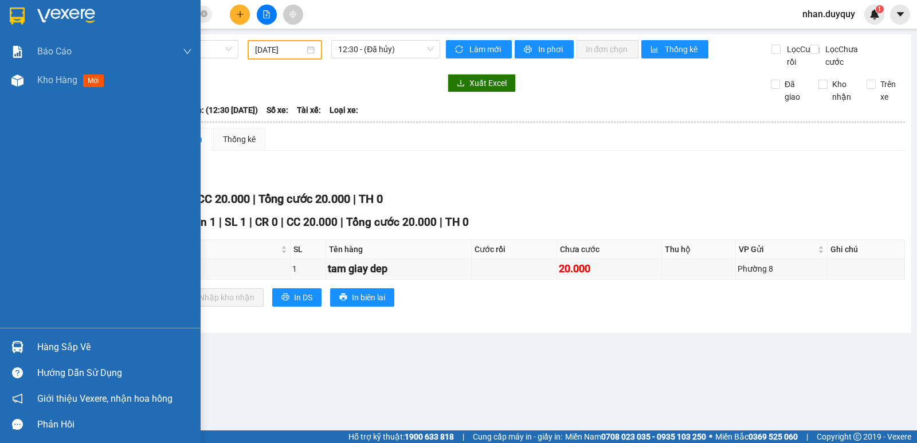
click at [42, 79] on span "Kho hàng" at bounding box center [57, 80] width 40 height 11
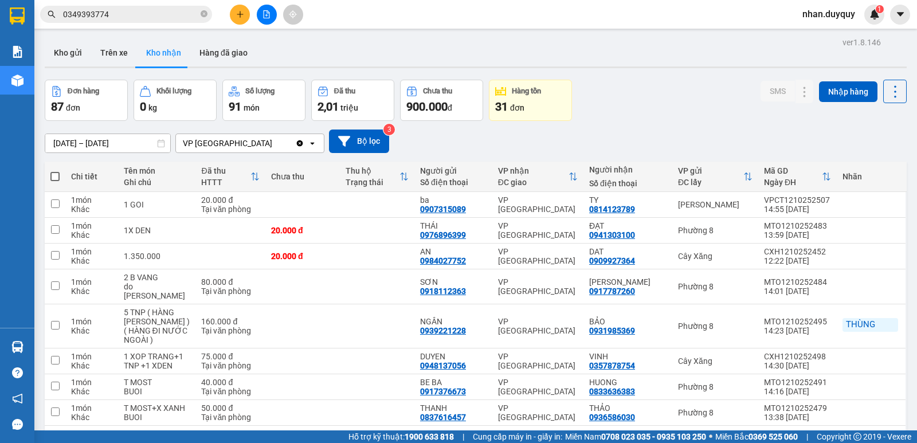
click at [239, 19] on button at bounding box center [240, 15] width 20 height 20
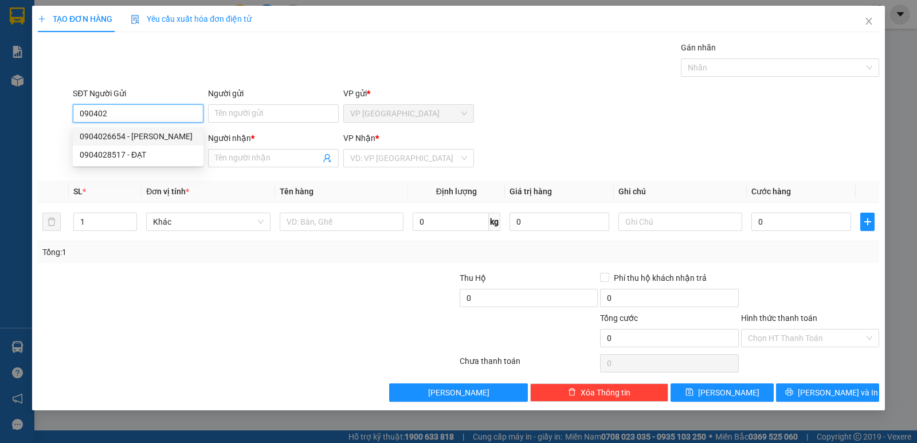
click at [159, 134] on div "0904026654 - KHANH" at bounding box center [138, 136] width 117 height 13
type input "0904026654"
type input "KHANH"
type input "0919663883"
type input "KIM THOA"
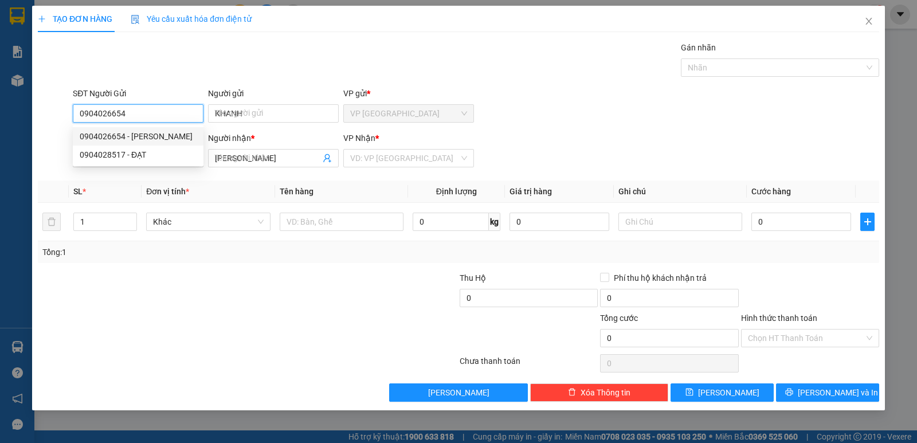
type input "20.000"
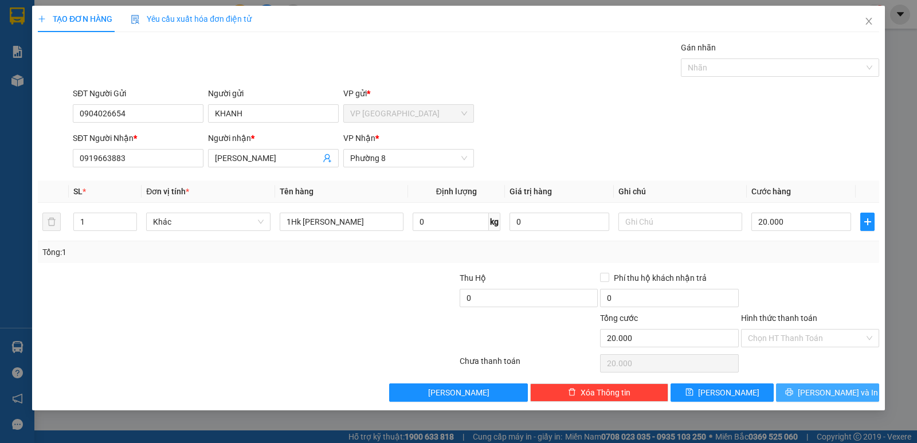
click at [822, 390] on span "Lưu và In" at bounding box center [838, 392] width 80 height 13
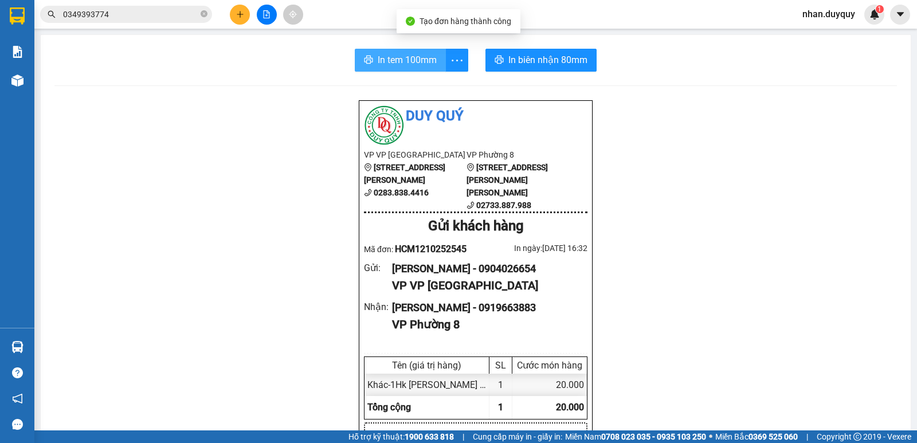
click at [424, 61] on span "In tem 100mm" at bounding box center [407, 60] width 59 height 14
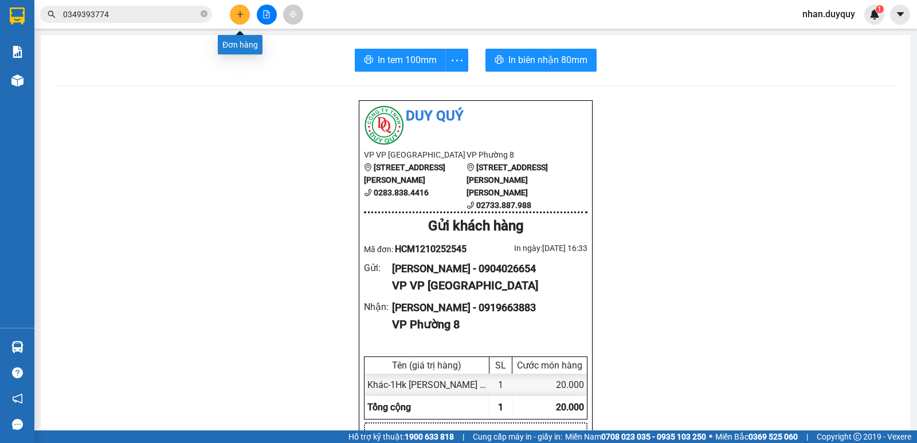
click at [243, 15] on icon "plus" at bounding box center [240, 14] width 8 height 8
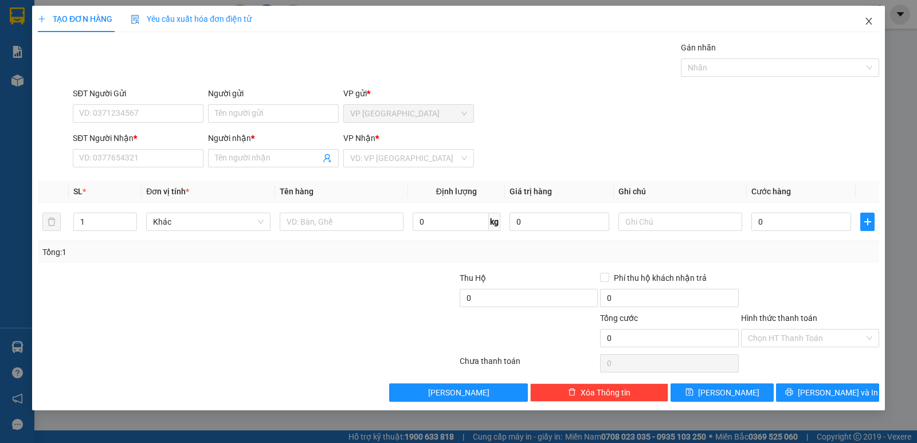
click at [866, 21] on icon "close" at bounding box center [869, 21] width 9 height 9
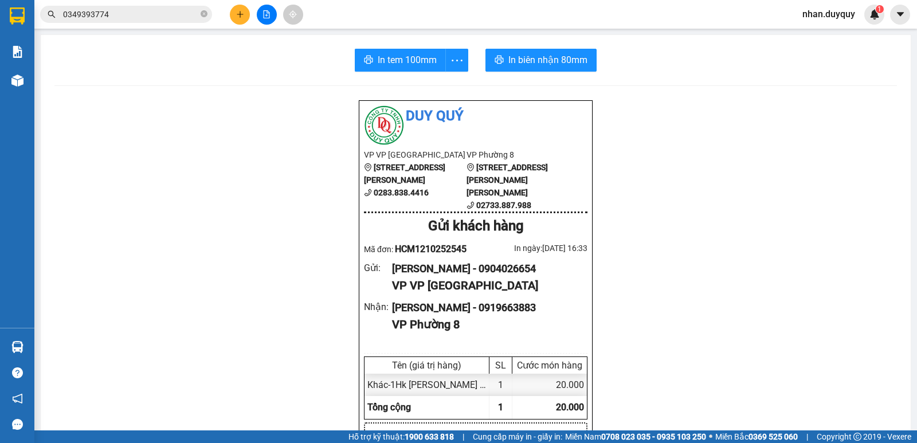
click at [137, 8] on input "0349393774" at bounding box center [130, 14] width 135 height 13
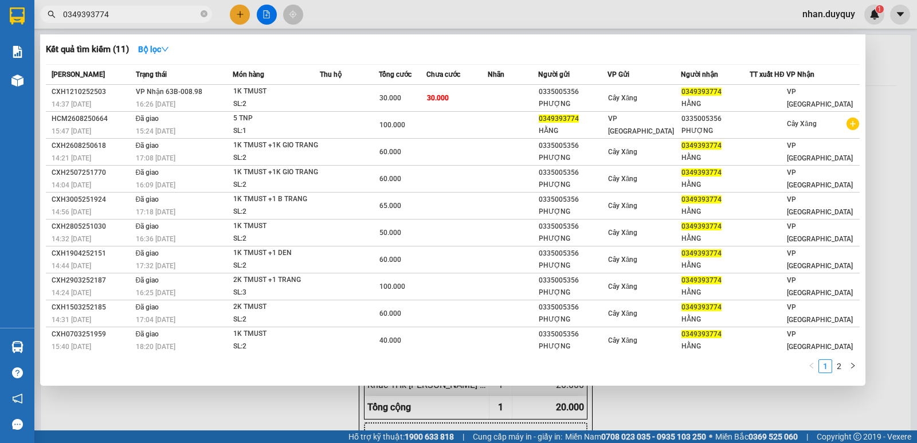
click at [137, 8] on input "0349393774" at bounding box center [130, 14] width 135 height 13
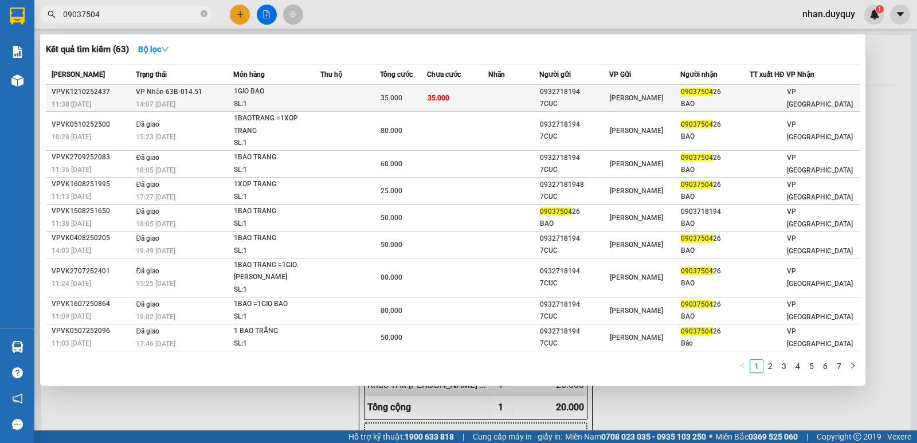
type input "09037504"
click at [427, 95] on div "35.000" at bounding box center [404, 98] width 46 height 13
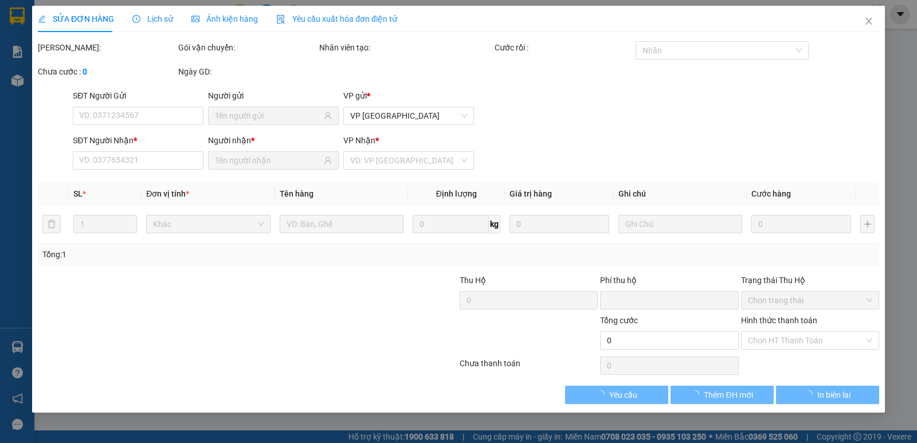
type input "0932718194"
type input "7CUC"
type input "0903750426"
type input "BAO"
type input "0"
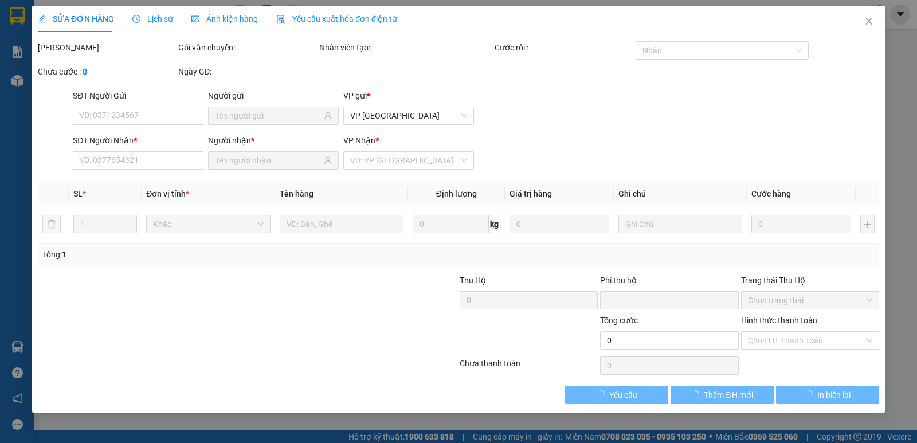
type input "35.000"
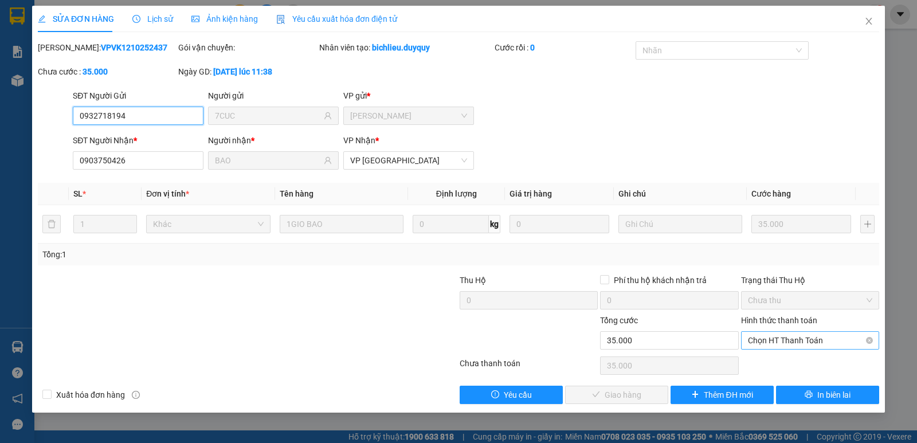
click at [816, 343] on span "Chọn HT Thanh Toán" at bounding box center [810, 340] width 124 height 17
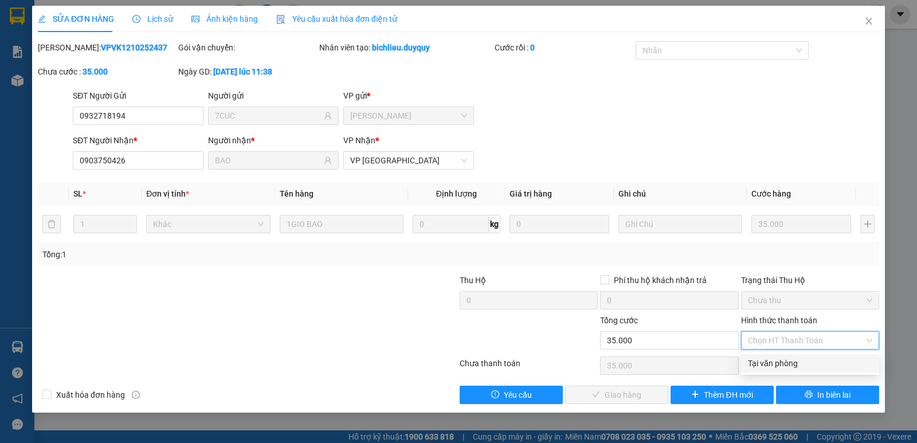
click at [808, 365] on div "Tại văn phòng" at bounding box center [810, 363] width 124 height 13
type input "0"
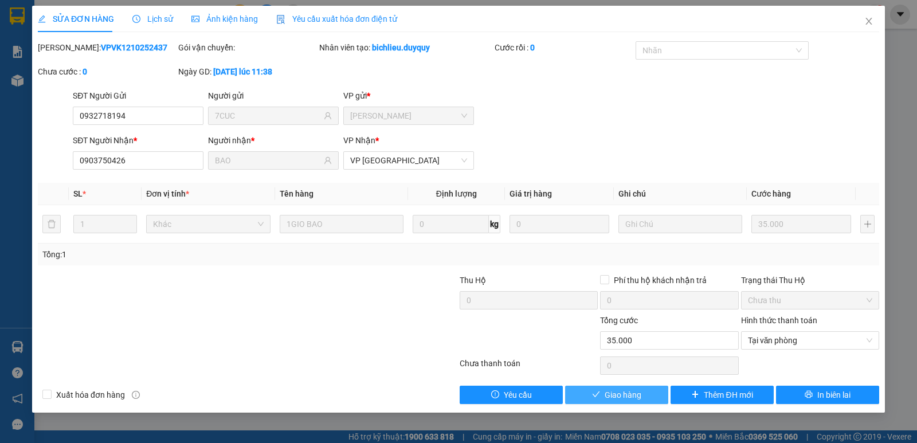
click at [603, 395] on button "Giao hàng" at bounding box center [616, 395] width 103 height 18
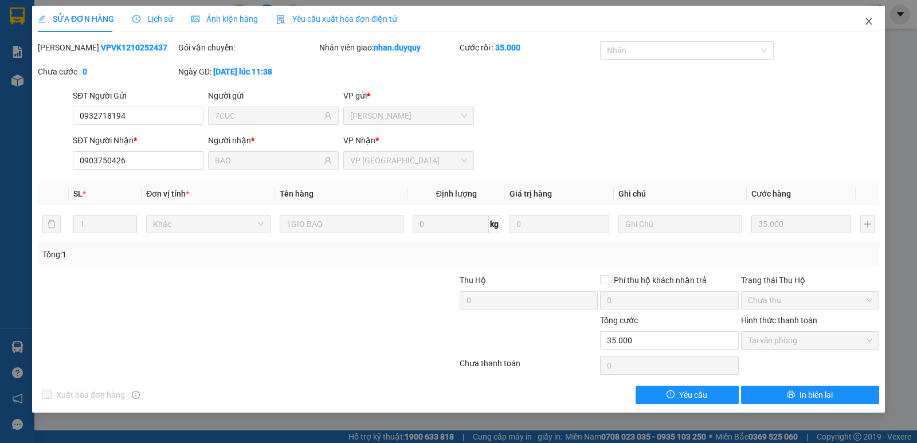
click at [866, 23] on icon "close" at bounding box center [869, 21] width 9 height 9
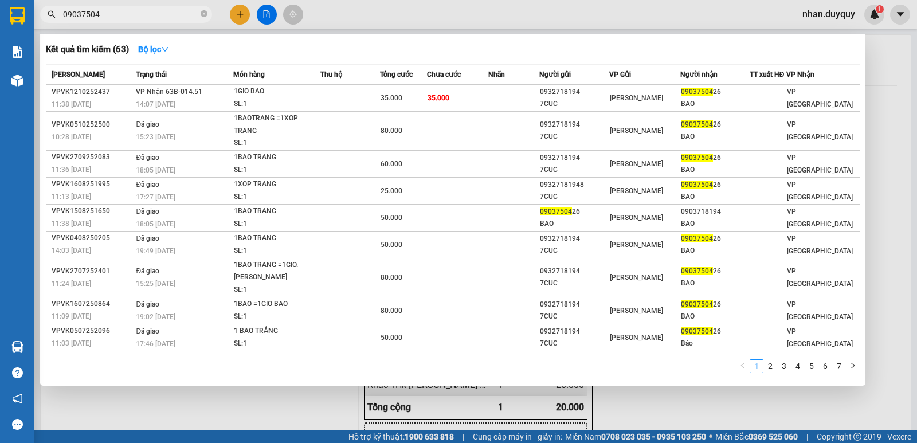
drag, startPoint x: 97, startPoint y: 19, endPoint x: 0, endPoint y: 45, distance: 101.0
click at [36, 25] on div "Kết quả tìm kiếm ( 63 ) Bộ lọc Mã ĐH Trạng thái Món hàng Thu hộ Tổng cước Chưa …" at bounding box center [112, 15] width 224 height 20
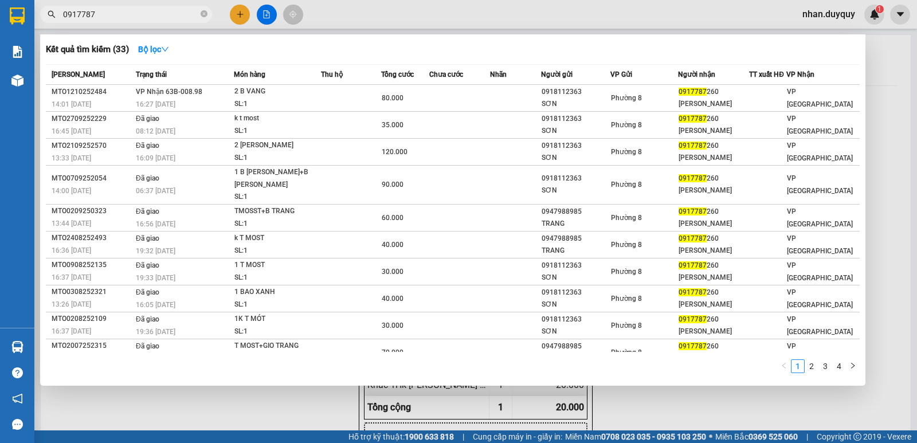
type input "0917787"
click at [237, 10] on div at bounding box center [458, 221] width 917 height 443
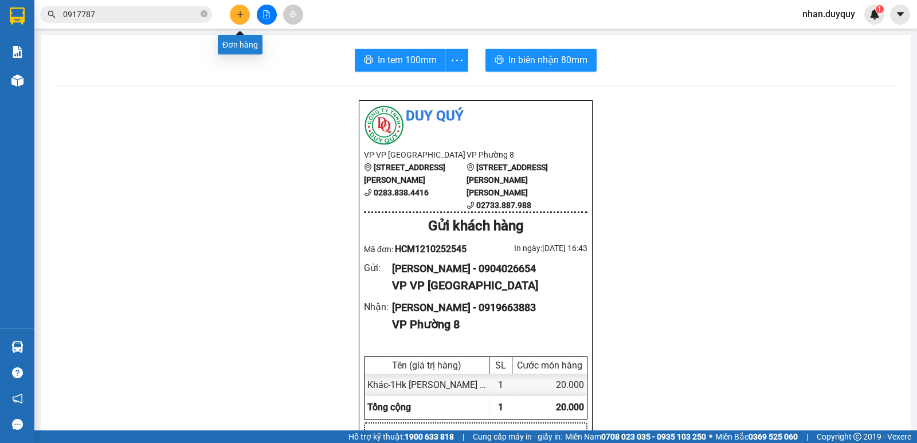
click at [237, 10] on button at bounding box center [240, 15] width 20 height 20
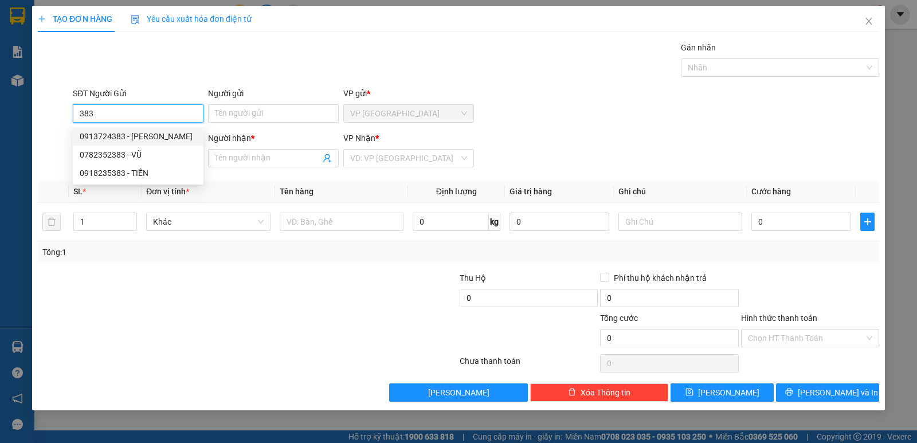
click at [136, 131] on div "0913724383 - VINH" at bounding box center [138, 136] width 117 height 13
type input "0913724383"
type input "VINH"
type input "0913724383"
type input "VINH"
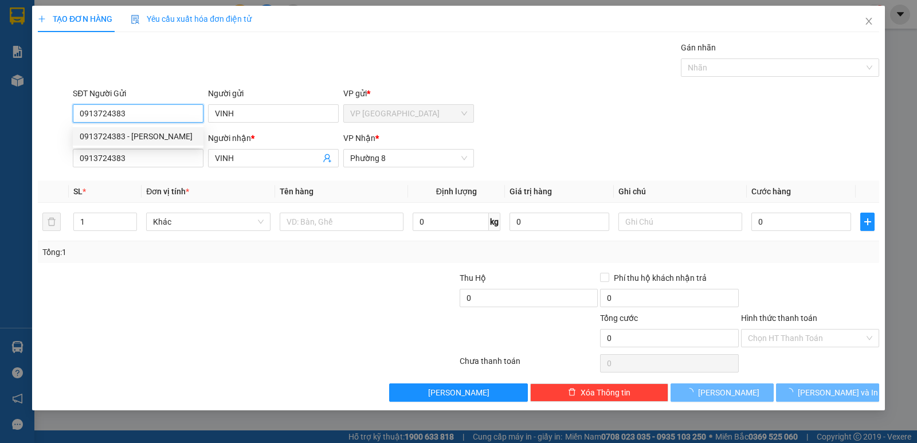
type input "120.000"
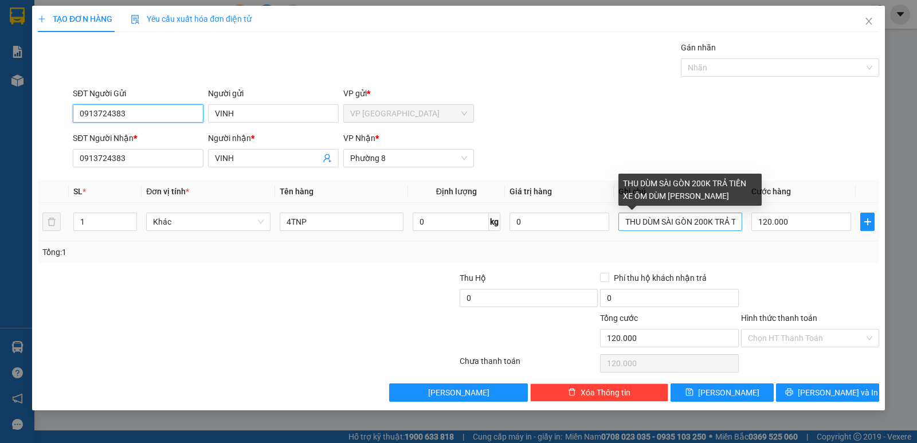
type input "0913724383"
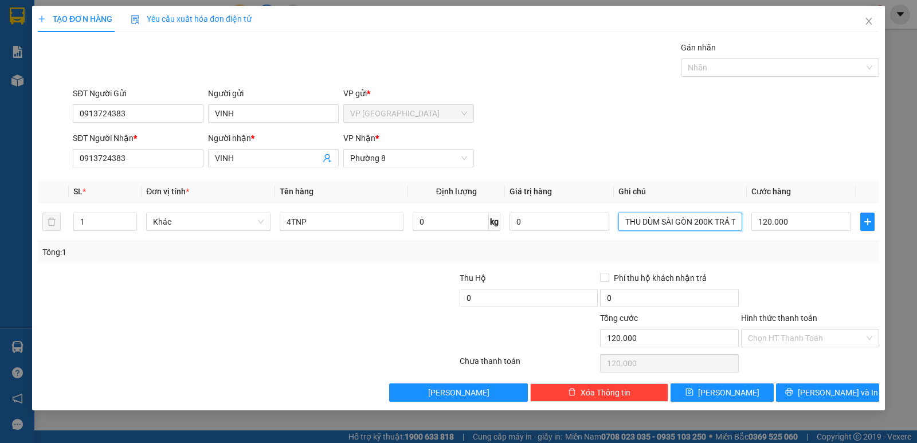
drag, startPoint x: 739, startPoint y: 220, endPoint x: 613, endPoint y: 268, distance: 134.3
click at [613, 268] on div "Transit Pickup Surcharge Ids Transit Deliver Surcharge Ids Transit Deliver Surc…" at bounding box center [459, 221] width 842 height 361
type input "ỀN XE ÔM DÙM CHÚ VINH"
drag, startPoint x: 733, startPoint y: 225, endPoint x: 585, endPoint y: 268, distance: 154.6
click at [587, 268] on div "Transit Pickup Surcharge Ids Transit Deliver Surcharge Ids Transit Deliver Surc…" at bounding box center [459, 221] width 842 height 361
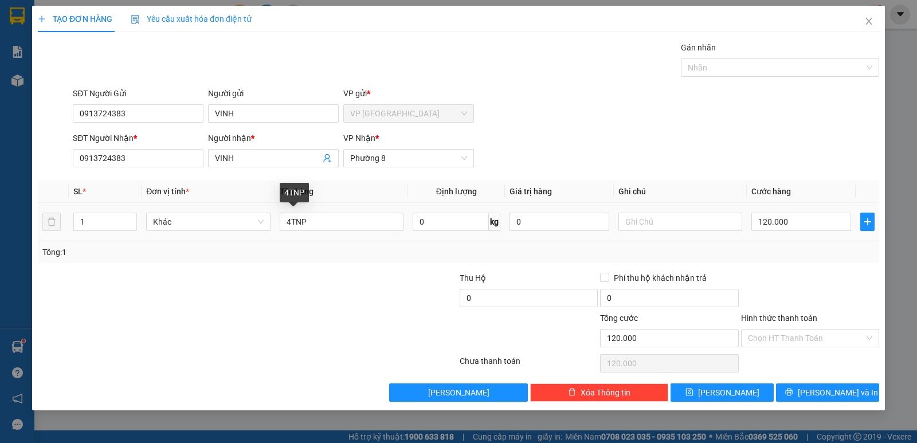
click at [264, 250] on div "SL * Đơn vị tính * Tên hàng Định [PERSON_NAME] trị hàng Ghi [PERSON_NAME] hàng …" at bounding box center [459, 222] width 842 height 83
type input "3tnp"
click at [803, 226] on input "120.000" at bounding box center [802, 222] width 100 height 18
type input "0"
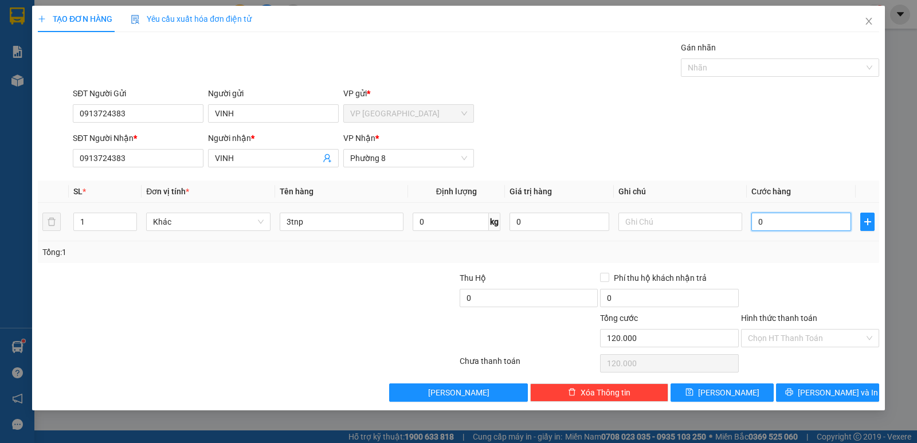
type input "0"
type input "09"
type input "9"
type input "090"
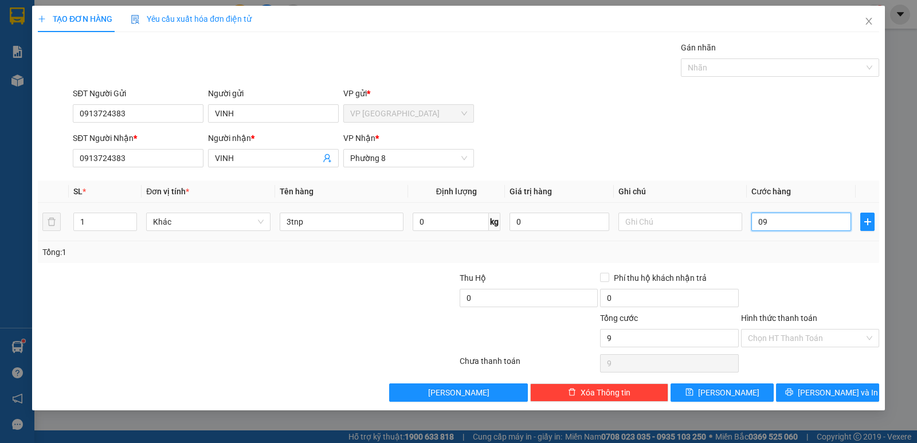
type input "90"
type input "90.000"
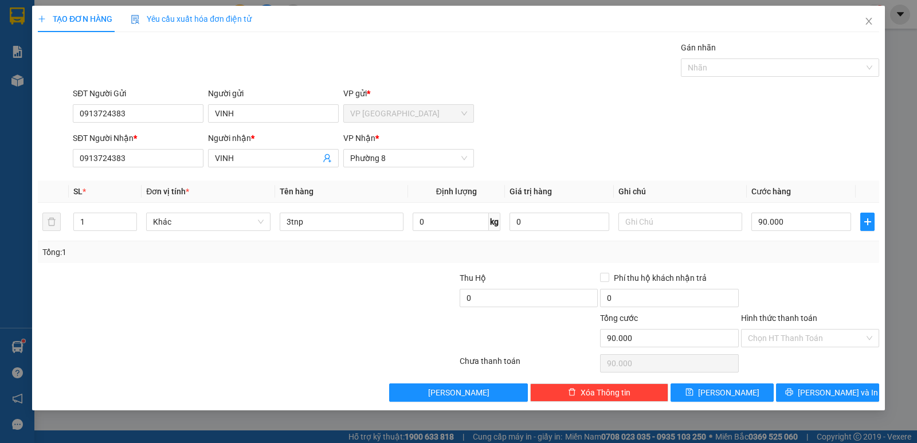
click at [788, 288] on div at bounding box center [810, 292] width 140 height 40
click at [832, 396] on span "[PERSON_NAME] và In" at bounding box center [838, 392] width 80 height 13
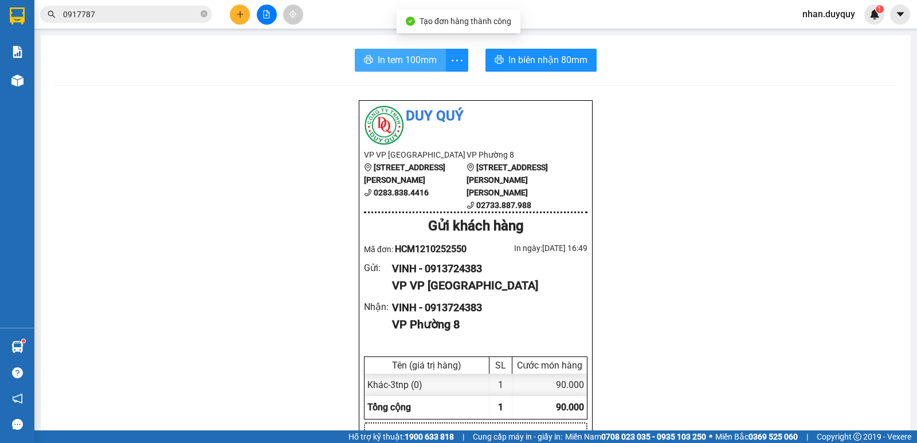
click at [404, 58] on span "In tem 100mm" at bounding box center [407, 60] width 59 height 14
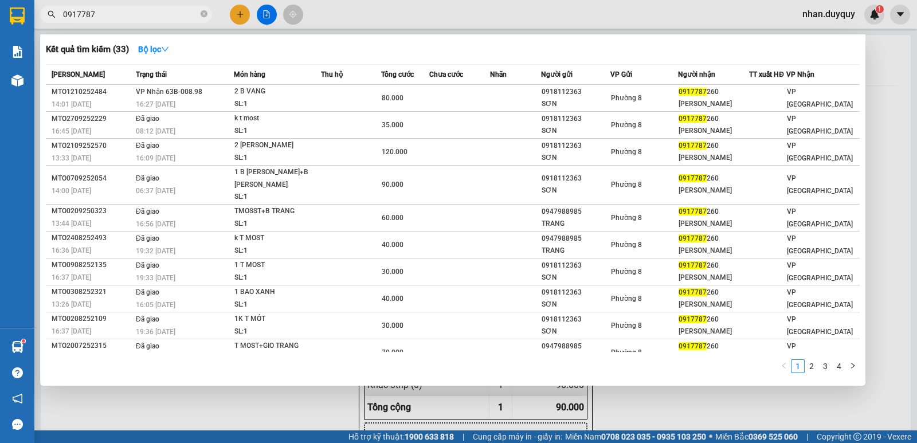
click at [117, 17] on input "0917787" at bounding box center [130, 14] width 135 height 13
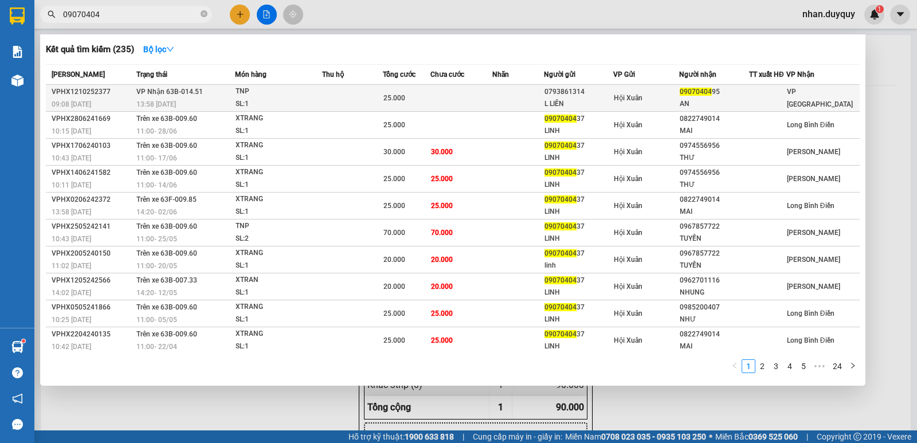
type input "09070404"
click at [362, 99] on td at bounding box center [352, 98] width 61 height 27
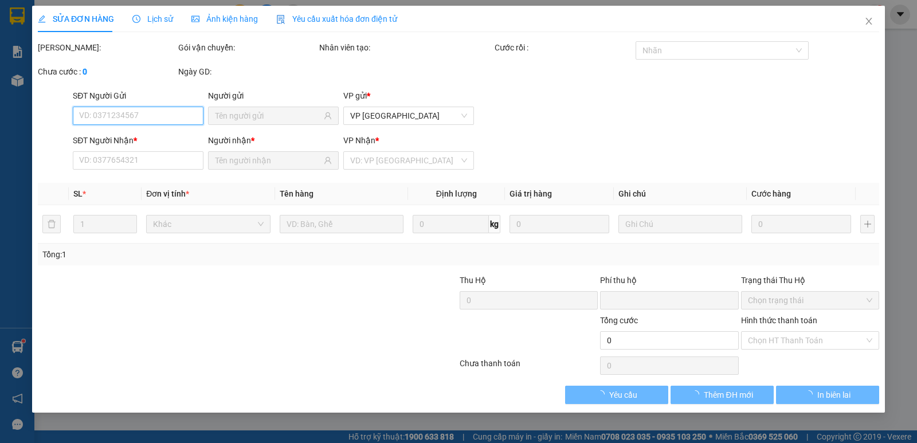
type input "0793861314"
type input "L LIÊN"
type input "0907040495"
type input "AN"
type input "0"
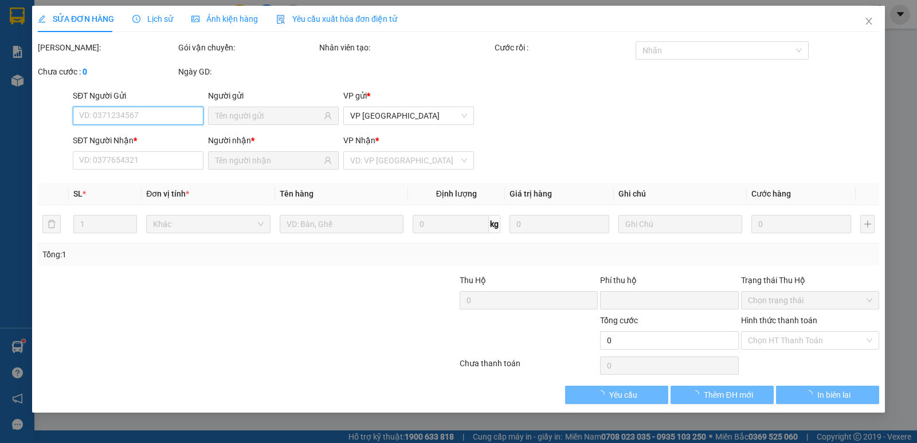
type input "25.000"
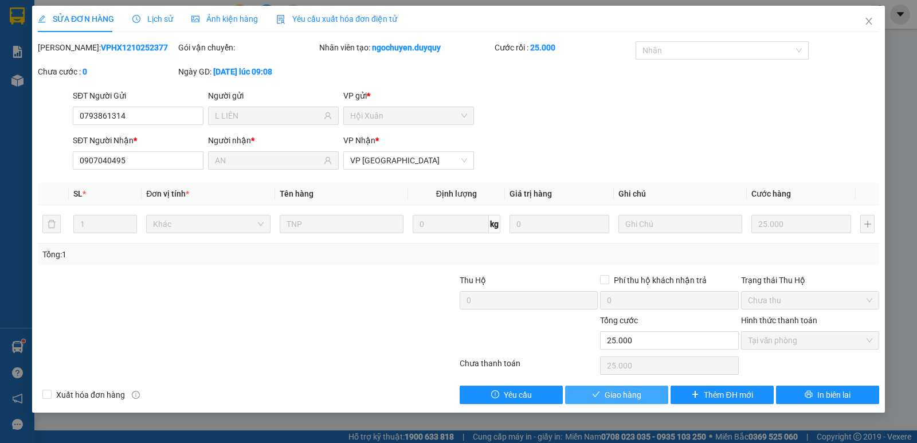
click at [612, 399] on span "Giao hàng" at bounding box center [623, 395] width 37 height 13
type input "0"
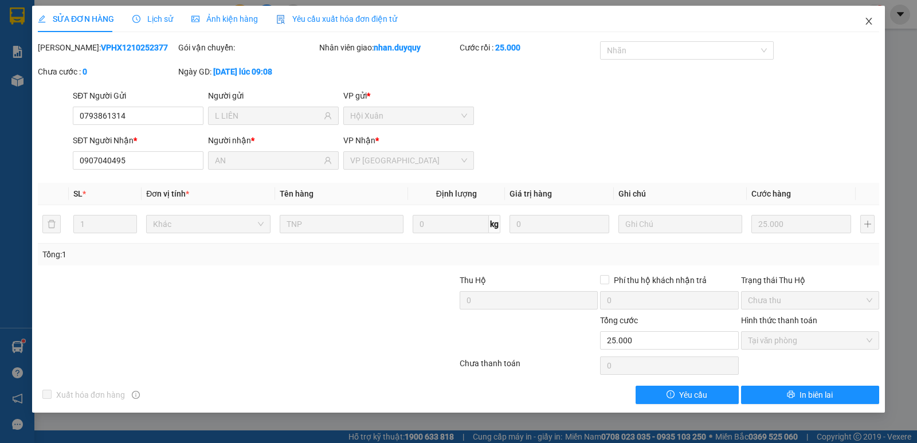
click at [869, 21] on icon "close" at bounding box center [869, 21] width 6 height 7
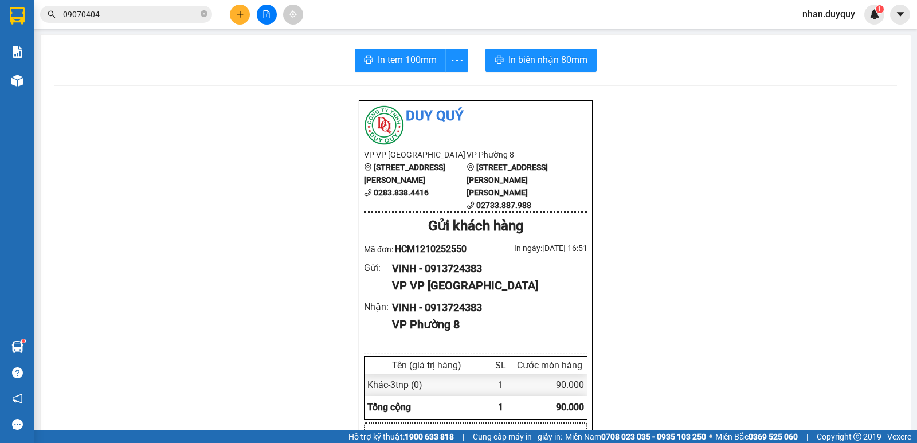
click at [108, 7] on span "09070404" at bounding box center [126, 14] width 172 height 17
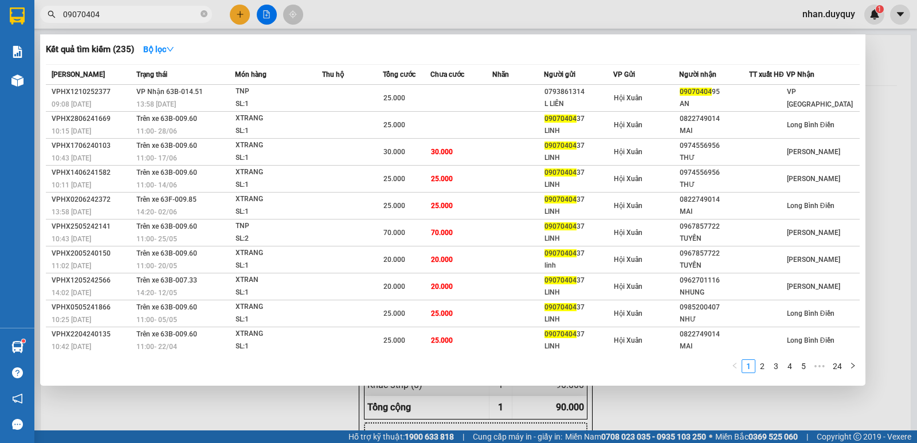
click at [229, 15] on div at bounding box center [458, 221] width 917 height 443
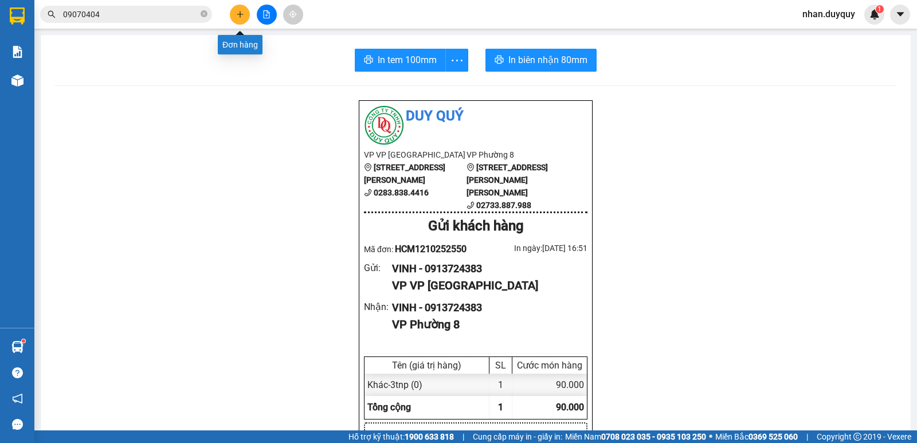
click at [241, 8] on button at bounding box center [240, 15] width 20 height 20
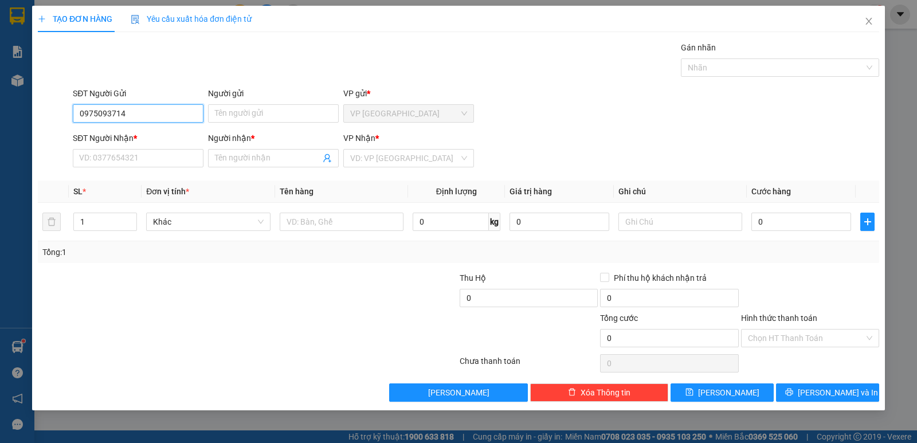
click at [102, 112] on input "0975093714" at bounding box center [138, 113] width 131 height 18
click at [93, 109] on input "0975093714" at bounding box center [138, 113] width 131 height 18
click at [97, 110] on input "0975093714" at bounding box center [138, 113] width 131 height 18
click at [136, 110] on input "0972093714" at bounding box center [138, 113] width 131 height 18
type input "0972093714"
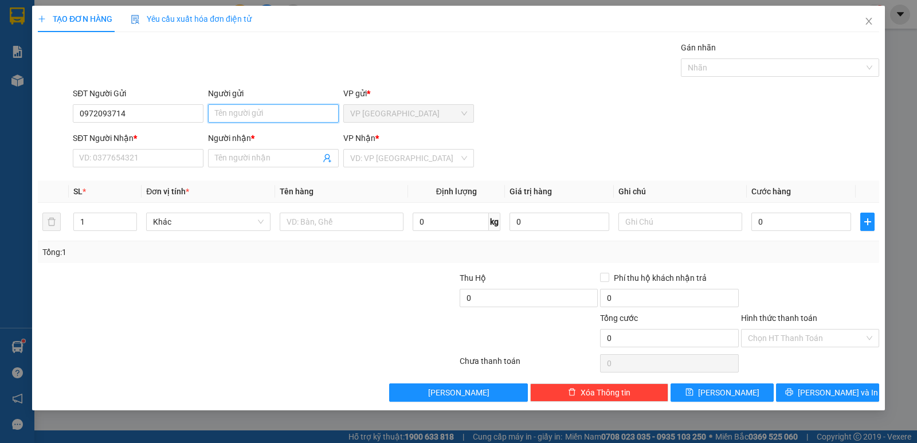
click at [287, 114] on input "Người gửi" at bounding box center [273, 113] width 131 height 18
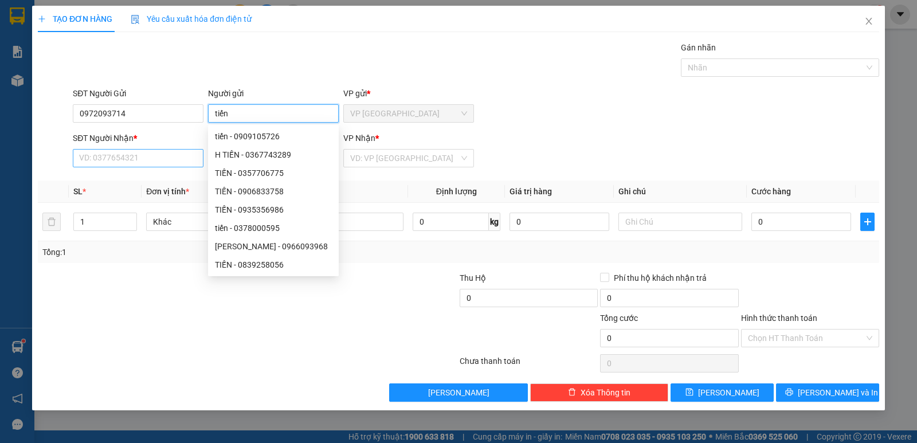
type input "tiến"
click at [114, 156] on input "SĐT Người Nhận *" at bounding box center [138, 158] width 131 height 18
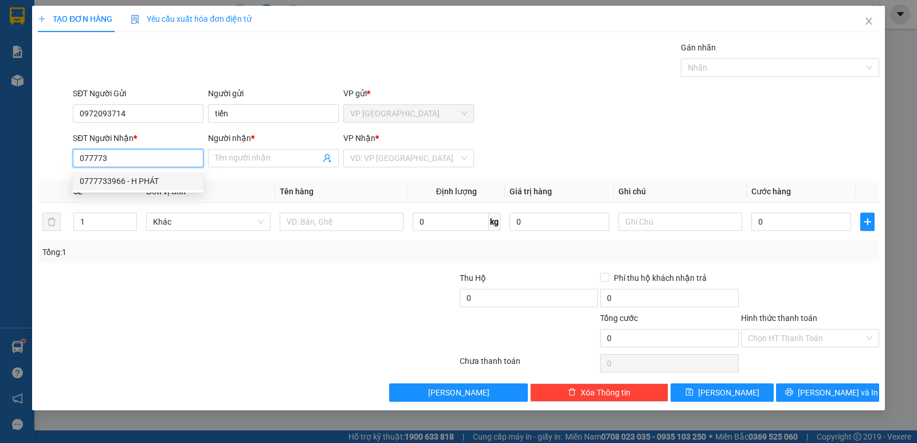
click at [153, 175] on div "0777733966 - H PHÁT" at bounding box center [138, 181] width 117 height 13
type input "0777733966"
type input "H PHÁT"
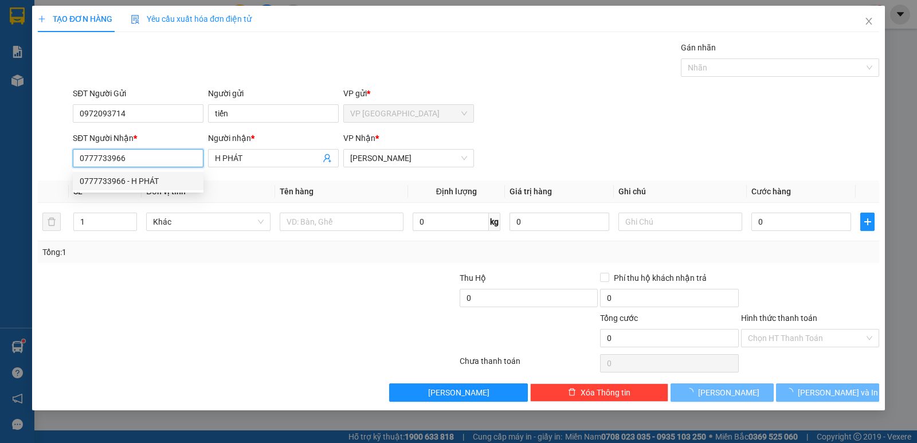
type input "20.000"
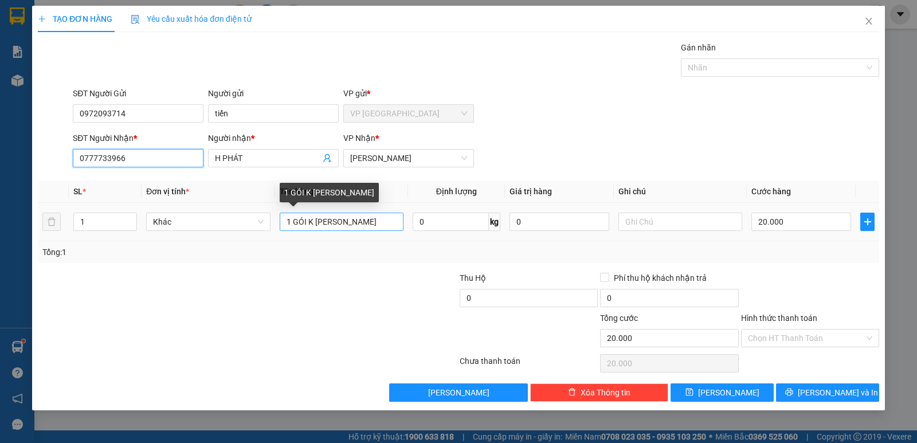
type input "0777733966"
click at [385, 225] on input "1 GÓI K [PERSON_NAME]" at bounding box center [342, 222] width 124 height 18
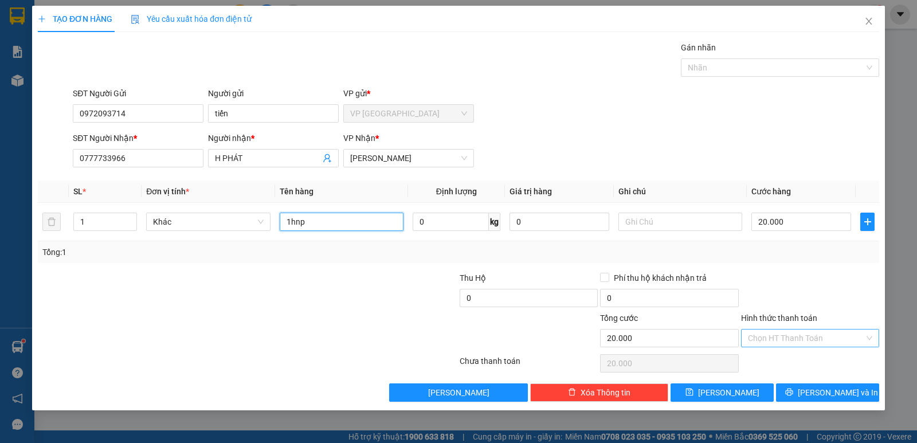
type input "1hnp"
click at [767, 338] on input "Hình thức thanh toán" at bounding box center [806, 338] width 116 height 17
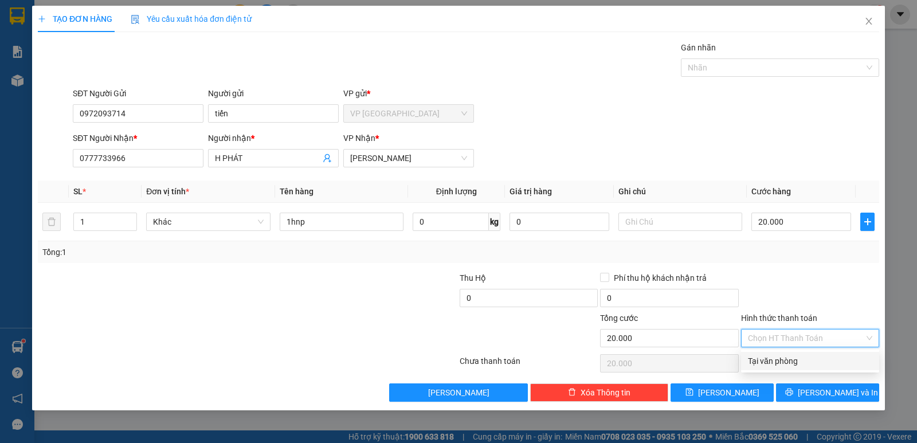
click at [771, 366] on div "Tại văn phòng" at bounding box center [810, 361] width 124 height 13
type input "0"
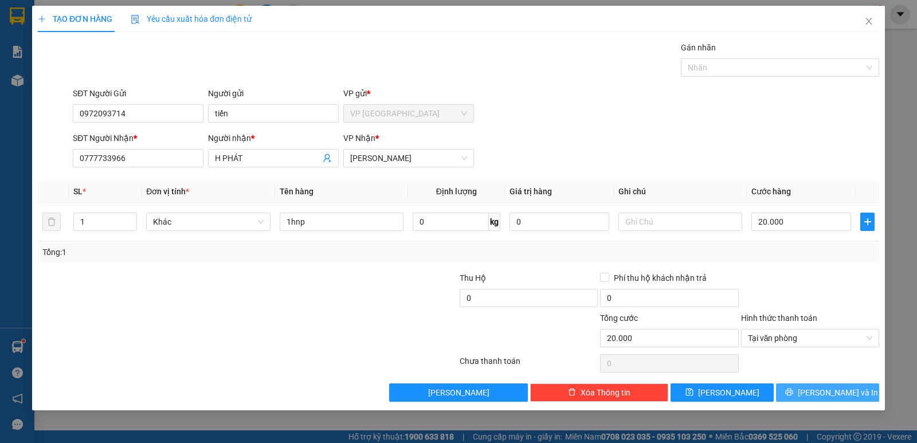
click at [784, 396] on button "[PERSON_NAME] và In" at bounding box center [827, 393] width 103 height 18
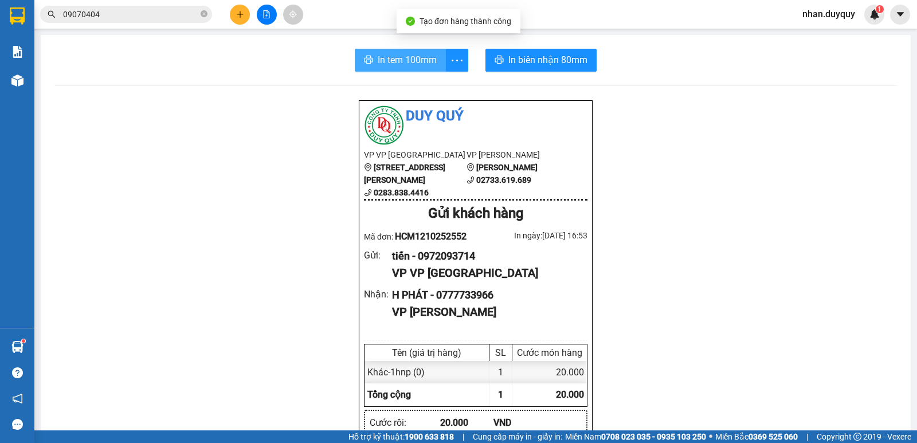
click at [382, 61] on span "In tem 100mm" at bounding box center [407, 60] width 59 height 14
click at [125, 15] on input "09070404" at bounding box center [130, 14] width 135 height 13
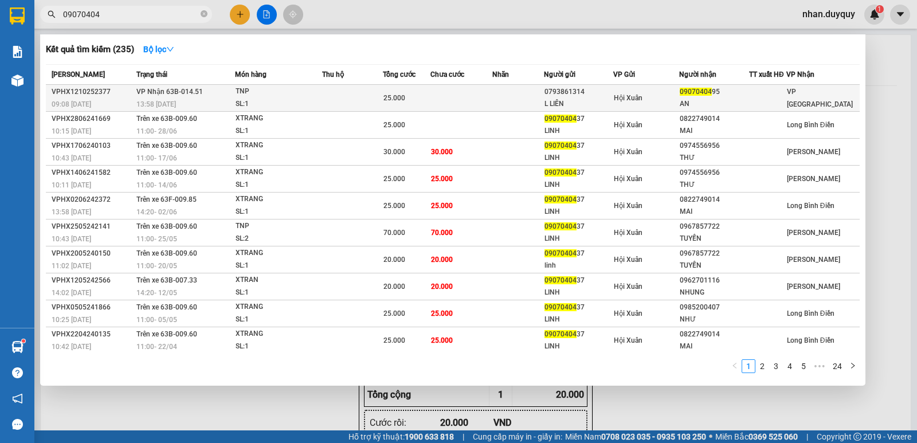
click at [237, 100] on div "SL: 1" at bounding box center [279, 104] width 86 height 13
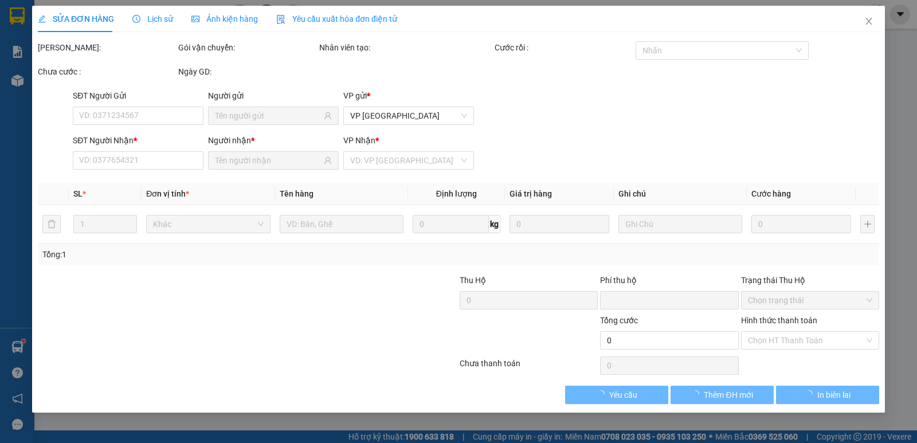
type input "0793861314"
type input "L LIÊN"
type input "0907040495"
type input "AN"
type input "0"
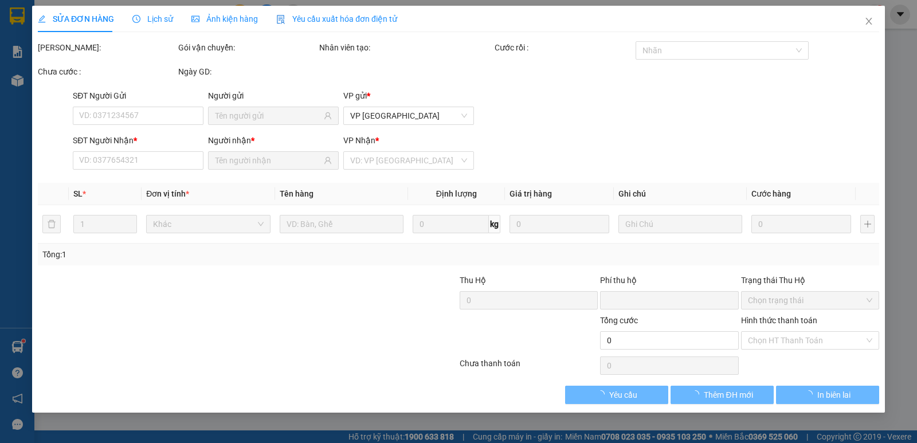
type input "25.000"
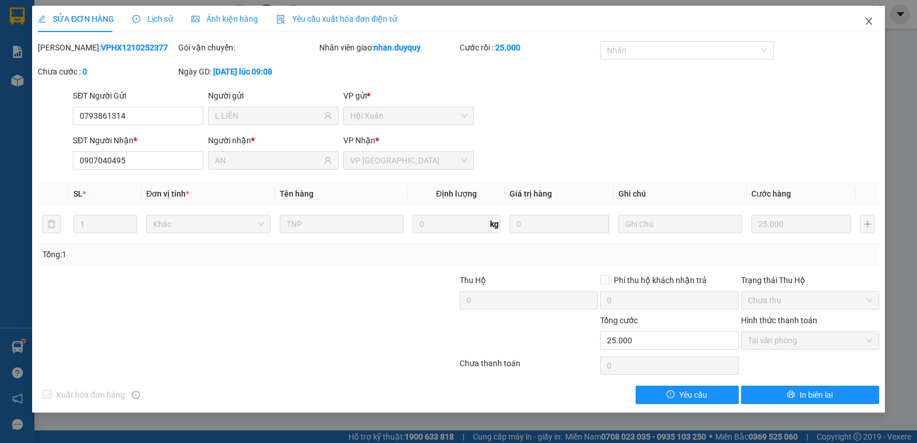
click at [865, 21] on icon "close" at bounding box center [869, 21] width 9 height 9
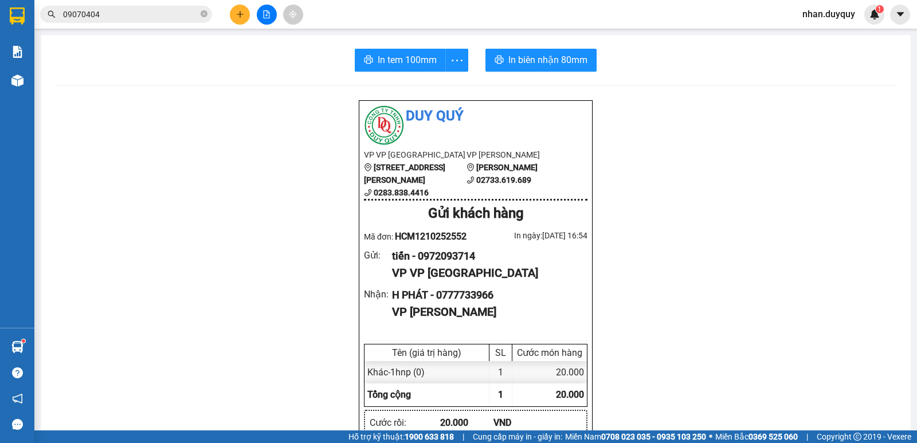
click at [113, 17] on input "09070404" at bounding box center [130, 14] width 135 height 13
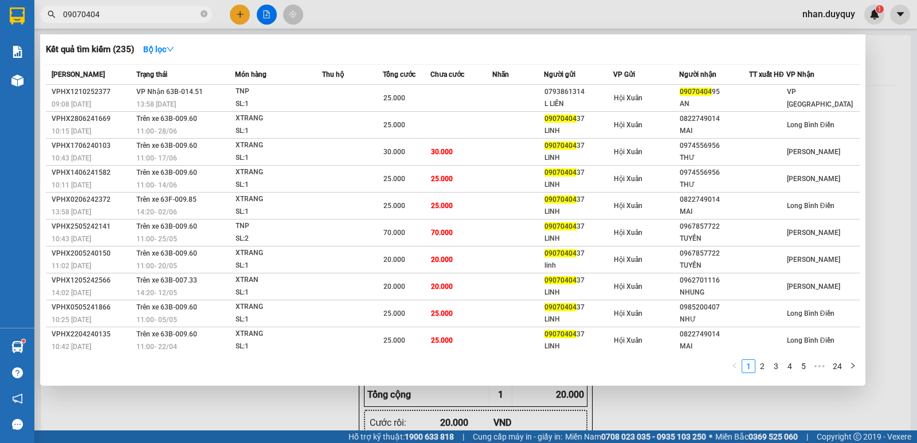
click at [120, 17] on input "09070404" at bounding box center [130, 14] width 135 height 13
click at [123, 17] on input "09070404" at bounding box center [130, 14] width 135 height 13
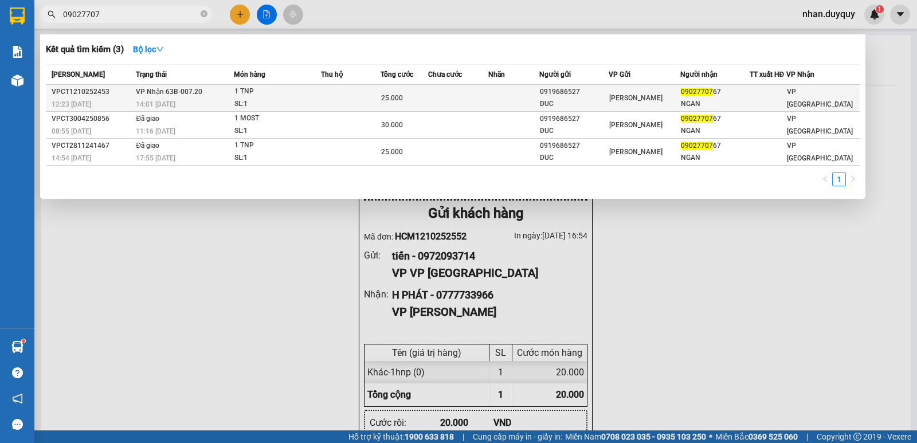
type input "09027707"
click at [239, 95] on div "1 TNP" at bounding box center [277, 91] width 86 height 13
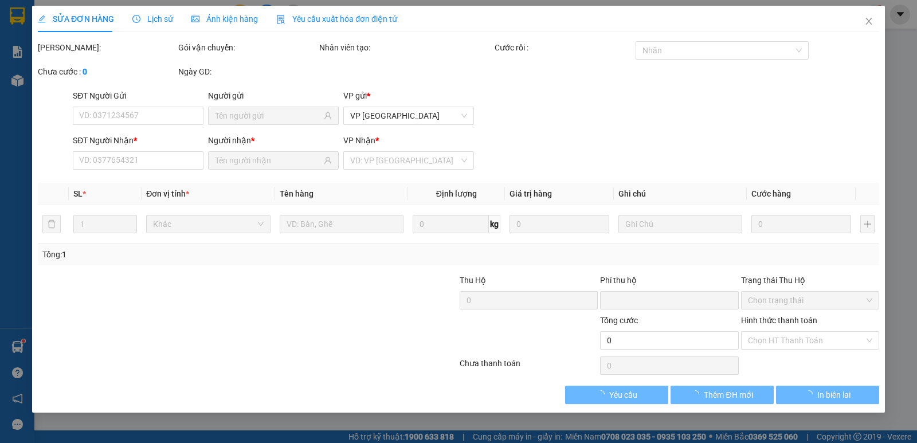
type input "0919686527"
type input "DUC"
type input "0902770767"
type input "NGAN"
type input "0"
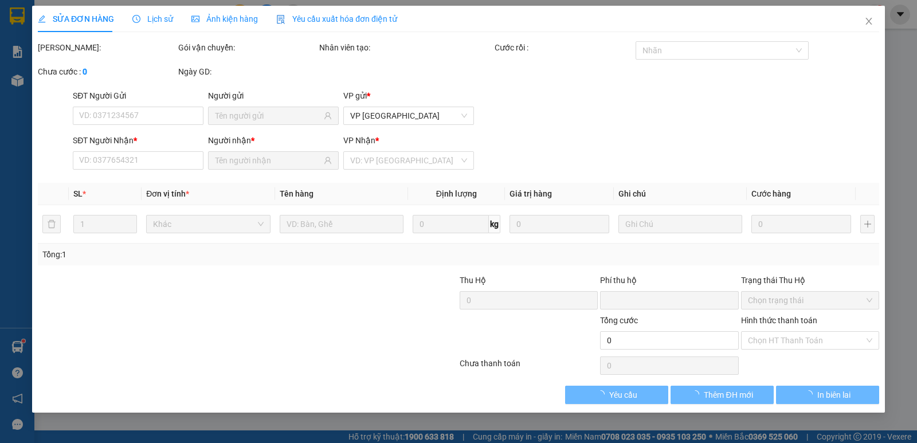
type input "25.000"
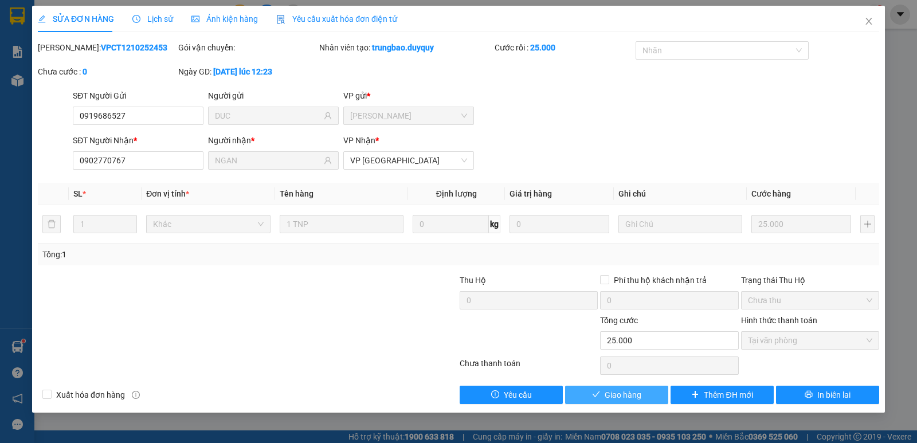
click at [636, 394] on span "Giao hàng" at bounding box center [623, 395] width 37 height 13
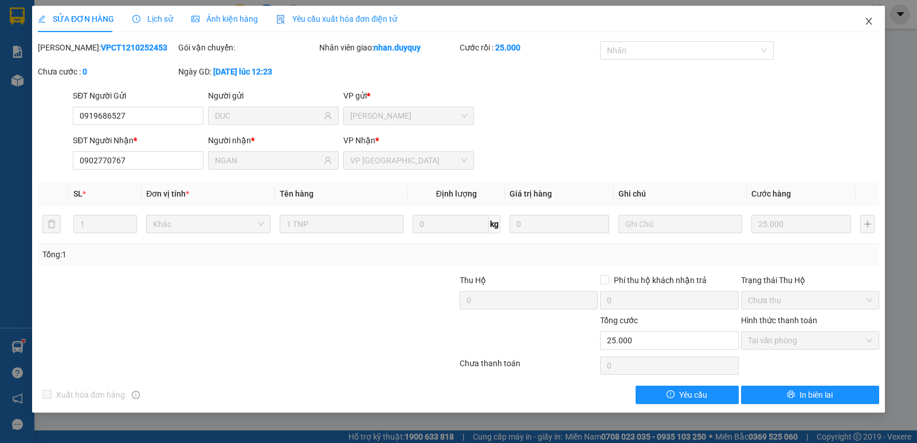
click at [870, 21] on icon "close" at bounding box center [869, 21] width 6 height 7
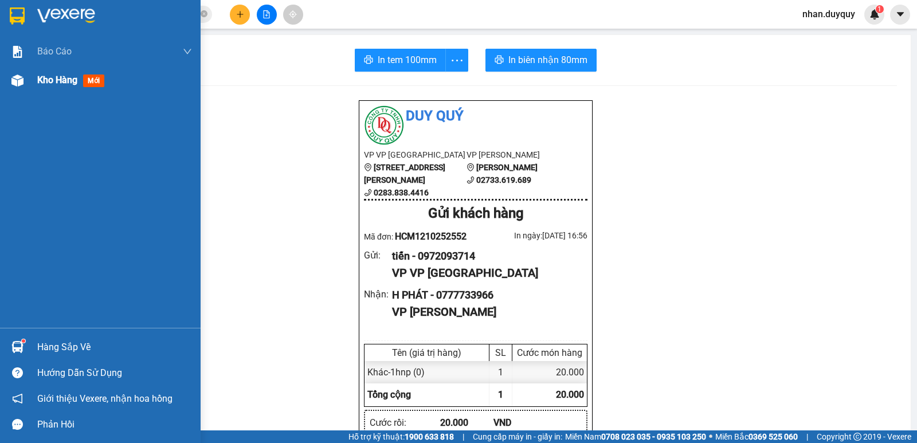
click at [31, 88] on div "Kho hàng mới" at bounding box center [100, 80] width 201 height 29
click at [49, 80] on span "Kho hàng" at bounding box center [57, 80] width 40 height 11
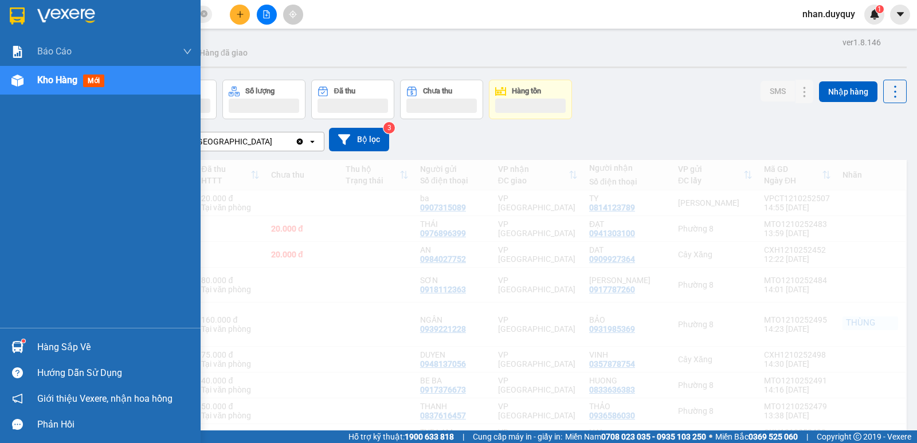
click at [49, 80] on span "Kho hàng" at bounding box center [57, 80] width 40 height 11
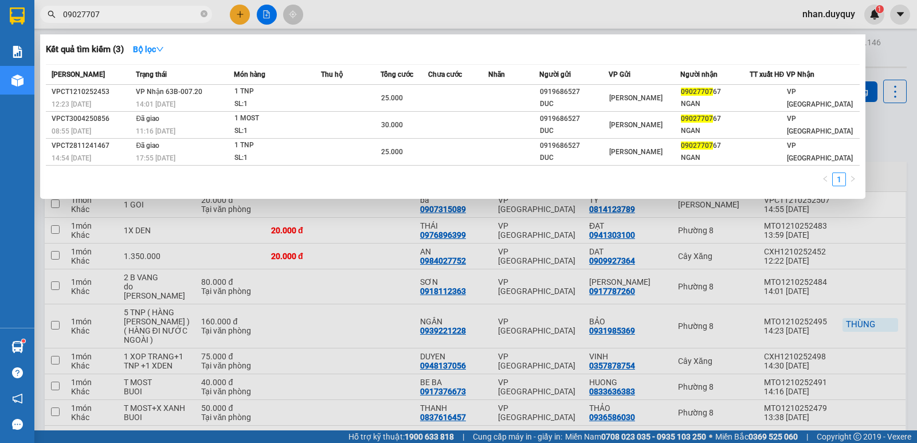
click at [111, 15] on input "09027707" at bounding box center [130, 14] width 135 height 13
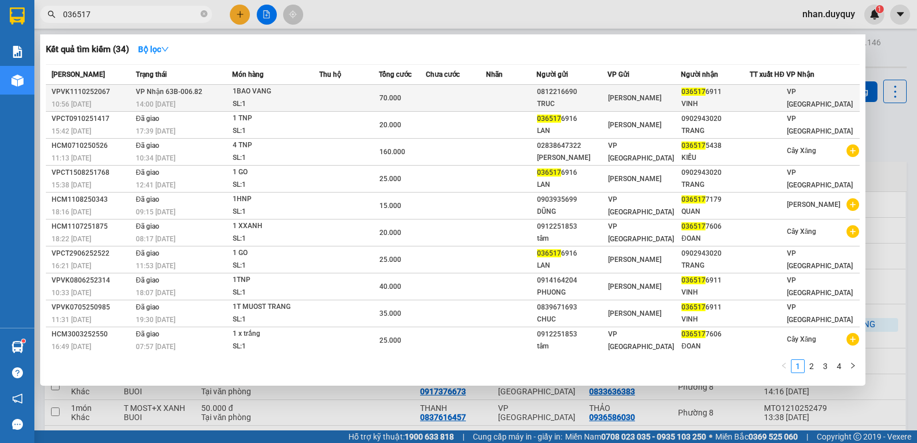
type input "036517"
click at [466, 101] on td at bounding box center [456, 98] width 60 height 27
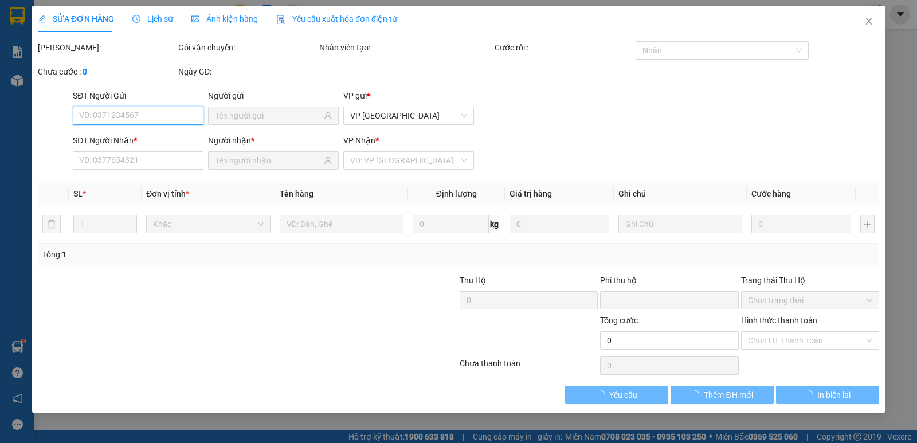
type input "0812216690"
type input "TRUC"
type input "0365176911"
type input "VINH"
type input "0"
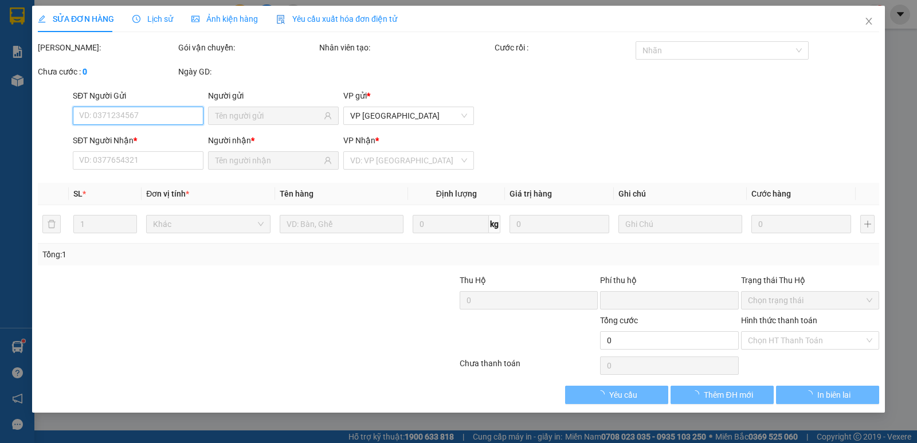
type input "70.000"
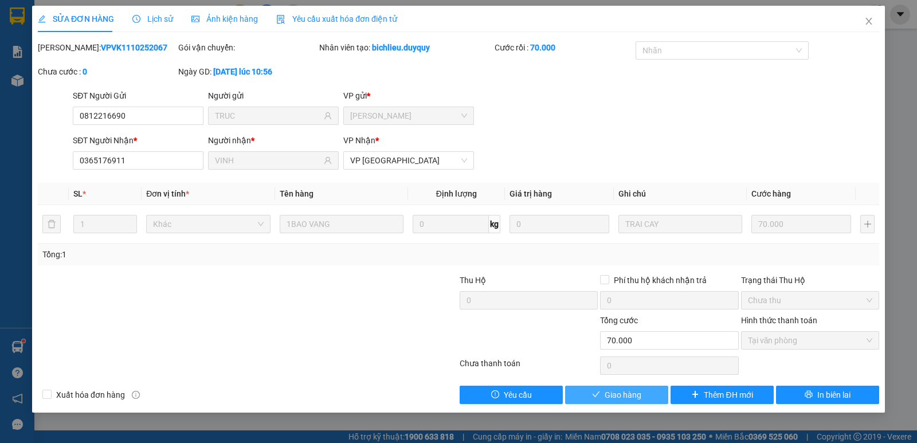
drag, startPoint x: 597, startPoint y: 385, endPoint x: 595, endPoint y: 400, distance: 15.0
click at [597, 390] on div "Total Paid Fee 70.000 Total UnPaid Fee 0 Cash Collection Total Fee Mã ĐH: VPVK1…" at bounding box center [459, 222] width 842 height 363
click at [595, 400] on span "check" at bounding box center [596, 394] width 8 height 9
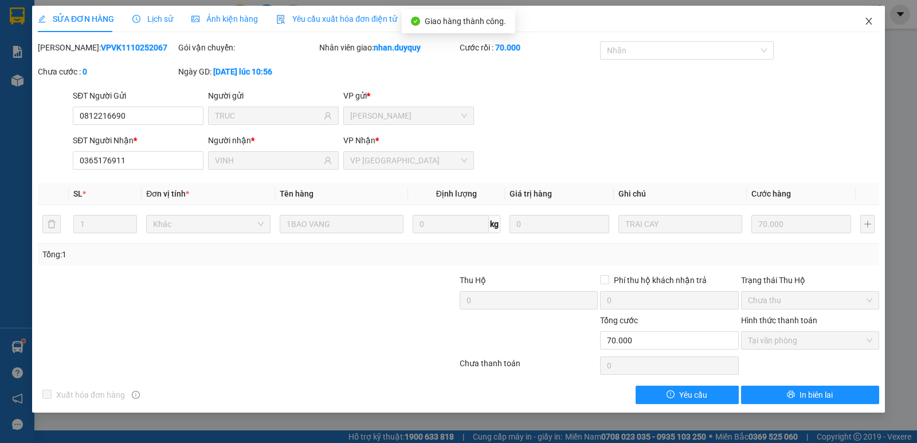
click at [873, 20] on icon "close" at bounding box center [869, 21] width 9 height 9
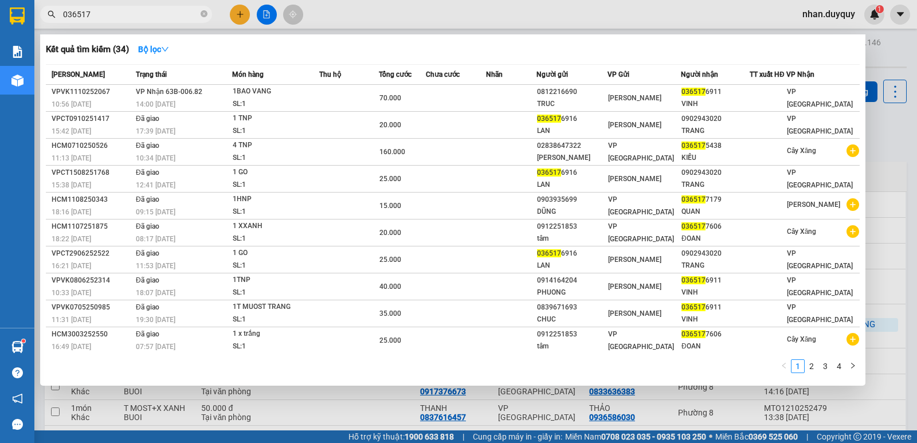
click at [159, 11] on input "036517" at bounding box center [130, 14] width 135 height 13
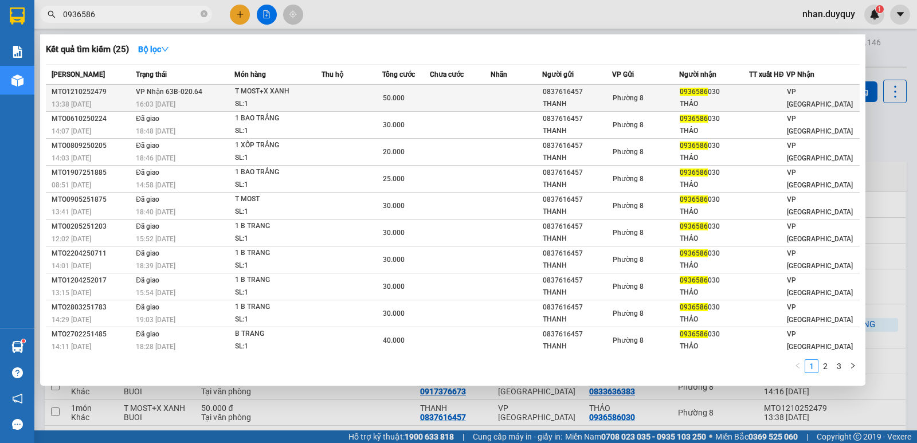
type input "0936586"
click at [308, 88] on div "T MOST+X XANH" at bounding box center [278, 91] width 86 height 13
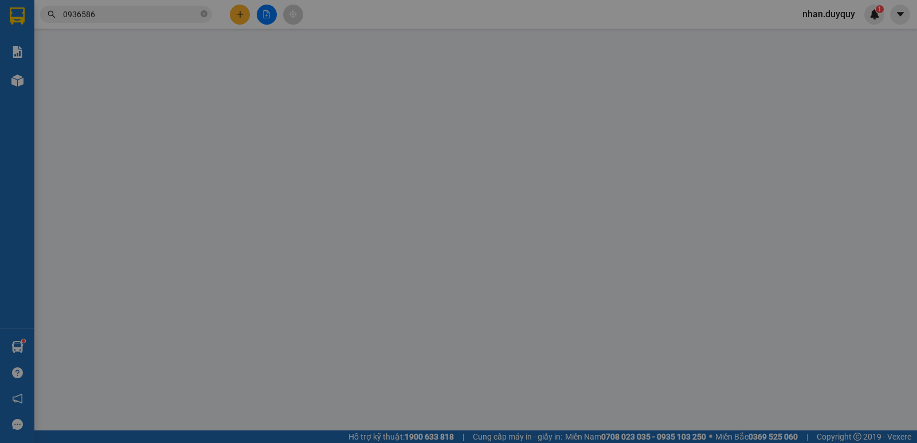
type input "0837616457"
type input "THANH"
type input "0936586030"
type input "THẢO"
type input "0"
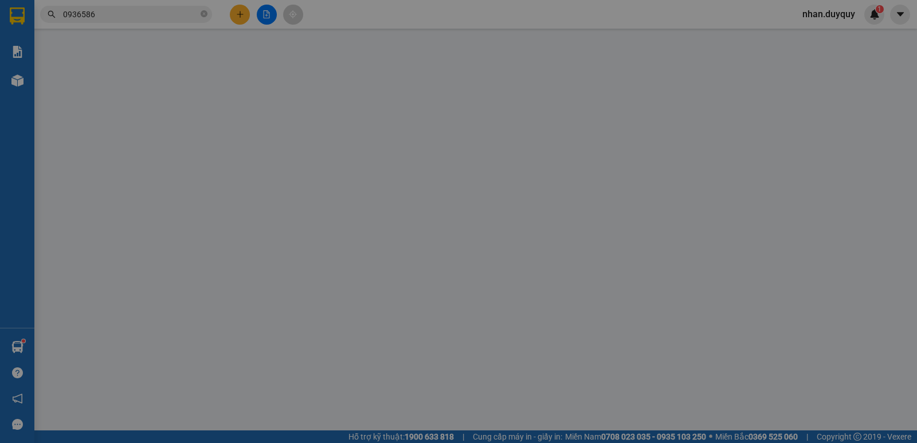
type input "50.000"
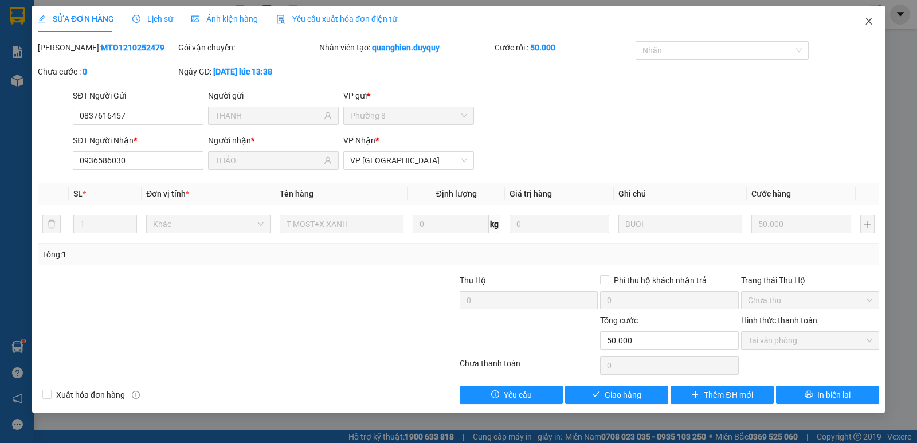
click at [870, 24] on icon "close" at bounding box center [869, 21] width 9 height 9
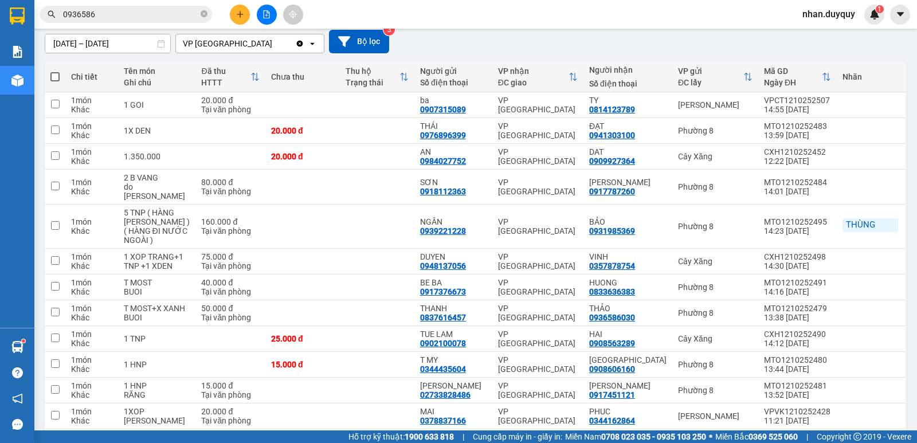
scroll to position [89, 0]
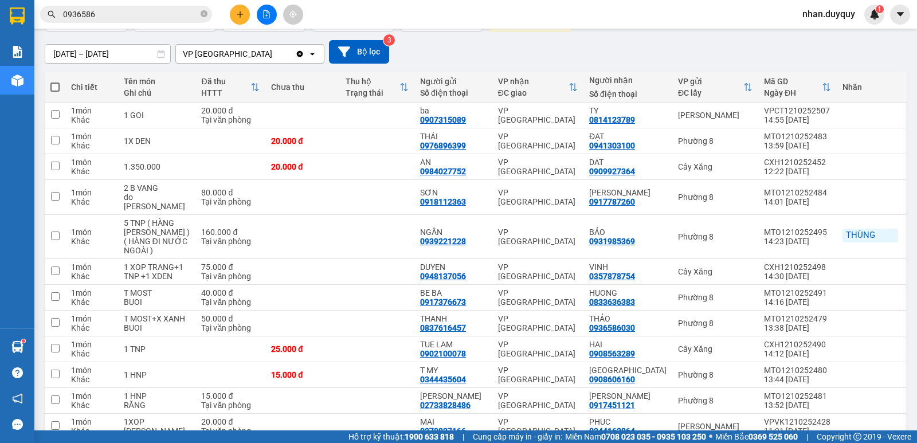
click at [826, 17] on span "nhan.duyquy" at bounding box center [829, 14] width 71 height 14
drag, startPoint x: 823, startPoint y: 35, endPoint x: 832, endPoint y: 35, distance: 8.6
click at [829, 35] on span "Đăng xuất" at bounding box center [835, 35] width 48 height 13
